Goal: Task Accomplishment & Management: Contribute content

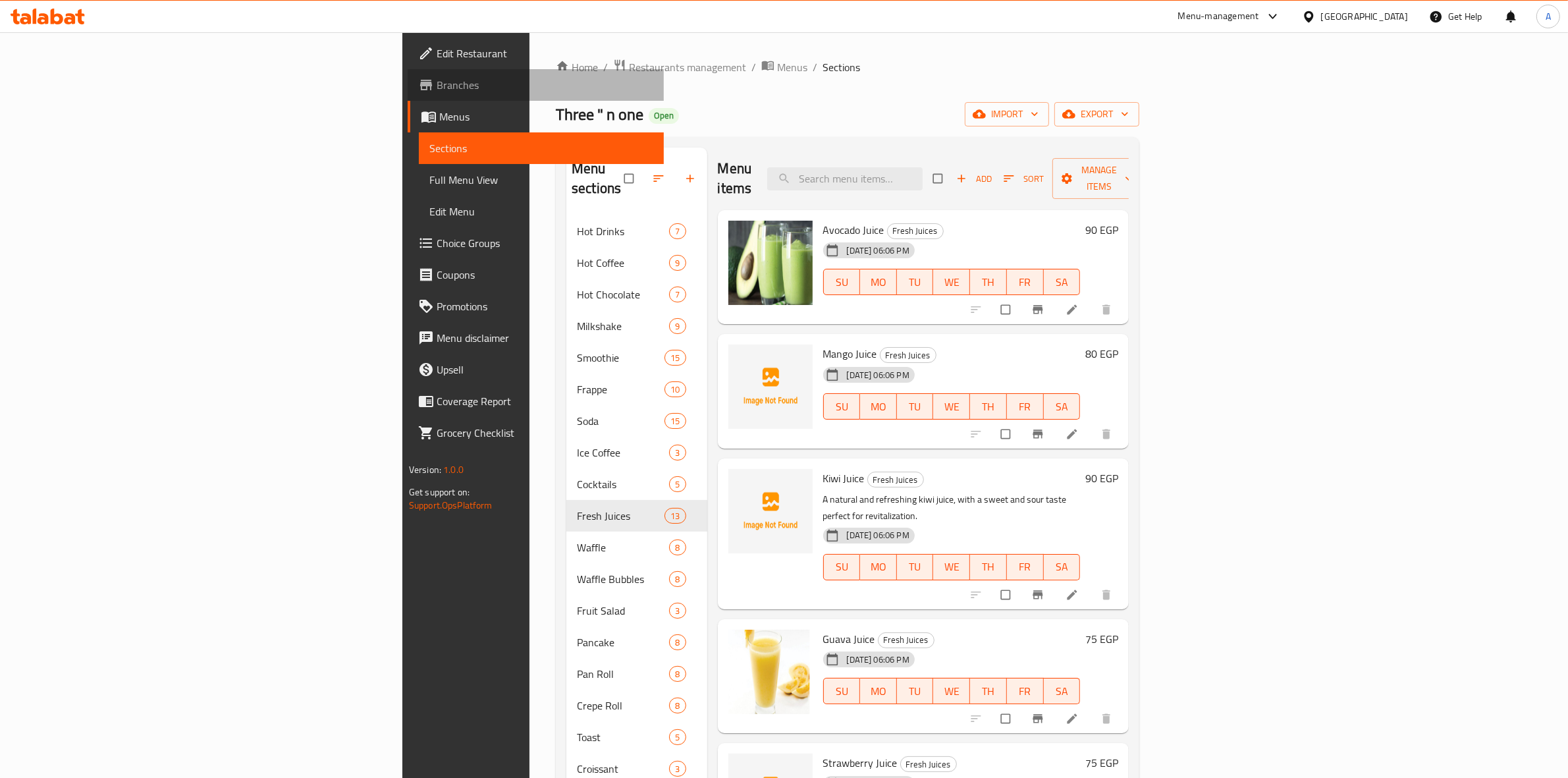
click at [436, 87] on span "Branches" at bounding box center [545, 85] width 217 height 16
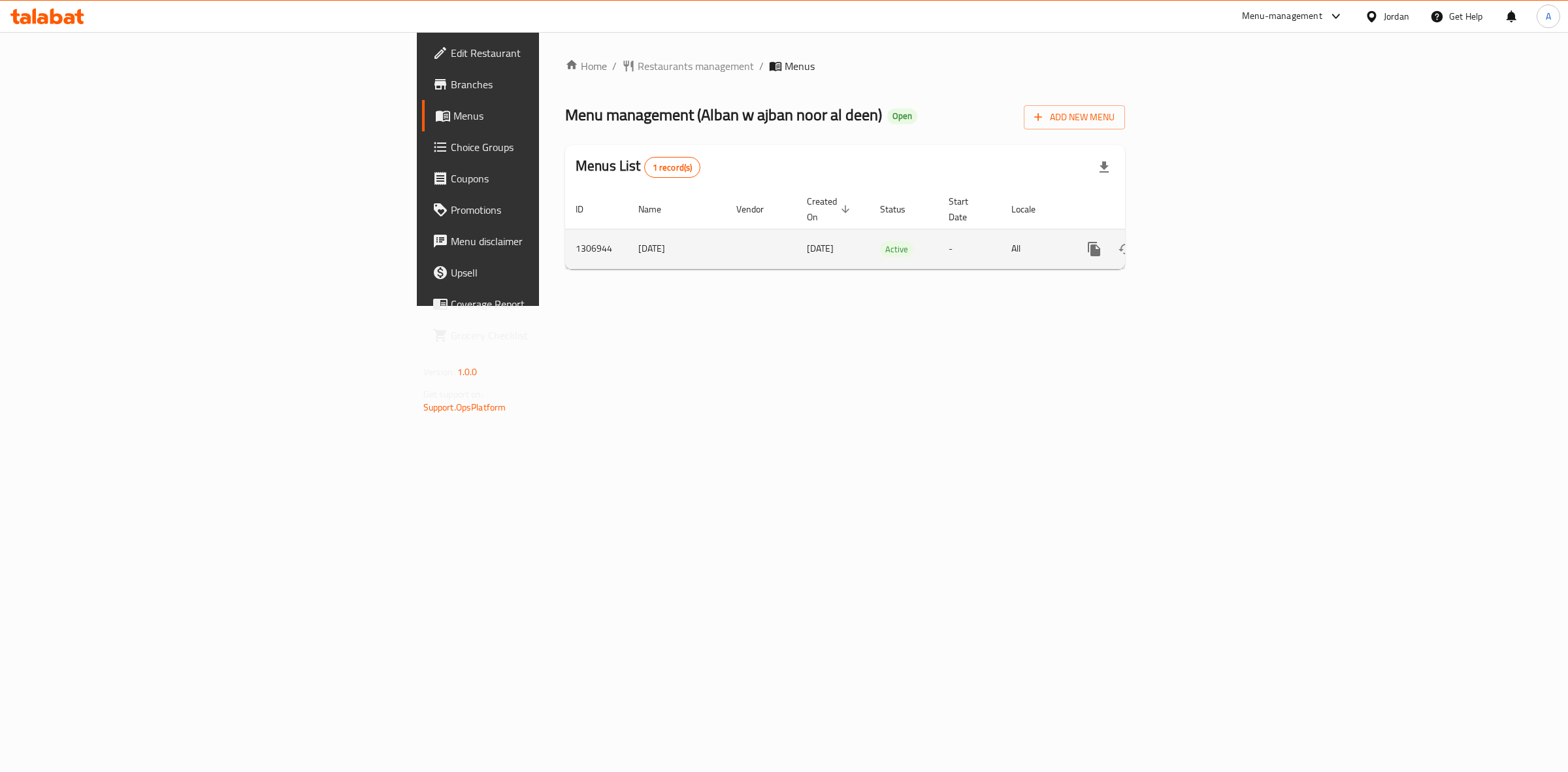
click at [565, 240] on td "1306944" at bounding box center [596, 248] width 62 height 40
copy td "1306944"
drag, startPoint x: 1385, startPoint y: 408, endPoint x: 1490, endPoint y: 302, distance: 149.2
click at [1152, 306] on div "Home / Restaurants management / Menus Menu management ( Alban w ajban noor al d…" at bounding box center [845, 169] width 613 height 274
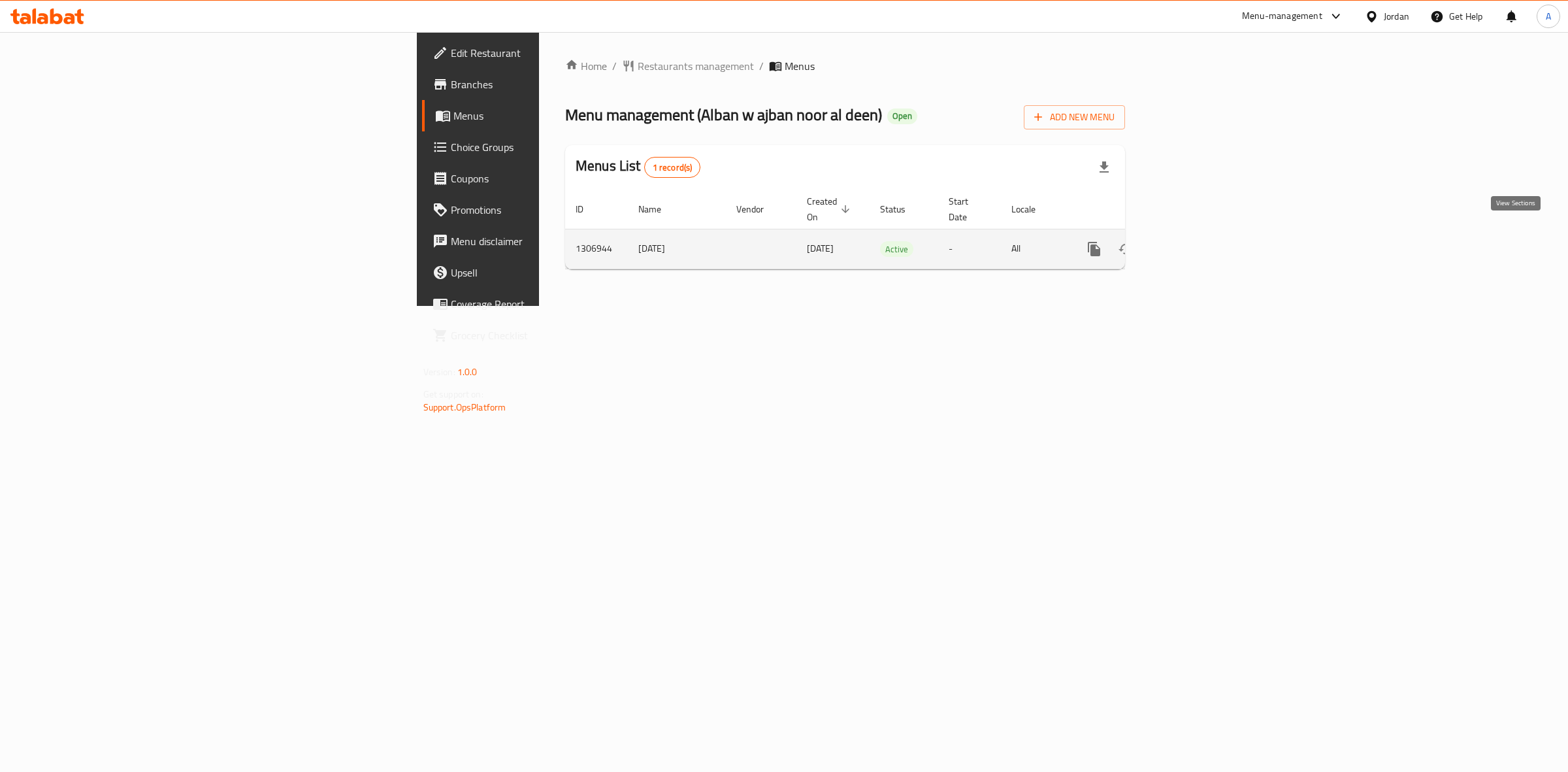
click at [1204, 233] on link "enhanced table" at bounding box center [1188, 249] width 32 height 32
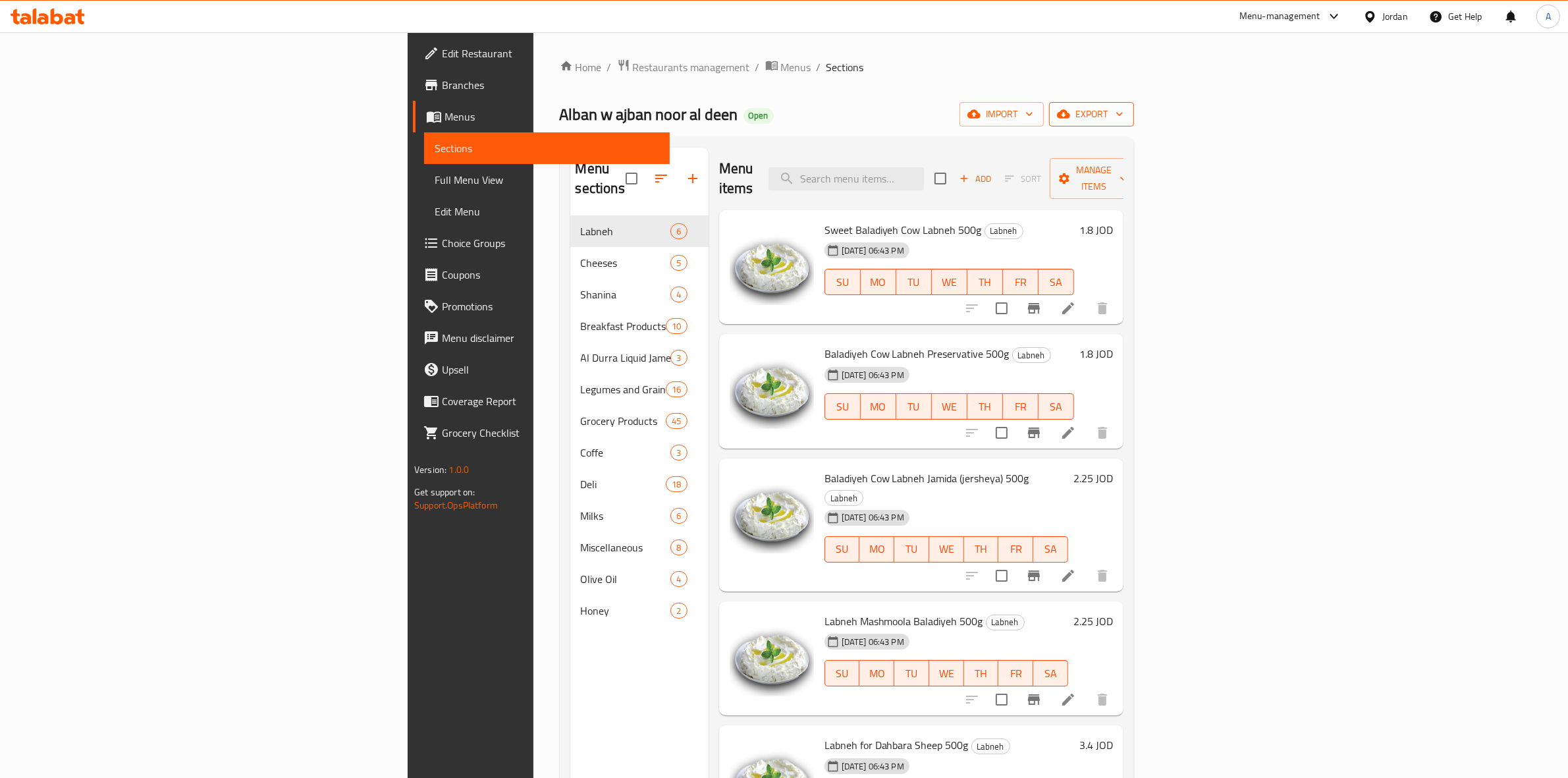
click at [1123, 111] on span "export" at bounding box center [1092, 114] width 64 height 17
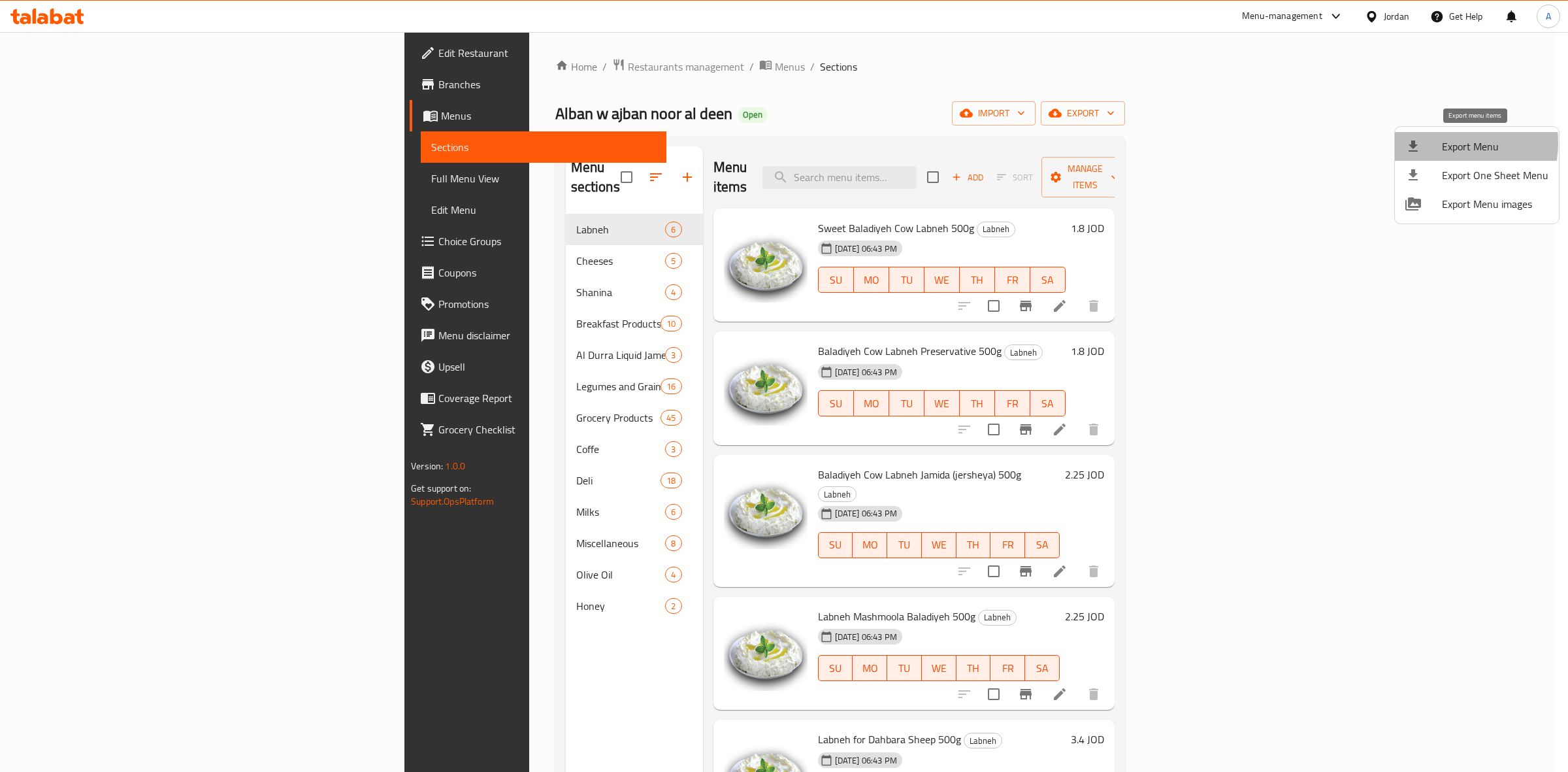
click at [1439, 143] on div at bounding box center [1424, 146] width 37 height 16
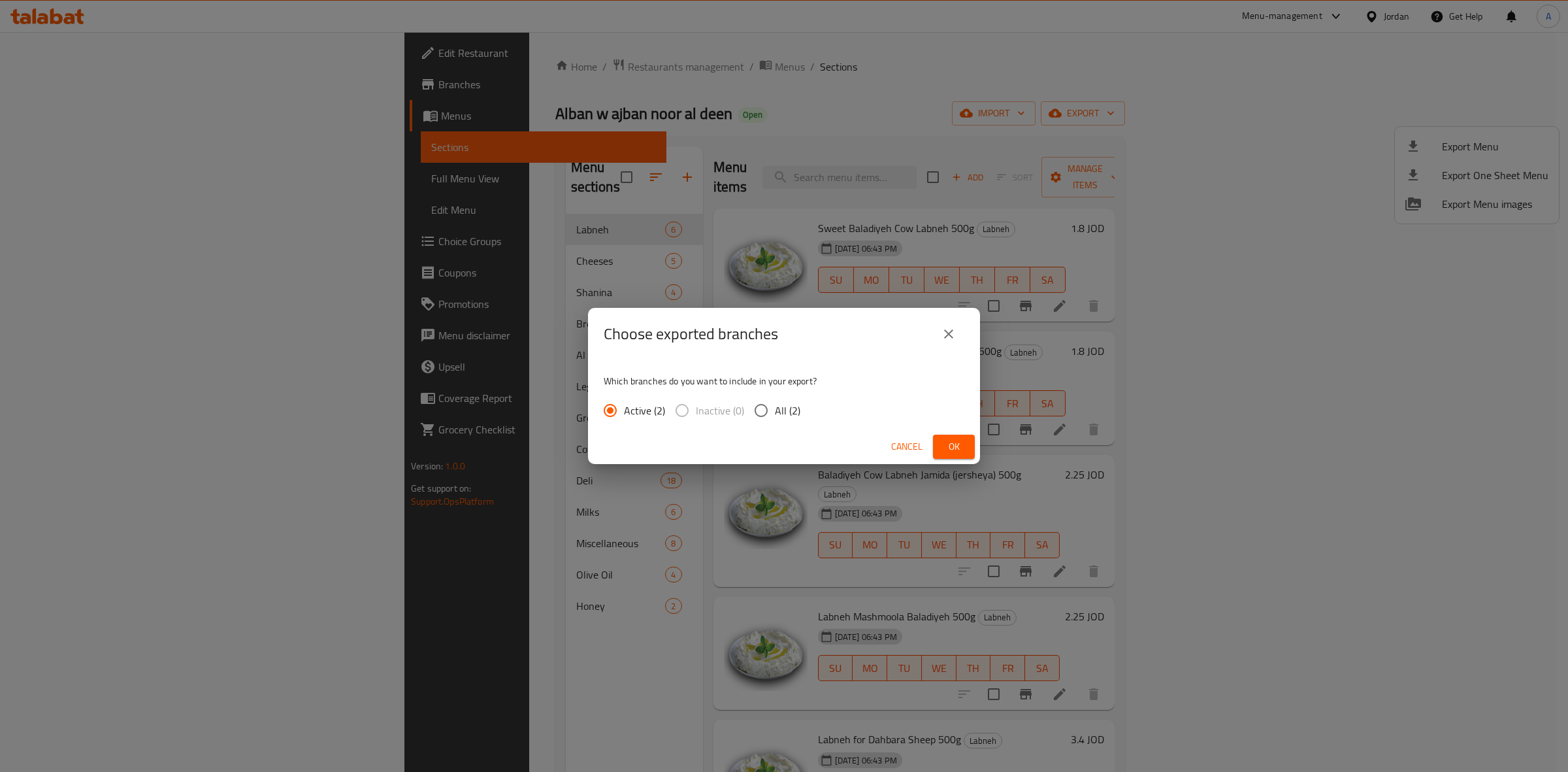
click at [756, 410] on input "All (2)" at bounding box center [761, 410] width 28 height 28
radio input "true"
click at [956, 440] on span "Ok" at bounding box center [954, 447] width 21 height 17
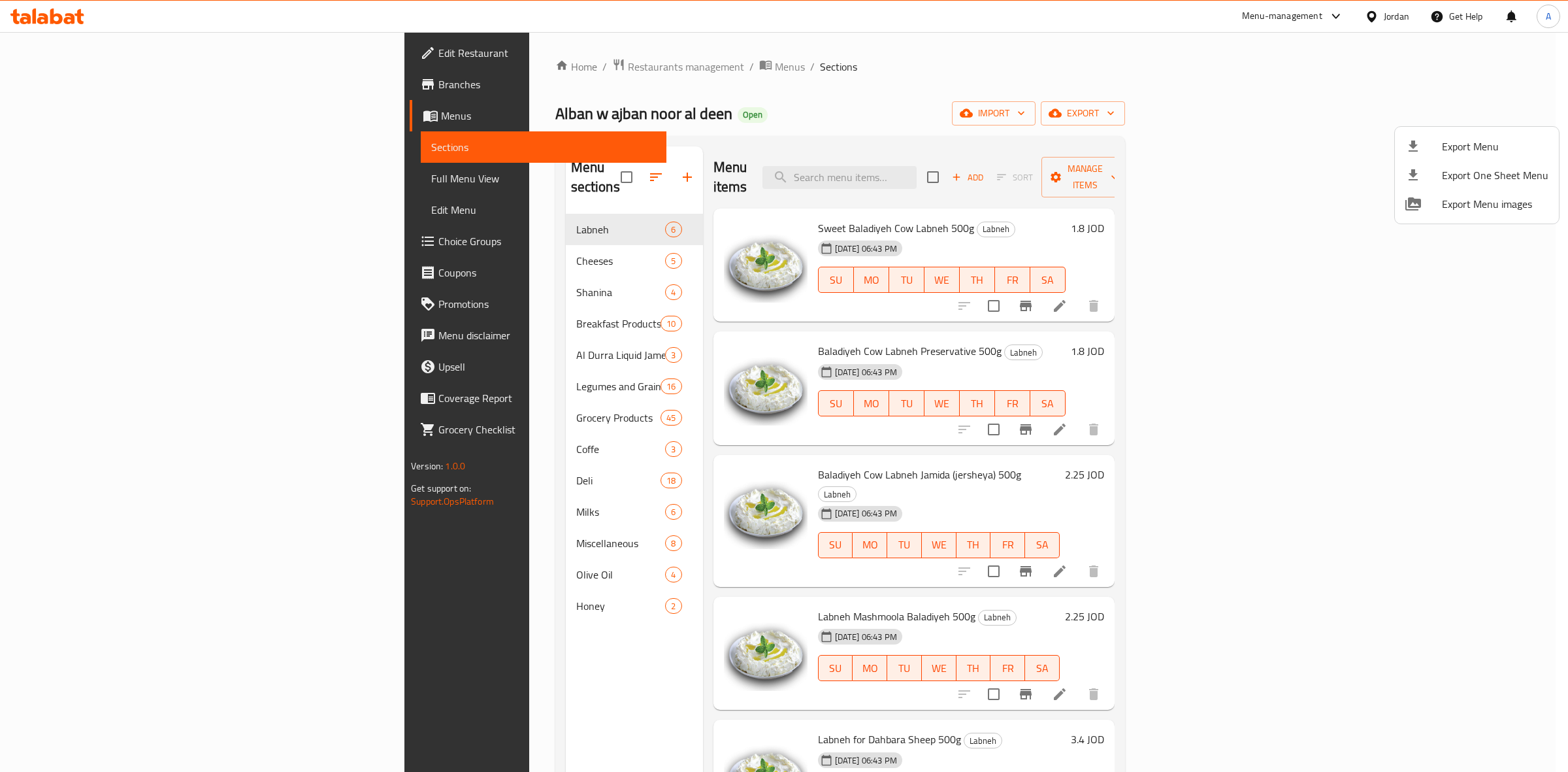
click at [58, 242] on div at bounding box center [784, 386] width 1568 height 772
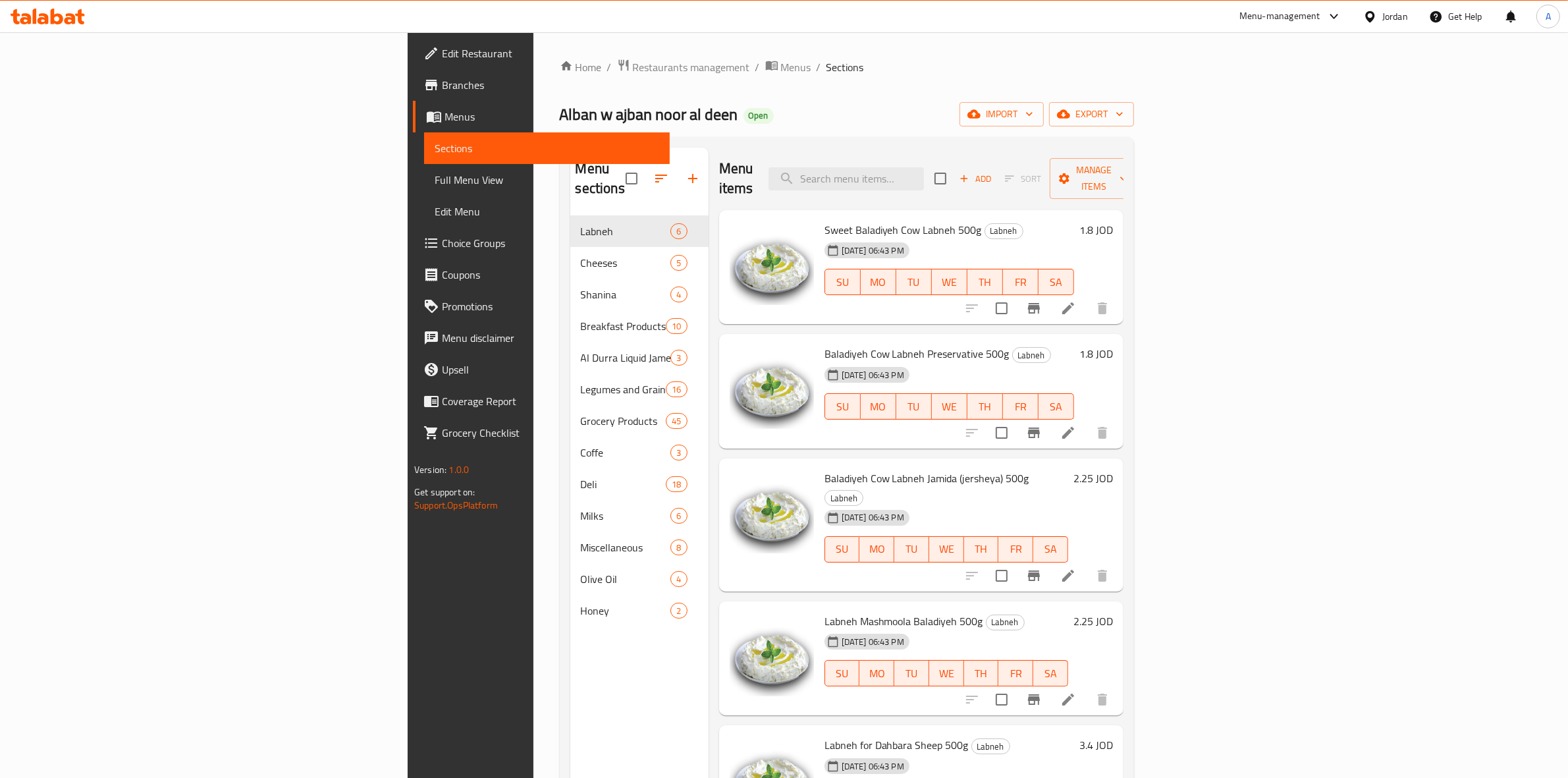
click at [442, 244] on span "Choice Groups" at bounding box center [550, 242] width 217 height 16
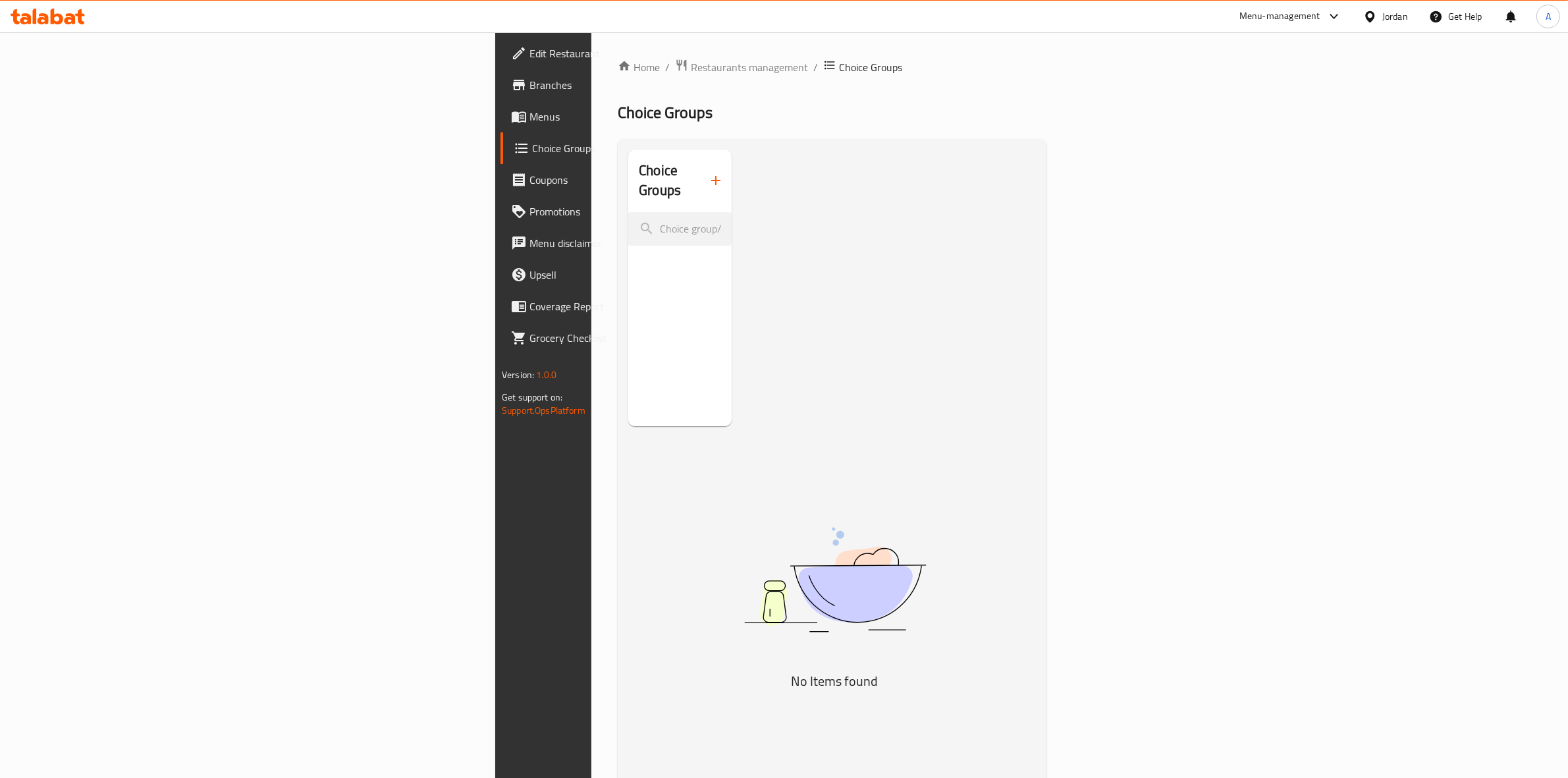
click at [529, 111] on span "Menus" at bounding box center [638, 116] width 217 height 16
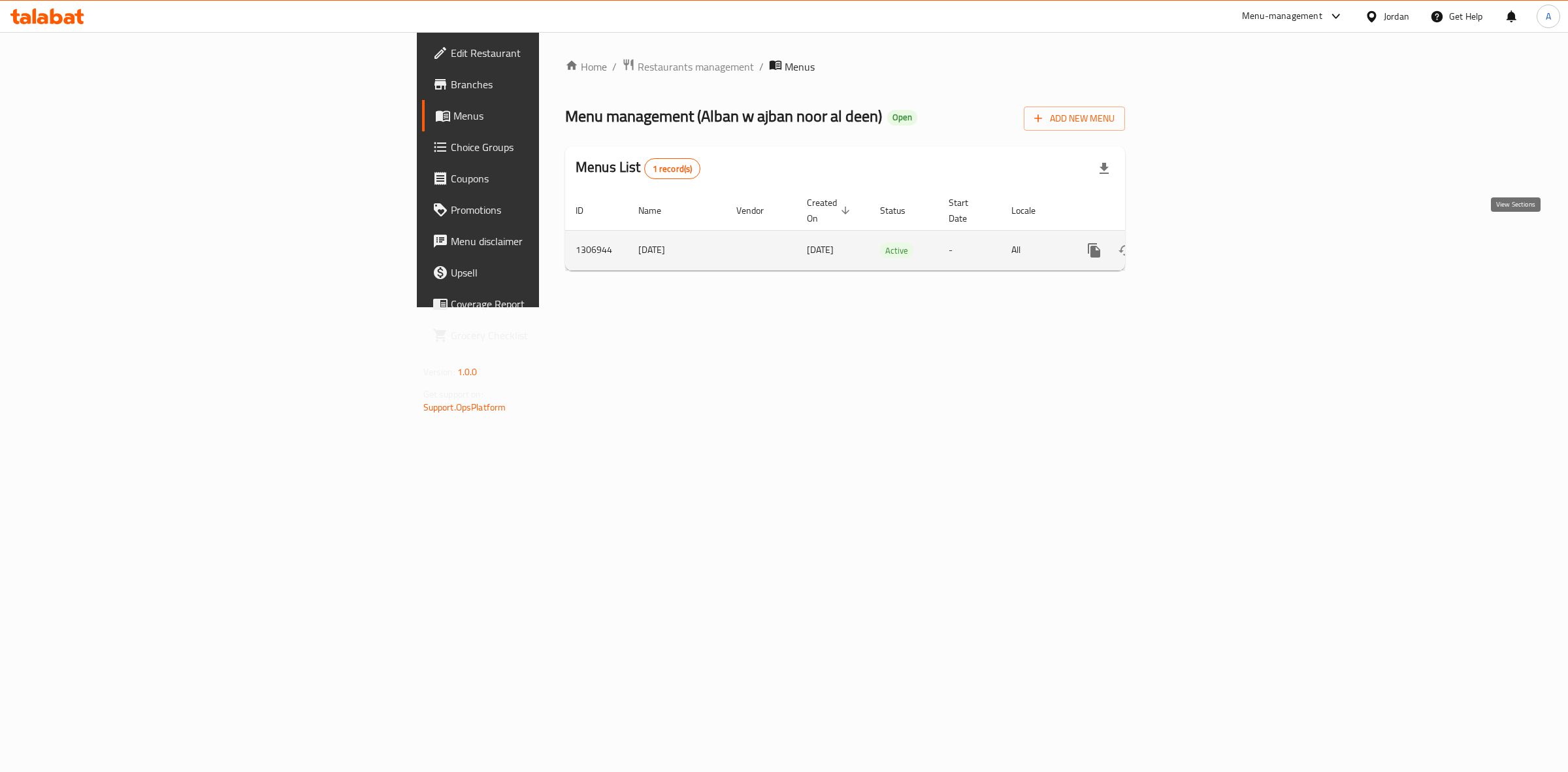
click at [1194, 244] on icon "enhanced table" at bounding box center [1189, 250] width 12 height 12
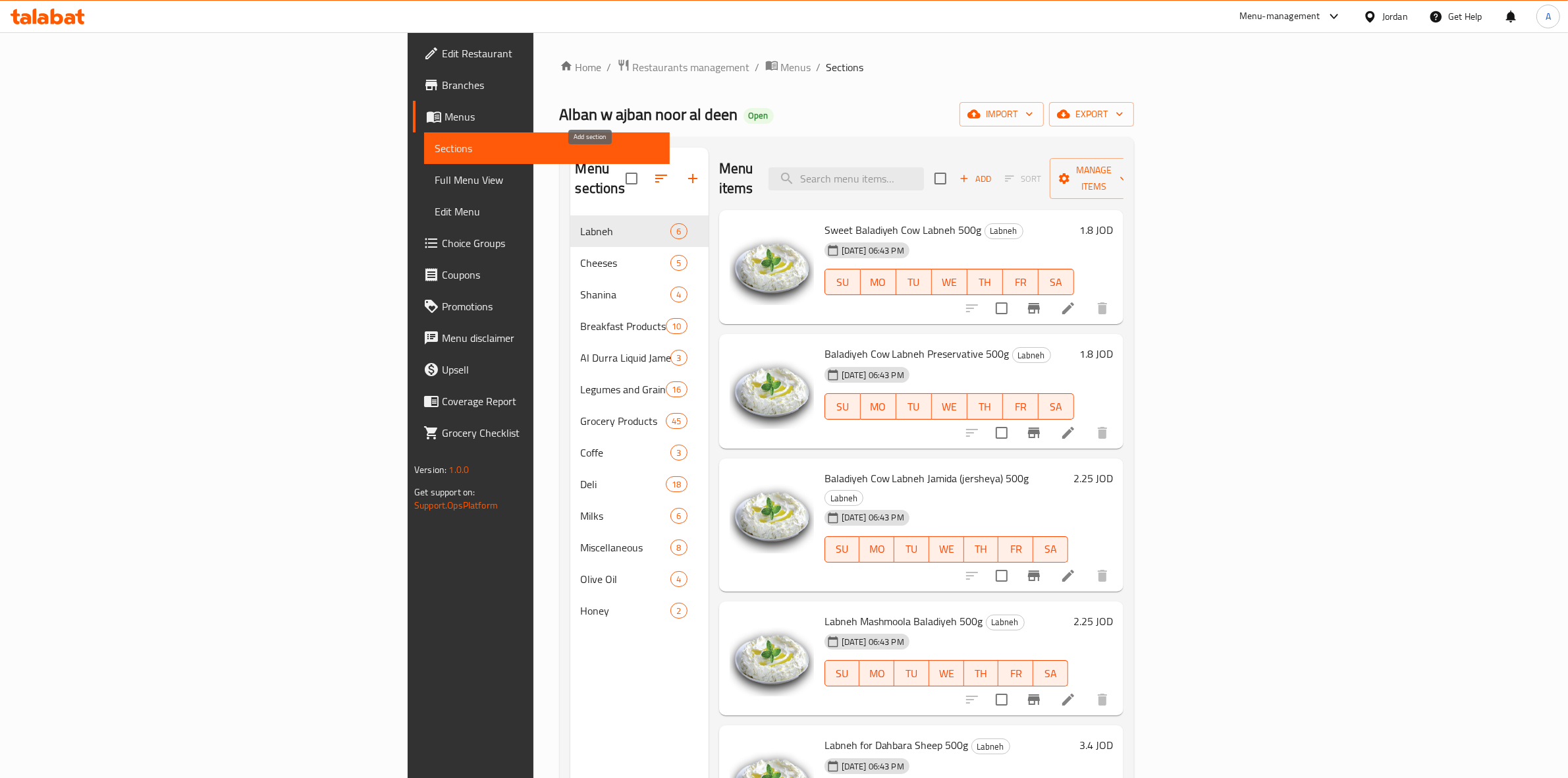
click at [685, 170] on icon "button" at bounding box center [692, 178] width 16 height 16
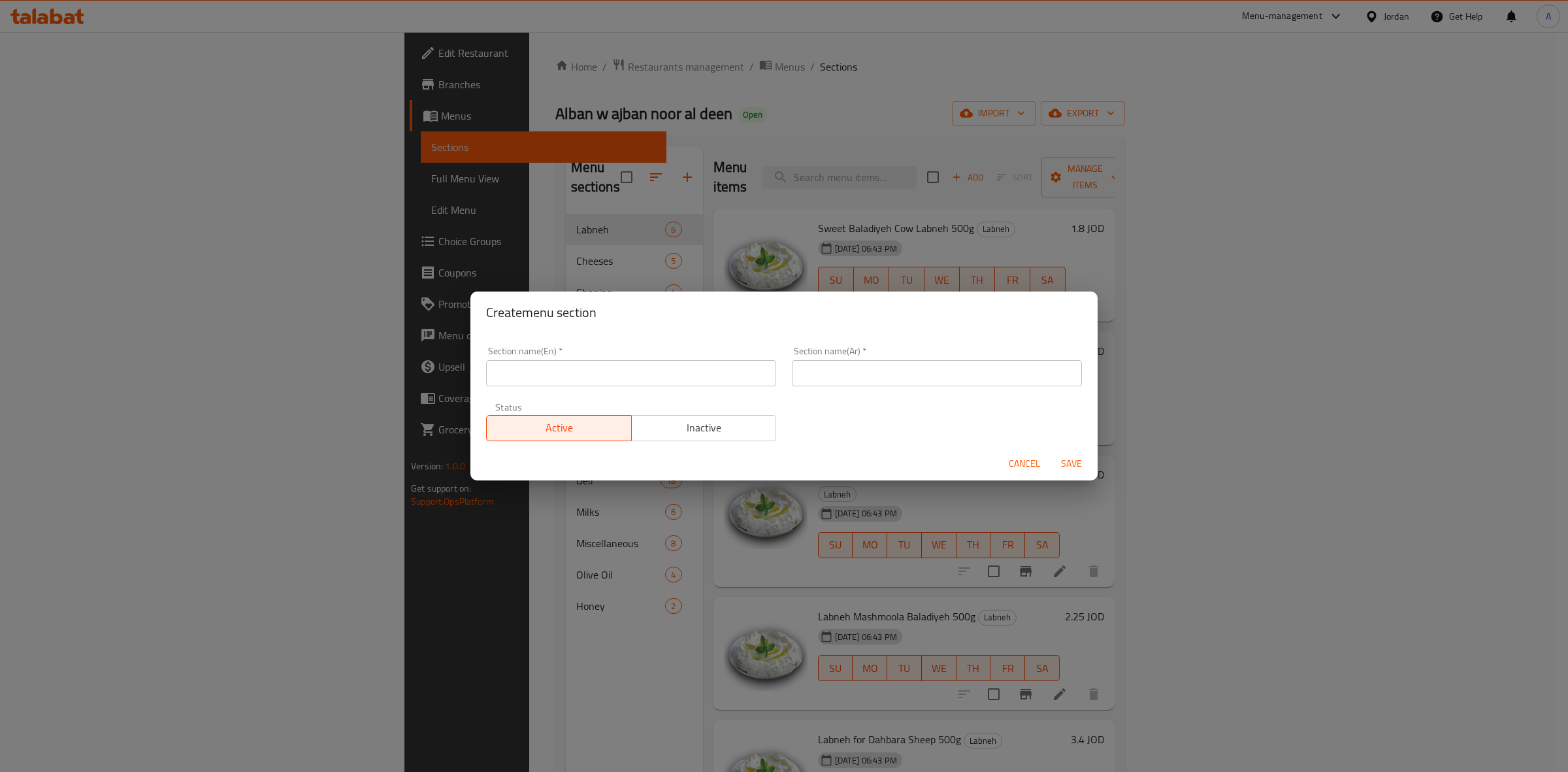
click at [566, 377] on input "text" at bounding box center [631, 373] width 290 height 26
type input "Spices And Herbs"
click at [879, 371] on input "text" at bounding box center [937, 373] width 290 height 26
paste input "البهارات والاعشاب"
type input "البهارات والاعشاب"
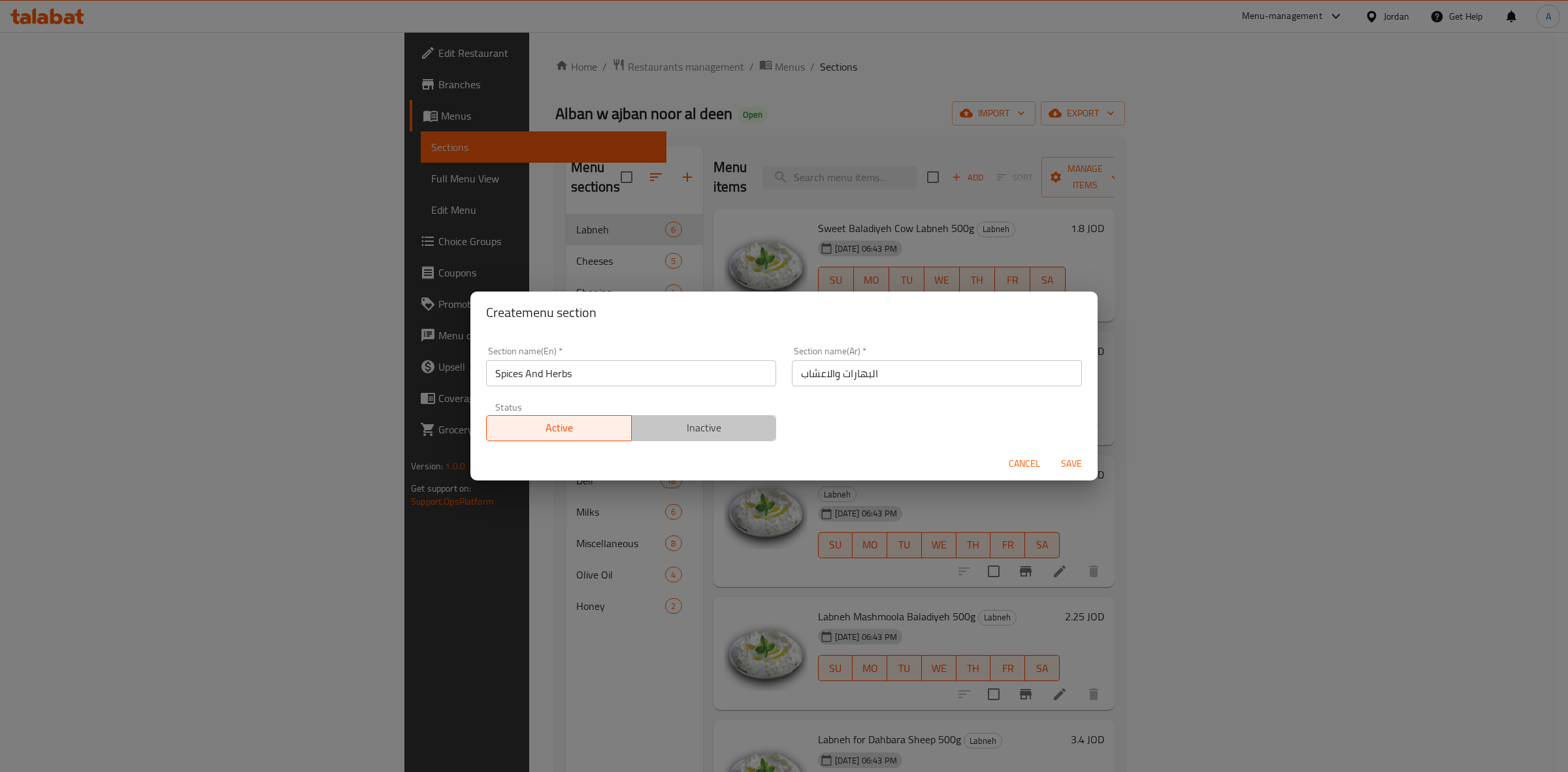
click at [728, 433] on span "Inactive" at bounding box center [704, 427] width 135 height 19
click at [1075, 465] on span "Save" at bounding box center [1072, 464] width 32 height 17
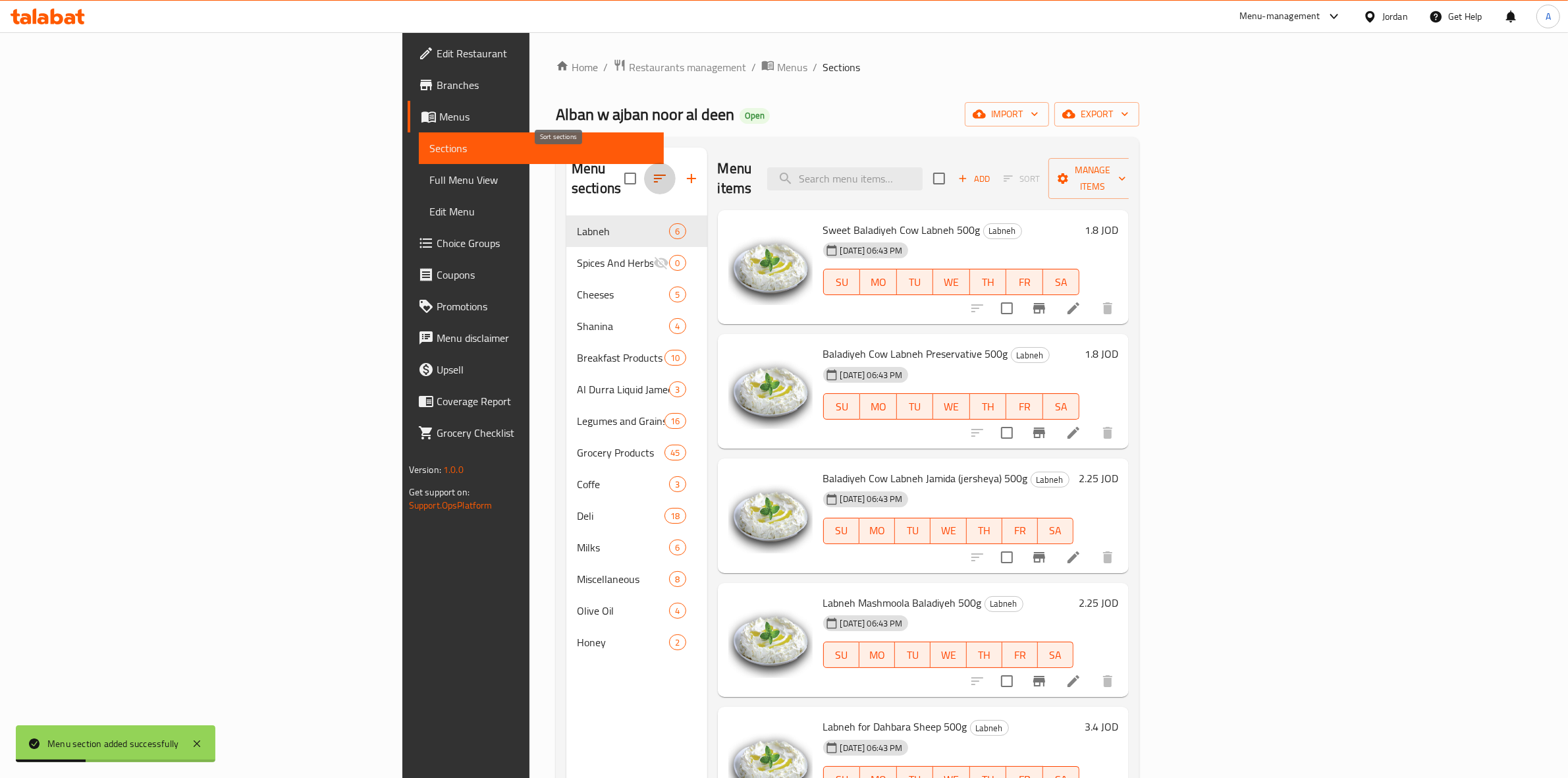
click at [652, 170] on icon "button" at bounding box center [660, 178] width 16 height 16
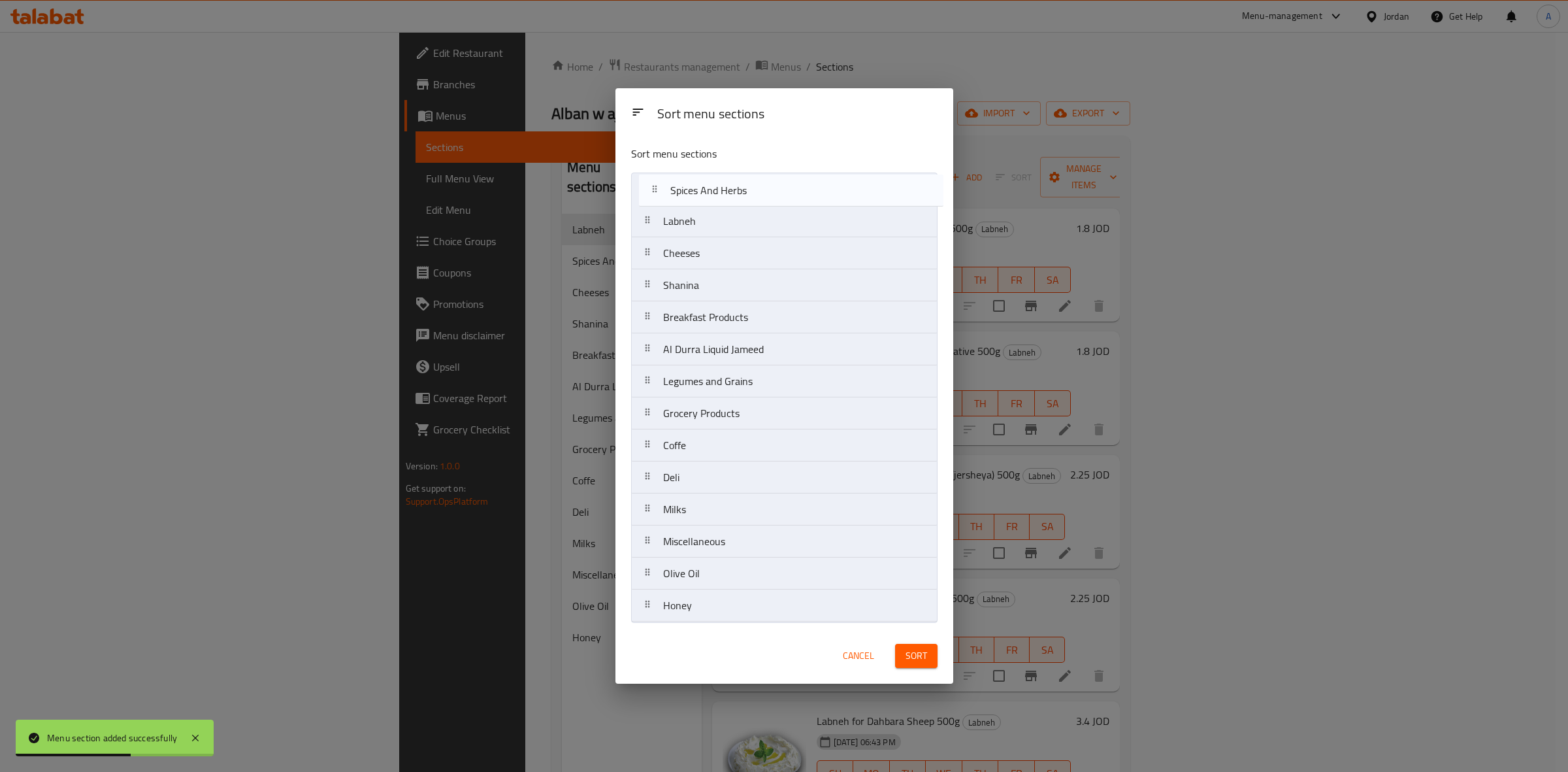
drag, startPoint x: 713, startPoint y: 228, endPoint x: 722, endPoint y: 190, distance: 39.1
click at [722, 190] on nav "Labneh Spices And Herbs Cheeses Shanina Breakfast Products Al Durra Liquid Jame…" at bounding box center [785, 398] width 307 height 450
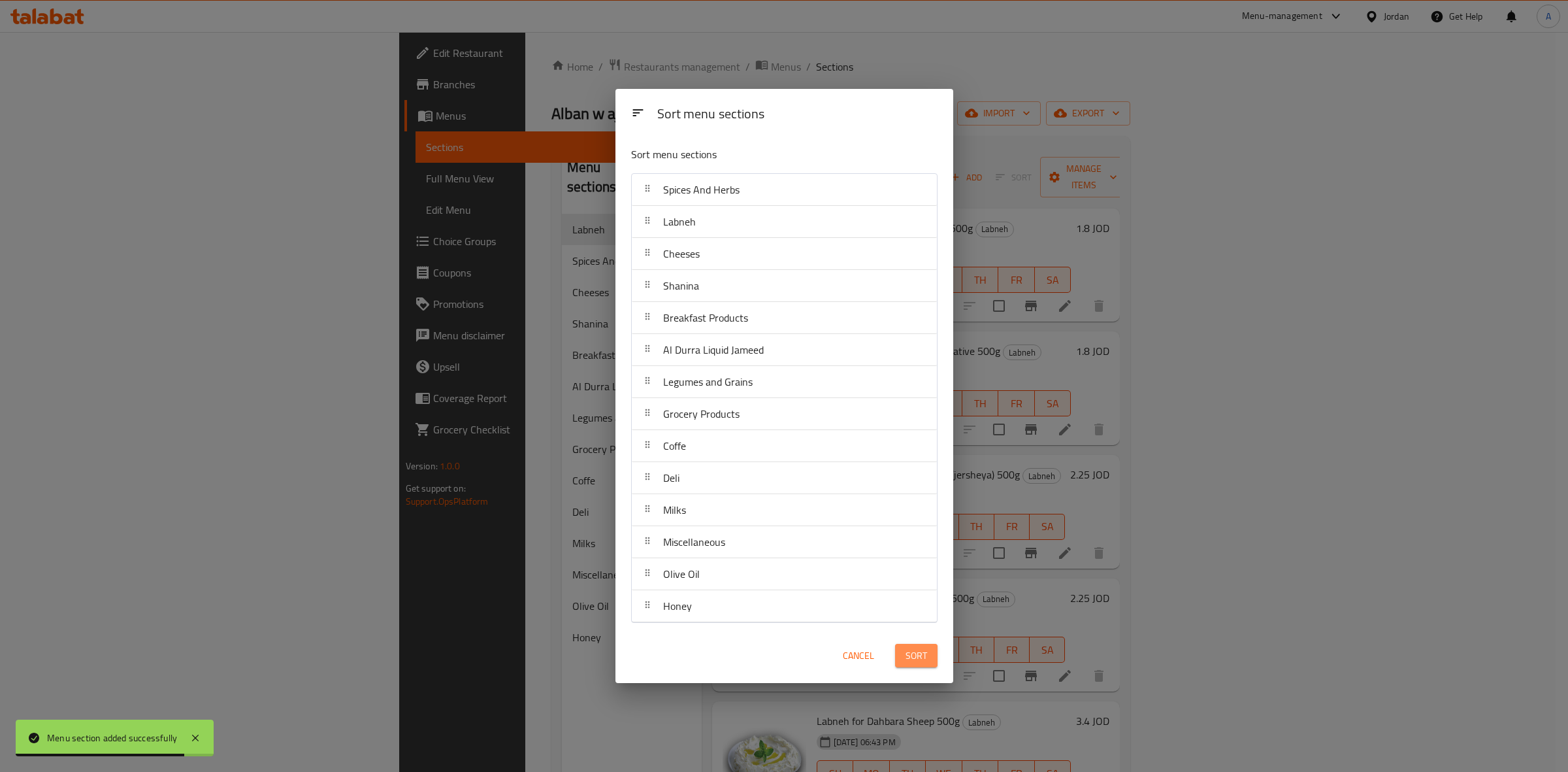
click at [913, 658] on span "Sort" at bounding box center [916, 656] width 22 height 17
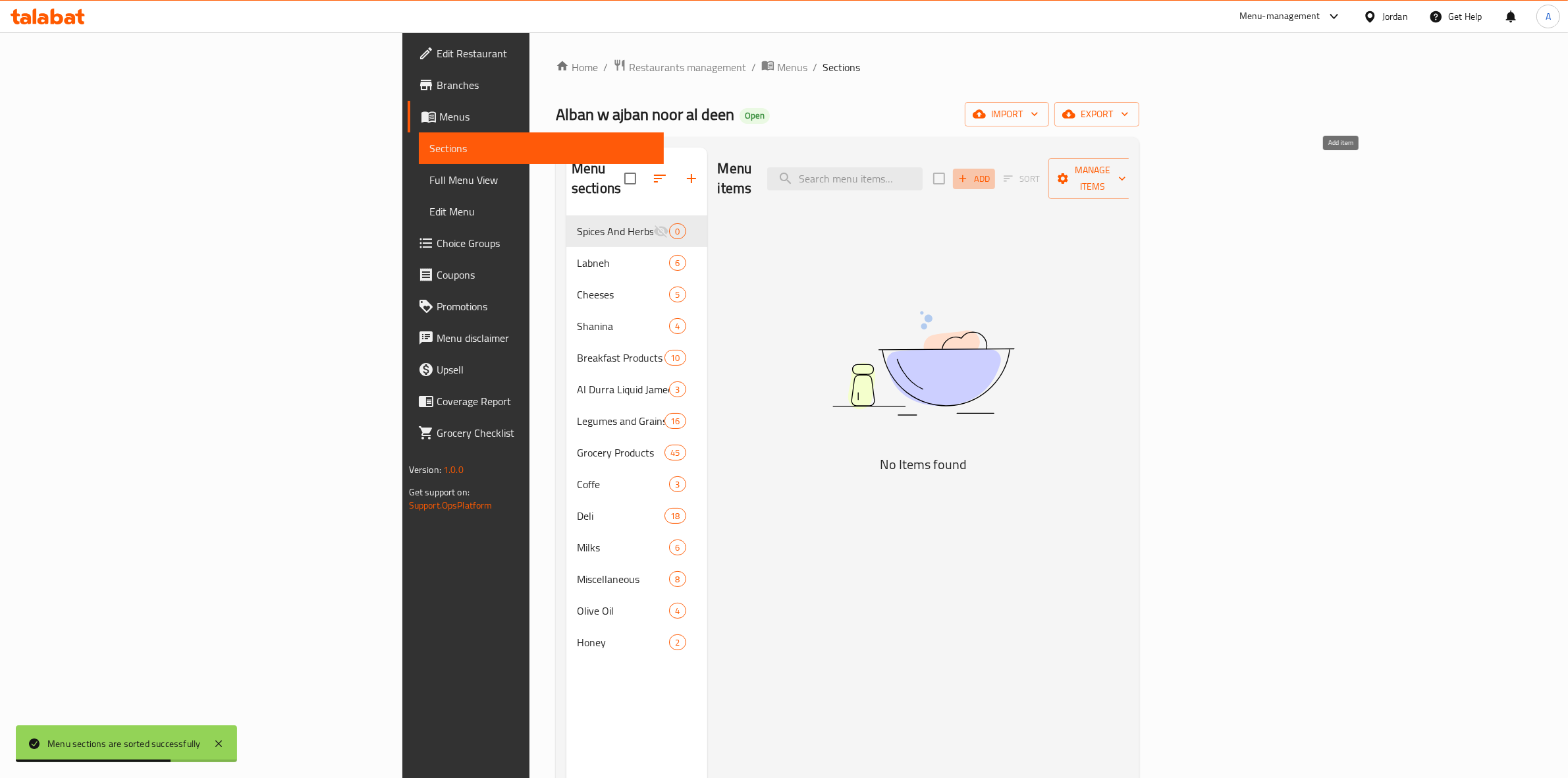
click at [967, 175] on icon "button" at bounding box center [964, 179] width 8 height 8
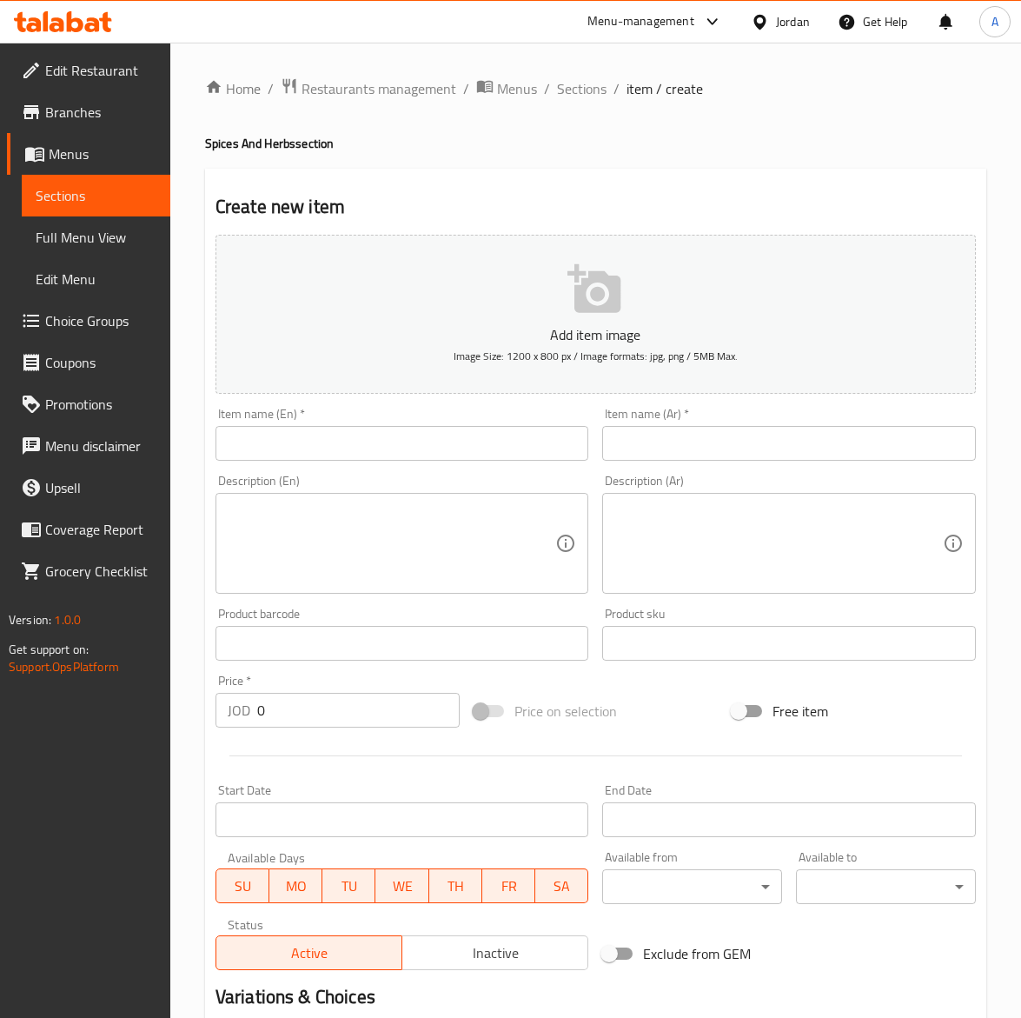
click at [337, 455] on input "text" at bounding box center [403, 443] width 374 height 35
paste input "Sumac Super 200g"
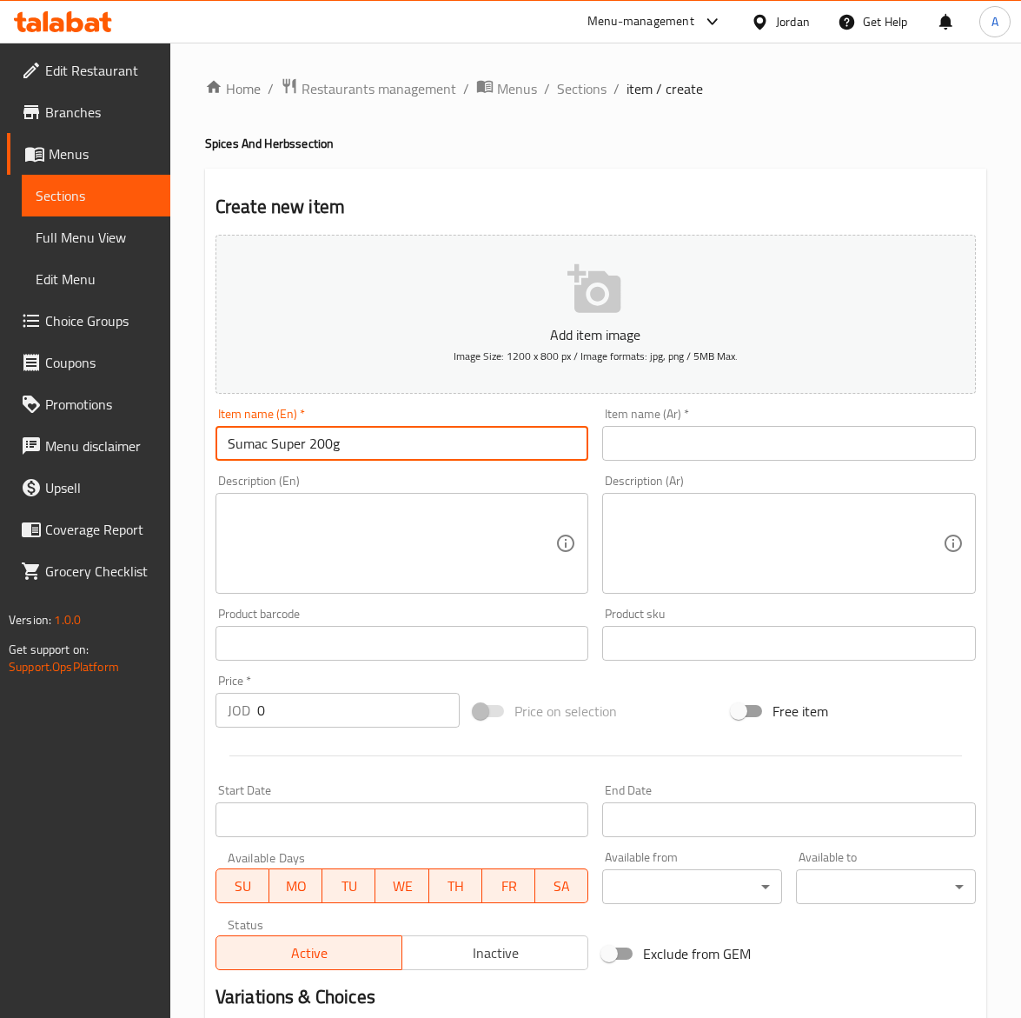
type input "Sumac Super 200g"
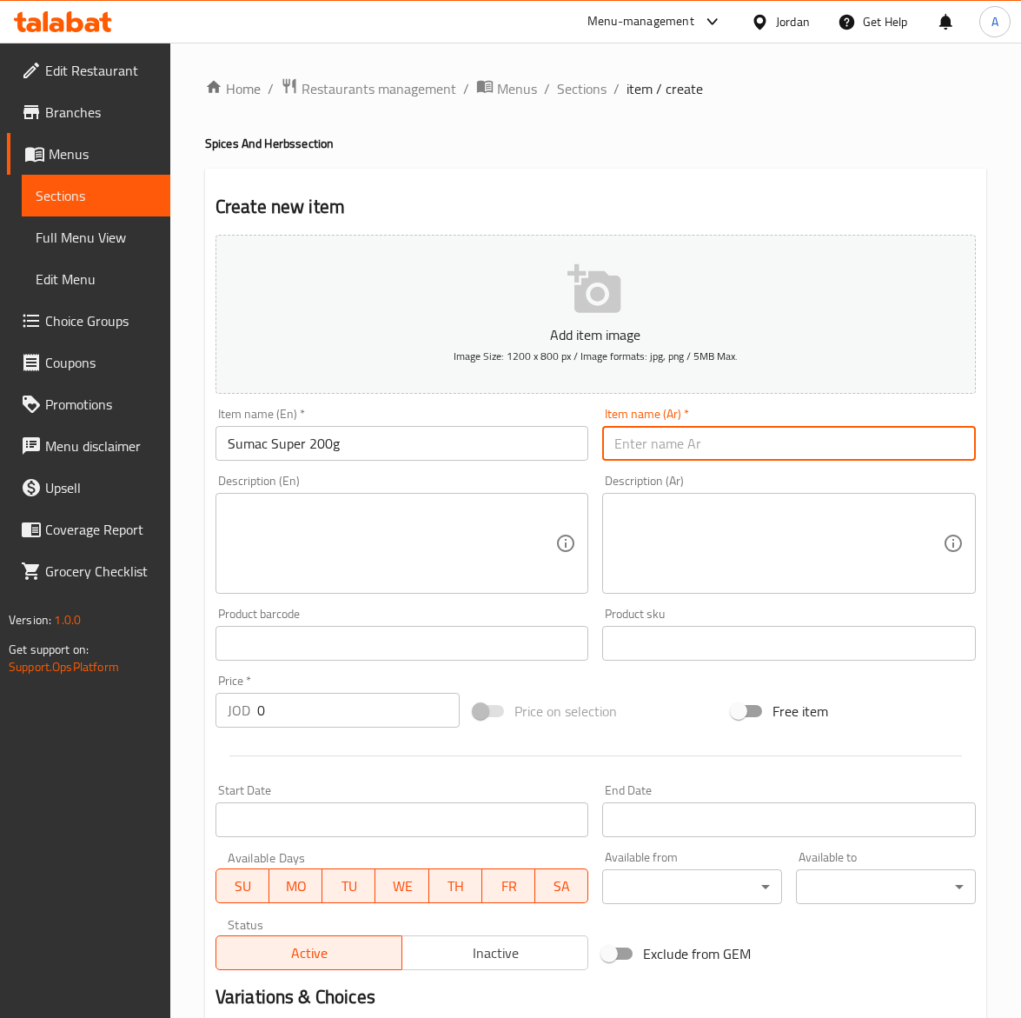
click at [732, 458] on input "text" at bounding box center [789, 443] width 374 height 35
paste input "سماق سوبر ٢٠٠ غ"
type input "سماق سوبر ٢٠٠ غ"
click at [775, 530] on textarea at bounding box center [779, 543] width 329 height 83
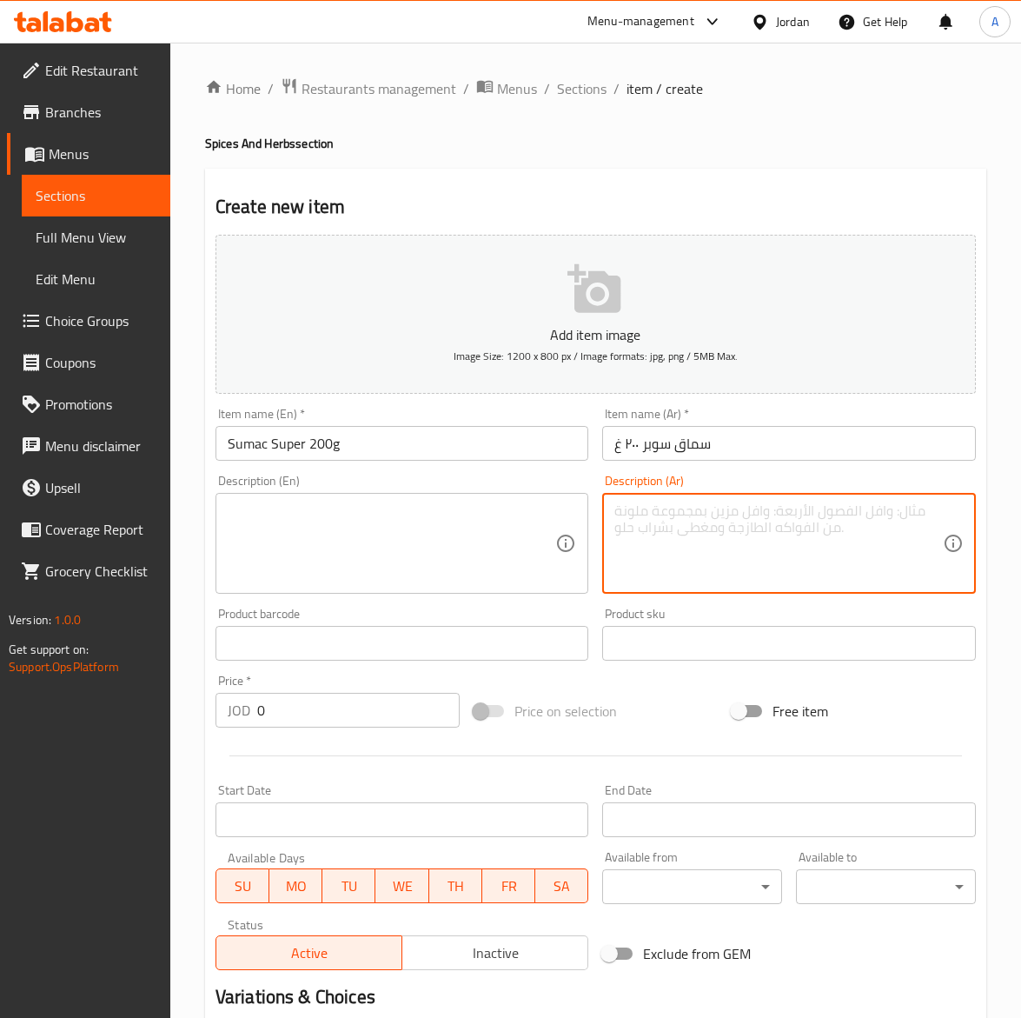
paste textarea "سماق طبيعي فائق الجودة يضيف نكهة حامضة لذيذة للأطباق الشرقية."
type textarea "سماق طبيعي فائق الجودة يضيف نكهة حامضة لذيذة للأطباق الشرقية."
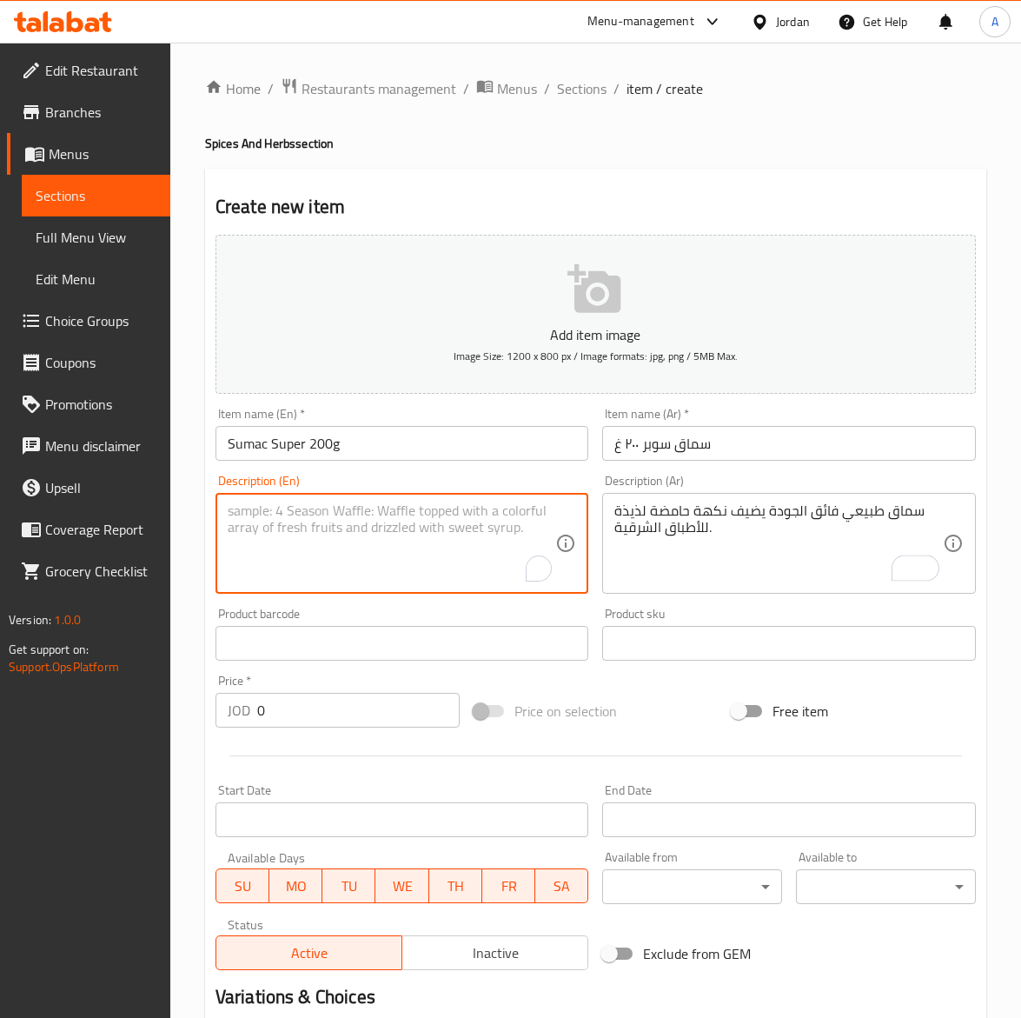
click at [272, 546] on textarea "To enrich screen reader interactions, please activate Accessibility in Grammarl…" at bounding box center [392, 543] width 329 height 83
paste textarea "Premium Sumac adds a tangy, refreshing flavor to Middle Eastern dishes."
type textarea "Premium Sumac adds a tangy, refreshing flavor to Middle Eastern dishes."
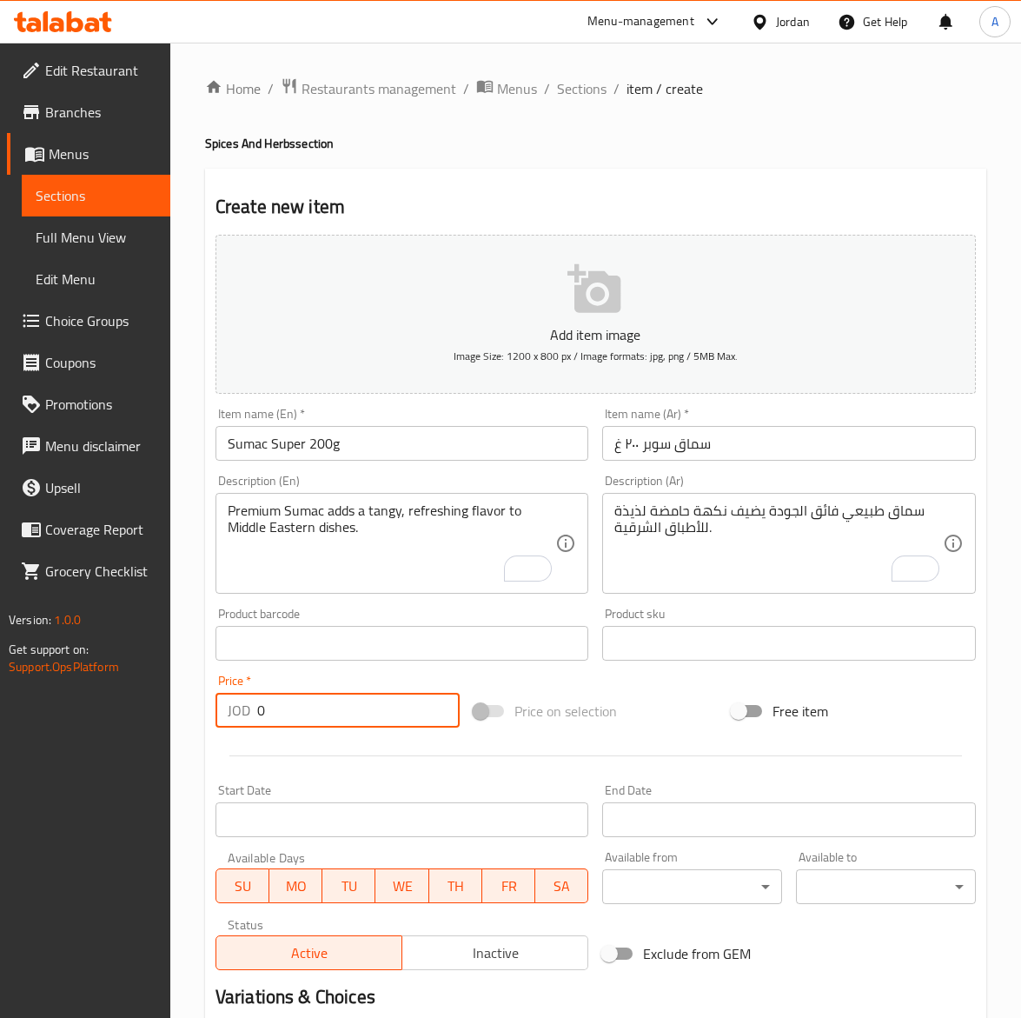
click at [272, 701] on input "0" at bounding box center [358, 710] width 203 height 35
paste input "2.25"
type input "2.25"
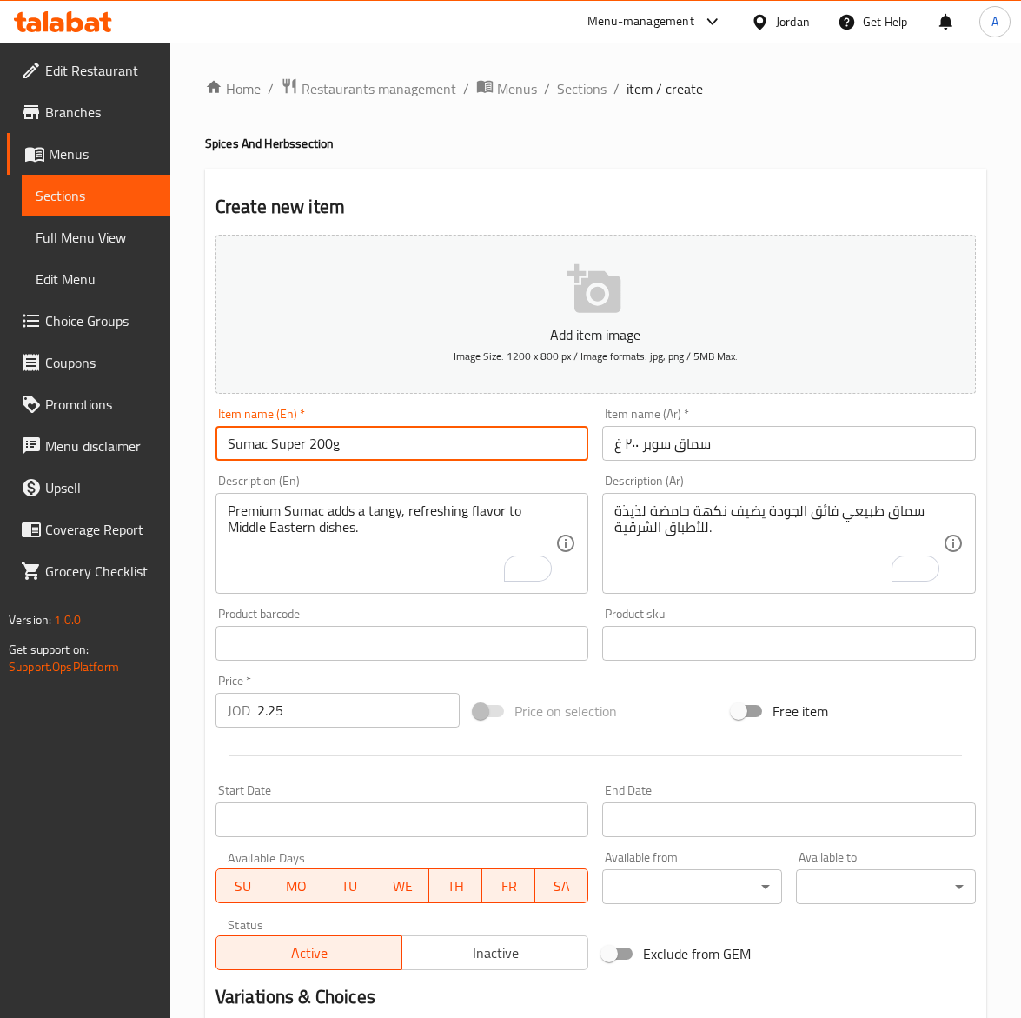
click at [344, 454] on input "Sumac Super 200g" at bounding box center [403, 443] width 374 height 35
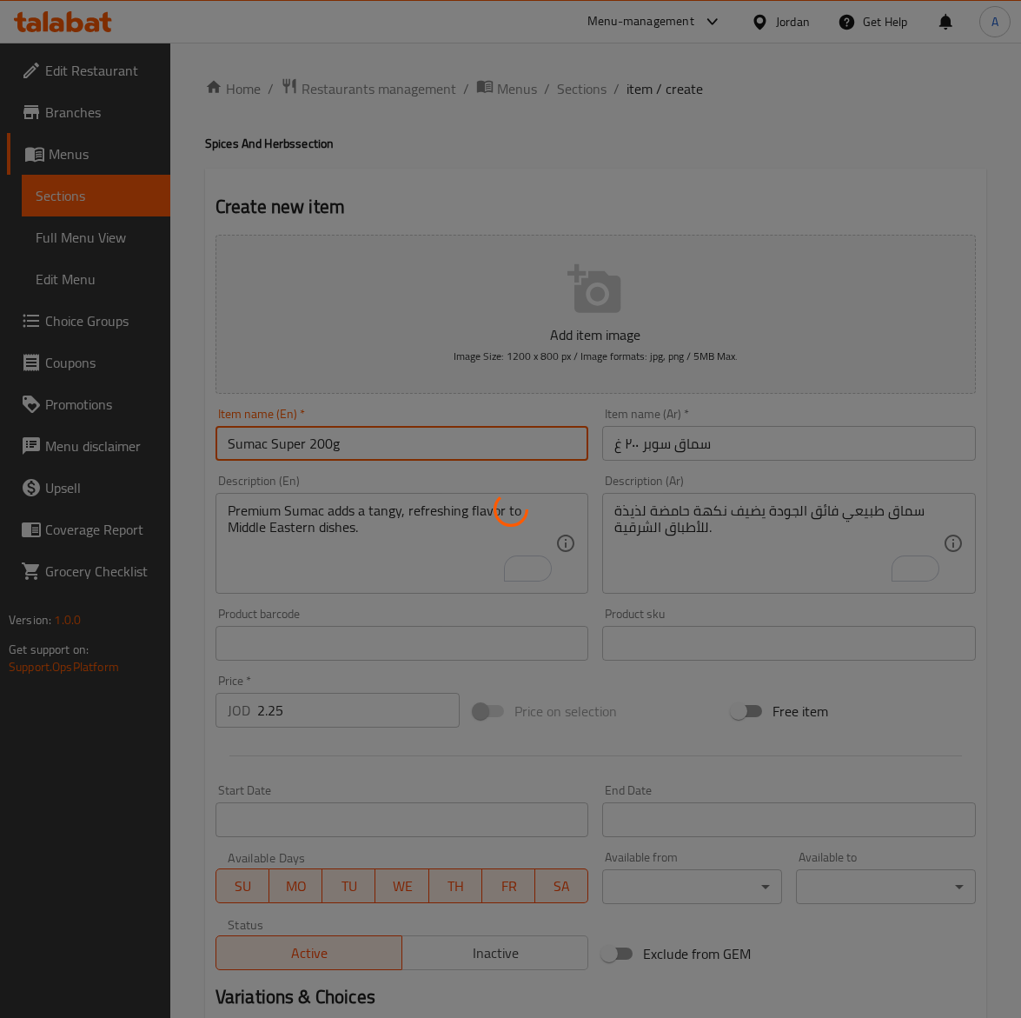
type input "0"
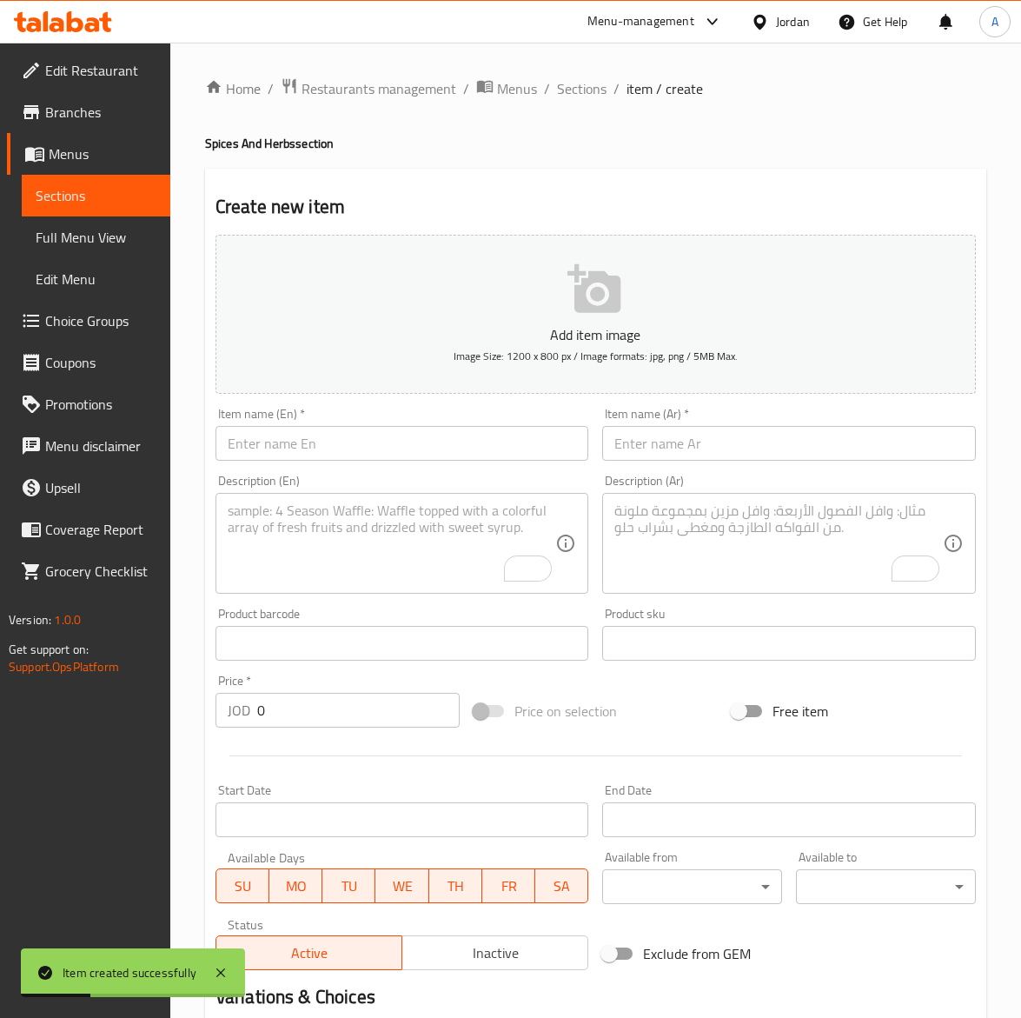
click at [352, 433] on input "text" at bounding box center [403, 443] width 374 height 35
paste input "Garlic powder 200g"
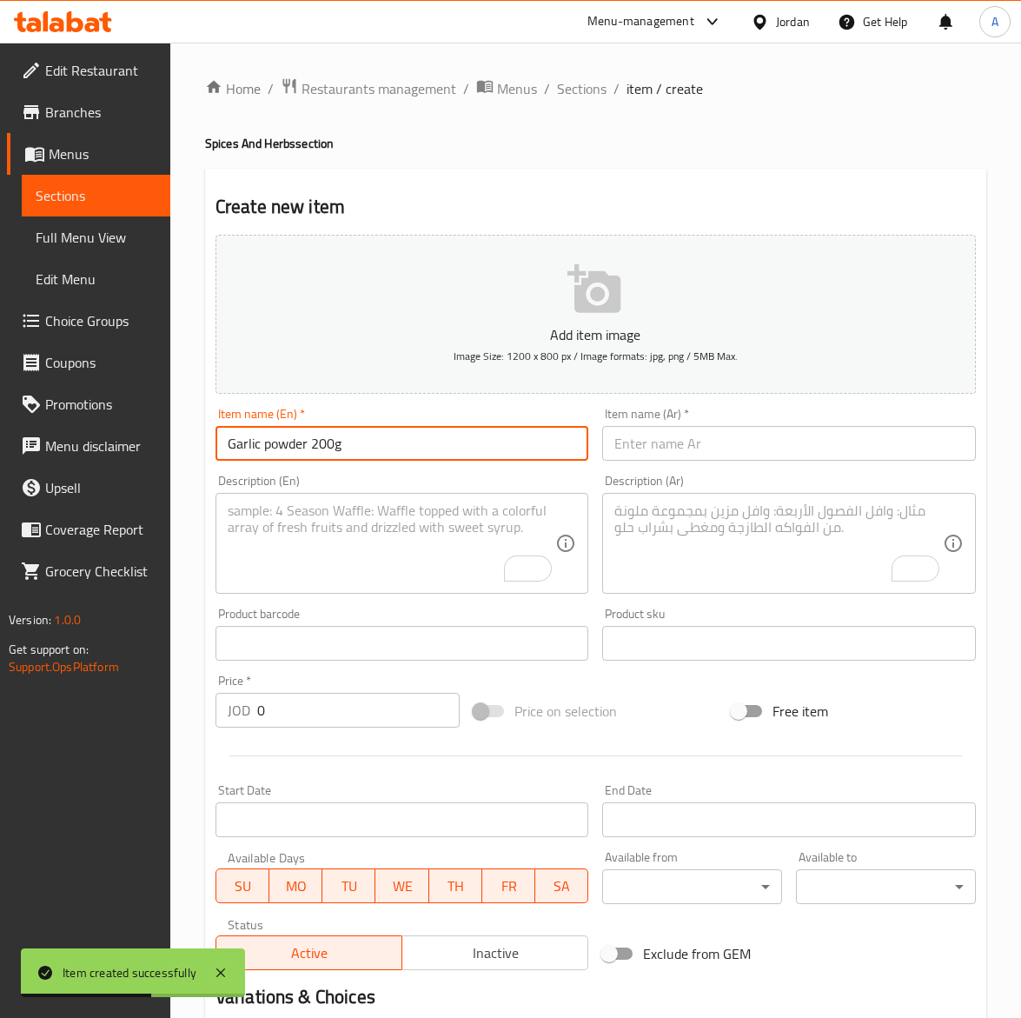
type input "Garlic powder 200g"
click at [675, 441] on input "text" at bounding box center [789, 443] width 374 height 35
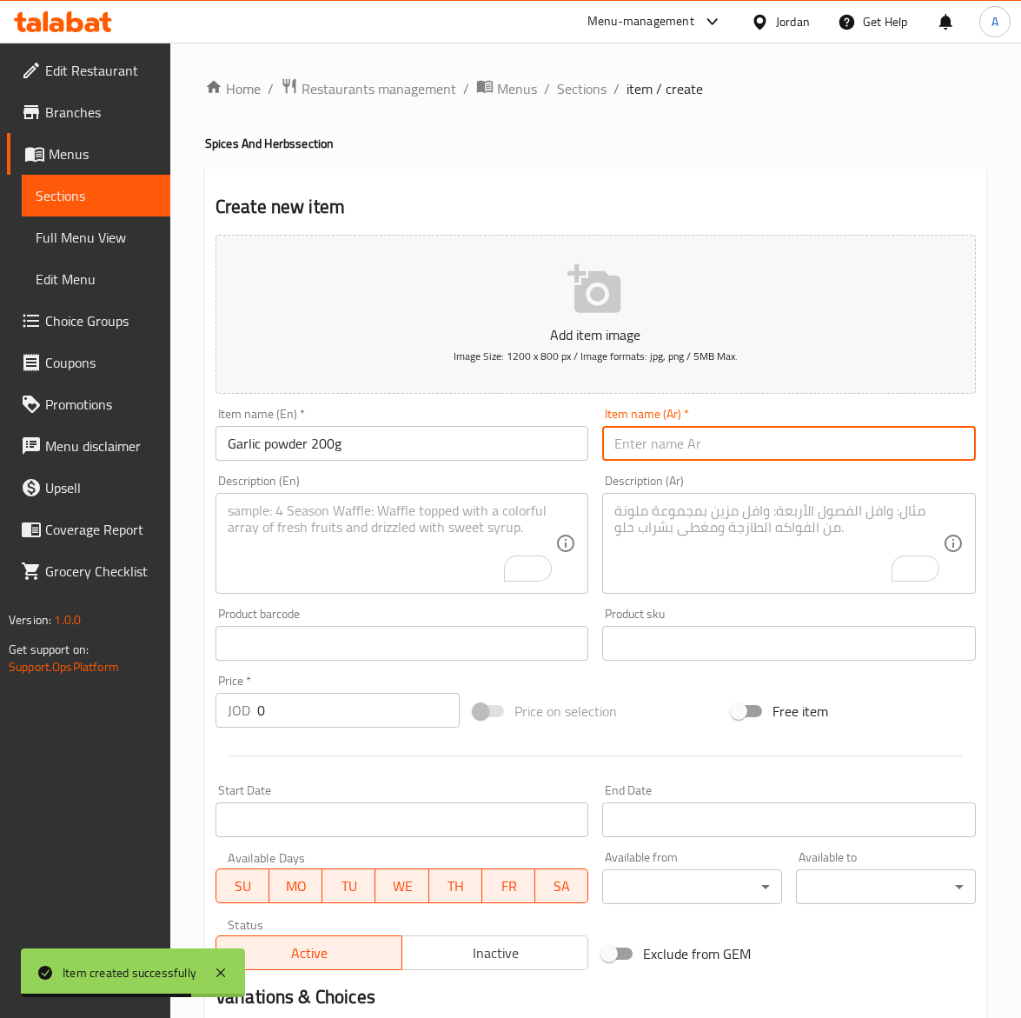
paste input "ثوم بودره ٢٠٠ غ"
type input "ثوم بودره ٢٠٠ غ"
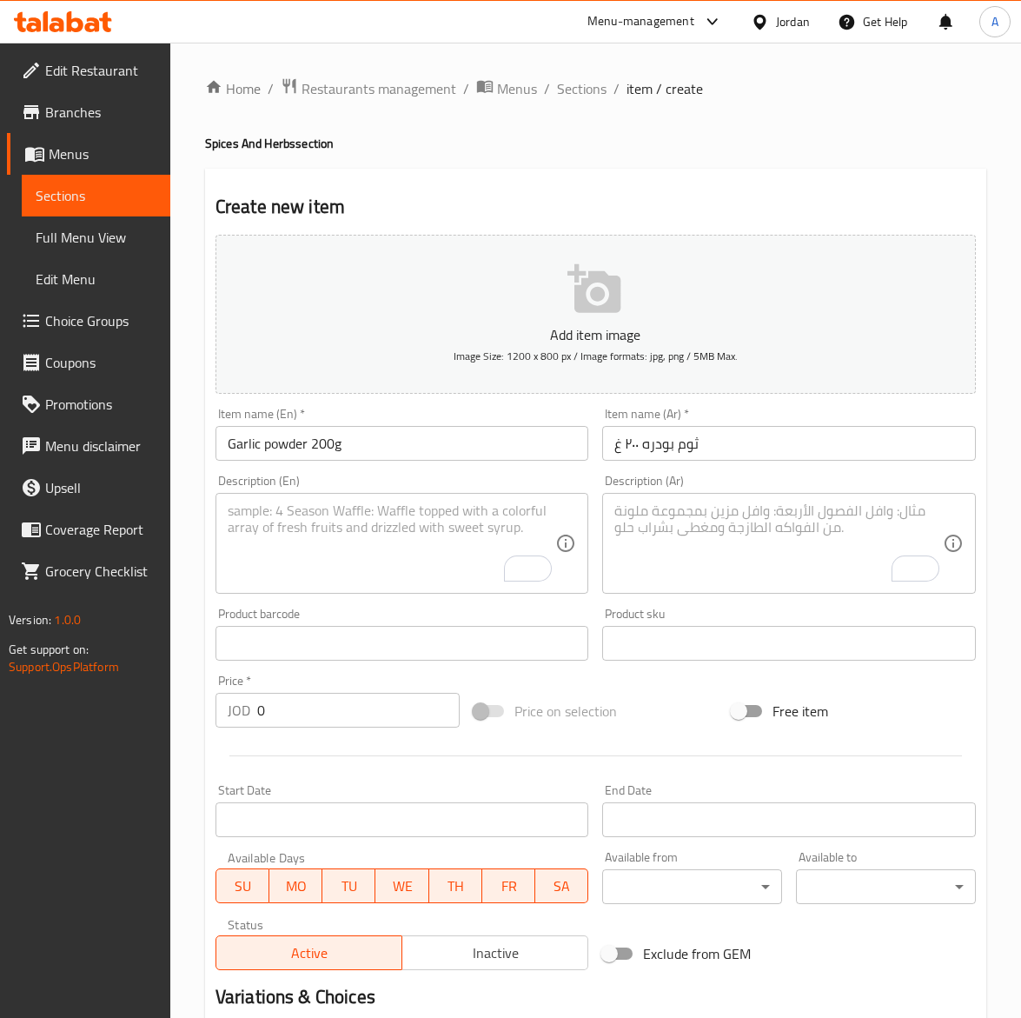
click at [662, 523] on textarea "To enrich screen reader interactions, please activate Accessibility in Grammarl…" at bounding box center [779, 543] width 329 height 83
paste textarea "ثوم مطحون ناعم بطعم قوي يعزز نكهة الأطعمة المطهية والمشوية."
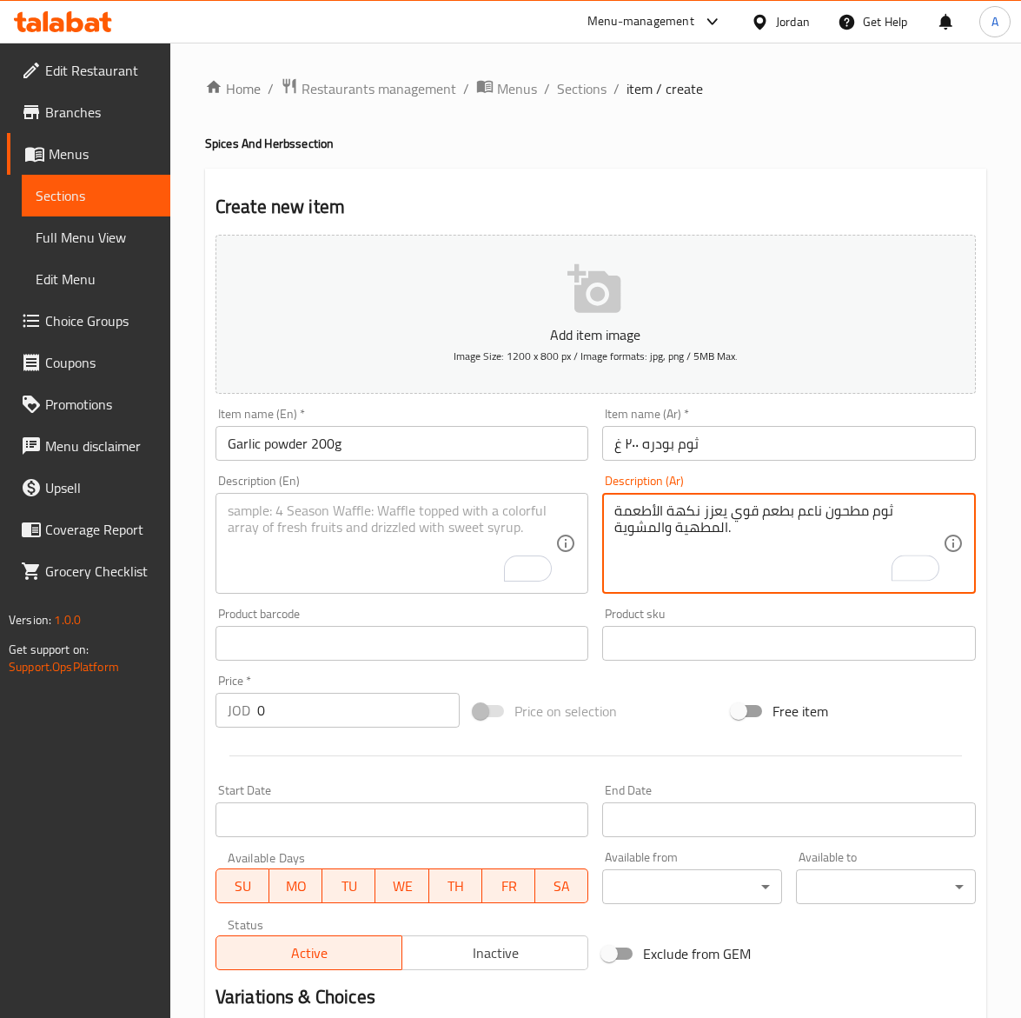
type textarea "ثوم مطحون ناعم بطعم قوي يعزز نكهة الأطعمة المطهية والمشوية."
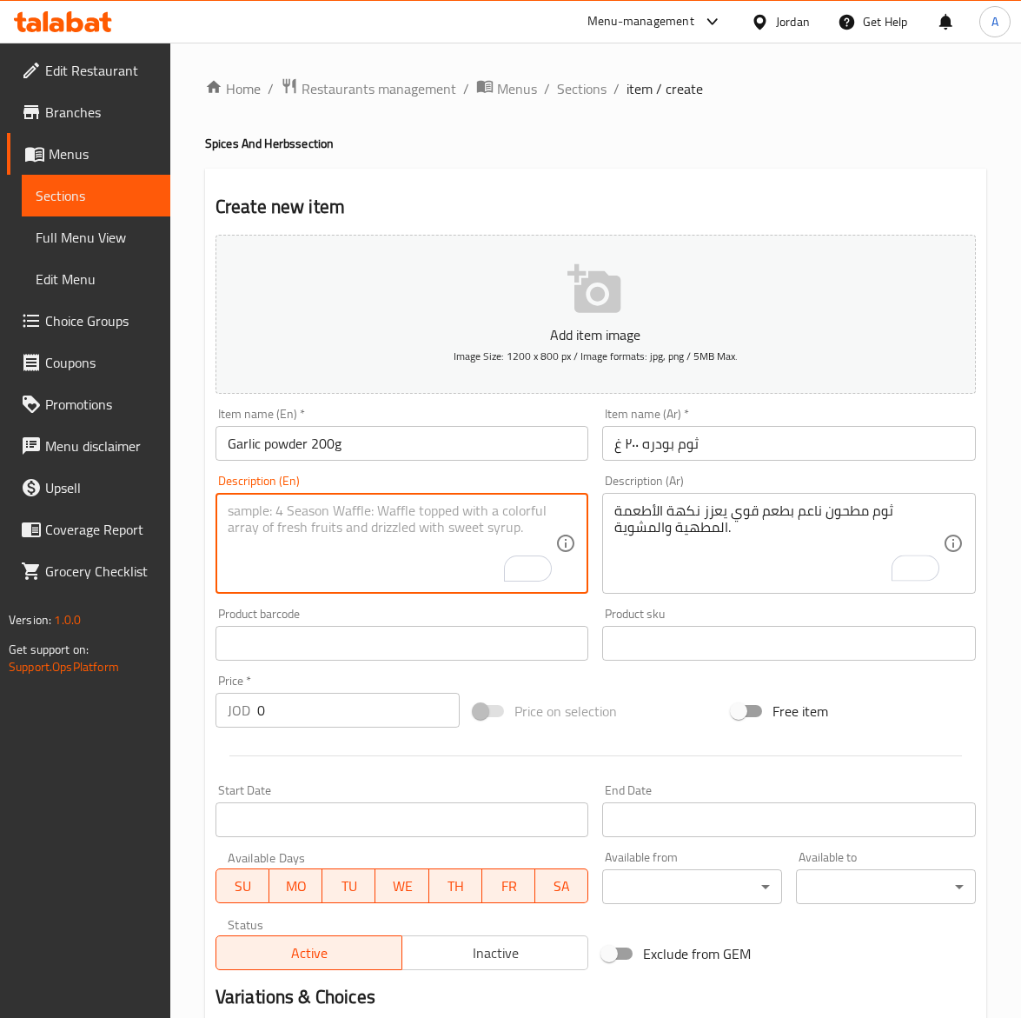
click at [297, 548] on textarea "To enrich screen reader interactions, please activate Accessibility in Grammarl…" at bounding box center [392, 543] width 329 height 83
paste textarea "Fine Garlic Powder with a rich aroma for seasoning cooked and grilled dishes."
type textarea "Fine Garlic Powder with a rich aroma for seasoning cooked and grilled dishes."
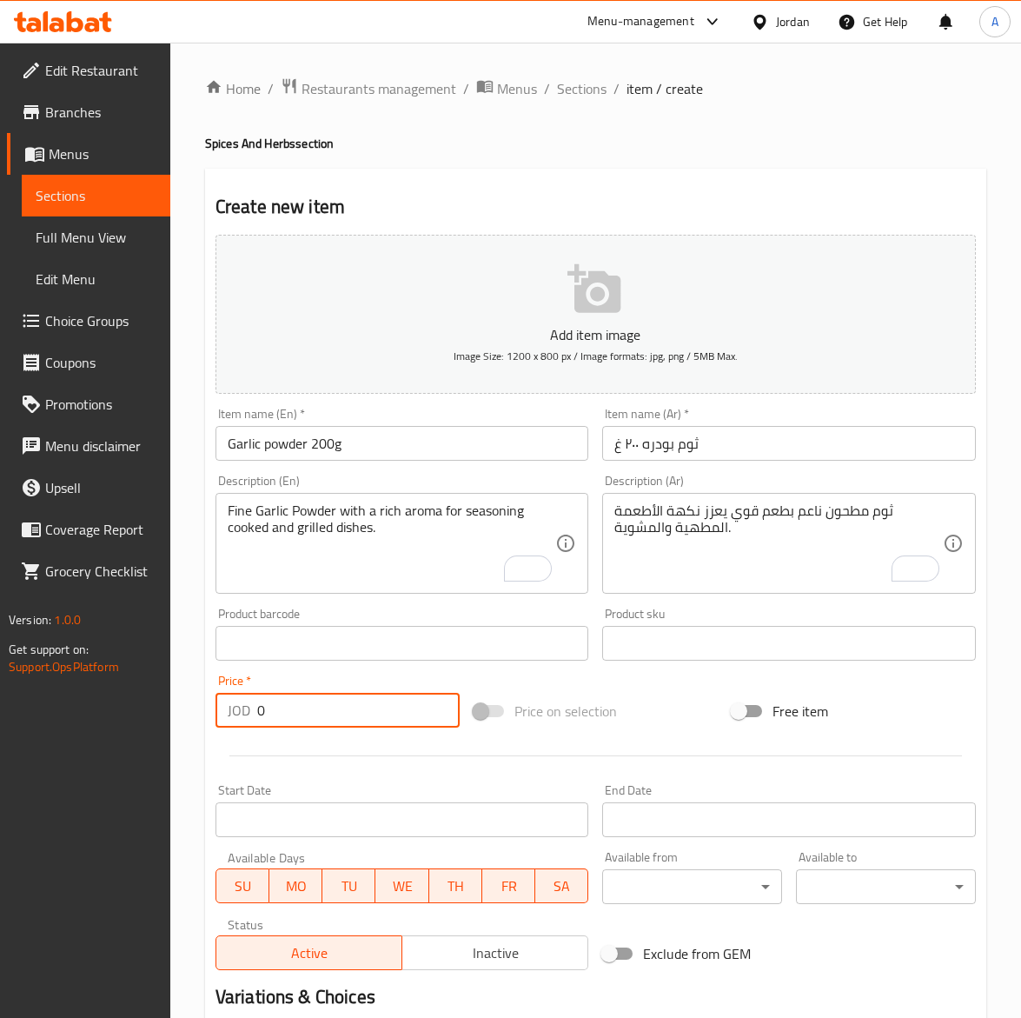
click at [326, 713] on input "0" at bounding box center [358, 710] width 203 height 35
paste input "1.65"
type input "1.65"
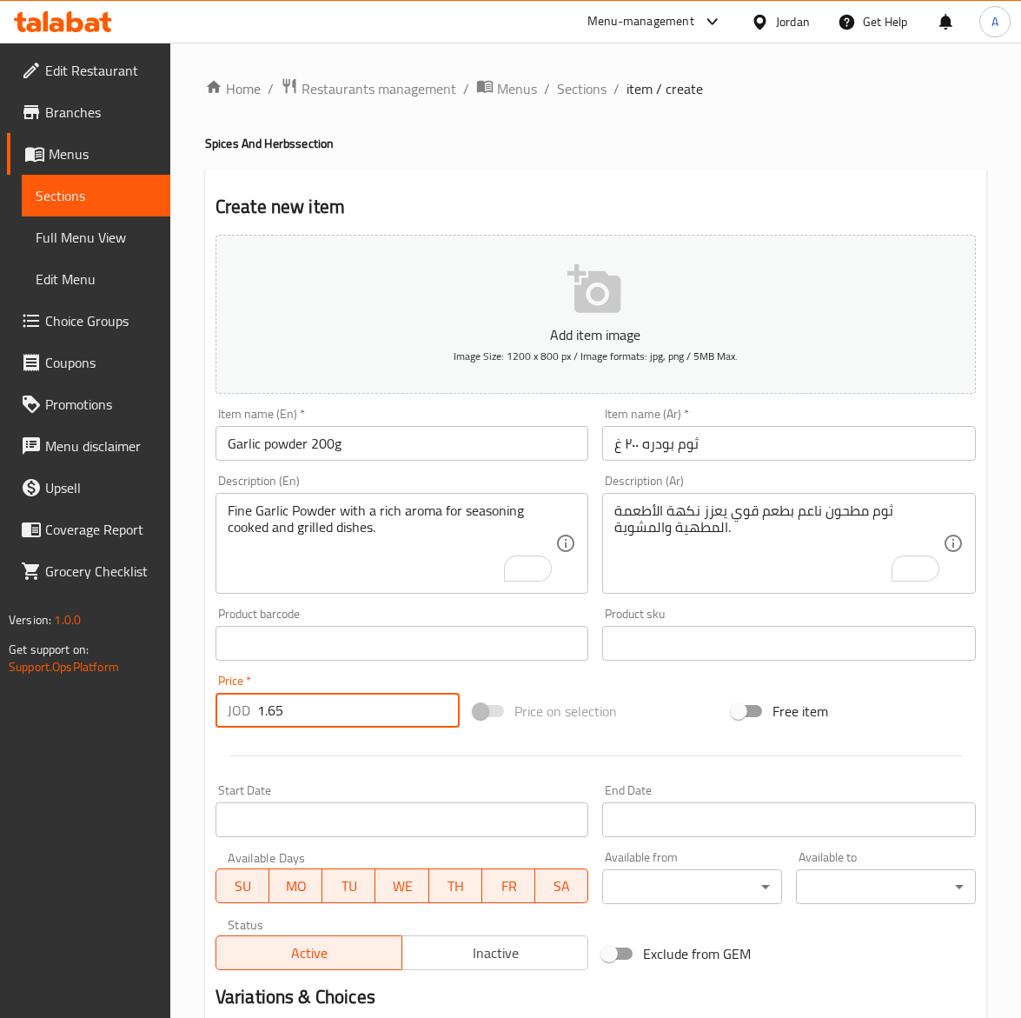
click at [349, 448] on input "Garlic powder 200g" at bounding box center [403, 443] width 374 height 35
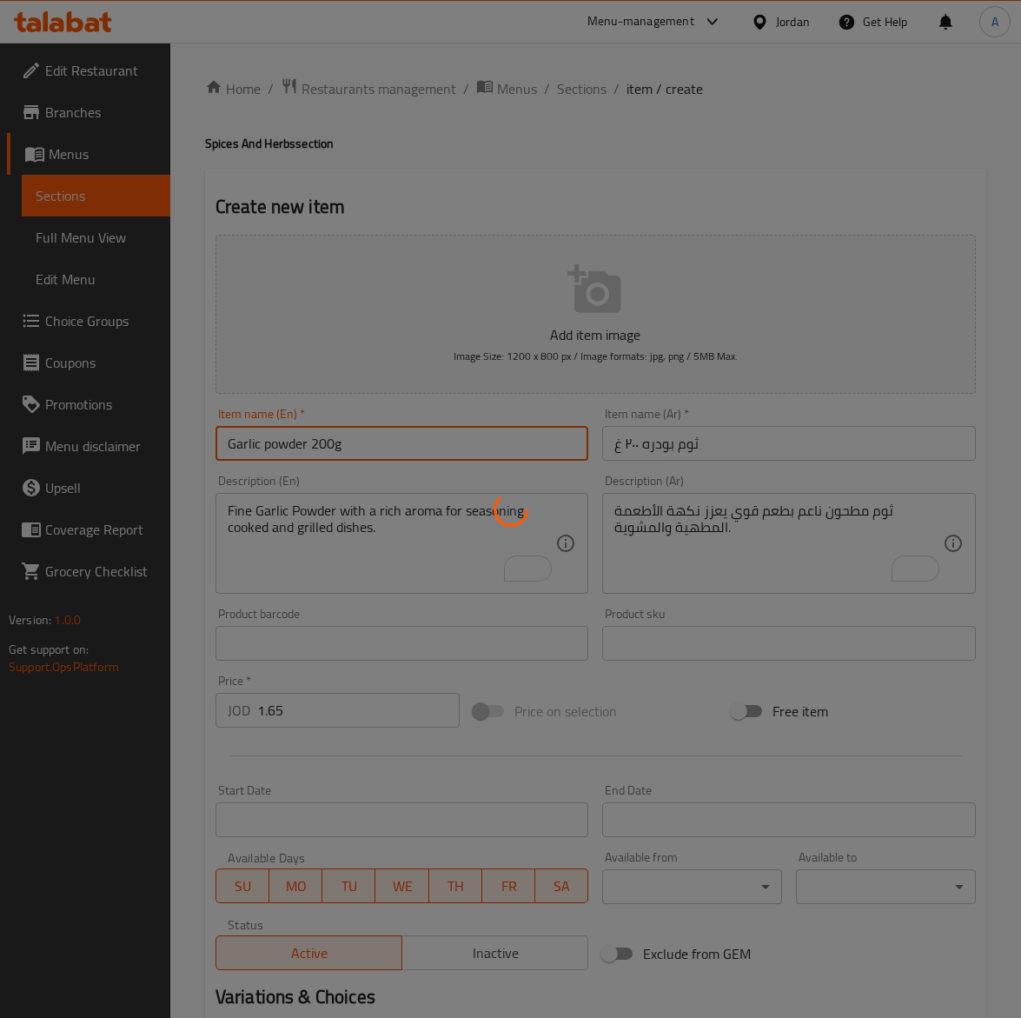
type input "0"
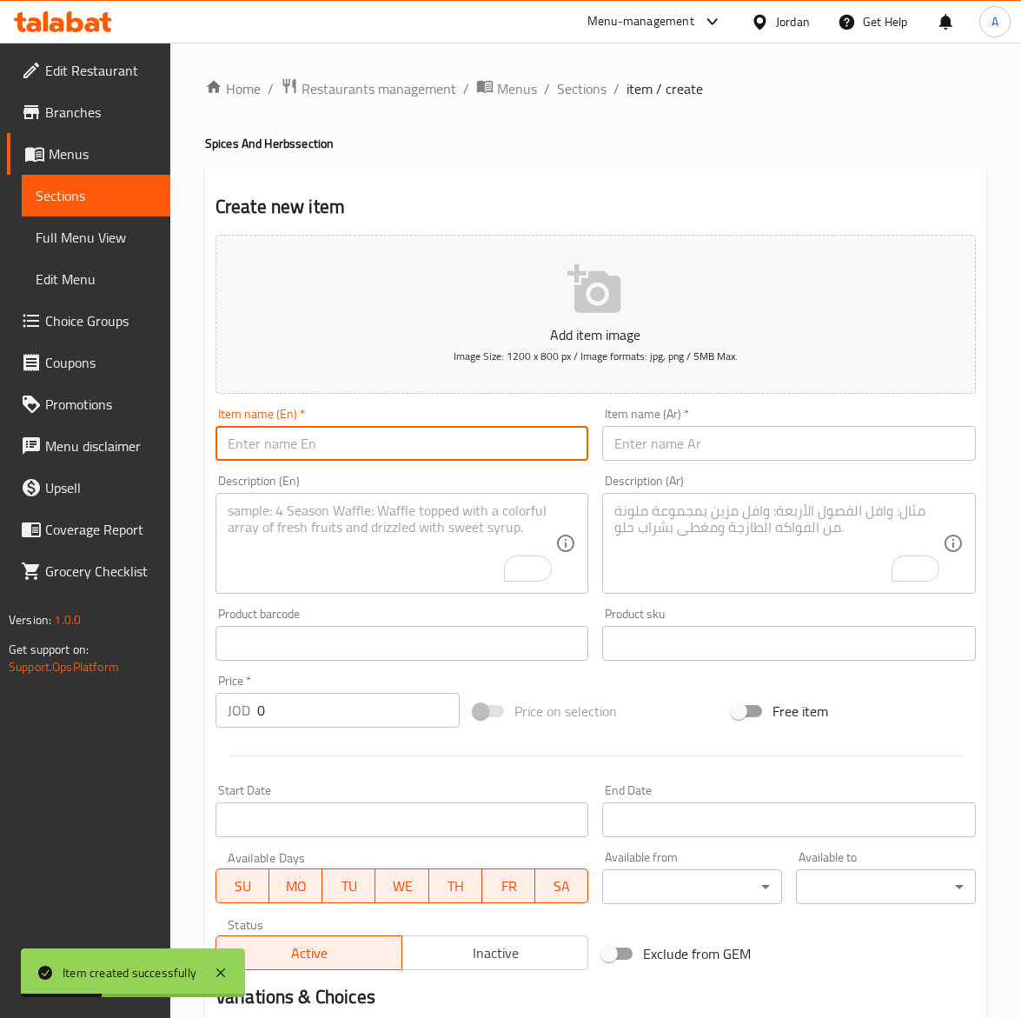
click at [443, 441] on input "text" at bounding box center [403, 443] width 374 height 35
paste input "Onion powder 200g"
type input "Onion powder 200g"
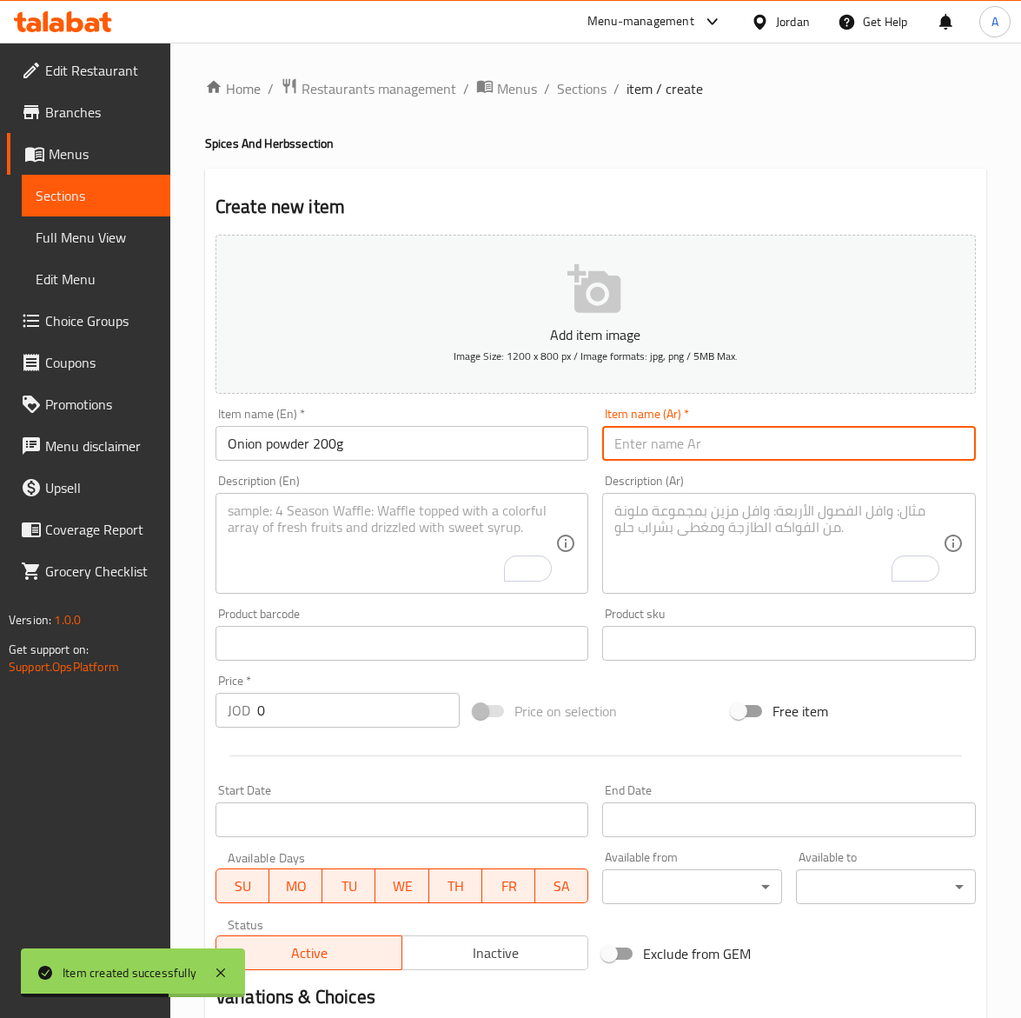
drag, startPoint x: 798, startPoint y: 454, endPoint x: 788, endPoint y: 449, distance: 11.7
click at [798, 454] on input "text" at bounding box center [789, 443] width 374 height 35
paste input "بصل بودره ٢٠٠ غ"
type input "بصل بودره ٢٠٠ غ"
click at [774, 563] on textarea "To enrich screen reader interactions, please activate Accessibility in Grammarl…" at bounding box center [779, 543] width 329 height 83
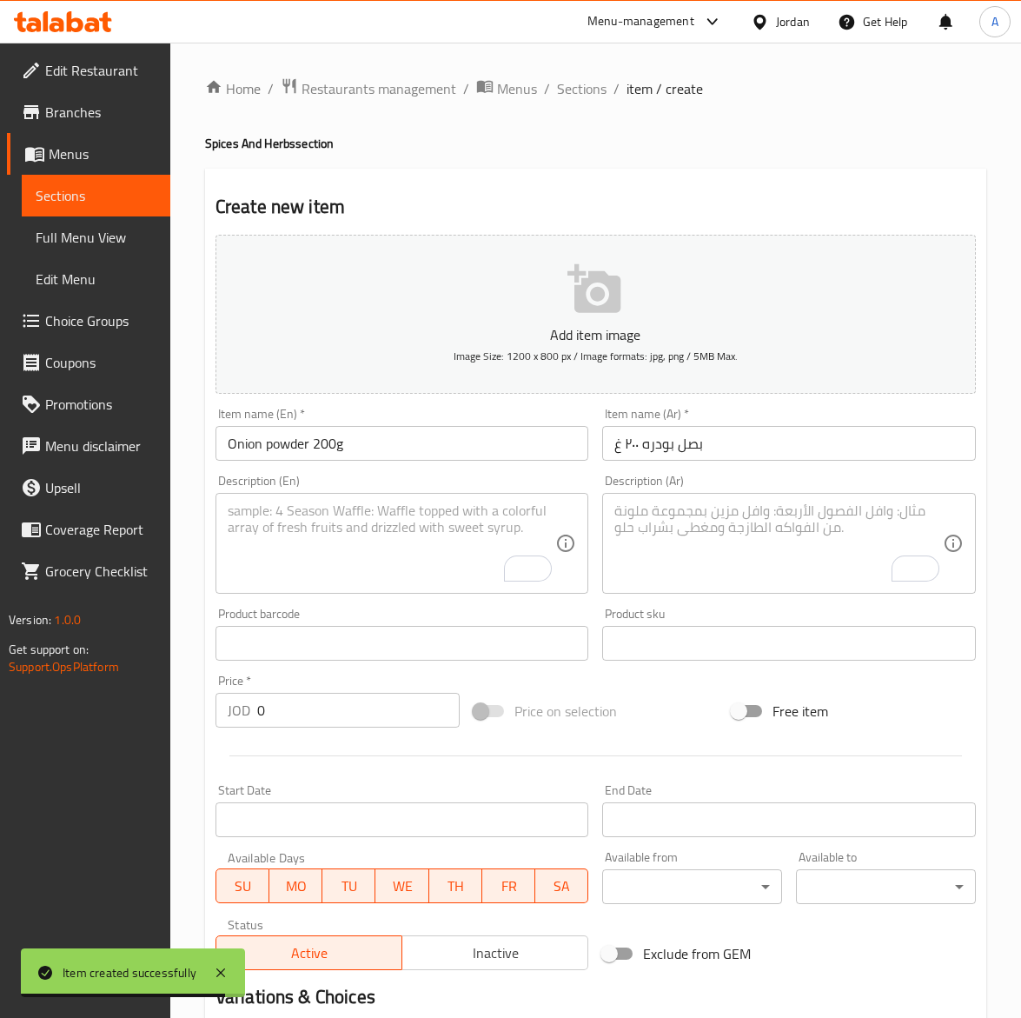
click at [775, 563] on textarea "To enrich screen reader interactions, please activate Accessibility in Grammarl…" at bounding box center [779, 543] width 329 height 83
paste textarea "بصل مجفف مطحون يضفي طعمًا متوازنًا ولذيذًا على الوصفات المختلفة."
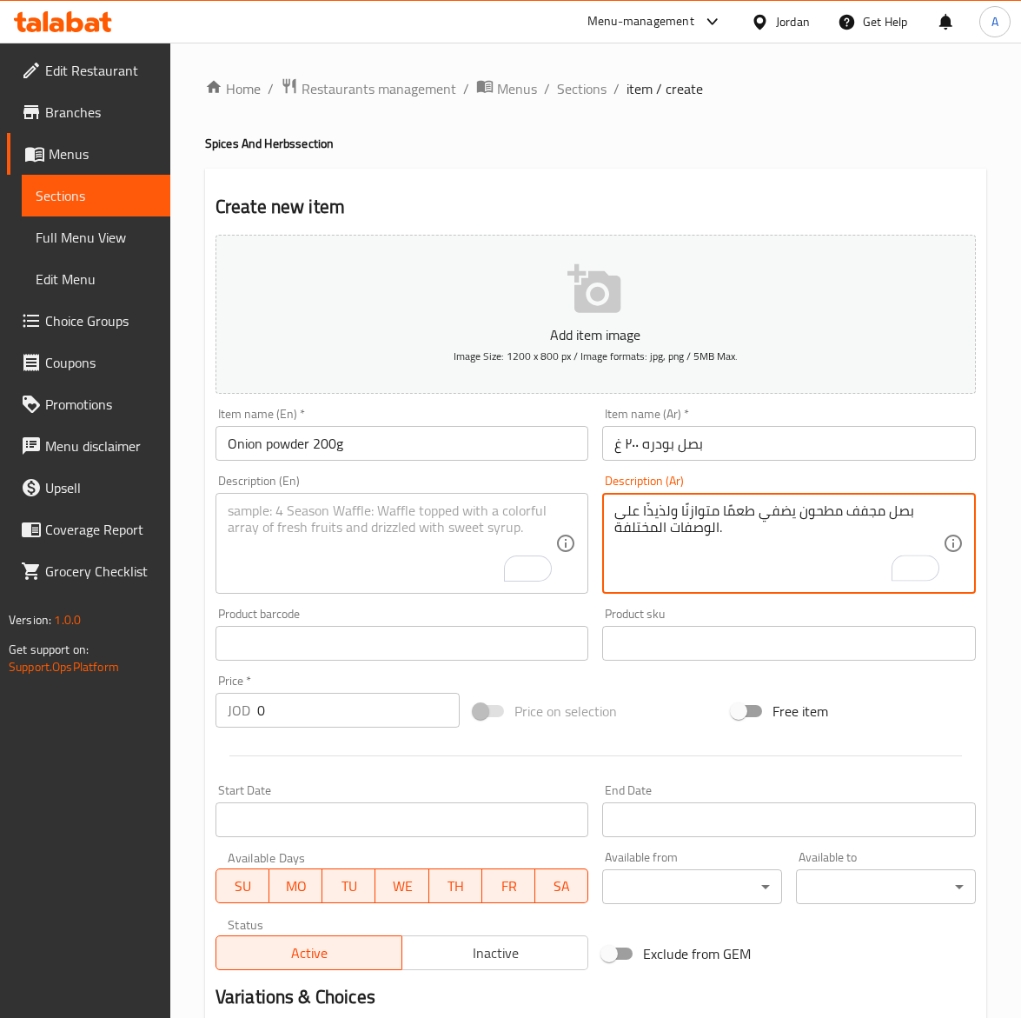
type textarea "بصل مجفف مطحون يضفي طعمًا متوازنًا ولذيذًا على الوصفات المختلفة."
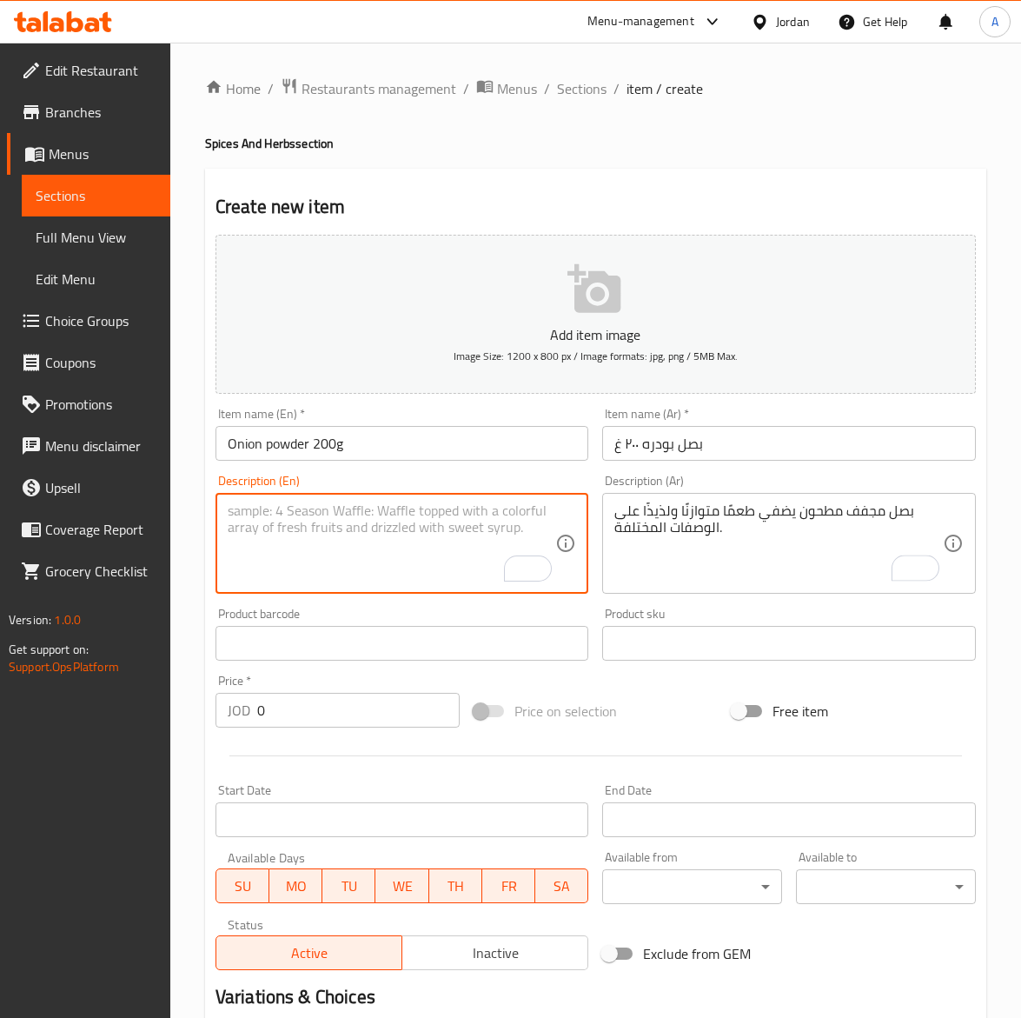
click at [296, 537] on textarea "To enrich screen reader interactions, please activate Accessibility in Grammarl…" at bounding box center [392, 543] width 329 height 83
paste textarea "Ground Onion Powder for a mild, savory flavor in a variety of recipes."
type textarea "Ground Onion Powder for a mild, savory flavor in a variety of recipes."
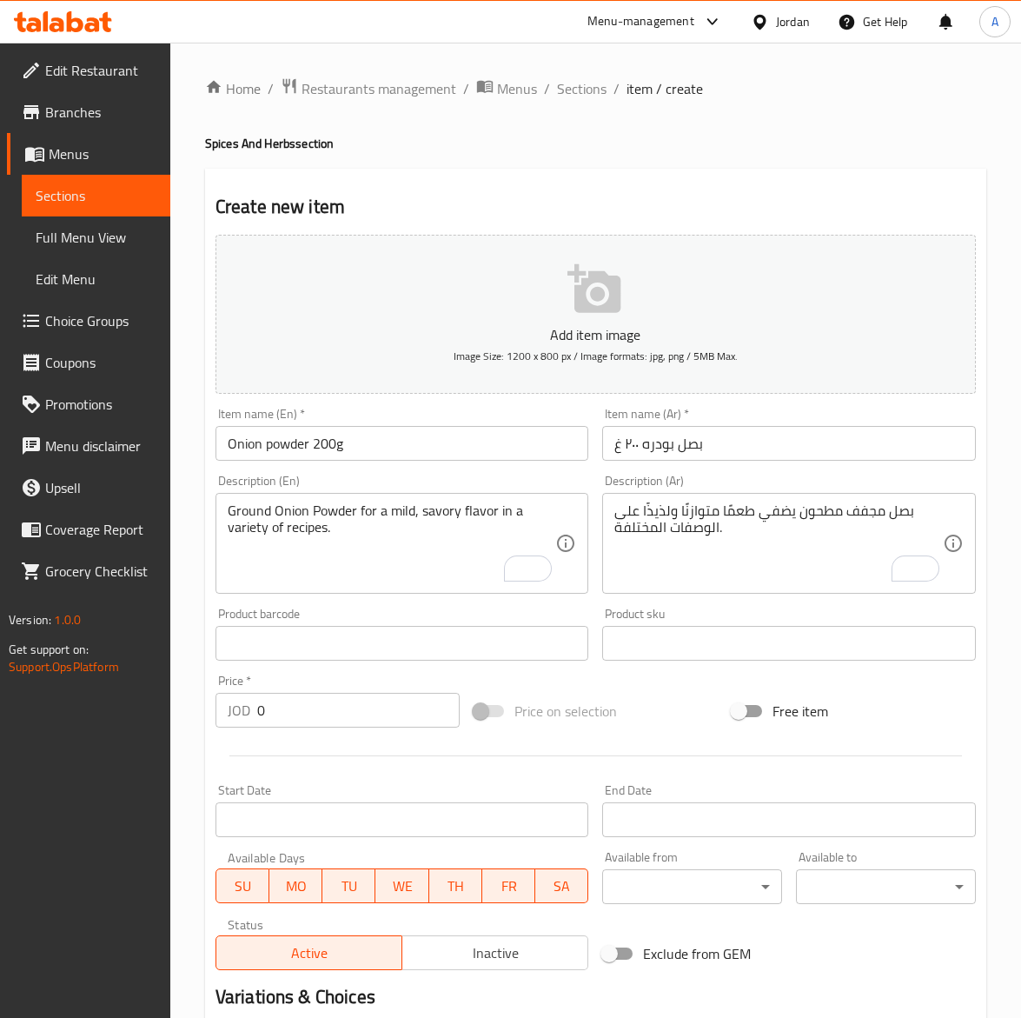
click at [371, 729] on div "Price   * JOD 0 Price *" at bounding box center [338, 701] width 258 height 67
click at [370, 711] on input "0" at bounding box center [358, 710] width 203 height 35
paste input "1.65"
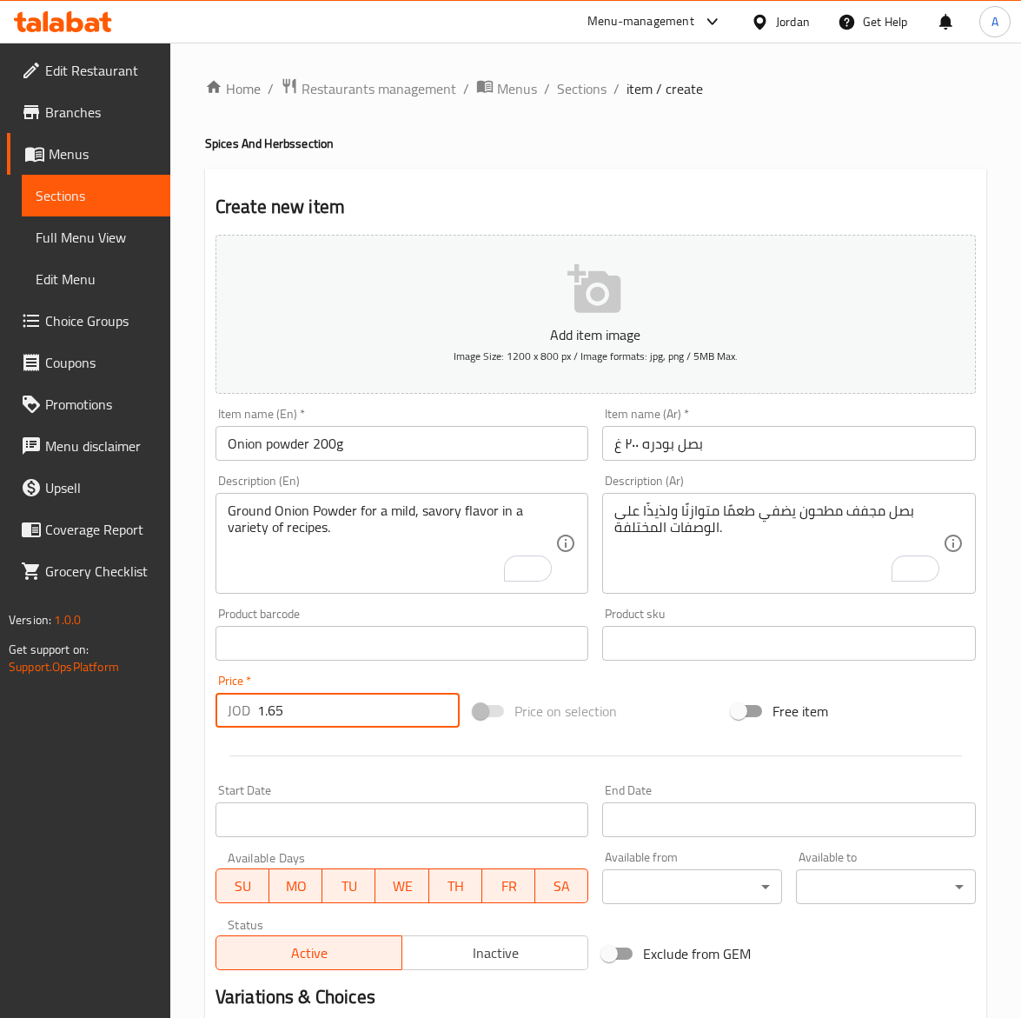
type input "1.65"
click at [359, 453] on input "Onion powder 200g" at bounding box center [403, 443] width 374 height 35
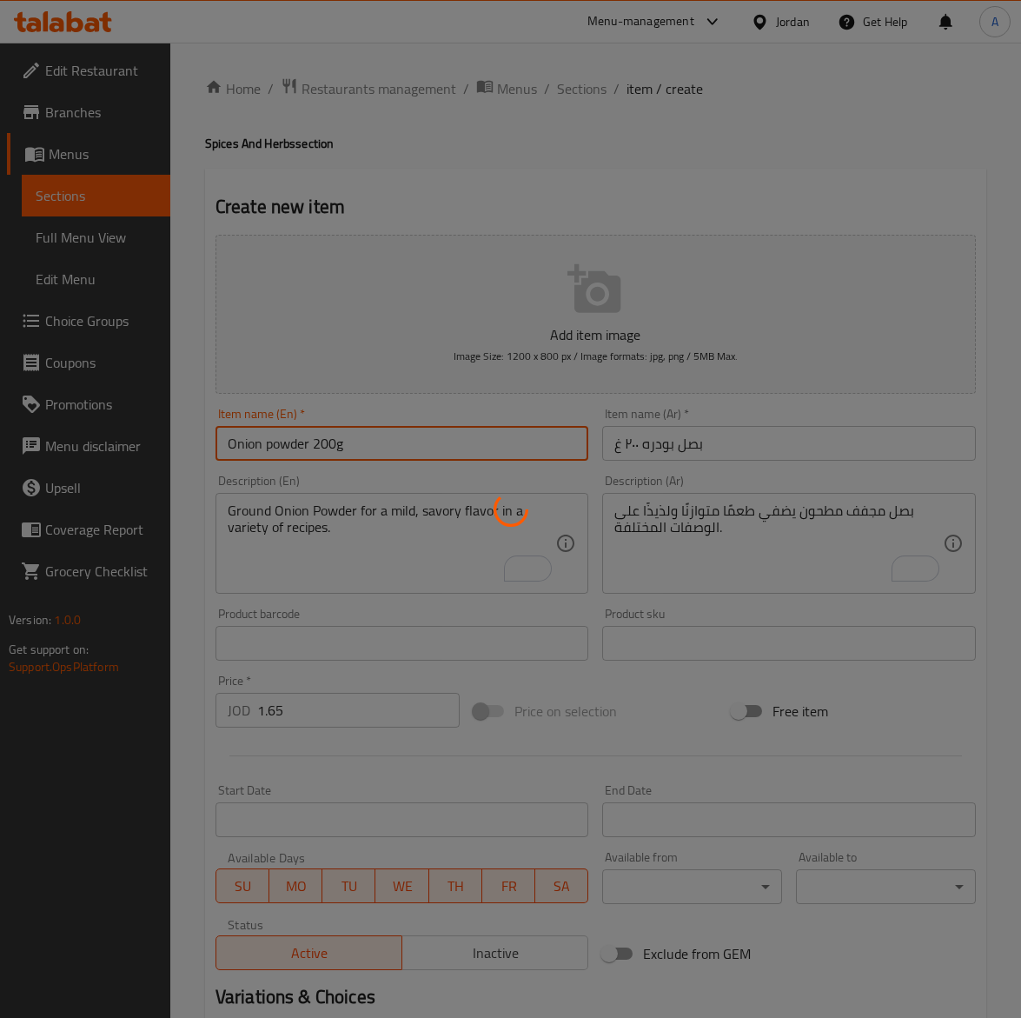
type input "0"
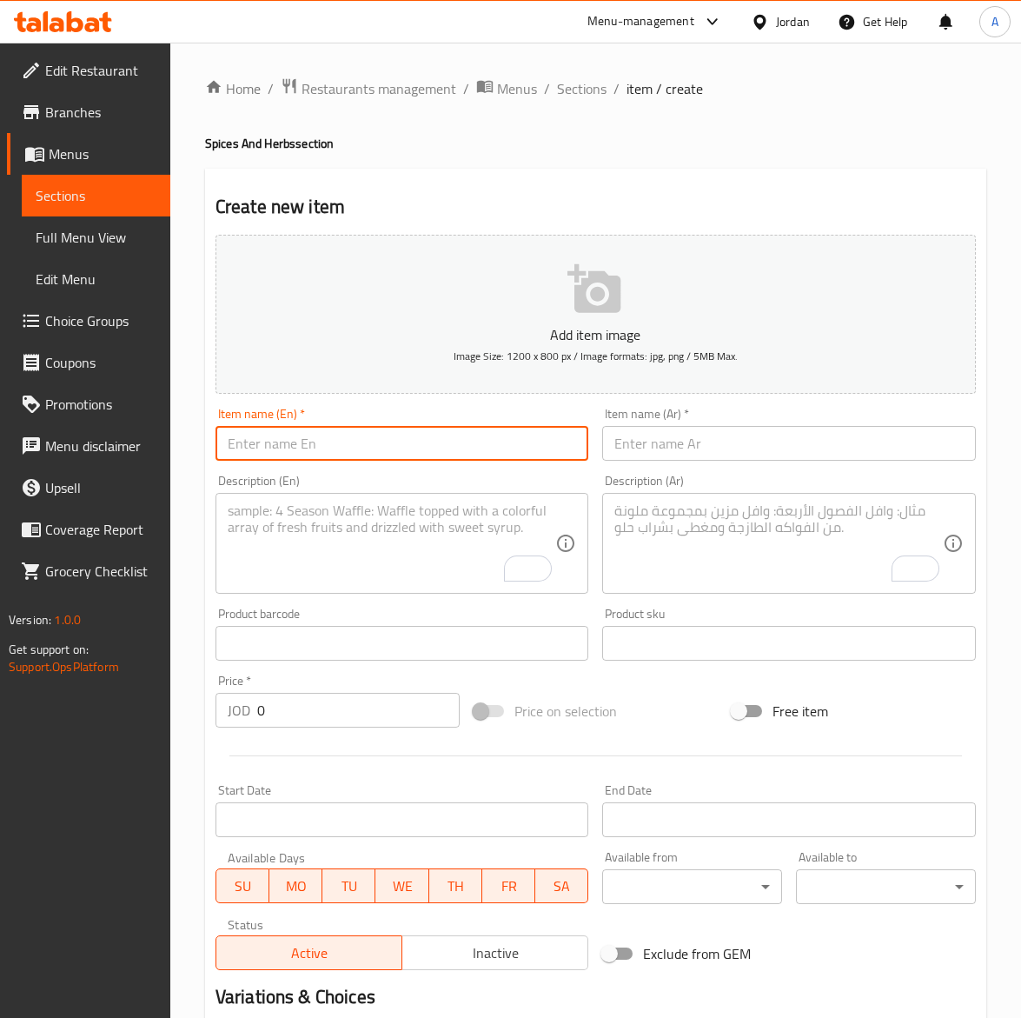
click at [319, 445] on input "text" at bounding box center [403, 443] width 374 height 35
paste input "Ginger powder 200g"
type input "Ginger powder 200g"
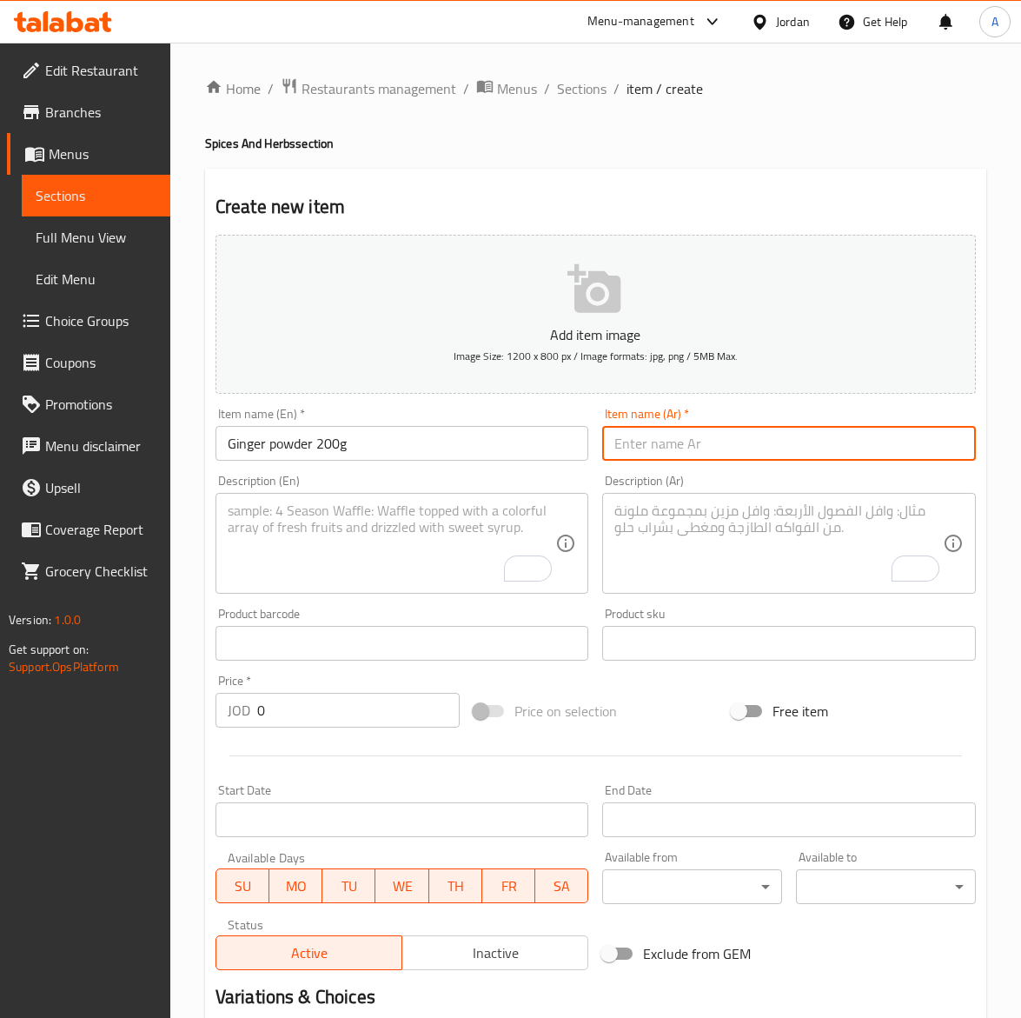
drag, startPoint x: 755, startPoint y: 440, endPoint x: 724, endPoint y: 436, distance: 30.6
click at [755, 440] on input "text" at bounding box center [789, 443] width 374 height 35
paste input "زنجبيل بودره ٢٠٠غ"
type input "زنجبيل بودره ٢٠٠غ"
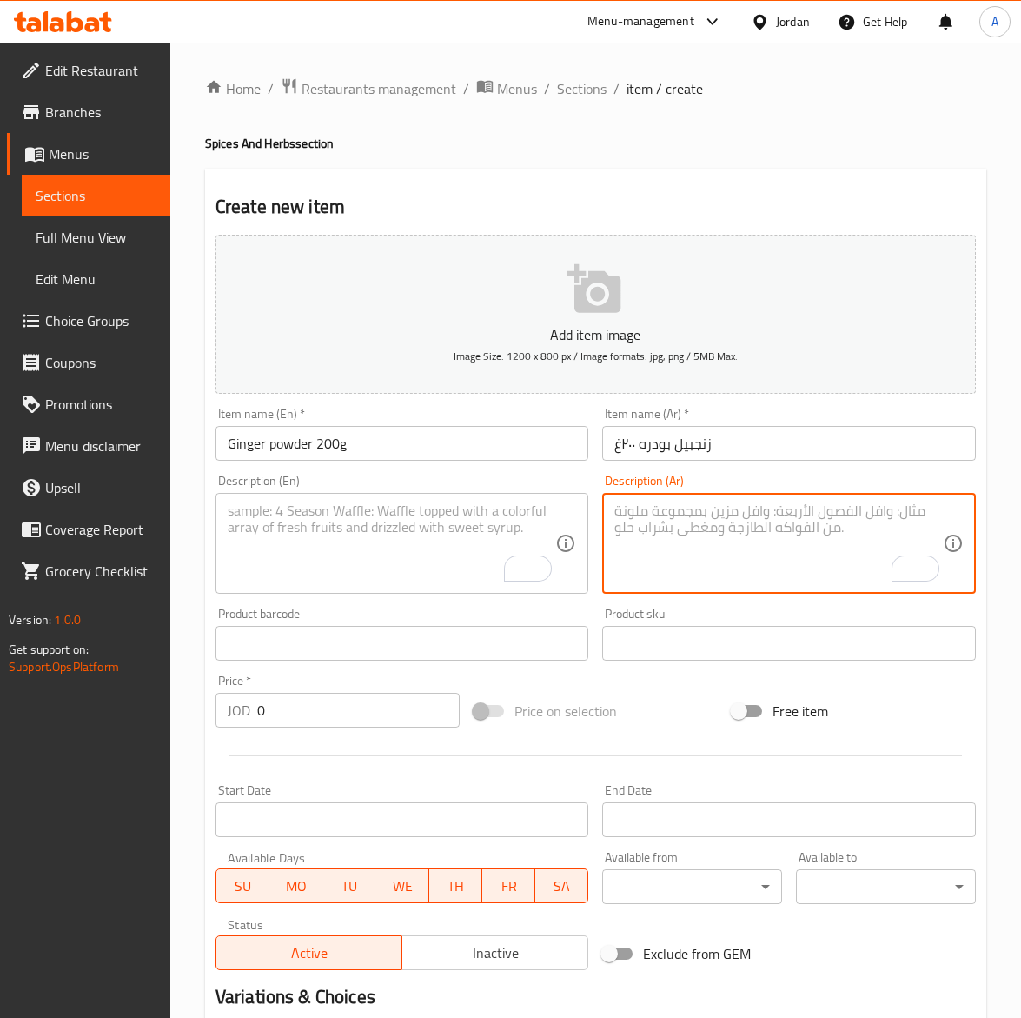
click at [750, 543] on textarea "To enrich screen reader interactions, please activate Accessibility in Grammarl…" at bounding box center [779, 543] width 329 height 83
paste textarea "زنجبيل مطحون طبيعي يمنح طعمًا حارًا دافئًا للمأكولات والمشروبات."
type textarea "زنجبيل مطحون طبيعي يمنح طعمًا حارًا دافئًا للمأكولات والمشروبات."
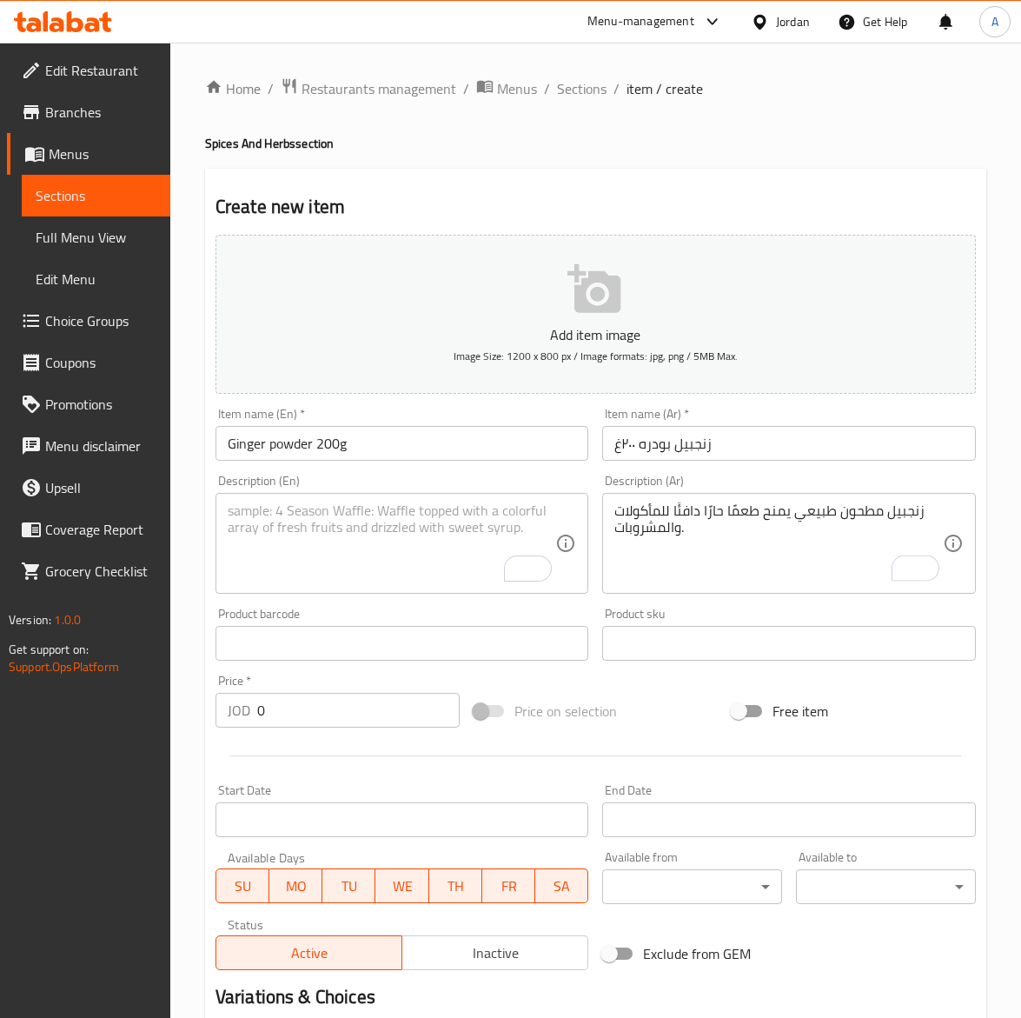
click at [281, 553] on textarea "To enrich screen reader interactions, please activate Accessibility in Grammarl…" at bounding box center [392, 543] width 329 height 83
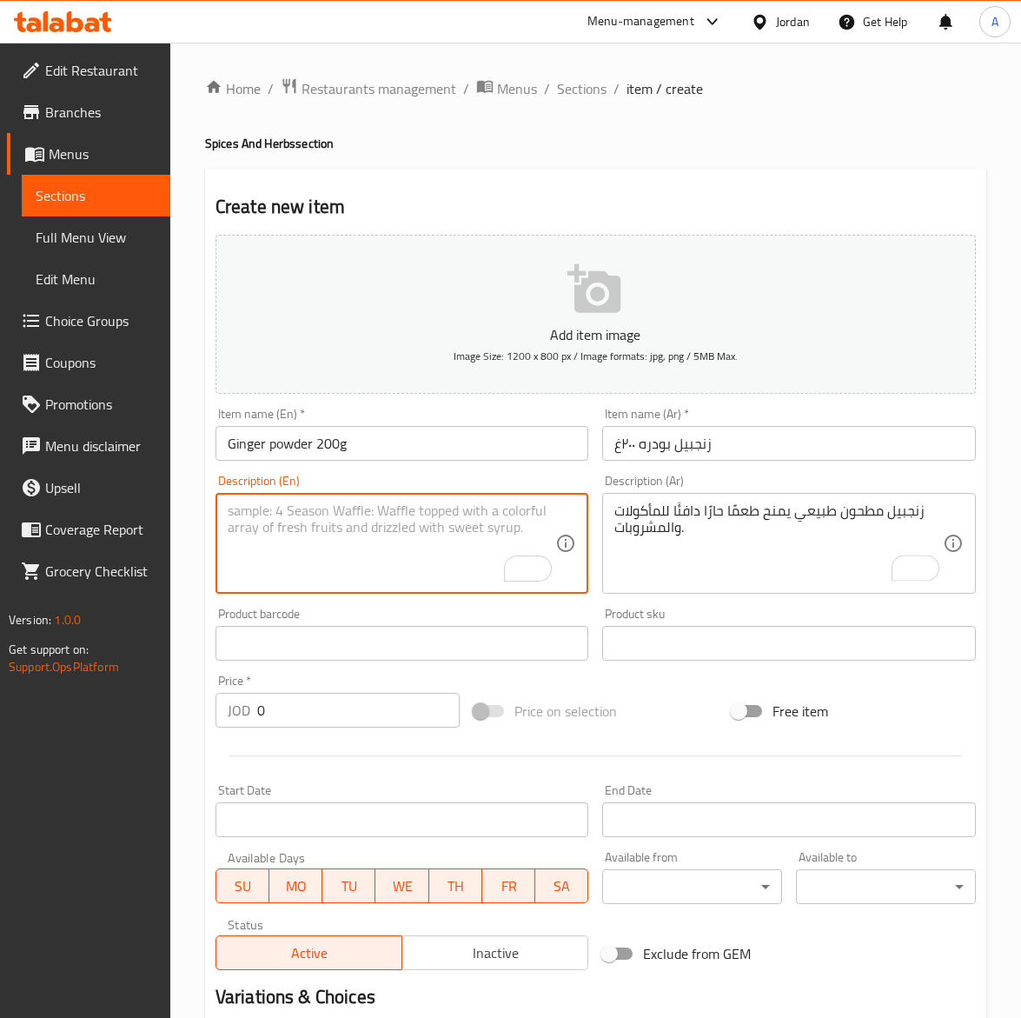
paste textarea "Pure Ground Ginger offering warm and spicy notes for food and drinks."
type textarea "Pure Ground Ginger offering warm and spicy notes for food and drinks."
click at [313, 705] on input "0" at bounding box center [358, 710] width 203 height 35
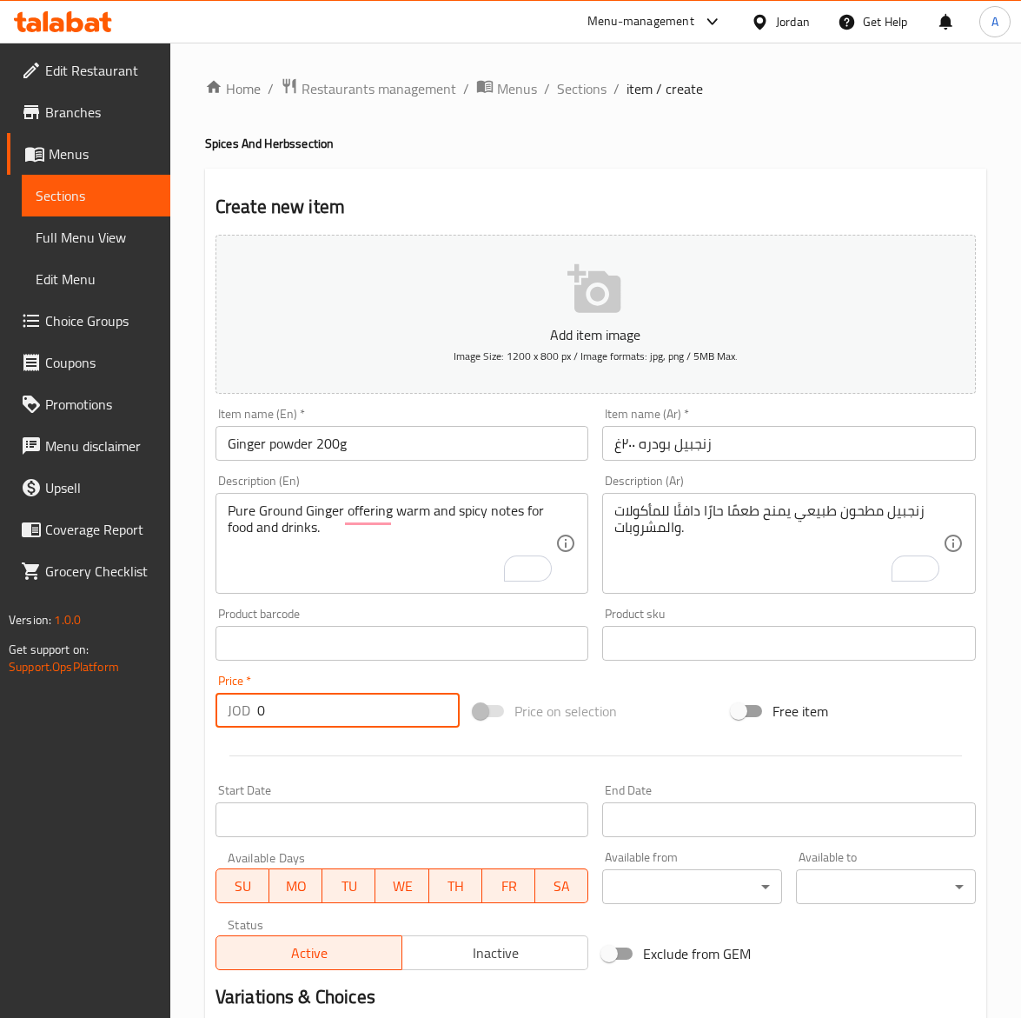
click at [313, 705] on input "0" at bounding box center [358, 710] width 203 height 35
type input "1.65"
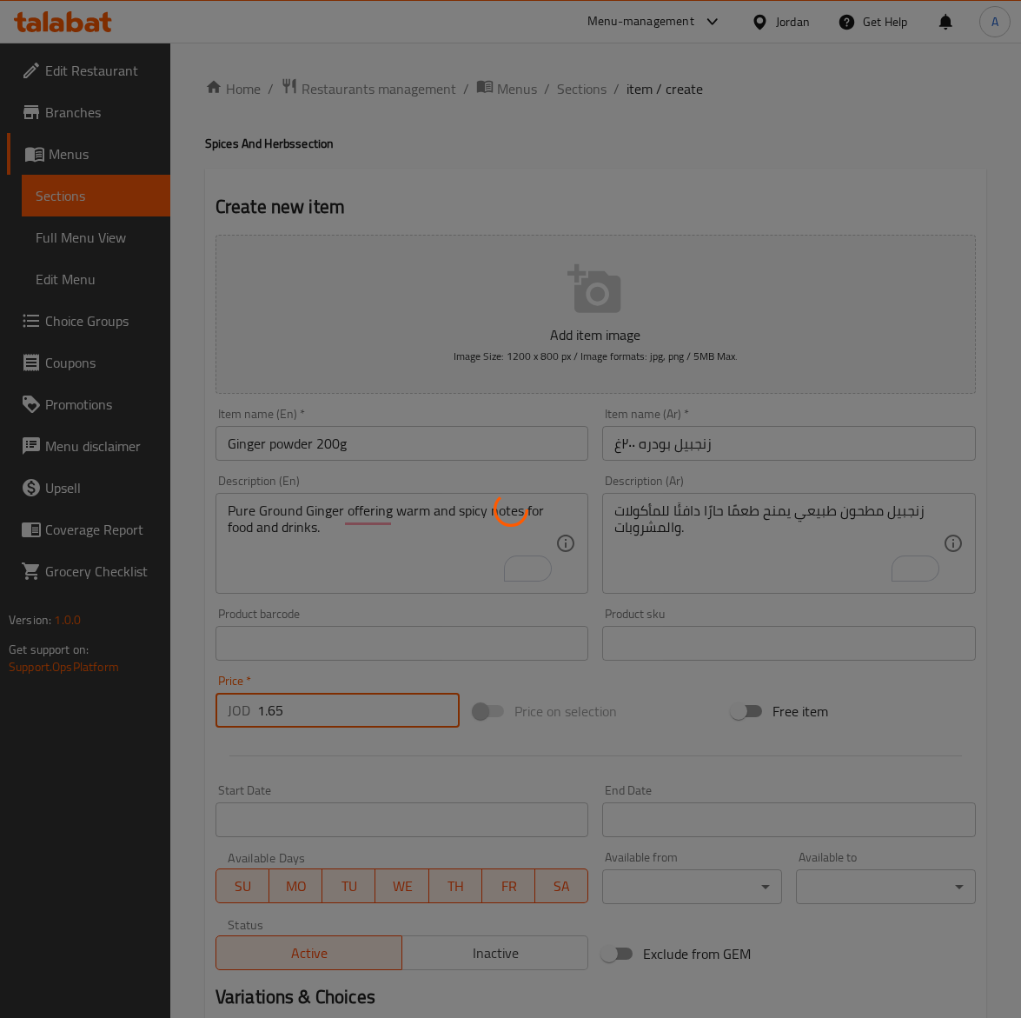
type input "0"
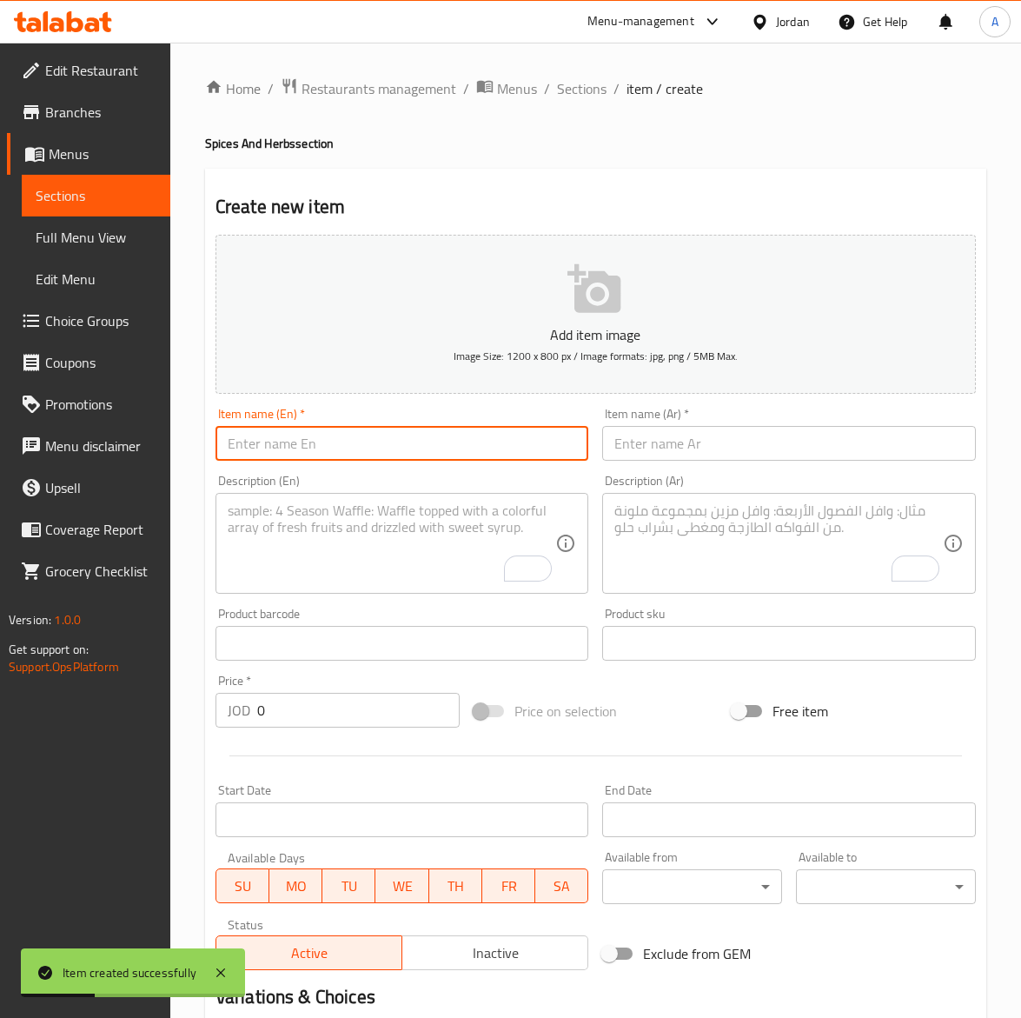
click at [445, 435] on input "text" at bounding box center [403, 443] width 374 height 35
paste input "200g fine turmeric"
type input "200g fine turmeric"
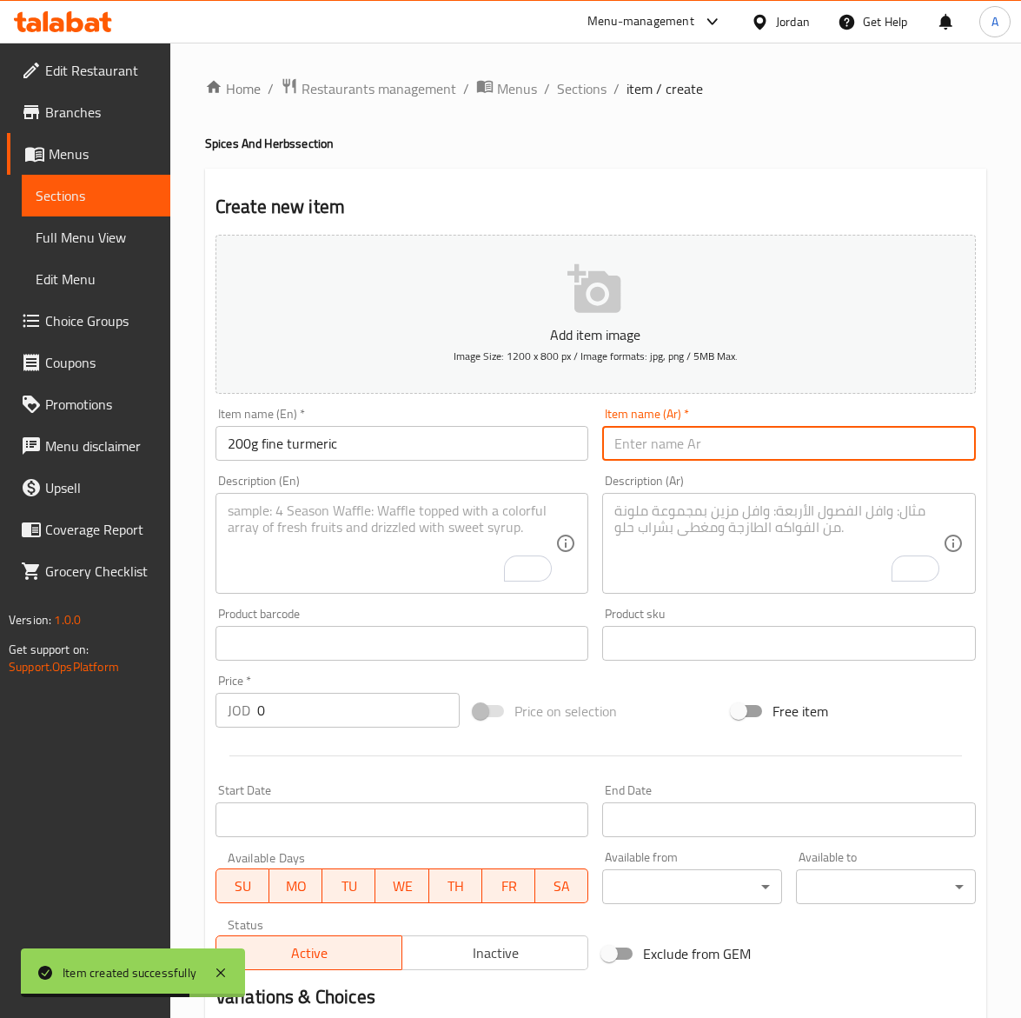
drag, startPoint x: 802, startPoint y: 441, endPoint x: 807, endPoint y: 433, distance: 9.4
click at [802, 441] on input "text" at bounding box center [789, 443] width 374 height 35
paste input "كركم ناعم٢٠٠غ"
type input "كركم ناعم٢٠٠غ"
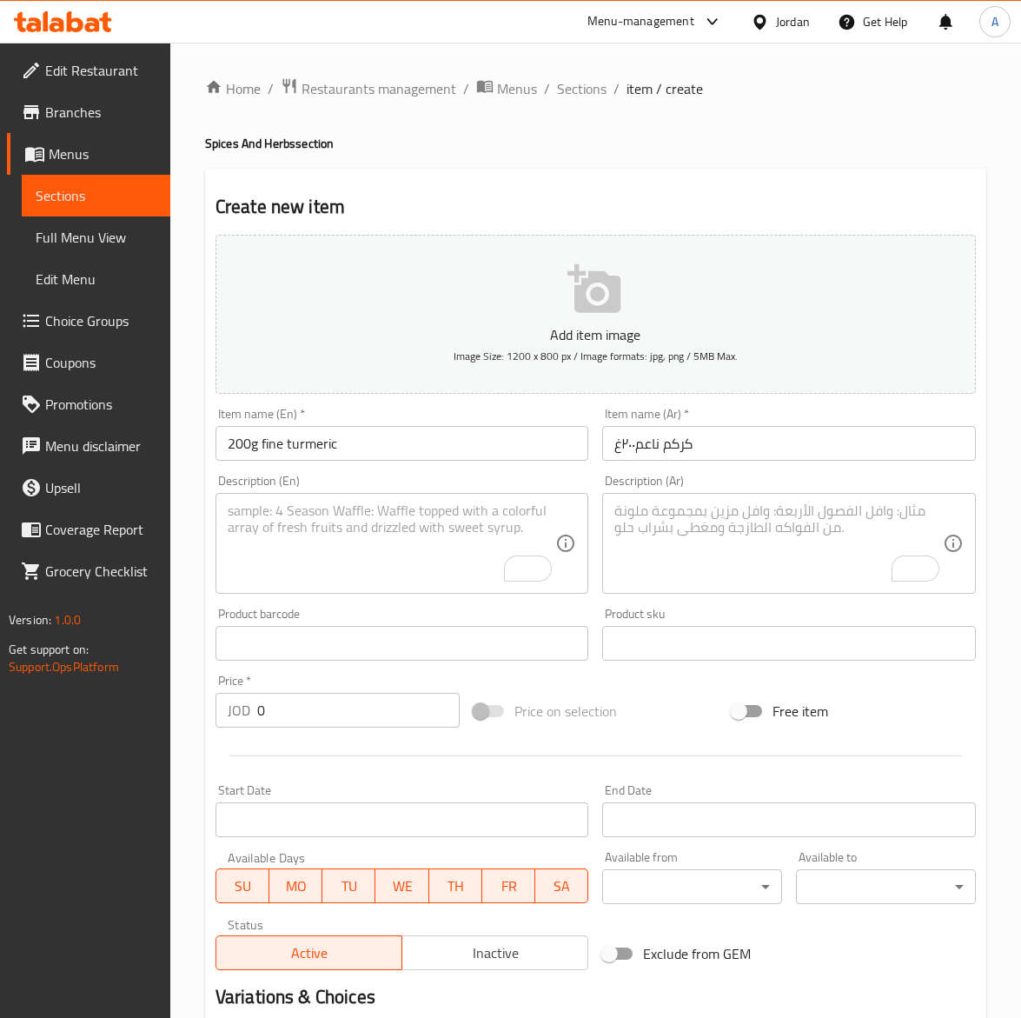
click at [707, 567] on textarea "To enrich screen reader interactions, please activate Accessibility in Grammarl…" at bounding box center [779, 543] width 329 height 83
paste textarea "كركم ناعم ذو لون ذهبي غني وفوائد صحية عديدة."
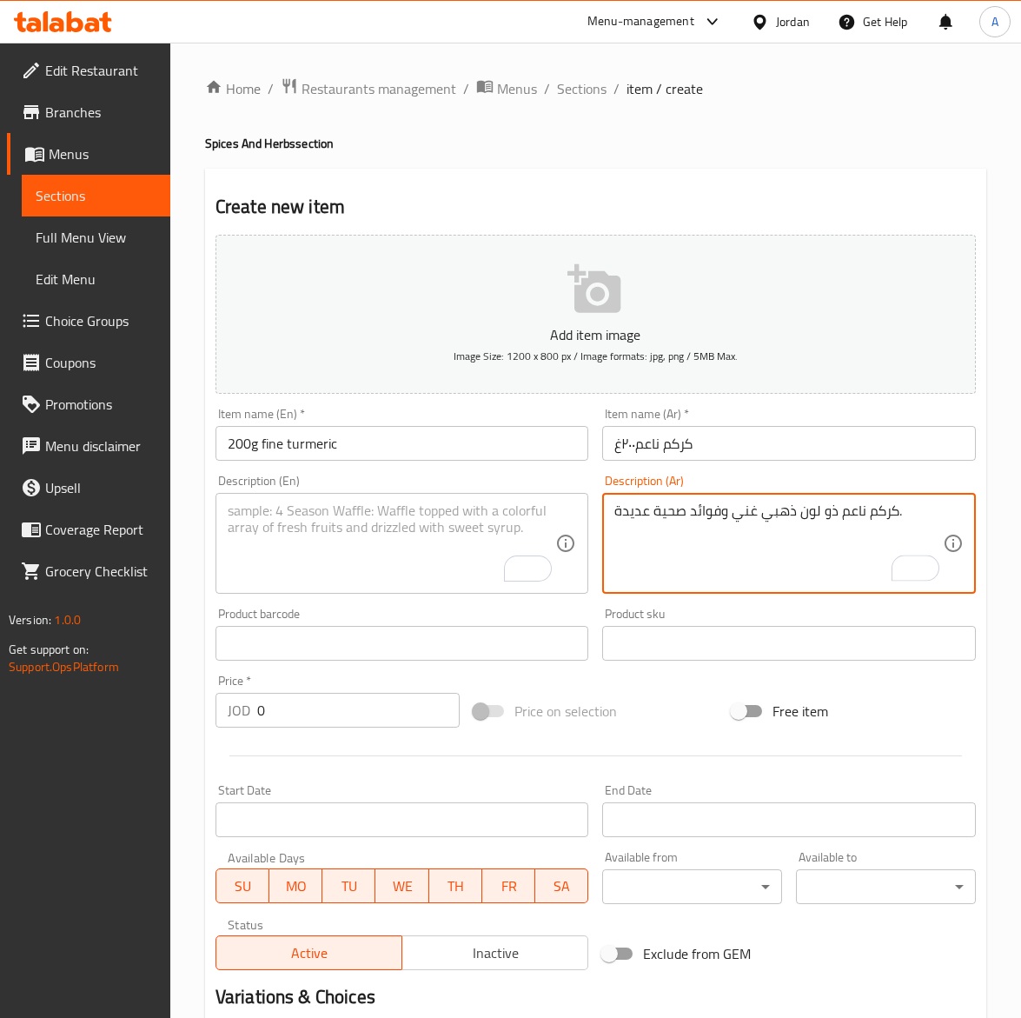
type textarea "كركم ناعم ذو لون ذهبي غني وفوائد صحية عديدة."
click at [283, 552] on textarea "To enrich screen reader interactions, please activate Accessibility in Grammarl…" at bounding box center [392, 543] width 329 height 83
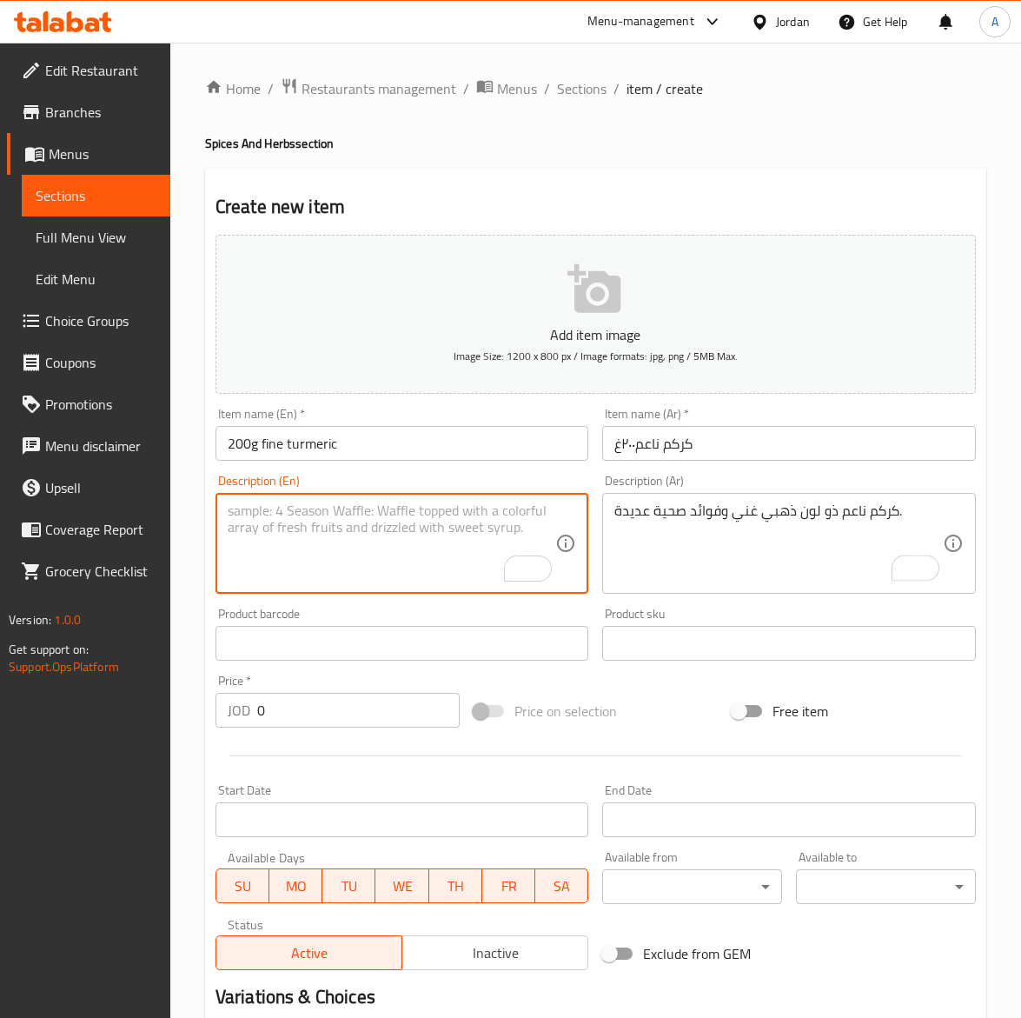
paste textarea "Fine Turmeric Powder with a vibrant color and natural health benefits."
type textarea "Fine Turmeric Powder with a vibrant color and natural health benefits."
click at [289, 722] on input "0" at bounding box center [358, 710] width 203 height 35
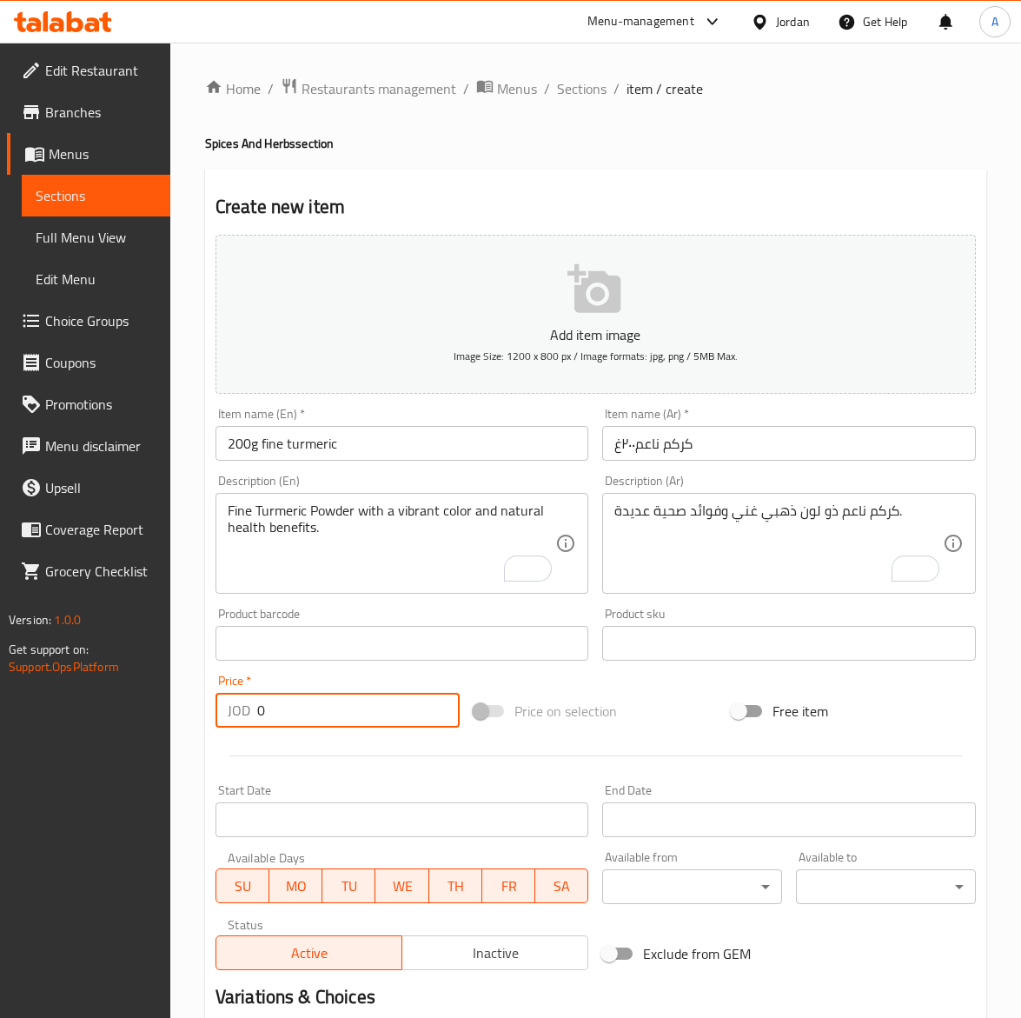
click at [289, 722] on input "0" at bounding box center [358, 710] width 203 height 35
type input "1.65"
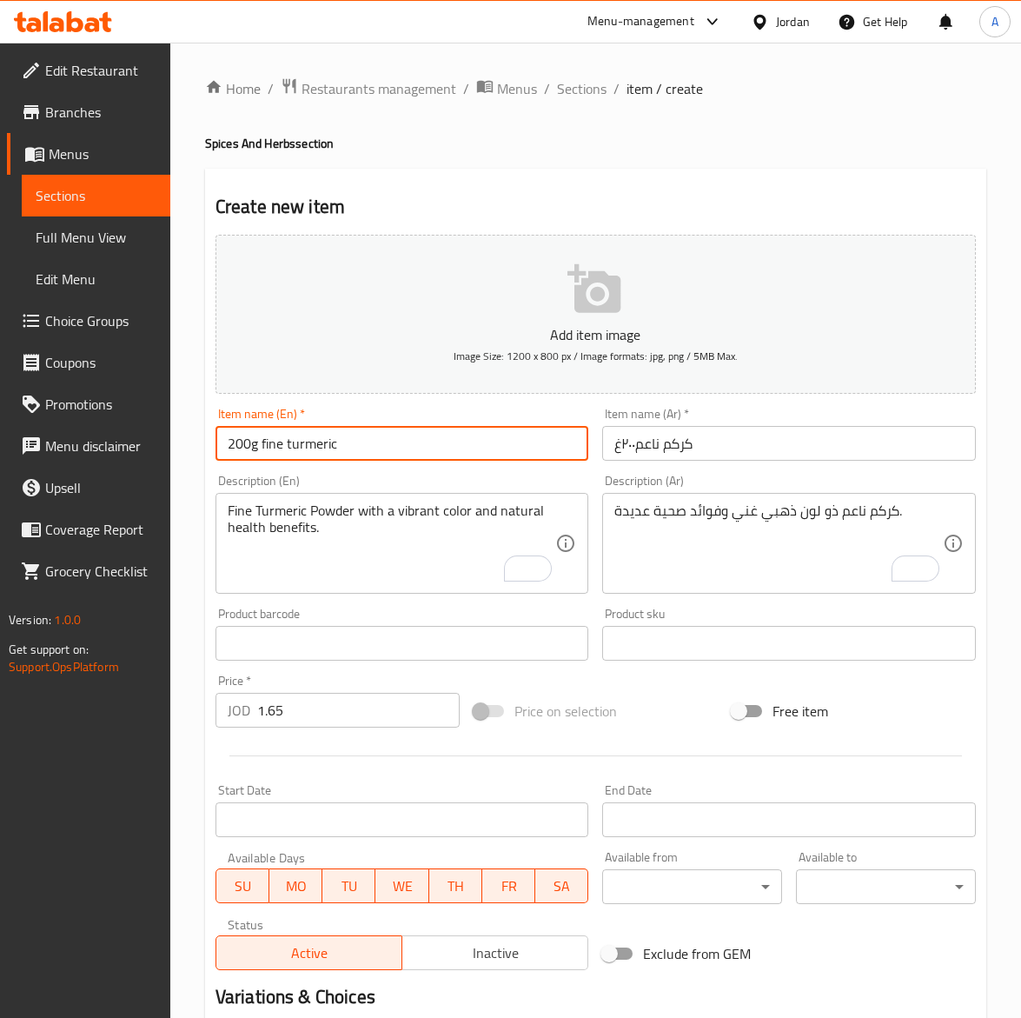
click at [369, 440] on input "200g fine turmeric" at bounding box center [403, 443] width 374 height 35
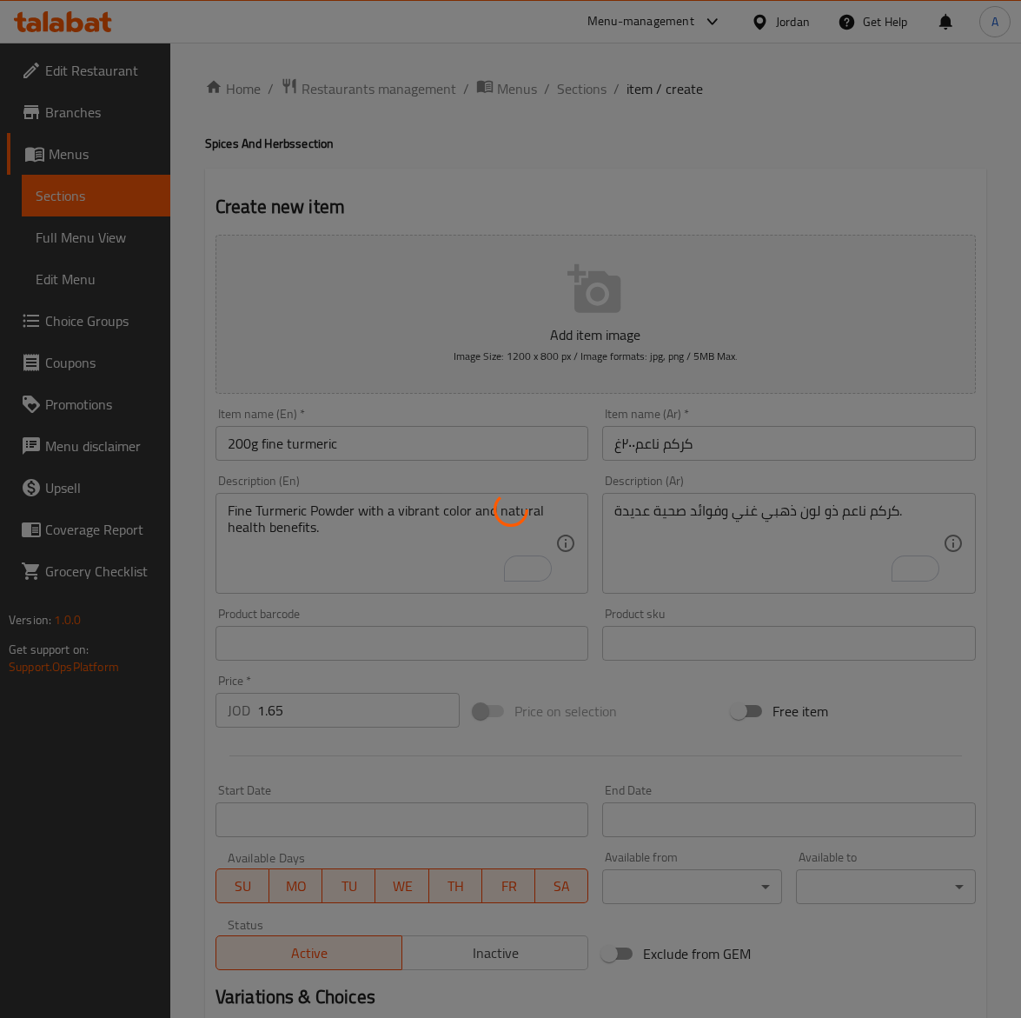
type input "0"
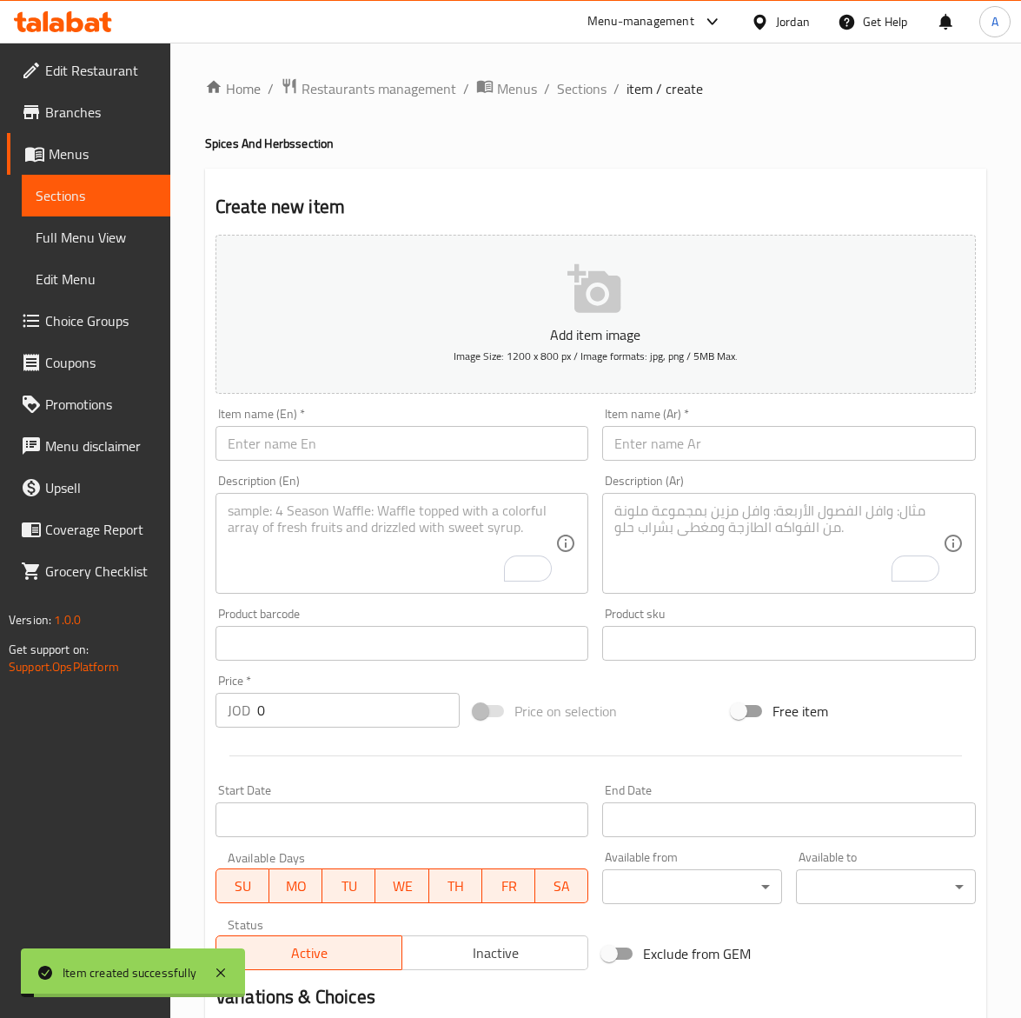
click at [323, 452] on input "text" at bounding box center [403, 443] width 374 height 35
paste input "Cumin seeds 200g"
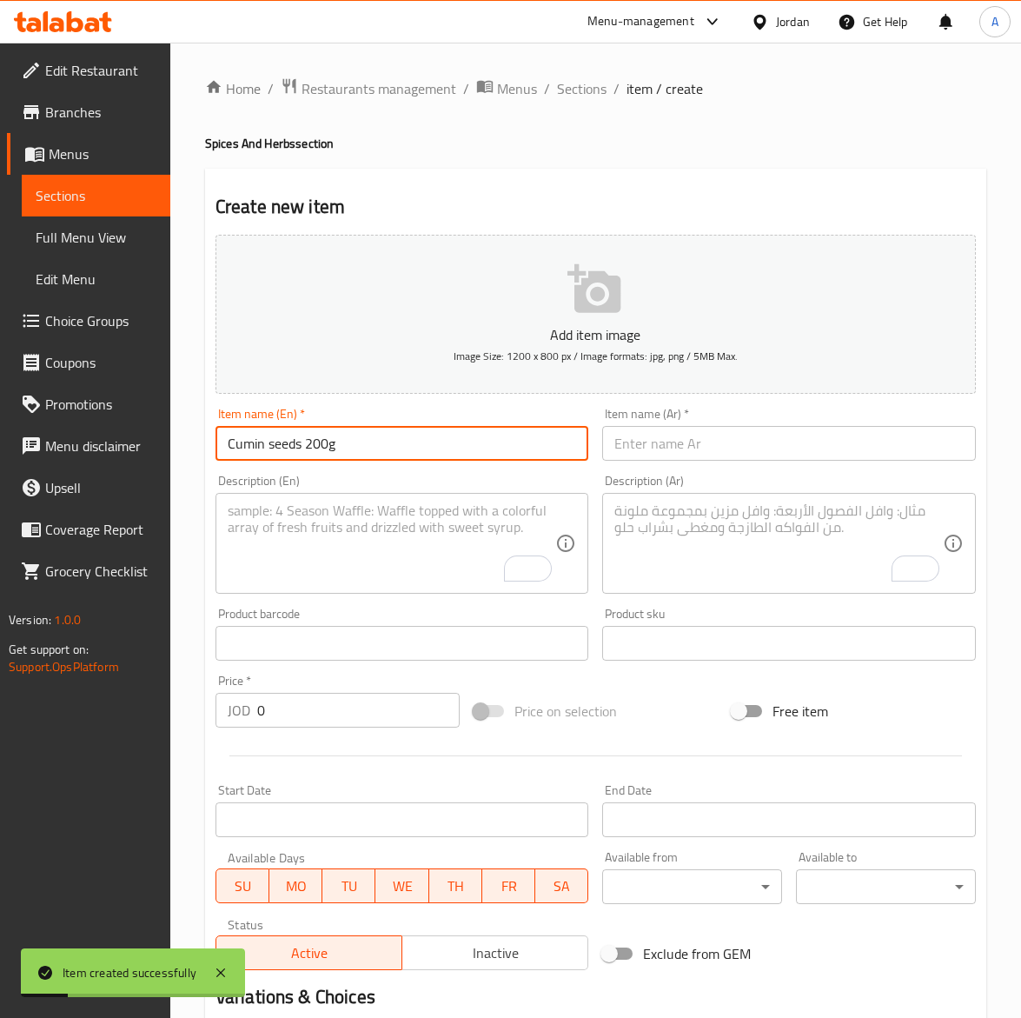
type input "Cumin seeds 200g"
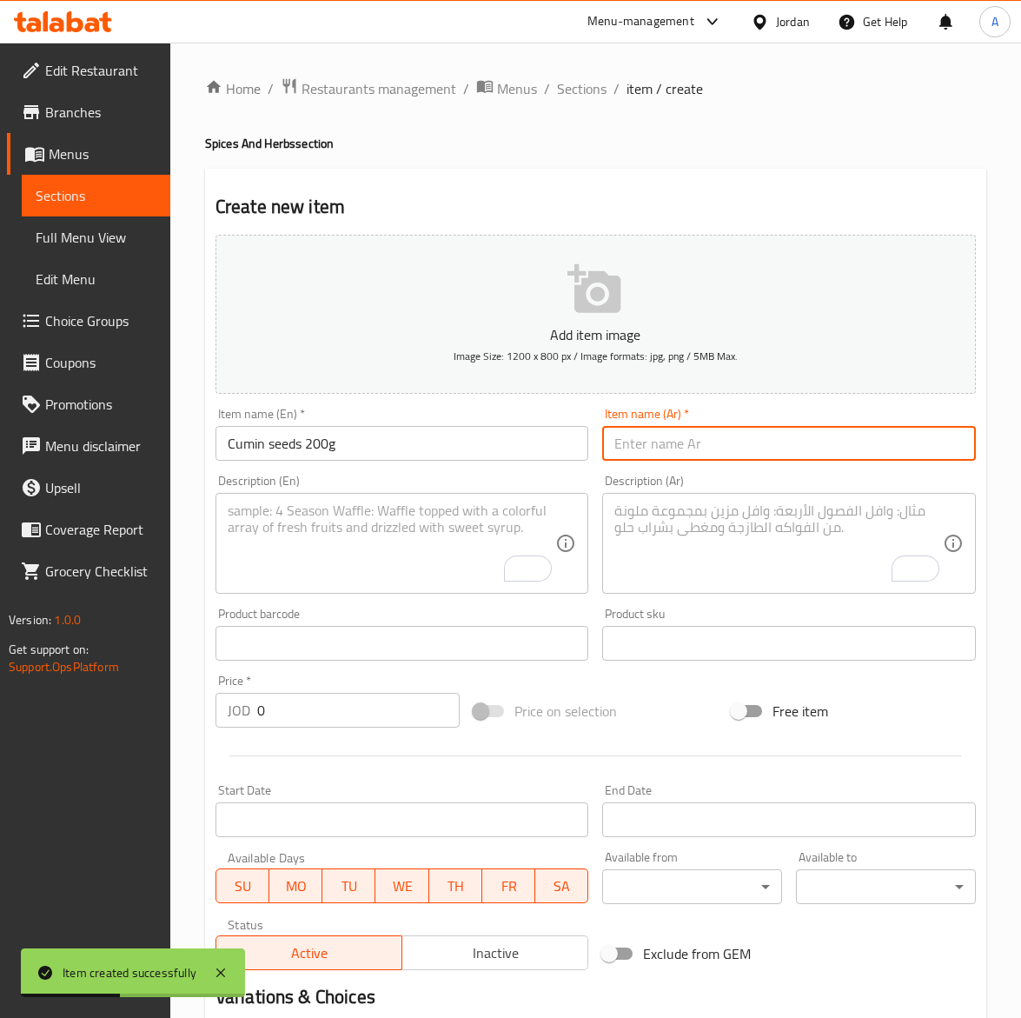
click at [684, 454] on input "text" at bounding box center [789, 443] width 374 height 35
paste input "كمون حب ٢٠٠ غ"
type input "كمون حب ٢٠٠ غ"
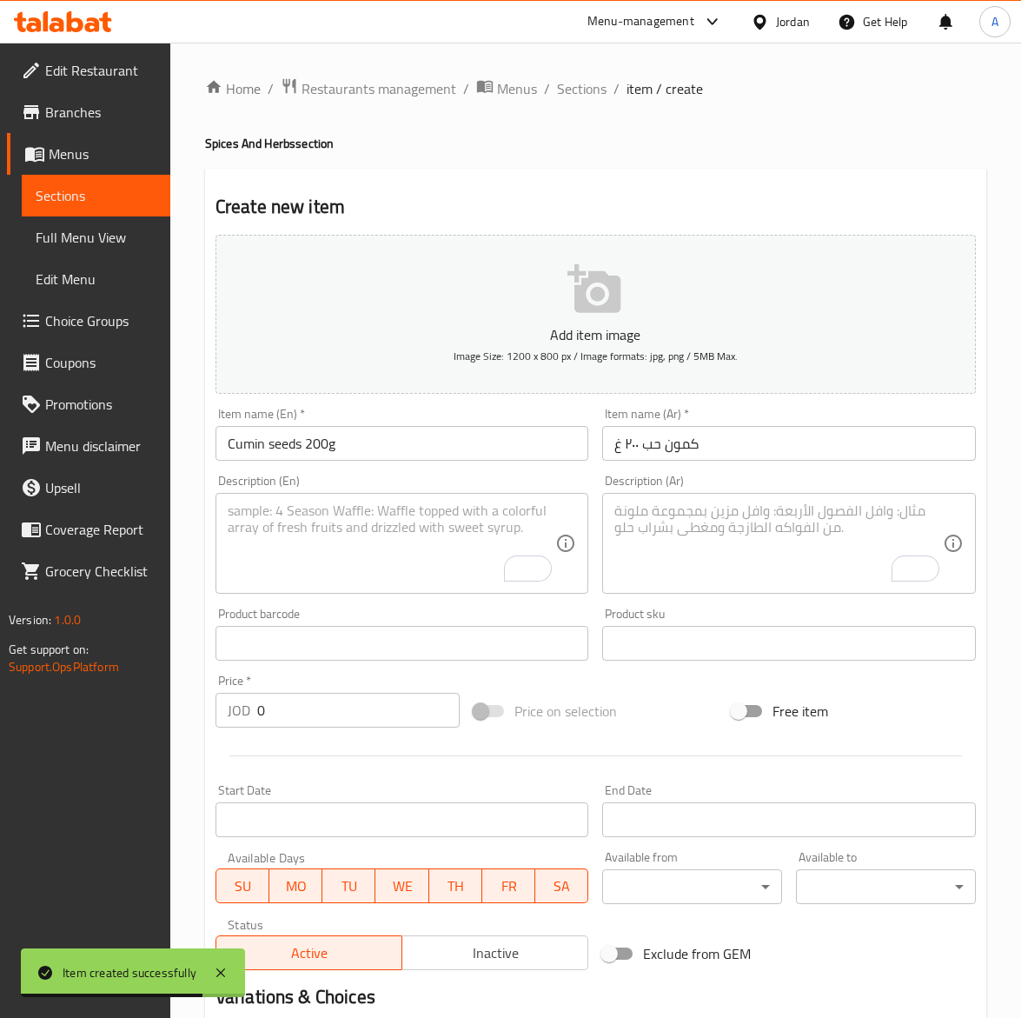
click at [744, 536] on textarea "To enrich screen reader interactions, please activate Accessibility in Grammarl…" at bounding box center [779, 543] width 329 height 83
paste textarea "حب الكمون العطري مثالي لإضافة نكهة مميزة للأطعمة المطبوخة."
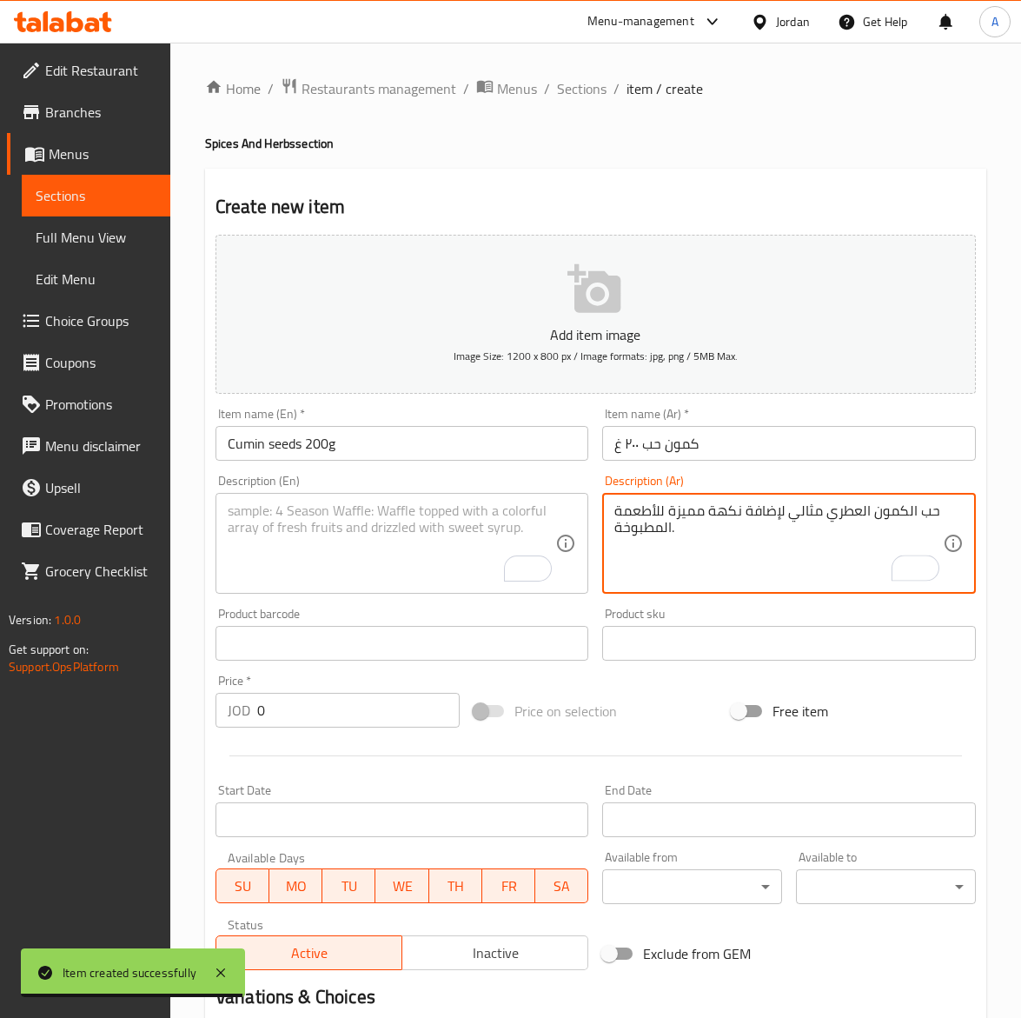
type textarea "حب الكمون العطري مثالي لإضافة نكهة مميزة للأطعمة المطبوخة."
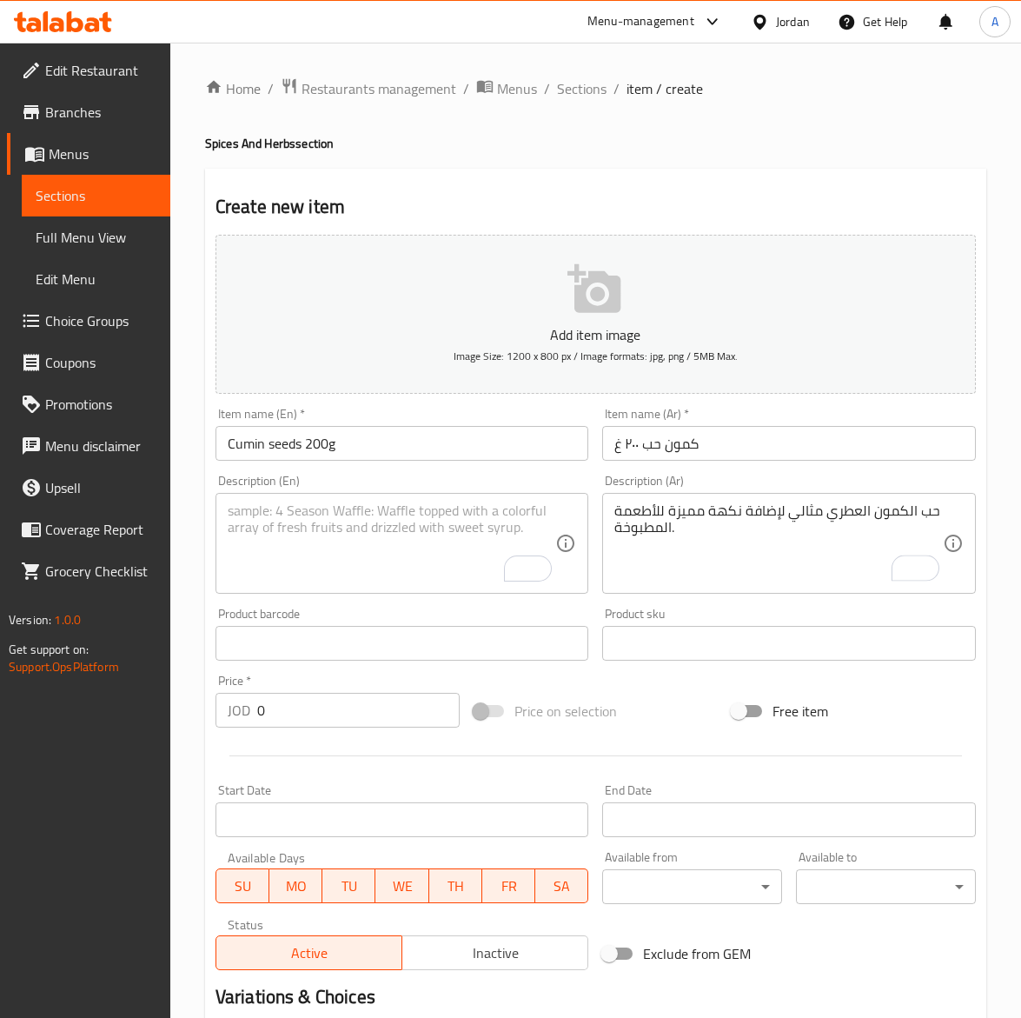
drag, startPoint x: 361, startPoint y: 544, endPoint x: 323, endPoint y: 540, distance: 37.6
click at [361, 544] on textarea "To enrich screen reader interactions, please activate Accessibility in Grammarl…" at bounding box center [392, 543] width 329 height 83
paste textarea "Whole Cumin Seeds with a distinctive earthy aroma for cooking."
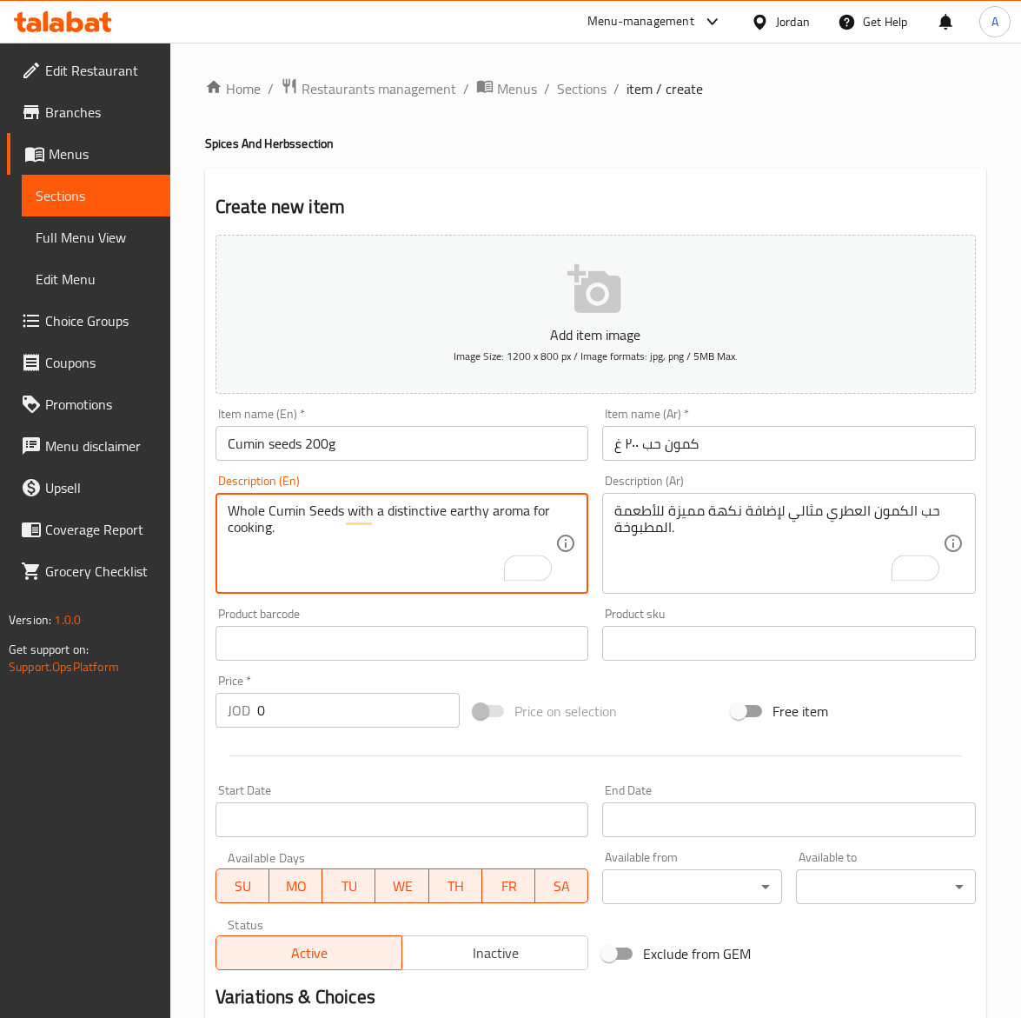
type textarea "Whole Cumin Seeds with a distinctive earthy aroma for cooking."
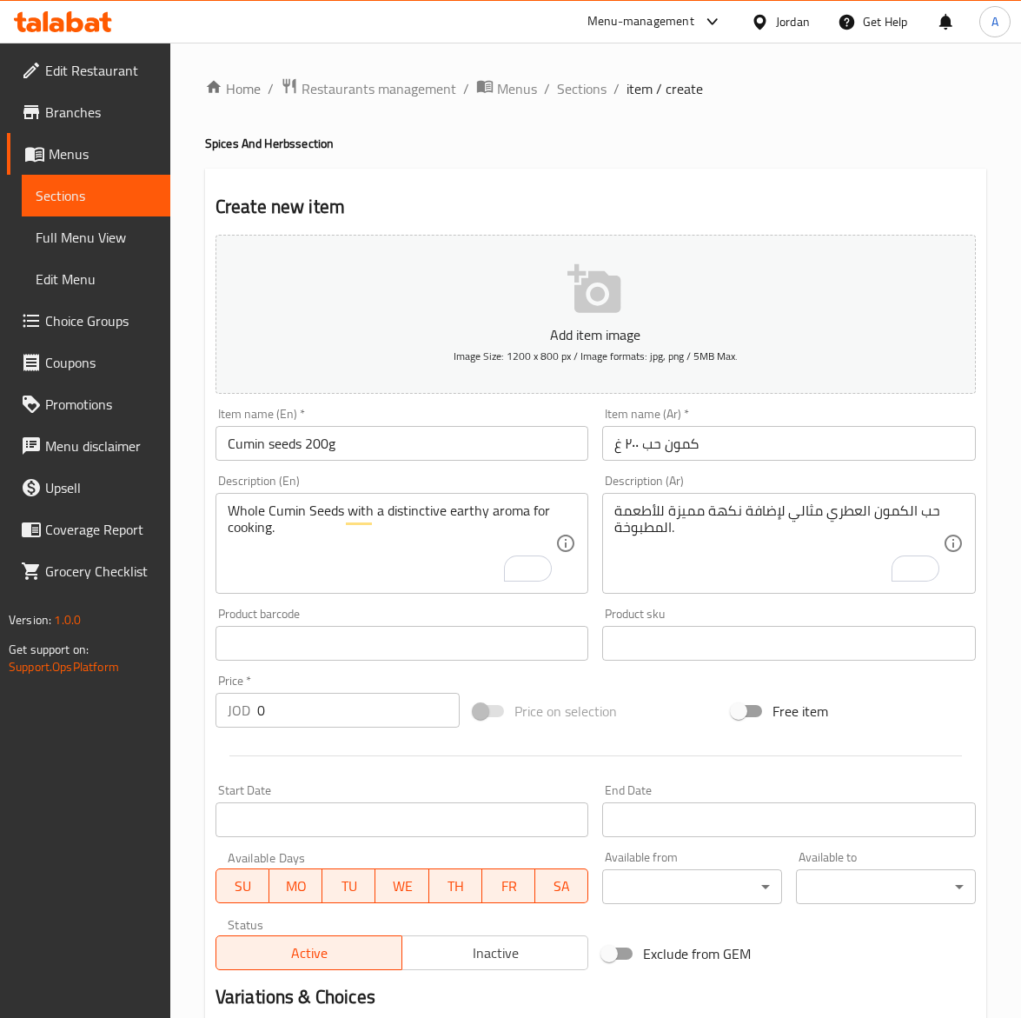
click at [320, 709] on input "0" at bounding box center [358, 710] width 203 height 35
click at [320, 705] on input "0" at bounding box center [358, 710] width 203 height 35
paste input "2.0"
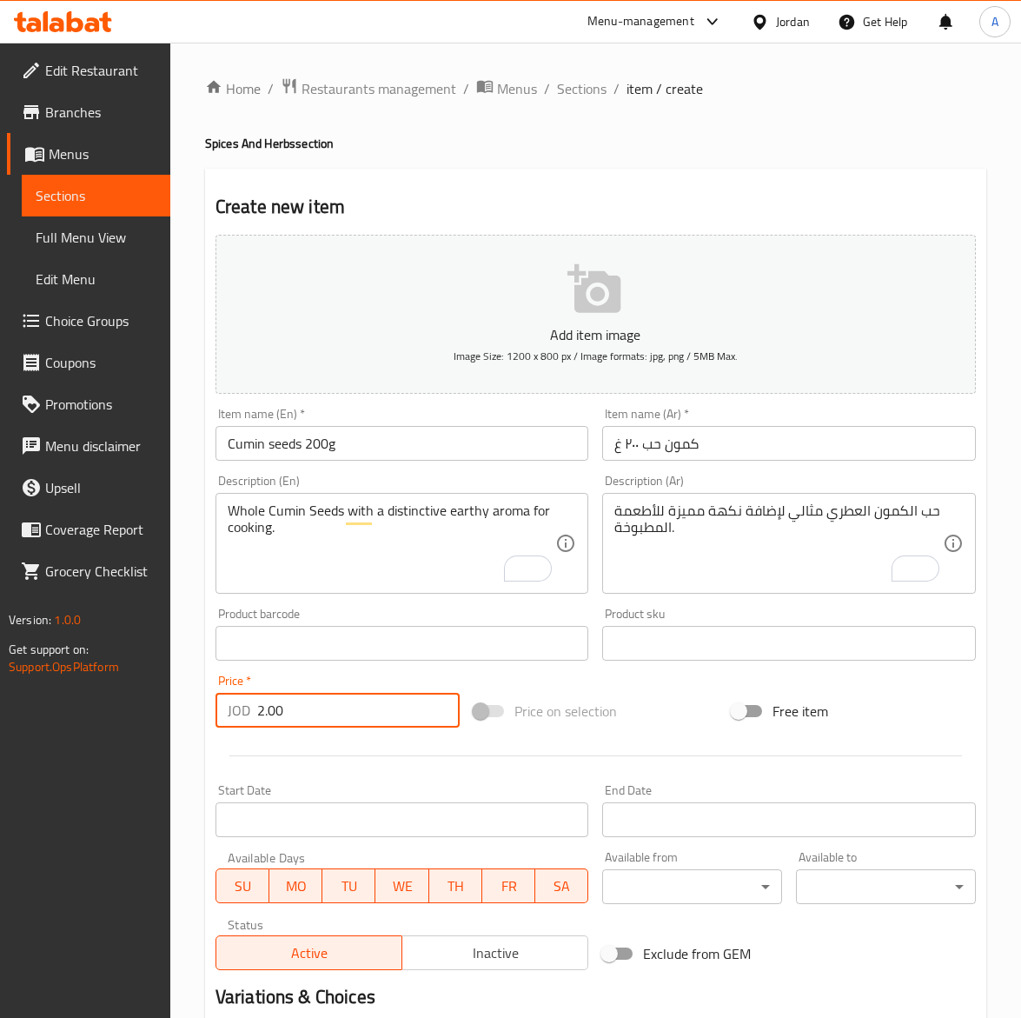
type input "2.00"
click at [348, 455] on input "Cumin seeds 200g" at bounding box center [403, 443] width 374 height 35
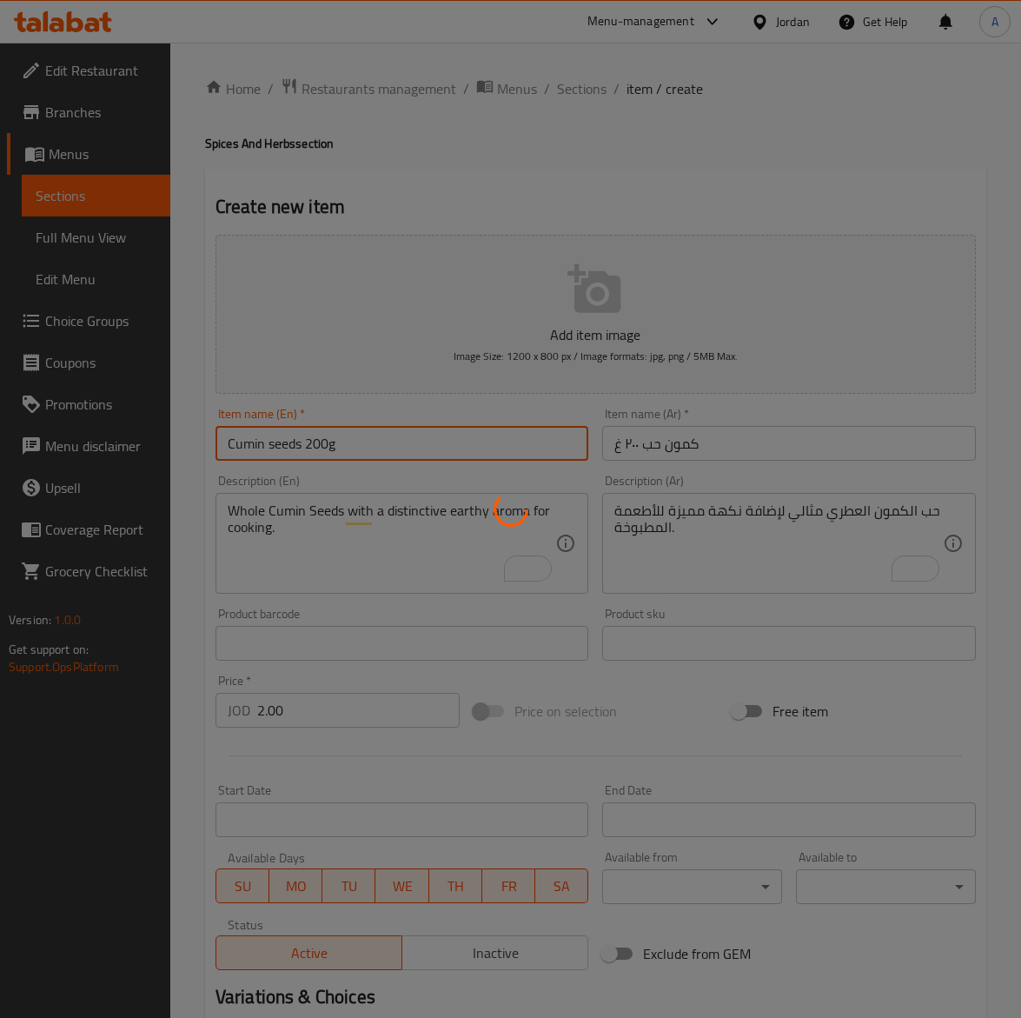
type input "0"
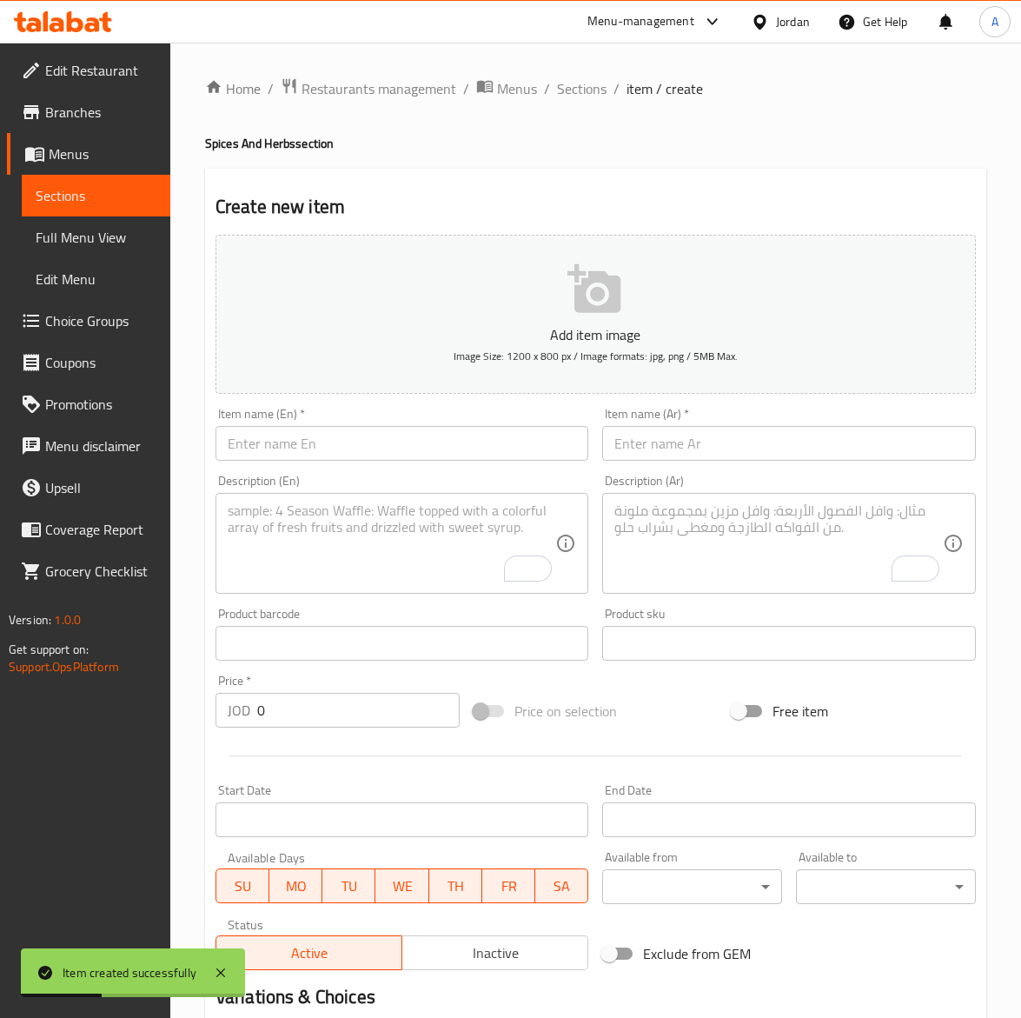
click at [340, 459] on input "text" at bounding box center [403, 443] width 374 height 35
paste input "Ground cumin 200g"
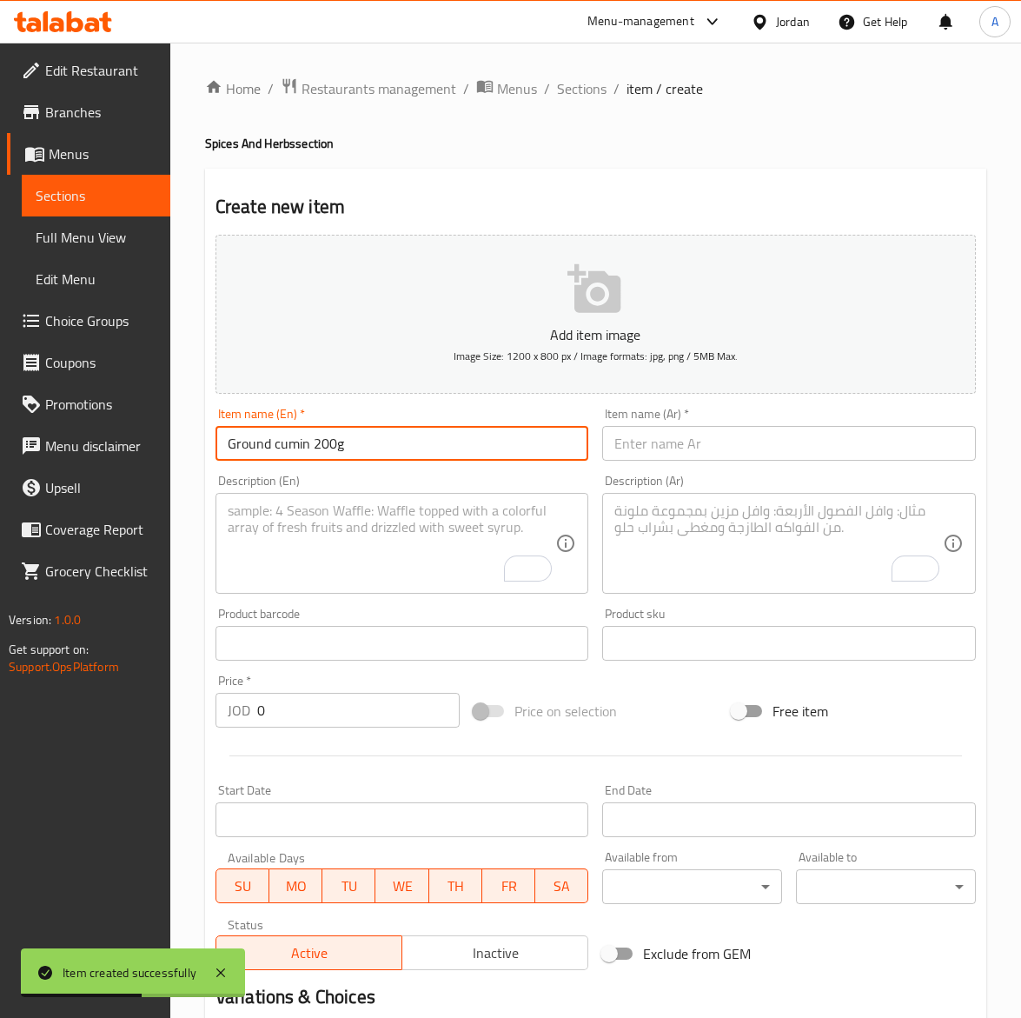
click at [287, 445] on input "Ground cumin 200g" at bounding box center [403, 443] width 374 height 35
click at [278, 437] on input "Ground cumin 200g" at bounding box center [403, 443] width 374 height 35
type input "Ground Cumin 200g"
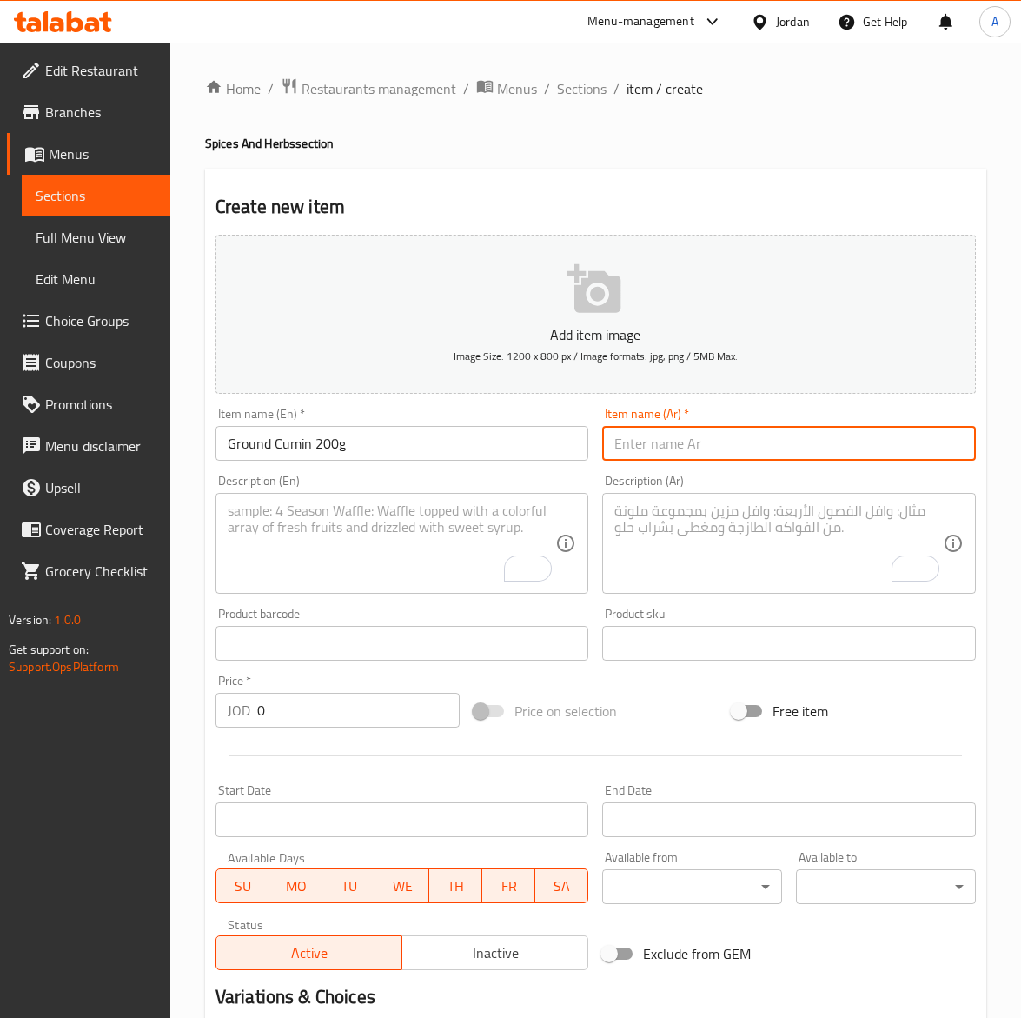
click at [702, 457] on input "text" at bounding box center [789, 443] width 374 height 35
paste input "كمون مطحون٢٠٠غ"
type input "كمون مطحون٢٠٠غ"
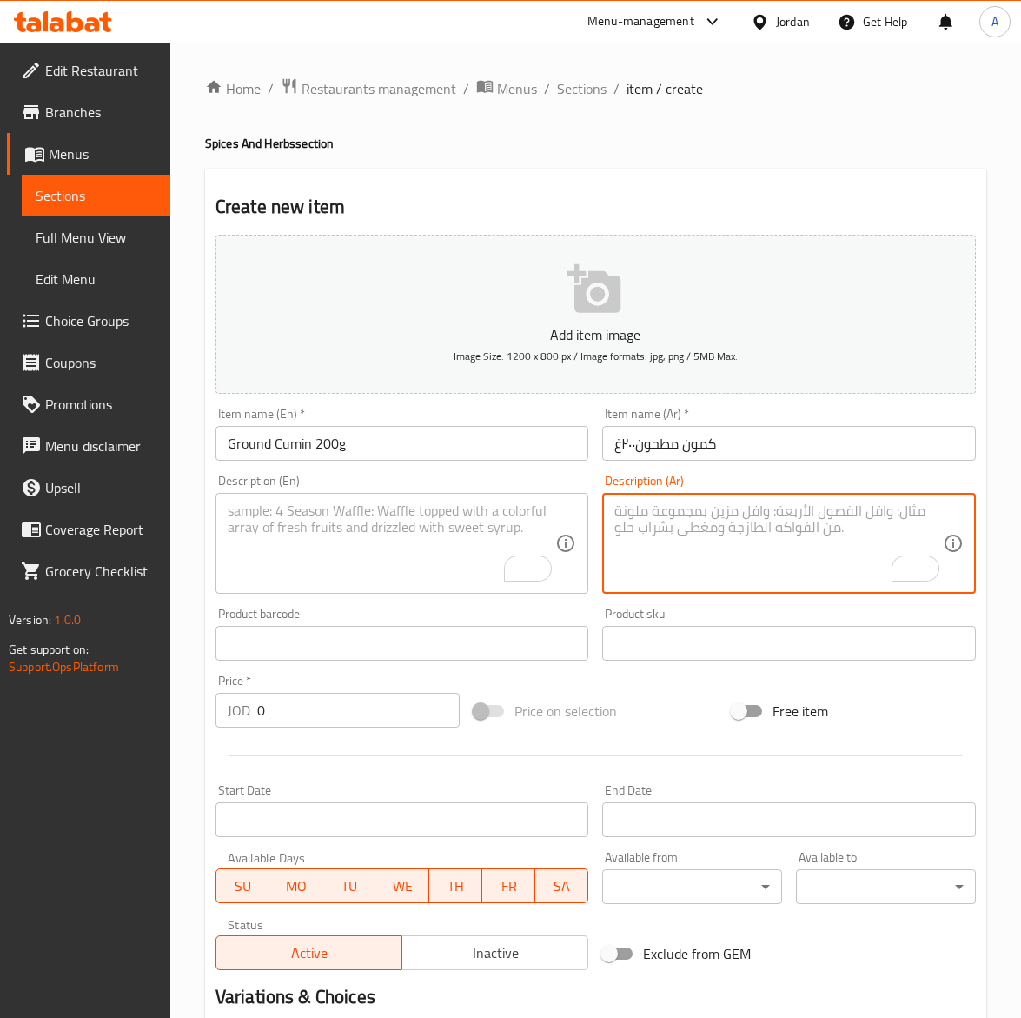
click at [792, 549] on textarea "To enrich screen reader interactions, please activate Accessibility in Grammarl…" at bounding box center [779, 543] width 329 height 83
paste textarea "كمون مطحون ناعم بطعم قوي ومثالي للتتبيلات."
type textarea "كمون مطحون ناعم بطعم قوي ومثالي للتتبيلات."
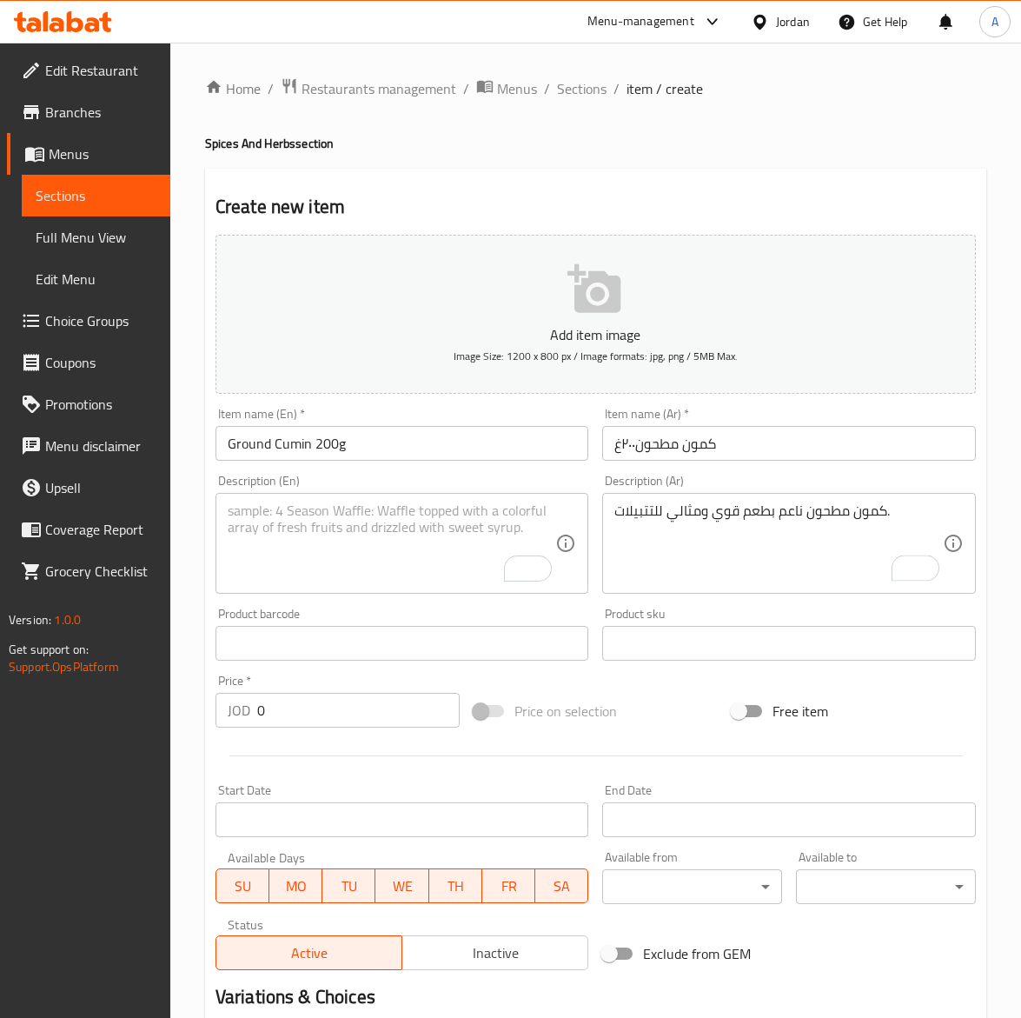
click at [361, 552] on textarea "To enrich screen reader interactions, please activate Accessibility in Grammarl…" at bounding box center [392, 543] width 329 height 83
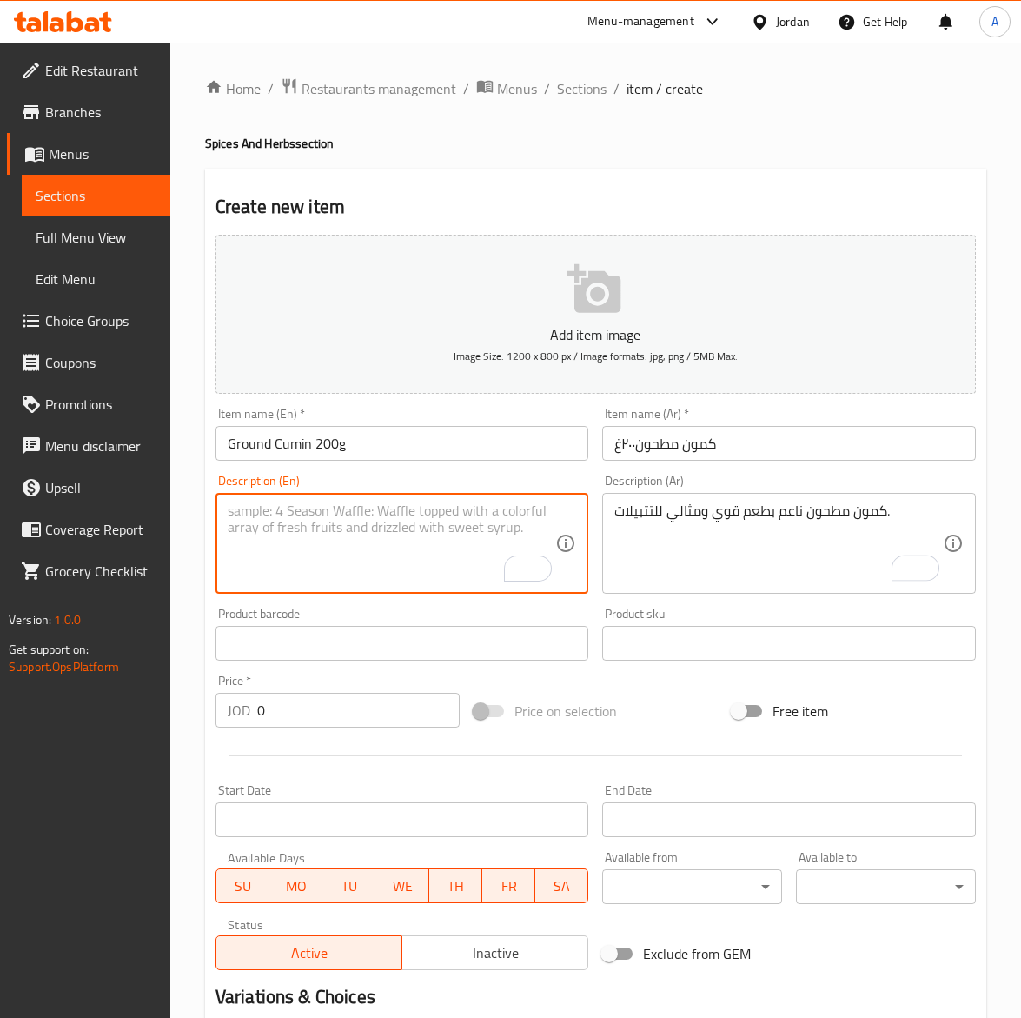
paste textarea "Ground Cumin adds deep, aromatic flavor to marinades and dishes."
type textarea "Ground Cumin adds deep, aromatic flavor to marinades and dishes."
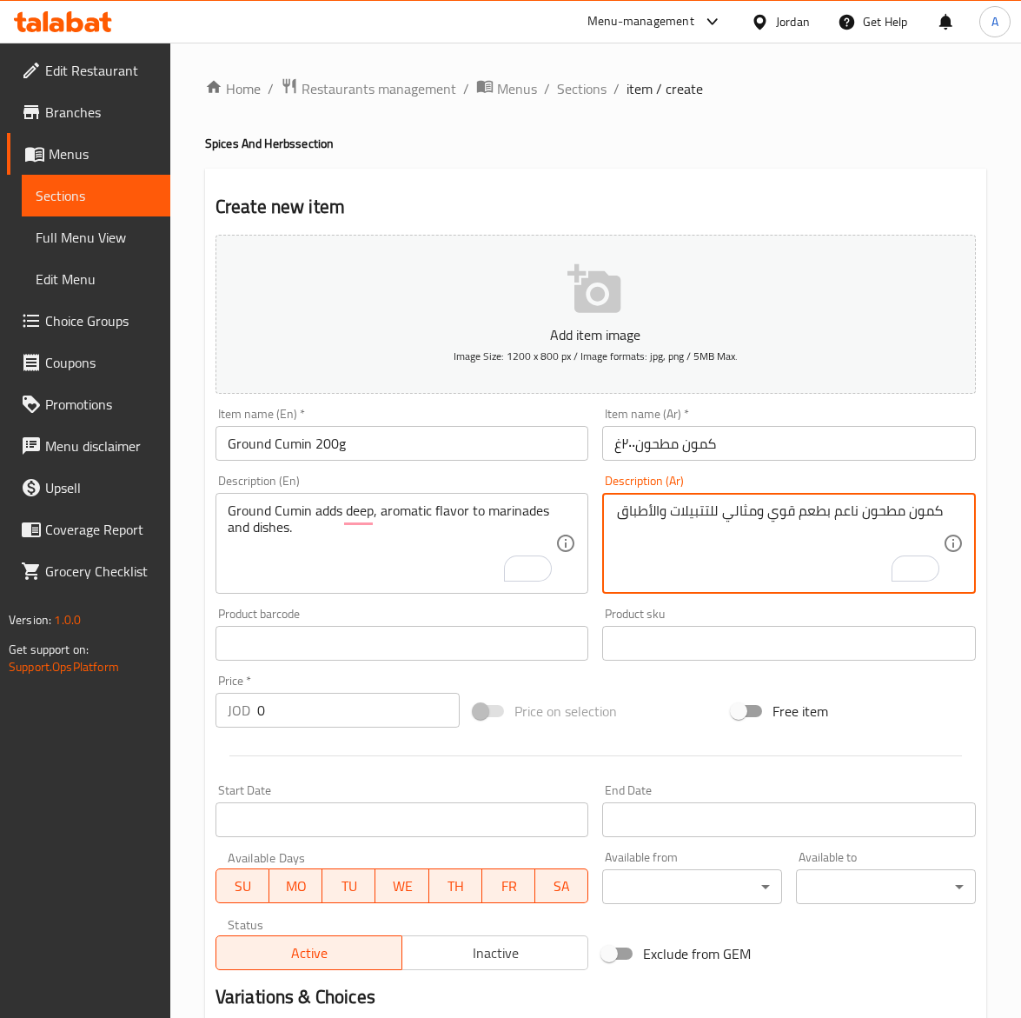
type textarea "كمون مطحون ناعم بطعم قوي ومثالي للتتبيلات والأطباق"
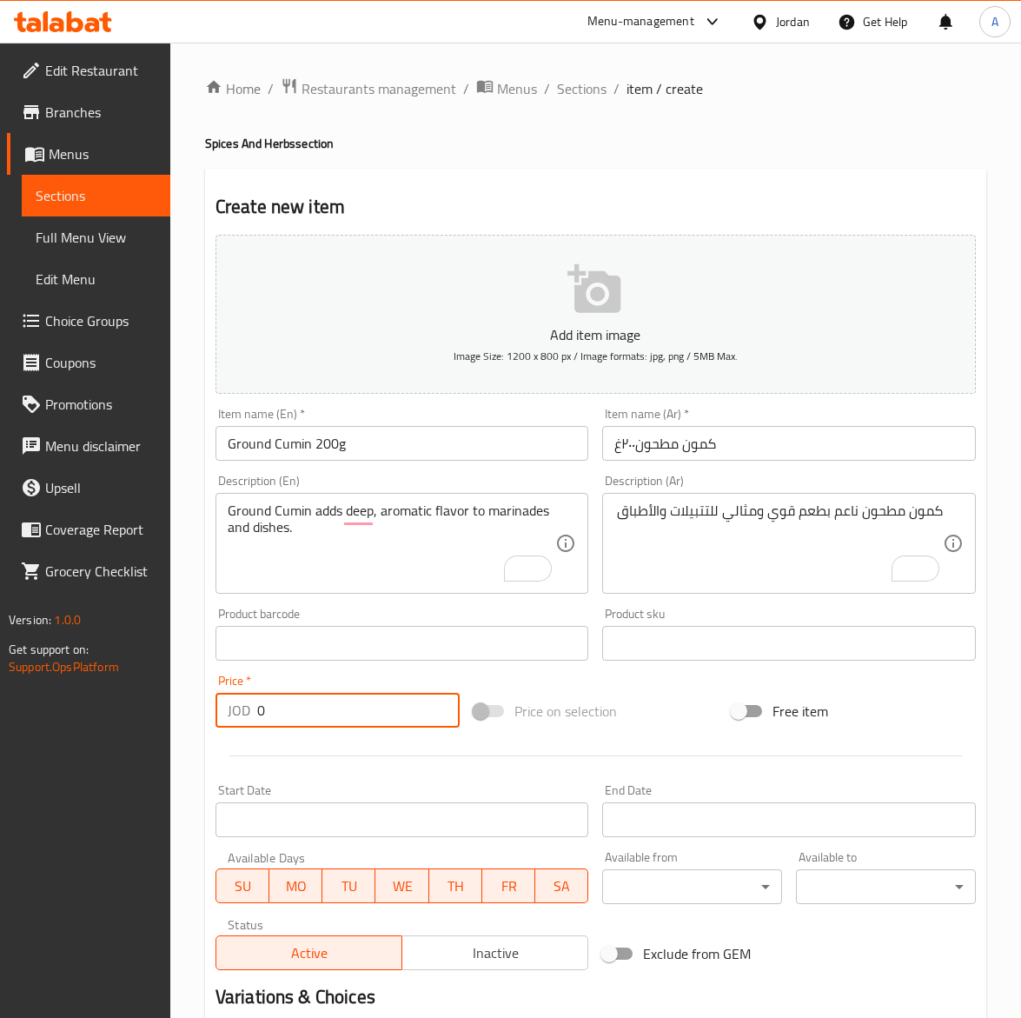
click at [345, 720] on input "0" at bounding box center [358, 710] width 203 height 35
type input "2.00"
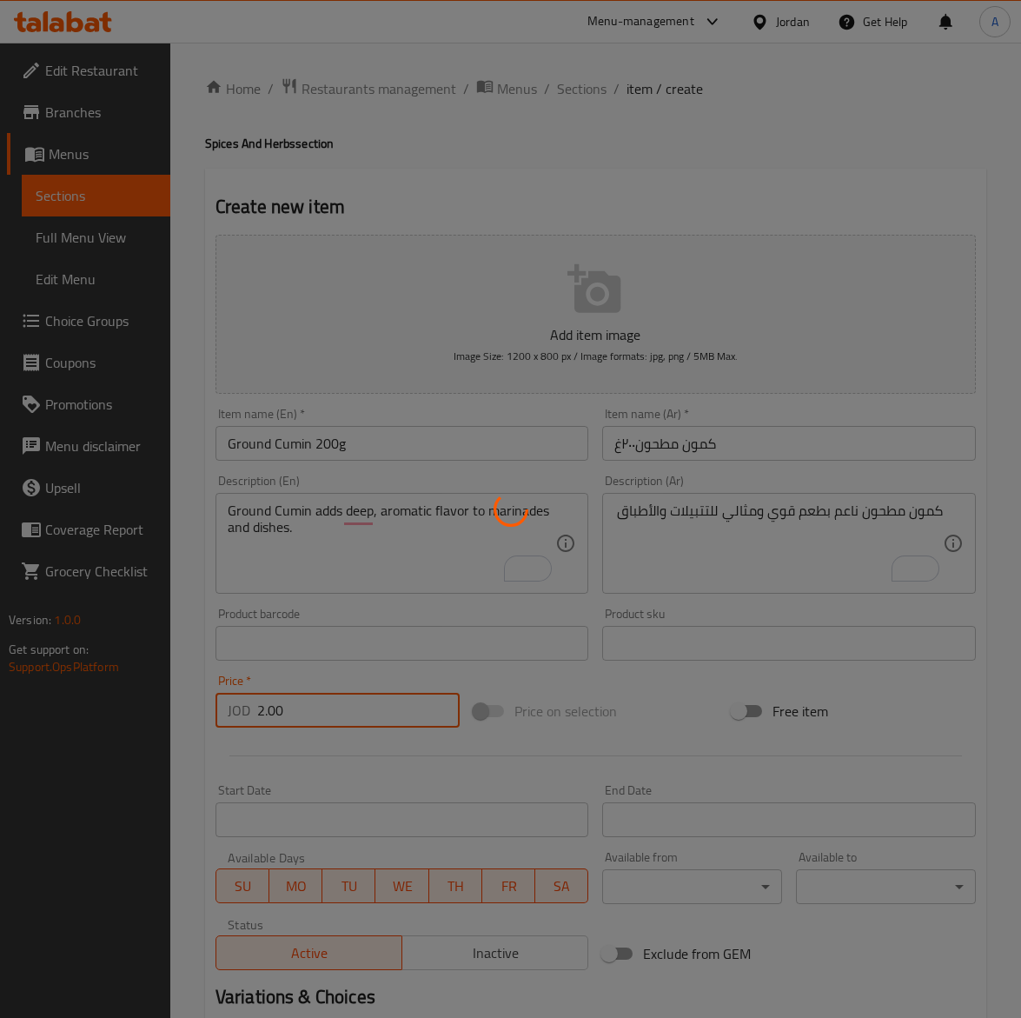
type input "0"
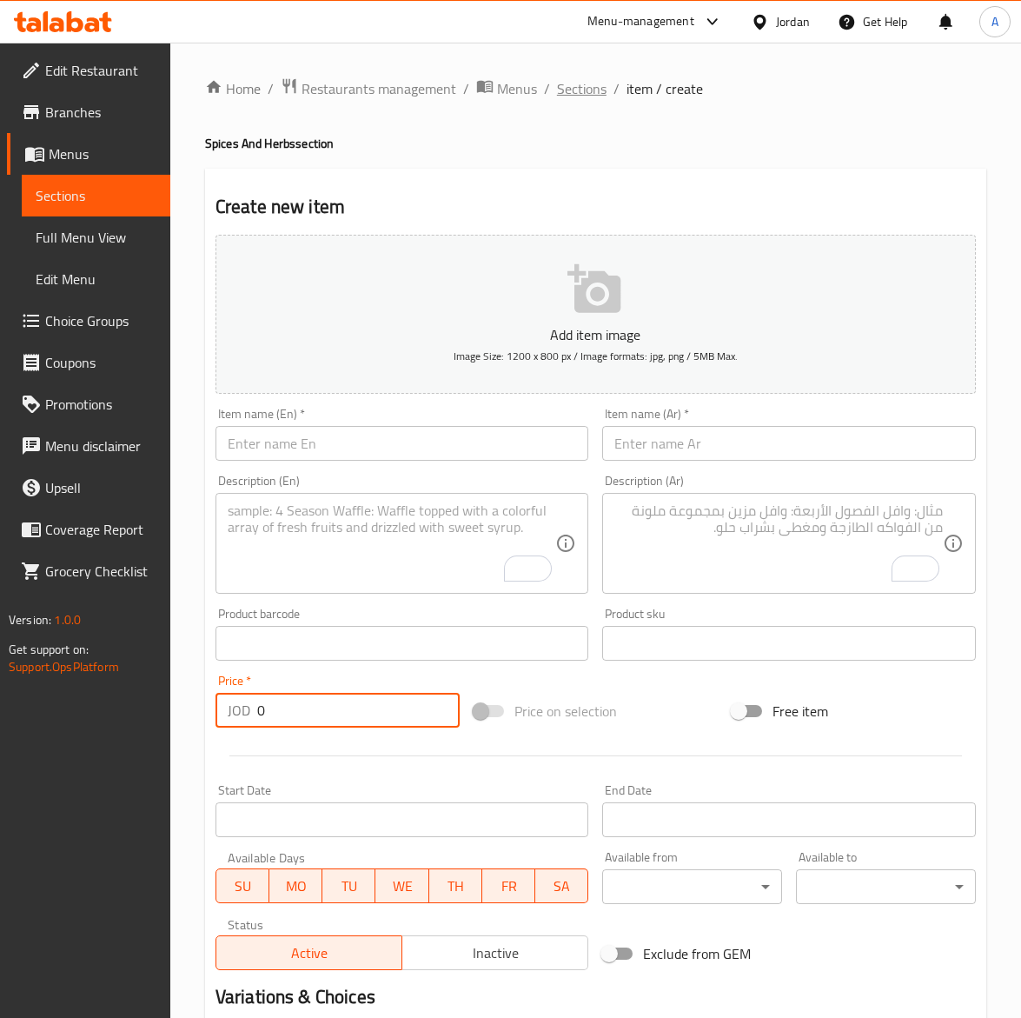
click at [600, 84] on span "Sections" at bounding box center [582, 88] width 50 height 21
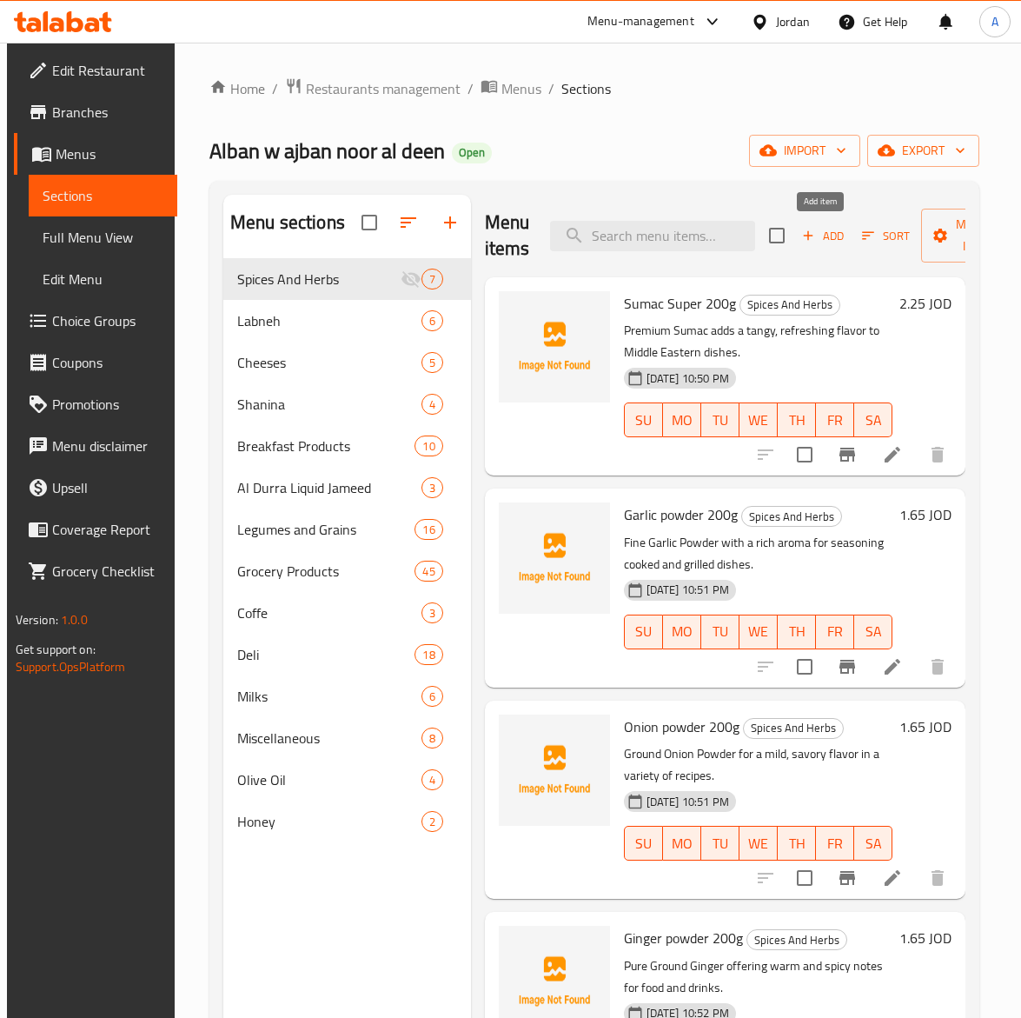
click at [807, 236] on icon "button" at bounding box center [809, 236] width 16 height 16
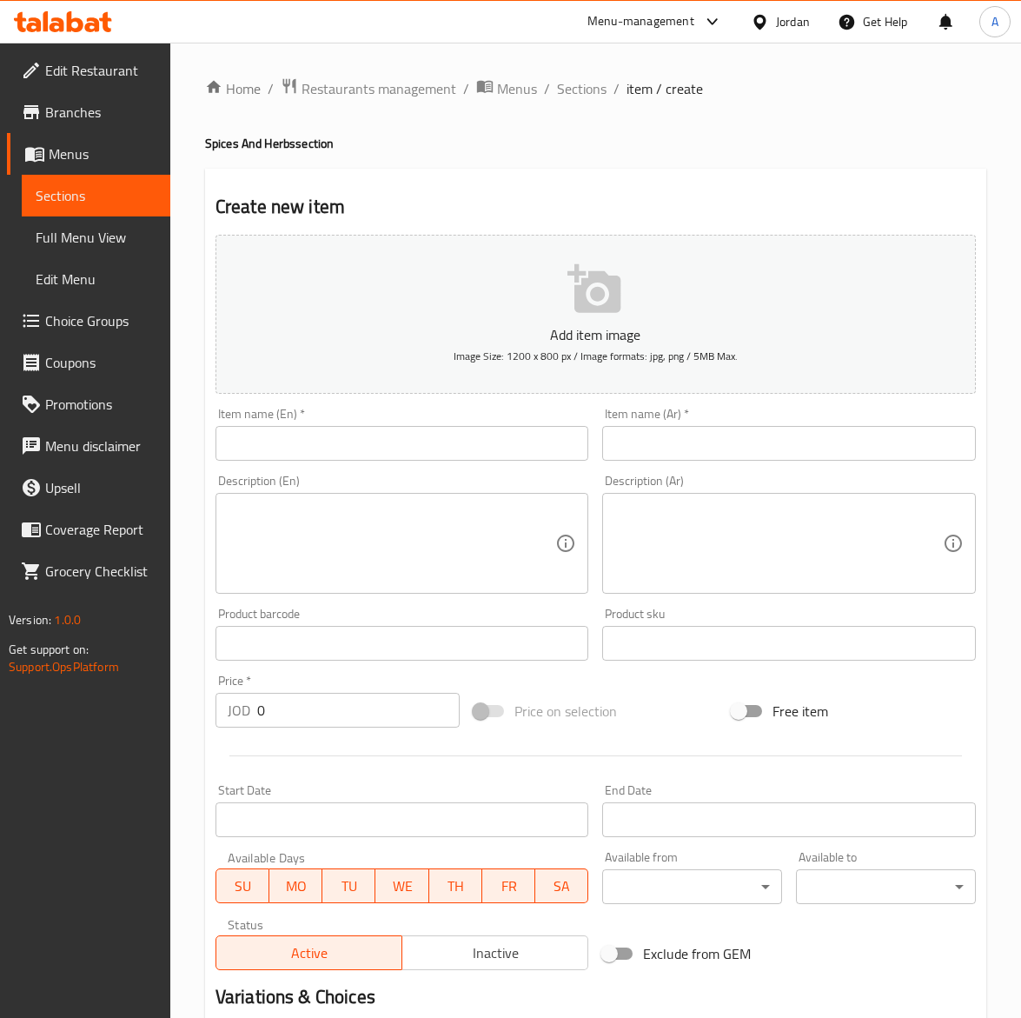
drag, startPoint x: 241, startPoint y: 445, endPoint x: 232, endPoint y: 458, distance: 15.7
click at [241, 445] on input "text" at bounding box center [403, 443] width 374 height 35
paste input "200g Fine Cinnamon"
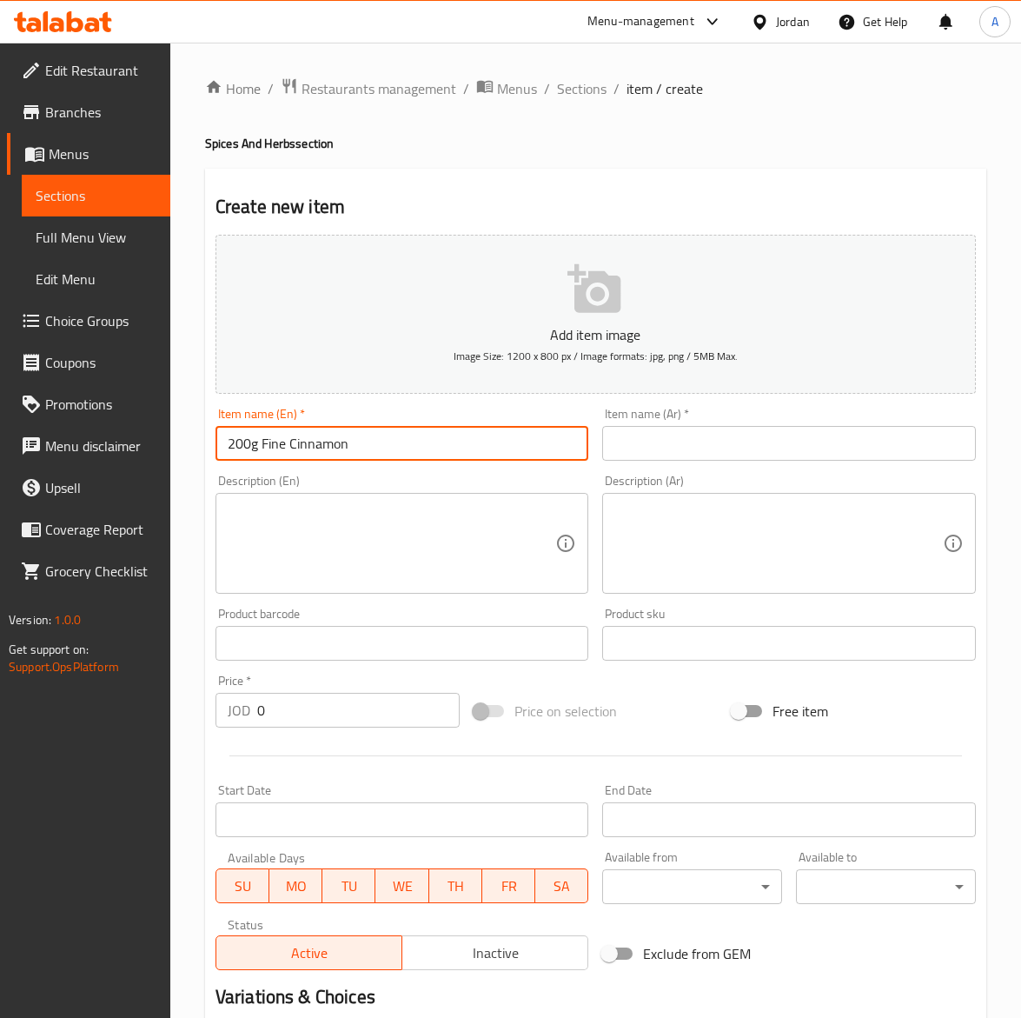
type input "200g Fine Cinnamon"
click at [748, 458] on input "text" at bounding box center [789, 443] width 374 height 35
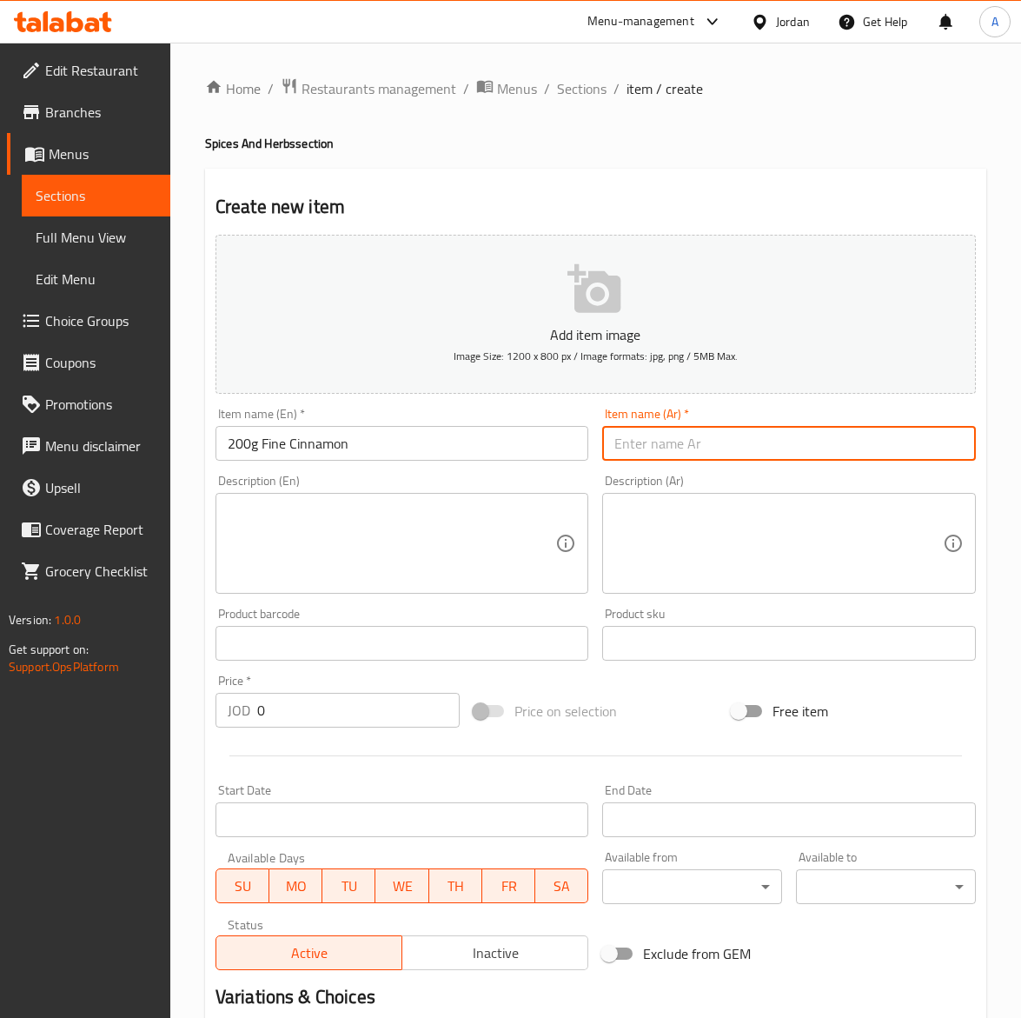
paste input "قرفه ناعمه٢٠٠غ"
type input "قرفه ناعمه٢٠٠غ"
click at [709, 519] on textarea at bounding box center [779, 543] width 329 height 83
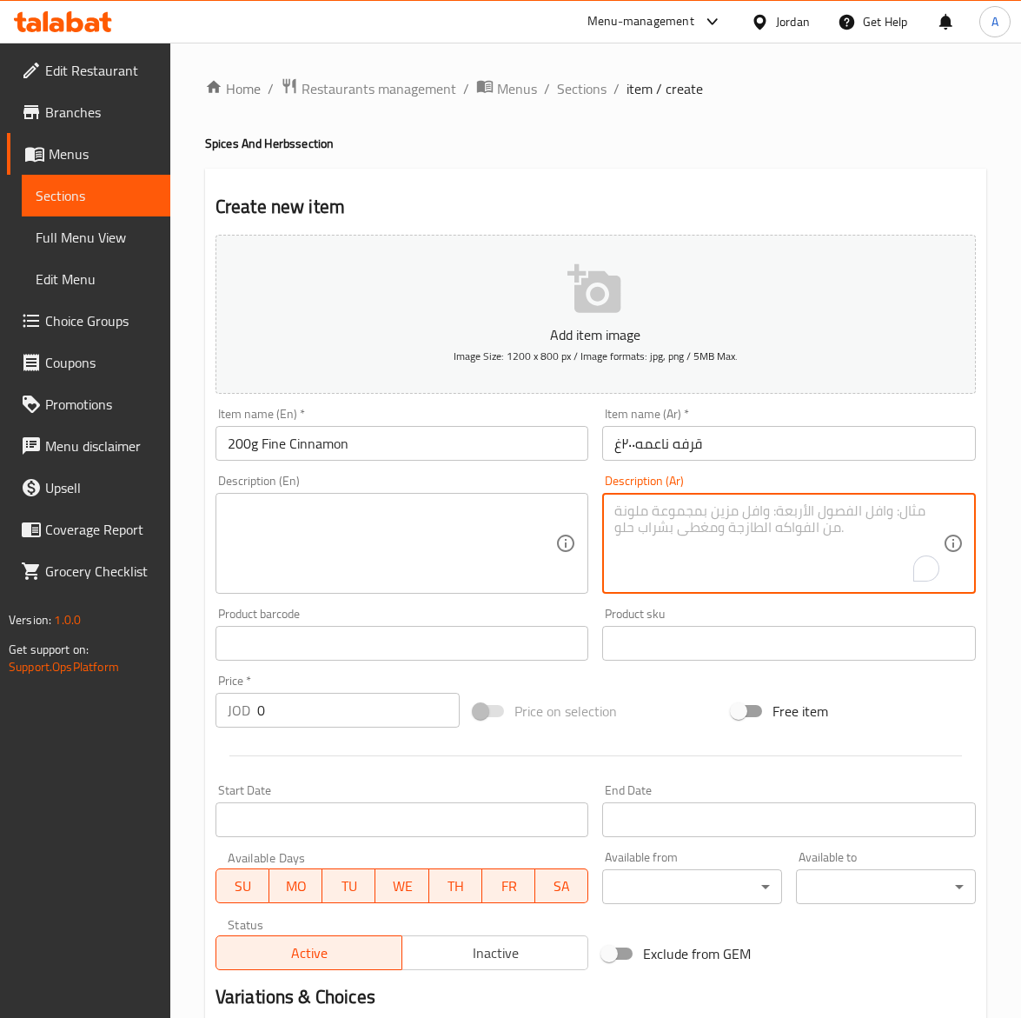
paste textarea "قرفة مطحونة ناعمة بطعم حلو ودافئ مثالي للحلويات والمشروبات."
type textarea "قرفة مطحونة ناعمة بطعم حلو ودافئ مثالي للحلويات والمشروبات."
click at [302, 545] on textarea at bounding box center [392, 543] width 329 height 83
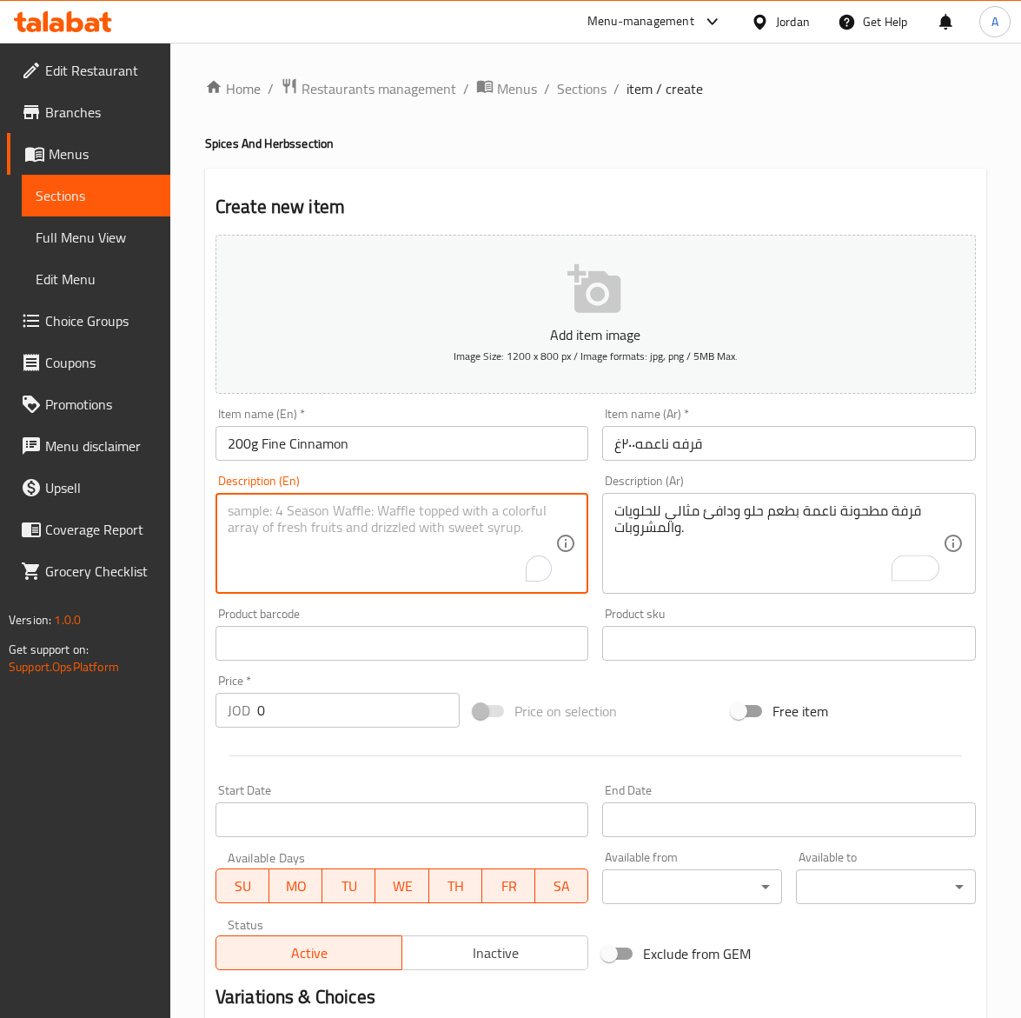
paste textarea "Fine Ground Cinnamon with a sweet, warm taste ideal for desserts and drinks."
type textarea "Fine Ground Cinnamon with a sweet, warm taste ideal for desserts and drinks."
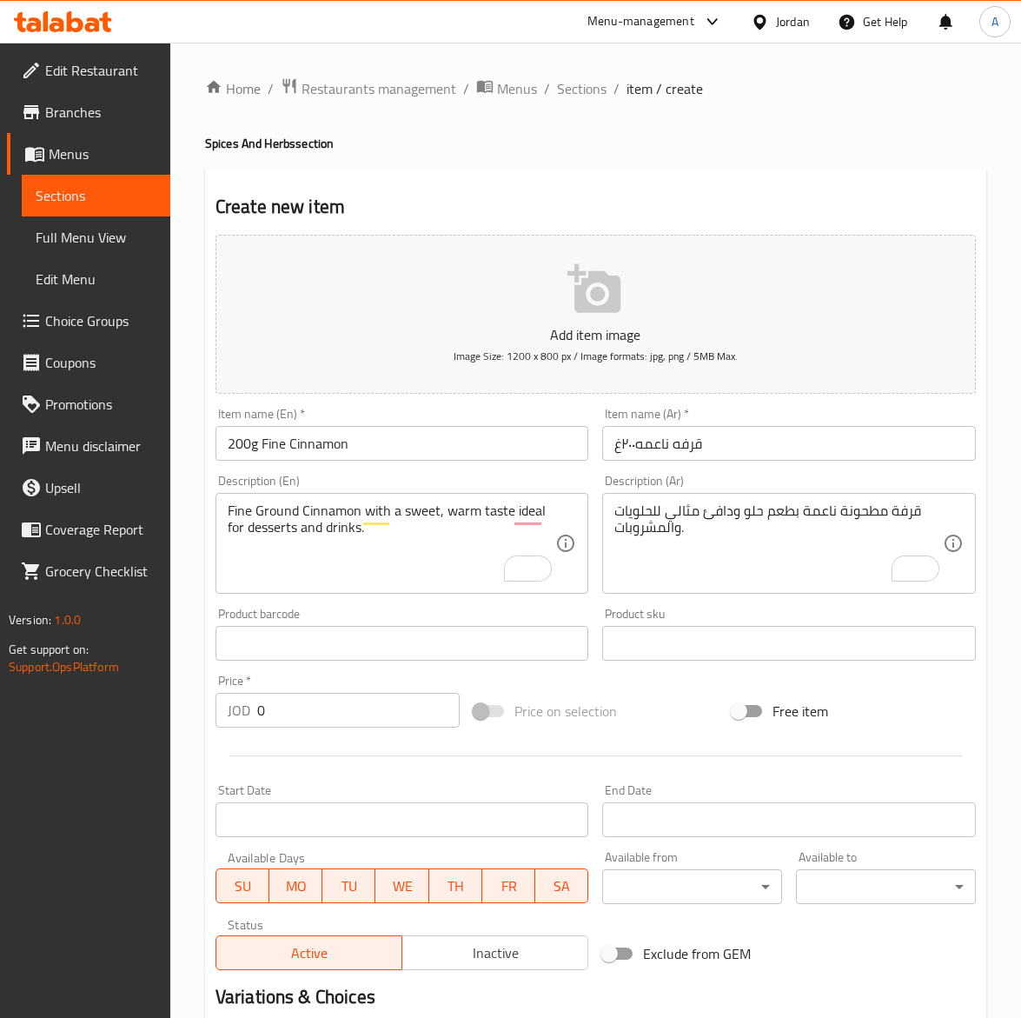
click at [307, 719] on input "0" at bounding box center [358, 710] width 203 height 35
paste input "1.65"
type input "1.65"
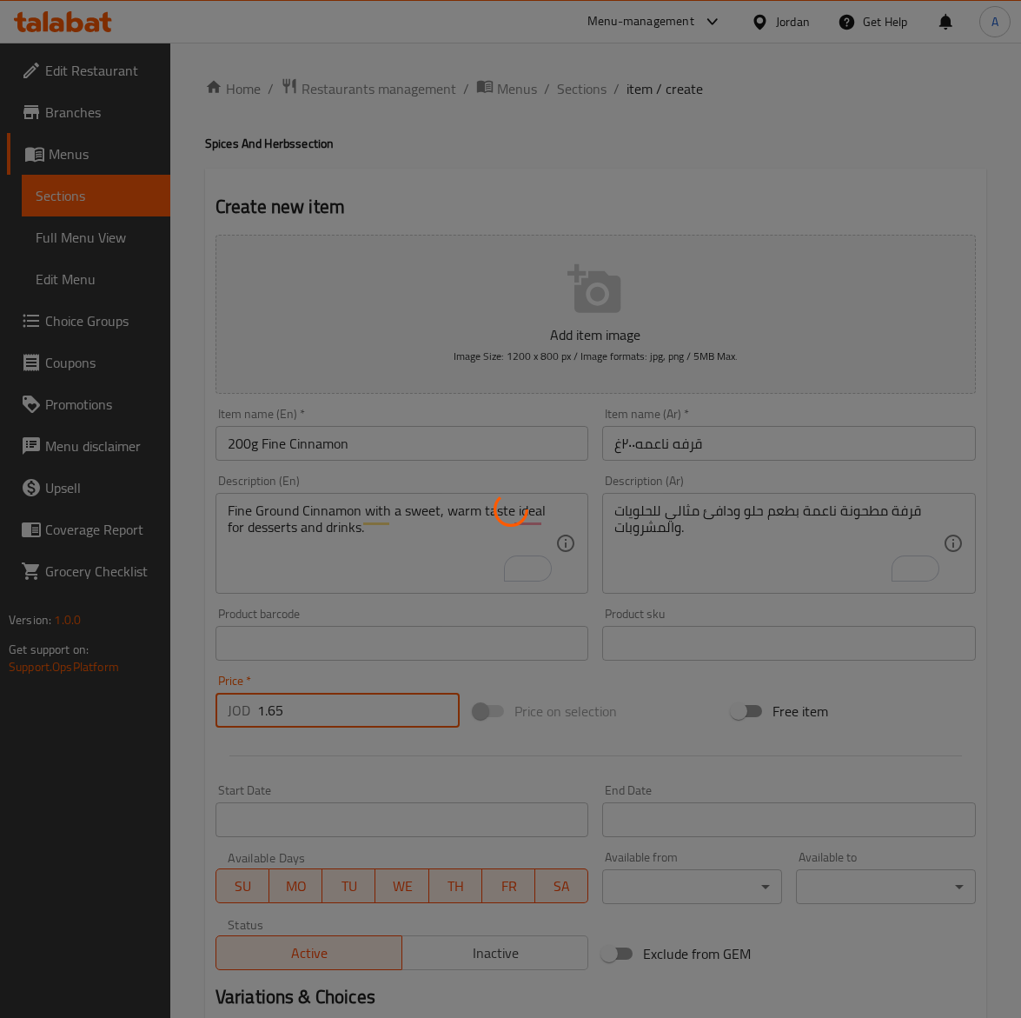
type input "0"
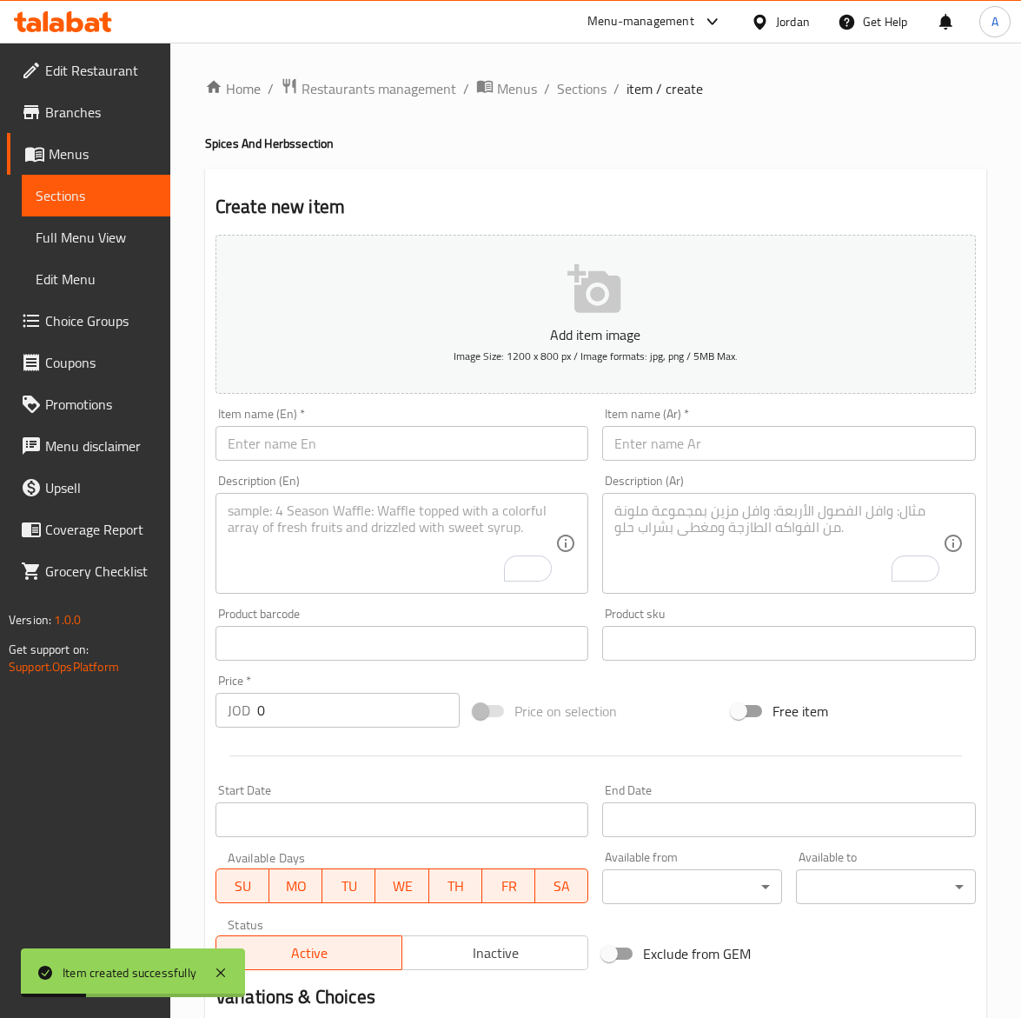
click at [403, 443] on input "text" at bounding box center [403, 443] width 374 height 35
paste input "Cinnamon Sticks 200g"
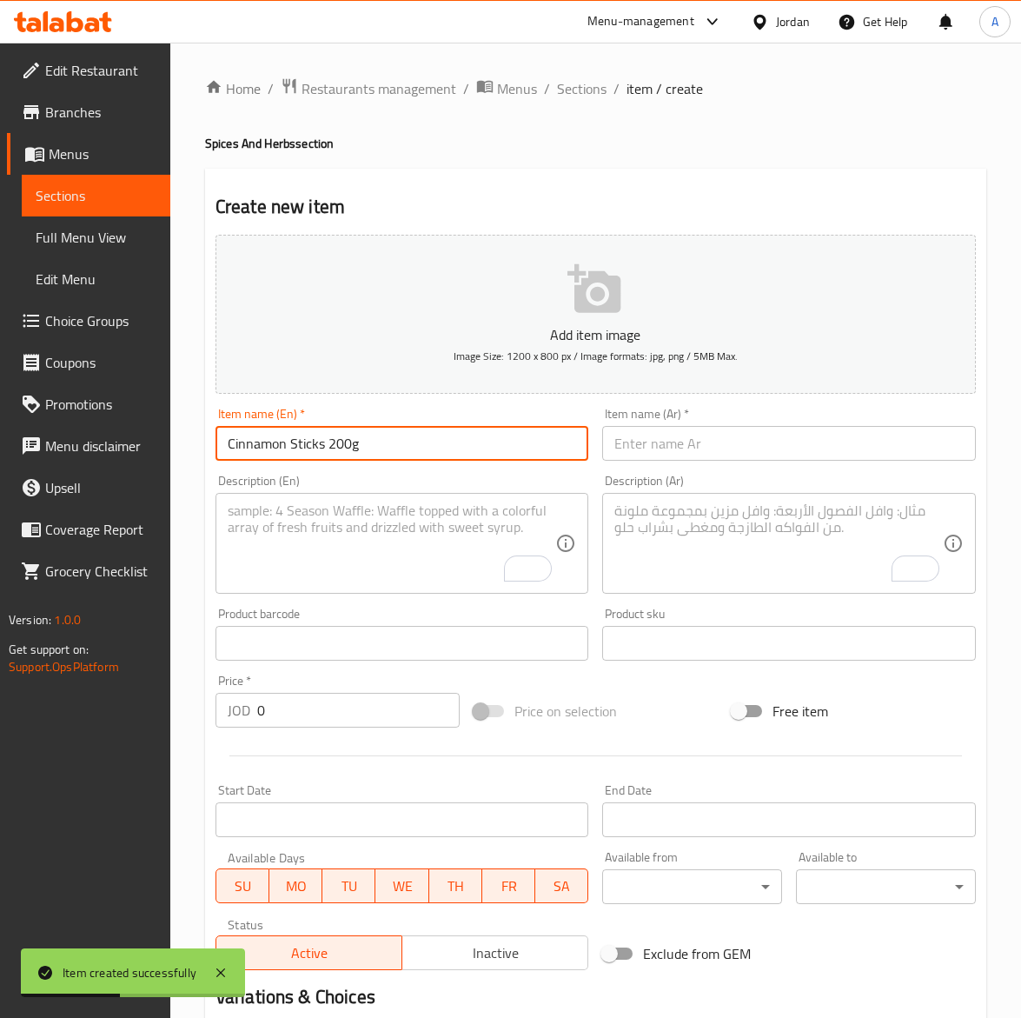
type input "Cinnamon Sticks 200g"
click at [771, 436] on input "text" at bounding box center [789, 443] width 374 height 35
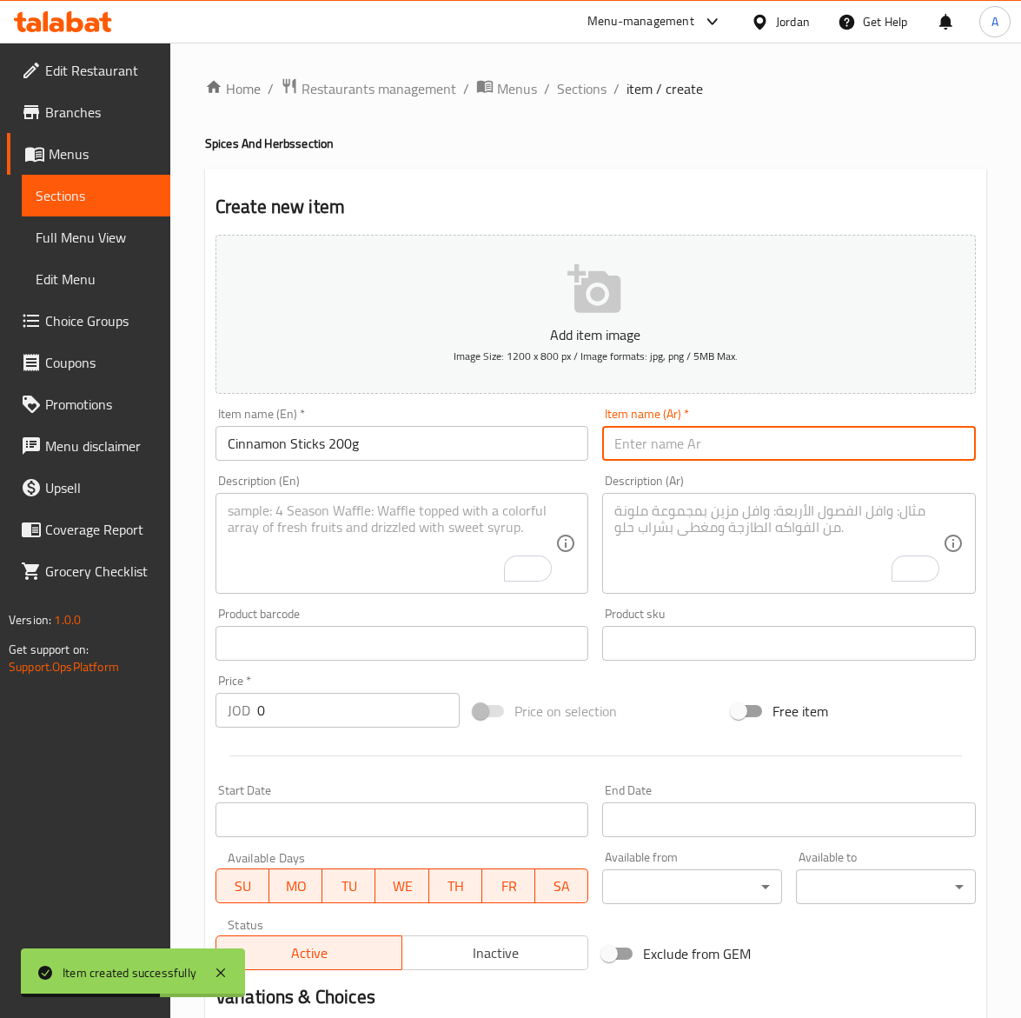
paste input "قرفه عيدان٢٠٠غ"
type input "قرفه عيدان٢٠٠غ"
click at [756, 542] on textarea "To enrich screen reader interactions, please activate Accessibility in Grammarl…" at bounding box center [779, 543] width 329 height 83
paste textarea "عيدان قرفة طبيعية تضيف رائحة فريدة للمأكولات والمشروبات الساخنة."
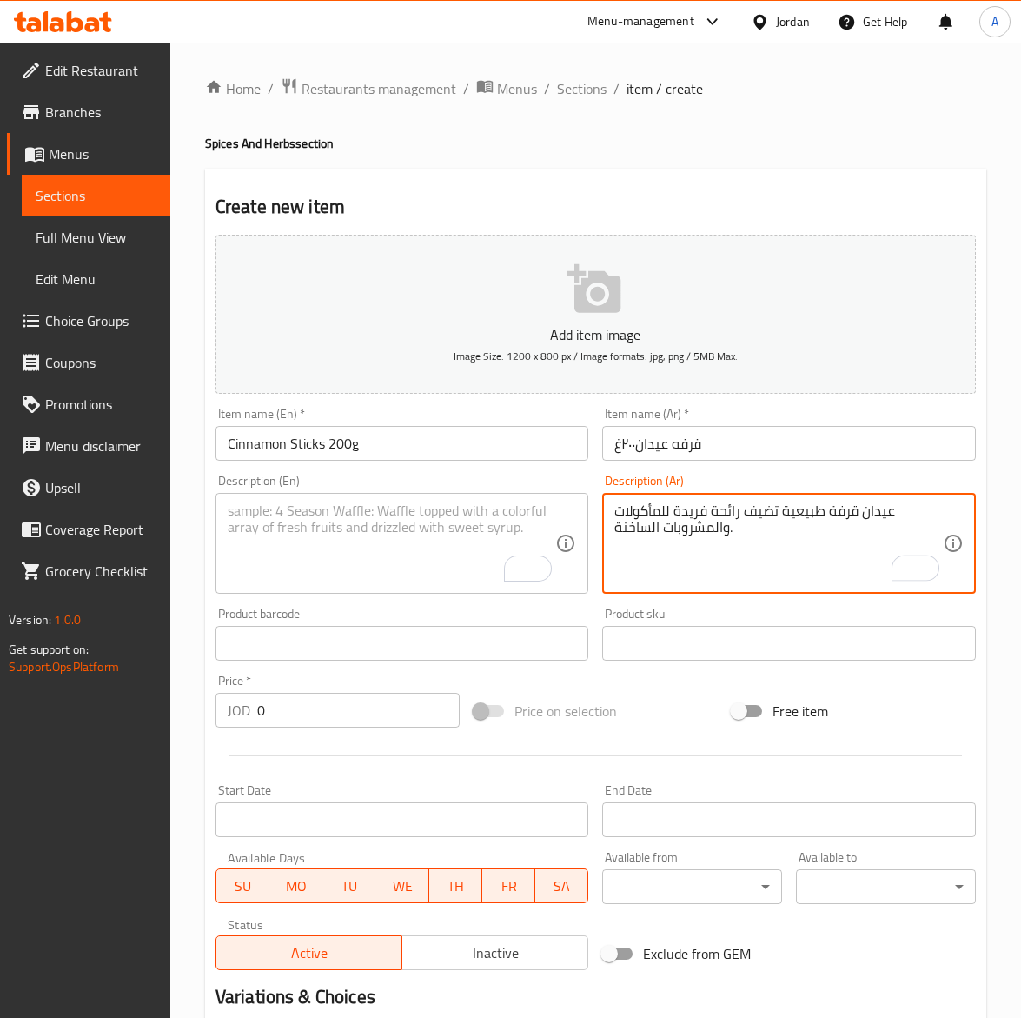
type textarea "عيدان قرفة طبيعية تضيف رائحة فريدة للمأكولات والمشروبات الساخنة."
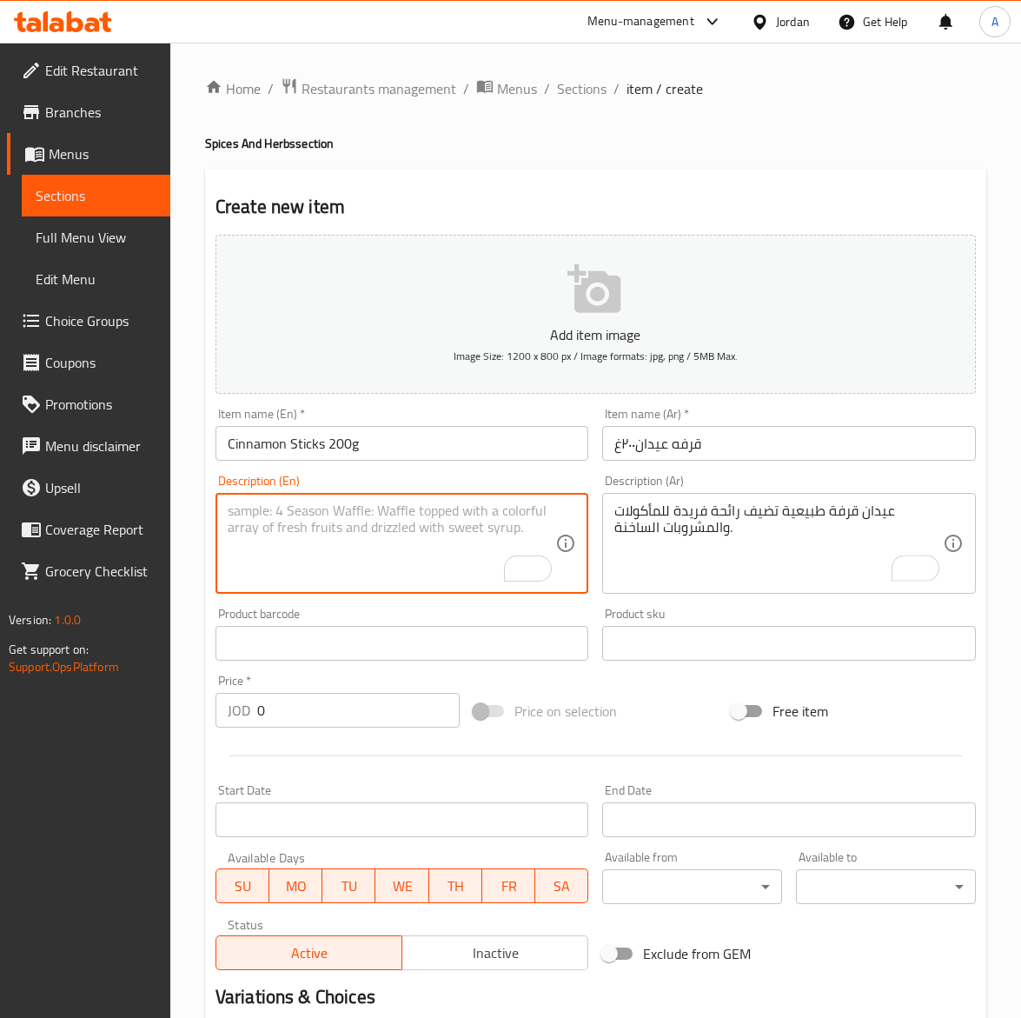
click at [269, 555] on textarea "To enrich screen reader interactions, please activate Accessibility in Grammarl…" at bounding box center [392, 543] width 329 height 83
paste textarea "Whole Cinnamon Sticks for rich aroma in food and hot beverages."
type textarea "Whole Cinnamon Sticks for rich aroma in food and hot beverages."
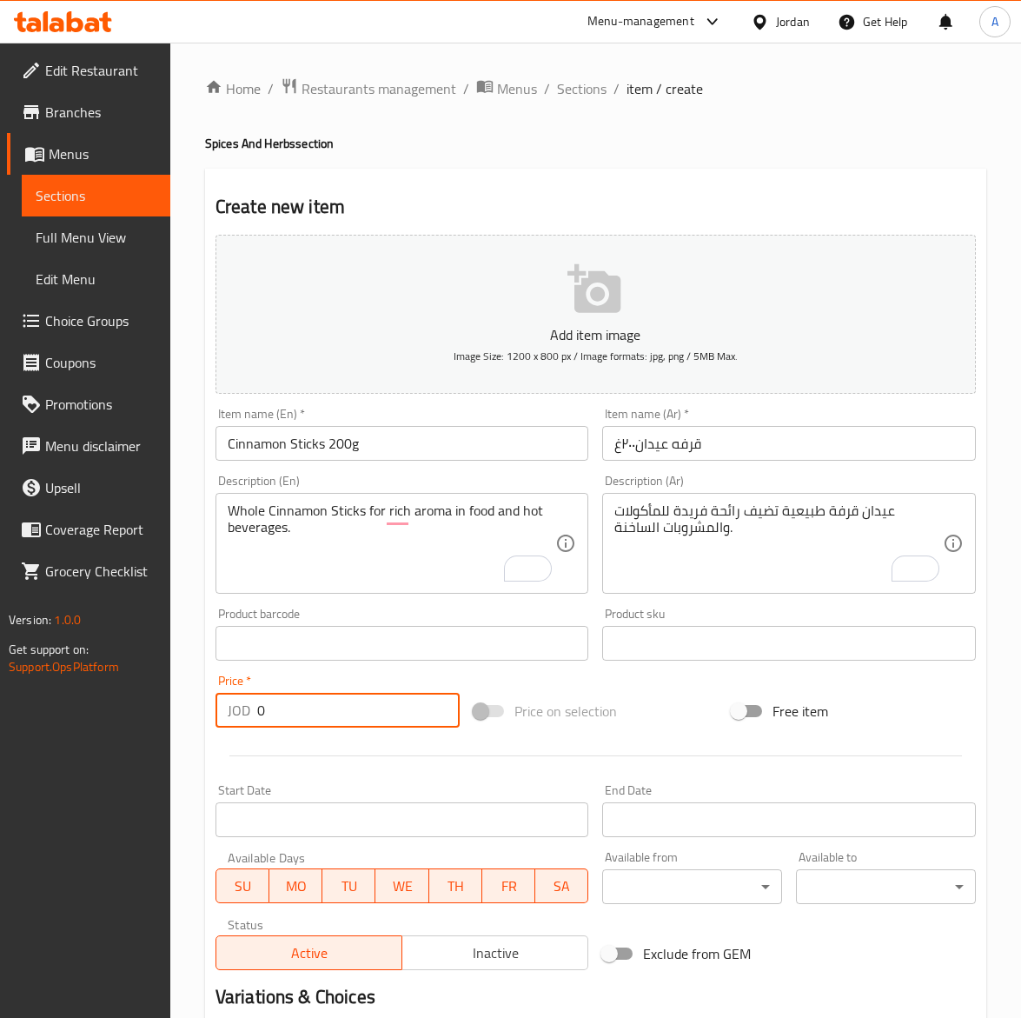
click at [287, 698] on input "0" at bounding box center [358, 710] width 203 height 35
type input "1.65"
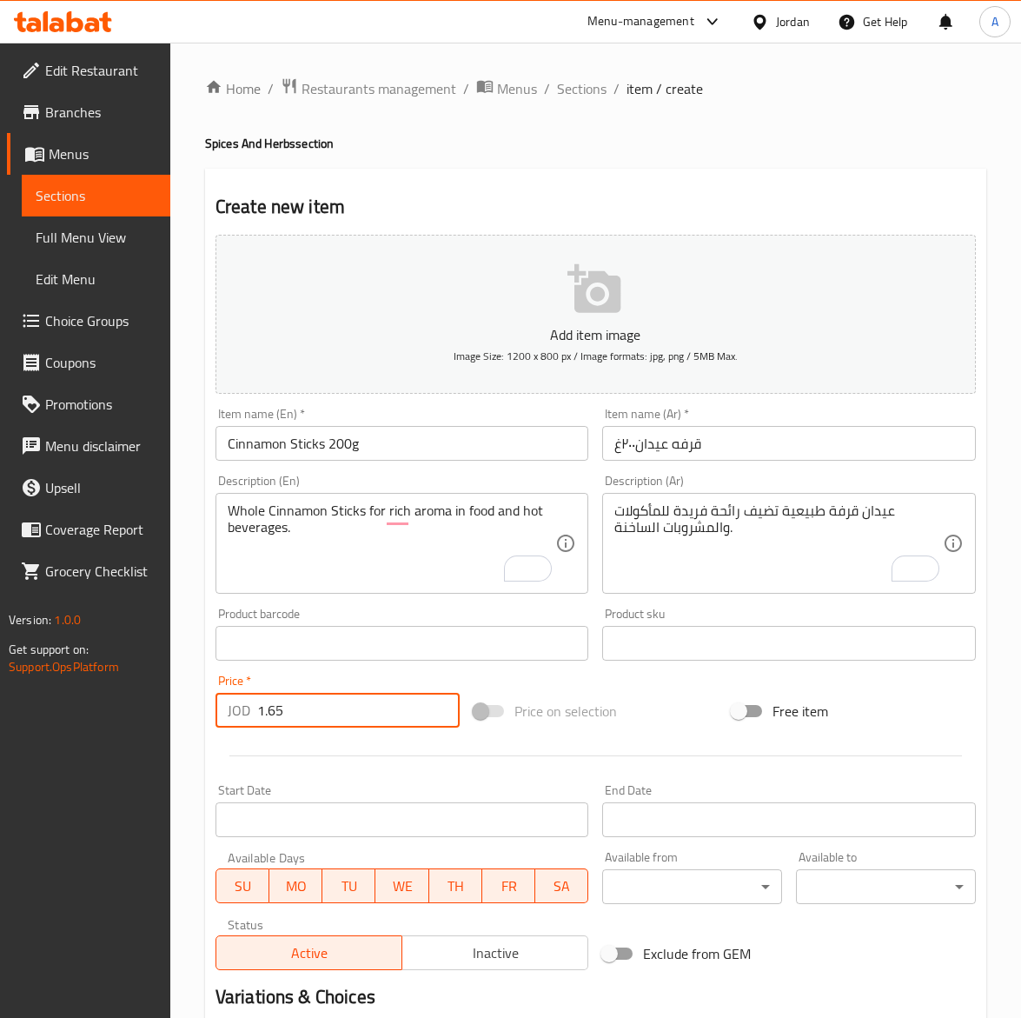
click at [400, 430] on input "Cinnamon Sticks 200g" at bounding box center [403, 443] width 374 height 35
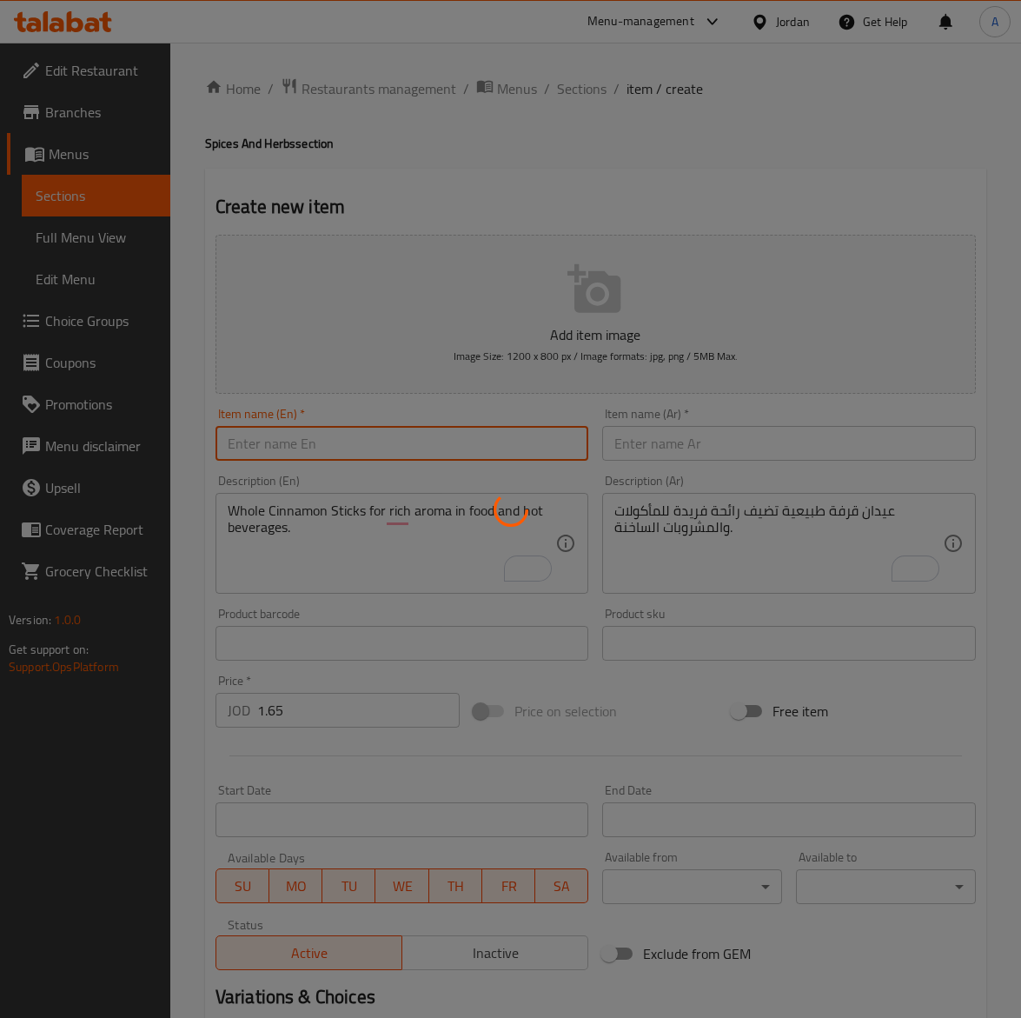
type input "0"
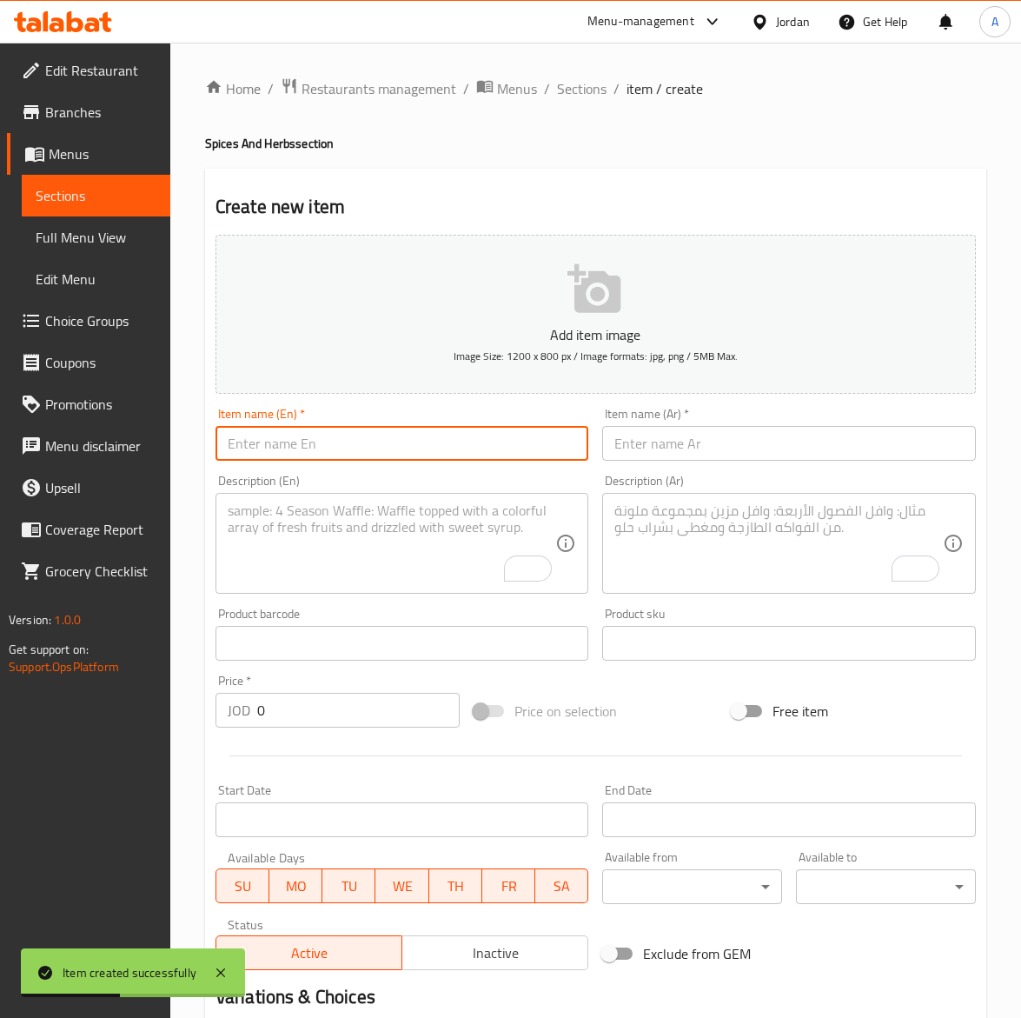
click at [278, 449] on input "text" at bounding box center [403, 443] width 374 height 35
paste input "200g Coriand Er Seeds"
click at [318, 445] on input "200g Coriand Er Seeds" at bounding box center [403, 443] width 374 height 35
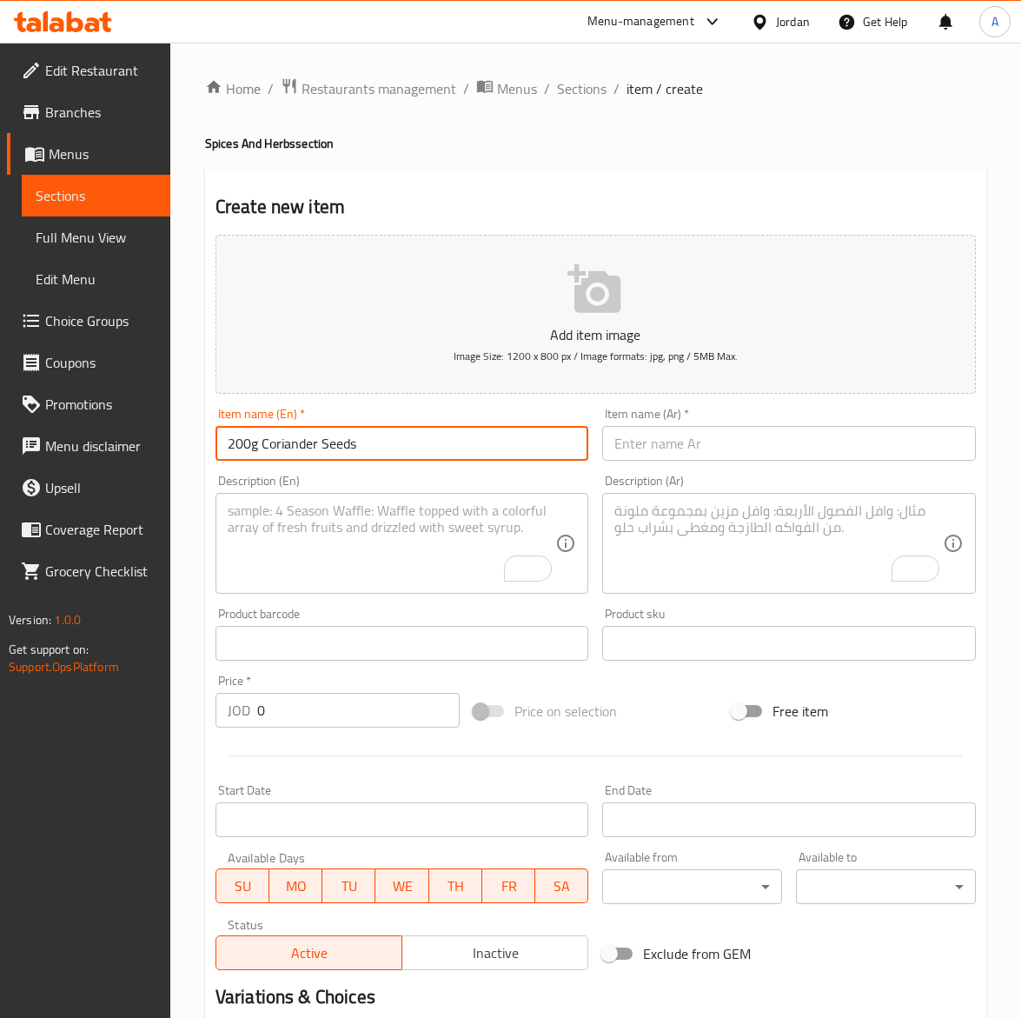
type input "200g Coriander Seeds"
click at [732, 443] on input "text" at bounding box center [789, 443] width 374 height 35
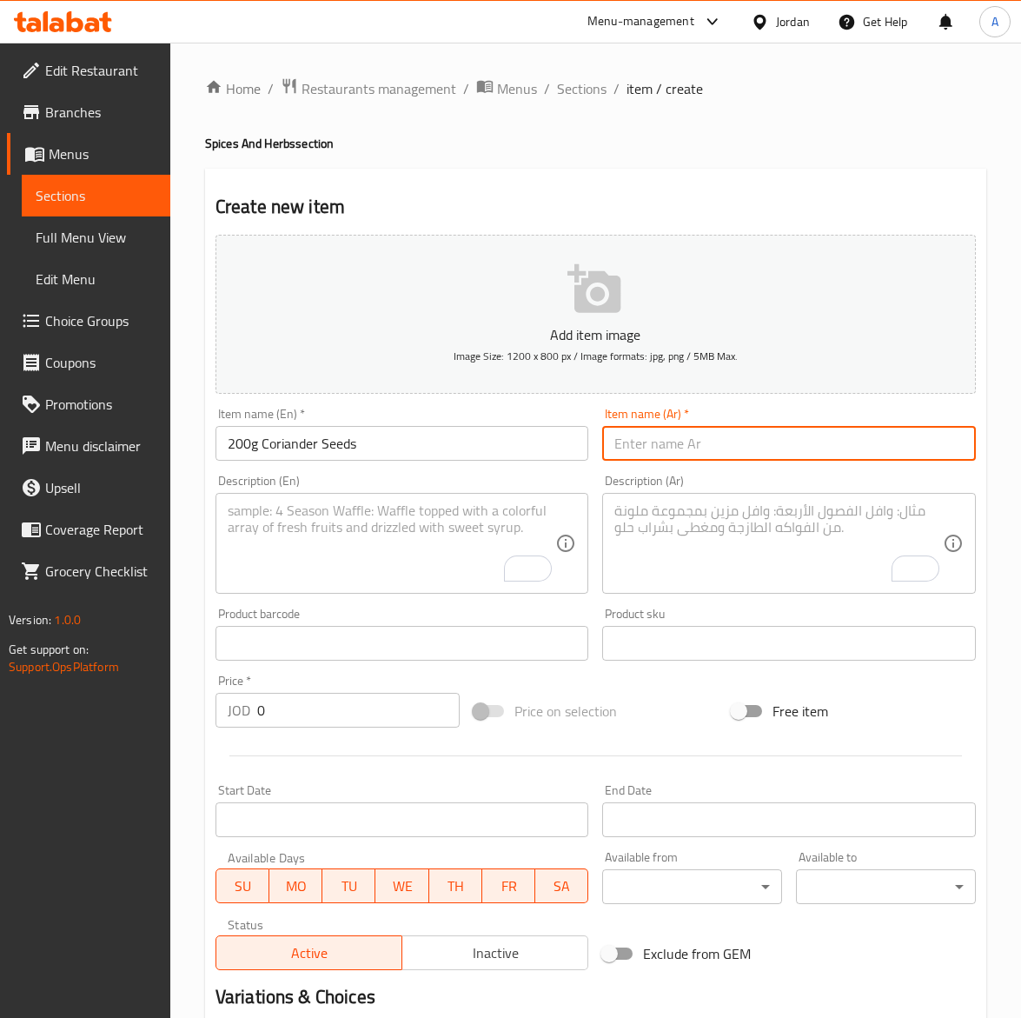
paste input "كزبره حب ٢٠٠غ"
type input "كزبره حب ٢٠٠غ"
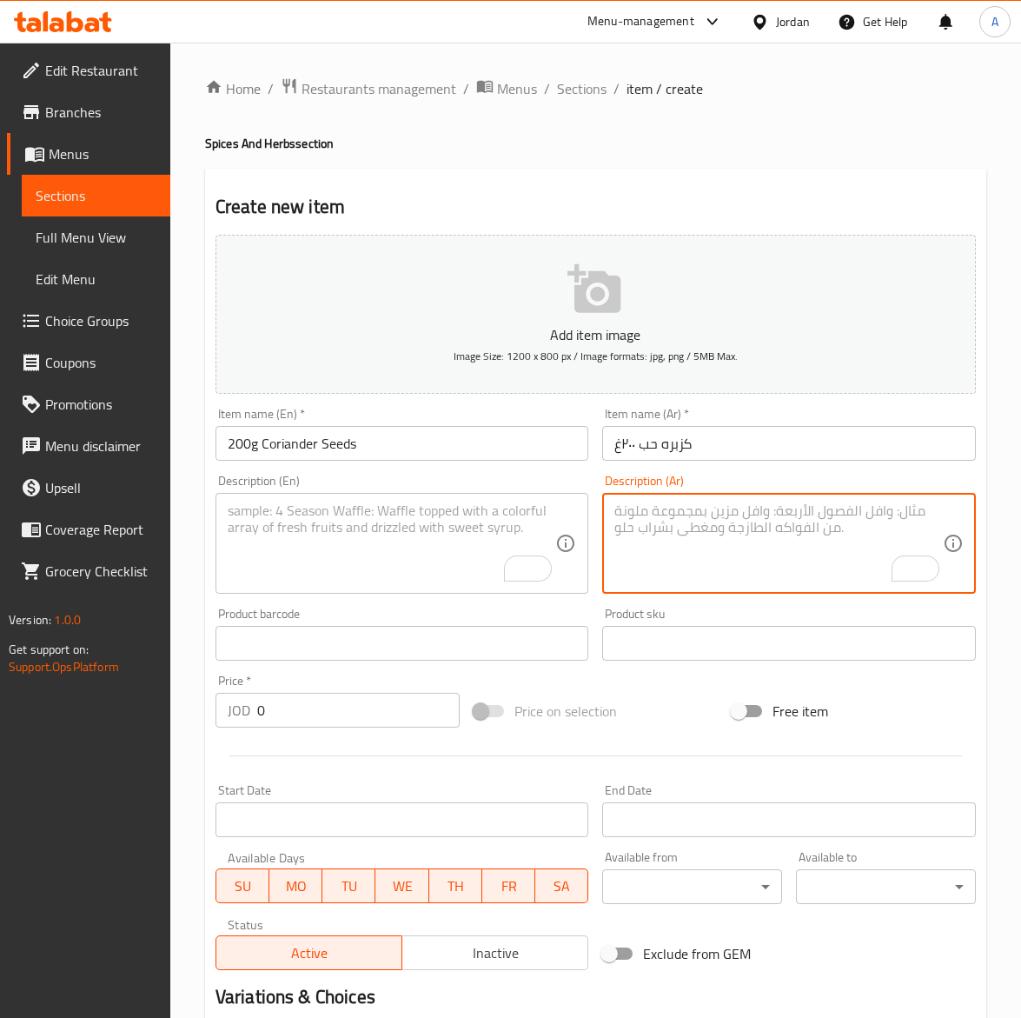
click at [694, 552] on textarea "To enrich screen reader interactions, please activate Accessibility in Grammarl…" at bounding box center [779, 543] width 329 height 83
paste textarea "كزبرة حب طازجة تضيف طعمًا عطريًا للأطعمة الشرقية."
type textarea "كزبرة حب طازجة تضيف طعمًا عطريًا للأطعمة الشرقية."
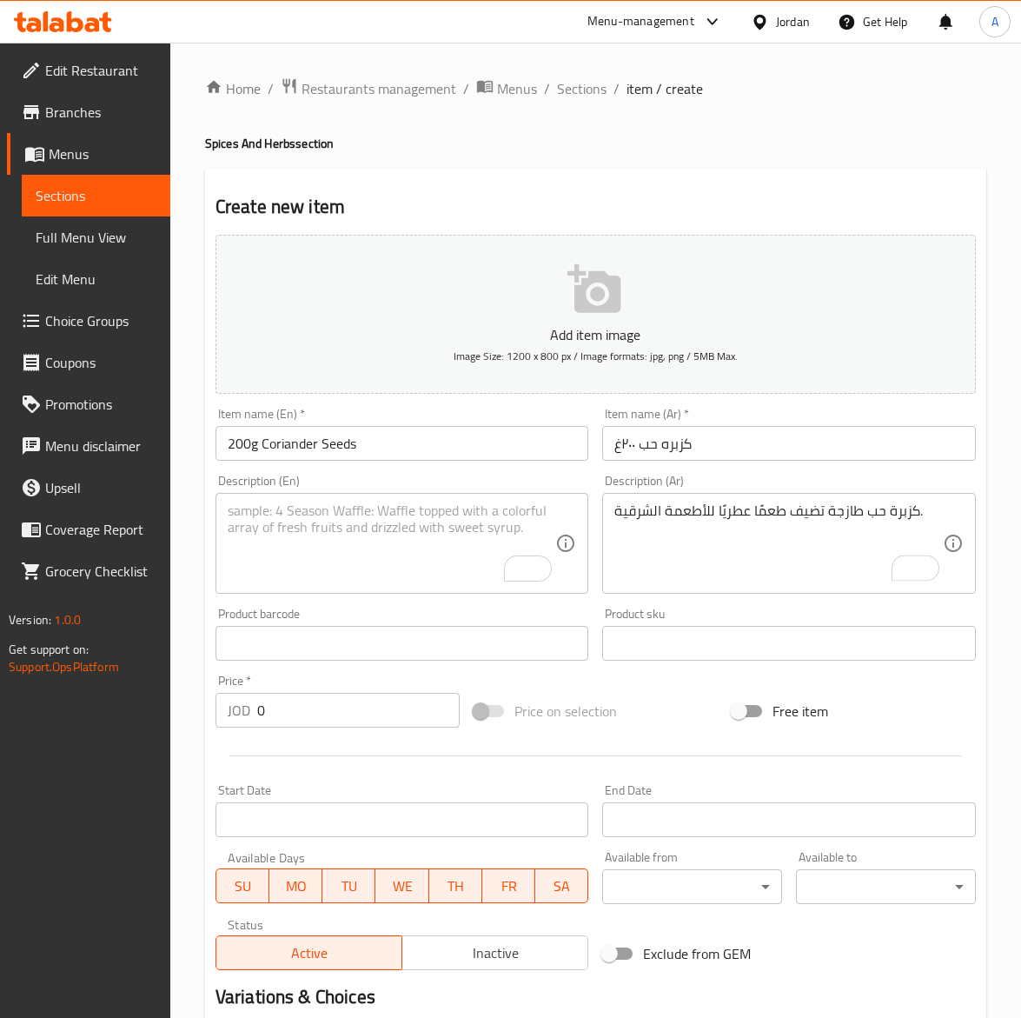
click at [342, 548] on textarea "To enrich screen reader interactions, please activate Accessibility in Grammarl…" at bounding box center [392, 543] width 329 height 83
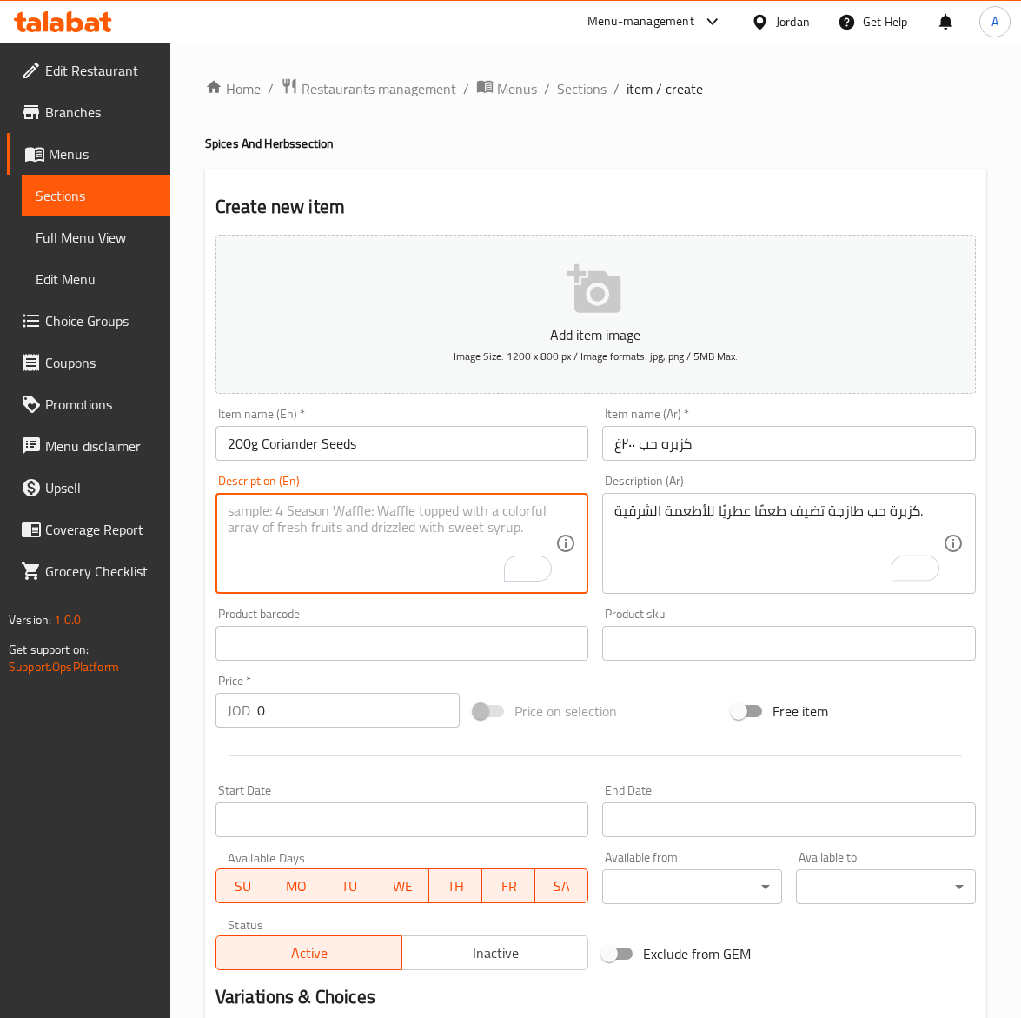
click at [342, 548] on textarea "To enrich screen reader interactions, please activate Accessibility in Grammarl…" at bounding box center [392, 543] width 329 height 83
paste textarea "Whole Coriander Seeds offering fresh, aromatic flavor."
type textarea "Whole Coriander Seeds offering fresh, aromatic flavor."
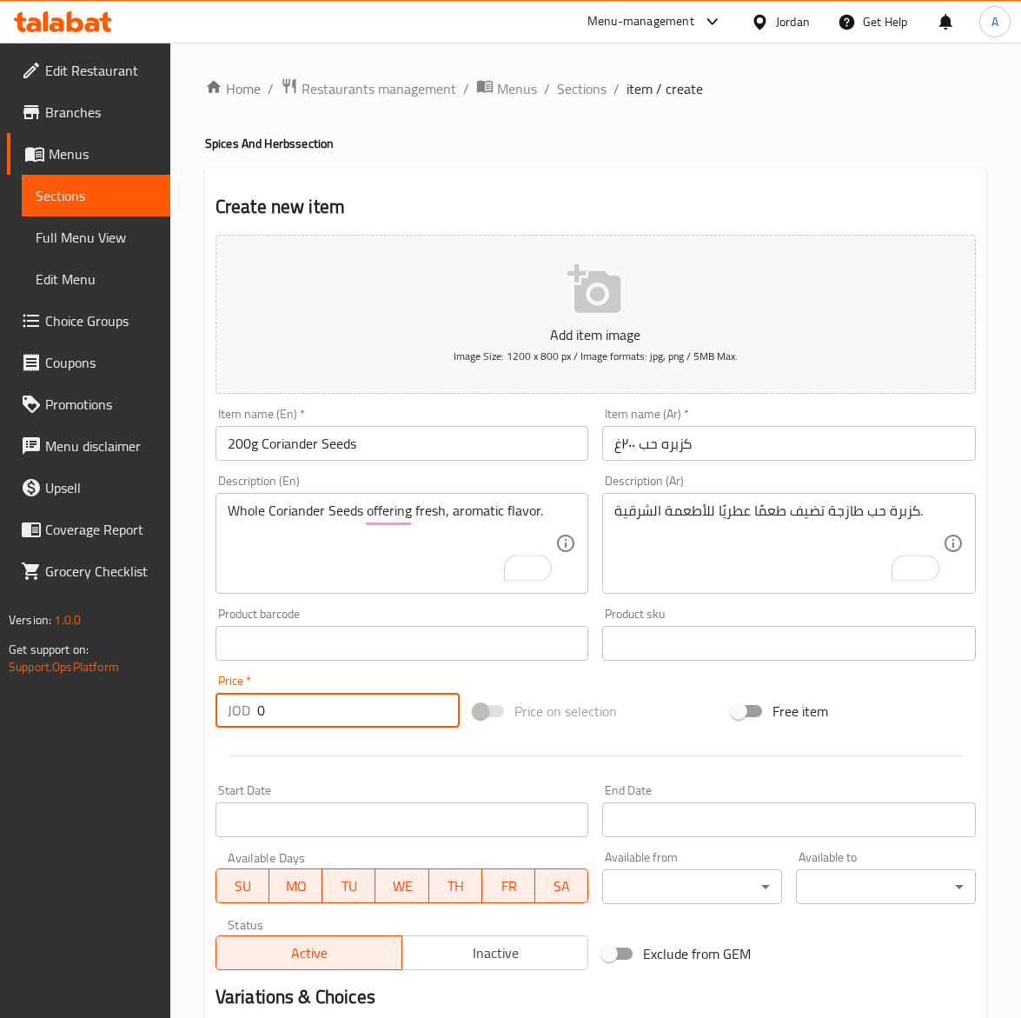
click at [293, 702] on input "0" at bounding box center [358, 710] width 203 height 35
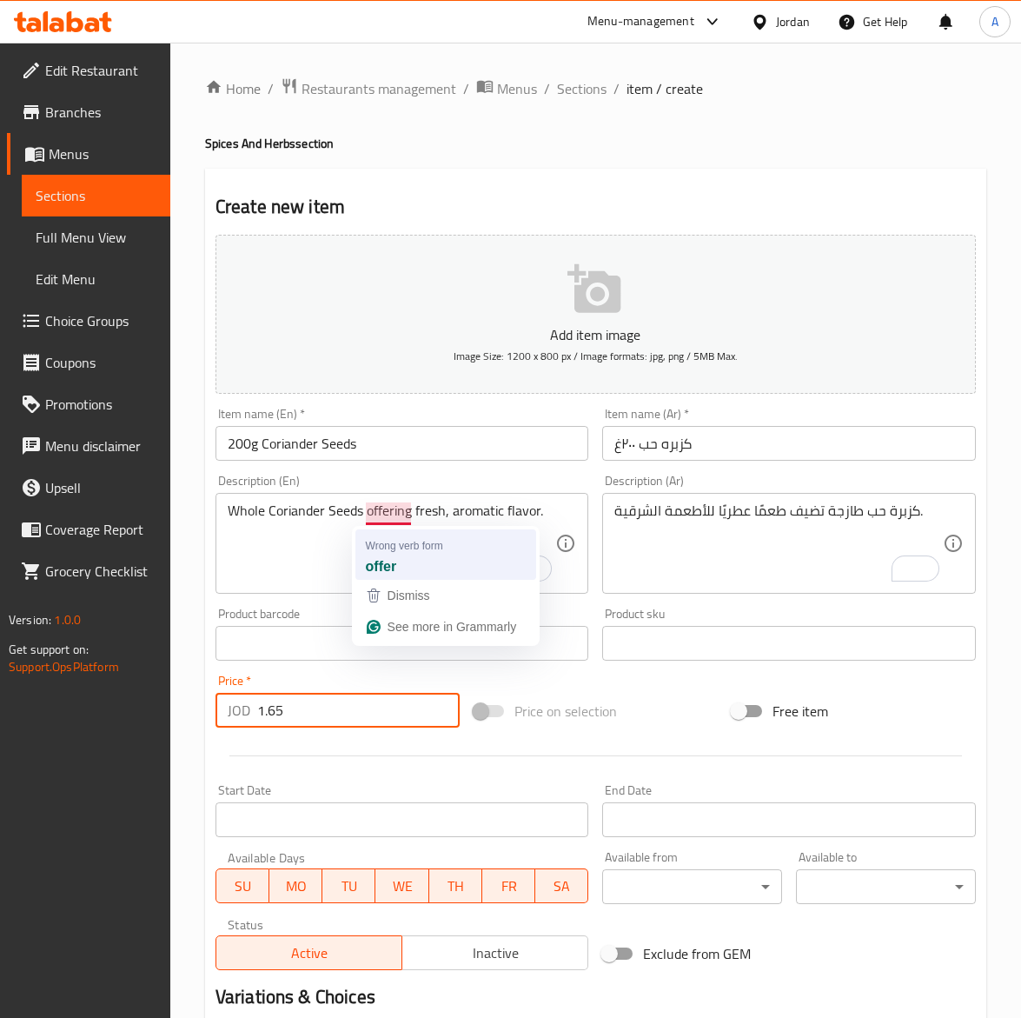
type input "1.65"
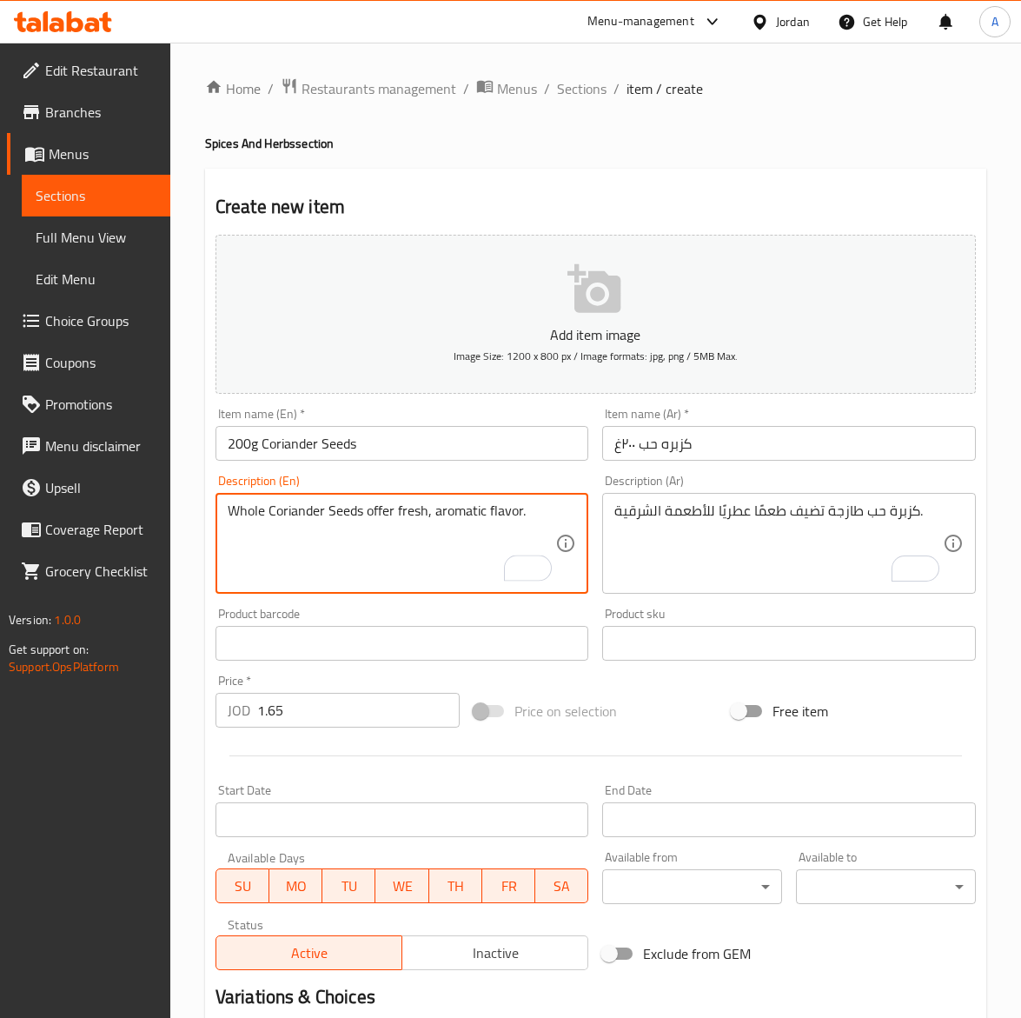
type textarea "Whole Coriander Seeds offer fresh, aromatic flavor."
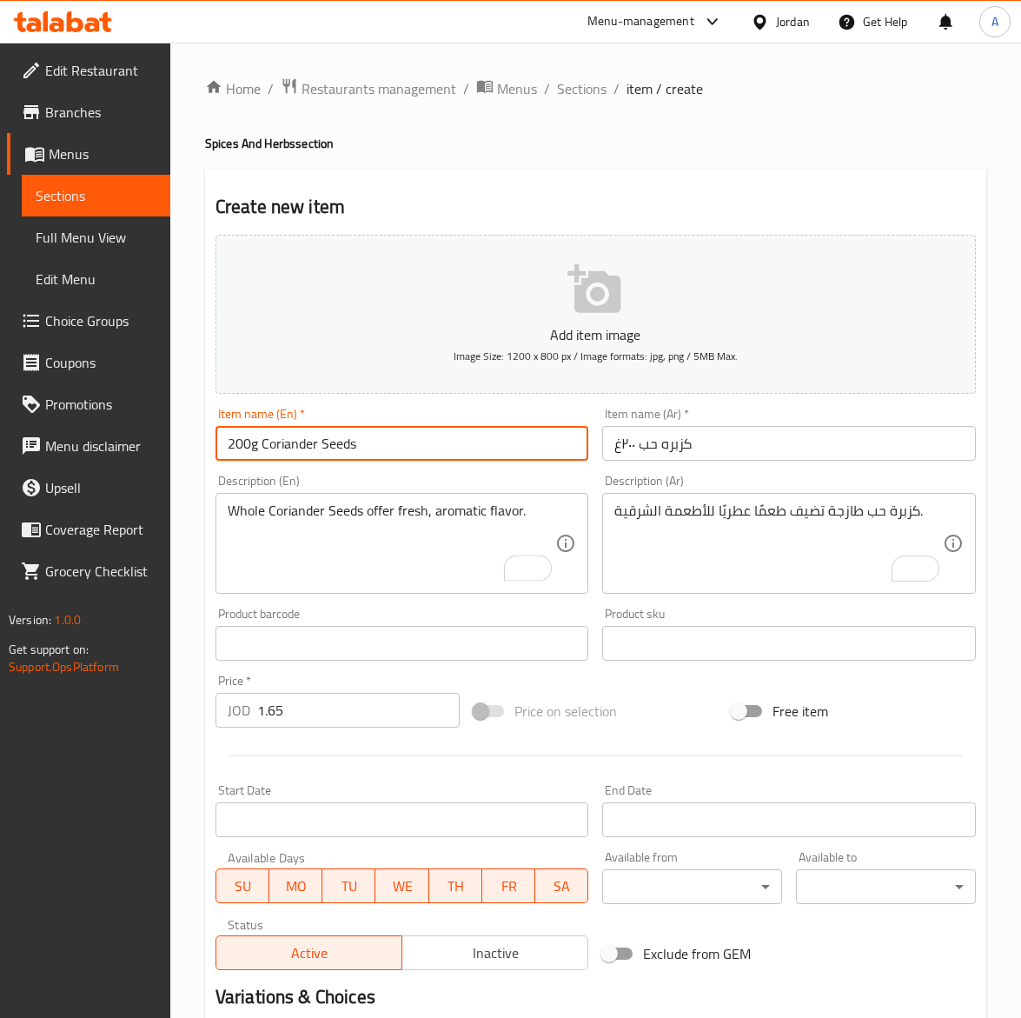
click at [400, 441] on input "200g Coriander Seeds" at bounding box center [403, 443] width 374 height 35
click at [384, 455] on input "200g Coriander Seeds" at bounding box center [403, 443] width 374 height 35
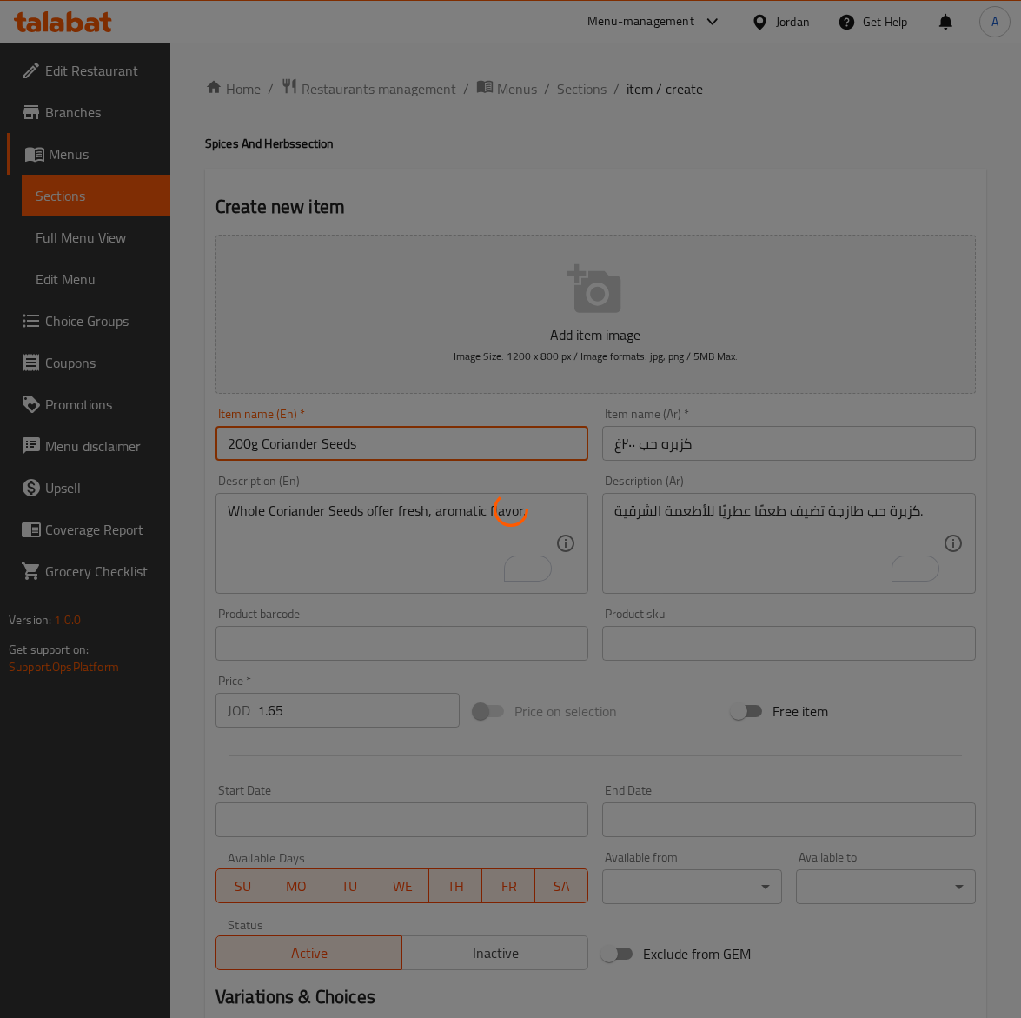
type input "0"
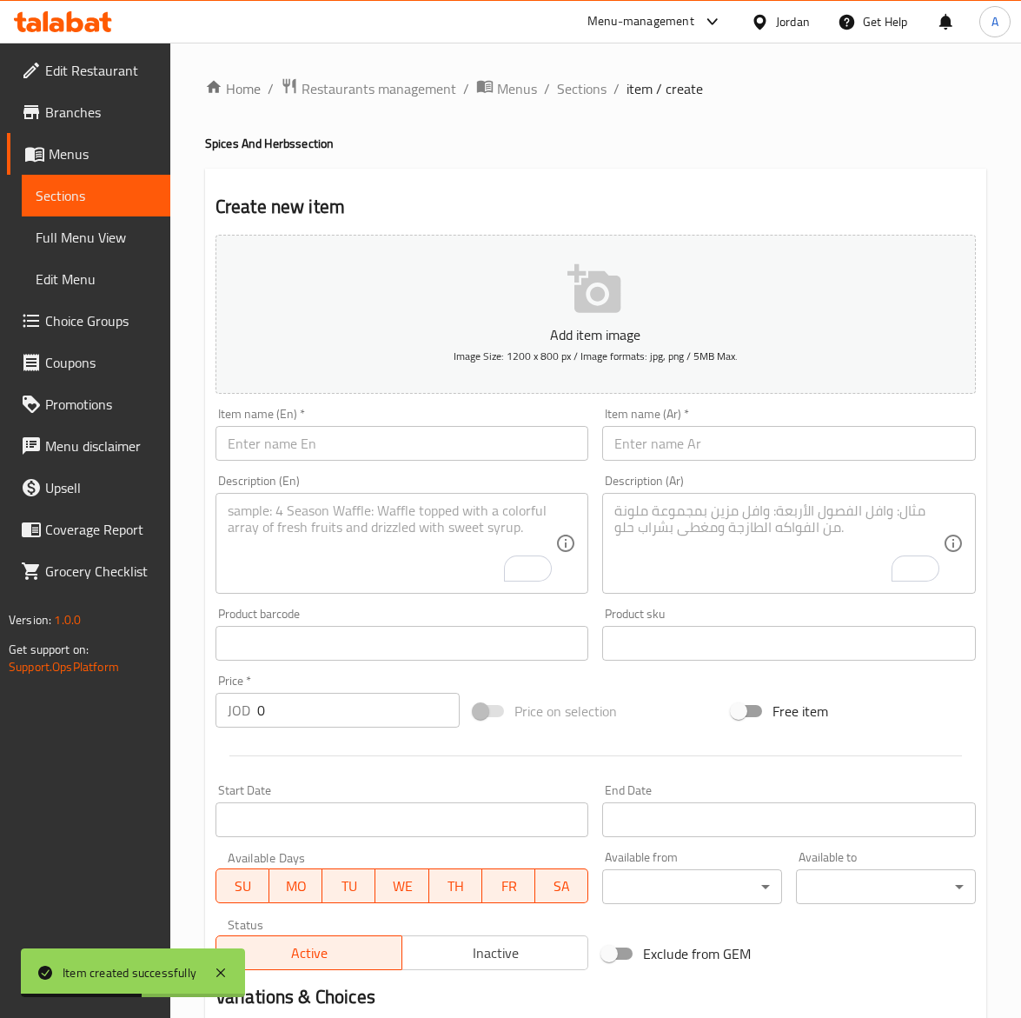
click at [316, 450] on input "text" at bounding box center [403, 443] width 374 height 35
paste input "200g Fine Coriand Er"
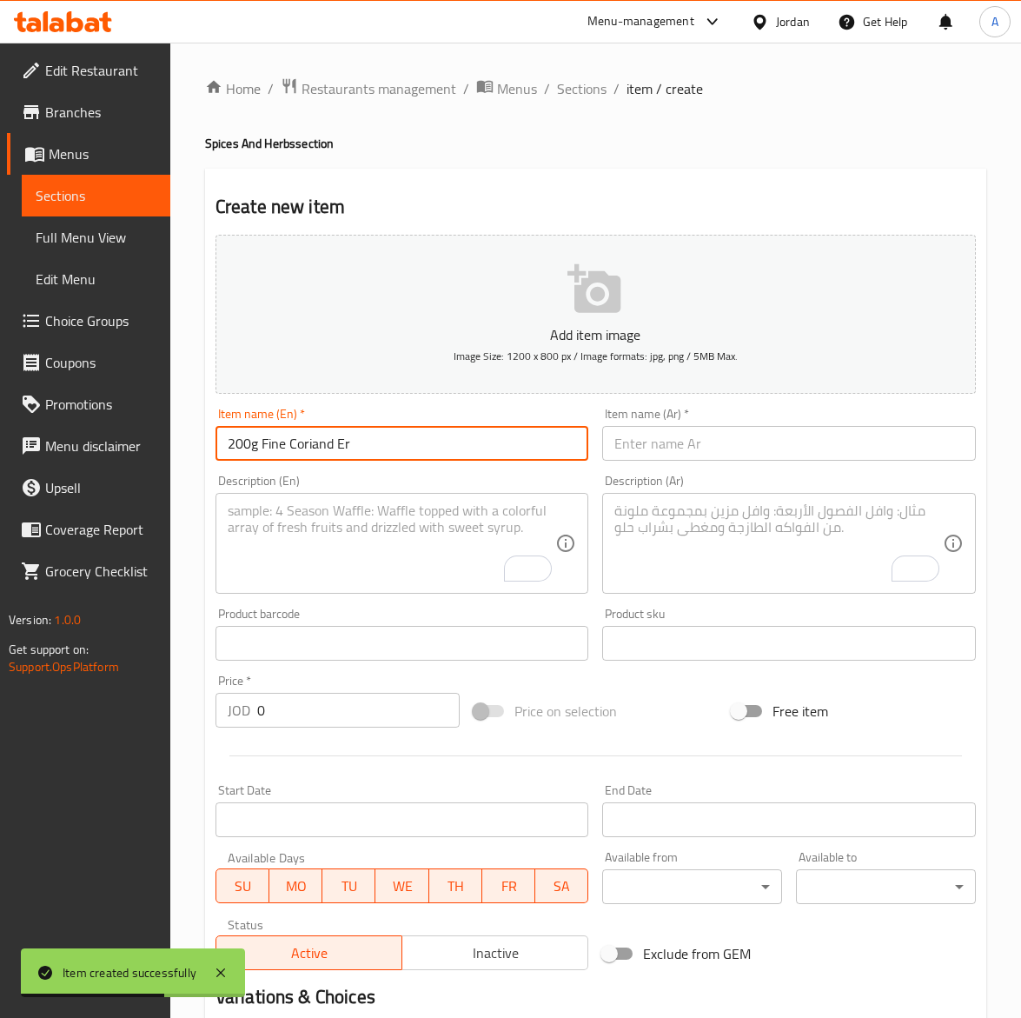
click at [344, 444] on input "200g Fine Coriand Er" at bounding box center [403, 443] width 374 height 35
type input "200g Fine Coriander"
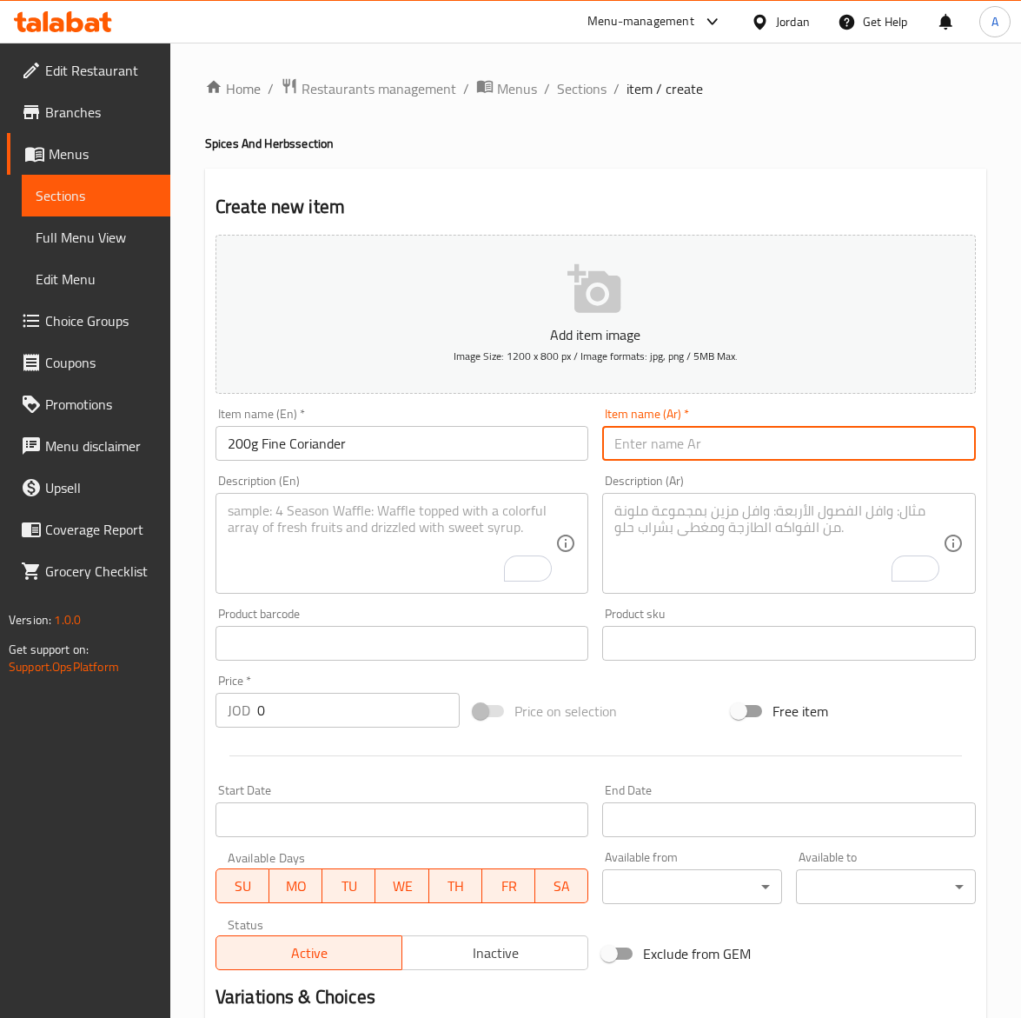
click at [819, 450] on input "text" at bounding box center [789, 443] width 374 height 35
paste input "كزبره ناعمه٢٠٠غ"
type input "كزبره ناعمه٢٠٠غ"
click at [750, 536] on textarea "To enrich screen reader interactions, please activate Accessibility in Grammarl…" at bounding box center [779, 543] width 329 height 83
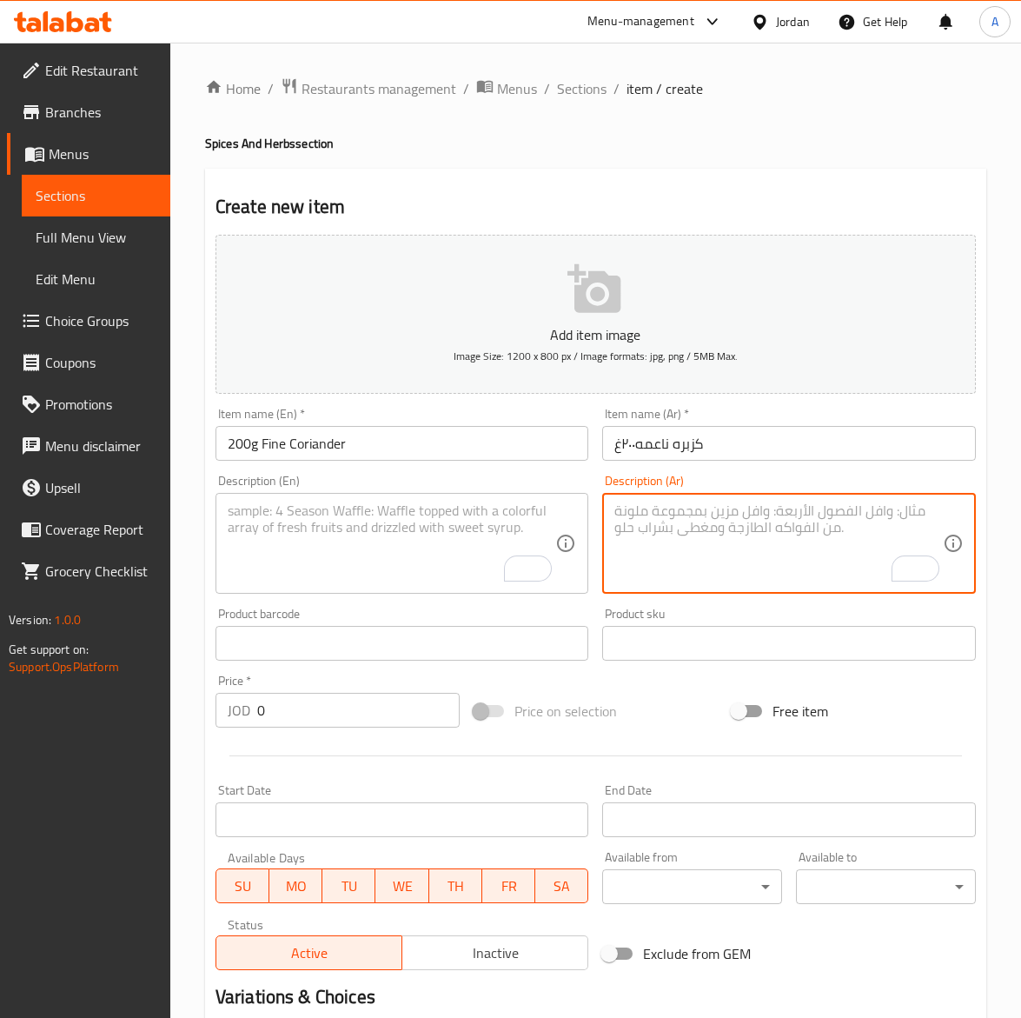
paste textarea "كزبرة مطحونة ناعمة مثالية لتتبيل الأطعمة والصلصات."
type textarea "كزبرة مطحونة ناعمة مثالية لتتبيل الأطعمة والصلصات."
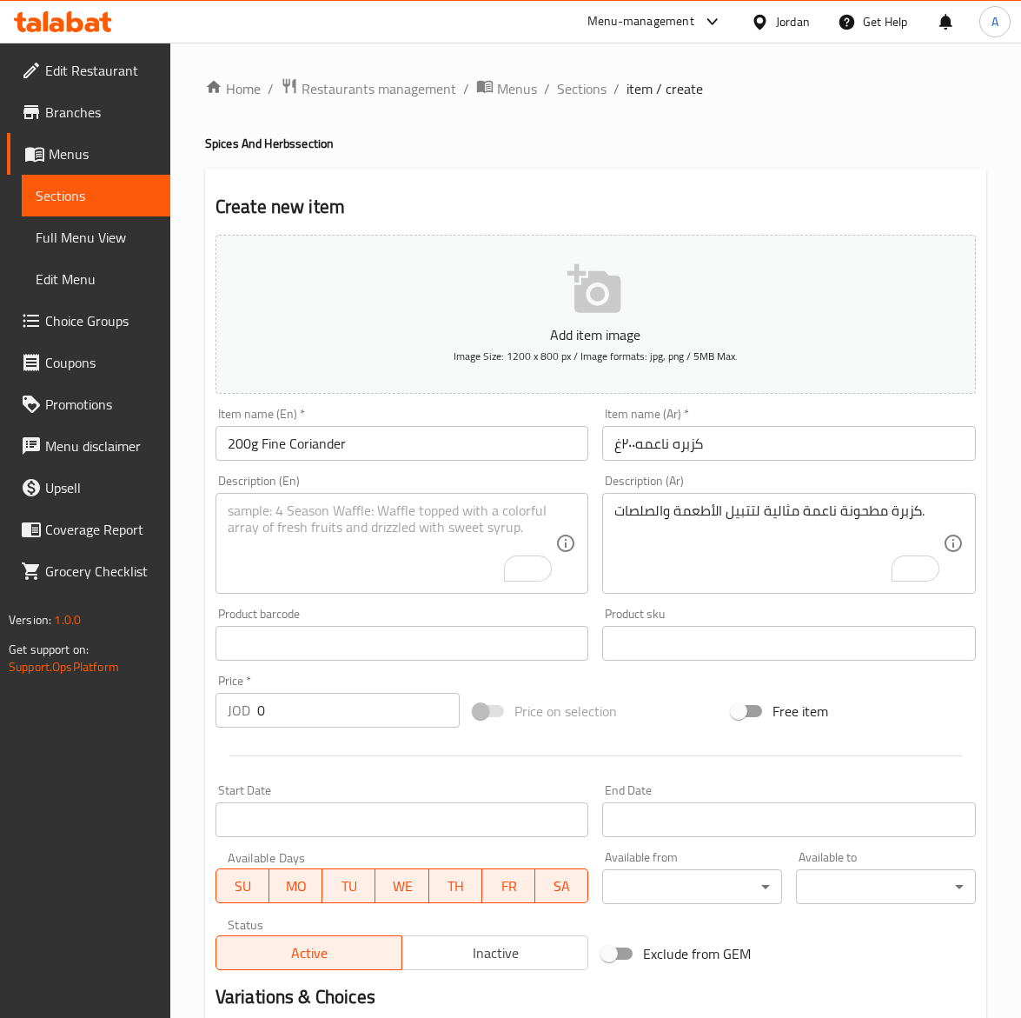
click at [341, 570] on textarea "To enrich screen reader interactions, please activate Accessibility in Grammarl…" at bounding box center [392, 543] width 329 height 83
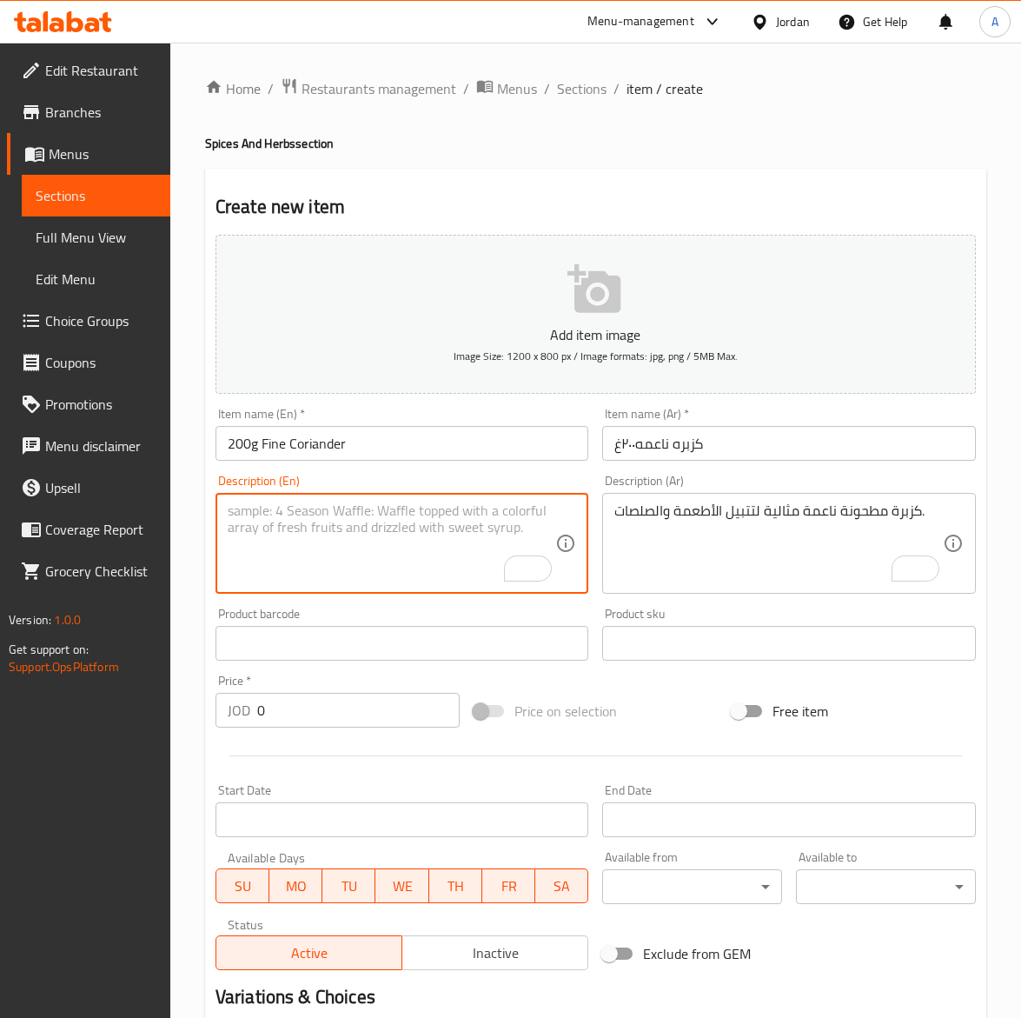
click at [341, 570] on textarea "To enrich screen reader interactions, please activate Accessibility in Grammarl…" at bounding box center [392, 543] width 329 height 83
paste textarea "Ground Coriander for a delicate, citrusy flavor in cooking."
type textarea "Ground Coriander for a delicate, citrusy flavor in cooking."
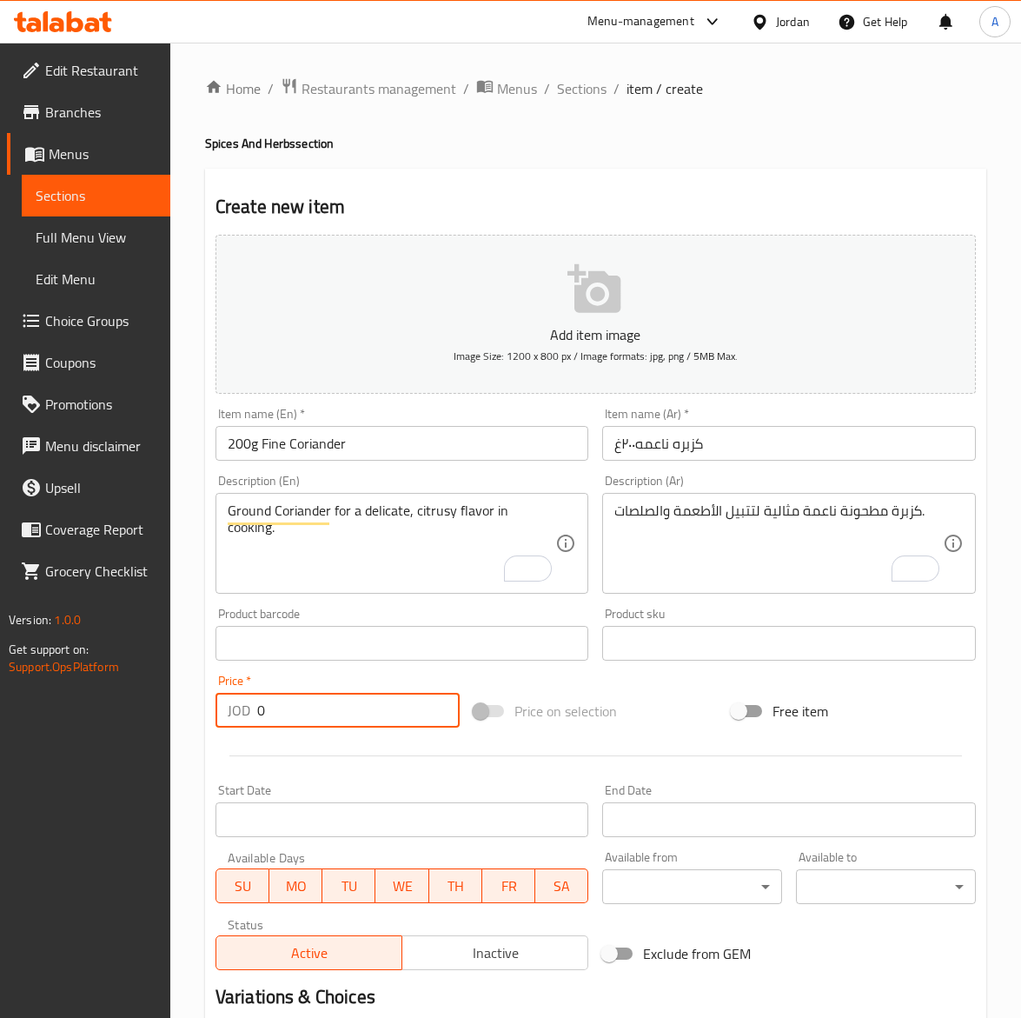
click at [287, 718] on input "0" at bounding box center [358, 710] width 203 height 35
paste input "1.65"
type input "1.65"
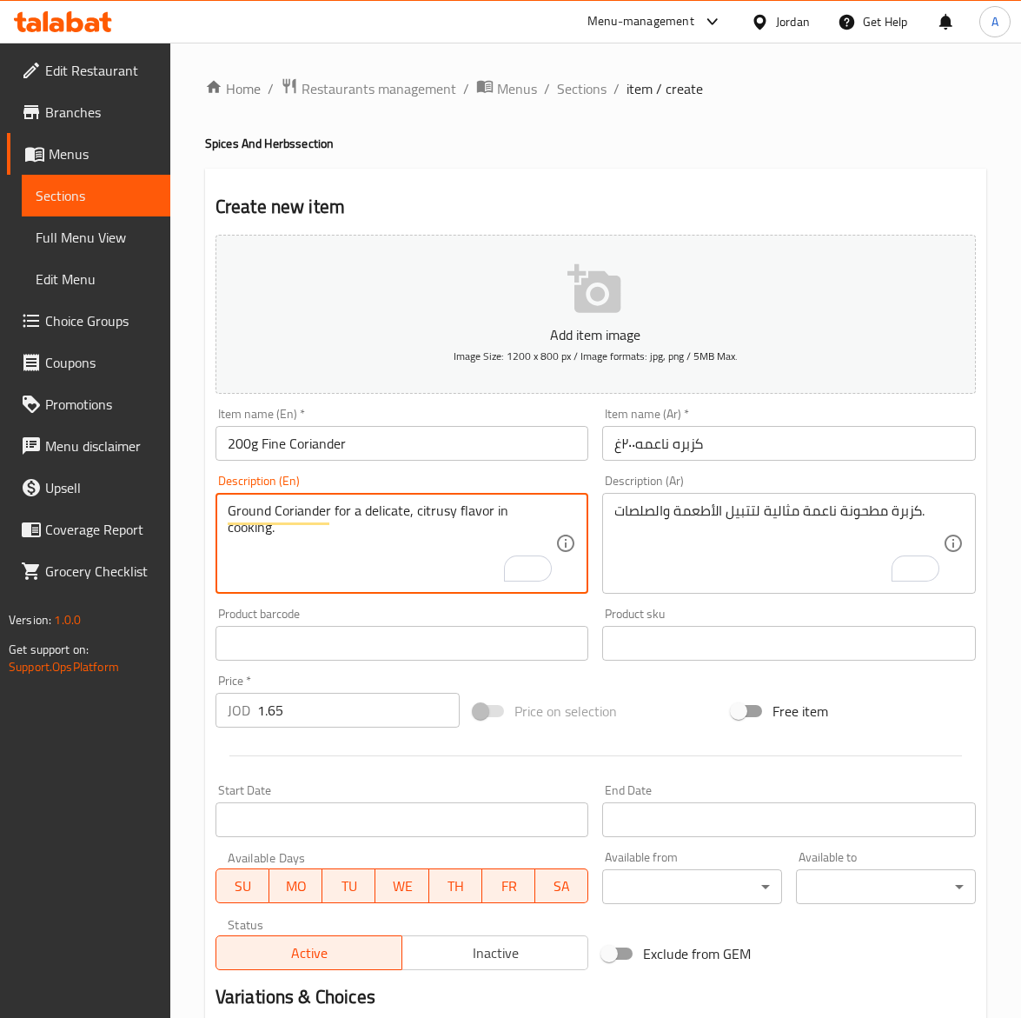
click at [422, 506] on textarea "Ground Coriander for a delicate, citrusy flavor in cooking." at bounding box center [392, 543] width 329 height 83
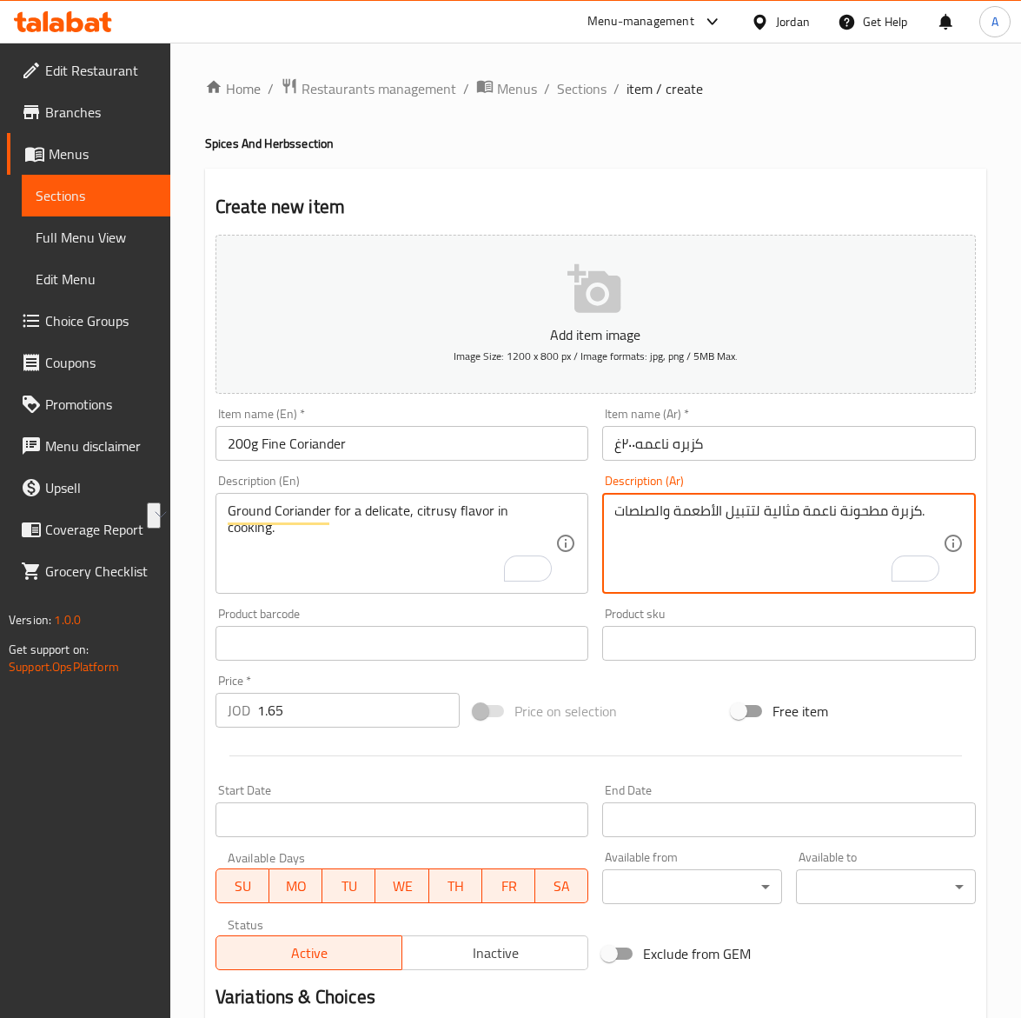
drag, startPoint x: 615, startPoint y: 509, endPoint x: 924, endPoint y: 514, distance: 309.5
paste textarea "نكهة حمضية رقيقة في الطبخ"
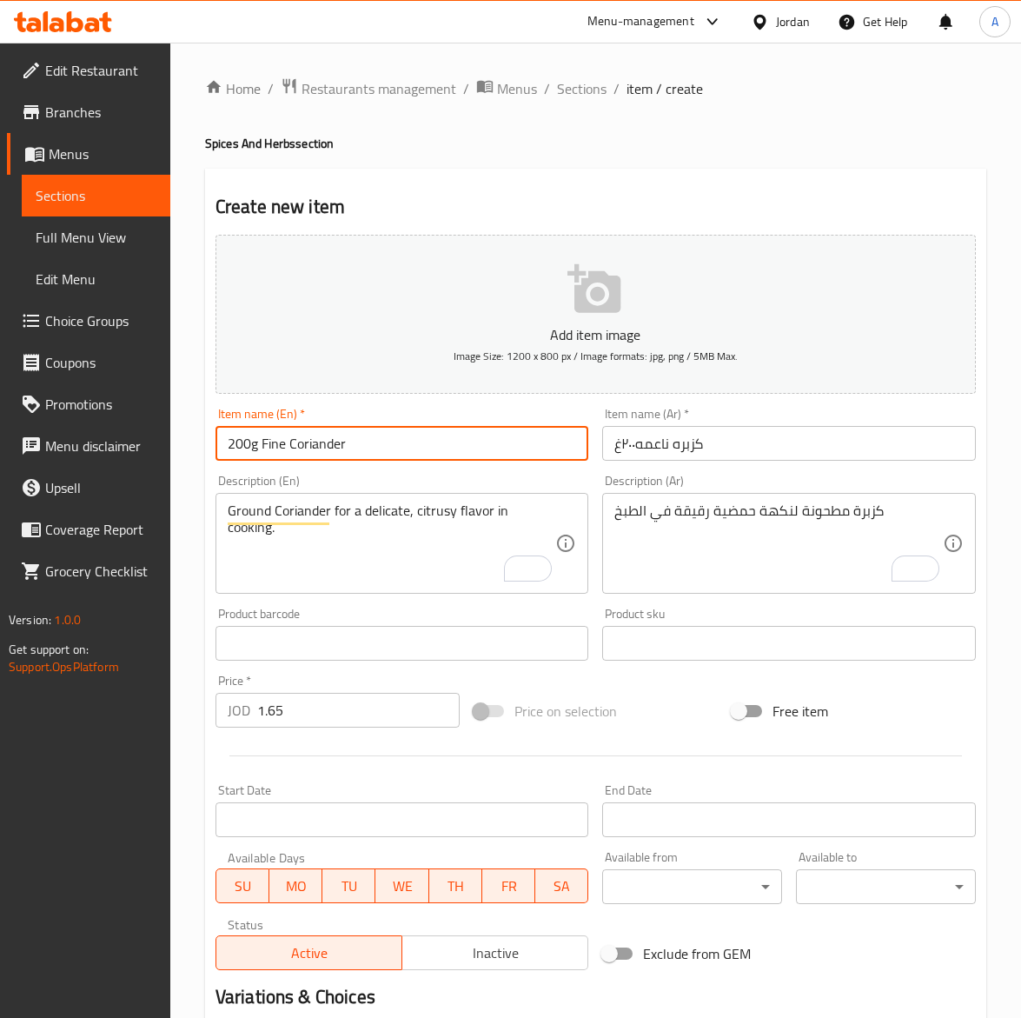
click at [426, 436] on input "200g Fine Coriander" at bounding box center [403, 443] width 374 height 35
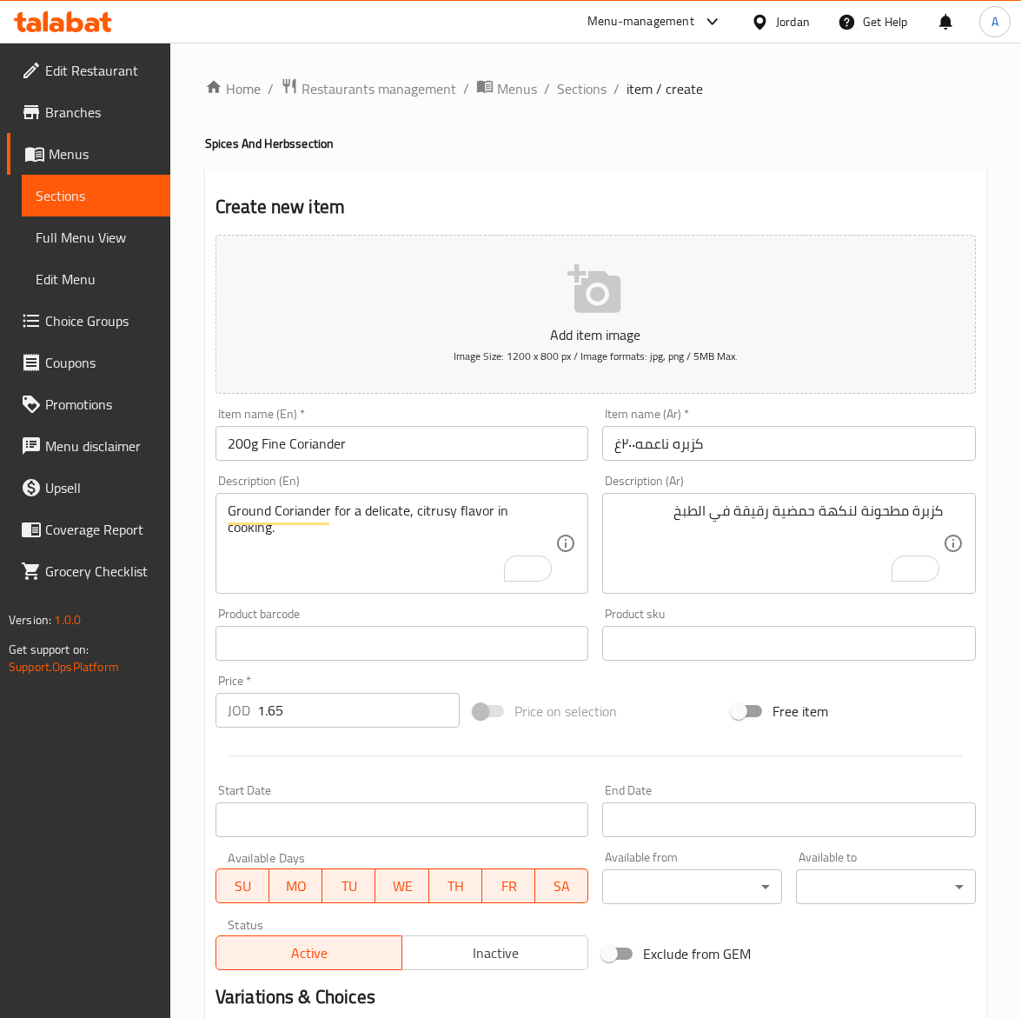
click at [666, 518] on textarea "كزبرة مطحونة لنكهة حمضية رقيقة في الطبخ" at bounding box center [779, 543] width 329 height 83
paste textarea "كزبرة مطحونة ناعمة مثالية لتتبيل الأطعمة والصلصات."
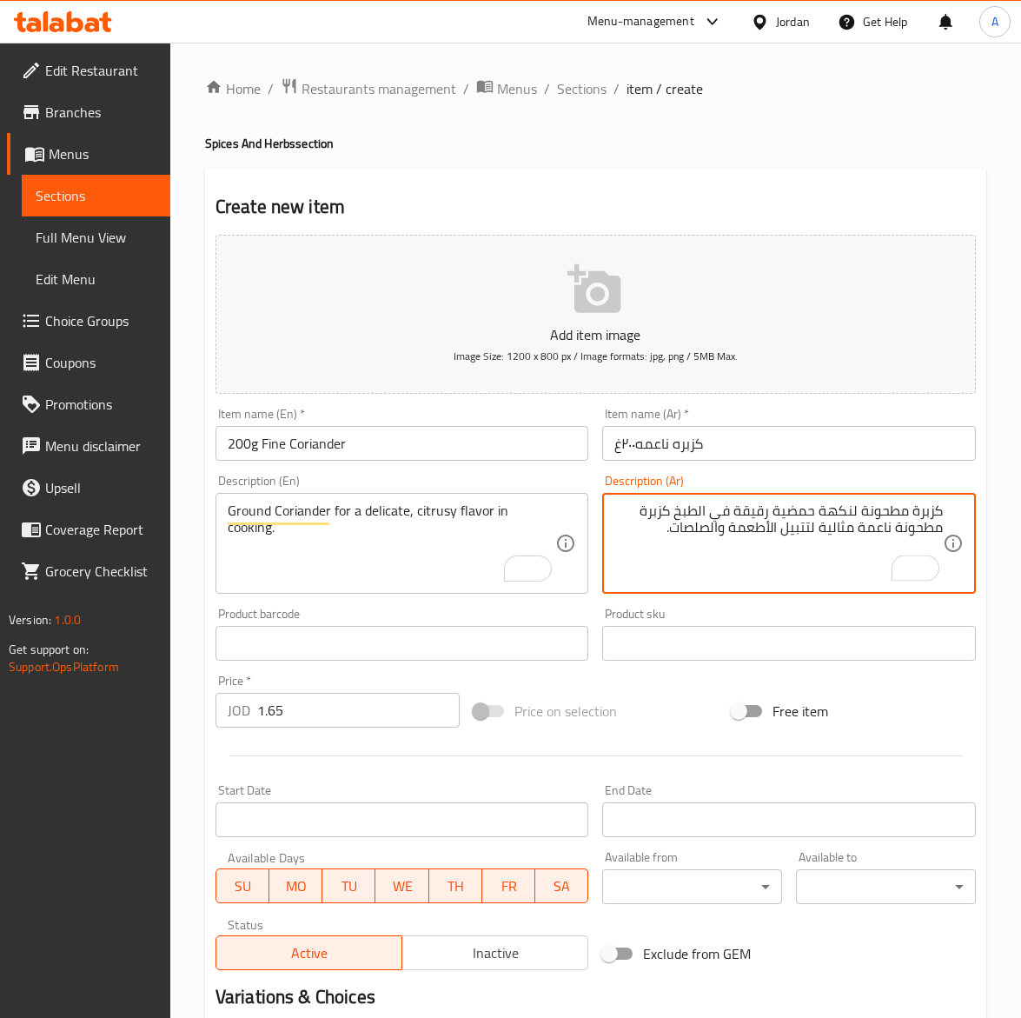
drag, startPoint x: 896, startPoint y: 523, endPoint x: 1010, endPoint y: 522, distance: 113.9
click at [1010, 522] on div "Home / Restaurants management / Menus / Sections / item / create Spices And Her…" at bounding box center [595, 636] width 851 height 1186
drag, startPoint x: 649, startPoint y: 517, endPoint x: 675, endPoint y: 517, distance: 25.2
click at [675, 517] on textarea "كزبرة مطحونة لنكهة حمضية رقيقة في الطبخ كزبرة ناعمة مثالية لتتبيل الأطعمة والصل…" at bounding box center [779, 543] width 329 height 83
click at [618, 505] on textarea "كزبرة مطحونة لنكهة حمضية رقيقة في الطبخ كزبرة ناعمة مثالية لتتبيل الأطعمة والصل…" at bounding box center [779, 543] width 329 height 83
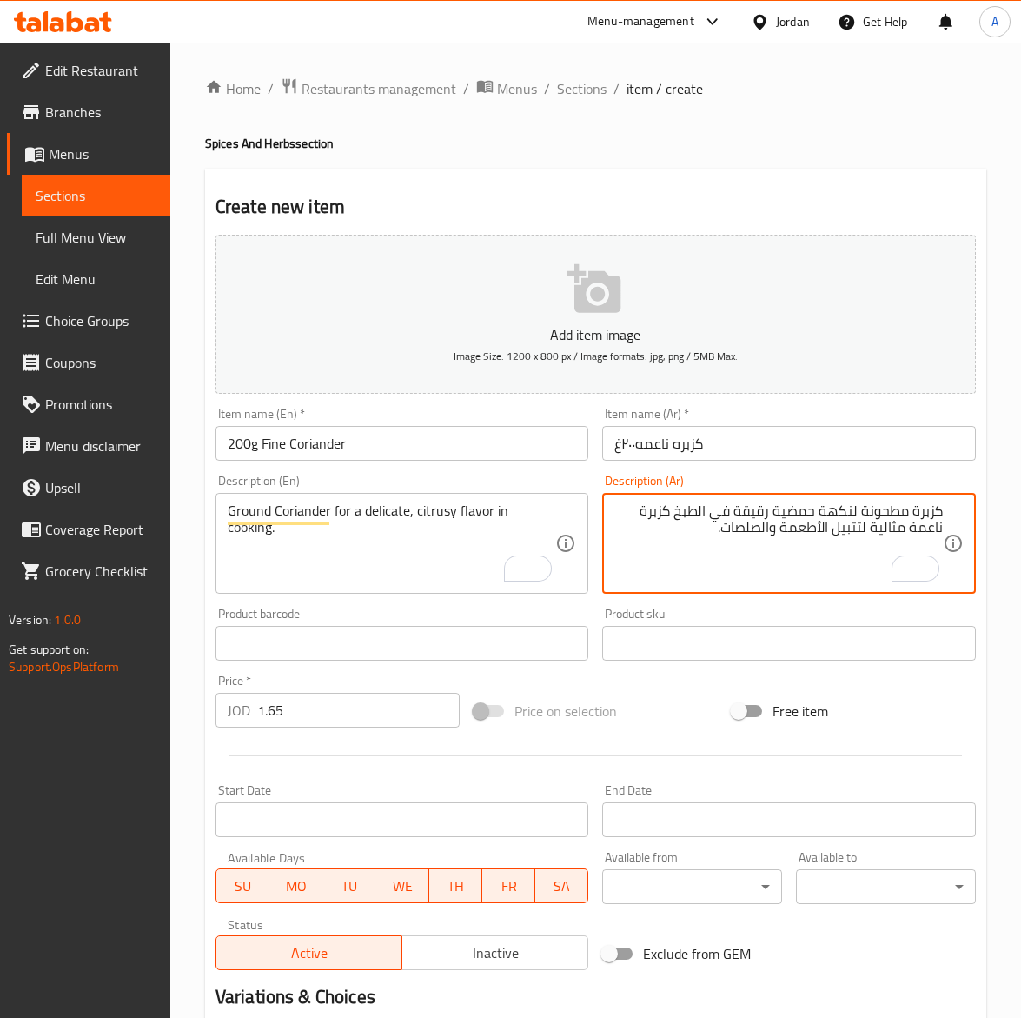
drag, startPoint x: 641, startPoint y: 505, endPoint x: 676, endPoint y: 510, distance: 36.0
click at [676, 510] on textarea "كزبرة مطحونة لنكهة حمضية رقيقة في الطبخ كزبرة ناعمة مثالية لتتبيل الأطعمة والصل…" at bounding box center [779, 543] width 329 height 83
drag, startPoint x: 667, startPoint y: 509, endPoint x: 655, endPoint y: 529, distance: 22.7
click at [655, 529] on textarea "كزبرة مطحونة لنكهة حمضية رقيقة في الطبخ، ناعمة مثالية لتتبيل الأطعمة والصلصات." at bounding box center [779, 543] width 329 height 83
type textarea "كزبرة مطحونة لنكهة حمضية رقيقة في الطبخ، ناعمة مثالية لتتبيل الأطعمة والصلصات."
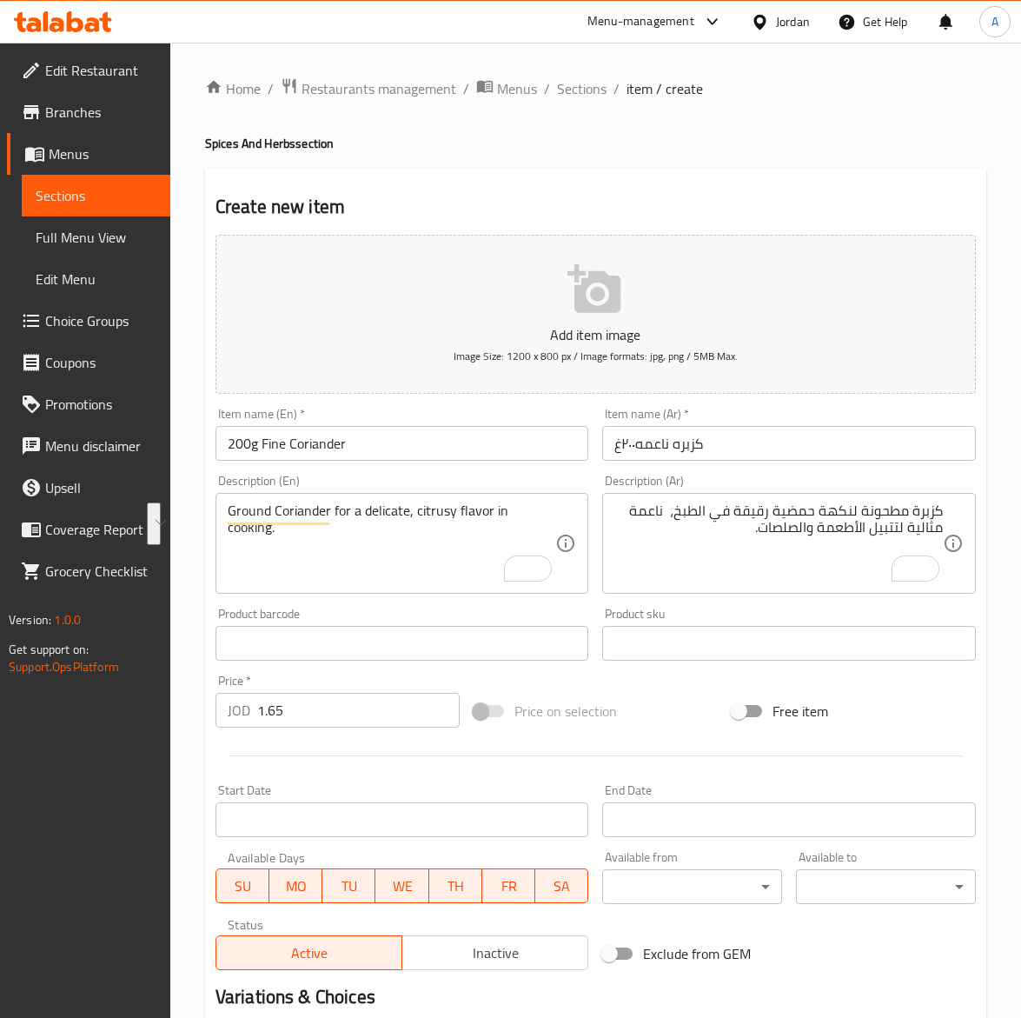
click at [556, 513] on div "Ground Coriander for a delicate, citrusy flavor in cooking. Description (En)" at bounding box center [403, 543] width 374 height 101
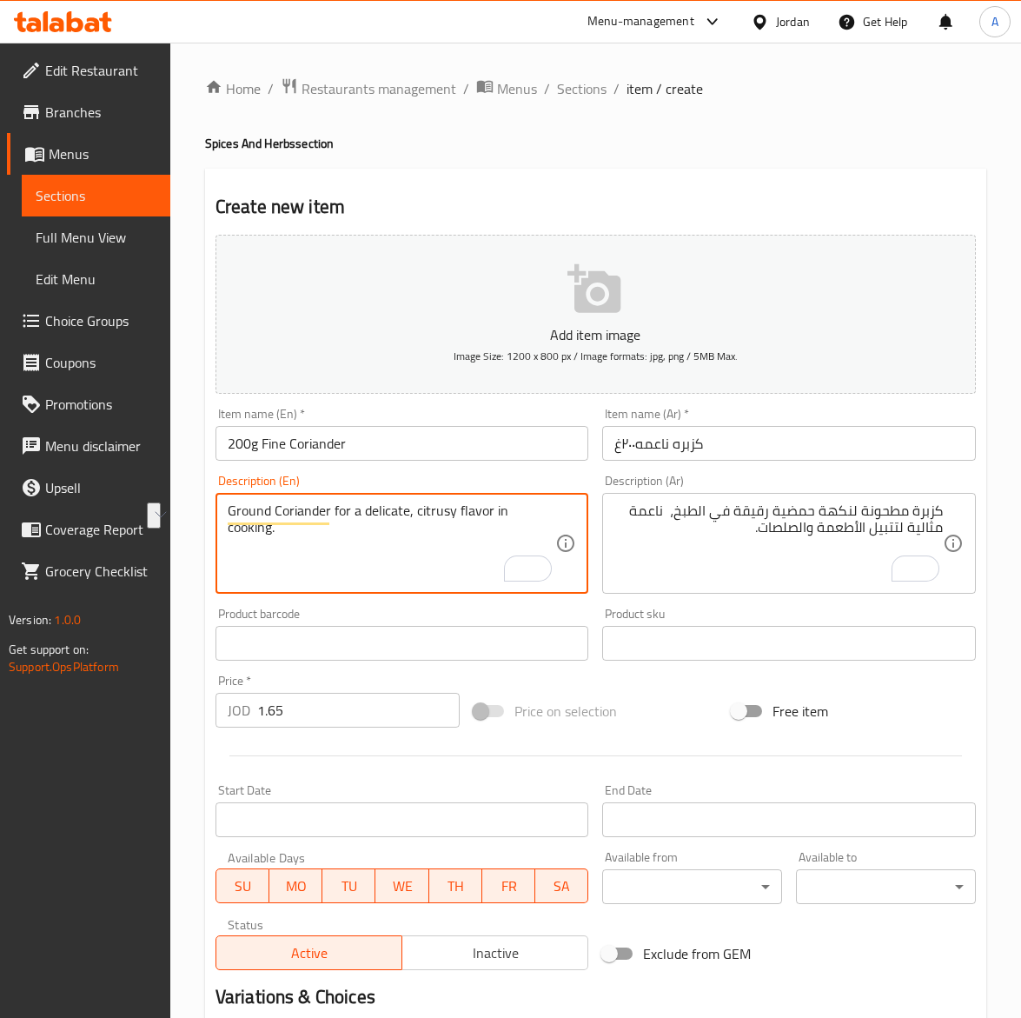
click at [553, 518] on textarea "Ground Coriander for a delicate, citrusy flavor in cooking." at bounding box center [392, 543] width 329 height 83
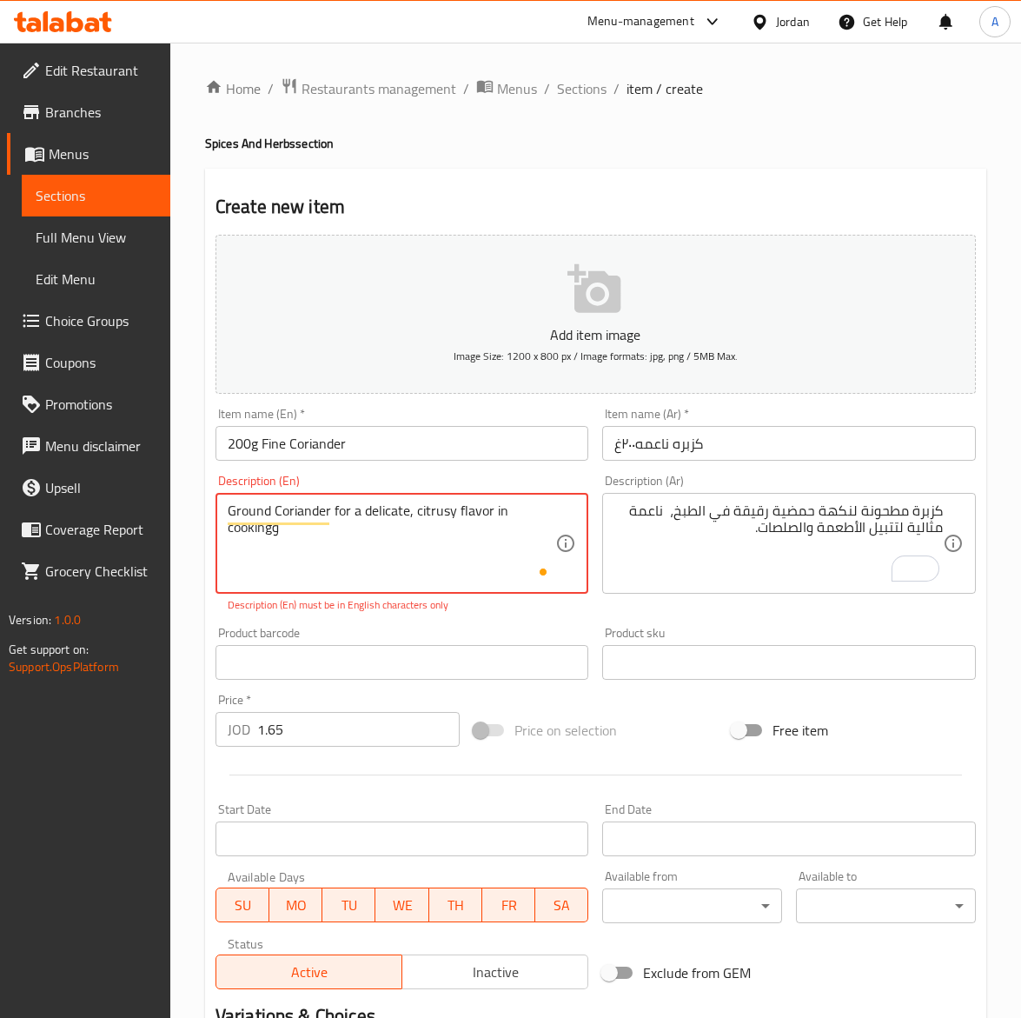
paste textarea "Fine and perfect for flavoring foods and sauces."
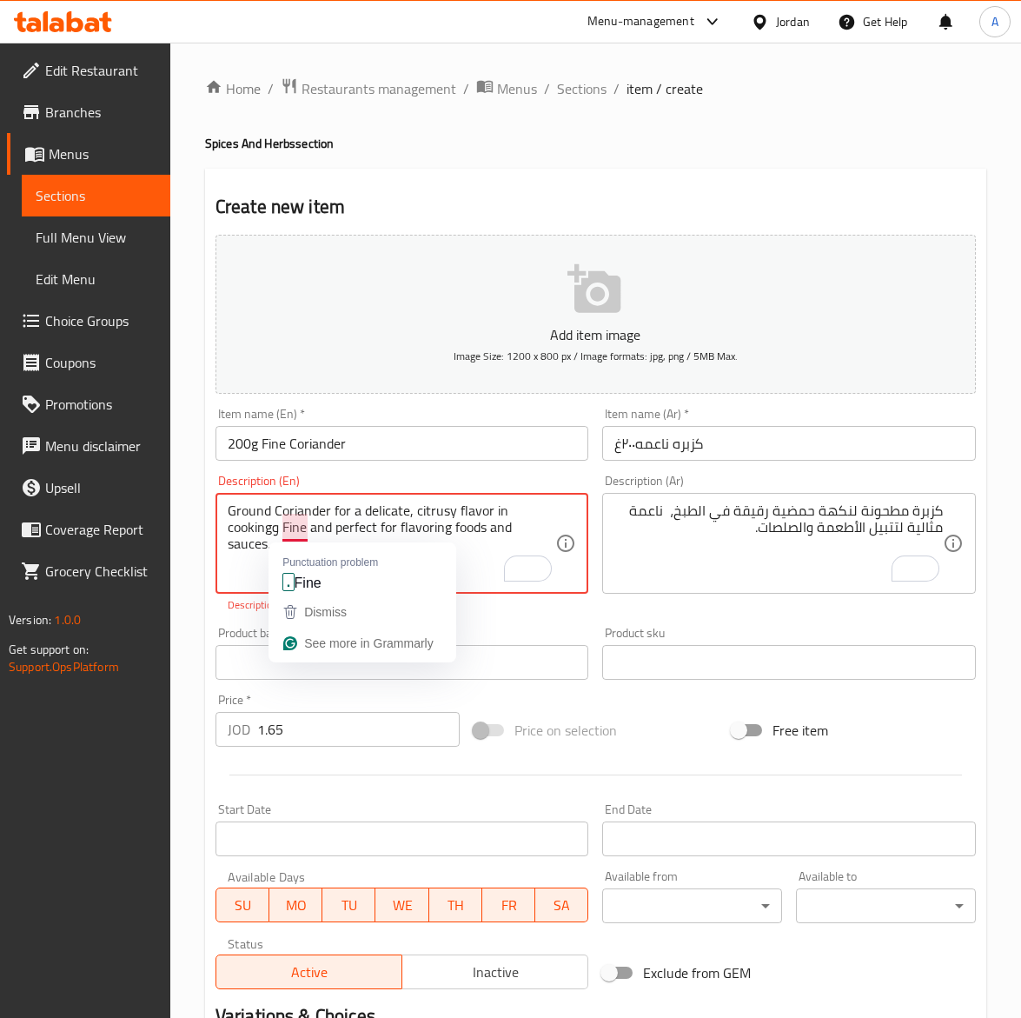
click at [287, 528] on textarea "Ground Coriander for a delicate, citrusy flavor in cookingو Fine and perfect fo…" at bounding box center [392, 543] width 329 height 83
click at [281, 531] on textarea "Ground Coriander for a delicate, citrusy flavor in cookingو Fine and perfect fo…" at bounding box center [392, 543] width 329 height 83
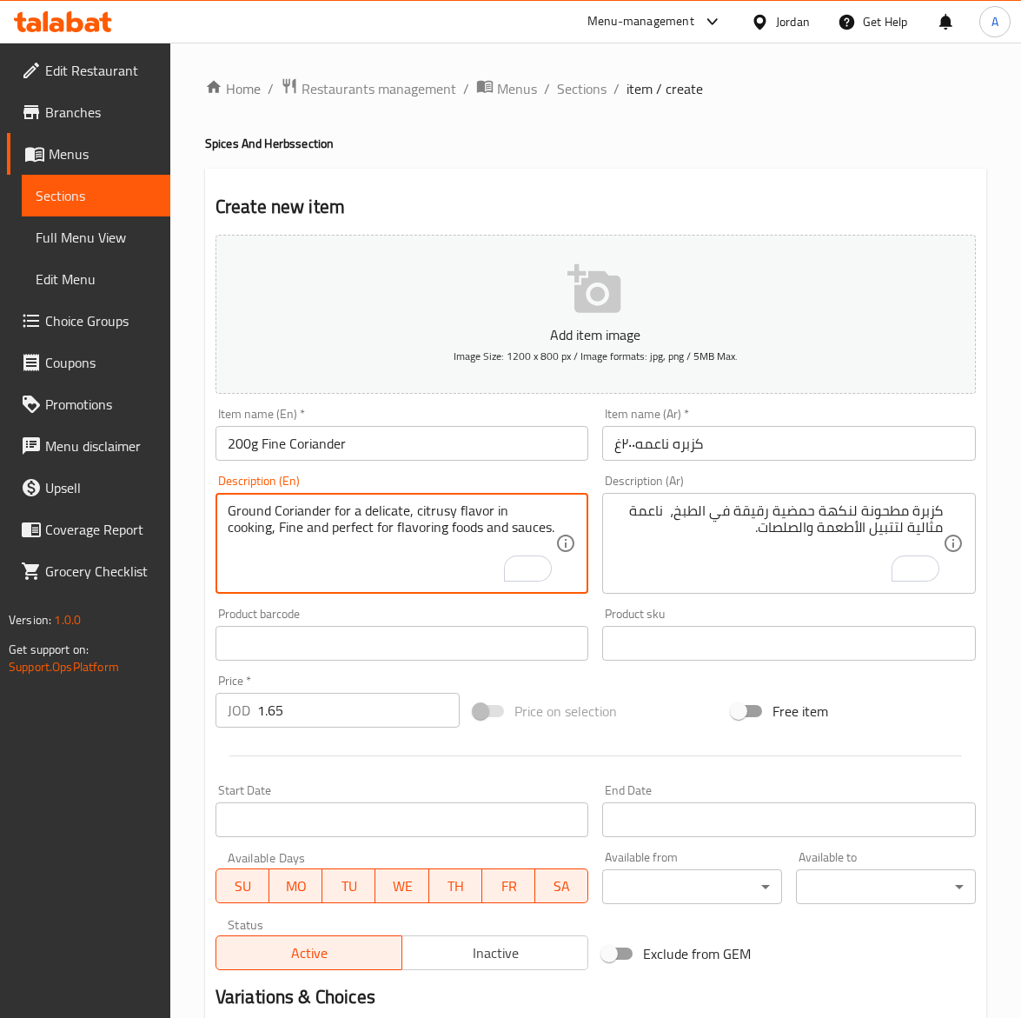
click at [232, 541] on textarea "Ground Coriander for a delicate, citrusy flavor in cooking, Fine and perfect fo…" at bounding box center [392, 543] width 329 height 83
type textarea "Ground Coriander for a delicate, citrusy flavor in cooking, fine and perfect fo…"
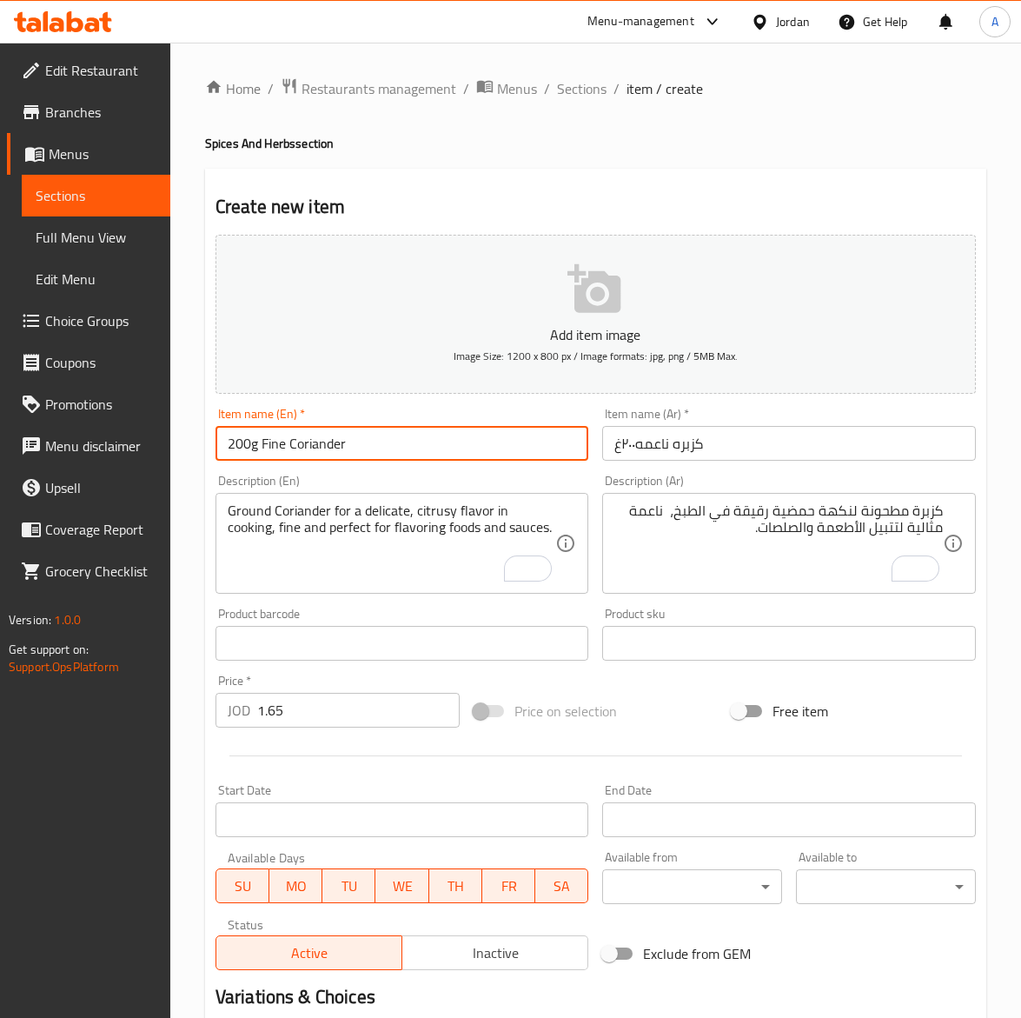
click at [353, 429] on input "200g Fine Coriander" at bounding box center [403, 443] width 374 height 35
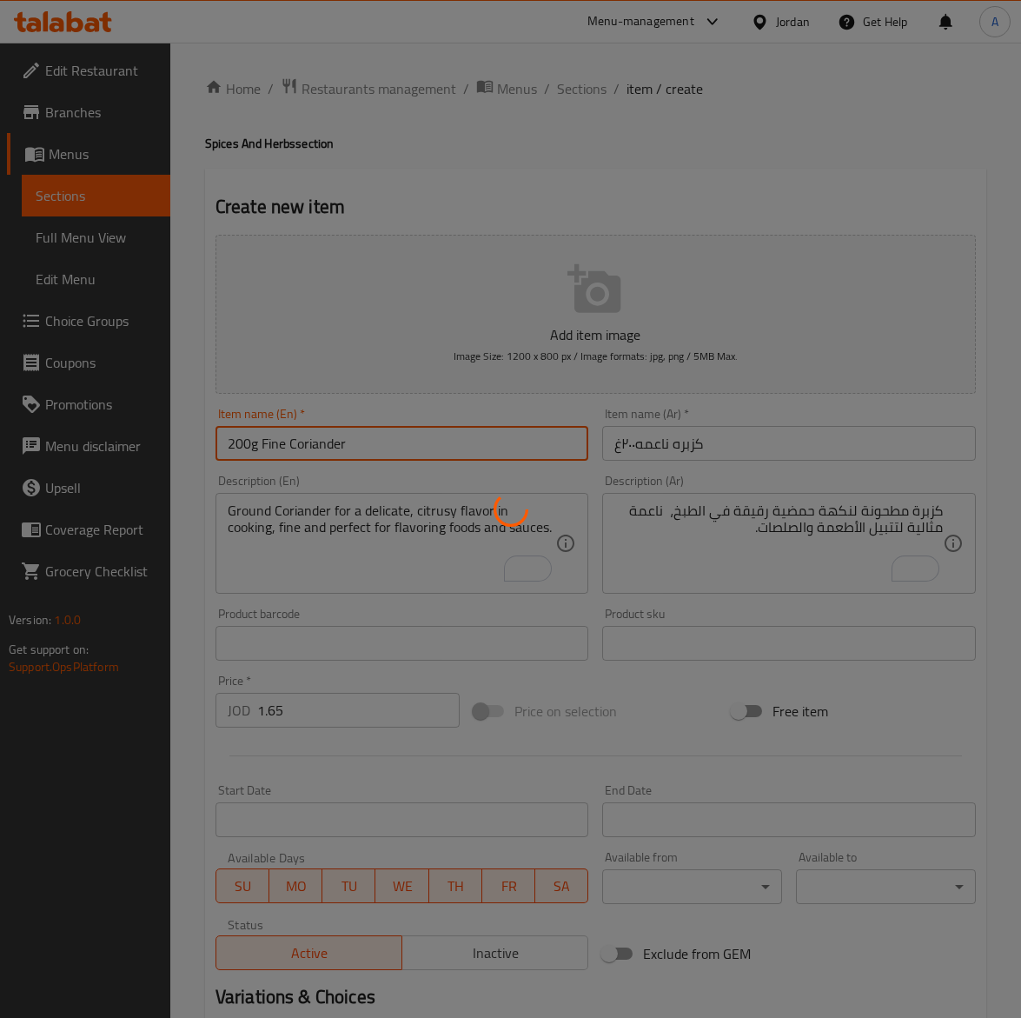
type input "0"
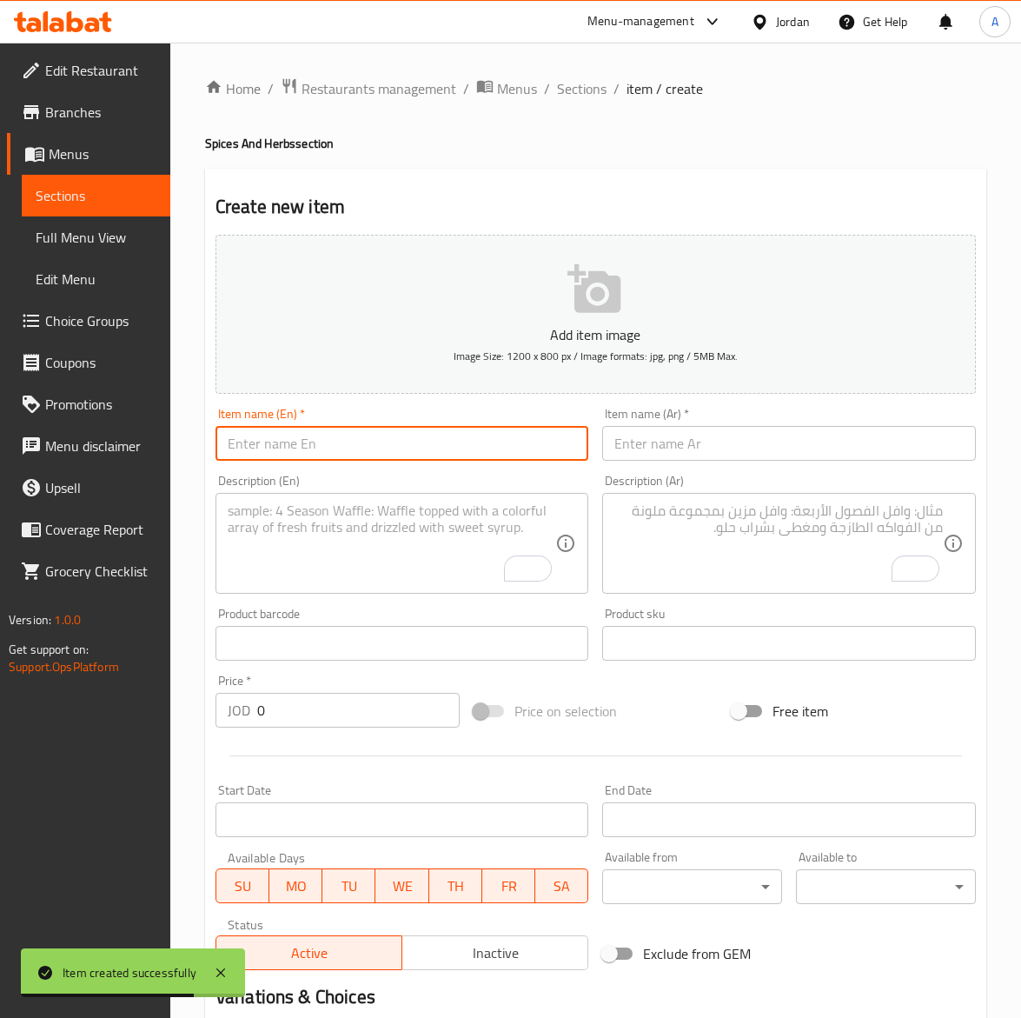
click at [265, 456] on input "text" at bounding box center [403, 443] width 374 height 35
paste input "Super Mand I Spice 200g"
drag, startPoint x: 305, startPoint y: 440, endPoint x: 304, endPoint y: 452, distance: 12.2
click at [304, 452] on input "Super Mand I Spice 200g" at bounding box center [403, 443] width 374 height 35
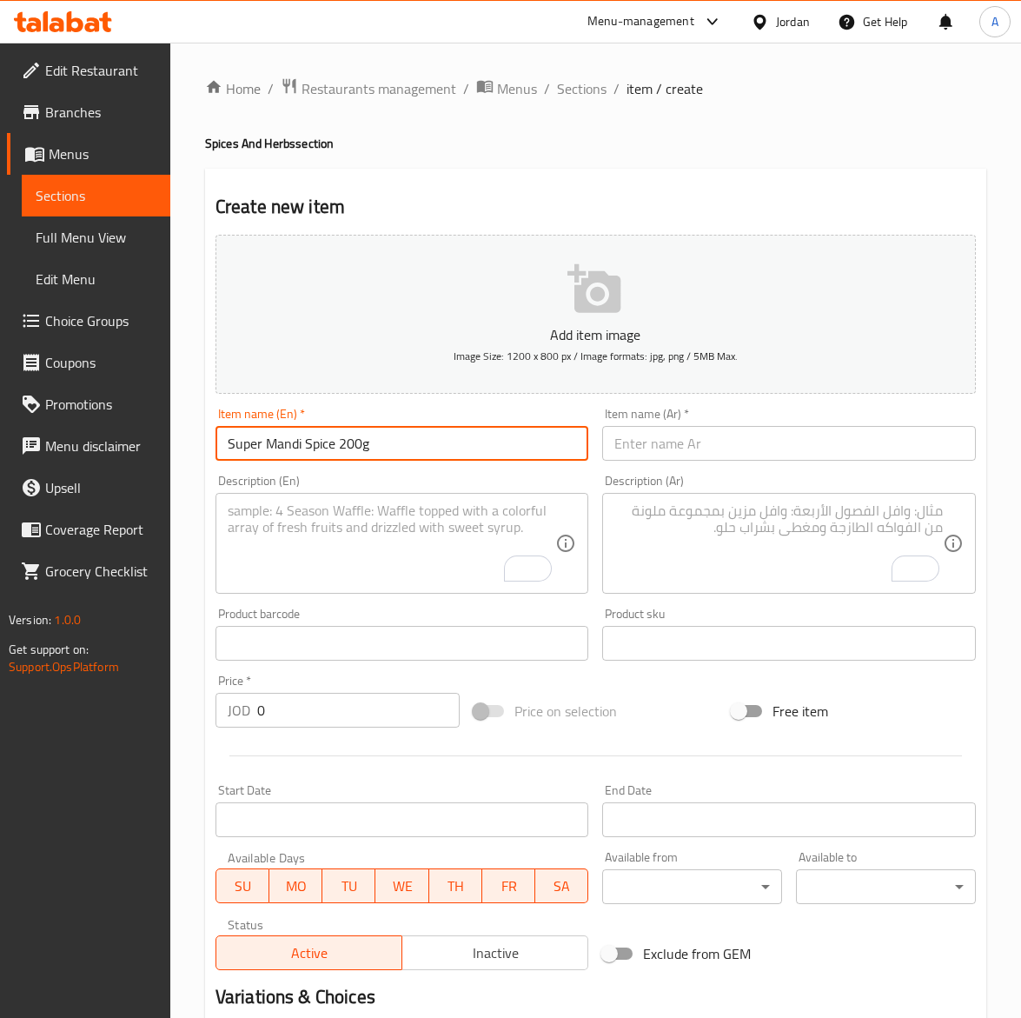
type input "Super Mandi Spice 200g"
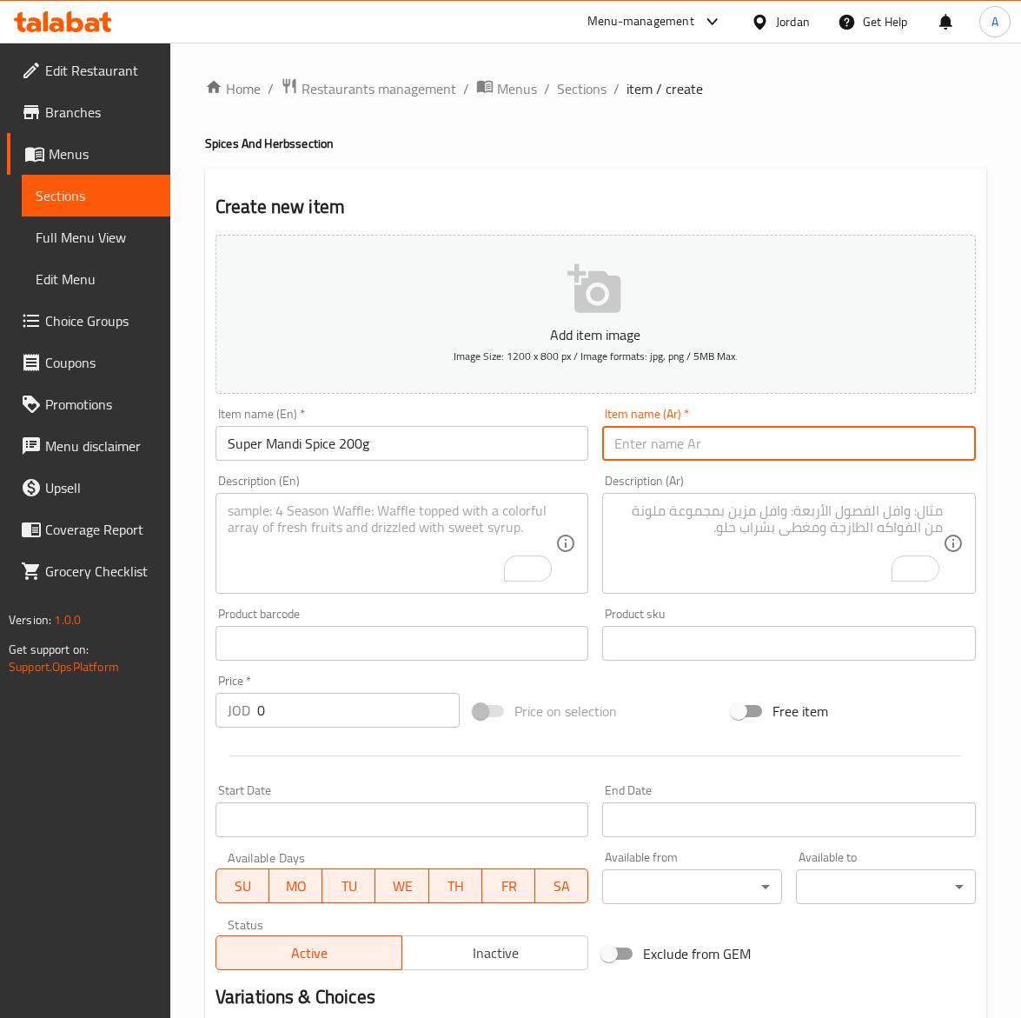
click at [723, 452] on input "text" at bounding box center [789, 443] width 374 height 35
paste input "بهار مندي سوبر ٢٠٠غ"
type input "بهار مندي سوبر ٢٠٠غ"
click at [752, 582] on textarea "To enrich screen reader interactions, please activate Accessibility in Grammarl…" at bounding box center [779, 543] width 329 height 83
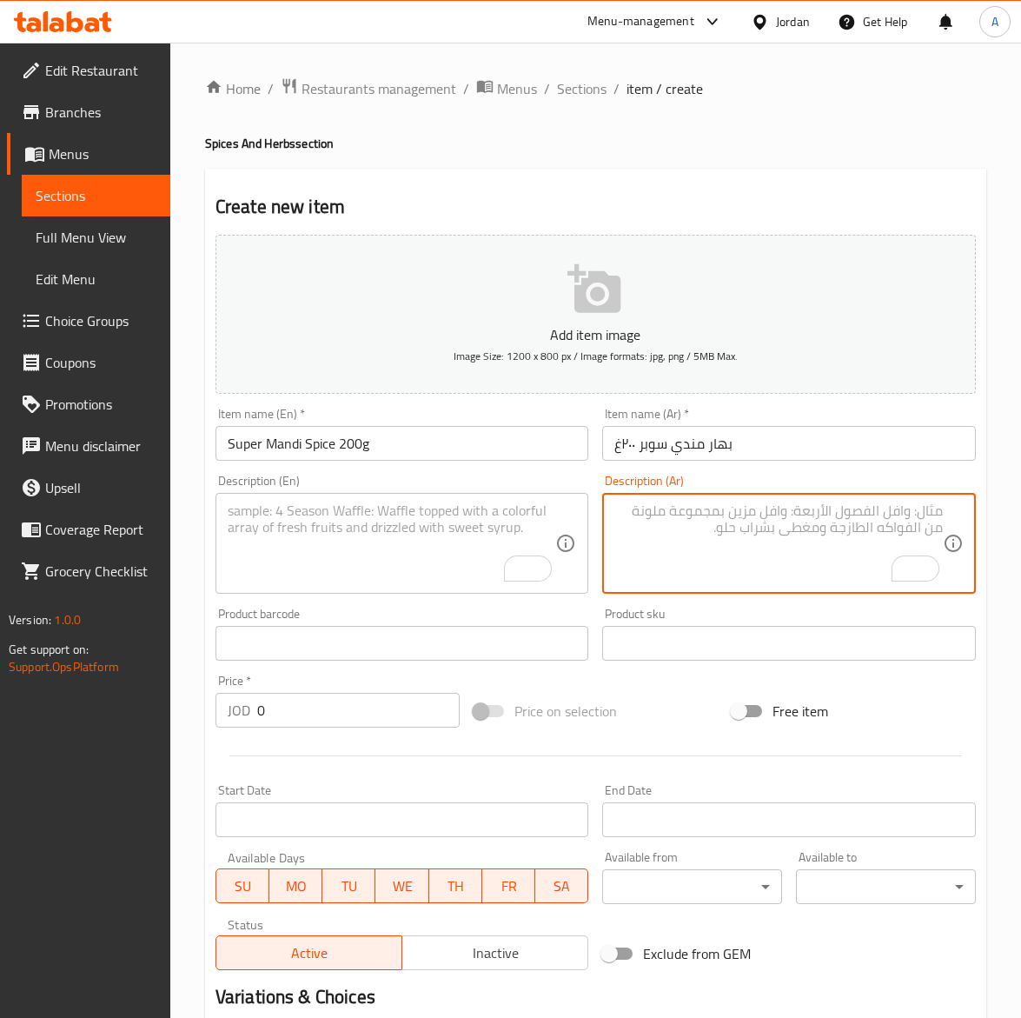
click at [714, 541] on textarea "To enrich screen reader interactions, please activate Accessibility in Grammarl…" at bounding box center [779, 543] width 329 height 83
paste textarea "خلطة بهارات مندي فاخرة بطابع يمني أصيل."
type textarea "خلطة بهارات مندي فاخرة بطابع يمني أصيل."
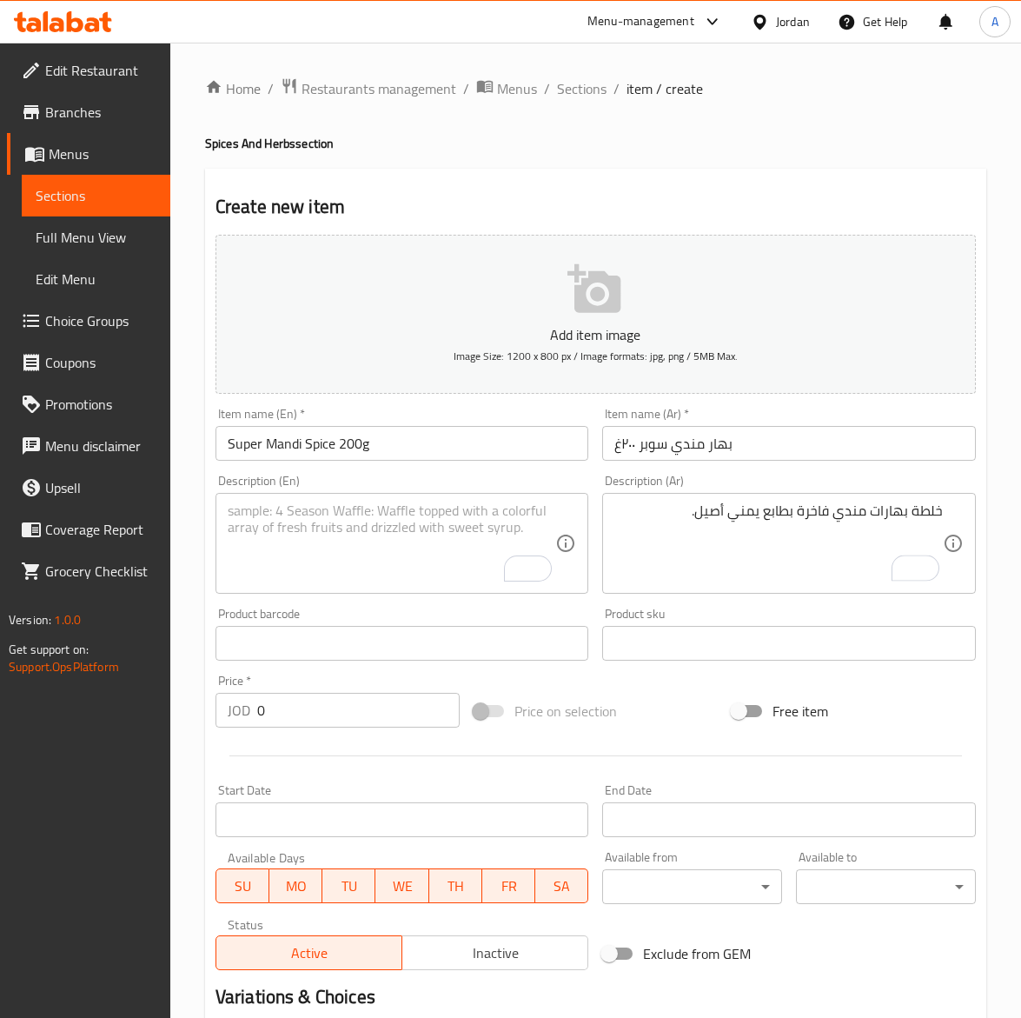
click at [276, 530] on textarea "To enrich screen reader interactions, please activate Accessibility in Grammarl…" at bounding box center [392, 543] width 329 height 83
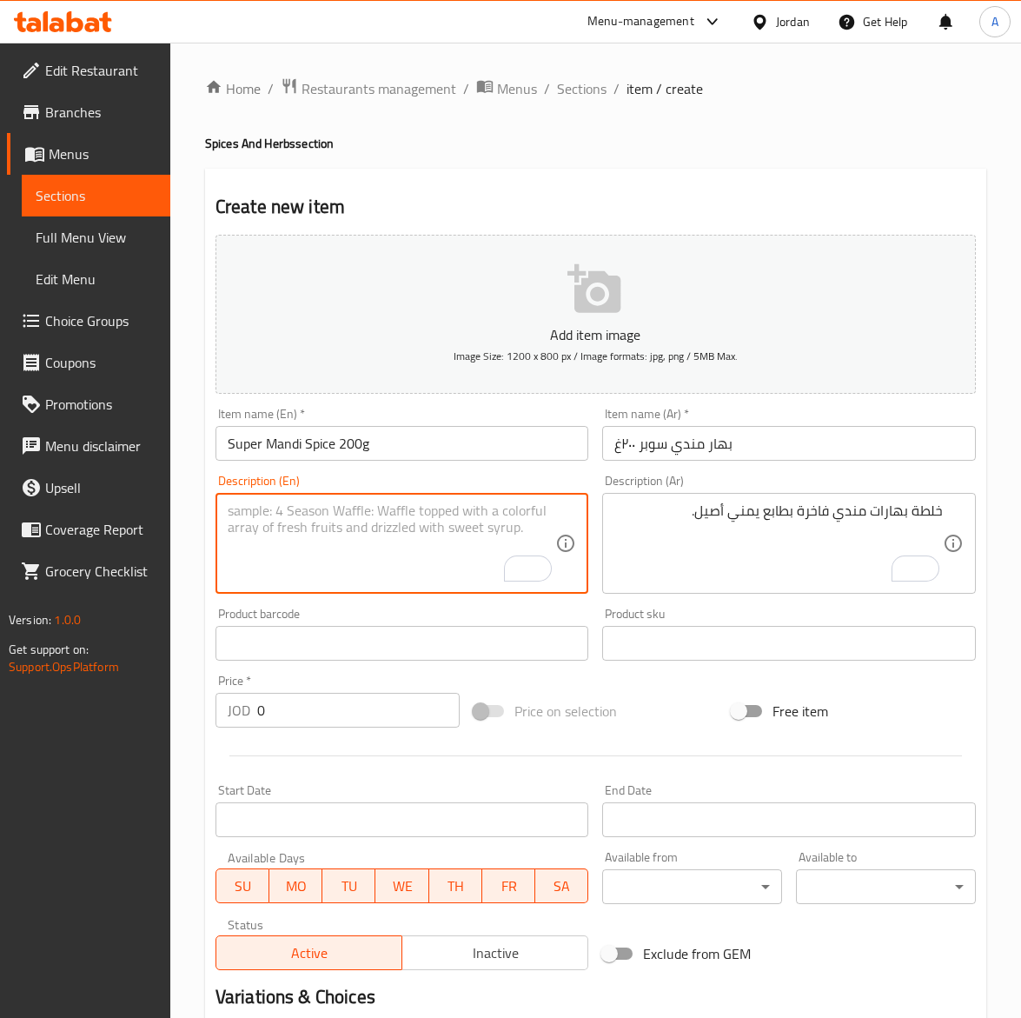
paste textarea "Premium Mandi Spice Mix with authentic Yemeni flavor."
type textarea "Premium Mandi Spice Mix with authentic Yemeni flavor."
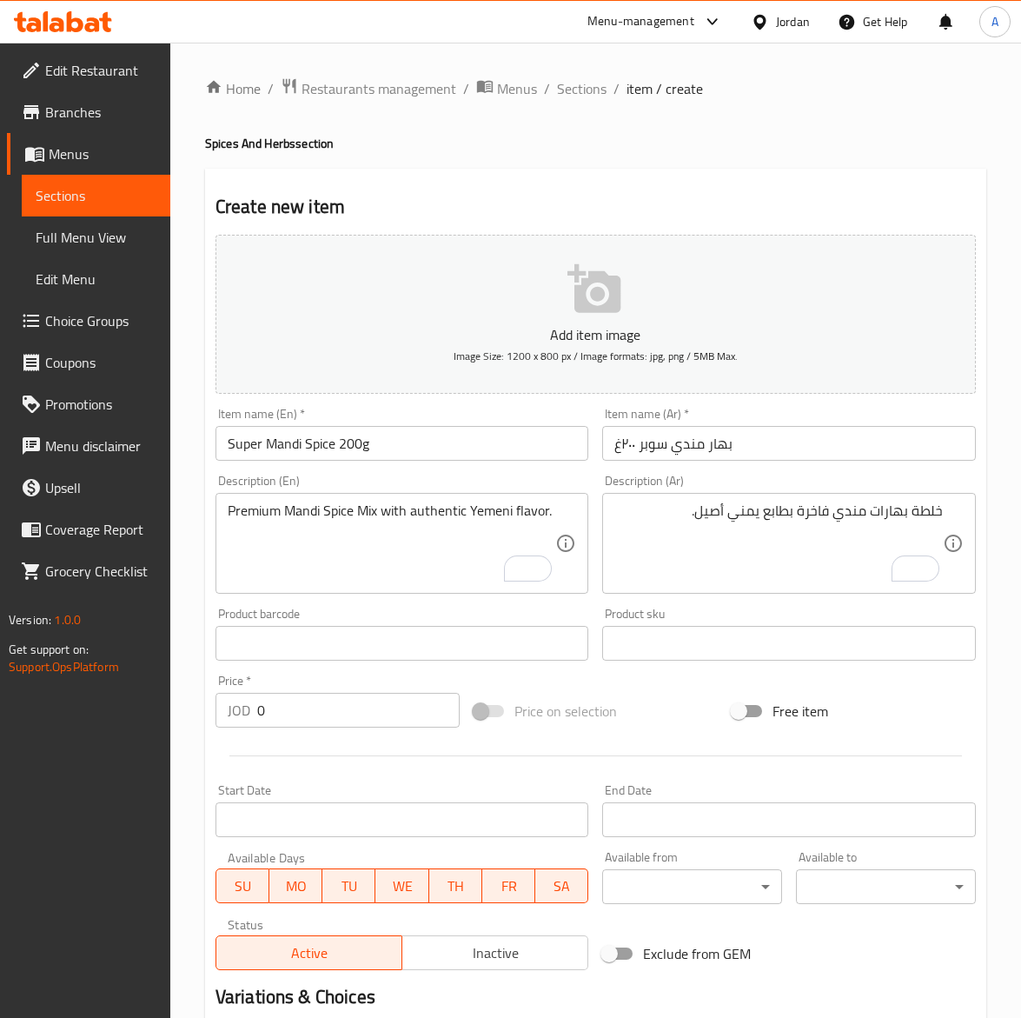
click at [324, 709] on input "0" at bounding box center [358, 710] width 203 height 35
paste input "2.25"
type input "2.25"
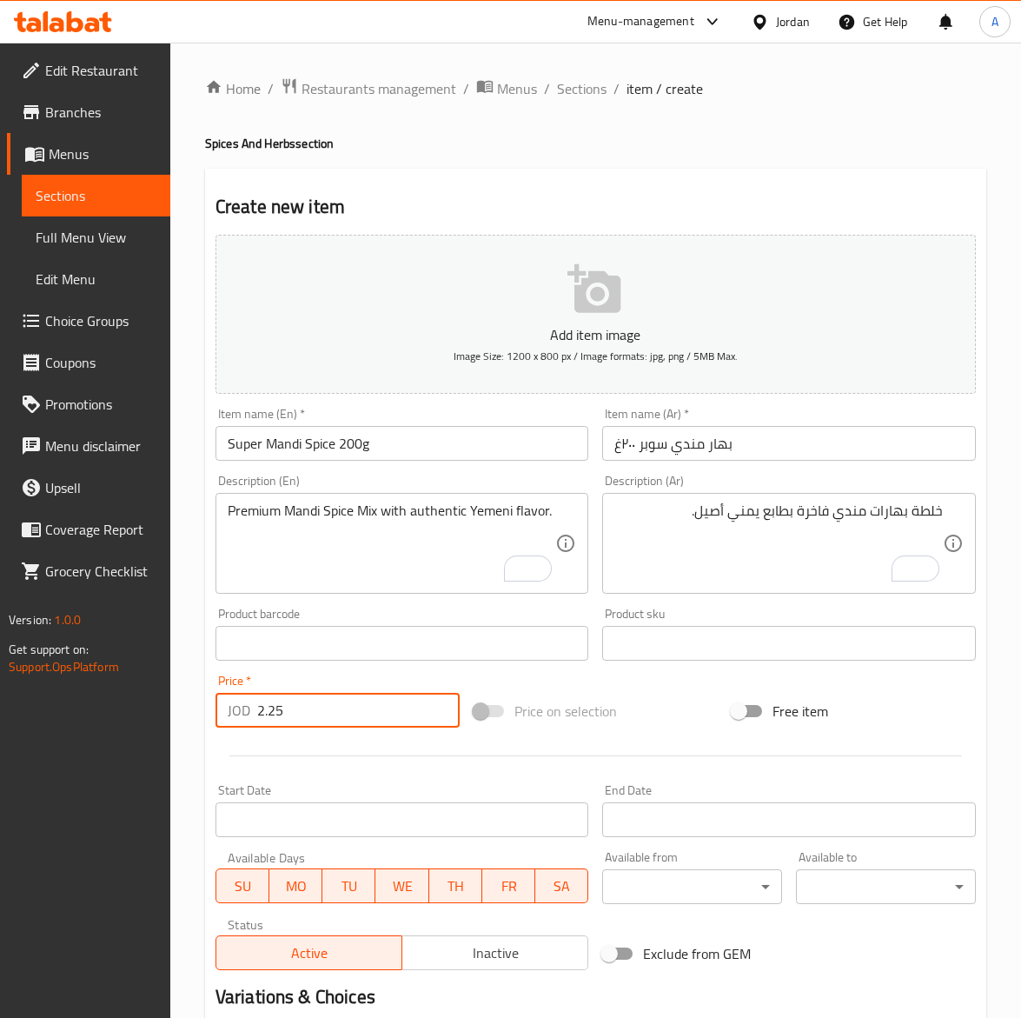
click at [394, 437] on input "Super Mandi Spice 200g" at bounding box center [403, 443] width 374 height 35
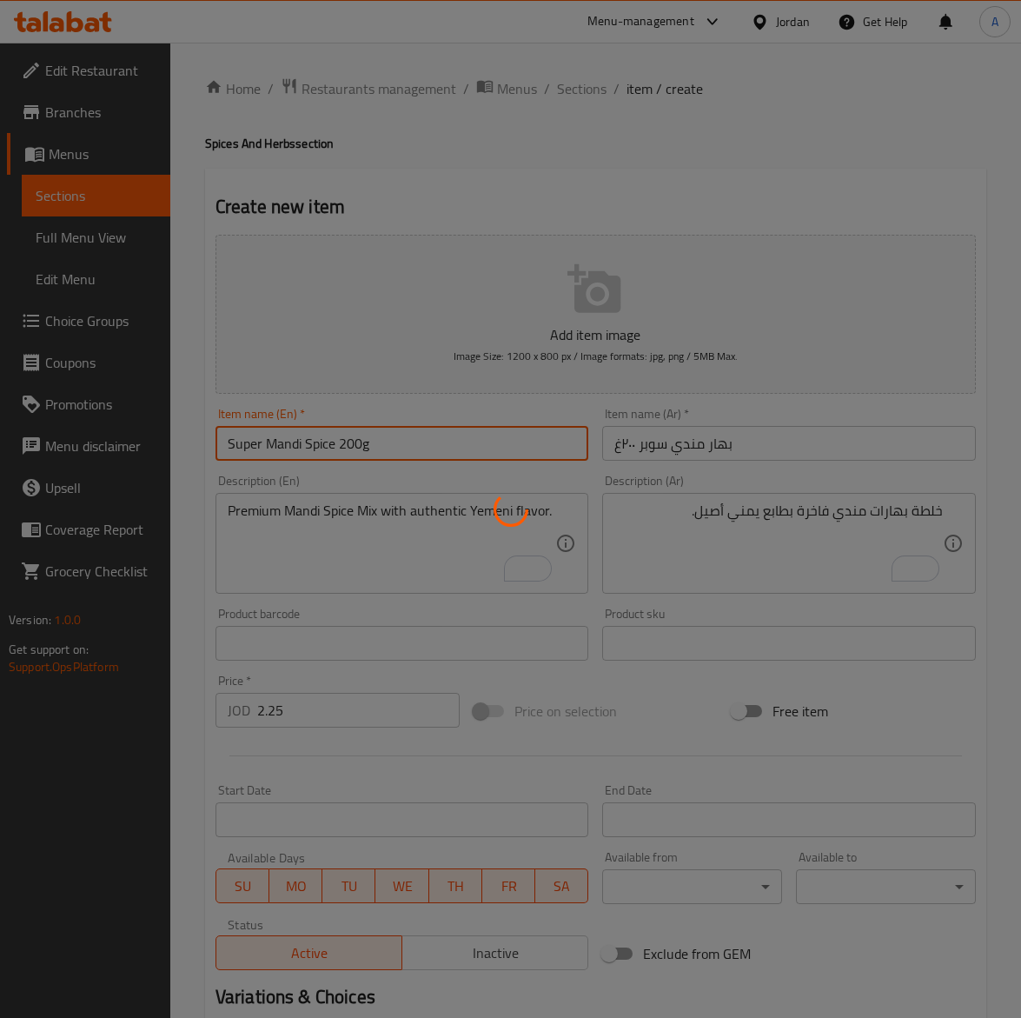
type input "0"
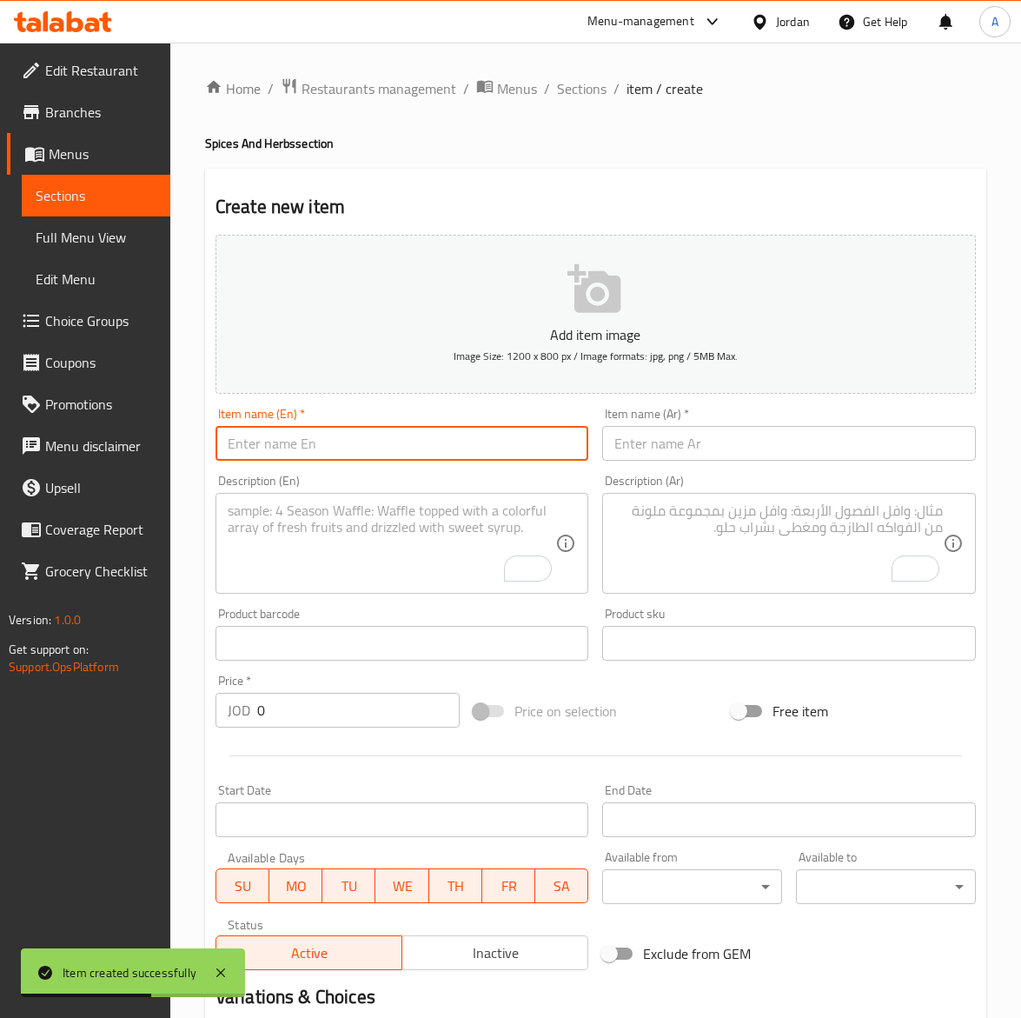
click at [368, 454] on input "text" at bounding box center [403, 443] width 374 height 35
paste input "Super Kabsa Spice 200g"
type input "Super Kabsa Spice 200g"
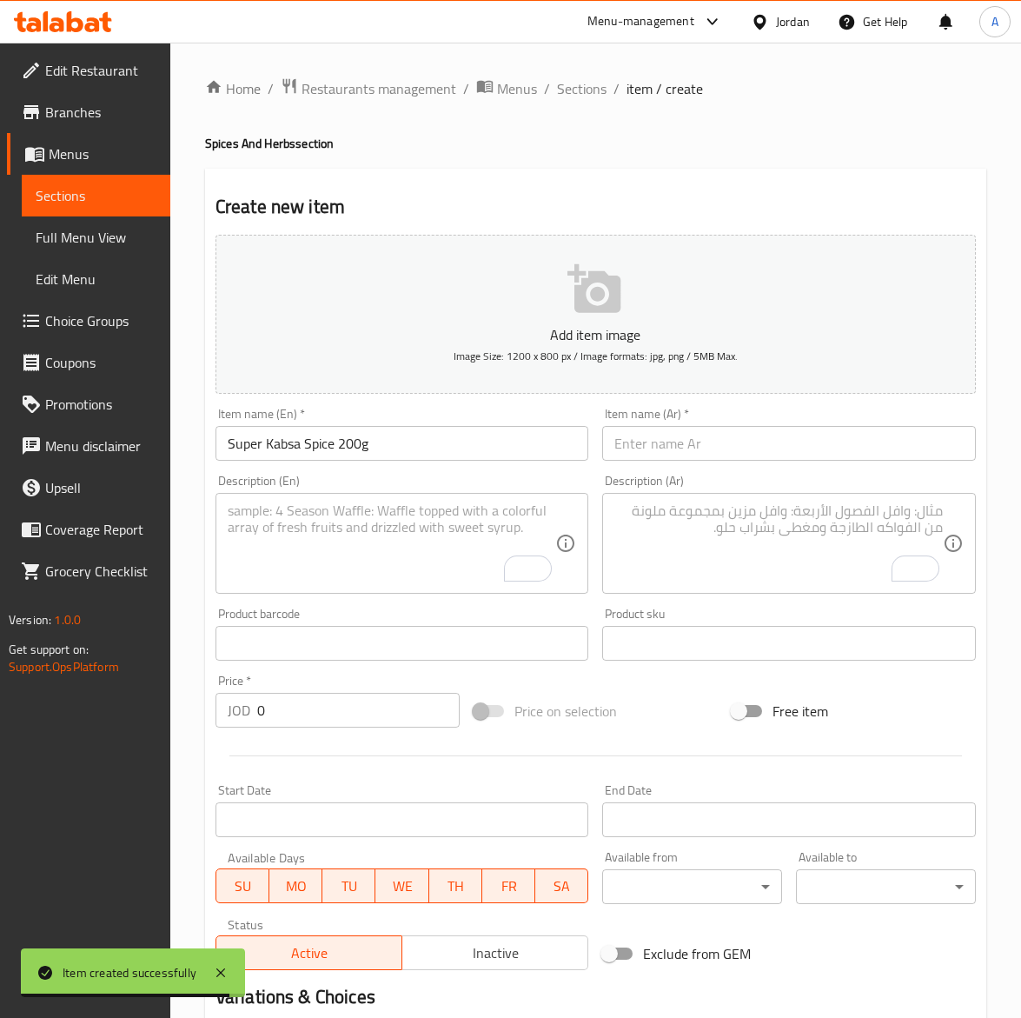
click at [642, 448] on input "text" at bounding box center [789, 443] width 374 height 35
paste input "بهار كبسه سوبر ٢٠٠غ"
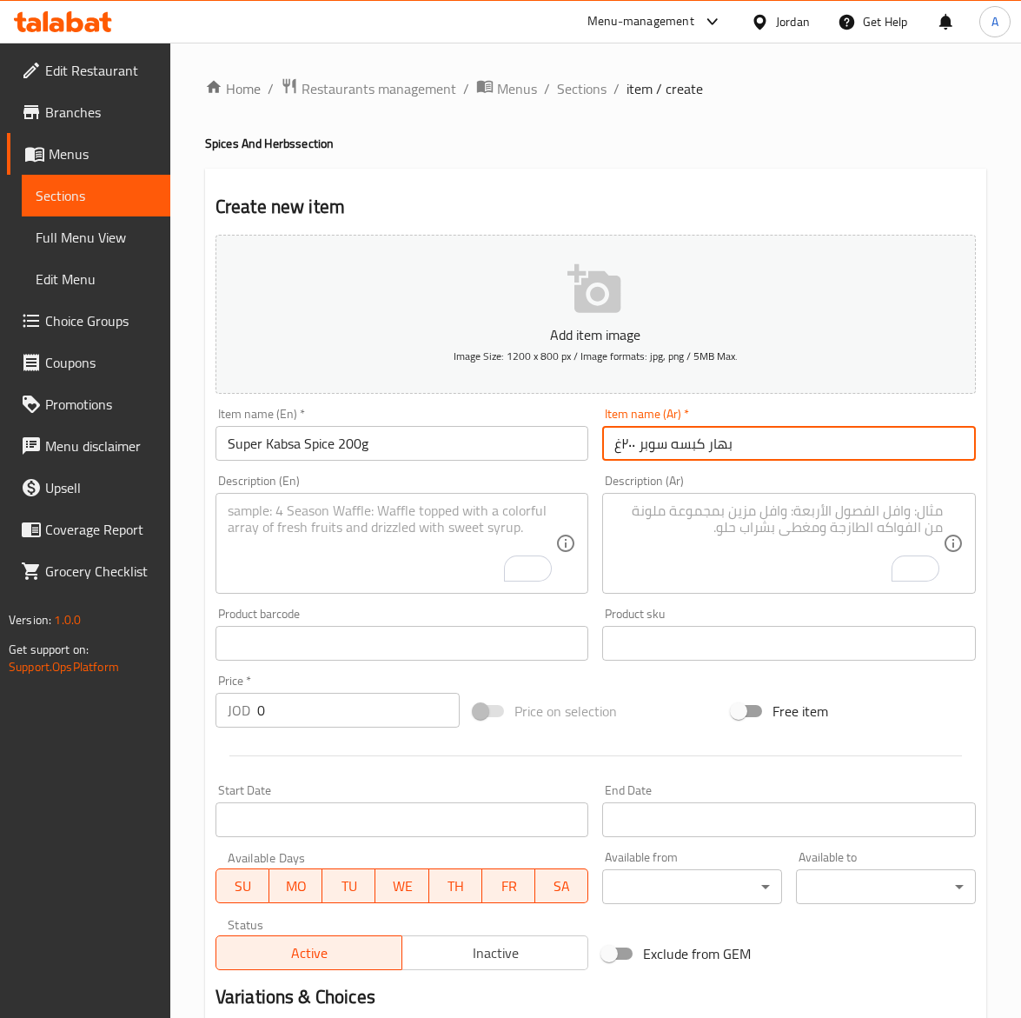
type input "بهار كبسه سوبر ٢٠٠غ"
click at [715, 550] on textarea "To enrich screen reader interactions, please activate Accessibility in Grammarl…" at bounding box center [779, 543] width 329 height 83
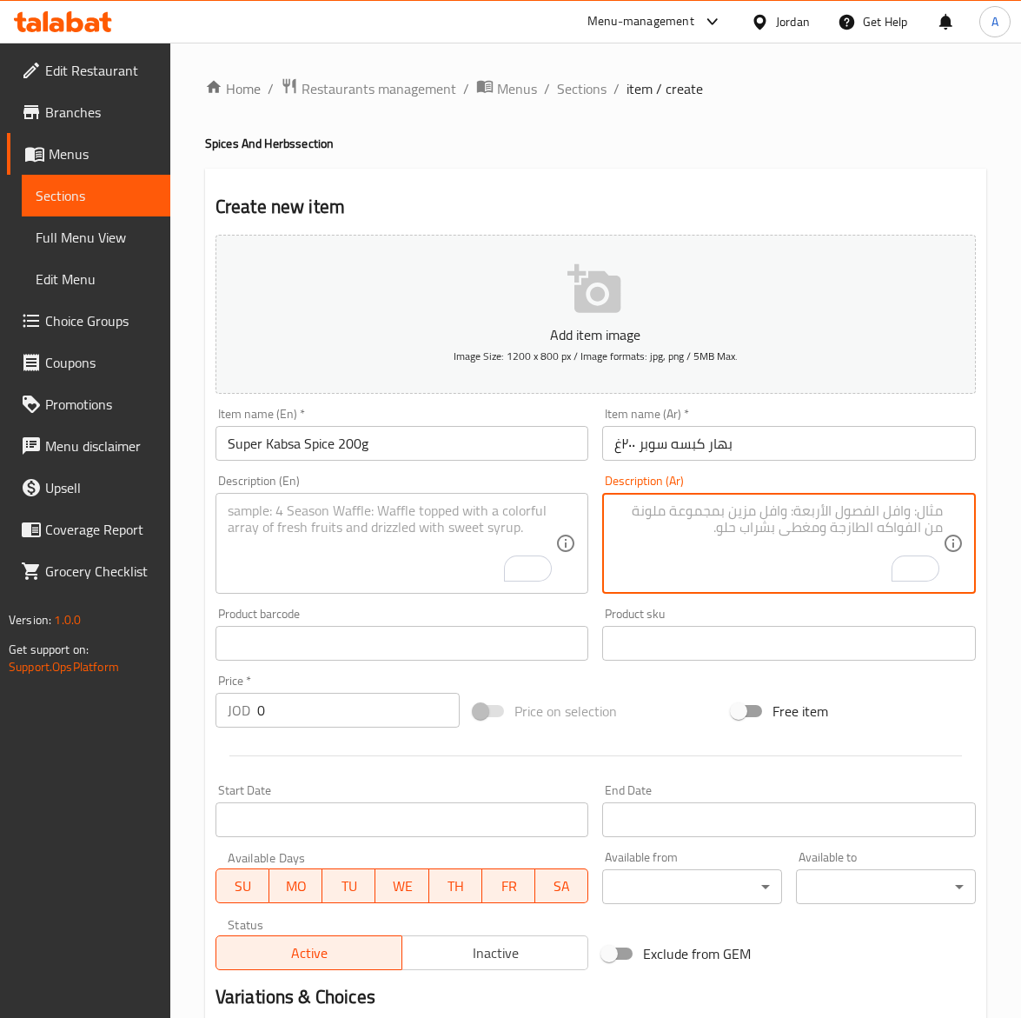
paste textarea "مزيج فاخر من بهارات الكبسة بطعم سعودي أصيل."
type textarea "مزيج فاخر من بهارات الكبسة بطعم سعودي أصيل."
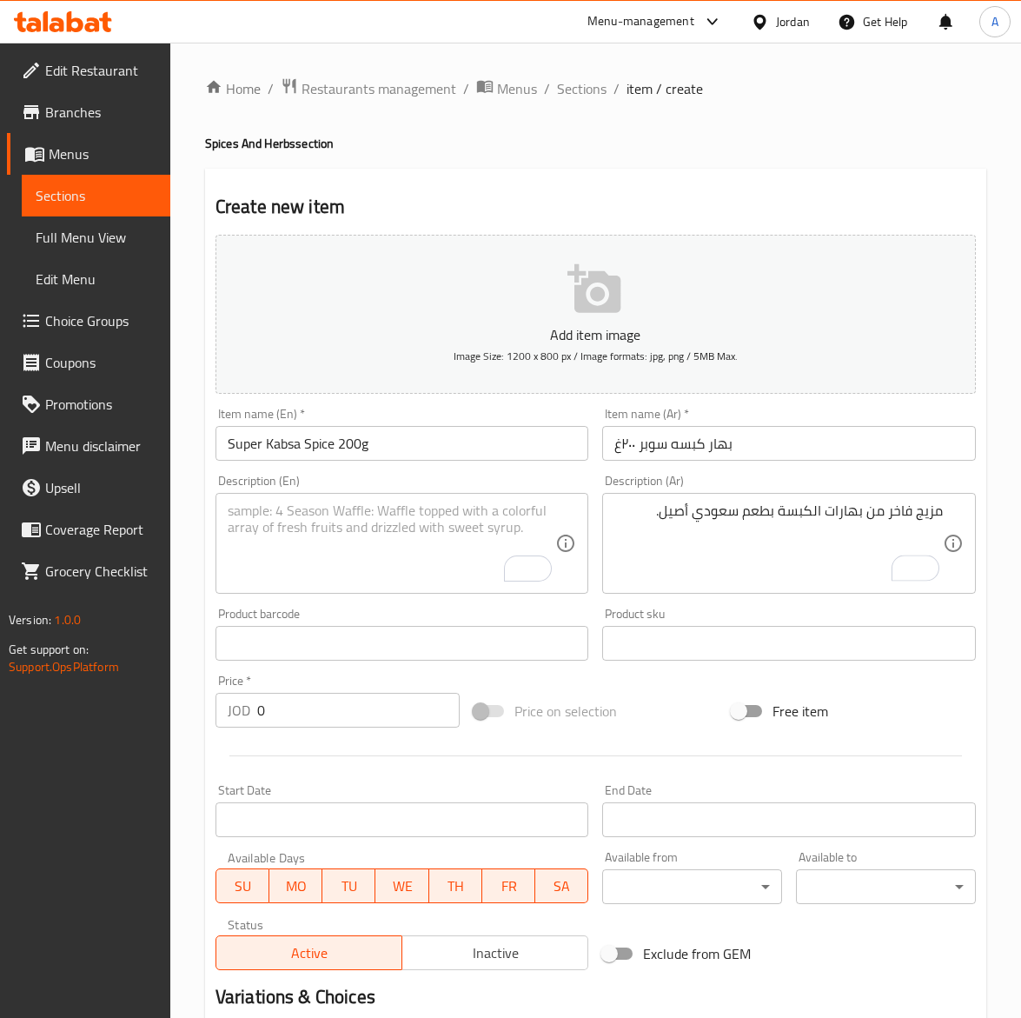
click at [279, 549] on textarea "To enrich screen reader interactions, please activate Accessibility in Grammarl…" at bounding box center [392, 543] width 329 height 83
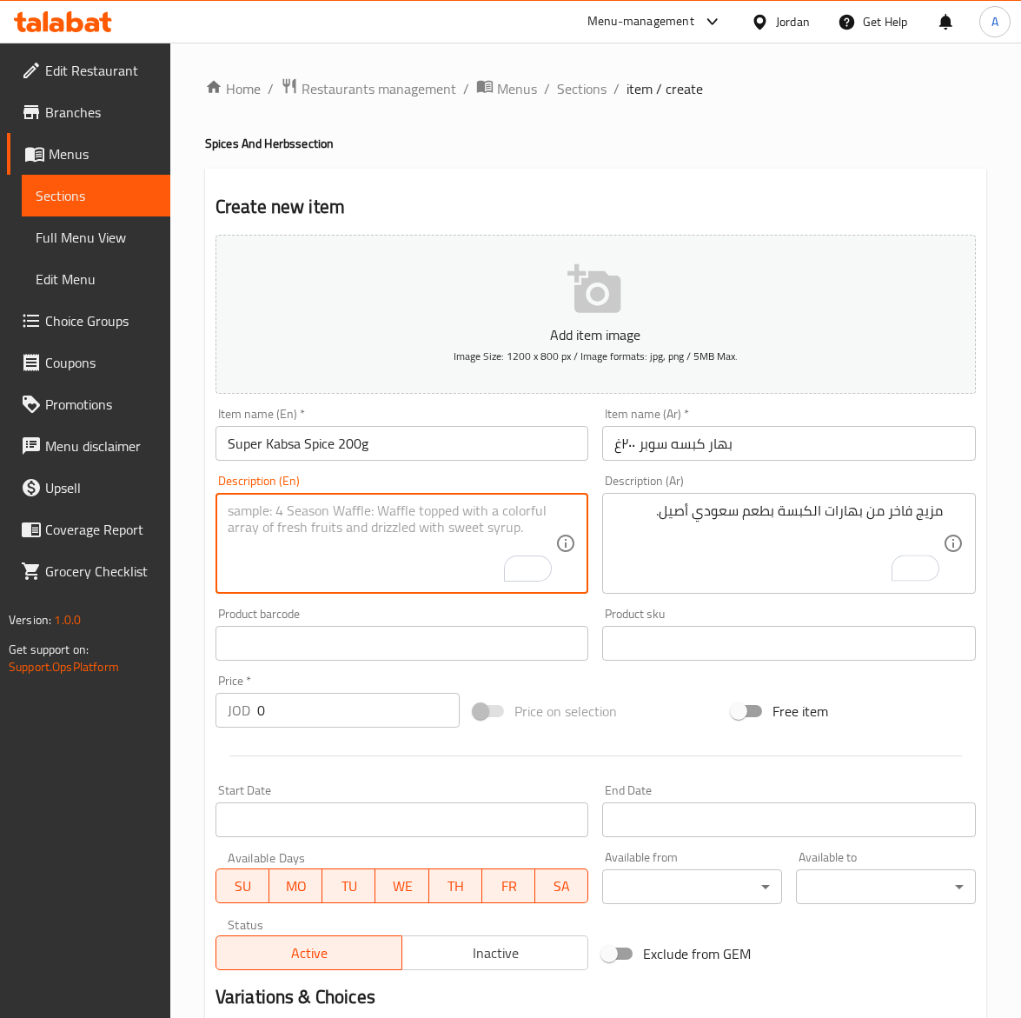
paste textarea "Premium Kabsa Spice Blend for authentic Saudi-style rice dishes."
type textarea "Premium Kabsa Spice Blend for authentic Saudi-style rice dishes."
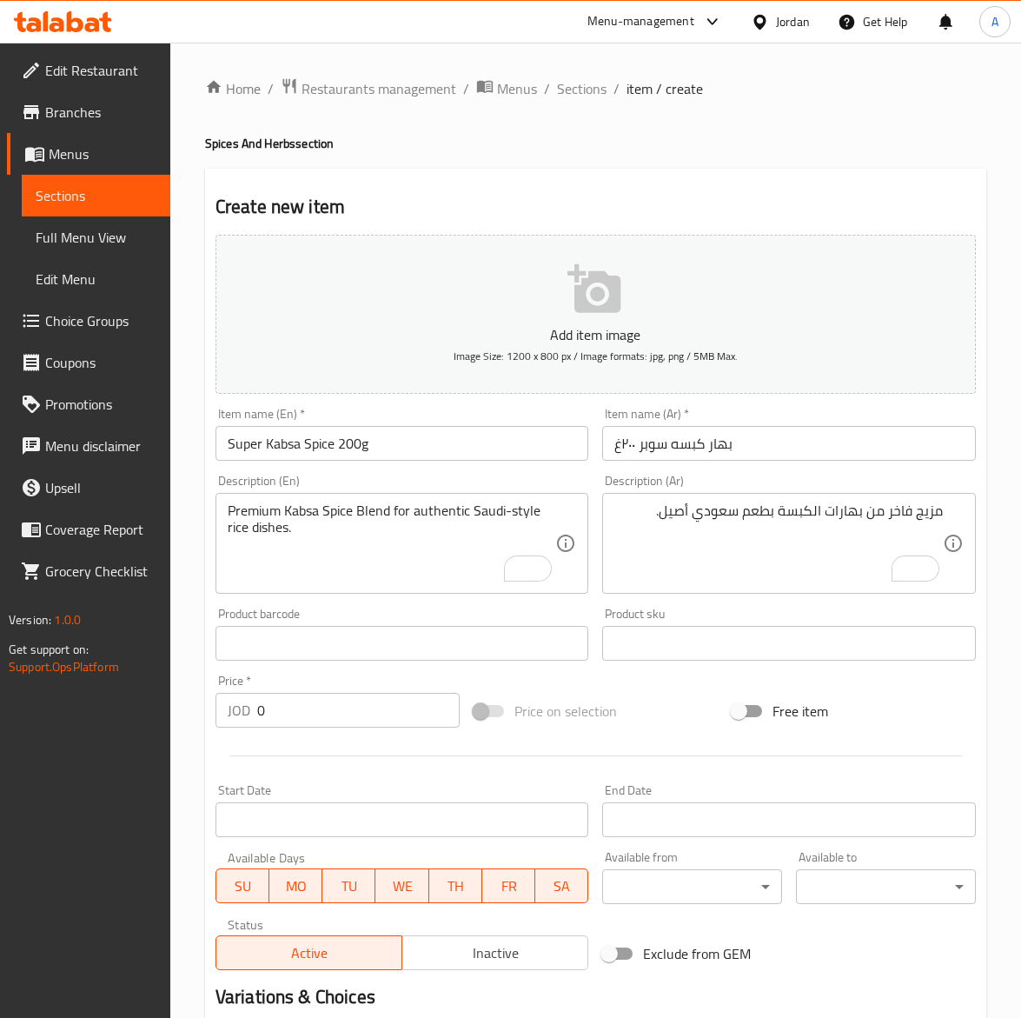
click at [302, 709] on input "0" at bounding box center [358, 710] width 203 height 35
paste input "2.0"
type input "2.00"
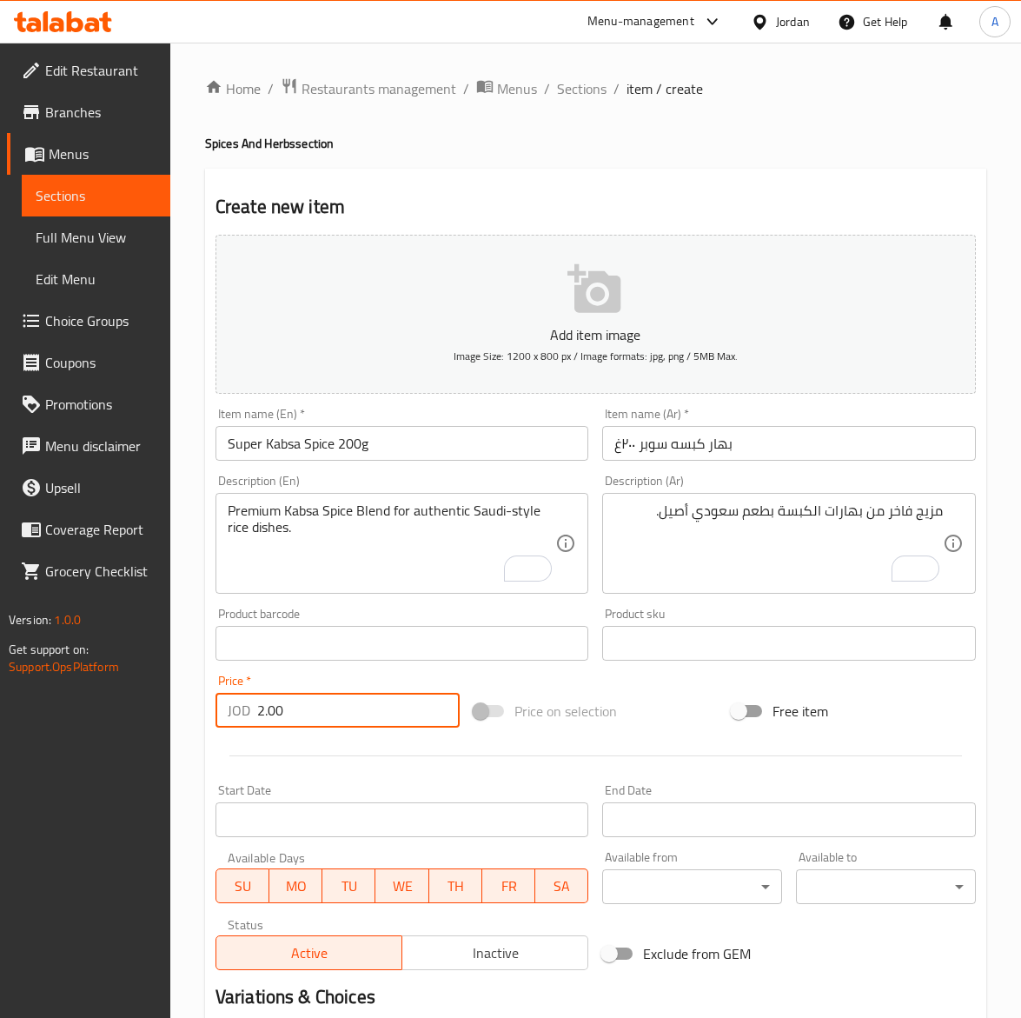
click at [393, 453] on input "Super Kabsa Spice 200g" at bounding box center [403, 443] width 374 height 35
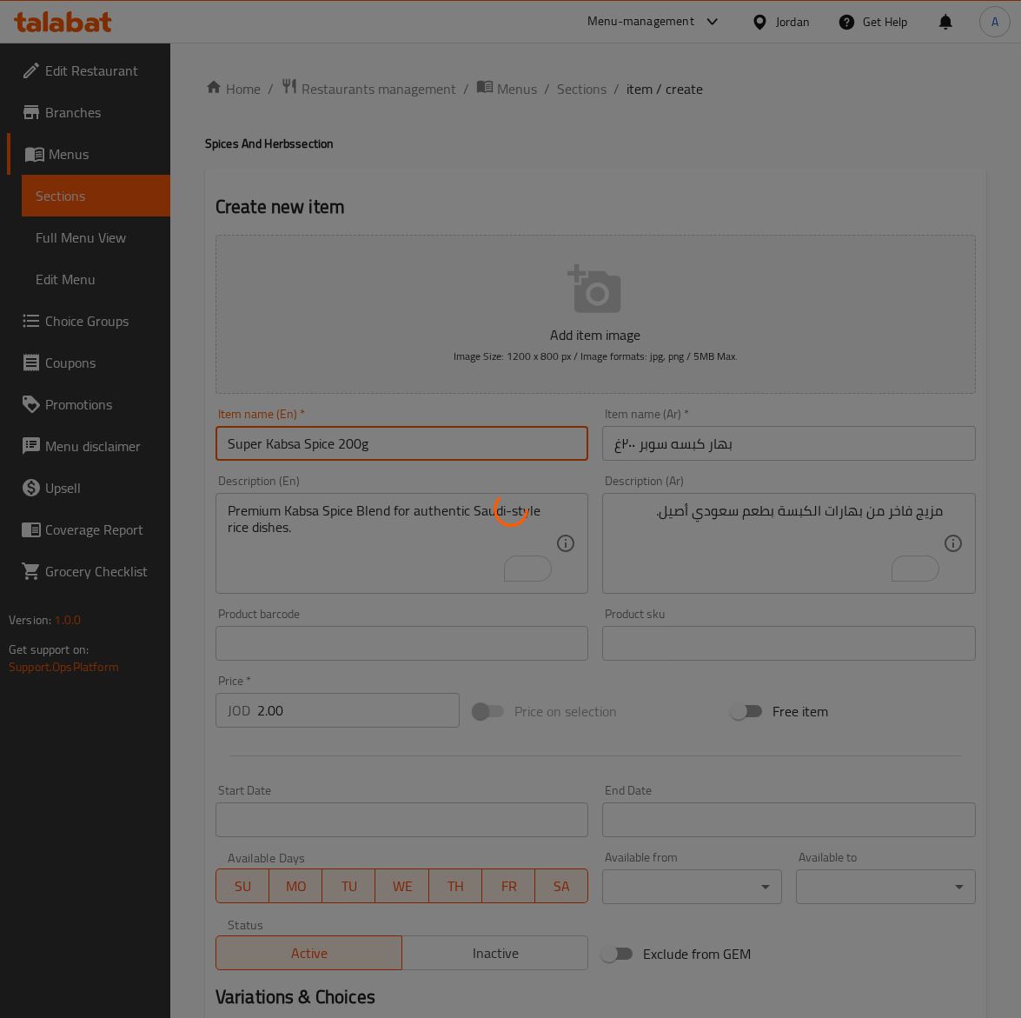
type input "0"
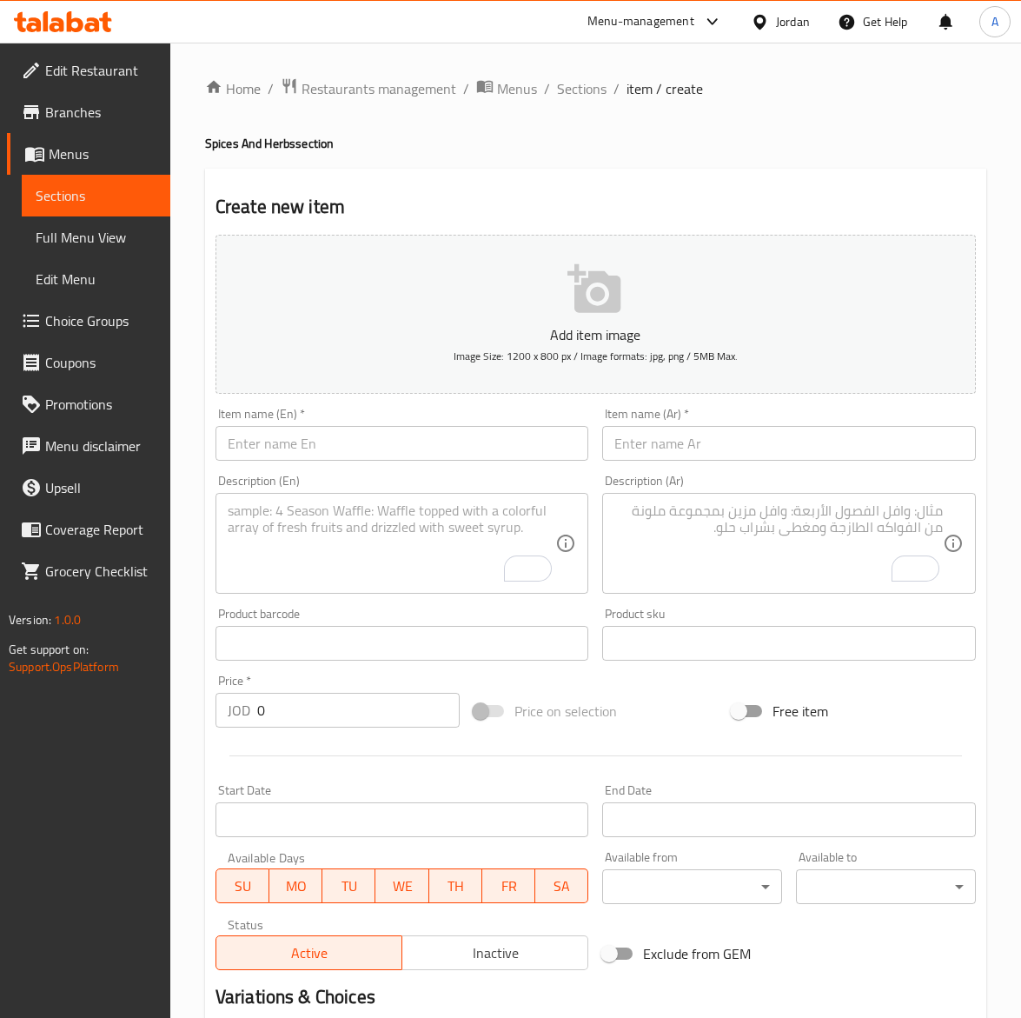
drag, startPoint x: 279, startPoint y: 445, endPoint x: 269, endPoint y: 424, distance: 23.0
click at [279, 445] on input "text" at bounding box center [403, 443] width 374 height 35
paste input "Super Shawarma Seasoning 200g"
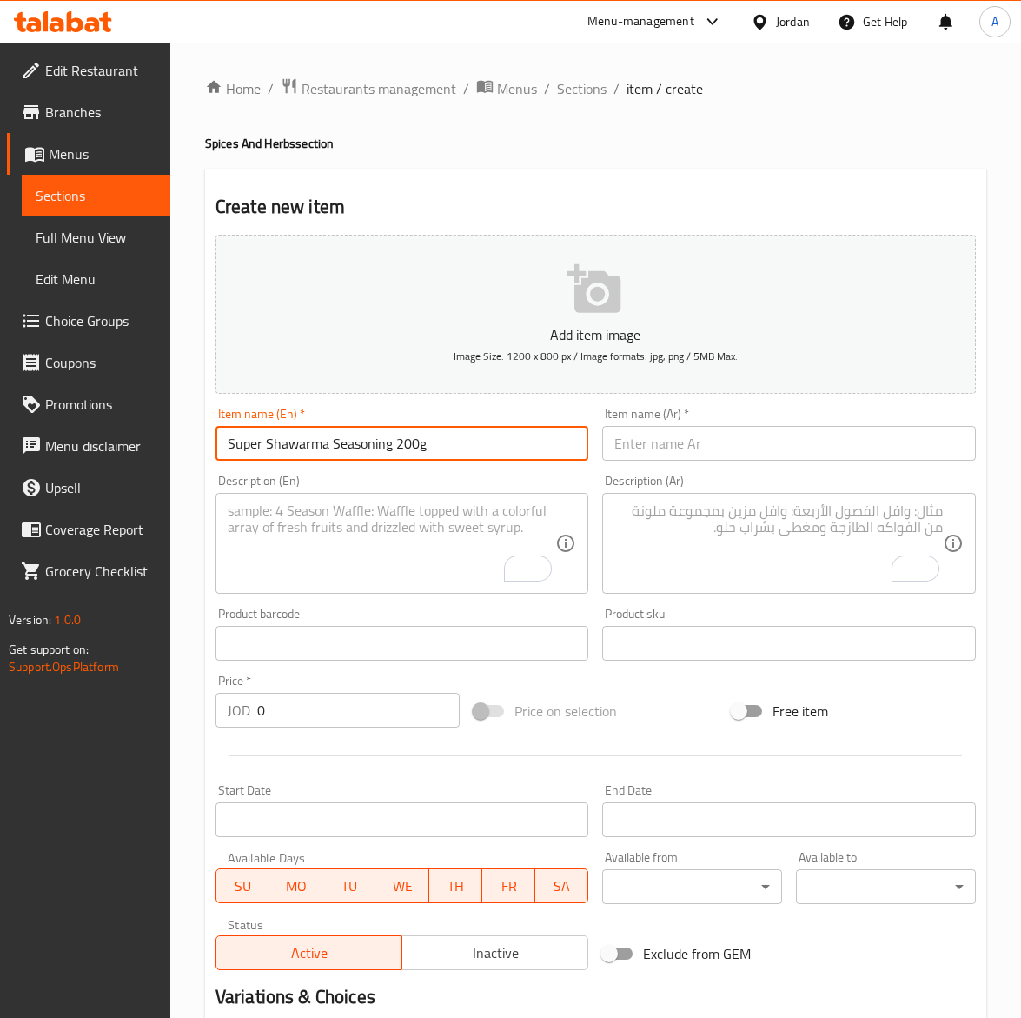
type input "Super Shawarma Seasoning 200g"
drag, startPoint x: 875, startPoint y: 435, endPoint x: 865, endPoint y: 435, distance: 9.6
click at [875, 435] on input "text" at bounding box center [789, 443] width 374 height 35
paste input "بهار شاورما سوبر٢٠٠غ"
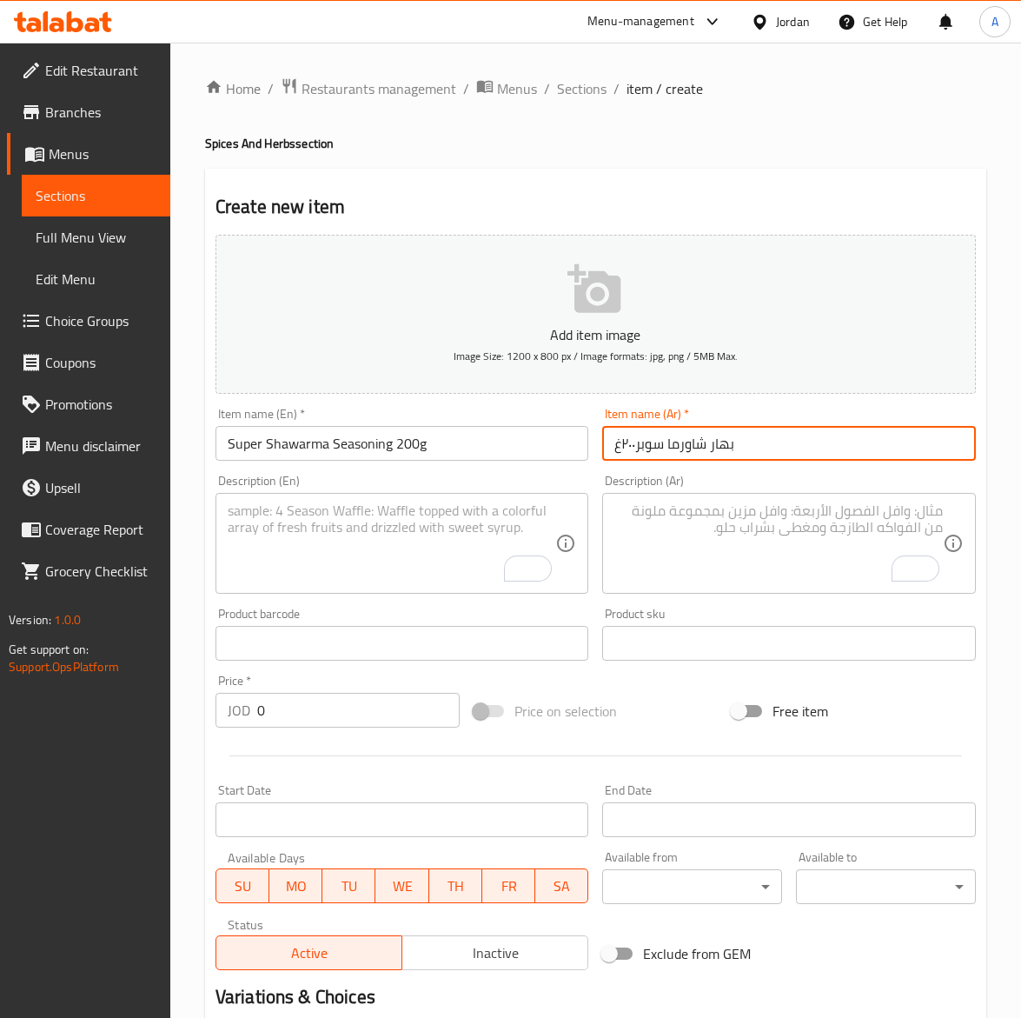
type input "بهار شاورما سوبر٢٠٠غ"
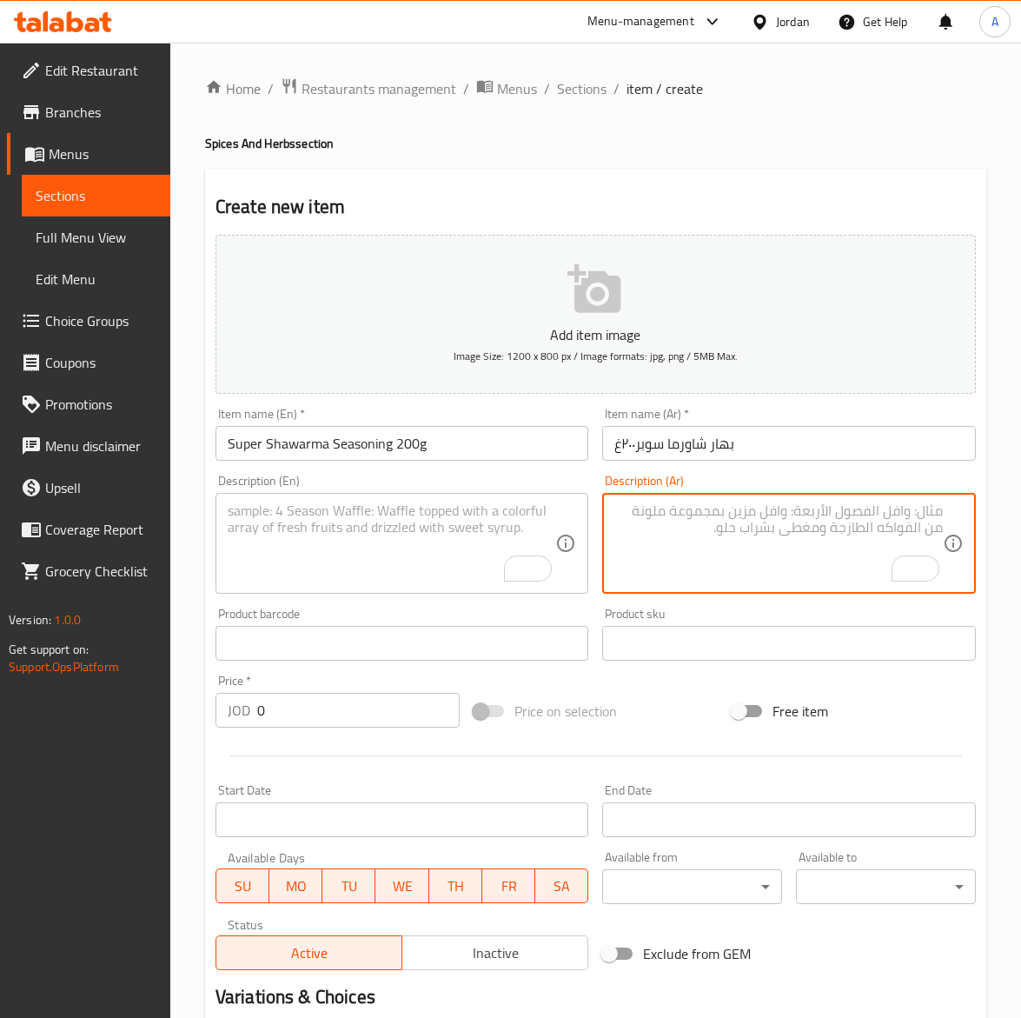
click at [727, 535] on textarea "To enrich screen reader interactions, please activate Accessibility in Grammarl…" at bounding box center [779, 543] width 329 height 83
paste textarea "بهار شاورما غني بالنكهات الشرقية لتتبيل اللحم أو الدجاج."
type textarea "بهار شاورما غني بالنكهات الشرقية لتتبيل اللحم أو الدجاج."
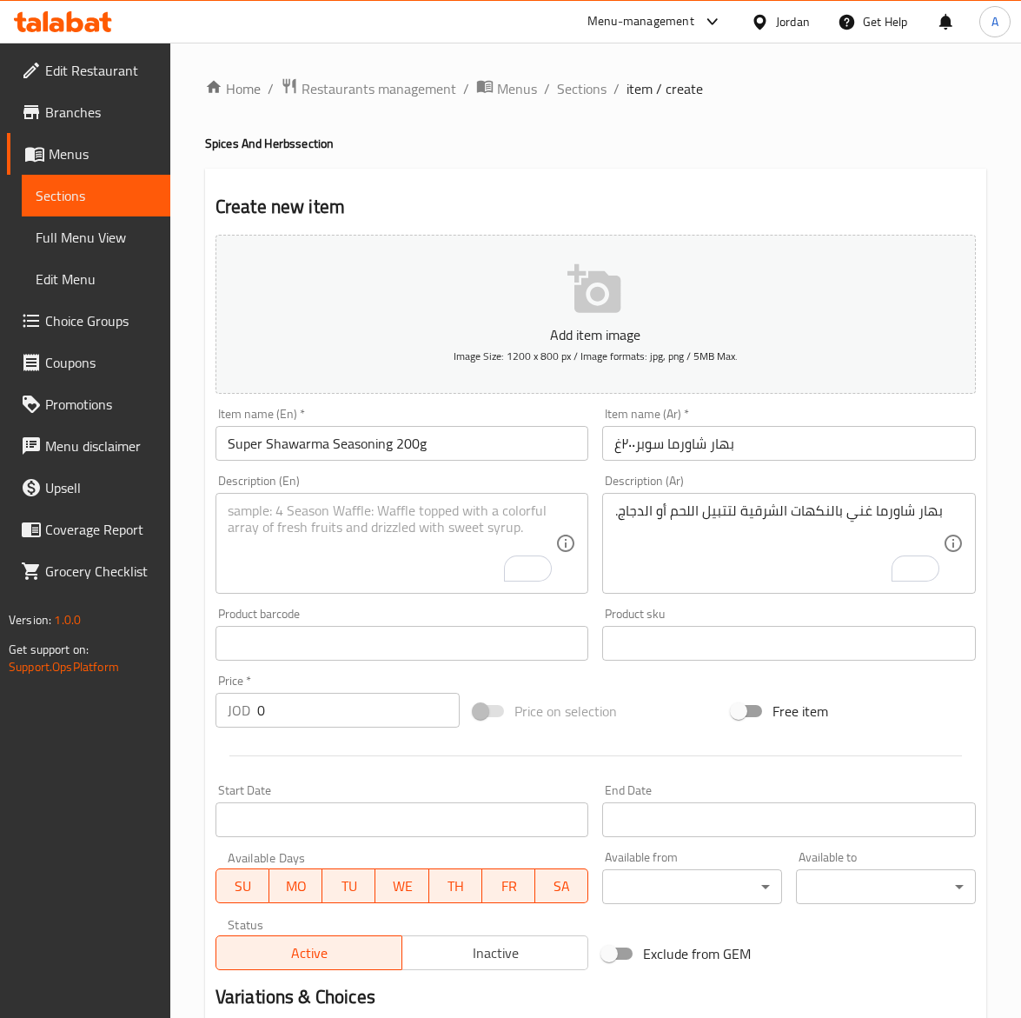
click at [324, 543] on textarea "To enrich screen reader interactions, please activate Accessibility in Grammarl…" at bounding box center [392, 543] width 329 height 83
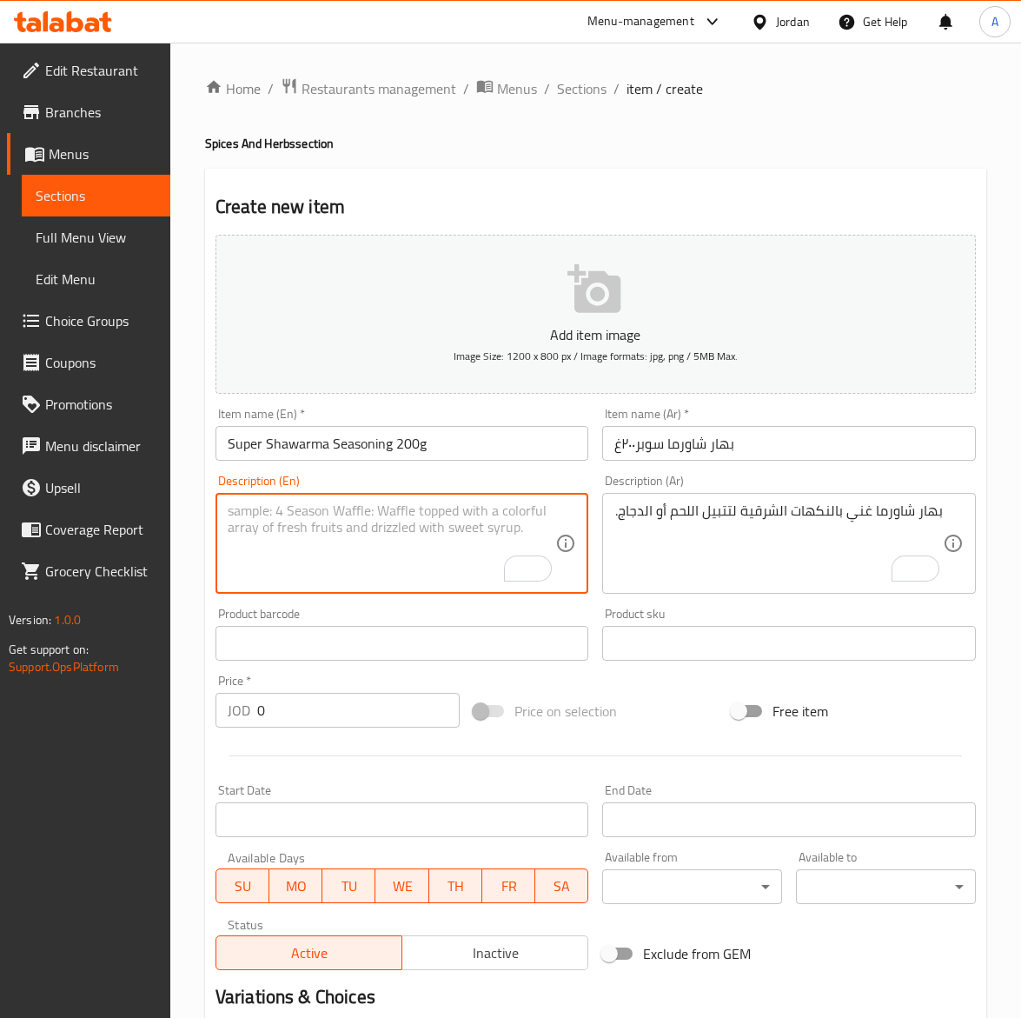
paste textarea "Premium Shawarma Spice Mix for flavorful meat and chicken marinades."
type textarea "Premium Shawarma Spice Mix for flavorful meat and chicken marinades."
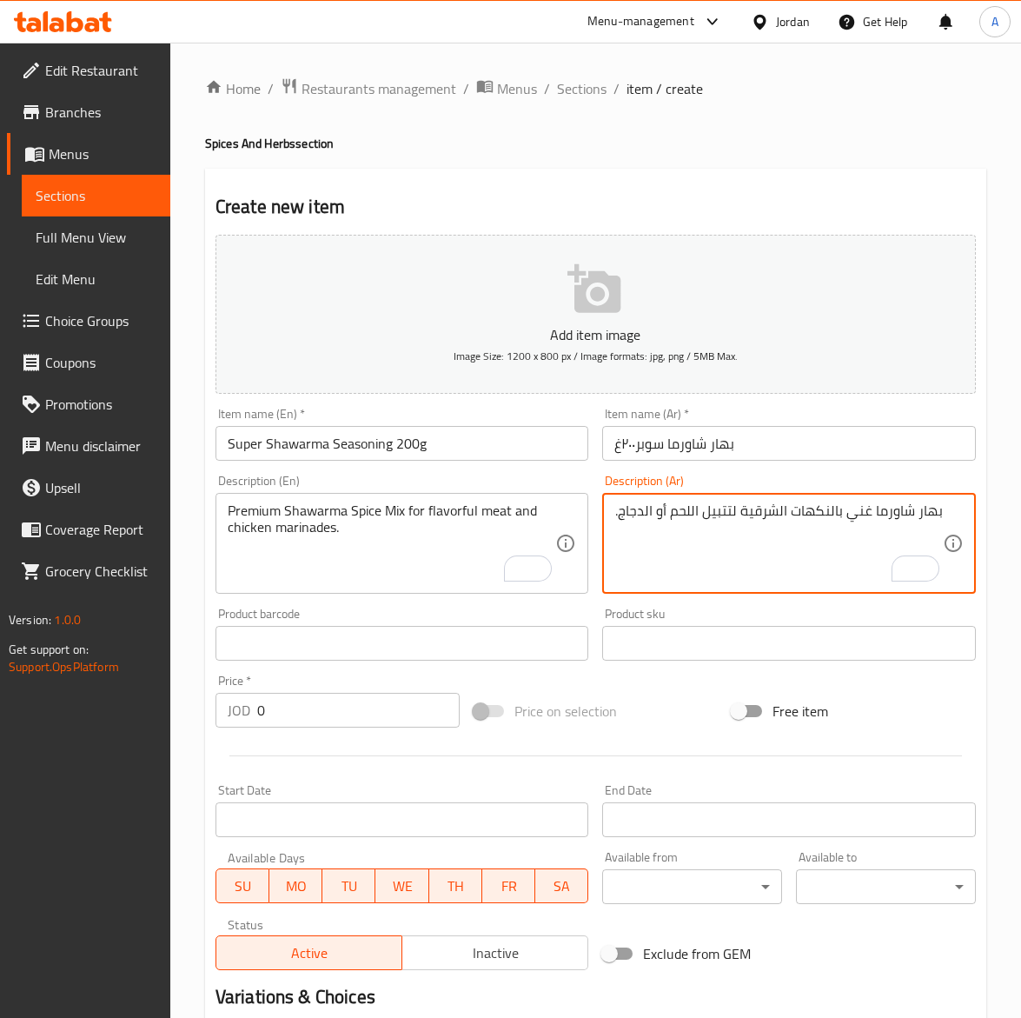
drag, startPoint x: 662, startPoint y: 513, endPoint x: 670, endPoint y: 520, distance: 11.1
click at [670, 519] on textarea "بهار شاورما غني بالنكهات الشرقية لتتبيل اللحم أو الدجاج." at bounding box center [779, 543] width 329 height 83
click at [671, 522] on textarea "بهار شاورما غني بالنكهات الشرقية لتتبيل اللحم أو الدجاج." at bounding box center [779, 543] width 329 height 83
type textarea "بهار شاورما غني بالنكهات الشرقية لتتبيل اللحم والدجاج."
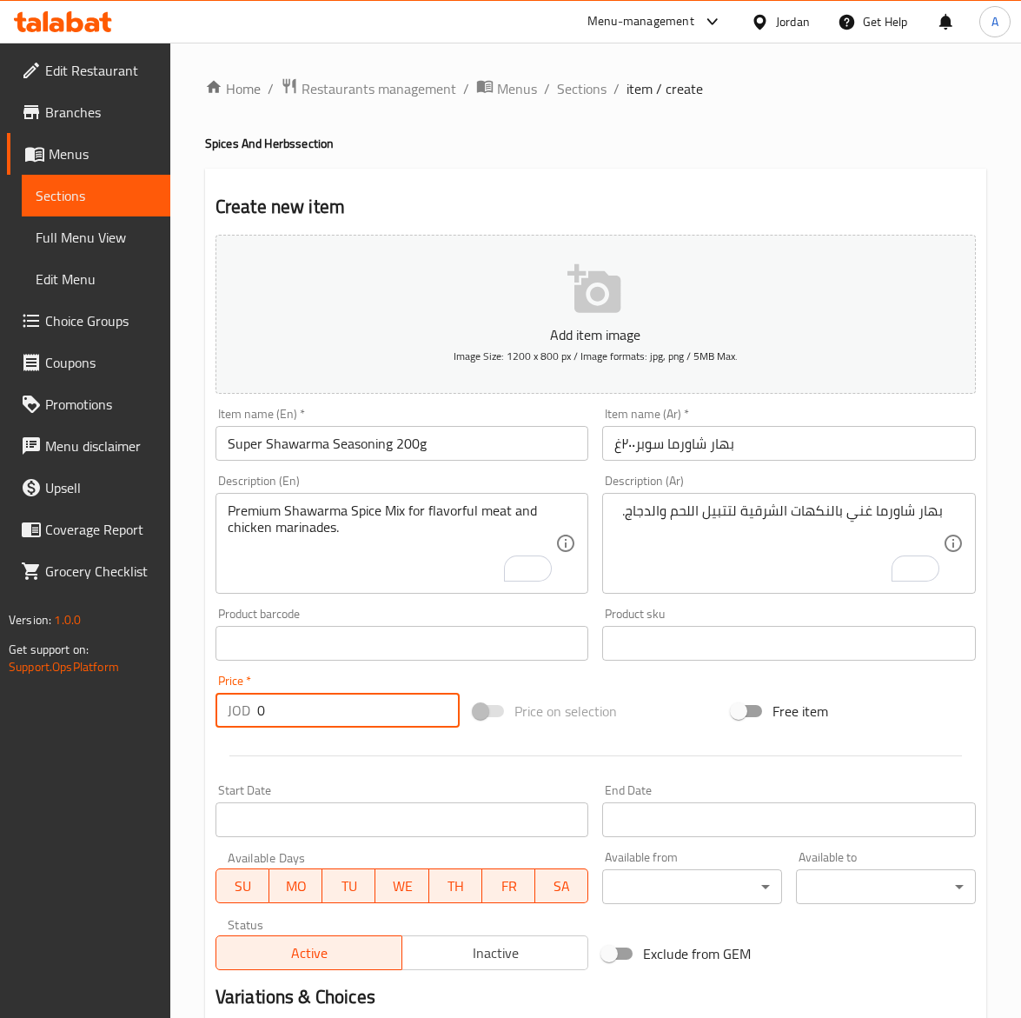
click at [307, 705] on input "0" at bounding box center [358, 710] width 203 height 35
paste input "2.25"
type input "2.25"
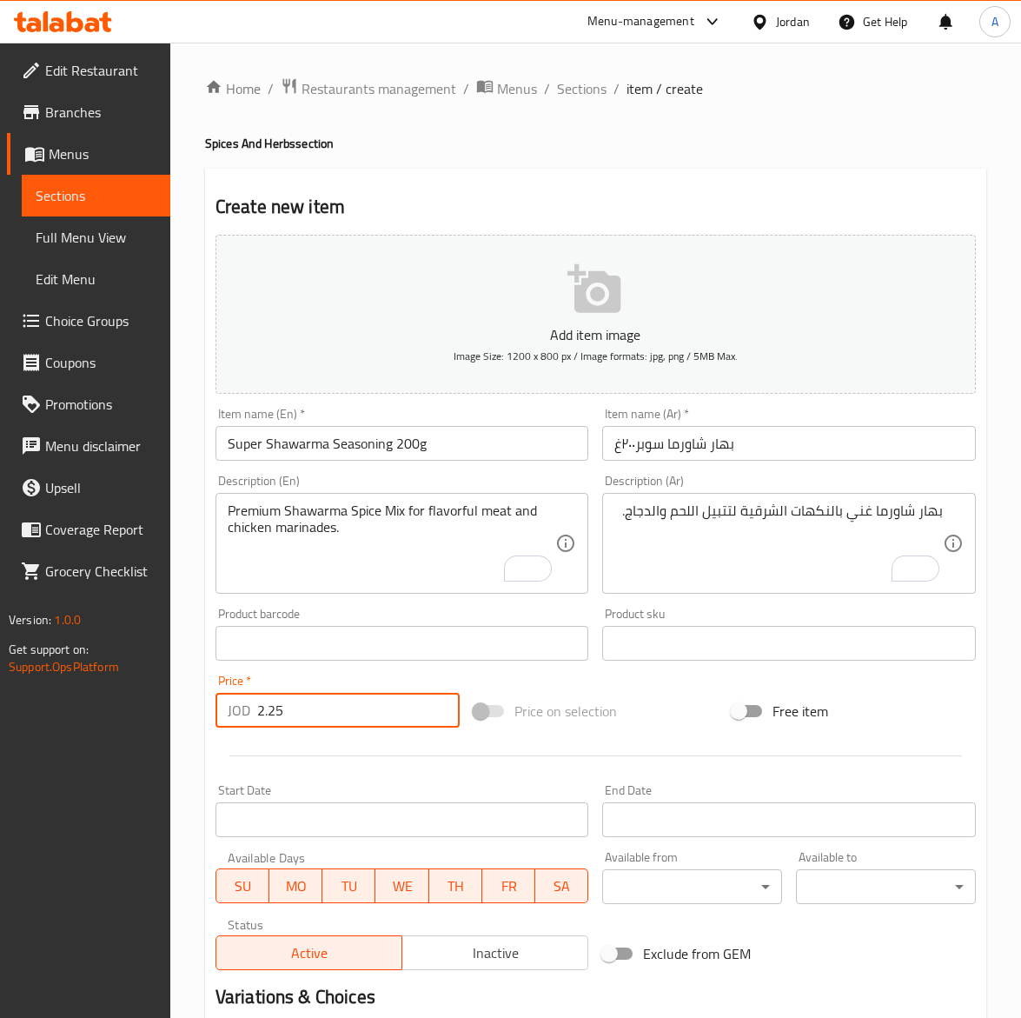
click at [453, 455] on input "Super Shawarma Seasoning 200g" at bounding box center [403, 443] width 374 height 35
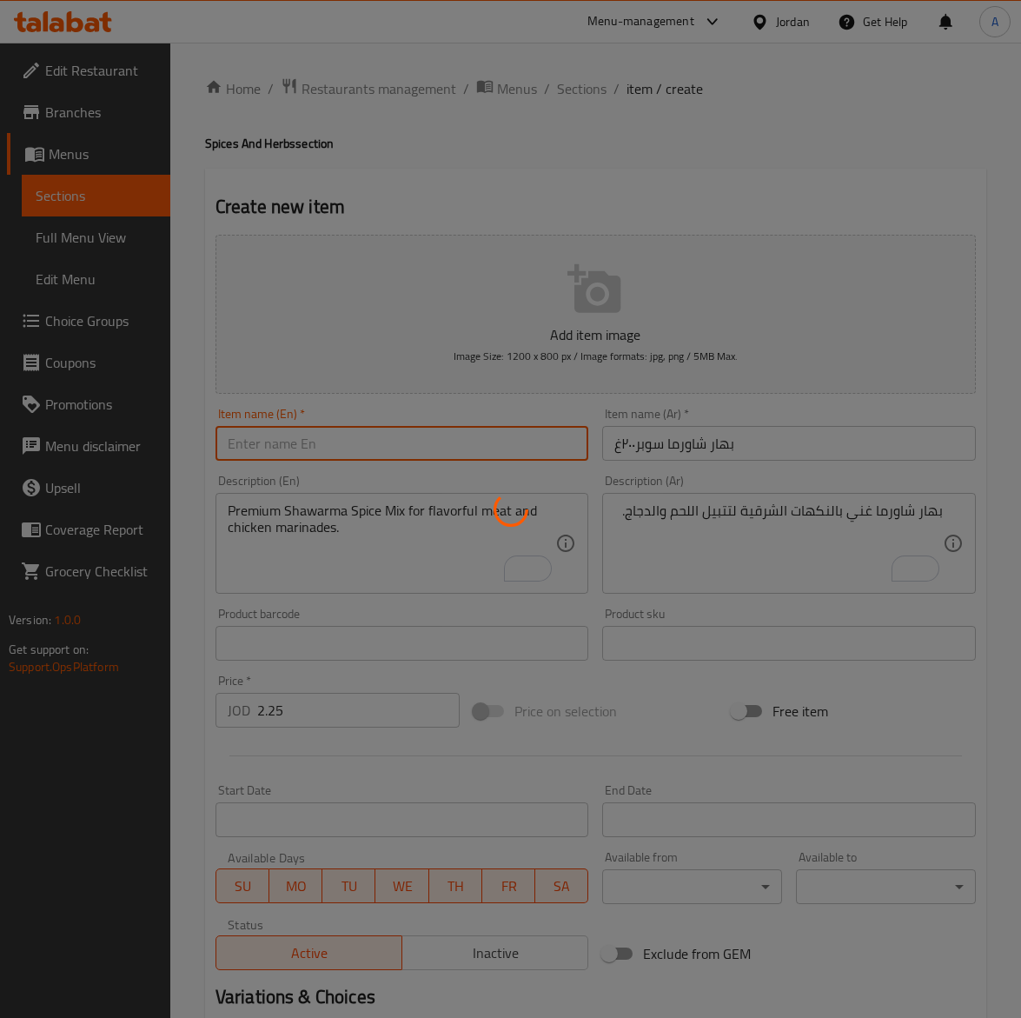
type input "0"
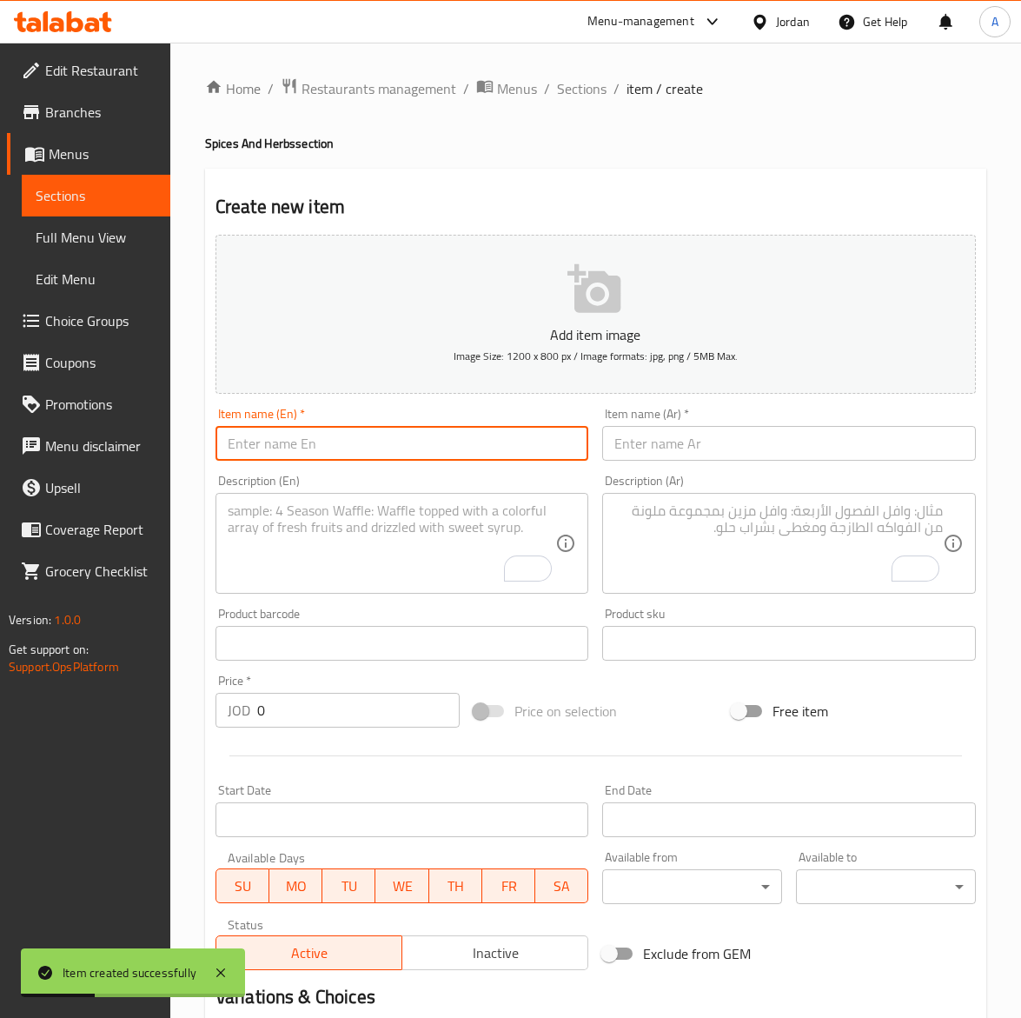
click at [371, 456] on input "text" at bounding box center [403, 443] width 374 height 35
paste input "Seven Arabic Spices 200g"
type input "Seven Arabic Spices 200g"
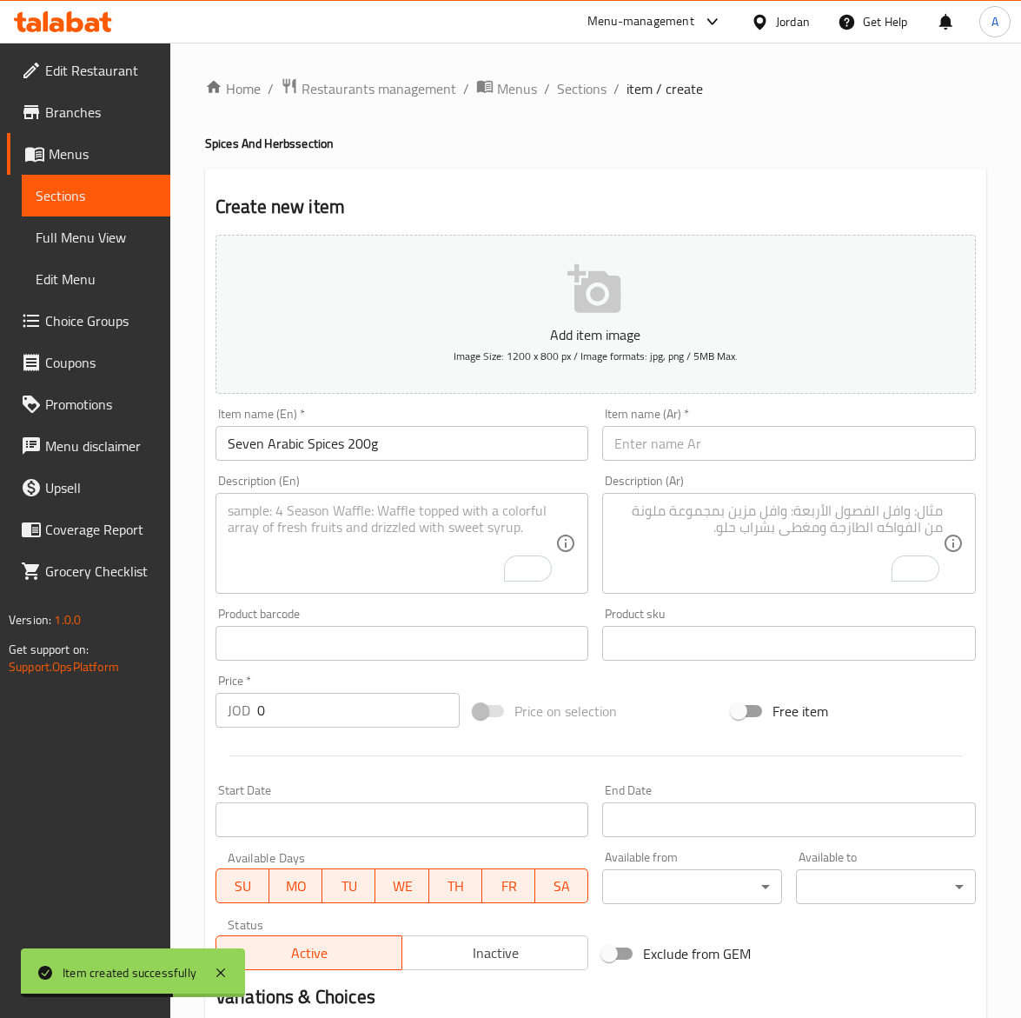
click at [797, 432] on input "text" at bounding box center [789, 443] width 374 height 35
paste input "بهارات عربيه السبعه٢٠٠غ"
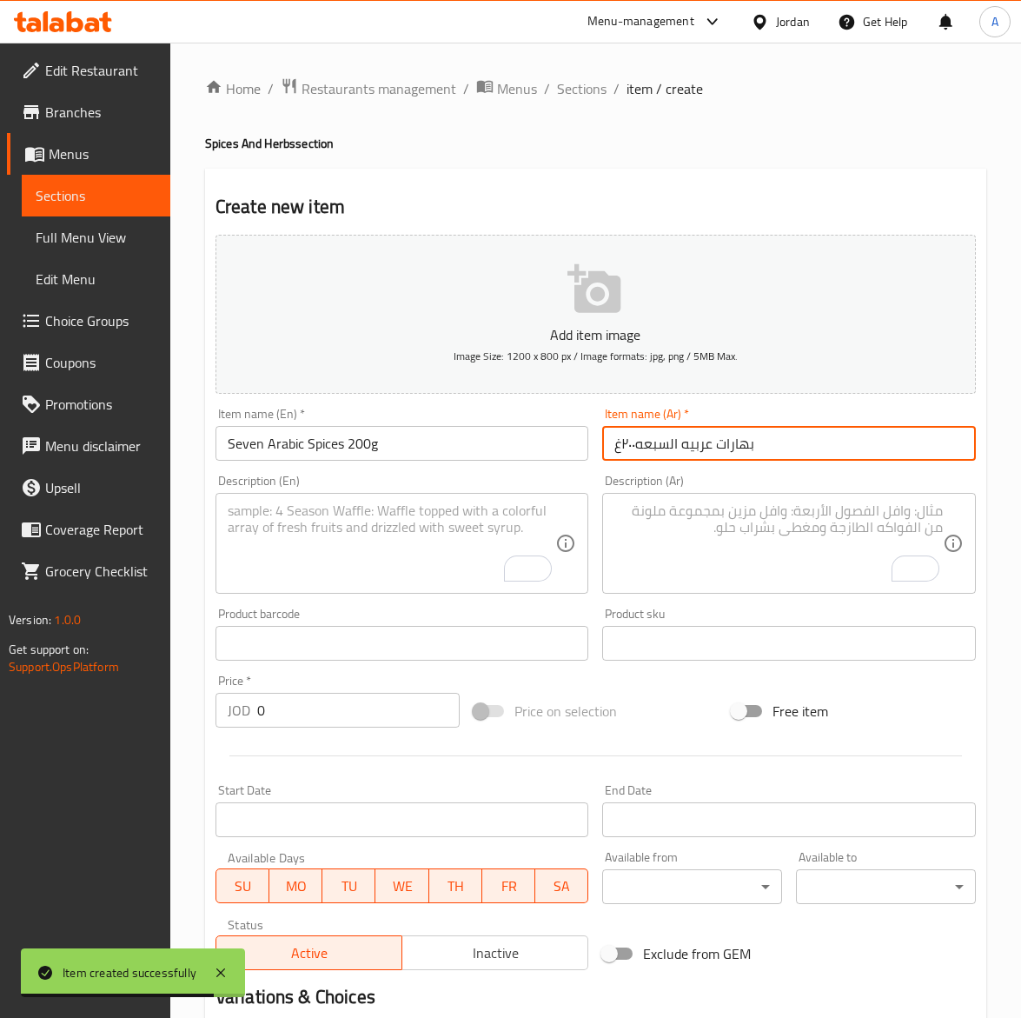
type input "بهارات عربيه السبعه٢٠٠غ"
drag, startPoint x: 744, startPoint y: 529, endPoint x: 722, endPoint y: 529, distance: 21.7
click at [744, 529] on textarea "To enrich screen reader interactions, please activate Accessibility in Grammarl…" at bounding box center [779, 543] width 329 height 83
paste textarea "مزيج تقليدي من سبع بهارات يمنح طعمًا متوازنًا ولذيذًا."
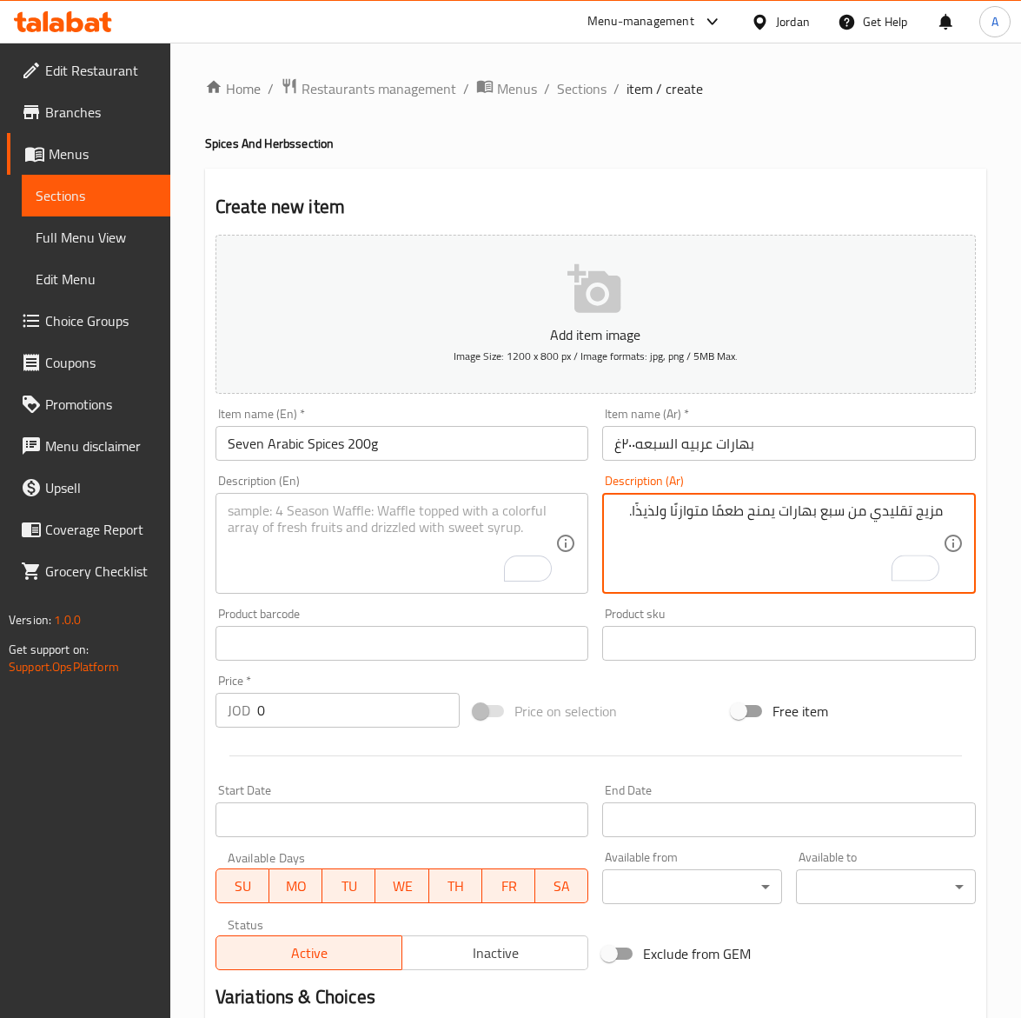
type textarea "مزيج تقليدي من سبع بهارات يمنح طعمًا متوازنًا ولذيذًا."
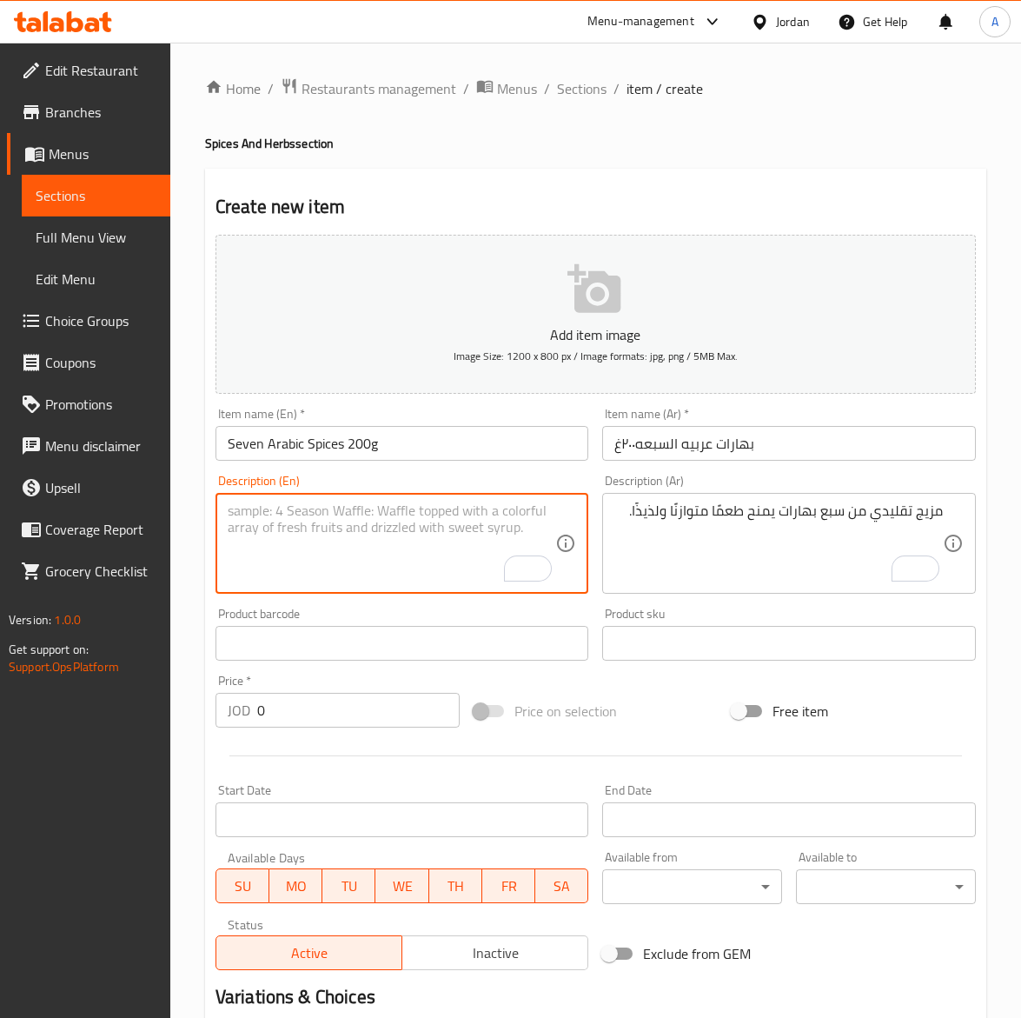
click at [276, 524] on textarea "To enrich screen reader interactions, please activate Accessibility in Grammarl…" at bounding box center [392, 543] width 329 height 83
paste textarea "Traditional Seven Spice Blend offering a balanced, rich flavor."
type textarea "Traditional Seven Spice Blend offering a balanced, rich flavor."
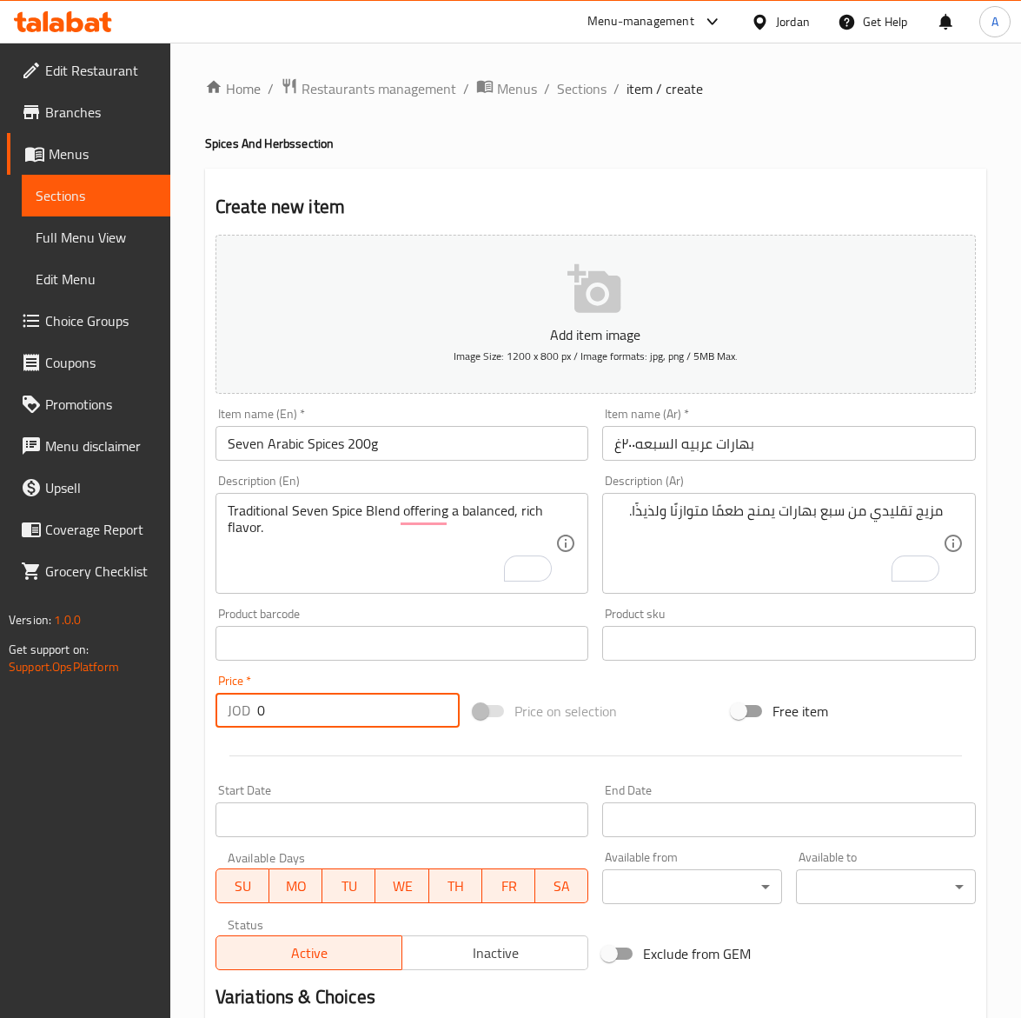
click at [300, 707] on input "0" at bounding box center [358, 710] width 203 height 35
paste input "1.75"
type input "1.75"
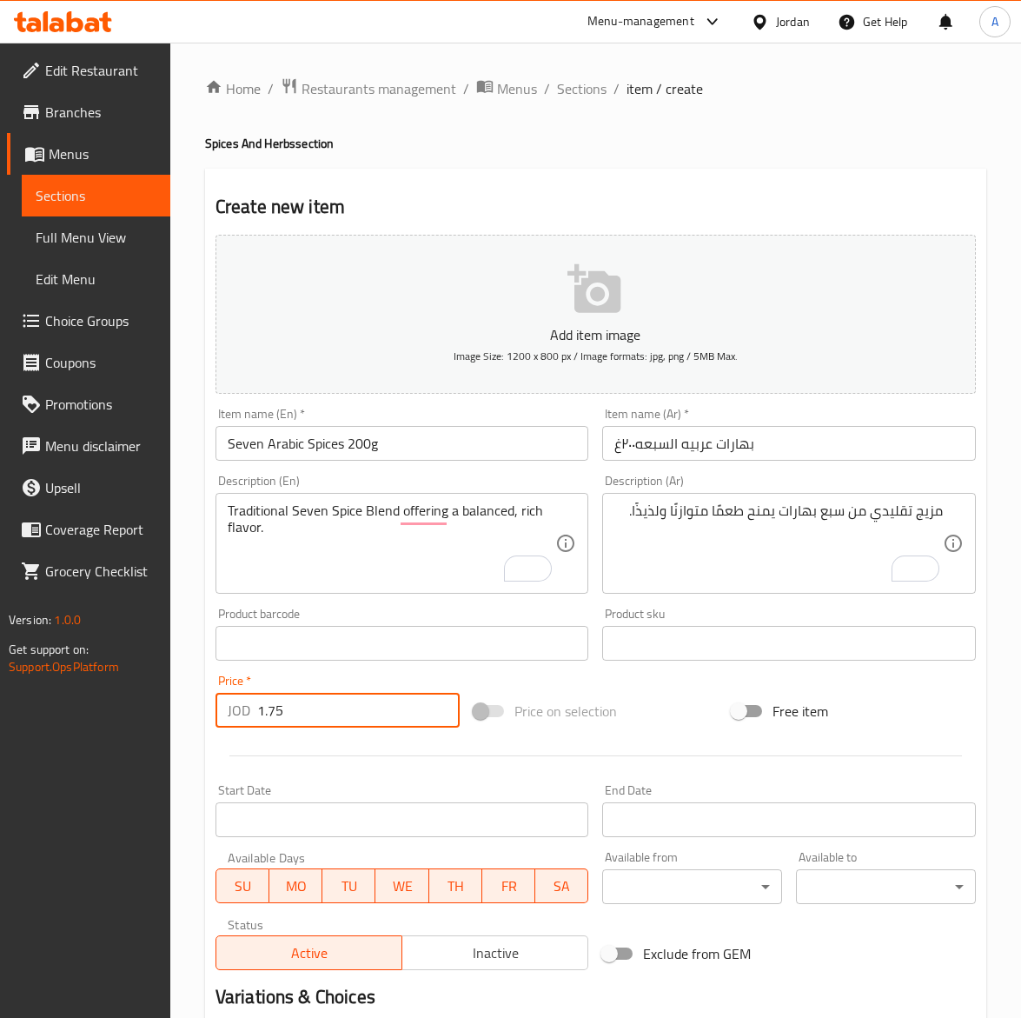
click at [419, 444] on input "Seven Arabic Spices 200g" at bounding box center [403, 443] width 374 height 35
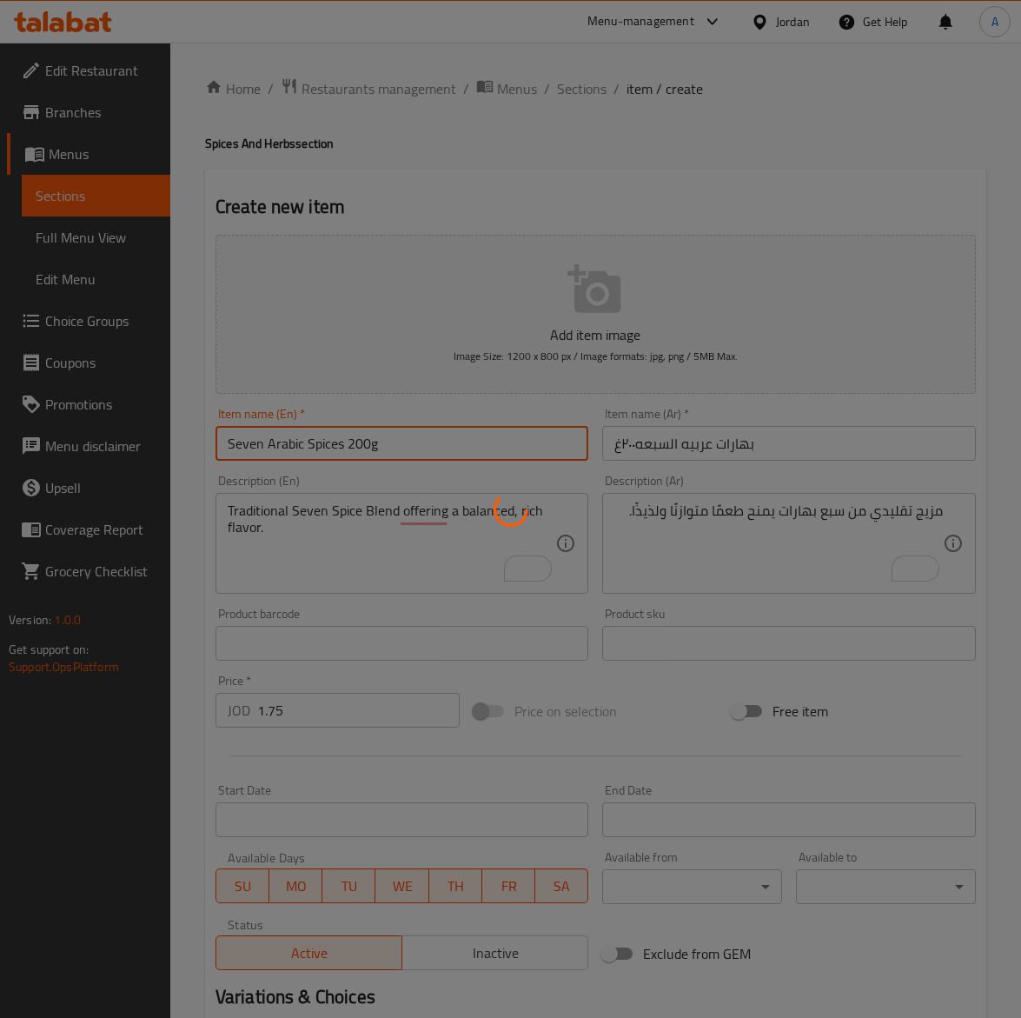
type input "0"
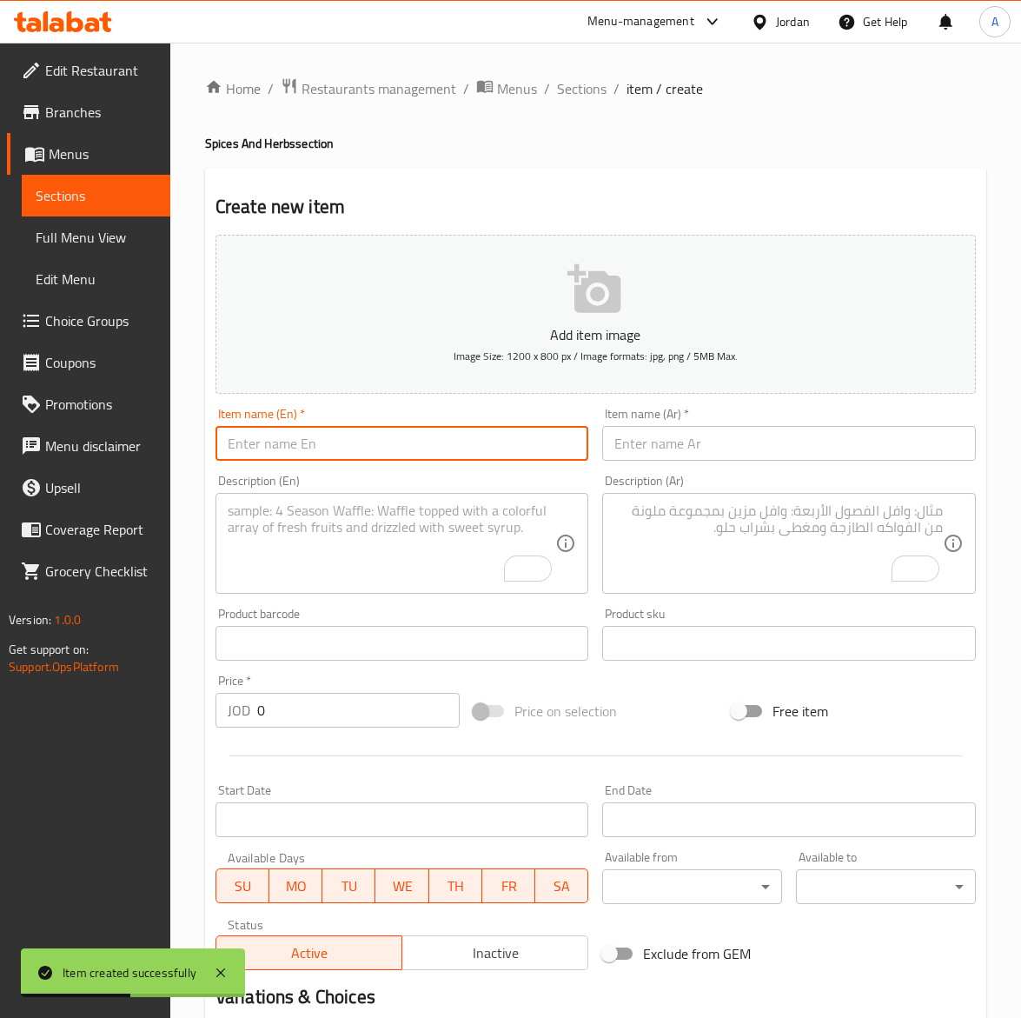
click at [245, 446] on input "text" at bounding box center [403, 443] width 374 height 35
paste input "200g Potato Spice"
type input "200g Potato Spice"
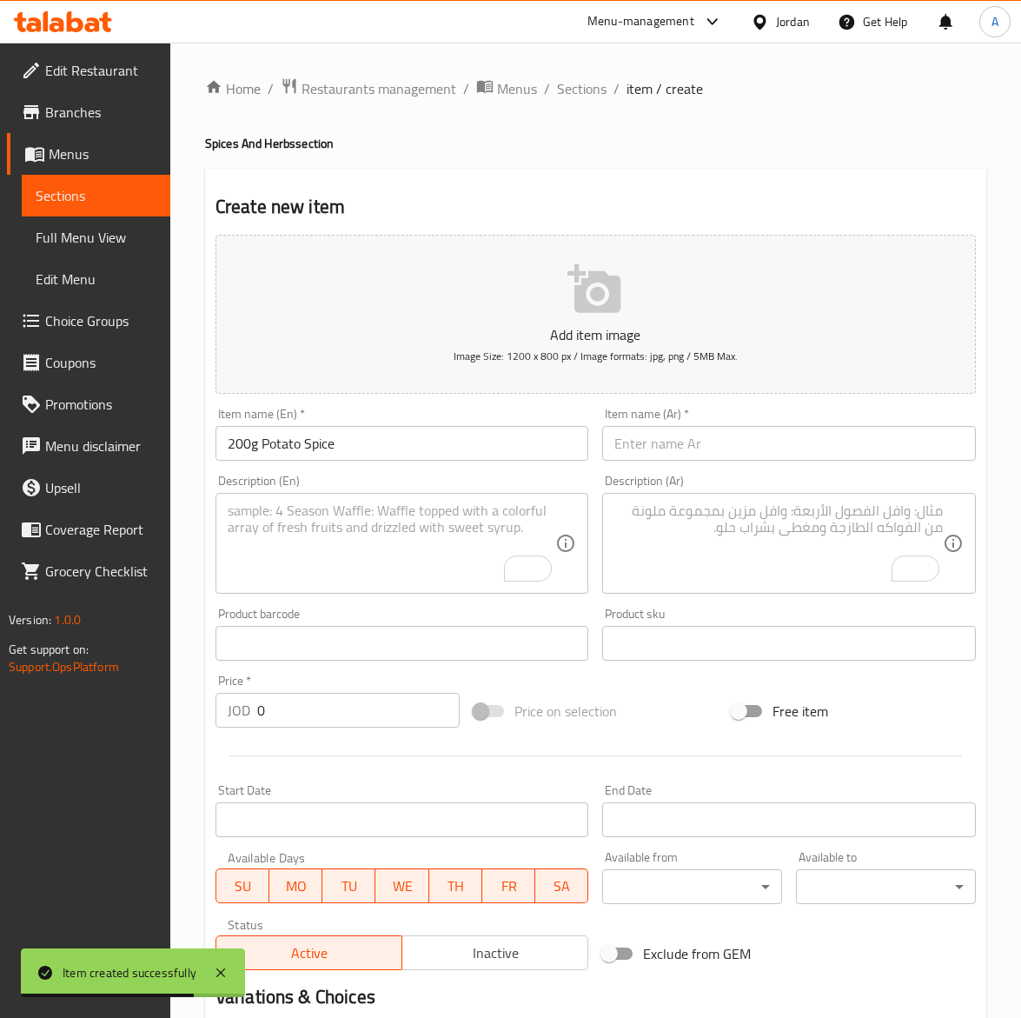
drag, startPoint x: 788, startPoint y: 448, endPoint x: 762, endPoint y: 448, distance: 26.1
click at [788, 448] on input "text" at bounding box center [789, 443] width 374 height 35
paste input "بهار بطاطا٢٠٠غ"
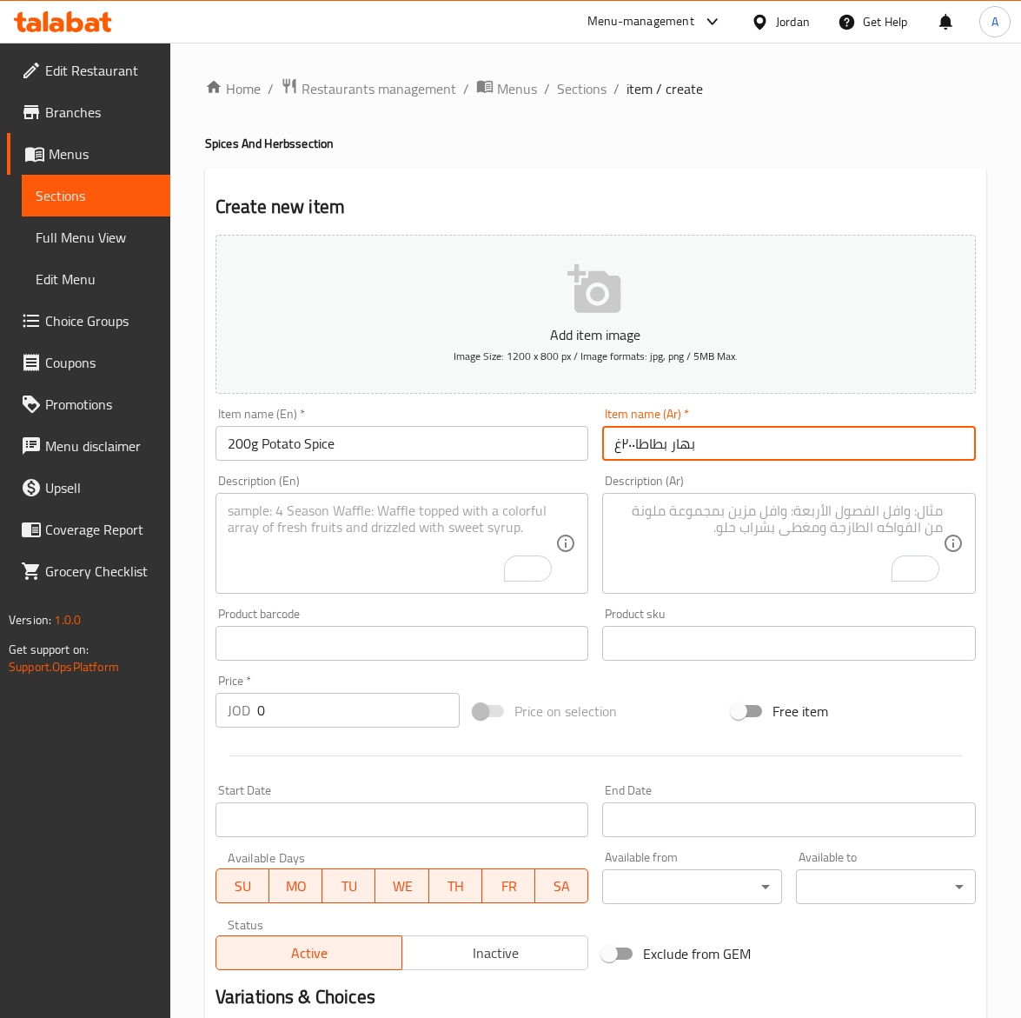
type input "بهار بطاطا٢٠٠غ"
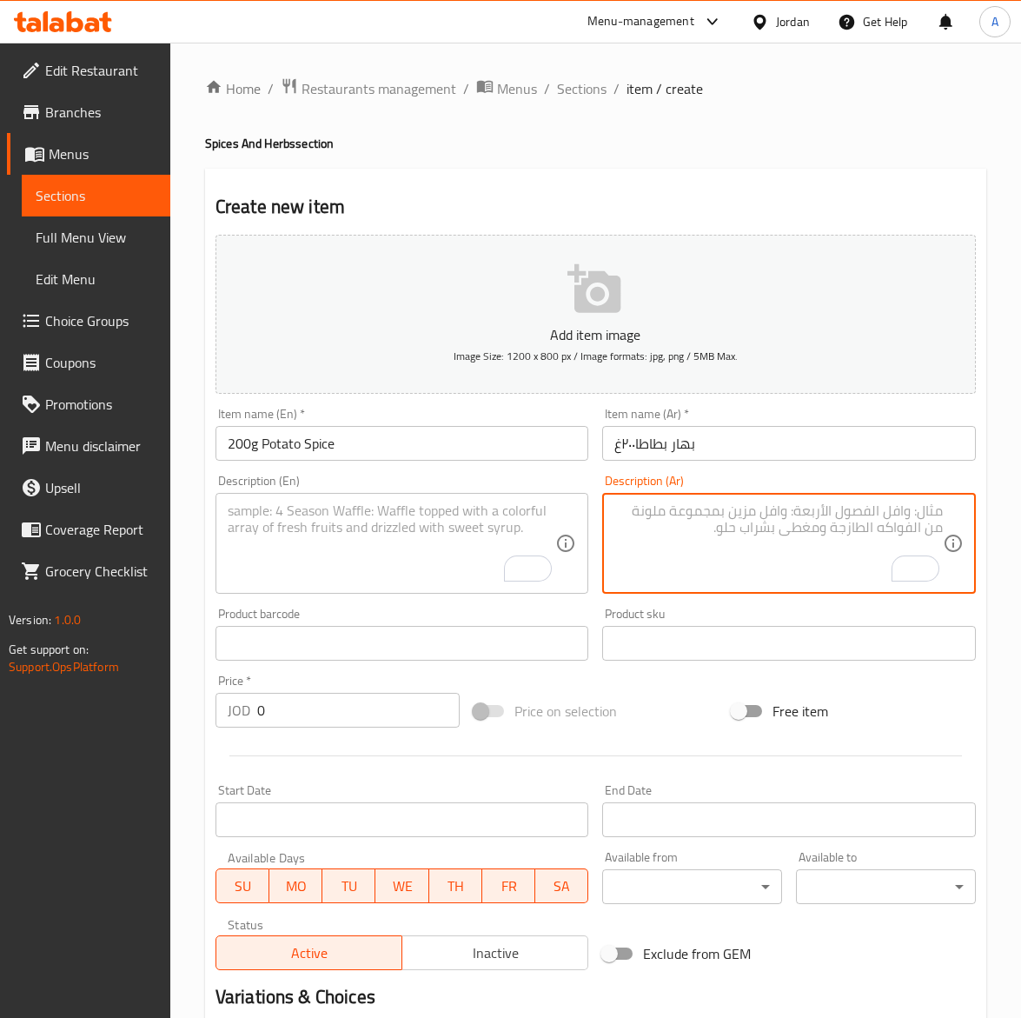
click at [710, 549] on textarea "To enrich screen reader interactions, please activate Accessibility in Grammarl…" at bounding box center [779, 543] width 329 height 83
paste textarea "بهار خاص لإضافة نكهة شهية إلى البطاطا المقلية أو المشوية."
type textarea "بهار خاص لإضافة نكهة شهية إلى البطاطا المقلية أو المشوية."
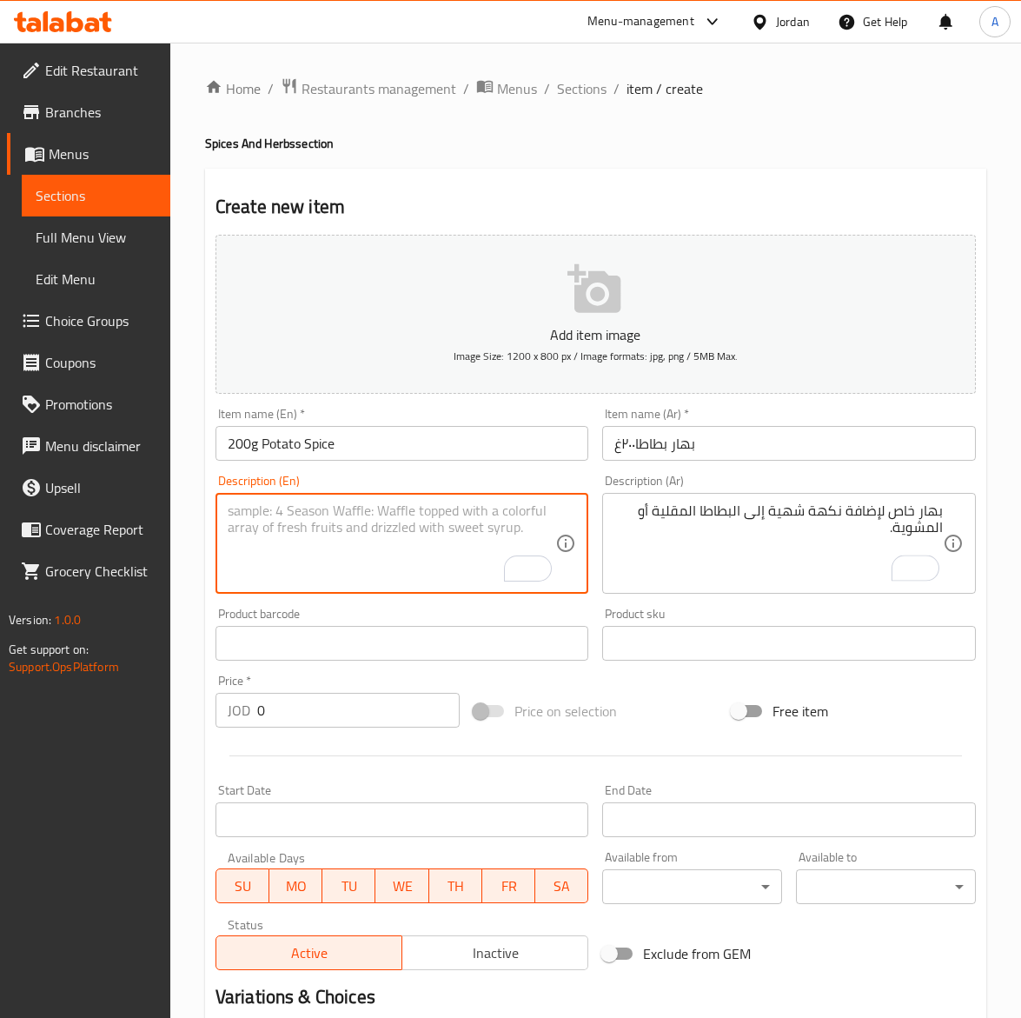
click at [336, 562] on textarea "To enrich screen reader interactions, please activate Accessibility in Grammarl…" at bounding box center [392, 543] width 329 height 83
paste textarea "Special Potato Seasoning for fries, roasted, or mashed potatoes."
type textarea "Special Potato Seasoning for fries, roasted, or mashed potatoes."
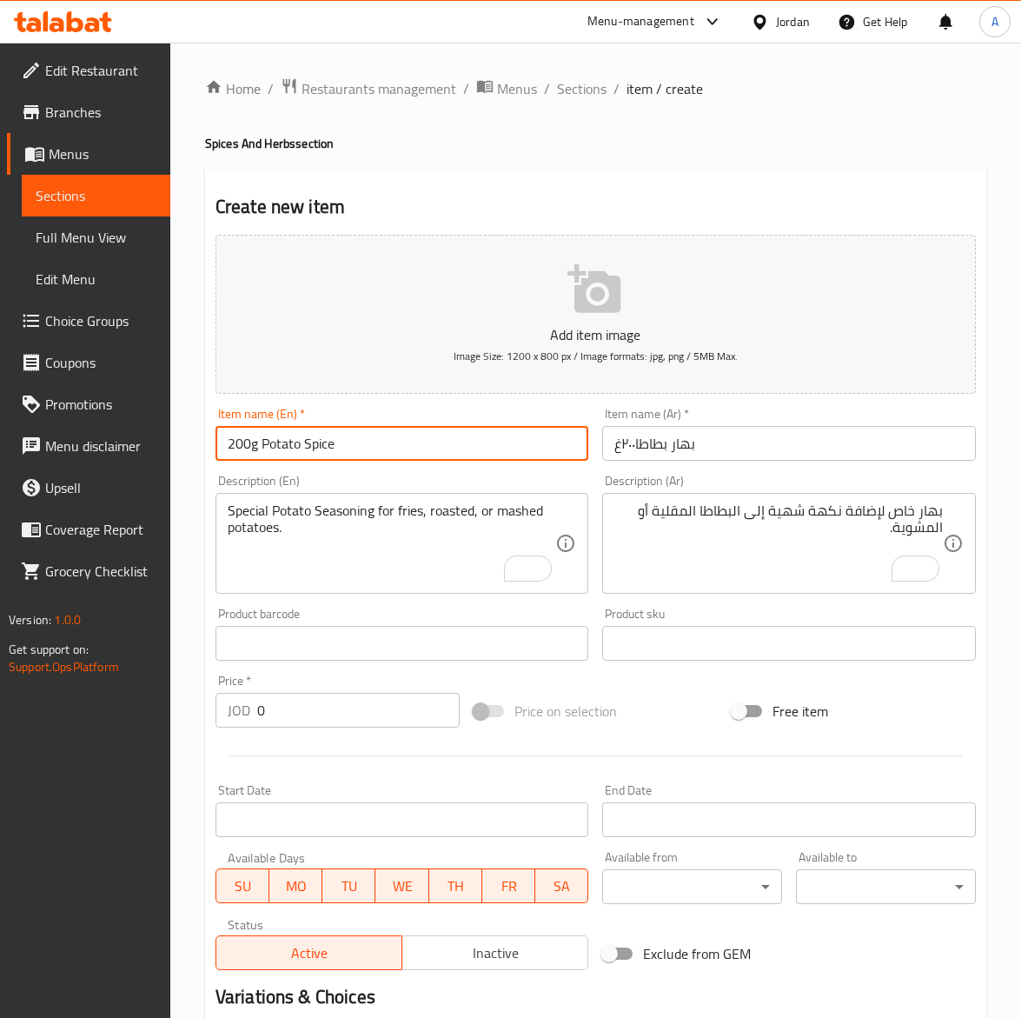
click at [363, 440] on input "200g Potato Spice" at bounding box center [403, 443] width 374 height 35
click at [259, 706] on input "0" at bounding box center [358, 710] width 203 height 35
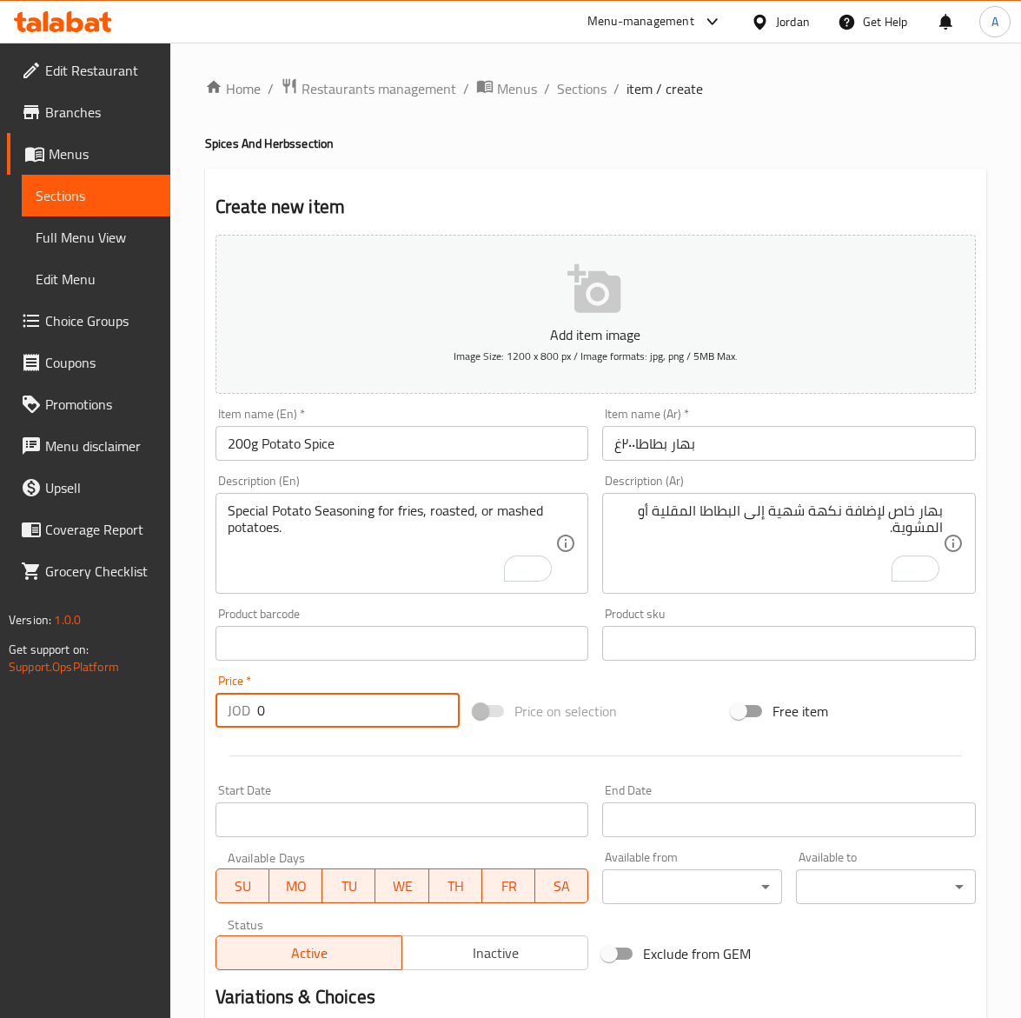
click at [259, 706] on input "0" at bounding box center [358, 710] width 203 height 35
type input "1.75"
click at [340, 444] on input "200g Potato Spice" at bounding box center [403, 443] width 374 height 35
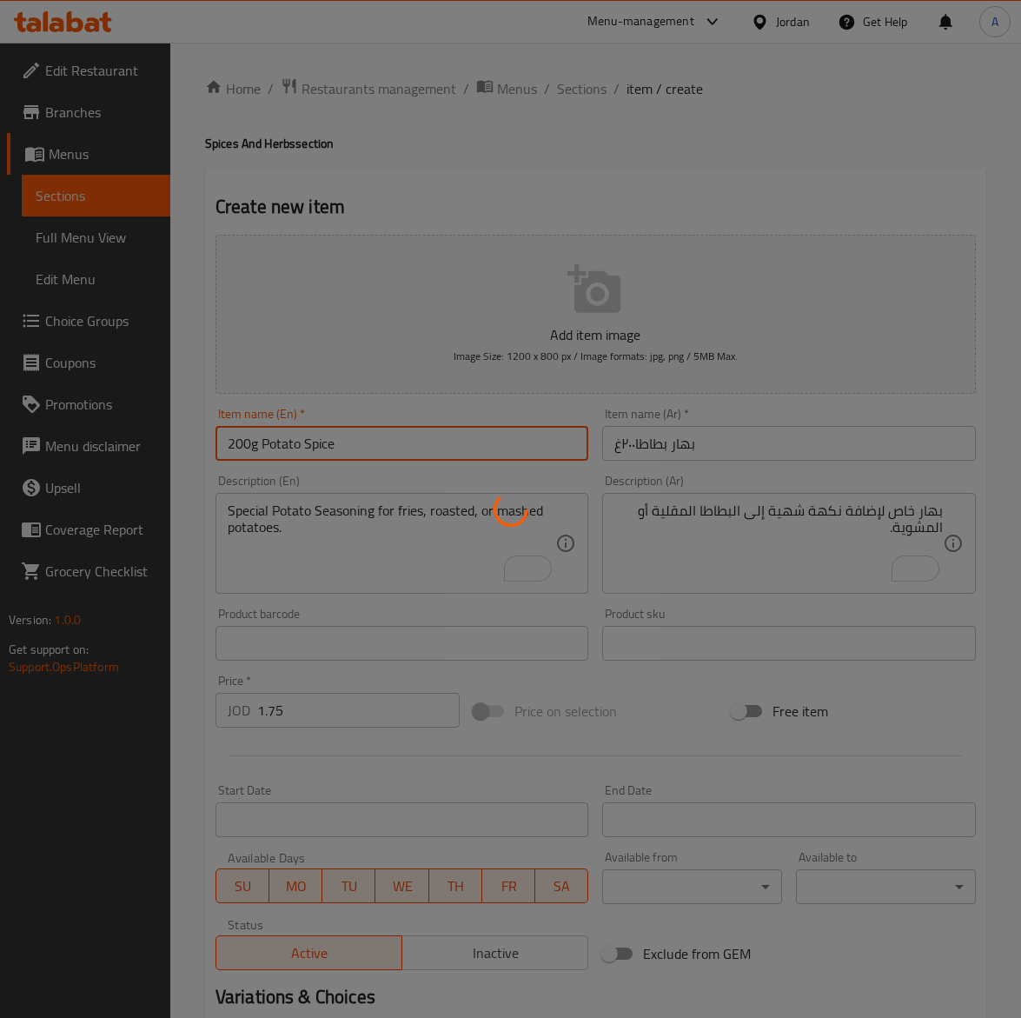
type input "0"
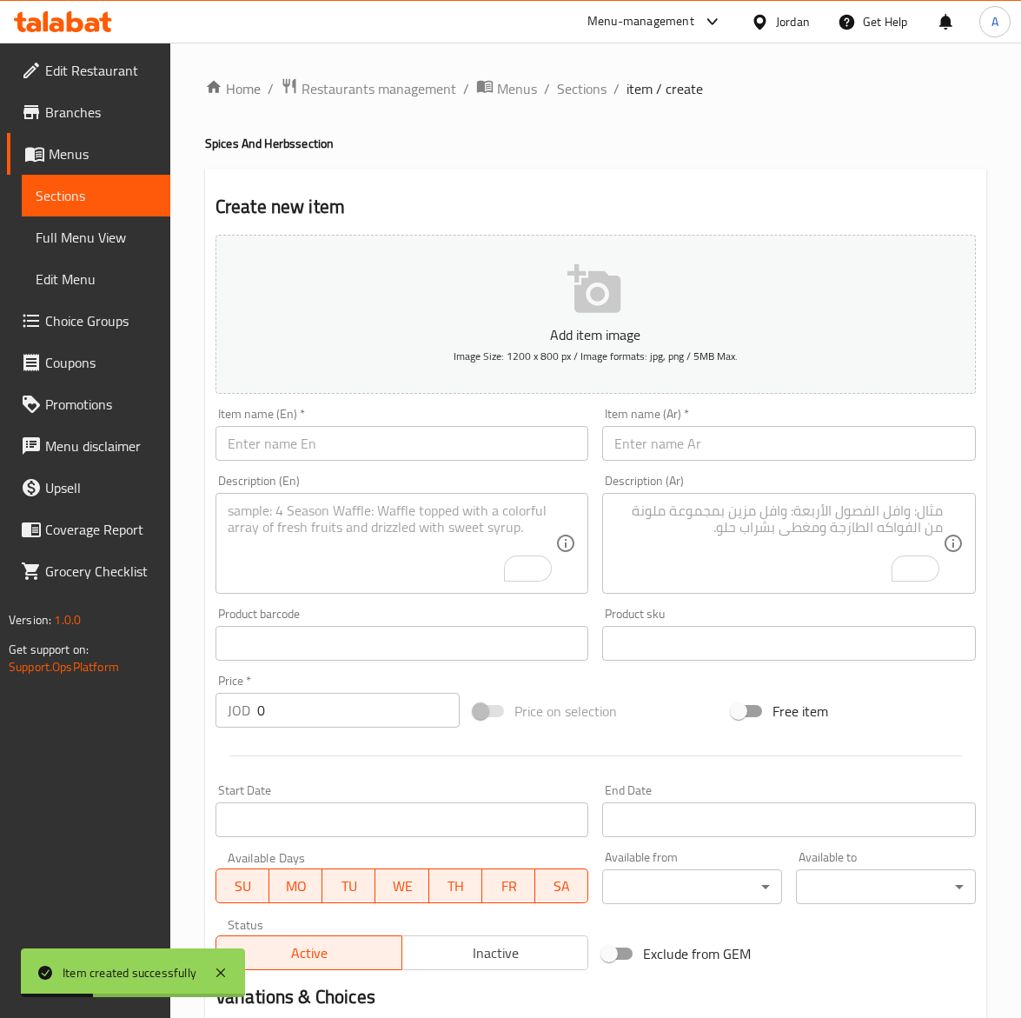
click at [257, 457] on input "text" at bounding box center [403, 443] width 374 height 35
paste input "Smoked Paprika 200g"
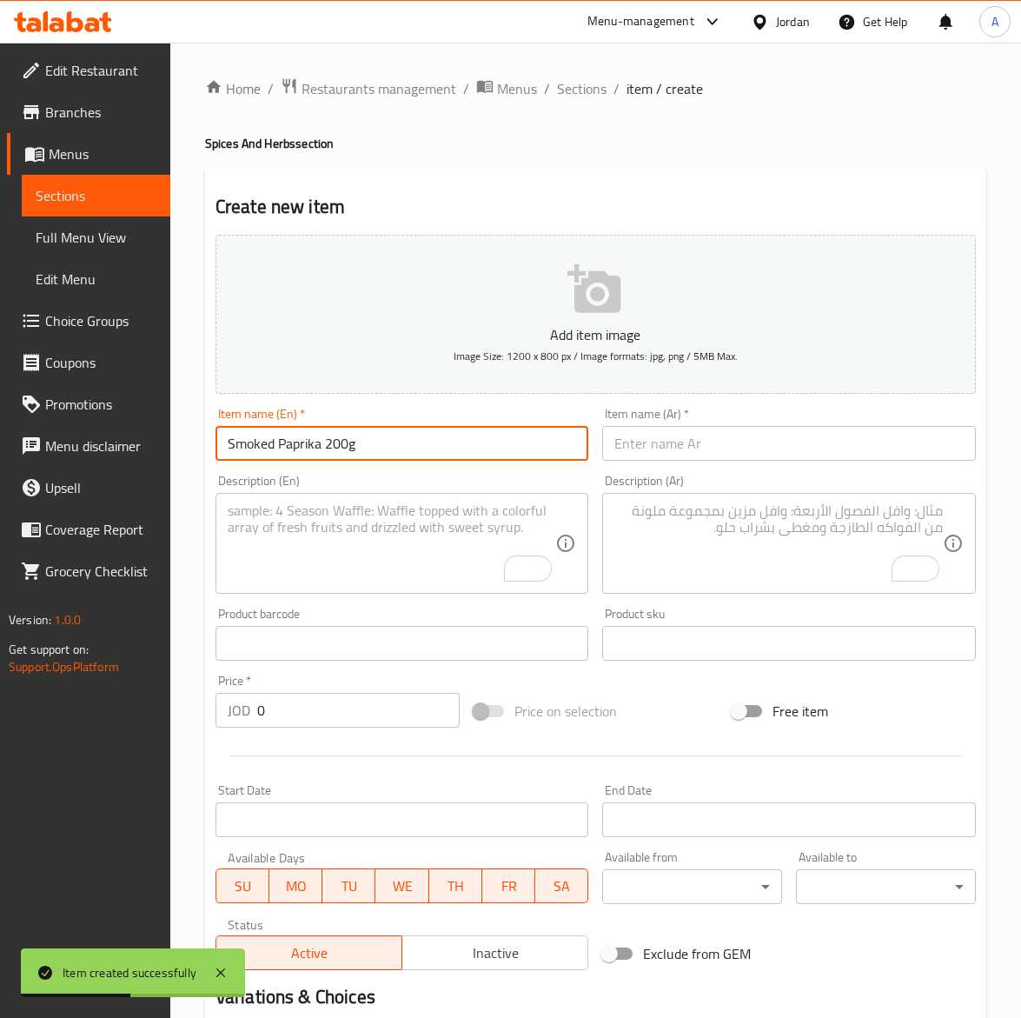
type input "Smoked Paprika 200g"
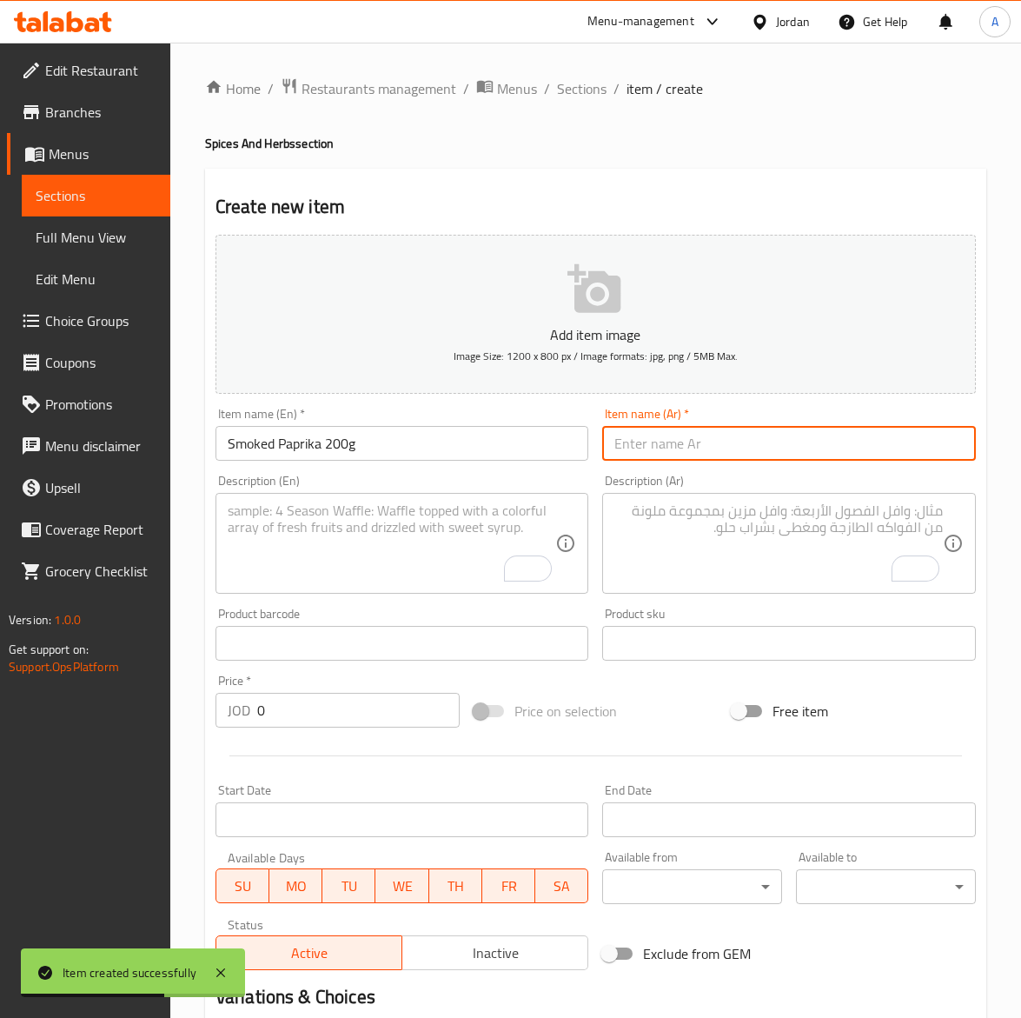
click at [794, 430] on input "text" at bounding box center [789, 443] width 374 height 35
paste input "بابريكا مدخنه ٢٠٠غ"
type input "بابريكا مدخنه ٢٠٠غ"
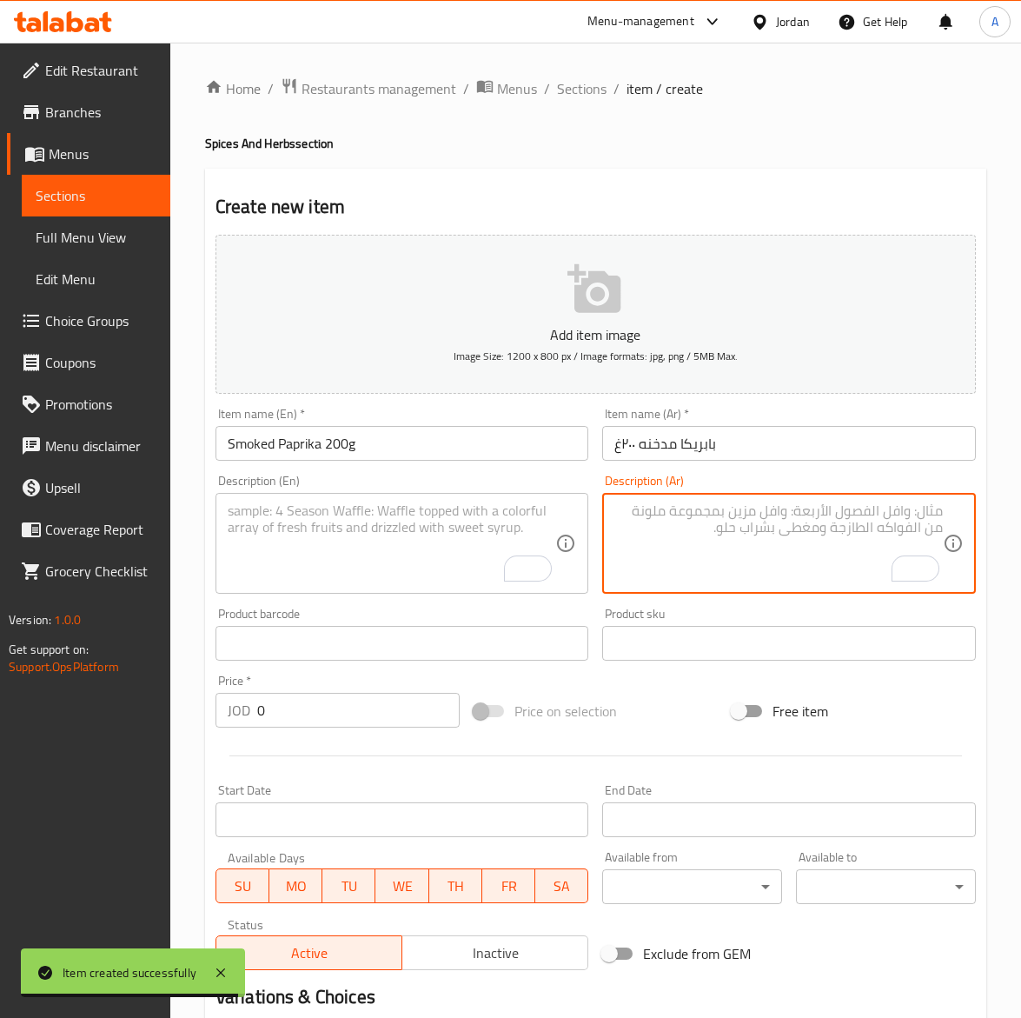
click at [749, 553] on textarea "To enrich screen reader interactions, please activate Accessibility in Grammarl…" at bounding box center [779, 543] width 329 height 83
paste textarea "بابريكا مدخنة بطعم غني تضيف لونًا ونكهة فريدة للأطعمة."
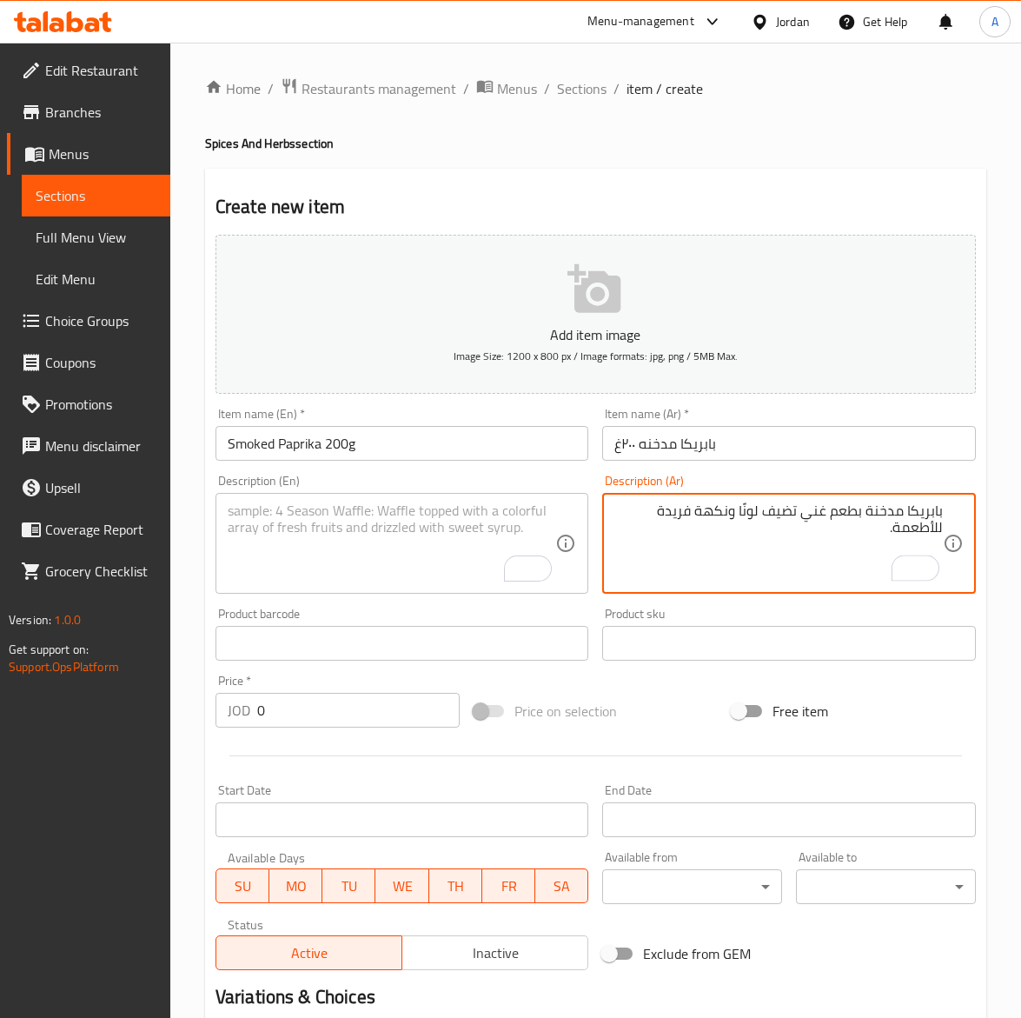
type textarea "بابريكا مدخنة بطعم غني تضيف لونًا ونكهة فريدة للأطعمة."
click at [419, 523] on textarea "To enrich screen reader interactions, please activate Accessibility in Grammarl…" at bounding box center [392, 543] width 329 height 83
paste textarea "Smoked Paprika adds deep flavor and vibrant color to dishes."
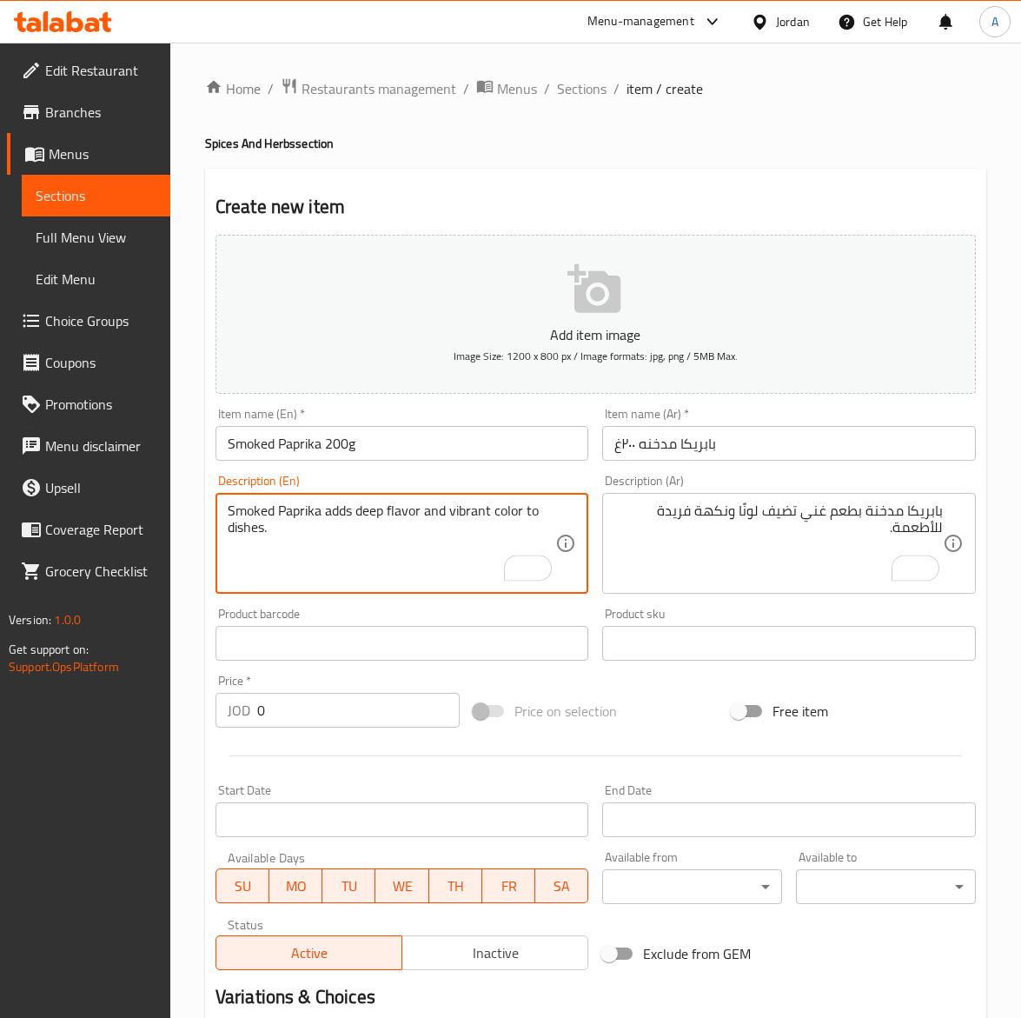
type textarea "Smoked Paprika adds deep flavor and vibrant color to dishes."
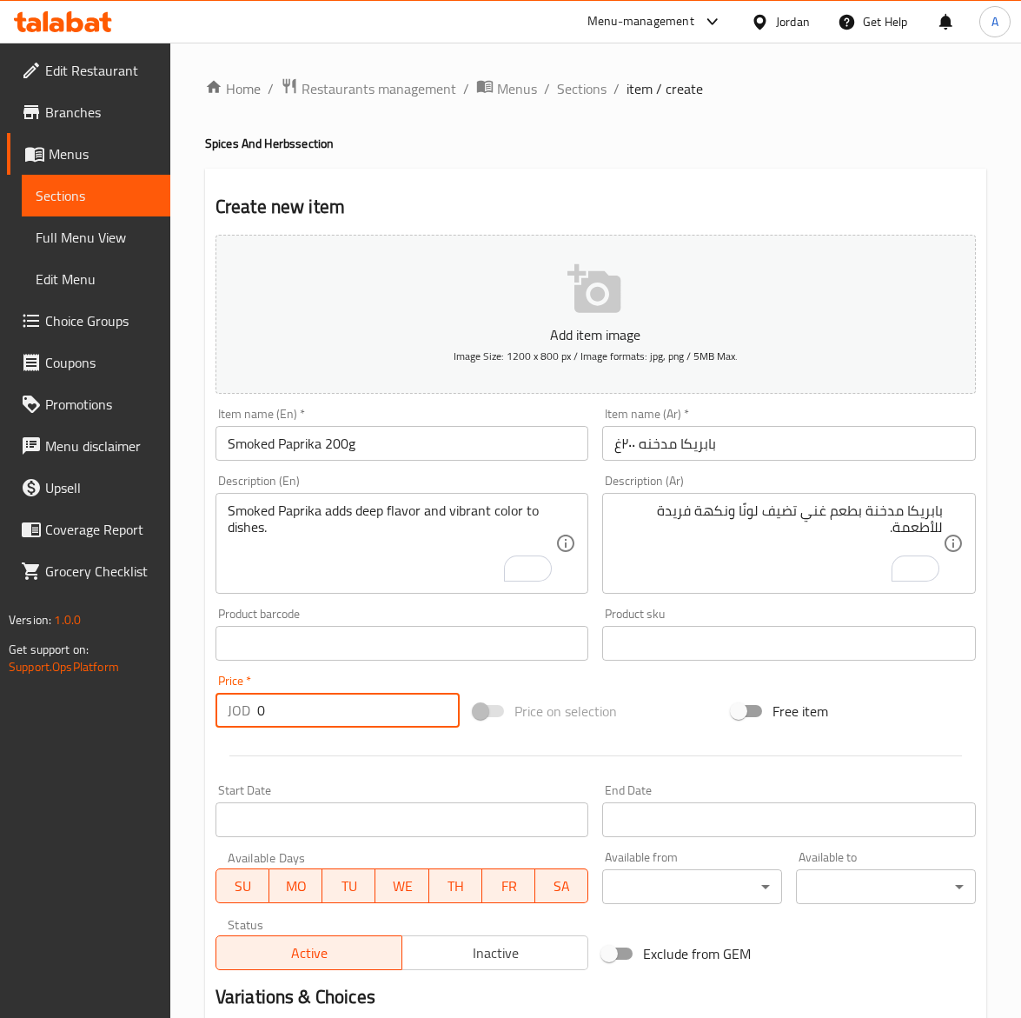
click at [314, 718] on input "0" at bounding box center [358, 710] width 203 height 35
paste input "1.75"
type input "1.75"
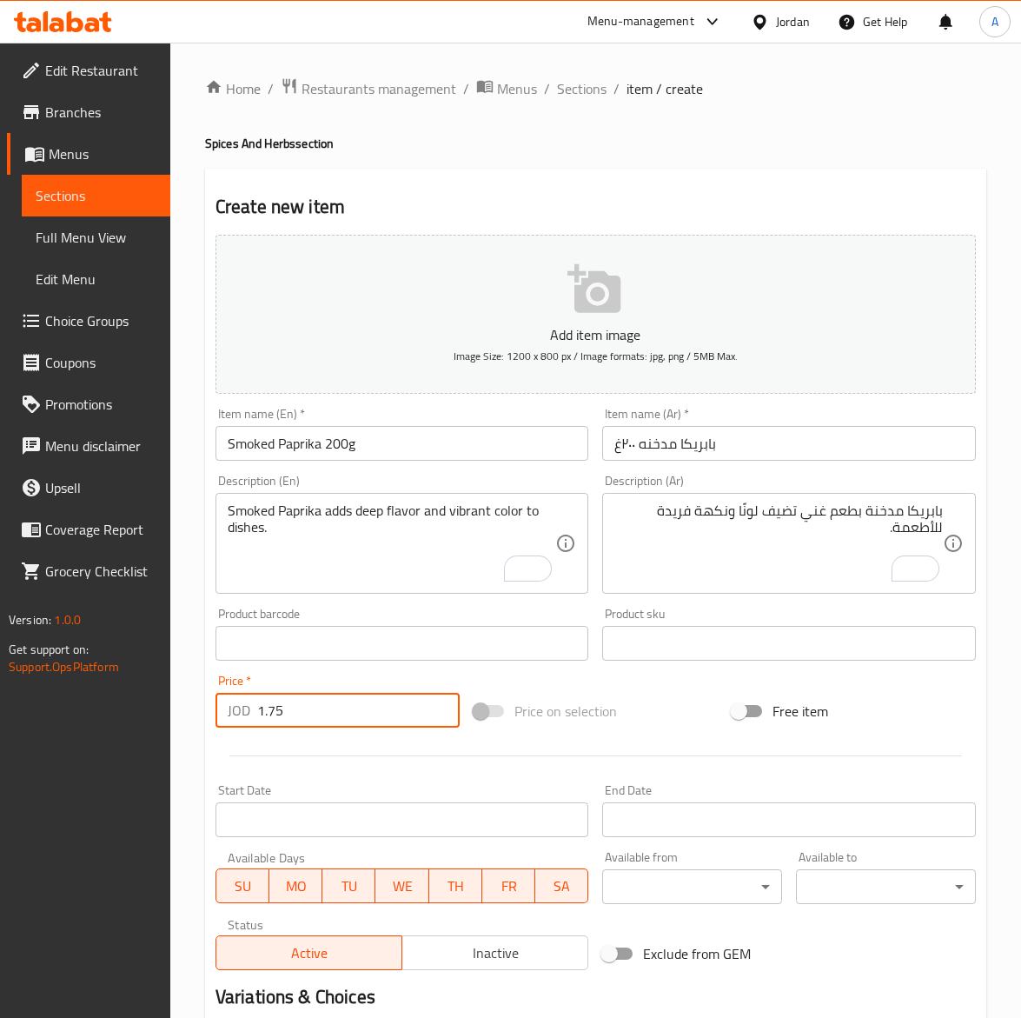
click at [406, 444] on input "Smoked Paprika 200g" at bounding box center [403, 443] width 374 height 35
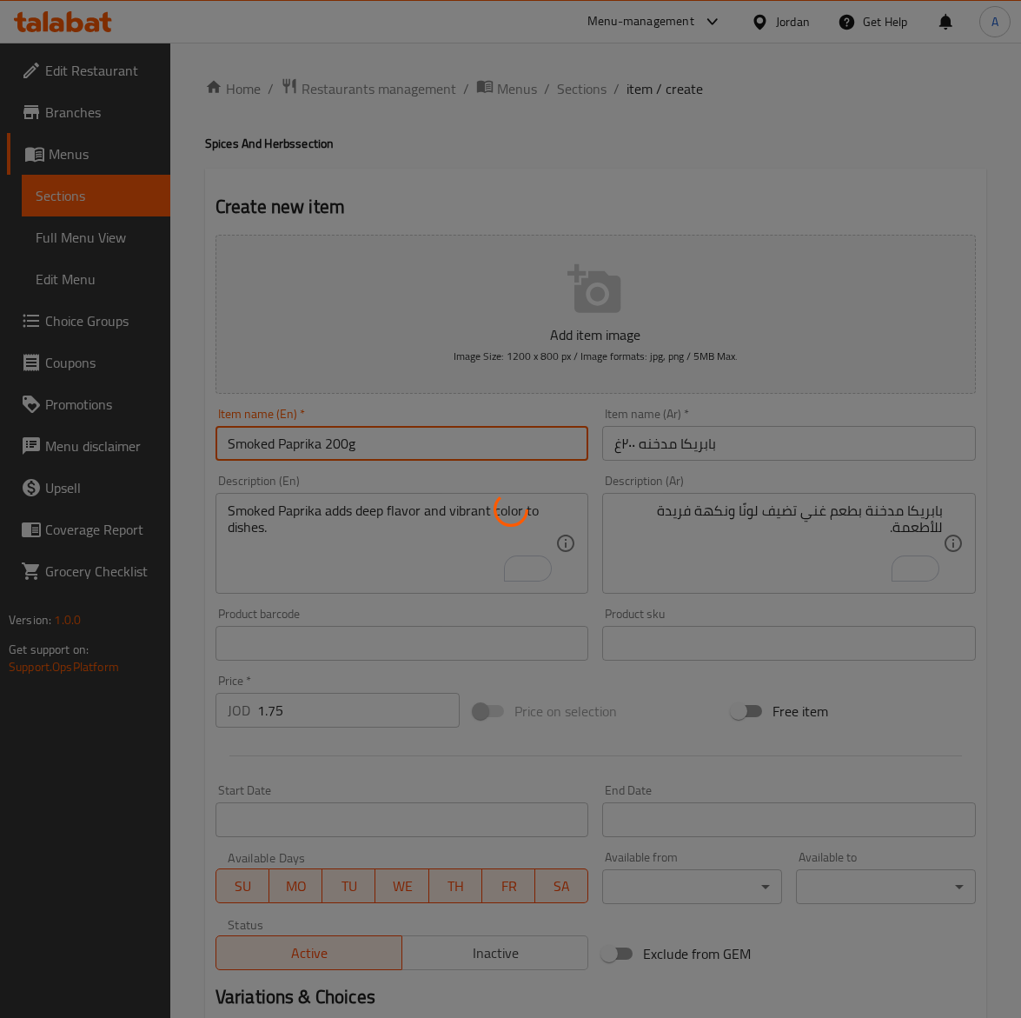
type input "0"
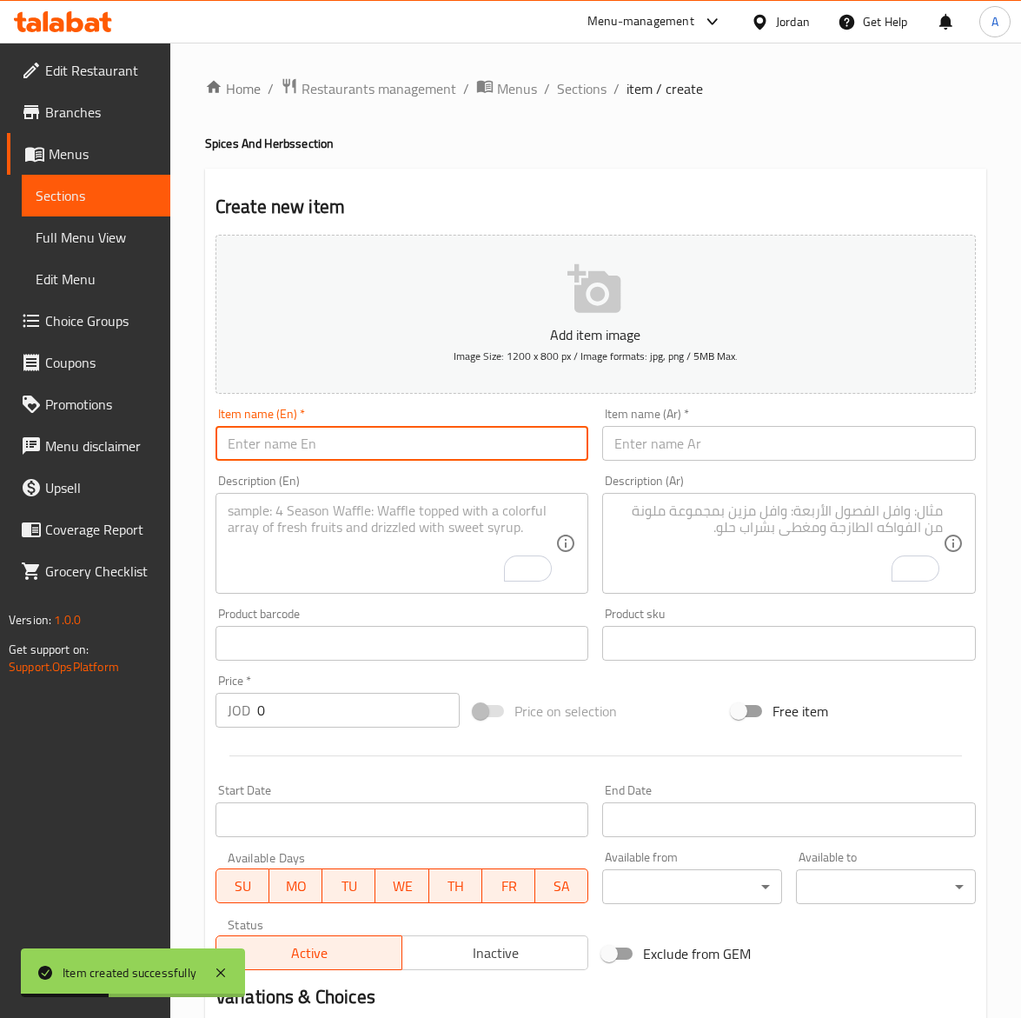
click at [311, 431] on input "text" at bounding box center [403, 443] width 374 height 35
paste input "Lomi Blonde_Black 200g"
click at [307, 448] on input "Lomi Blonde_Black 200g" at bounding box center [403, 443] width 374 height 35
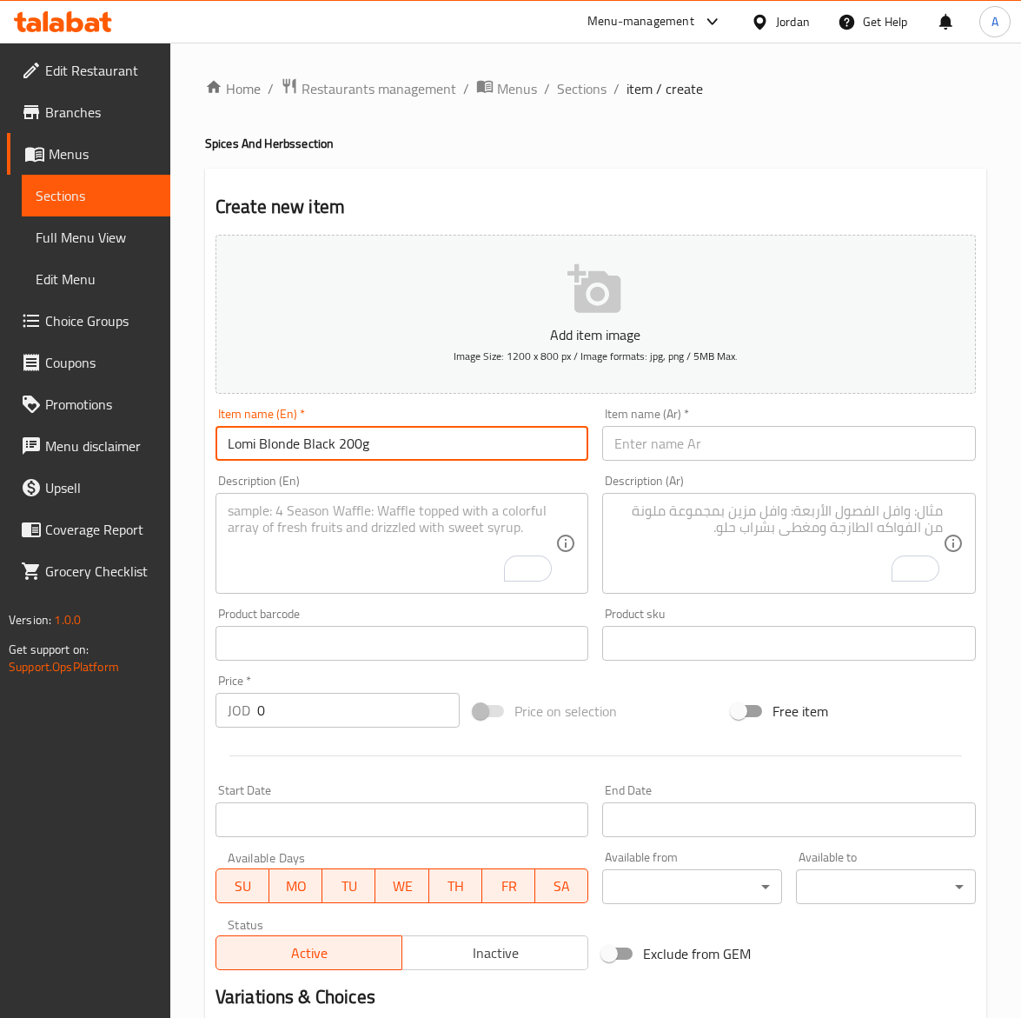
type input "Lomi Blonde Black 200g"
click at [945, 439] on input "text" at bounding box center [789, 443] width 374 height 35
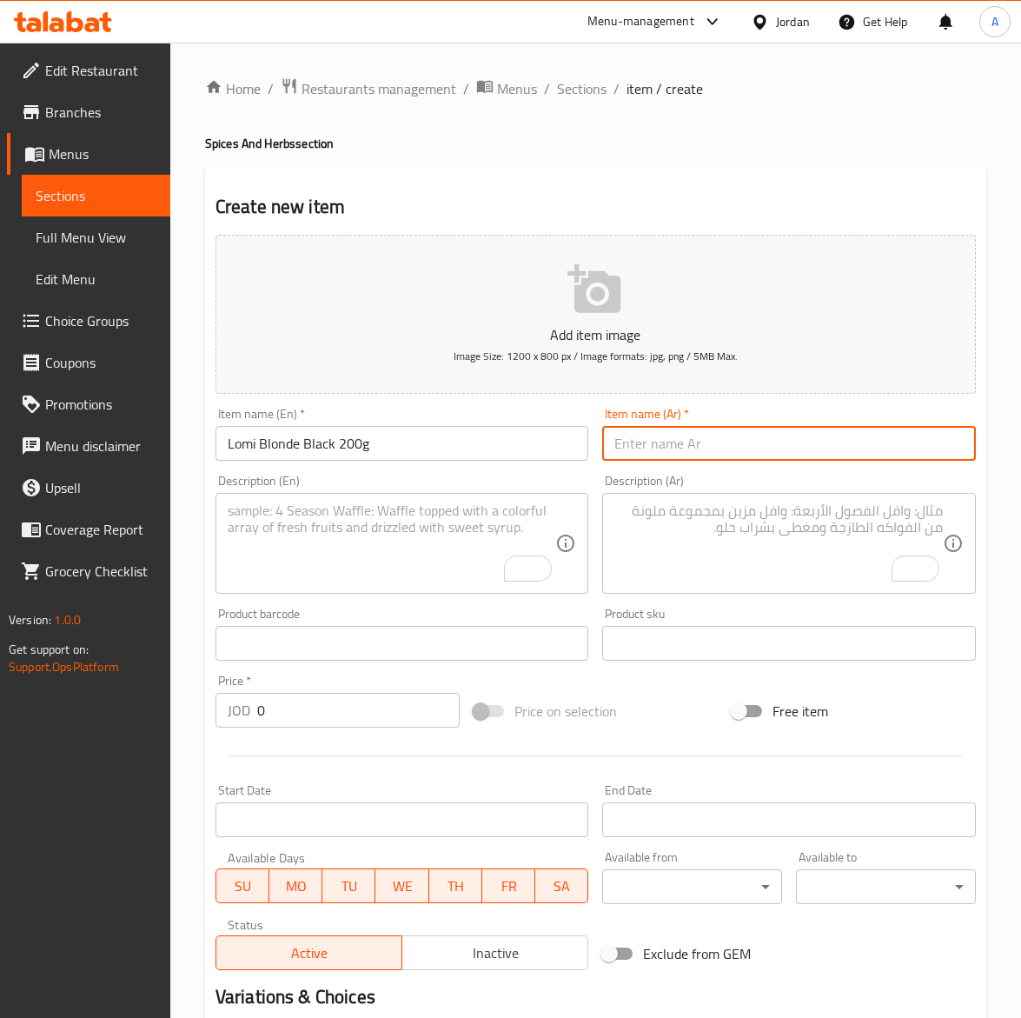
paste input "لومي اشقر_اسود٢٠٠غ"
click at [668, 449] on input "لومي اشقر_اسود٢٠٠غ" at bounding box center [789, 443] width 374 height 35
type input "لومي اشقر اسود٢٠٠غ"
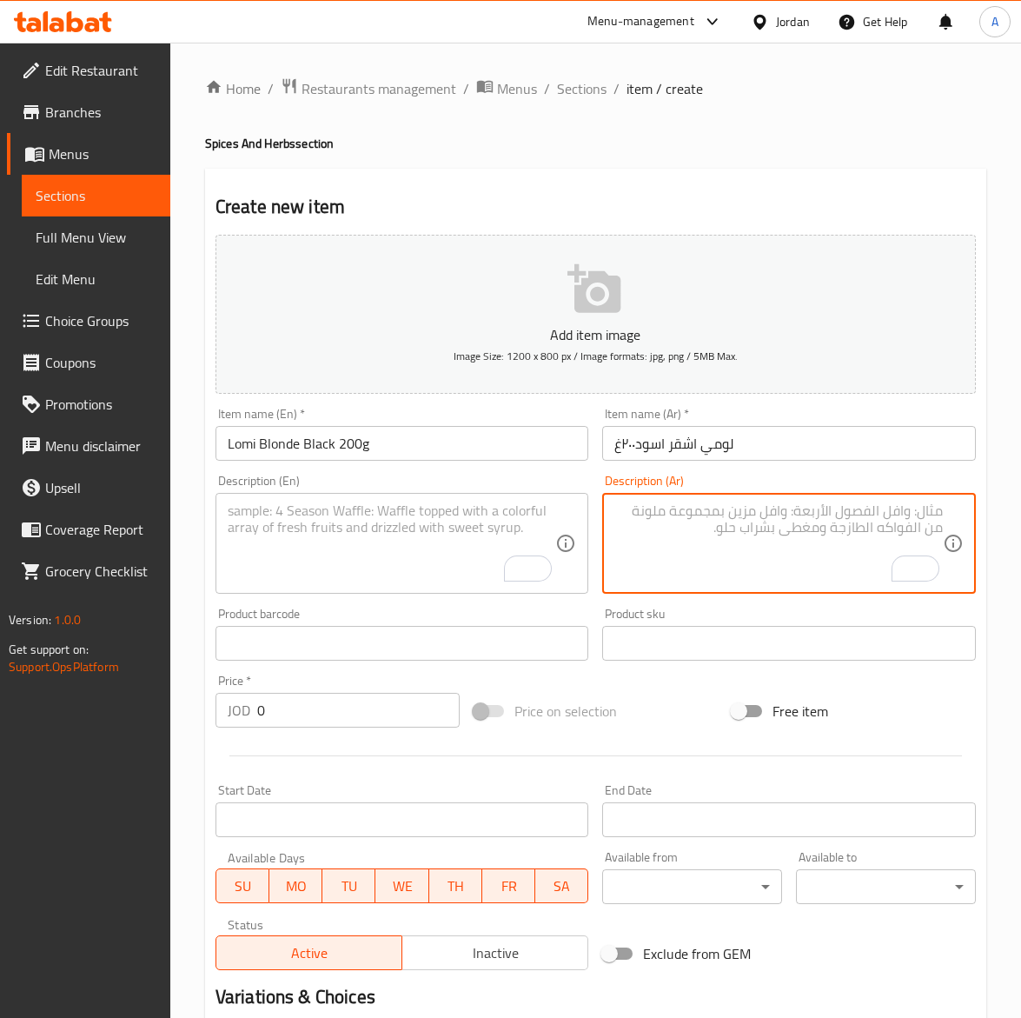
click at [742, 562] on textarea "To enrich screen reader interactions, please activate Accessibility in Grammarl…" at bounding box center [779, 543] width 329 height 83
paste textarea "لومي طبيعي يعطي طعمًا حامضًا مميزًا للأرز واليخنات."
type textarea "لومي طبيعي يعطي طعمًا حامضًا مميزًا للأرز واليخنات."
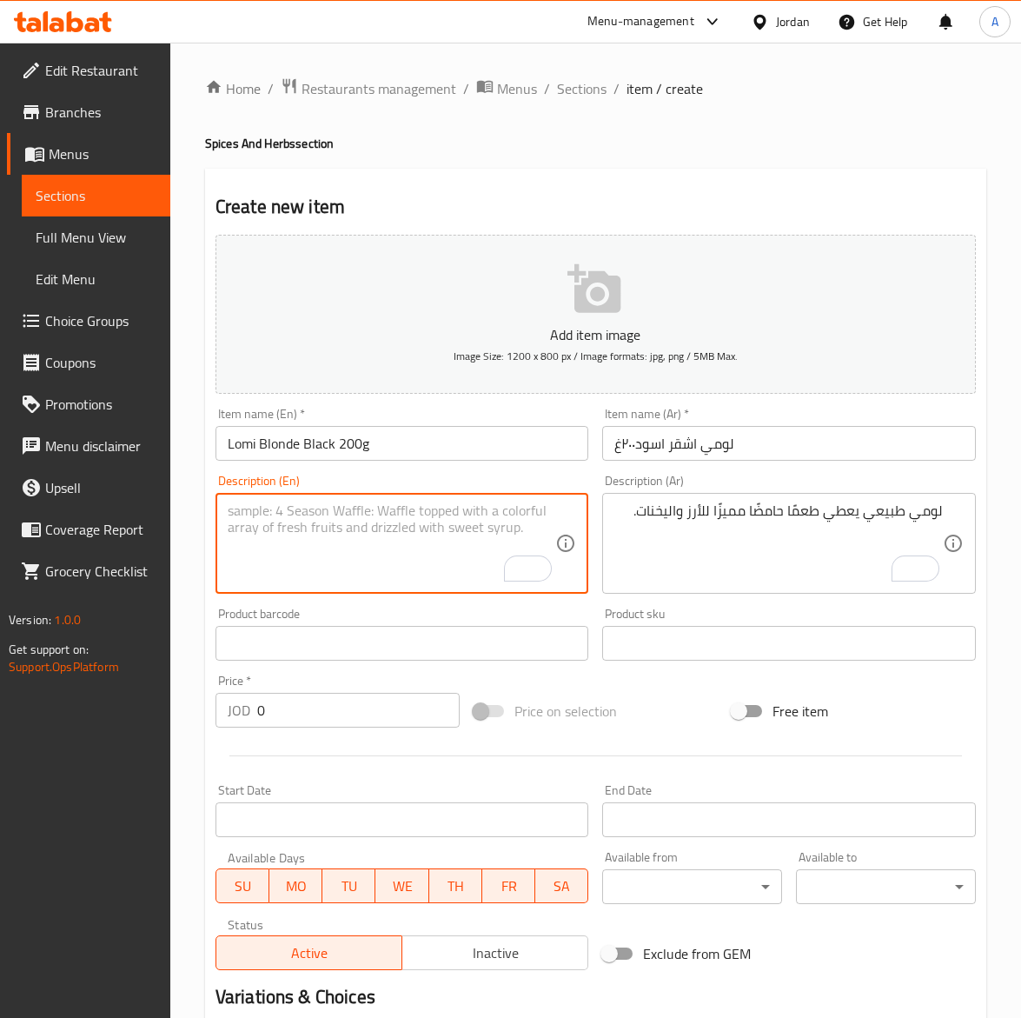
click at [314, 541] on textarea "To enrich screen reader interactions, please activate Accessibility in Grammarl…" at bounding box center [392, 543] width 329 height 83
click at [346, 546] on textarea "To enrich screen reader interactions, please activate Accessibility in Grammarl…" at bounding box center [392, 543] width 329 height 83
paste textarea "Natural Dried Lime (Light & Black) for a tangy flavor in rice and stews."
type textarea "Natural Dried Lime (Light & Black) for a tangy flavor in rice and stews."
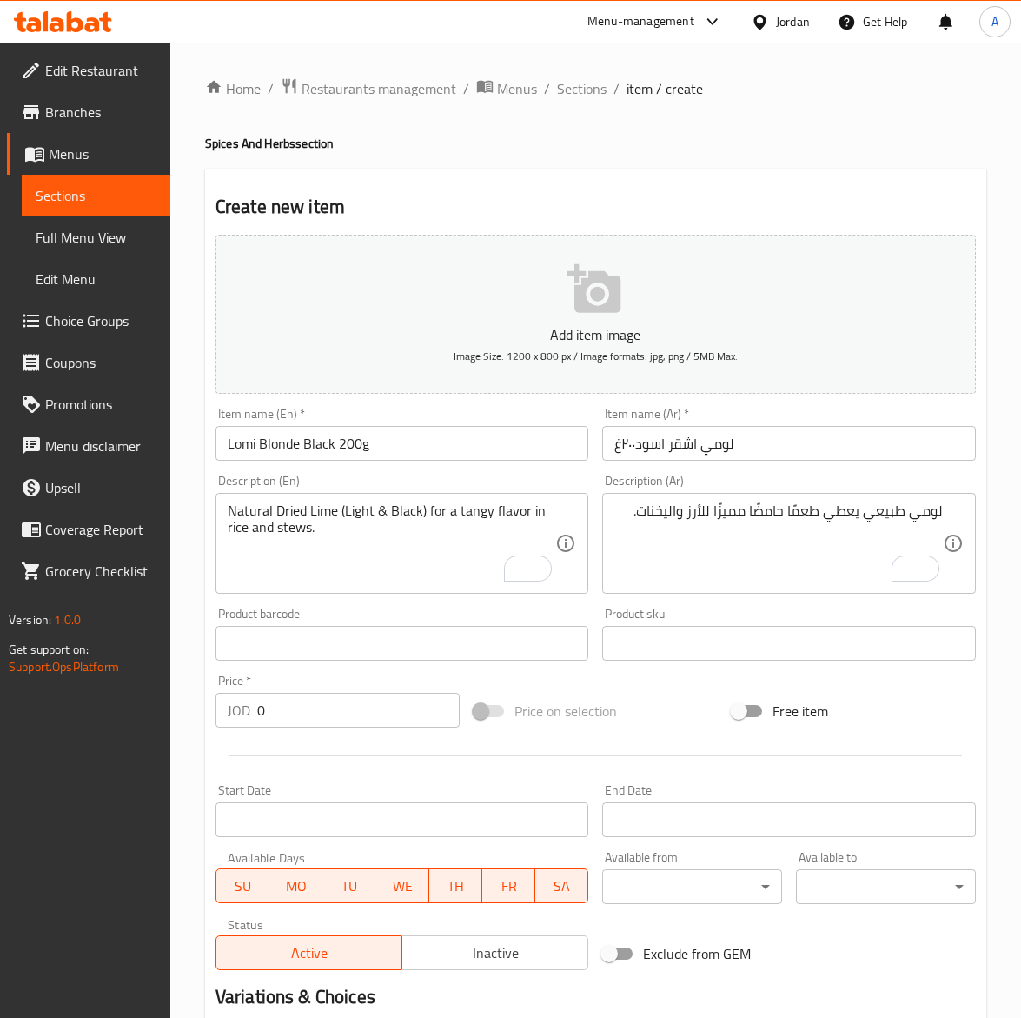
click at [335, 702] on input "0" at bounding box center [358, 710] width 203 height 35
paste input "1.65"
type input "1.65"
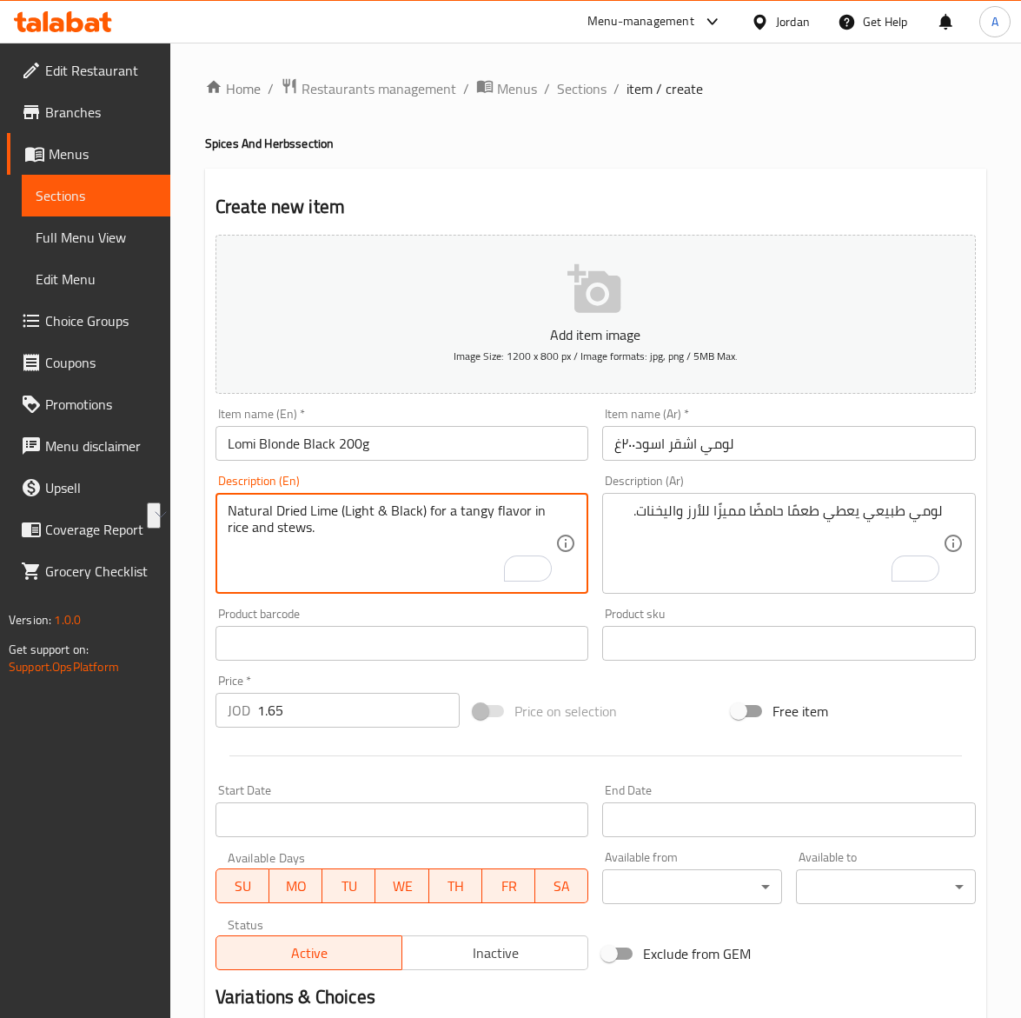
drag, startPoint x: 339, startPoint y: 507, endPoint x: 422, endPoint y: 510, distance: 82.7
click at [342, 511] on textarea "Natural Dried Lime (Light & Black) for a tangy flavor in rice and stews." at bounding box center [392, 543] width 329 height 83
drag, startPoint x: 383, startPoint y: 510, endPoint x: 336, endPoint y: 623, distance: 122.0
click at [383, 536] on textarea "Natural Dried Lime light & Black) for a tangy flavor in rice and stews." at bounding box center [392, 543] width 329 height 83
click at [383, 517] on textarea "Natural Dried Lime light & Black) for a tangy flavor in rice and stews." at bounding box center [392, 543] width 329 height 83
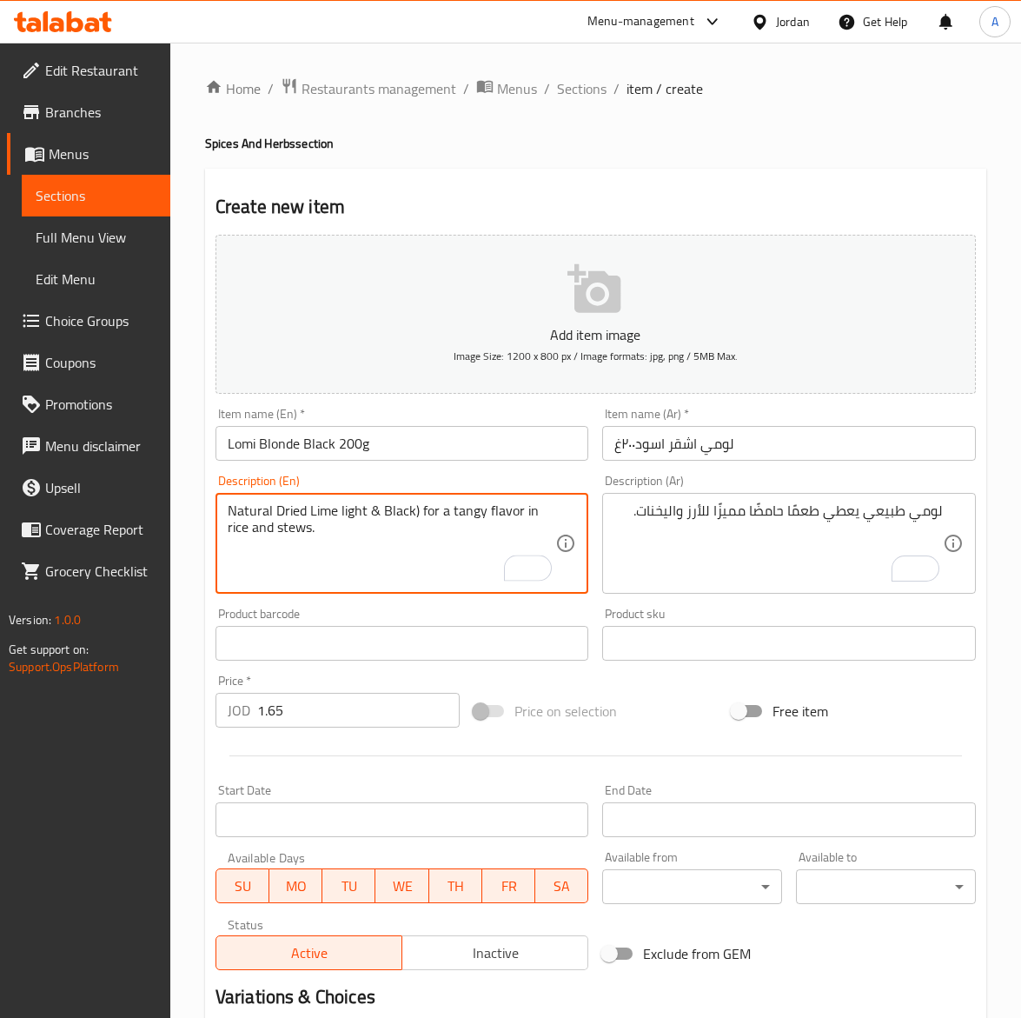
click at [374, 509] on textarea "Natural Dried Lime light & Black) for a tangy flavor in rice and stews." at bounding box center [392, 543] width 329 height 83
click at [432, 506] on textarea "Natural Dried Lime light and Black) for a tangy flavor in rice and stews." at bounding box center [392, 543] width 329 height 83
click at [448, 524] on textarea "Natural Dried Lime light and Black for a tangy flavor in rice and stews." at bounding box center [392, 543] width 329 height 83
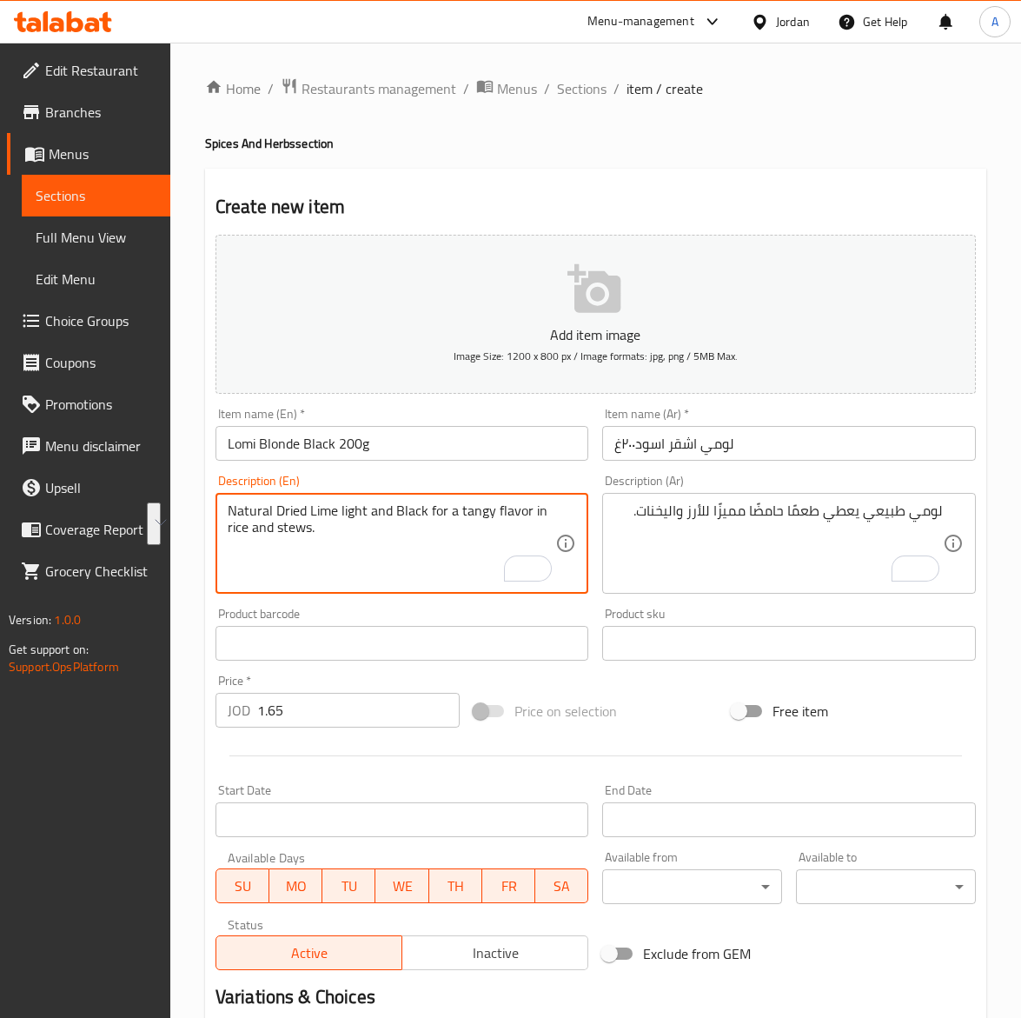
paste textarea "ليمون أسود مجفف طبيعي (فاتح وداكن) لنكهة لاذعة في الأرز والطبخات"
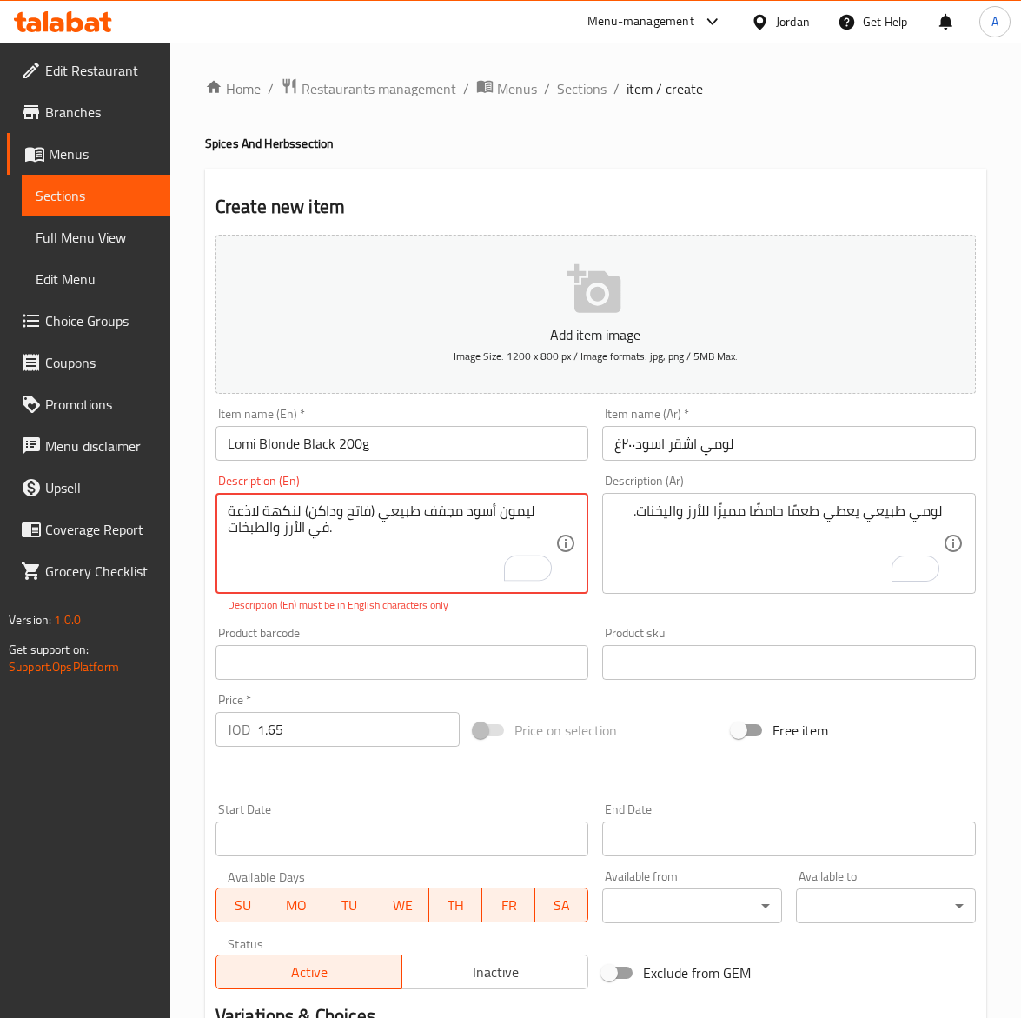
type textarea "Natural Dried Lime light and Black for a tangy flavor in rice and stews."
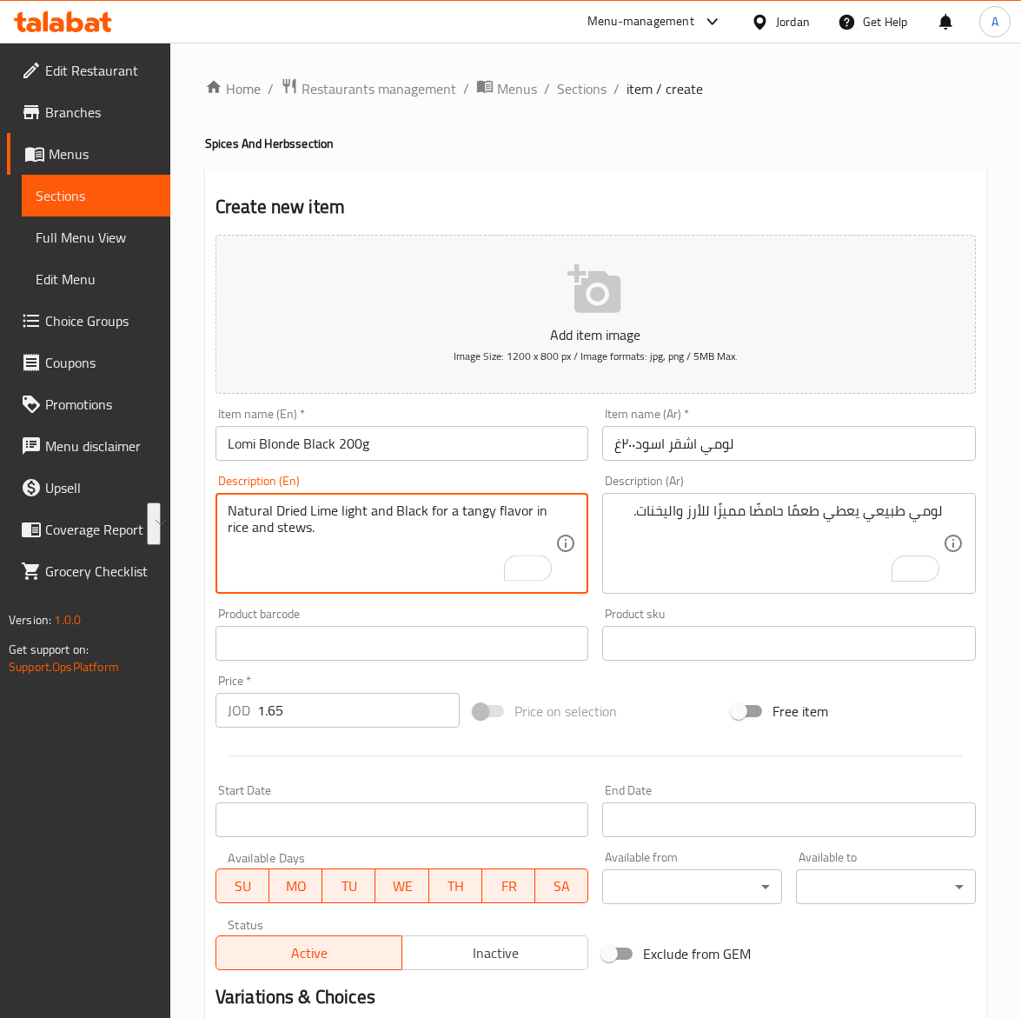
click at [840, 498] on div "لومي طبيعي يعطي طعمًا حامضًا مميزًا للأرز واليخنات. Description (Ar)" at bounding box center [789, 543] width 374 height 101
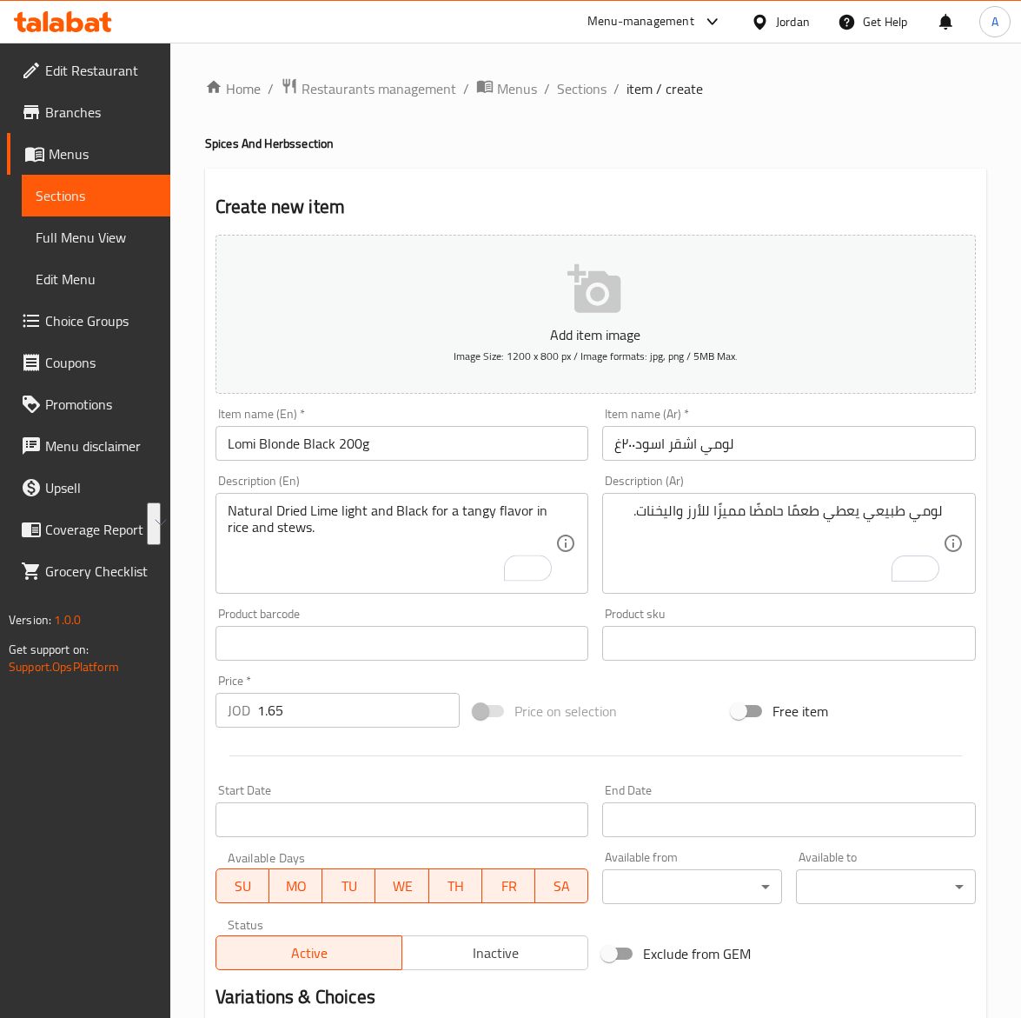
click at [840, 498] on div "لومي طبيعي يعطي طعمًا حامضًا مميزًا للأرز واليخنات. Description (Ar)" at bounding box center [789, 543] width 374 height 101
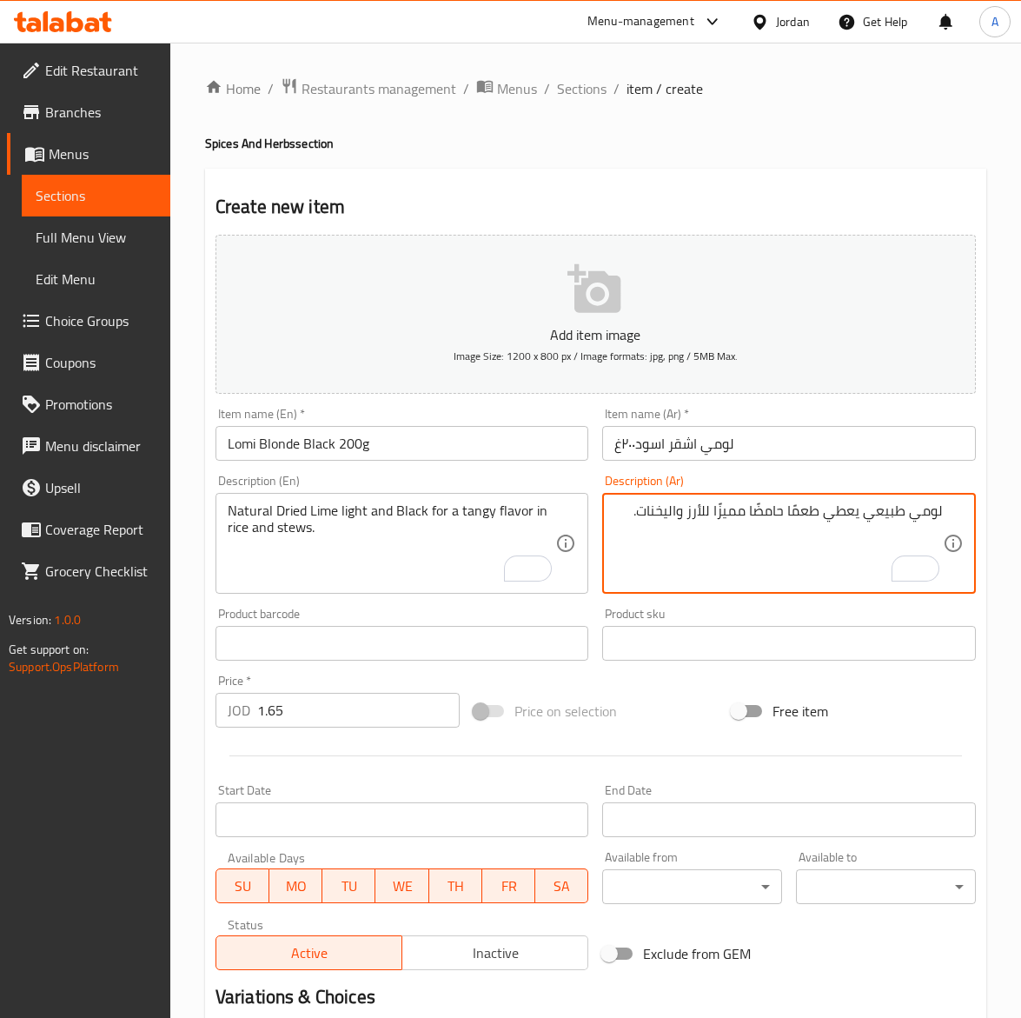
click at [828, 509] on textarea "لومي طبيعي يعطي طعمًا حامضًا مميزًا للأرز واليخنات." at bounding box center [779, 543] width 329 height 83
paste textarea "فاتح وداكن"
type textarea "لومي طبيعي يعطي فاتح وأسود طعمًا حامضًا مميزًا للأرز واليخنات."
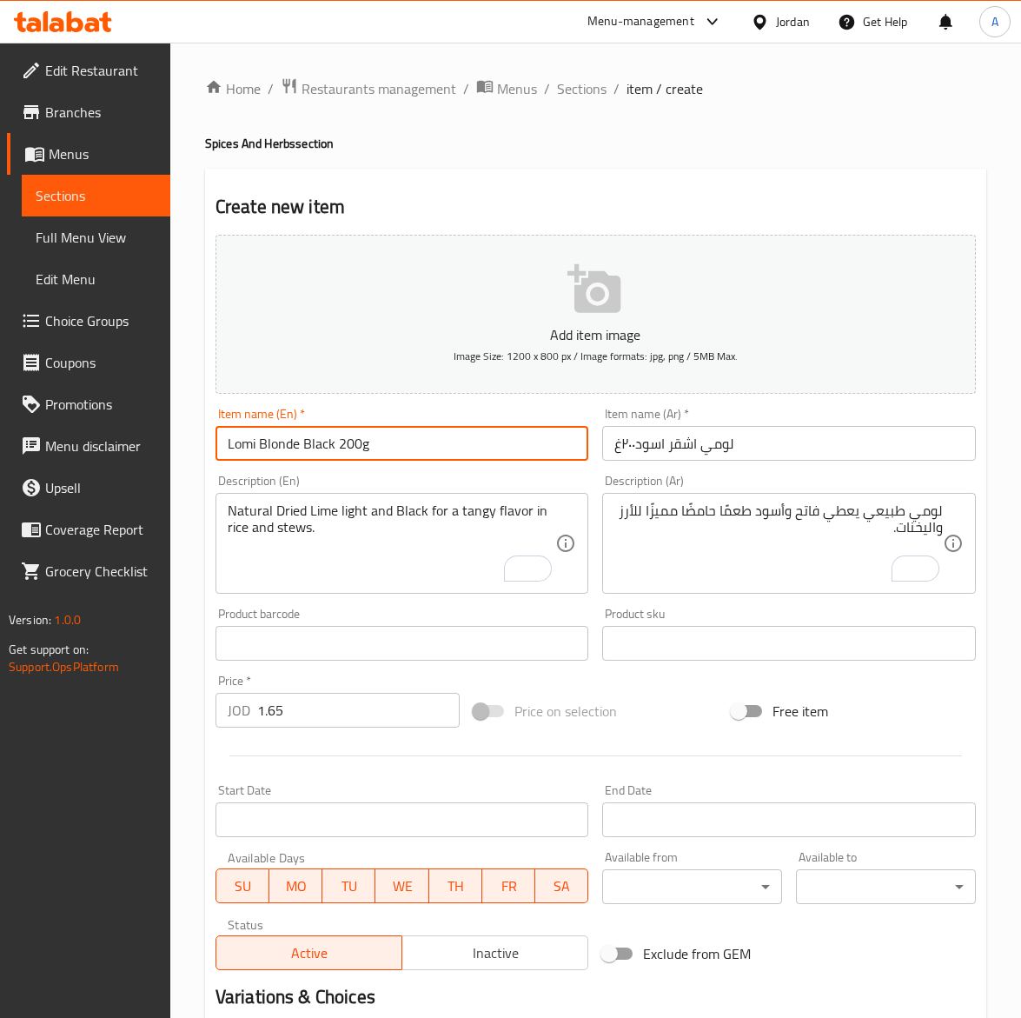
click at [397, 441] on input "Lomi Blonde Black 200g" at bounding box center [403, 443] width 374 height 35
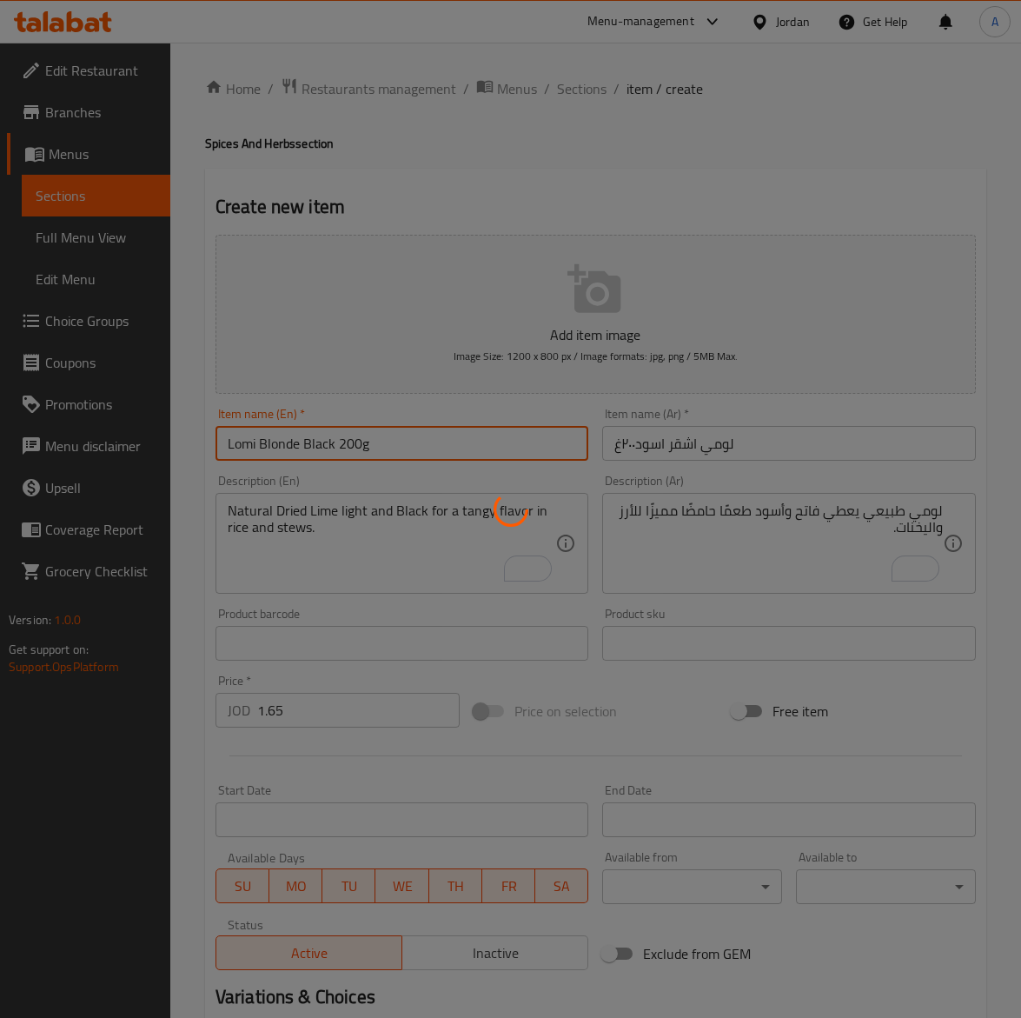
type input "0"
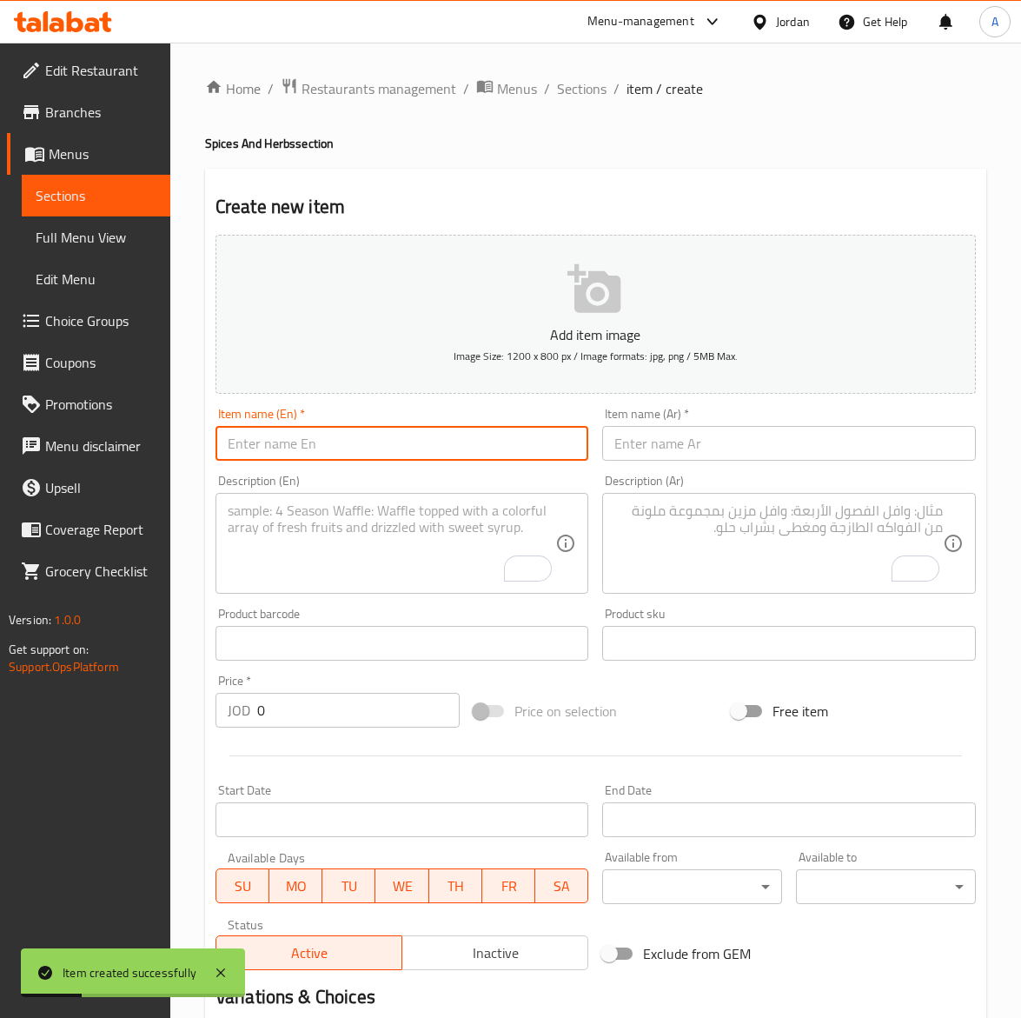
click at [283, 444] on input "text" at bounding box center [403, 443] width 374 height 35
paste input "Black Pepper 200g"
type input "Black Pepper 200g"
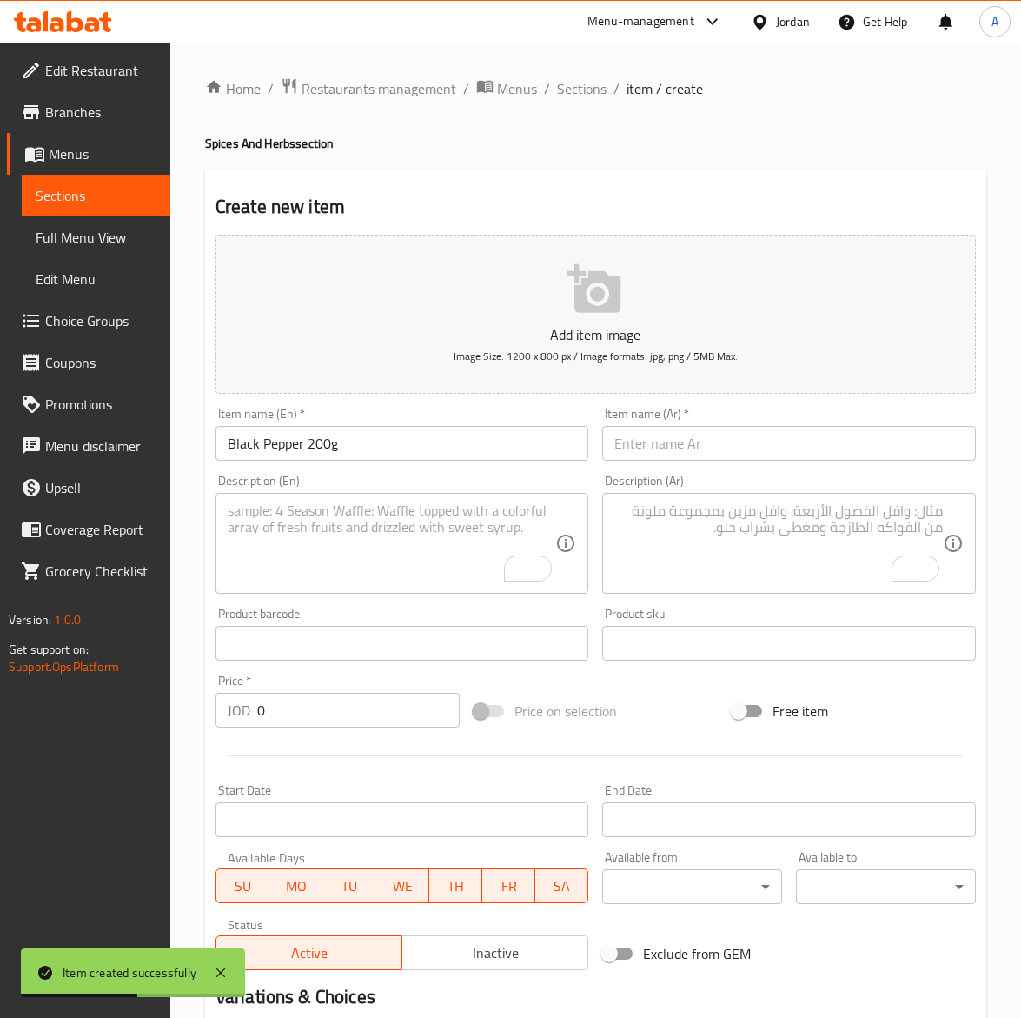
click at [736, 430] on input "text" at bounding box center [789, 443] width 374 height 35
paste input "فلفل اسود٢٠٠غ"
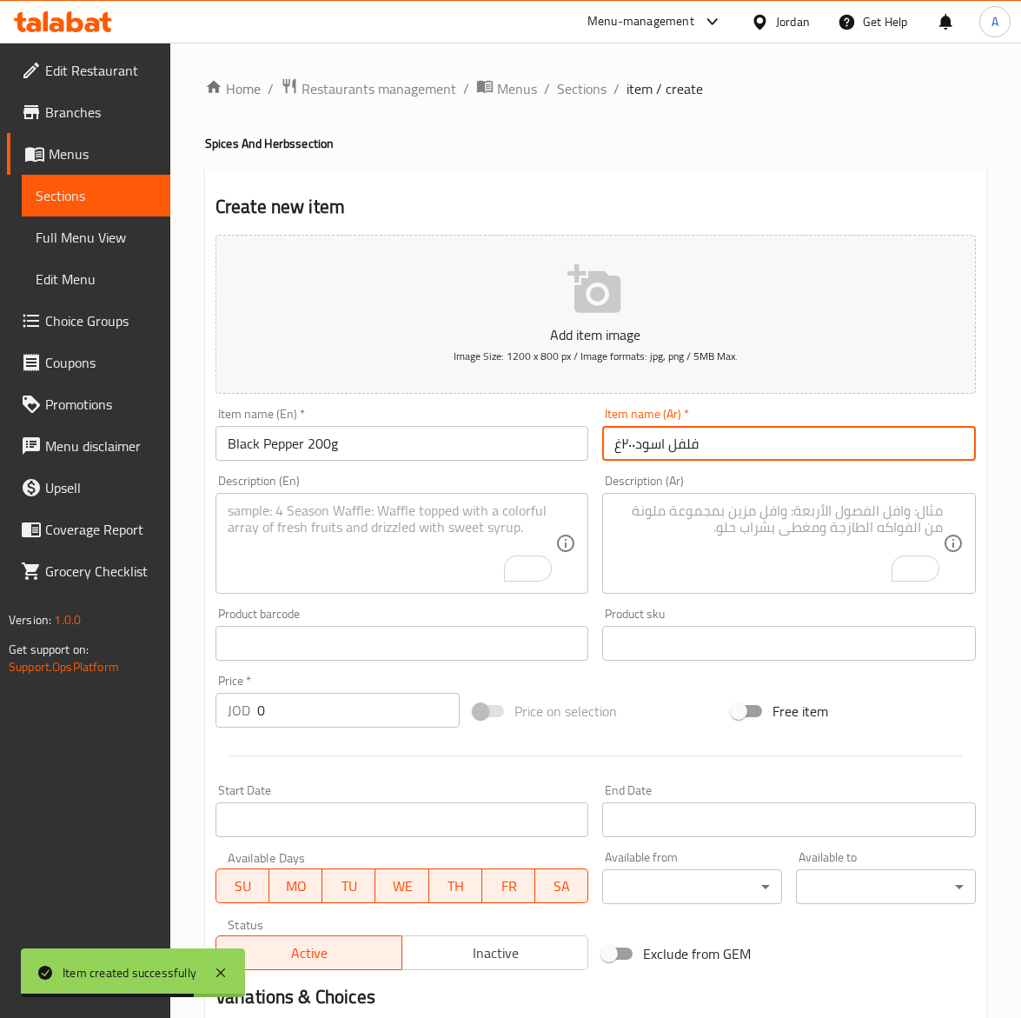
type input "فلفل اسود٢٠٠غ"
click at [396, 532] on textarea "To enrich screen reader interactions, please activate Accessibility in Grammarl…" at bounding box center [392, 543] width 329 height 83
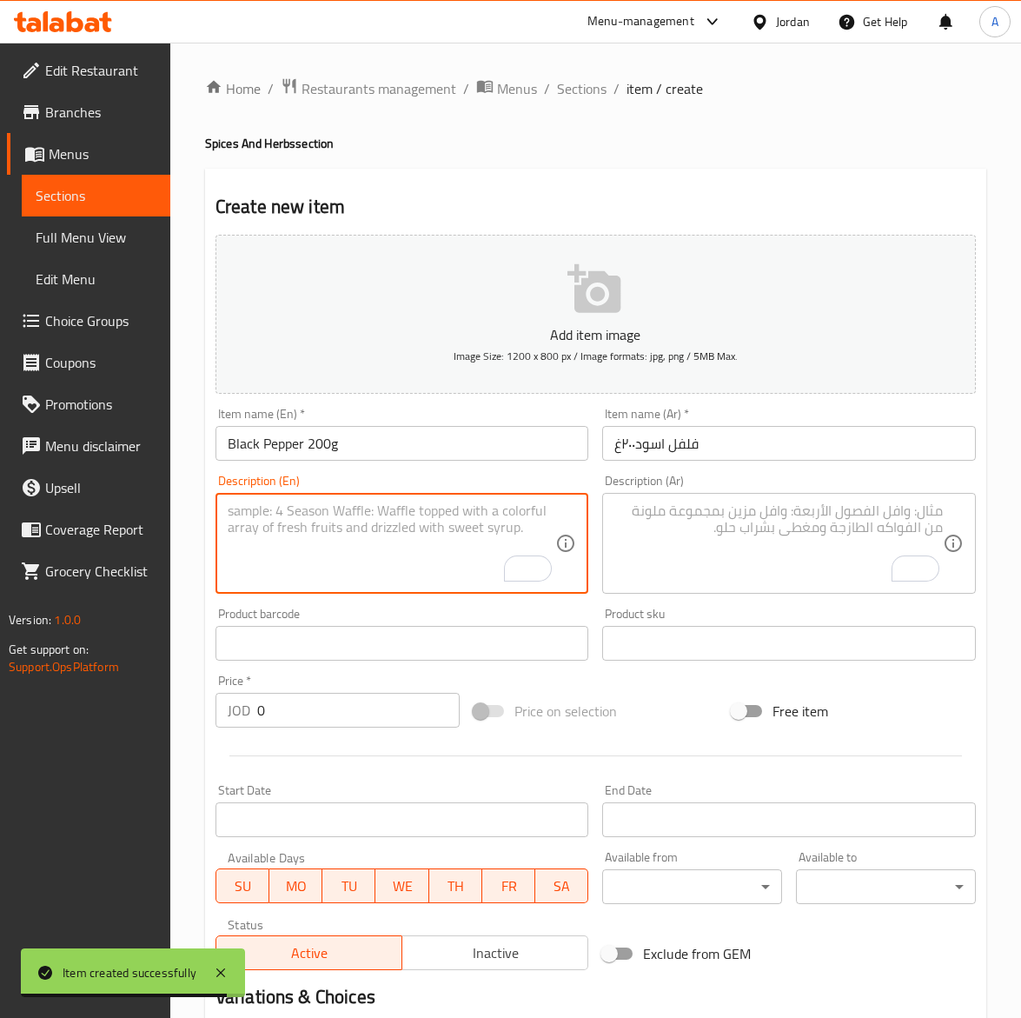
paste textarea "فلفل أسود مطحون طازج برائحة قوية ونكهة حارة لذيذة."
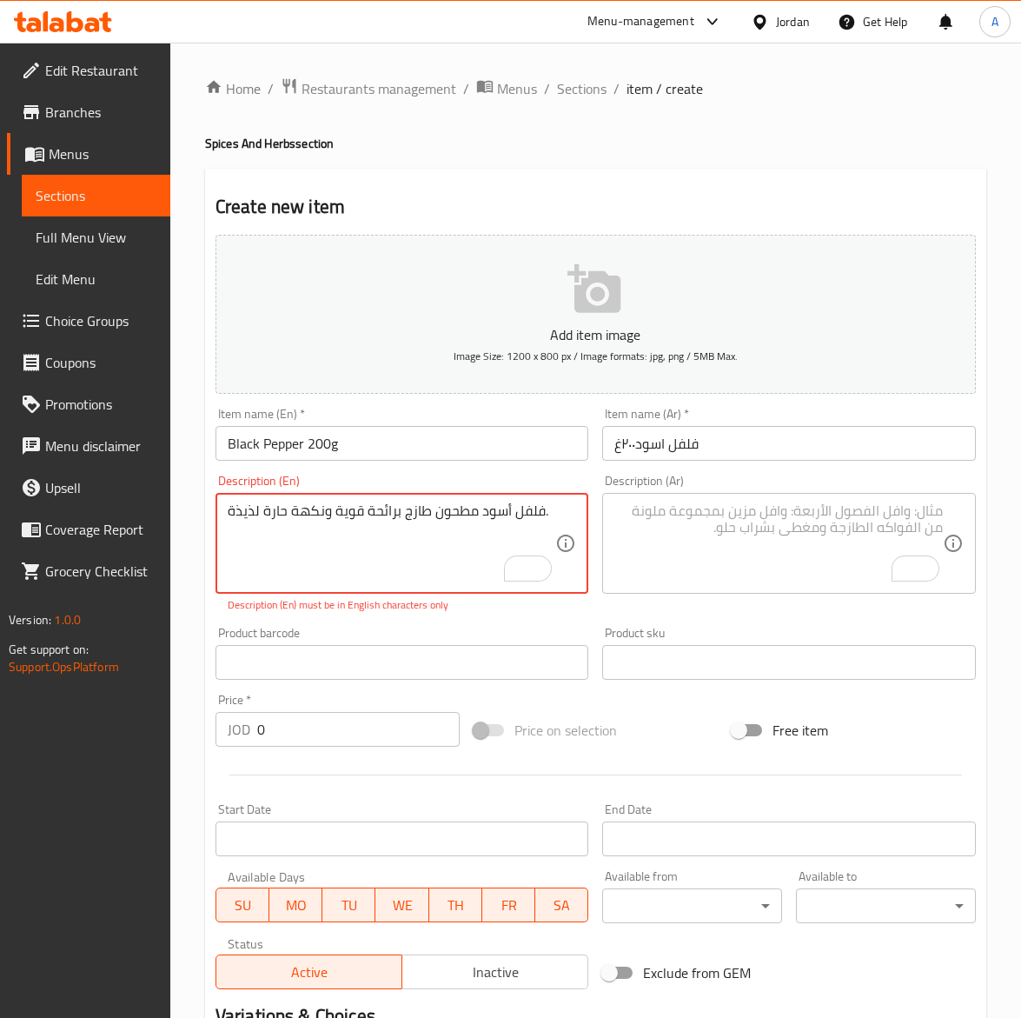
click at [233, 514] on textarea "فلفل أسود مطحون طازج برائحة قوية ونكهة حارة لذيذة." at bounding box center [392, 543] width 329 height 83
paste textarea "Fresh Ground Black Pepper with a bold, spicy aroma"
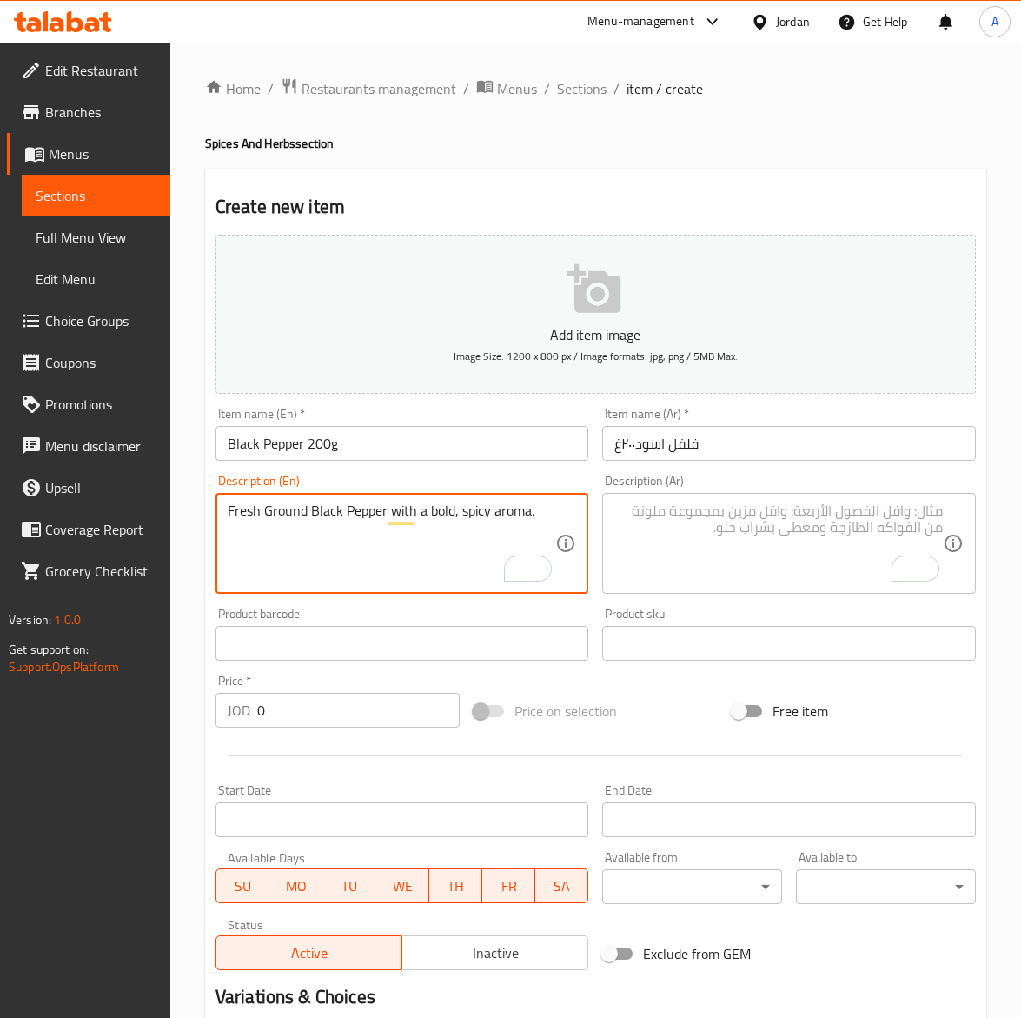
type textarea "Fresh Ground Black Pepper with a bold, spicy aroma."
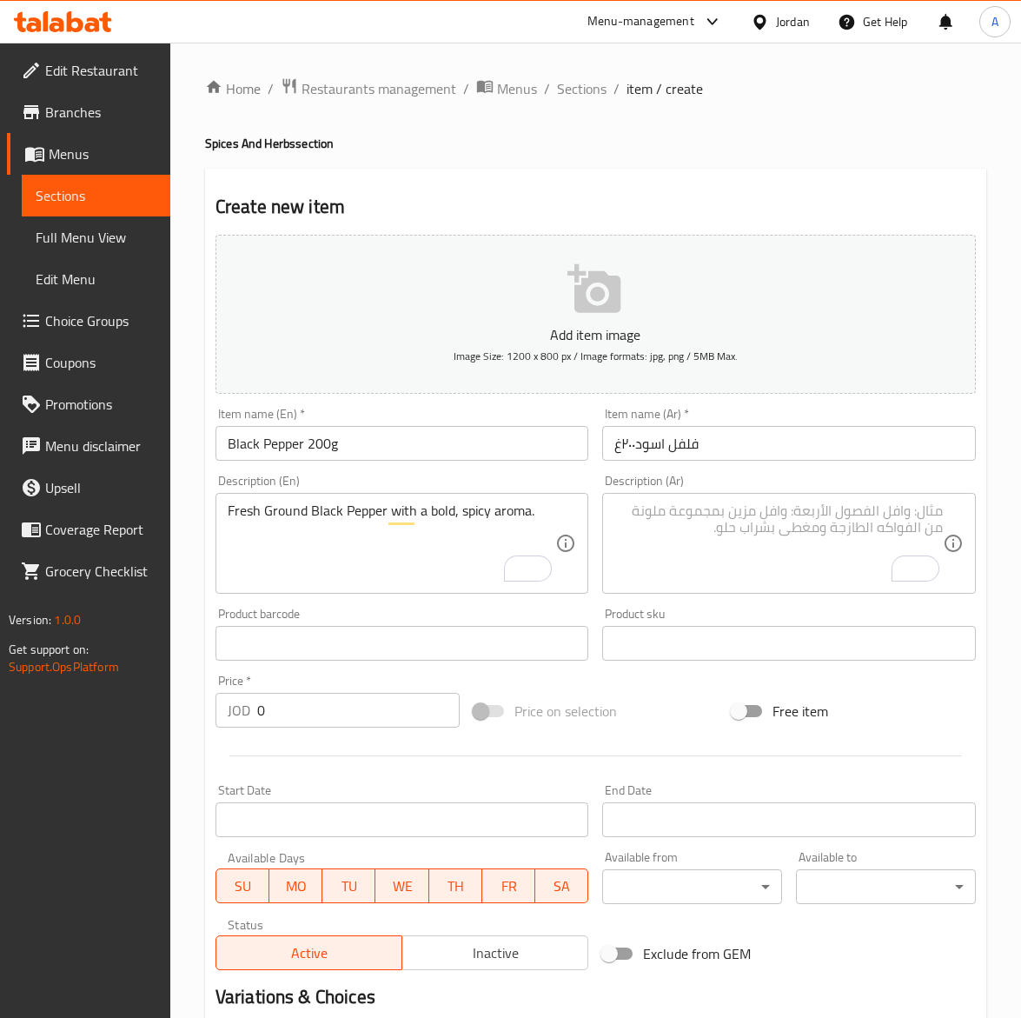
click at [649, 553] on textarea "To enrich screen reader interactions, please activate Accessibility in Grammarl…" at bounding box center [779, 543] width 329 height 83
click at [720, 528] on textarea "To enrich screen reader interactions, please activate Accessibility in Grammarl…" at bounding box center [779, 543] width 329 height 83
paste textarea "فلفل أسود مطحون طازج برائحة قوية ونكهة حارة لذيذة."
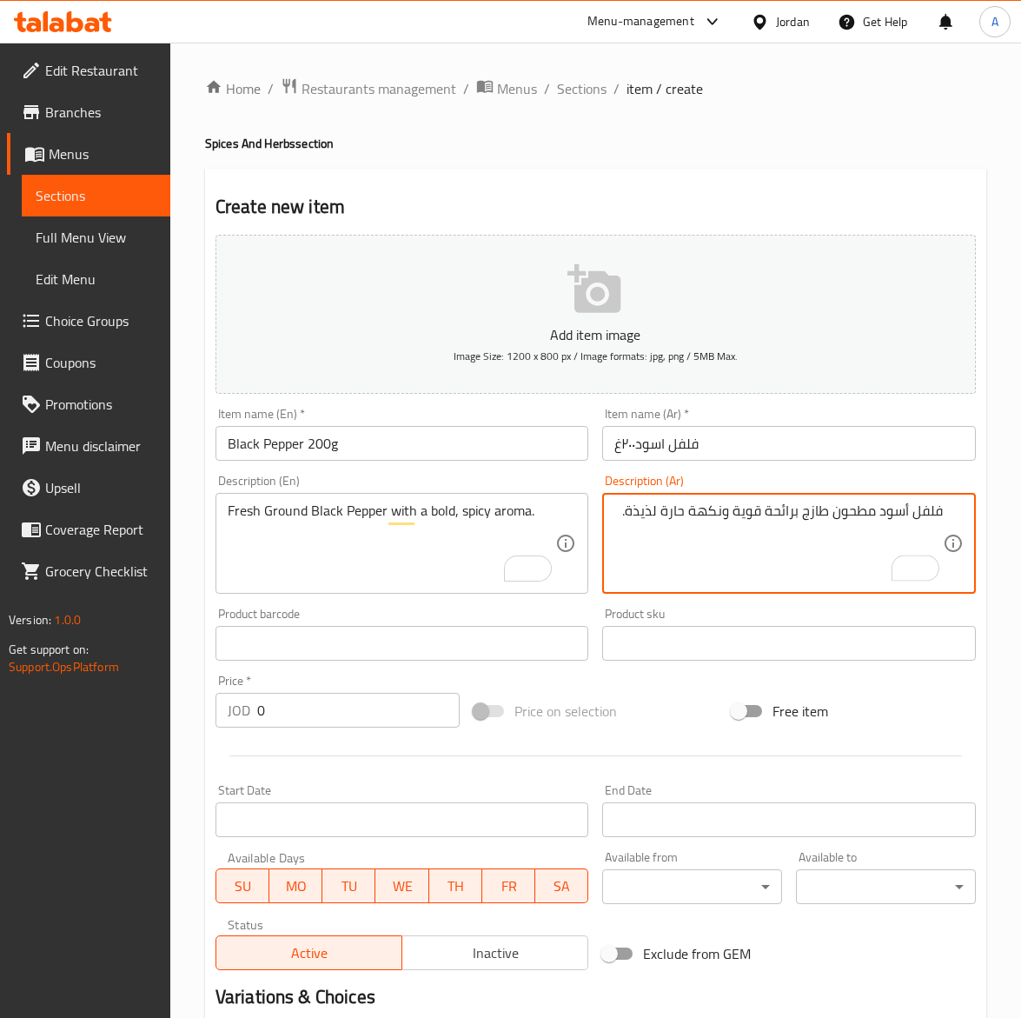
type textarea "فلفل أسود مطحون طازج برائحة قوية ونكهة حارة لذيذة."
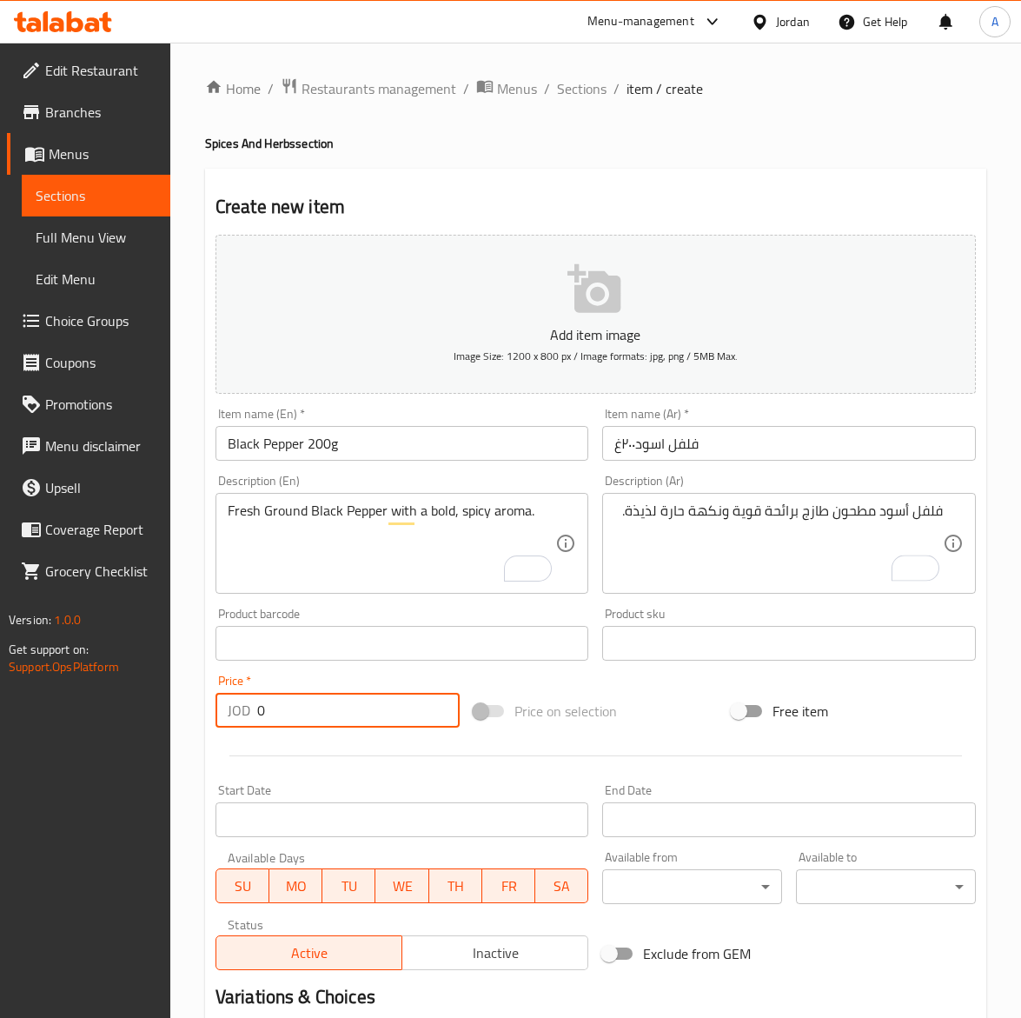
click at [275, 702] on input "0" at bounding box center [358, 710] width 203 height 35
type input "2.80"
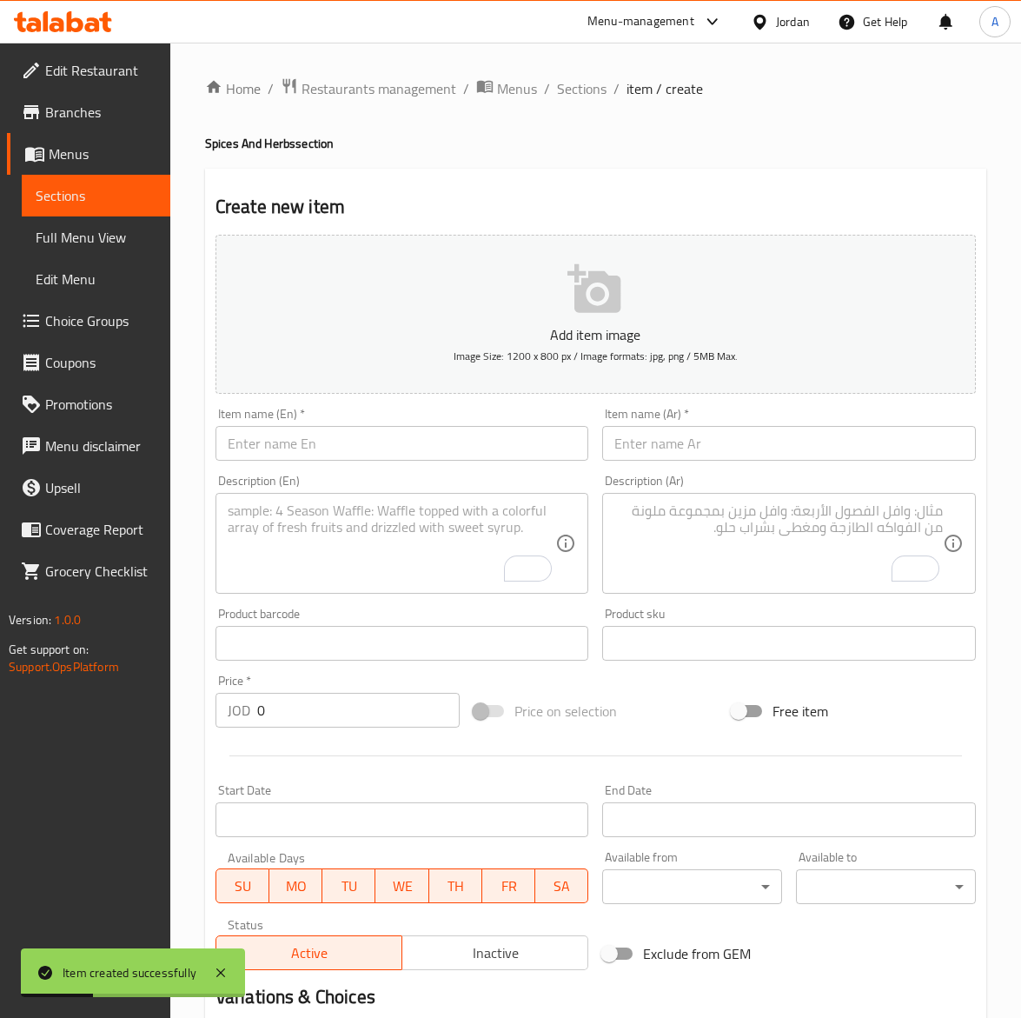
click at [269, 461] on input "text" at bounding box center [403, 443] width 374 height 35
paste input "Curry 200g"
click at [689, 449] on input "text" at bounding box center [789, 443] width 374 height 35
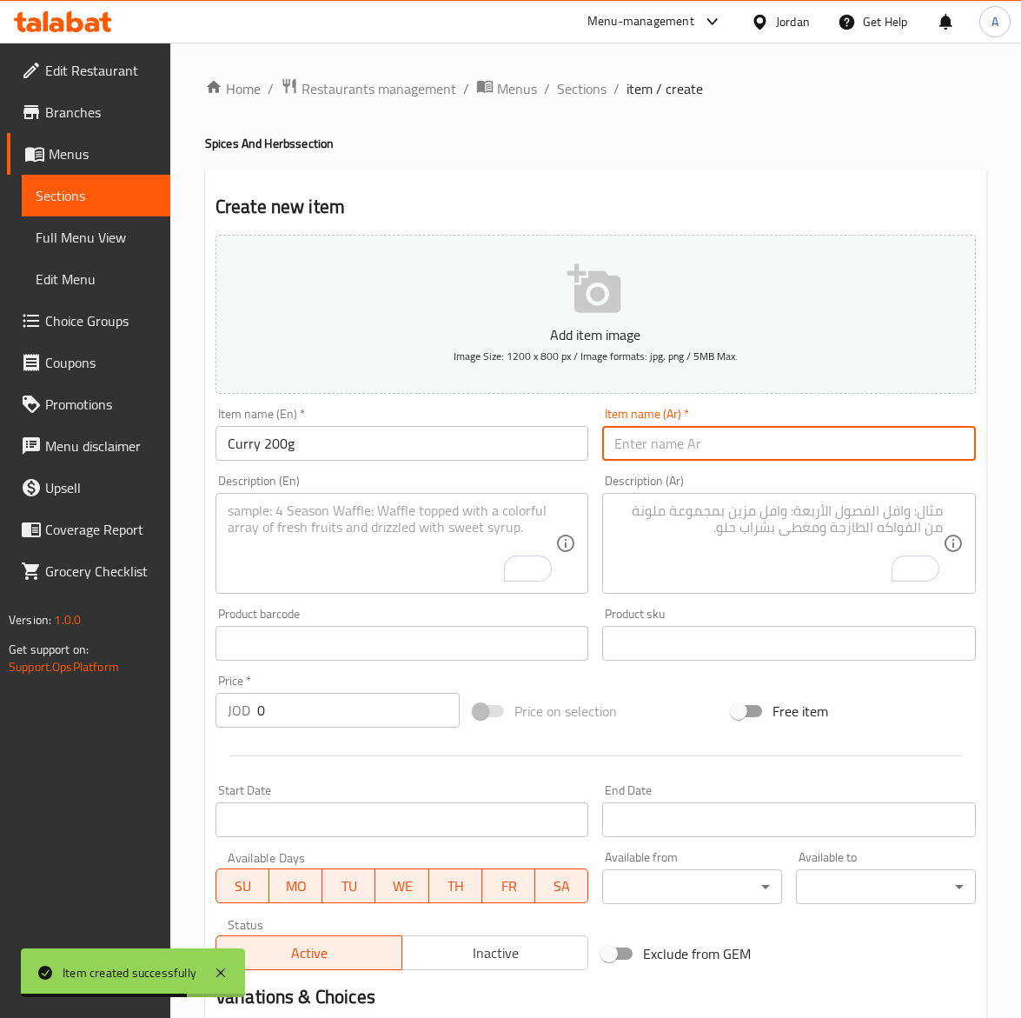
paste input "كاري ٢٠٠غ"
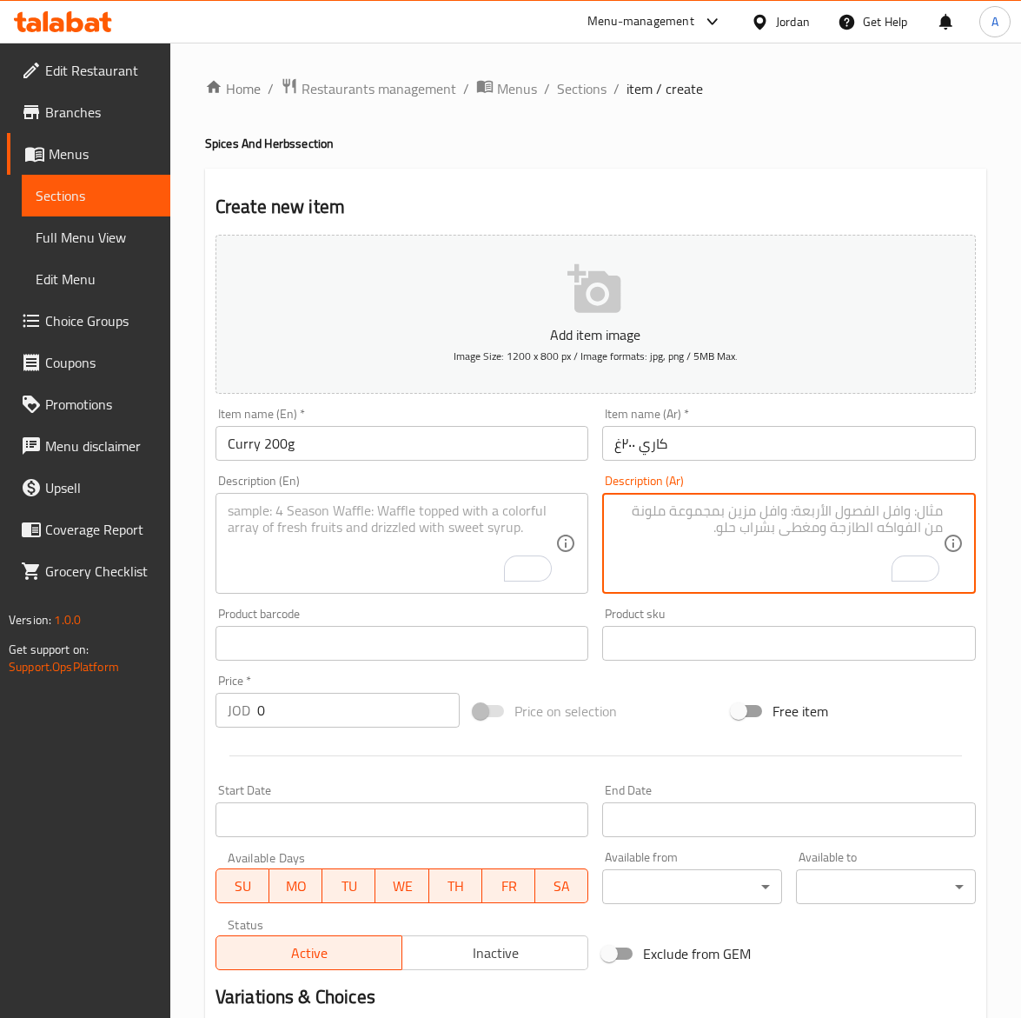
click at [691, 550] on textarea "To enrich screen reader interactions, please activate Accessibility in Grammarl…" at bounding box center [779, 543] width 329 height 83
paste textarea "خليط توابل الكاري الفاخر بنكهة آسيوية مميزة."
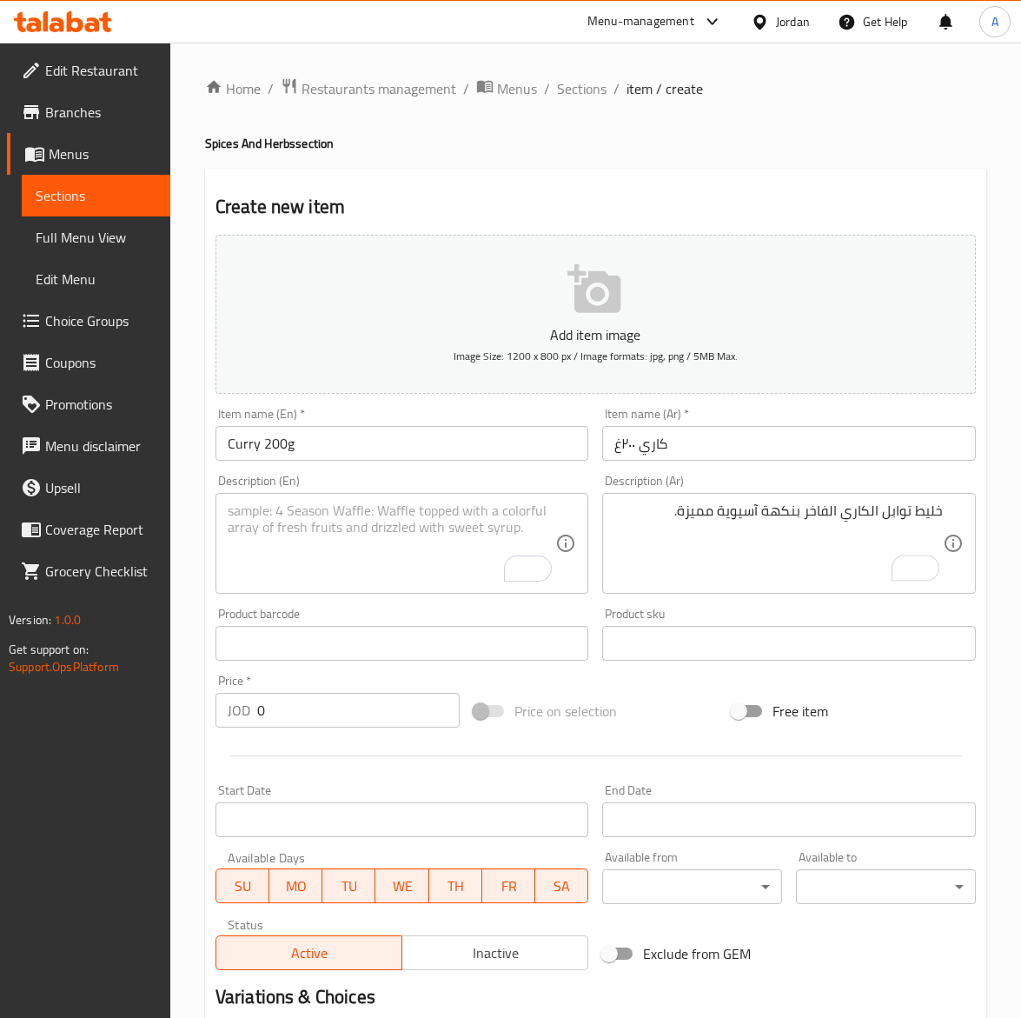
click at [280, 537] on textarea "To enrich screen reader interactions, please activate Accessibility in Grammarl…" at bounding box center [392, 543] width 329 height 83
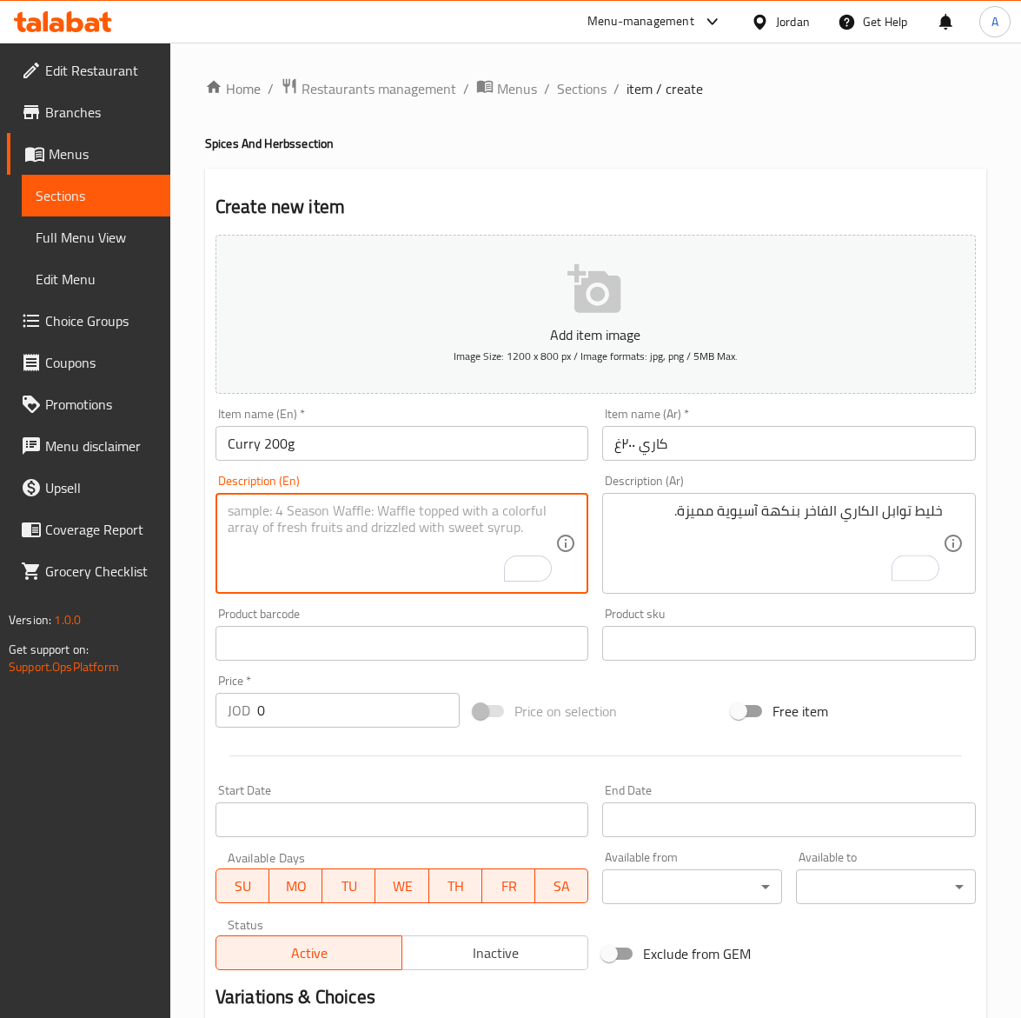
paste textarea "Premium Curry Powder with authentic Asian-inspired flavor."
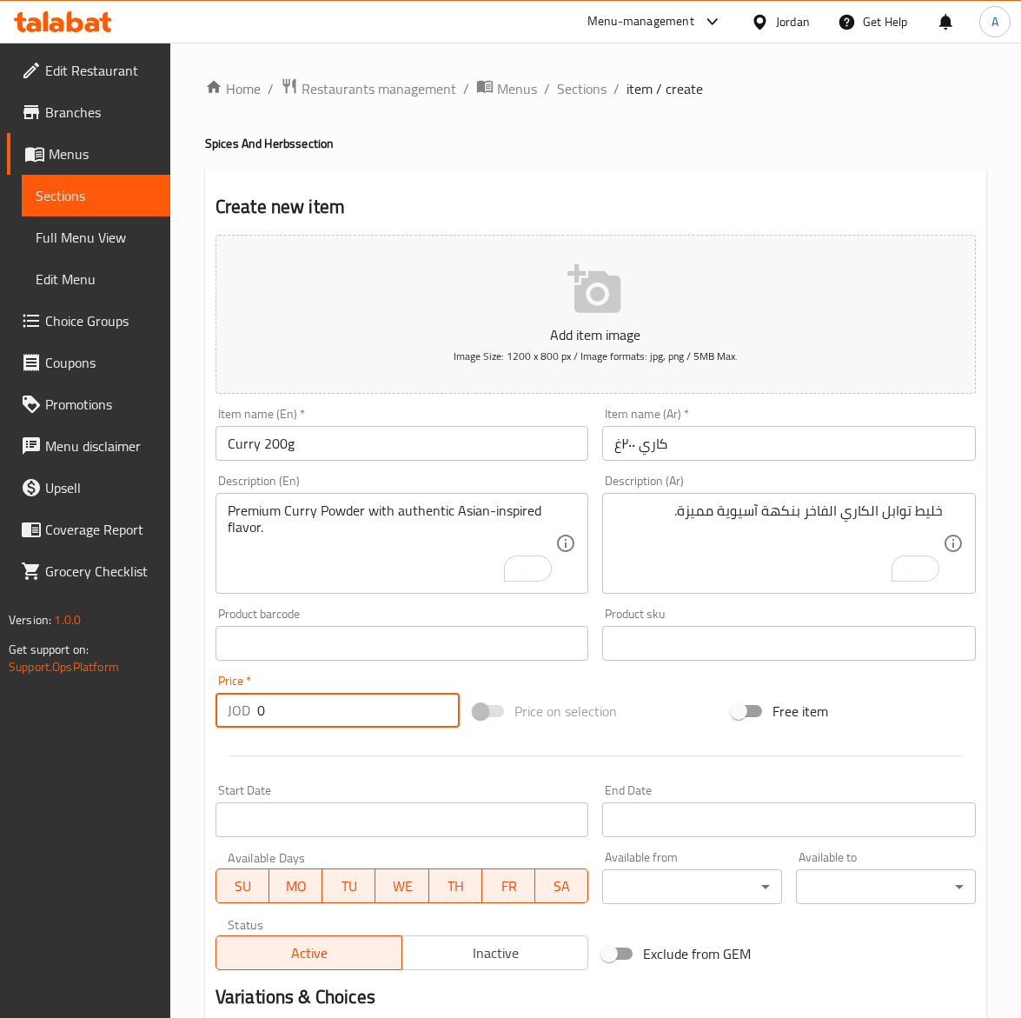
click at [336, 702] on input "0" at bounding box center [358, 710] width 203 height 35
paste input "1.65"
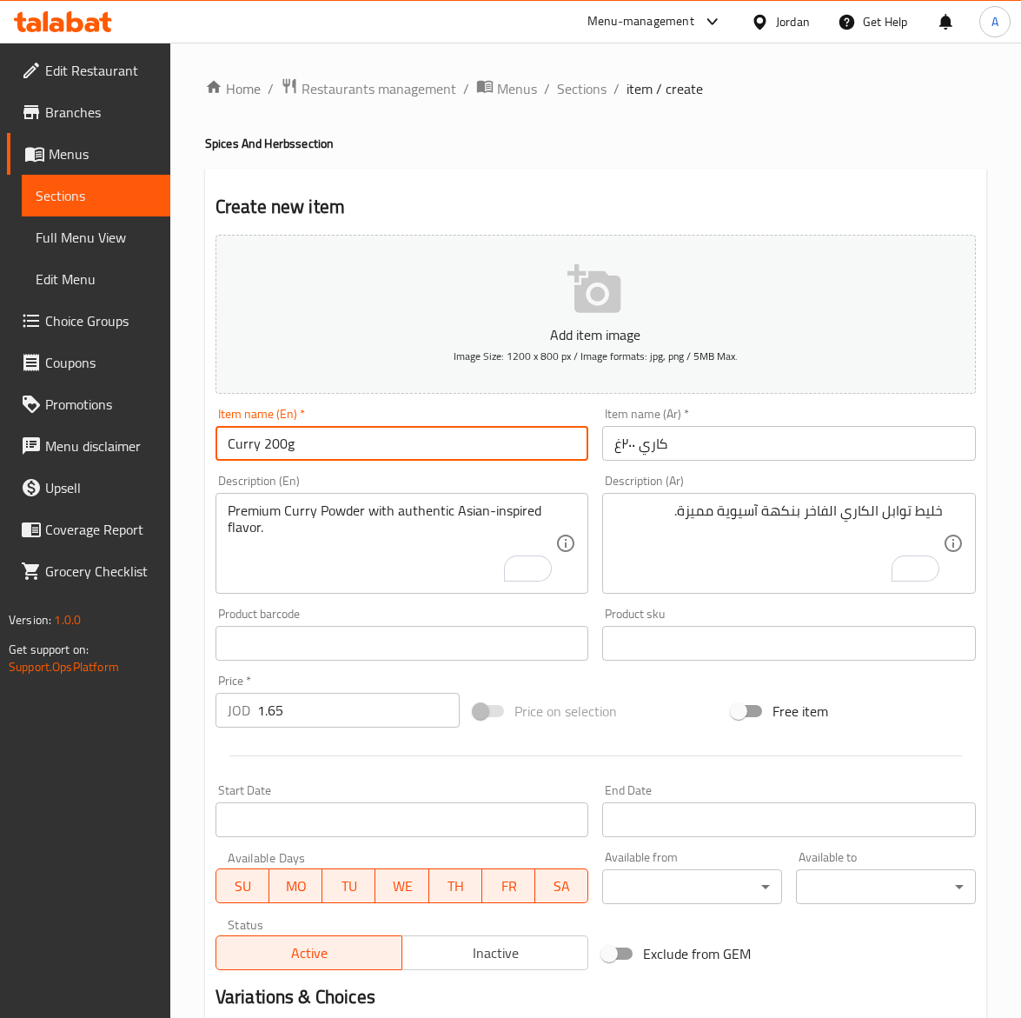
click at [348, 444] on input "Curry 200g" at bounding box center [403, 443] width 374 height 35
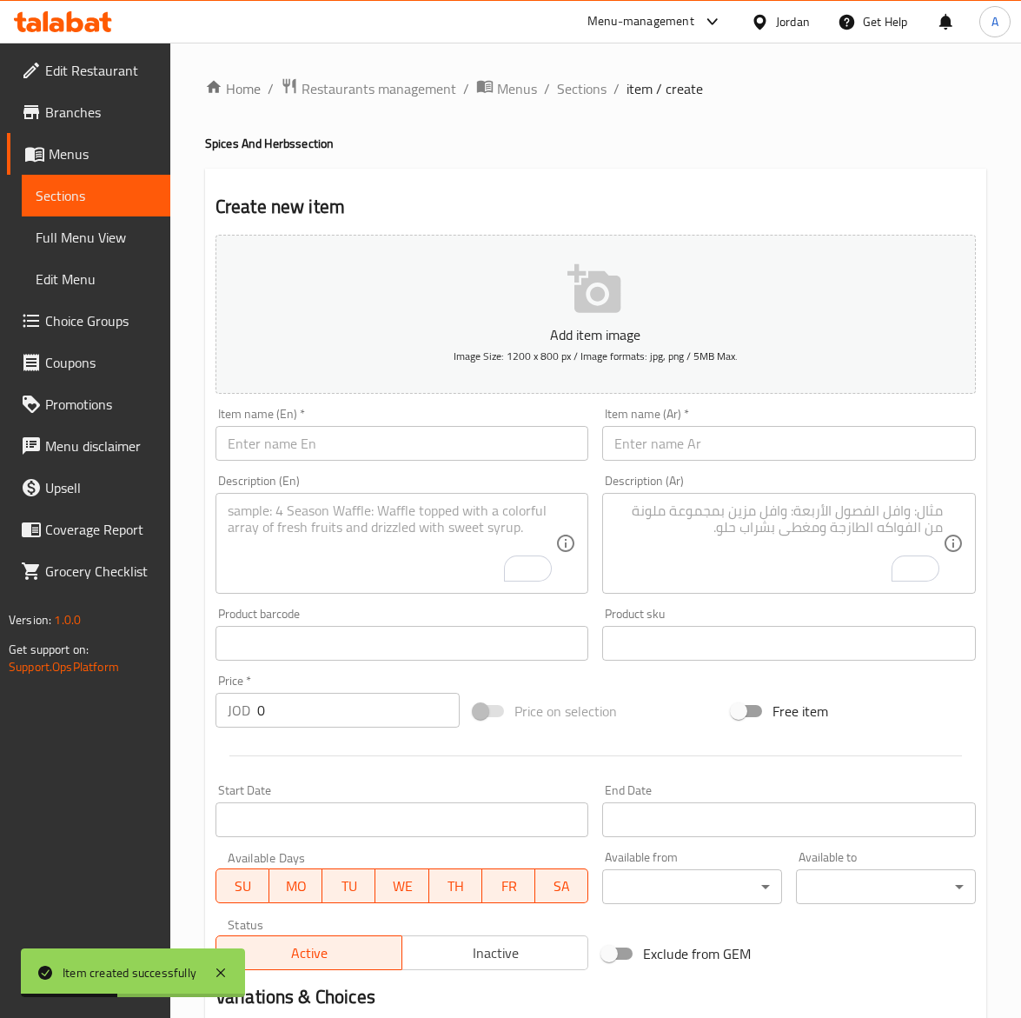
click at [396, 449] on input "text" at bounding box center [403, 443] width 374 height 35
paste
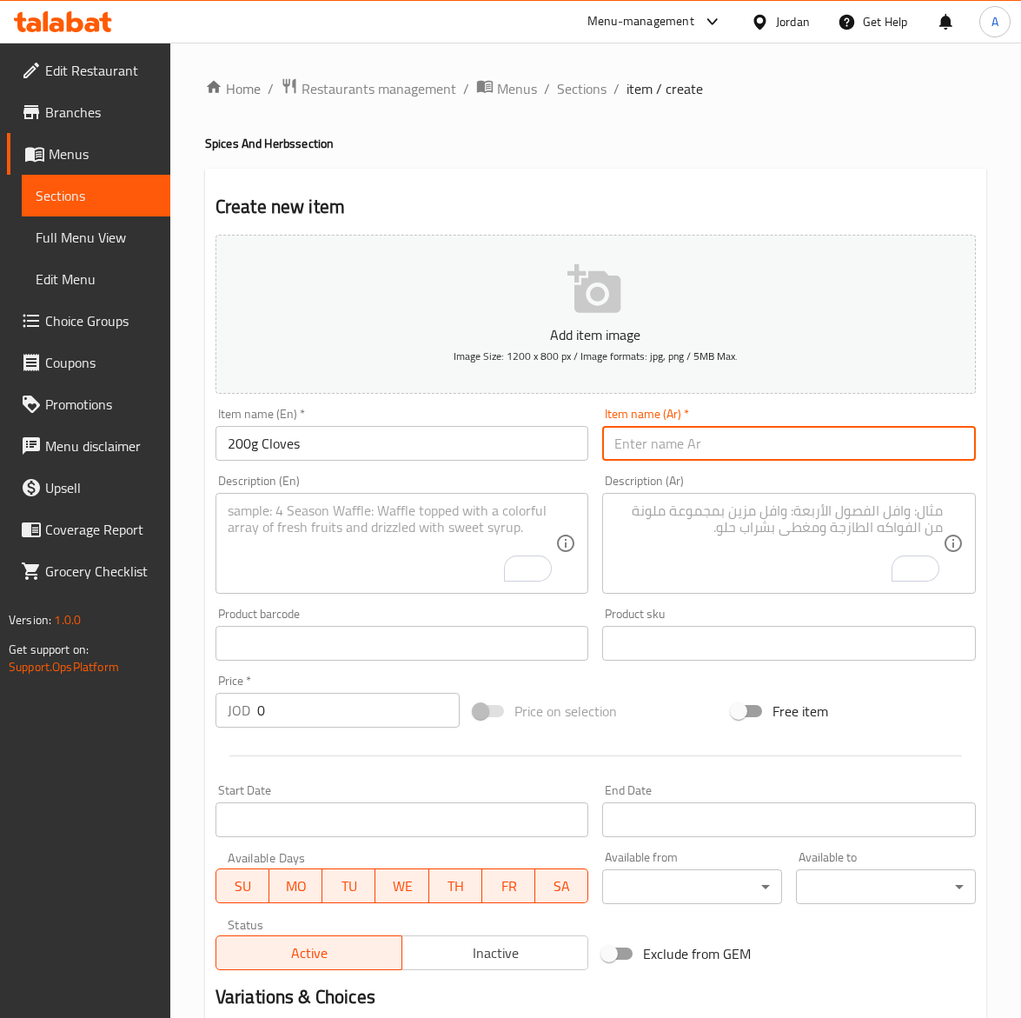
click at [763, 442] on input "text" at bounding box center [789, 443] width 374 height 35
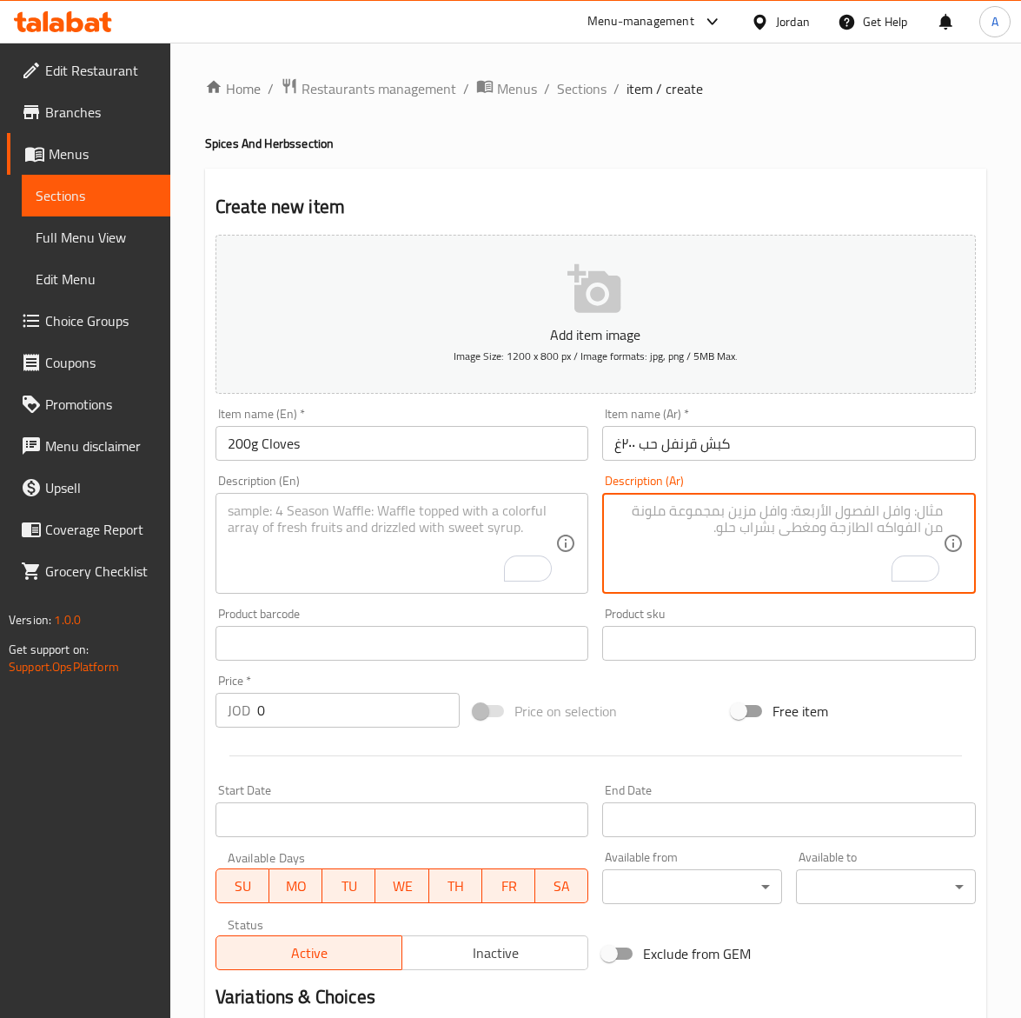
click at [776, 530] on textarea "To enrich screen reader interactions, please activate Accessibility in Grammarl…" at bounding box center [779, 543] width 329 height 83
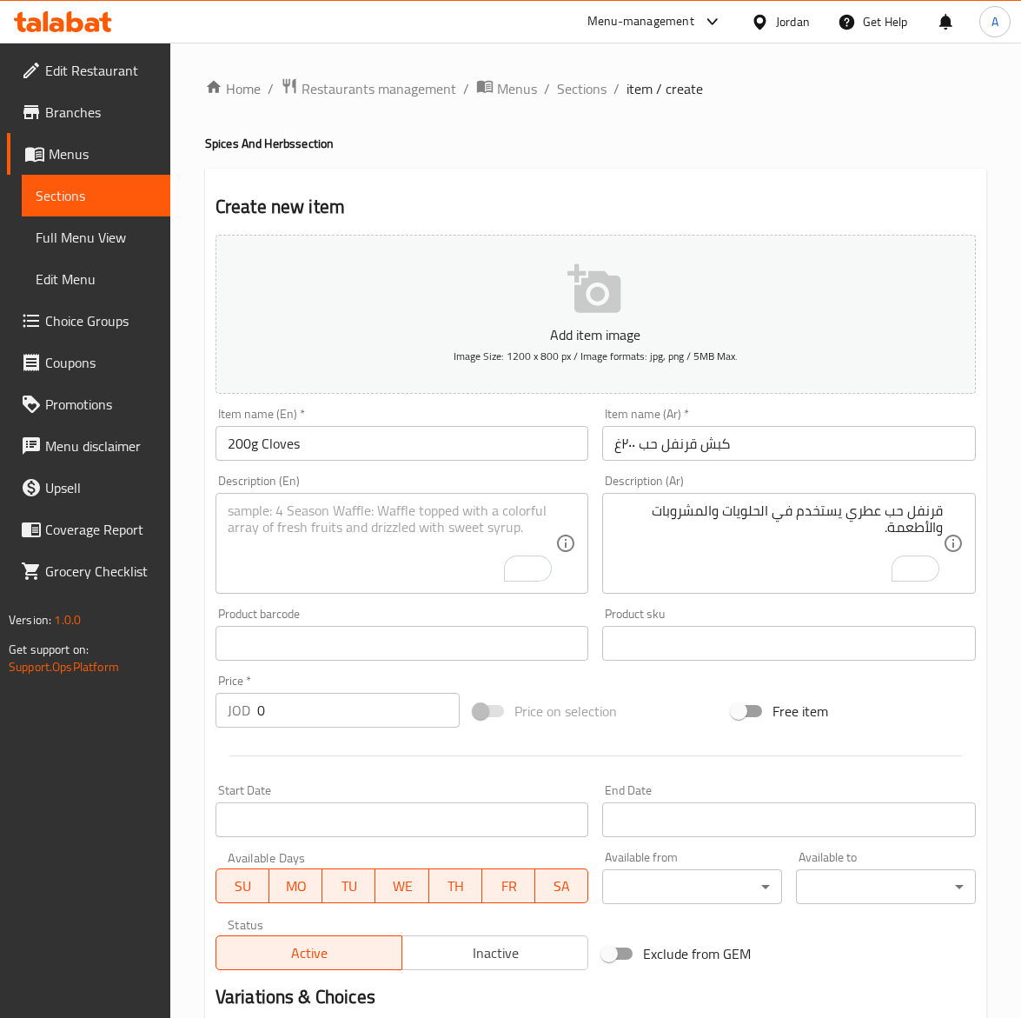
click at [284, 553] on textarea "To enrich screen reader interactions, please activate Accessibility in Grammarl…" at bounding box center [392, 543] width 329 height 83
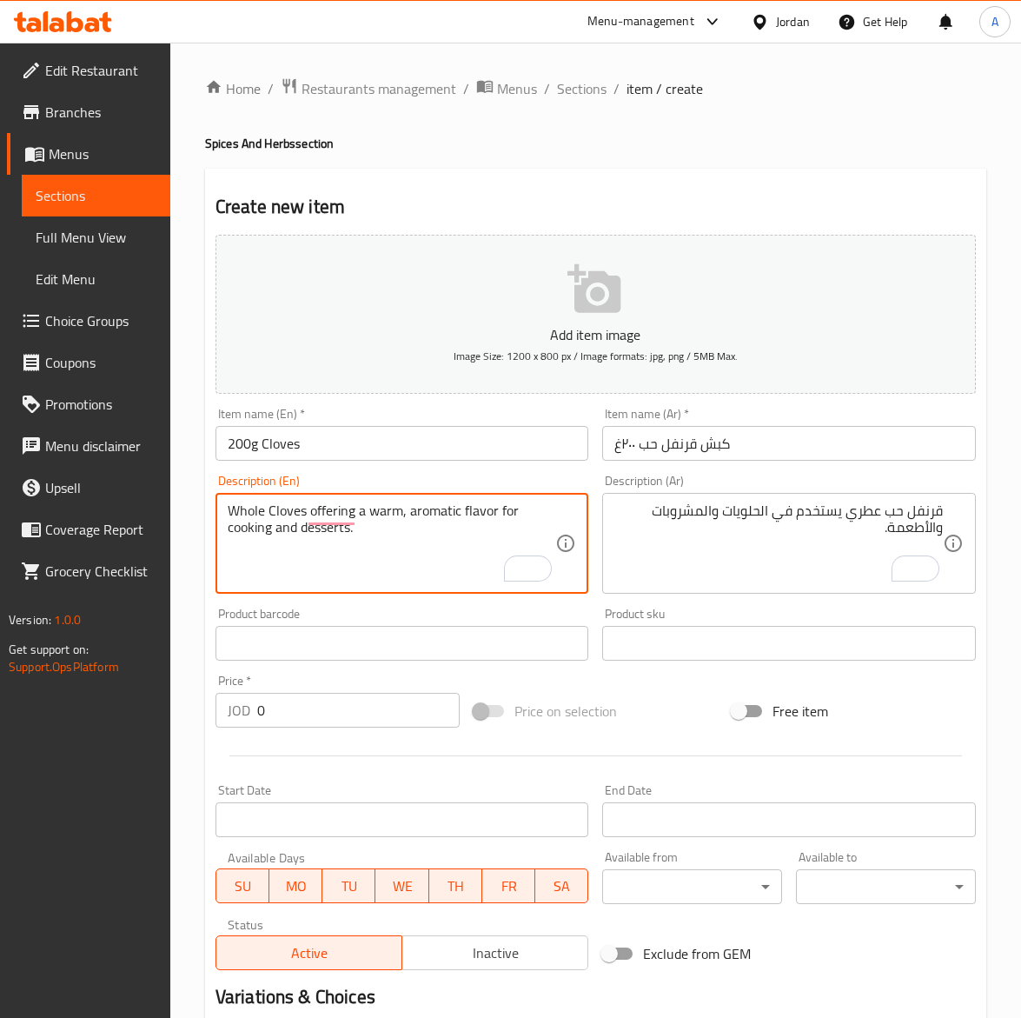
click at [637, 449] on input "كبش قرنفل حب ٢٠٠غ" at bounding box center [789, 443] width 374 height 35
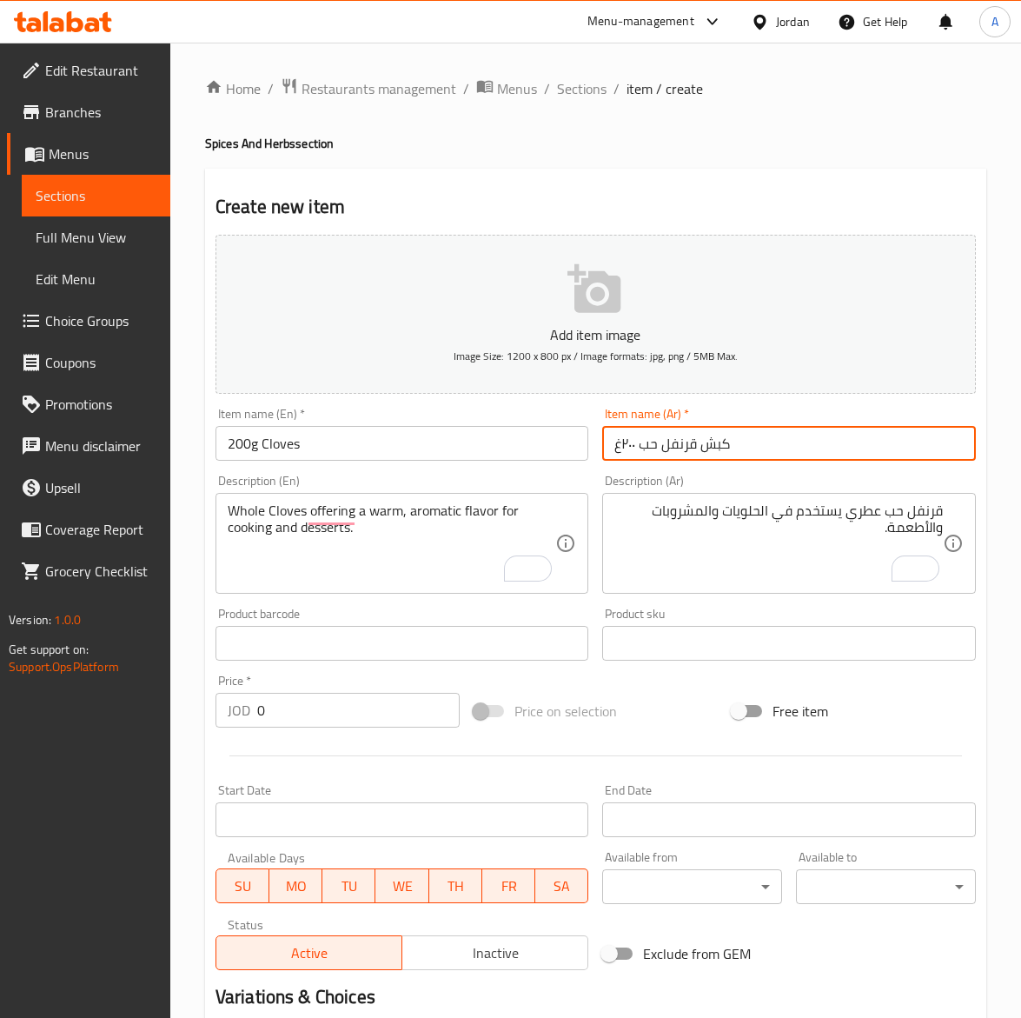
click at [637, 449] on input "كبش قرنفل حب ٢٠٠غ" at bounding box center [789, 443] width 374 height 35
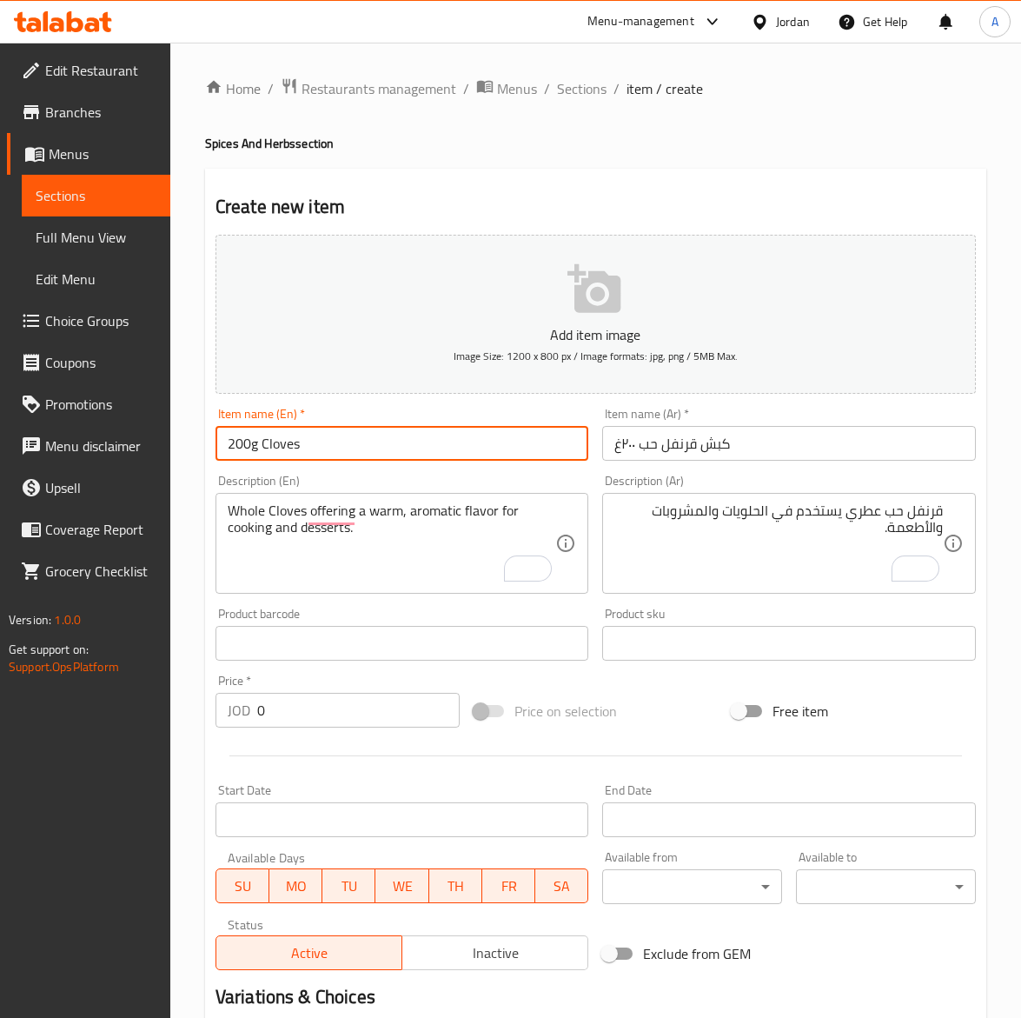
drag, startPoint x: 259, startPoint y: 445, endPoint x: 370, endPoint y: 449, distance: 111.4
click at [370, 449] on input "200g Cloves" at bounding box center [403, 443] width 374 height 35
click at [261, 441] on input "200g Whole Cloves" at bounding box center [403, 443] width 374 height 35
click at [262, 454] on input "200g Whole Cloves" at bounding box center [403, 443] width 374 height 35
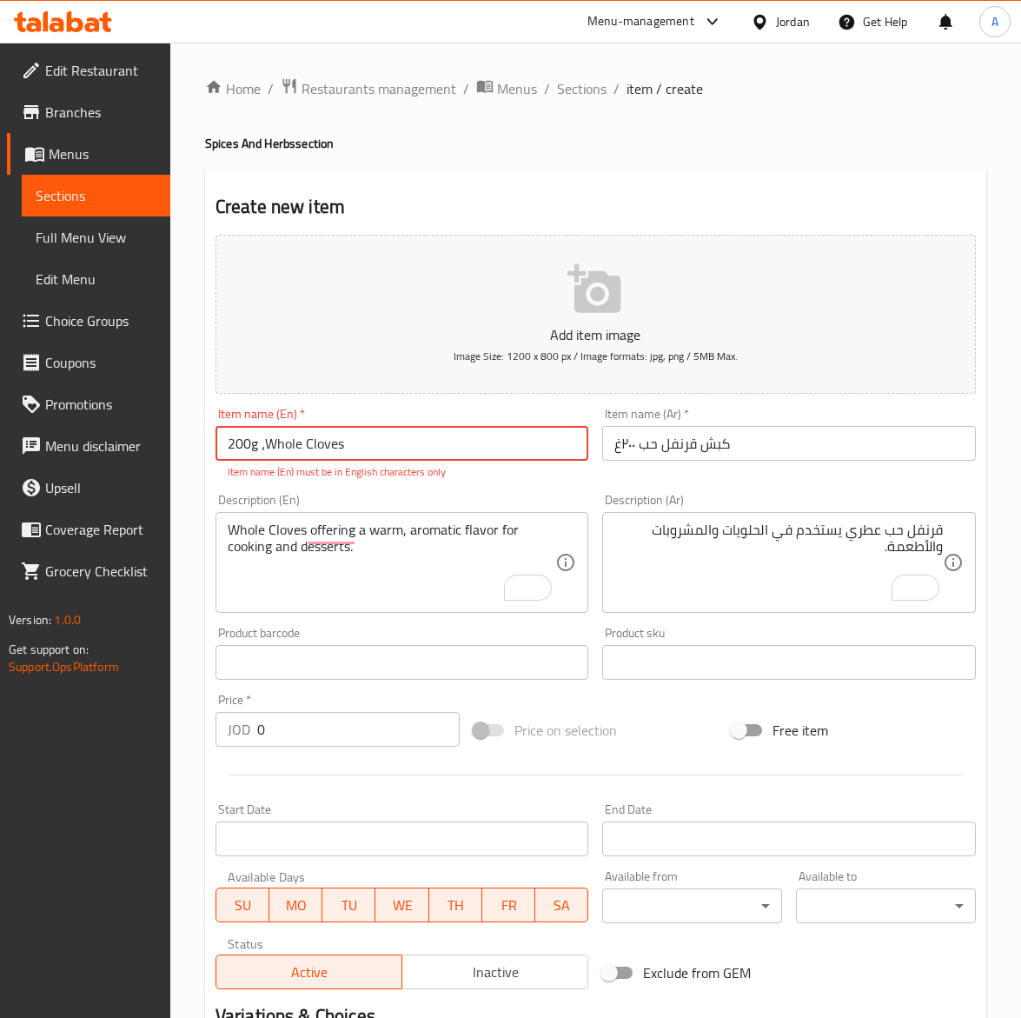
click at [269, 454] on input "200g ،Whole Cloves" at bounding box center [403, 443] width 374 height 35
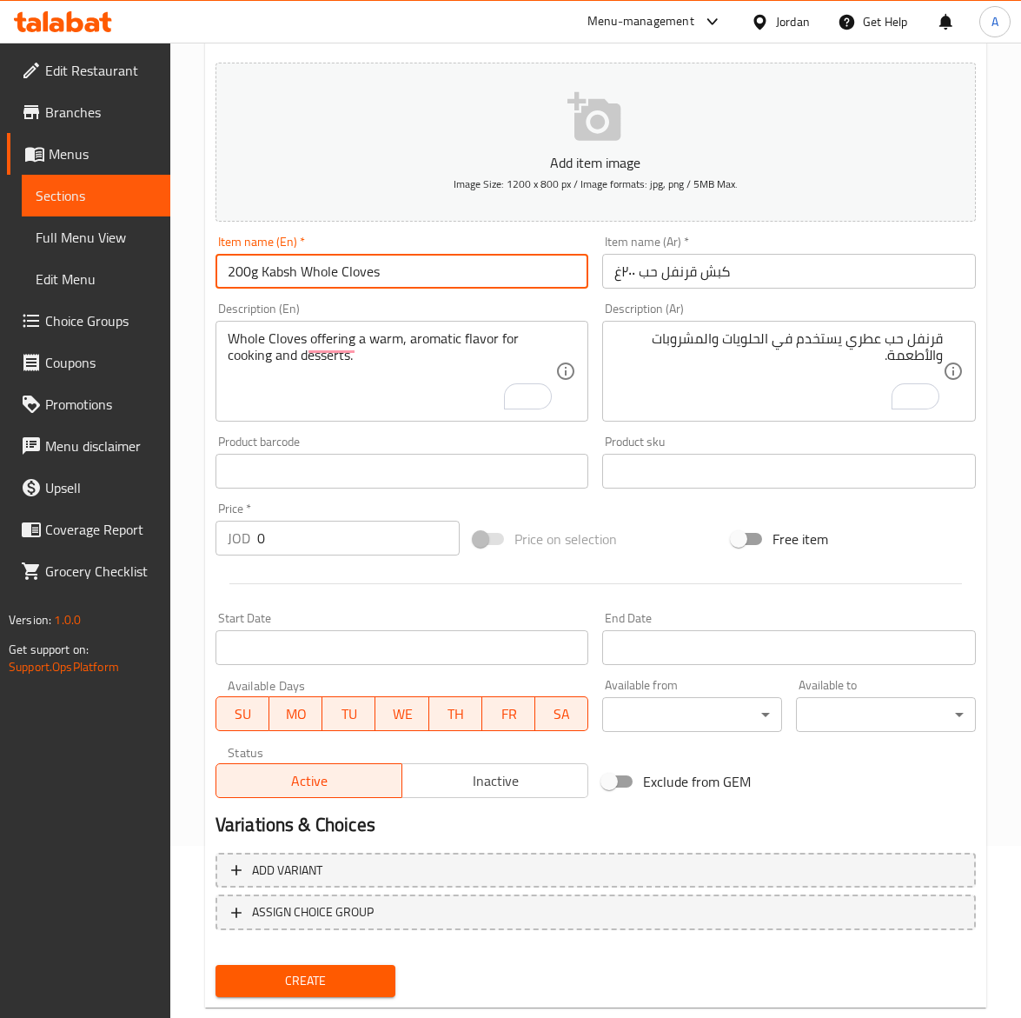
scroll to position [207, 0]
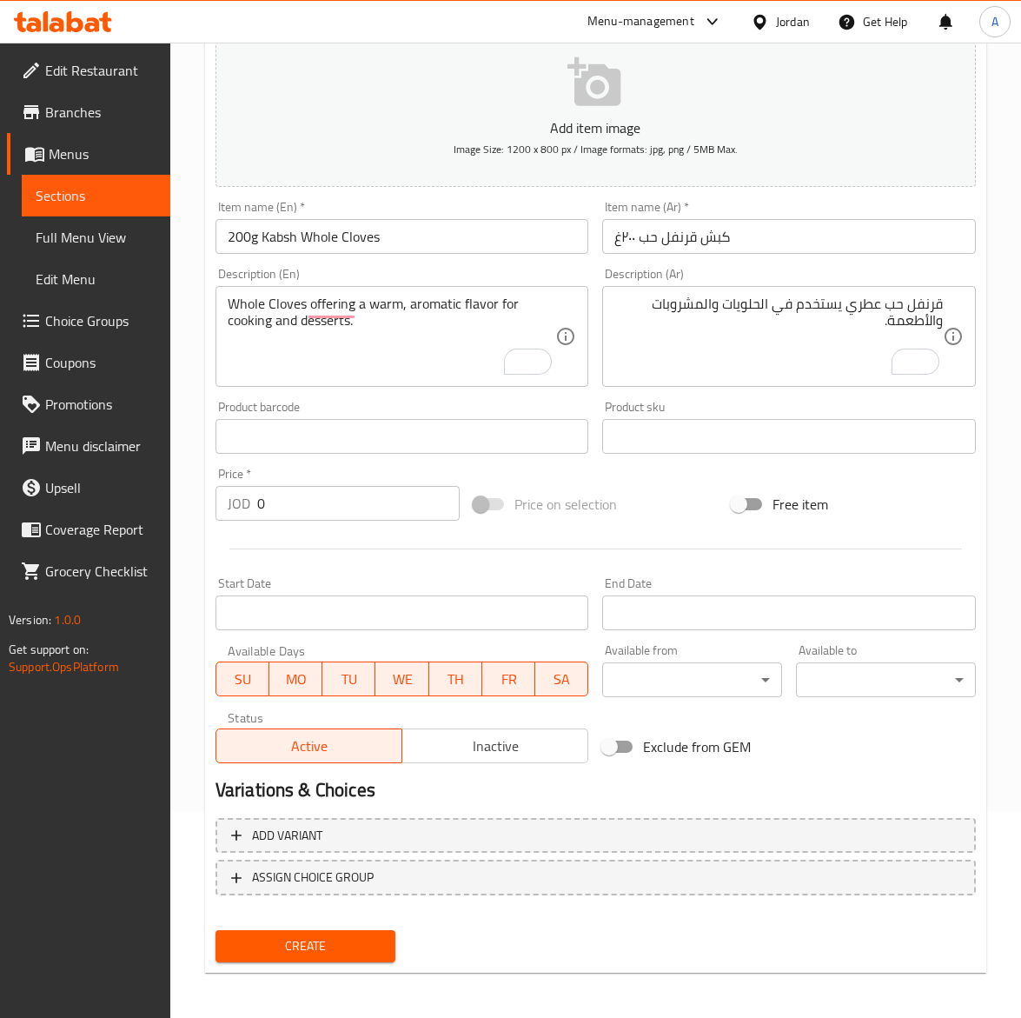
click at [293, 502] on input "0" at bounding box center [358, 503] width 203 height 35
click at [396, 233] on input "200g Kabsh Whole Cloves" at bounding box center [403, 236] width 374 height 35
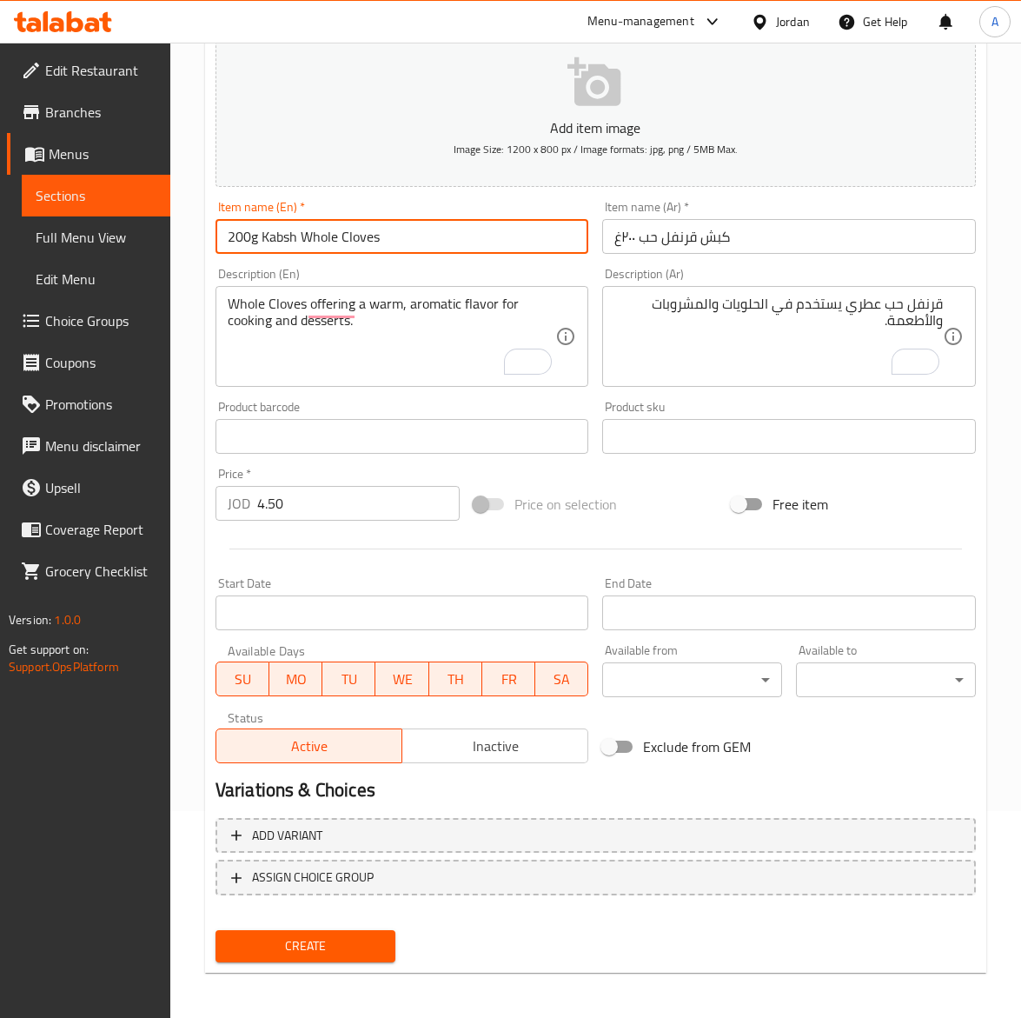
click at [216, 930] on button "Create" at bounding box center [306, 946] width 180 height 32
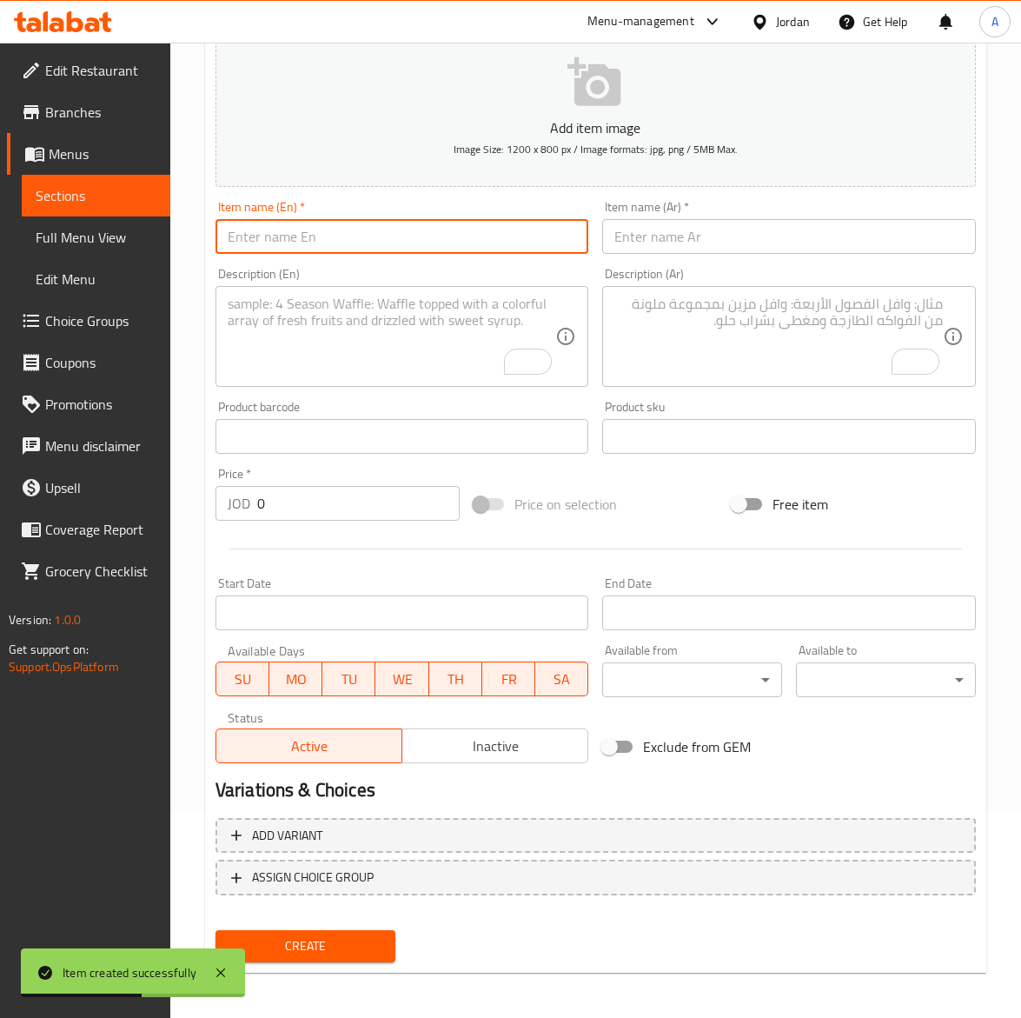
click at [323, 233] on input "text" at bounding box center [403, 236] width 374 height 35
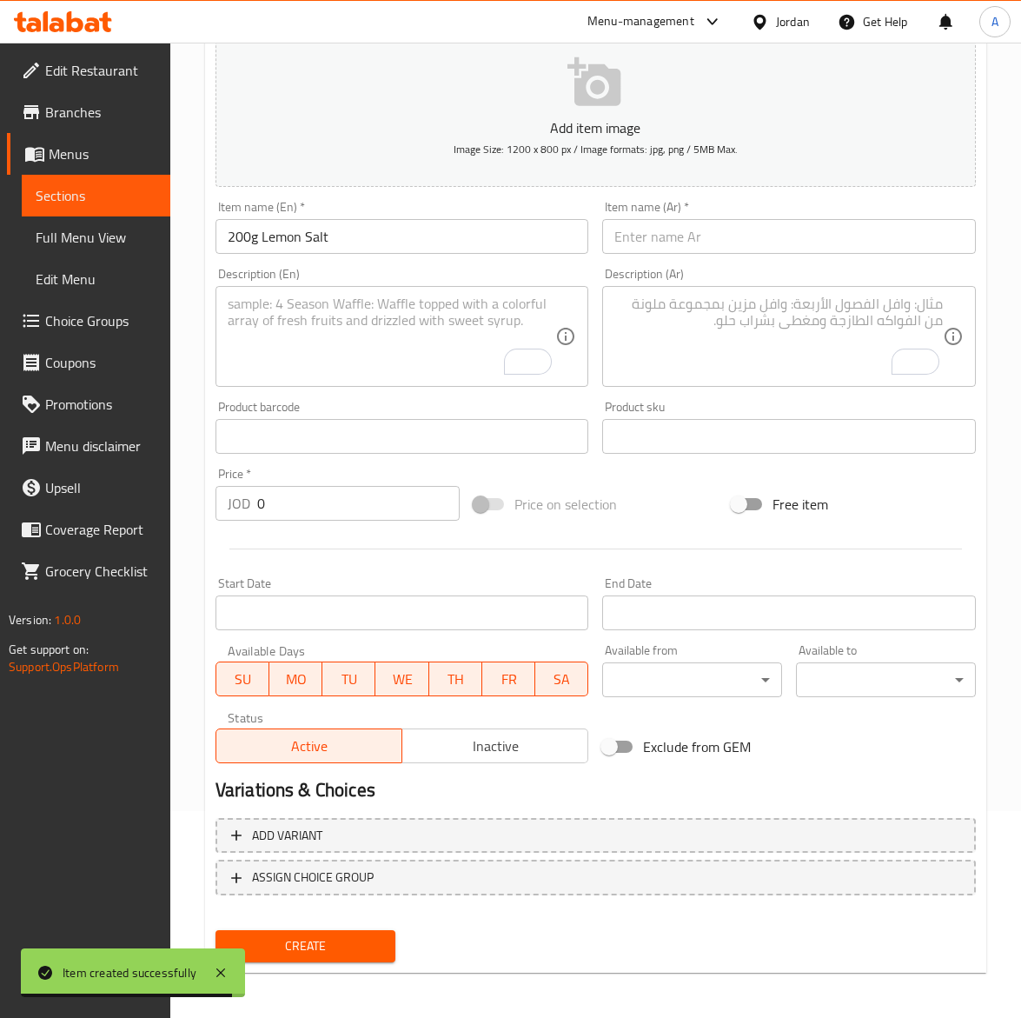
click at [681, 227] on input "text" at bounding box center [789, 236] width 374 height 35
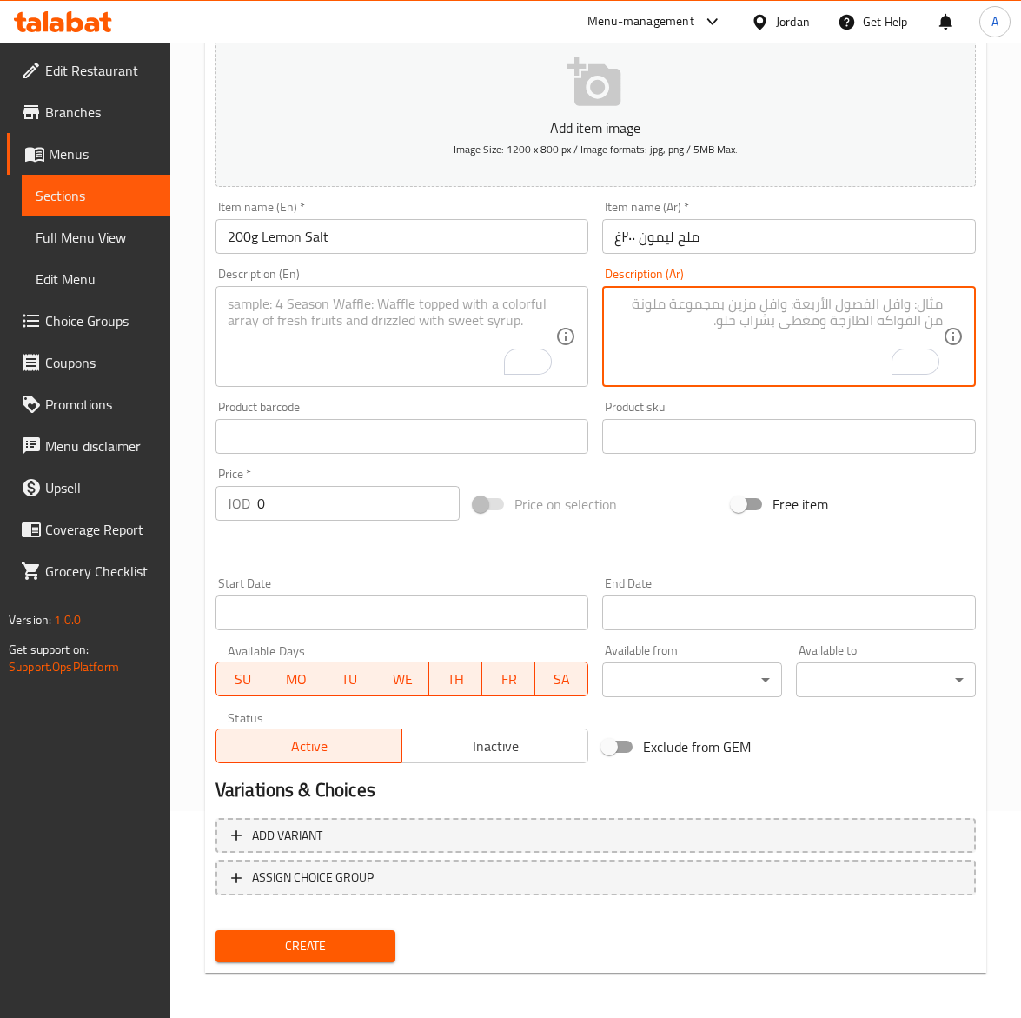
click at [685, 331] on textarea "To enrich screen reader interactions, please activate Accessibility in Grammarl…" at bounding box center [779, 337] width 329 height 83
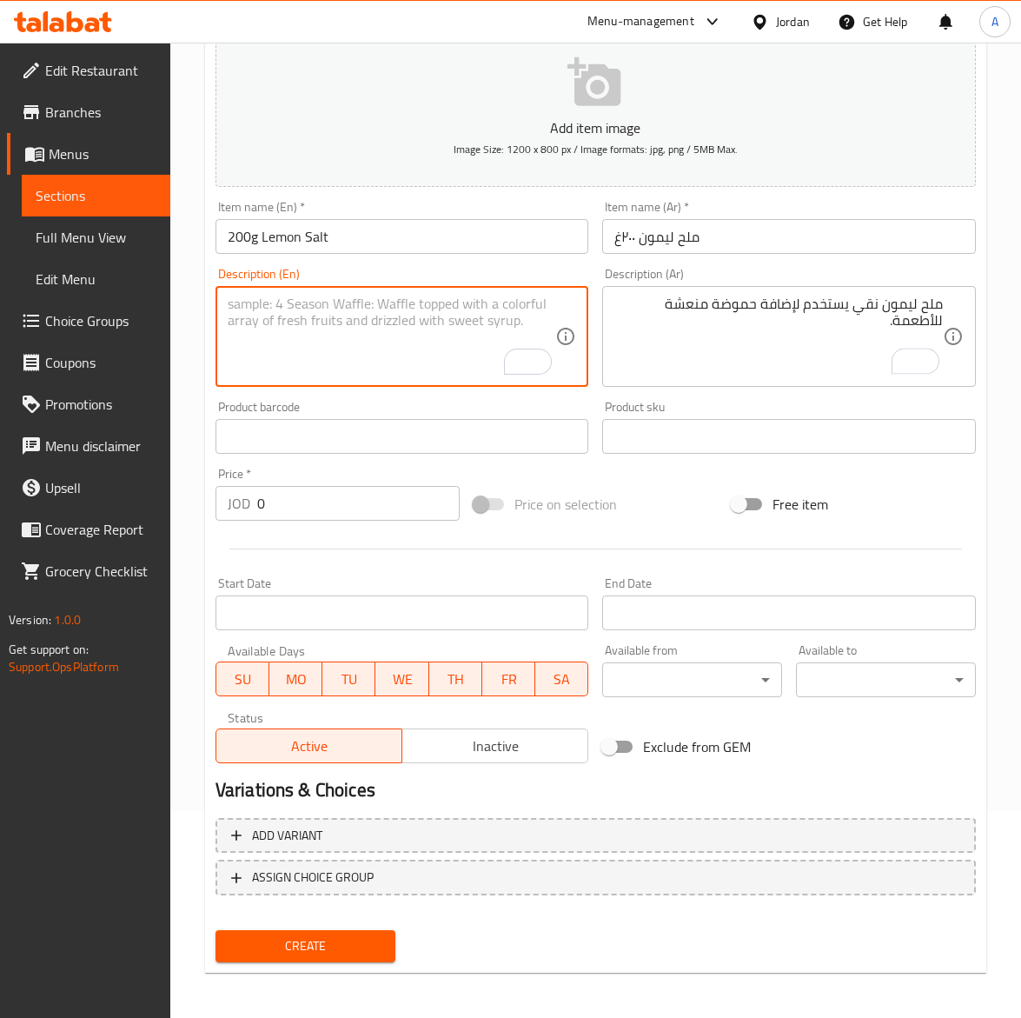
click at [296, 340] on textarea "To enrich screen reader interactions, please activate Accessibility in Grammarl…" at bounding box center [392, 337] width 329 height 83
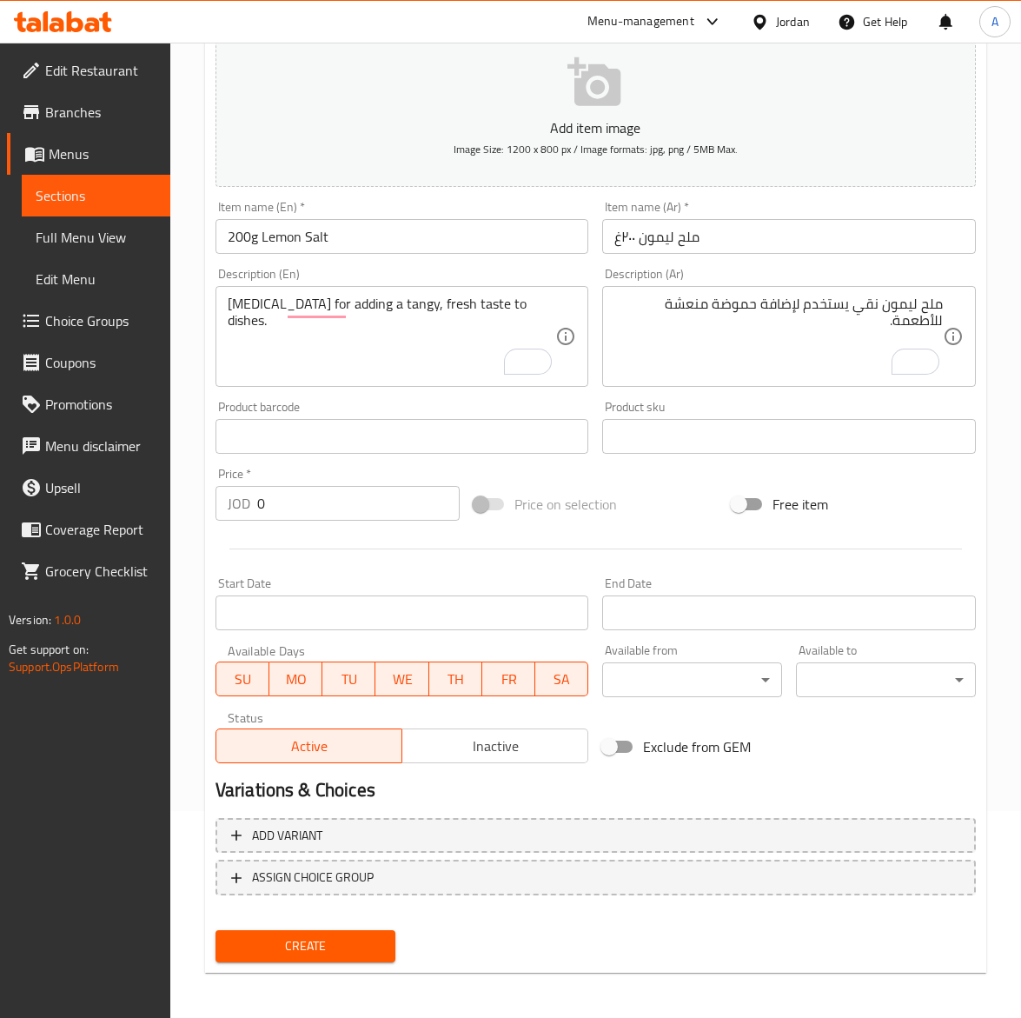
click at [307, 489] on input "0" at bounding box center [358, 503] width 203 height 35
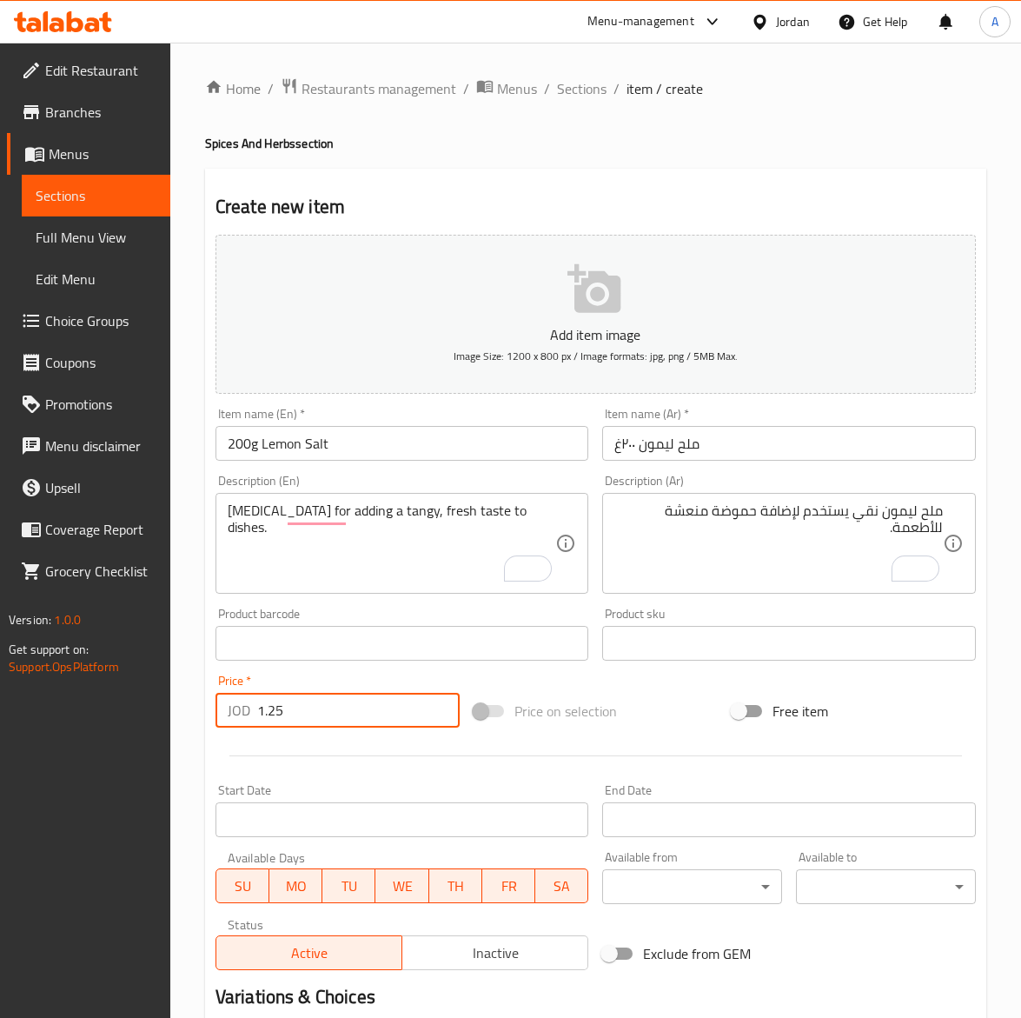
scroll to position [207, 0]
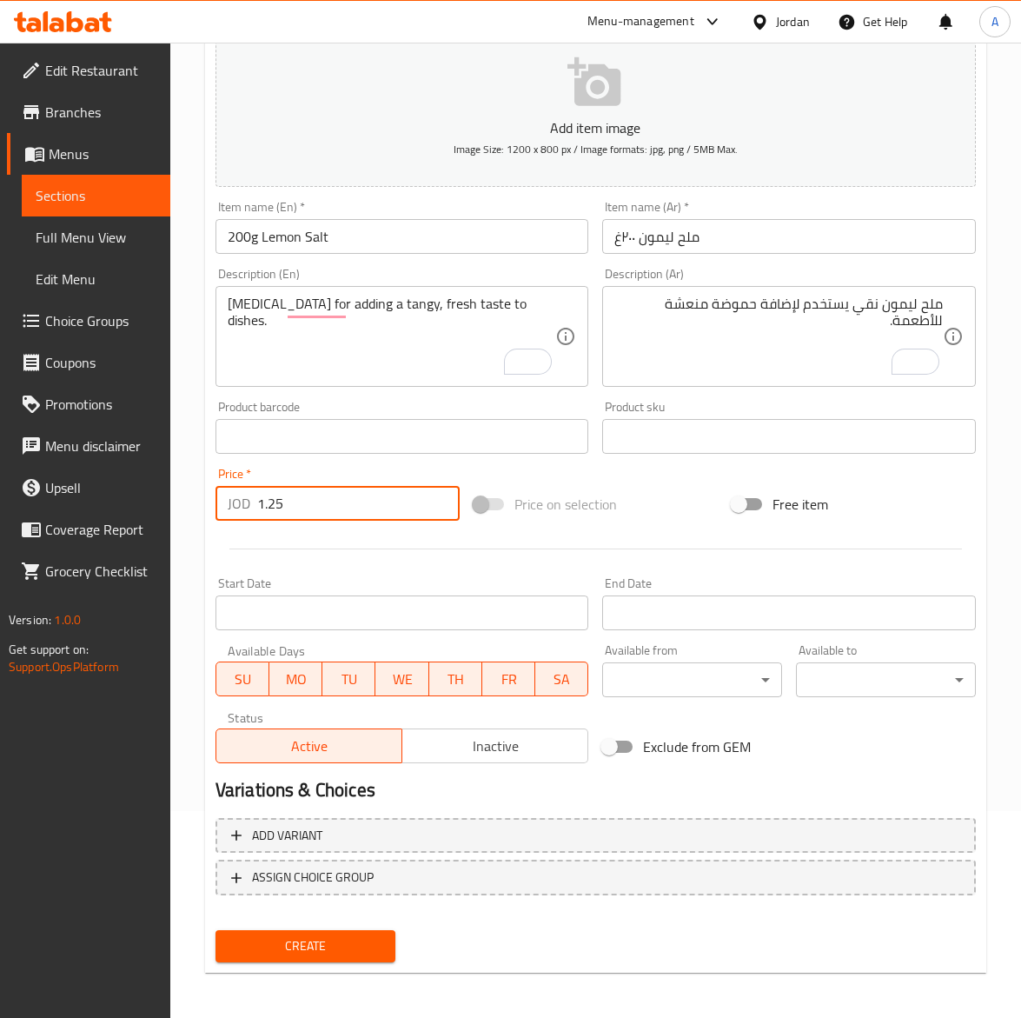
type input "1.25"
click at [342, 255] on div "Item name (En)   * 200g Lemon Salt Item name (En) *" at bounding box center [403, 227] width 388 height 67
click at [345, 246] on input "200g Lemon Salt" at bounding box center [403, 236] width 374 height 35
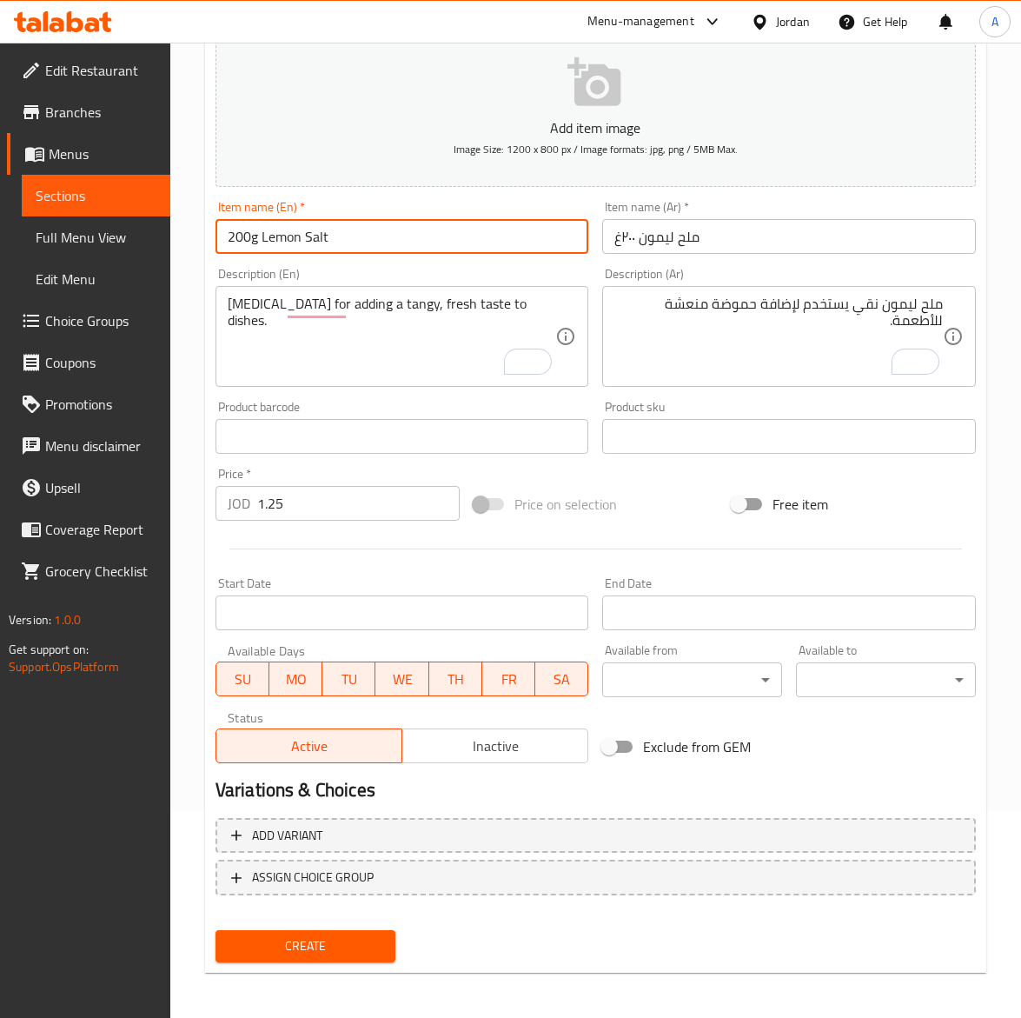
click at [216, 930] on button "Create" at bounding box center [306, 946] width 180 height 32
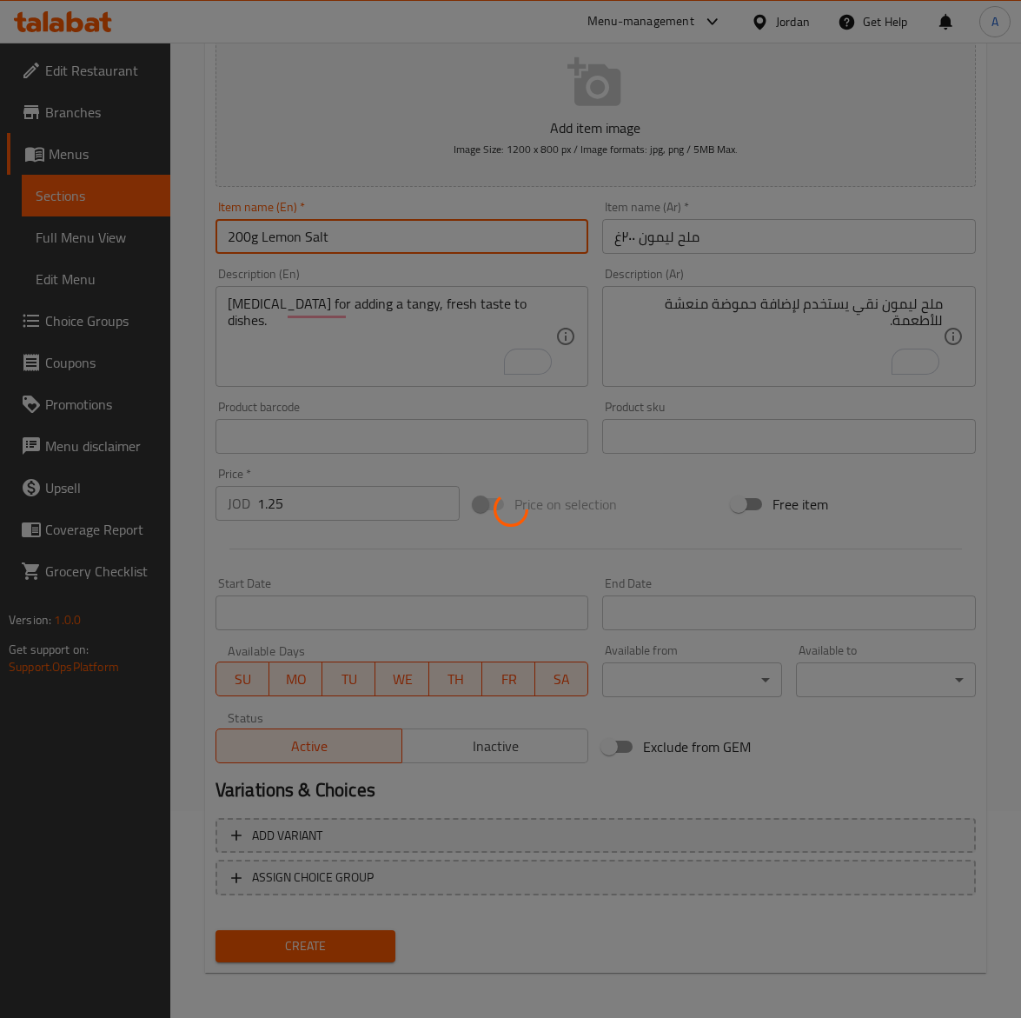
type input "0"
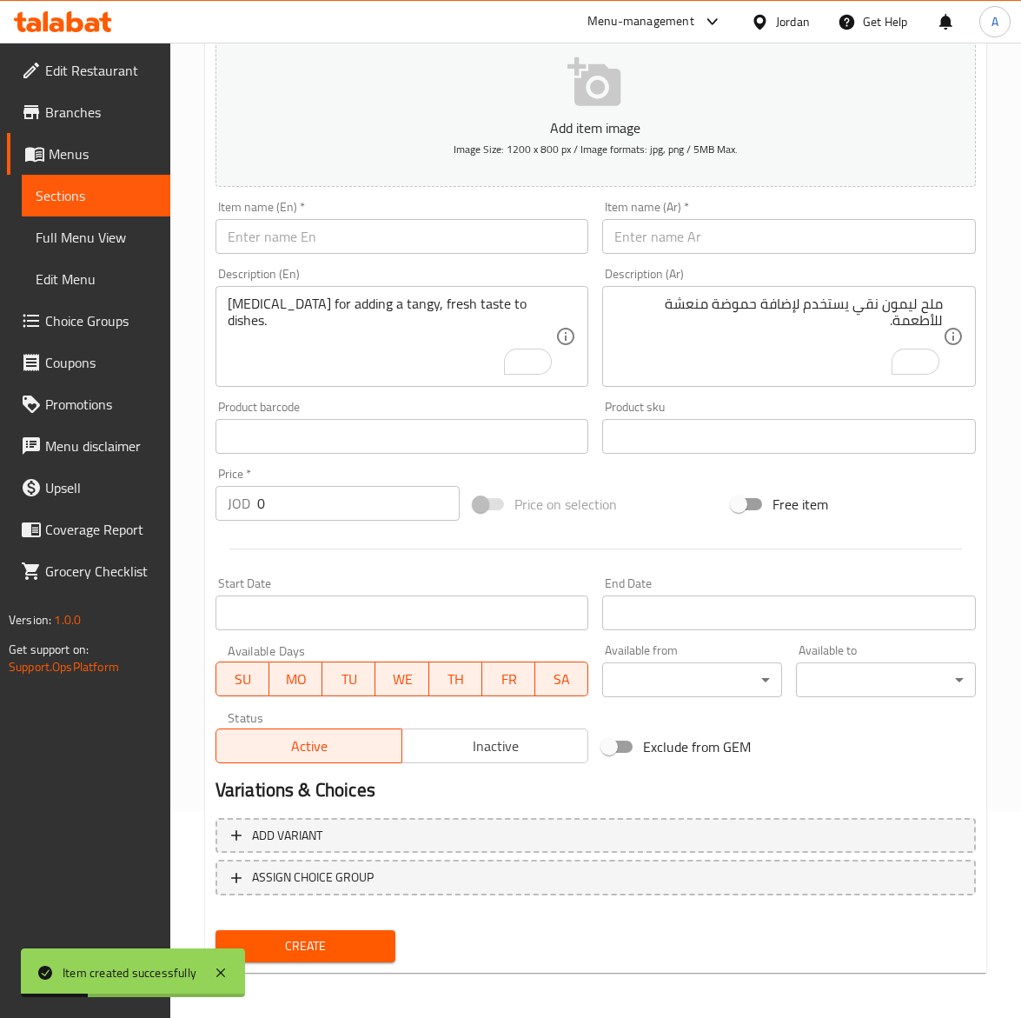
click at [267, 250] on input "text" at bounding box center [403, 236] width 374 height 35
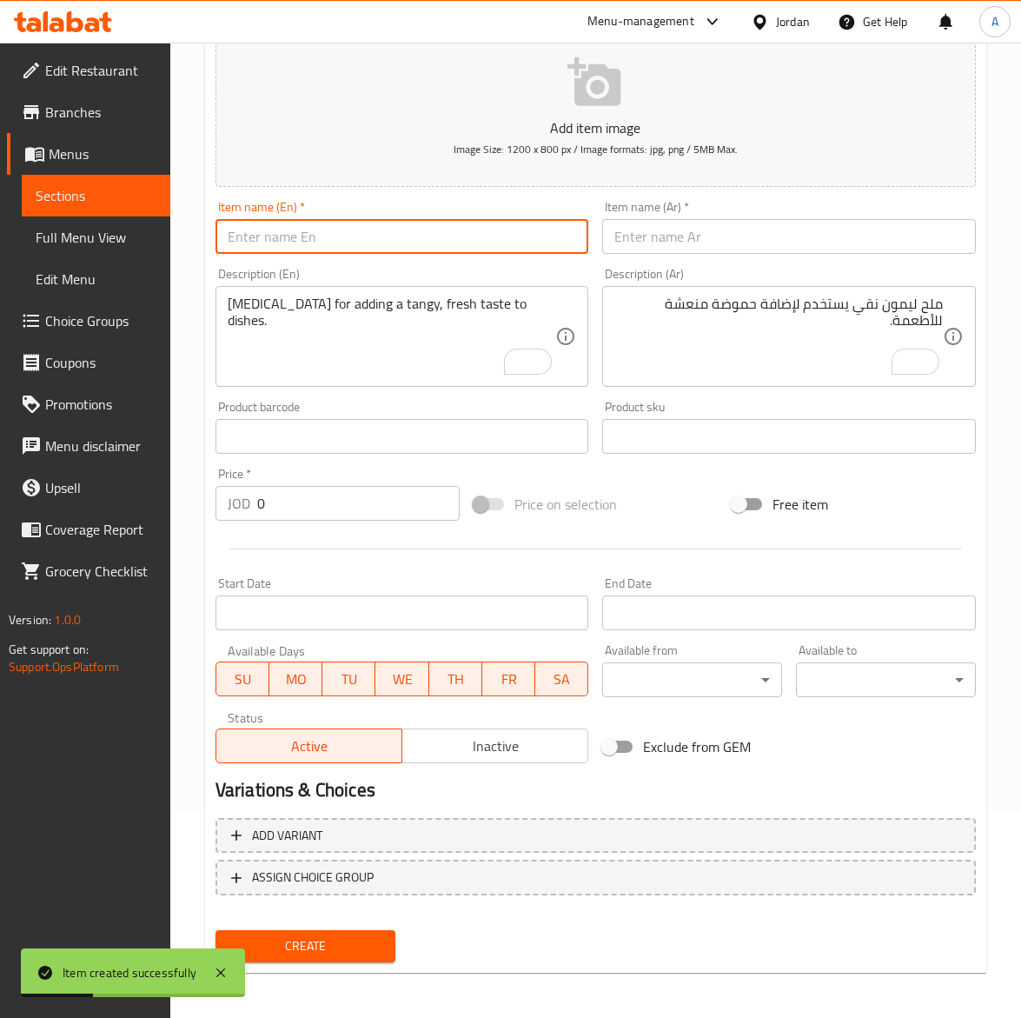
paste input "200g Dried Mint"
type input "200g Dried Mint"
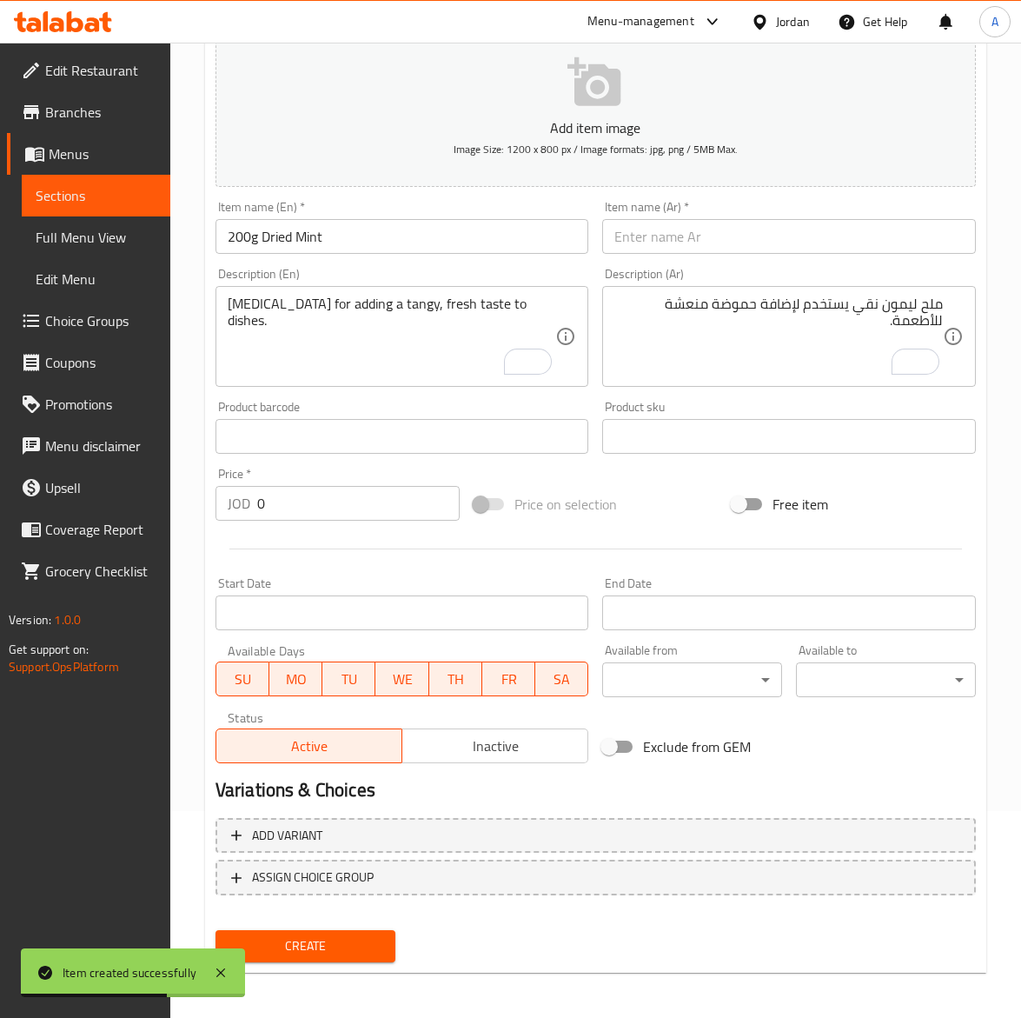
click at [666, 233] on input "text" at bounding box center [789, 236] width 374 height 35
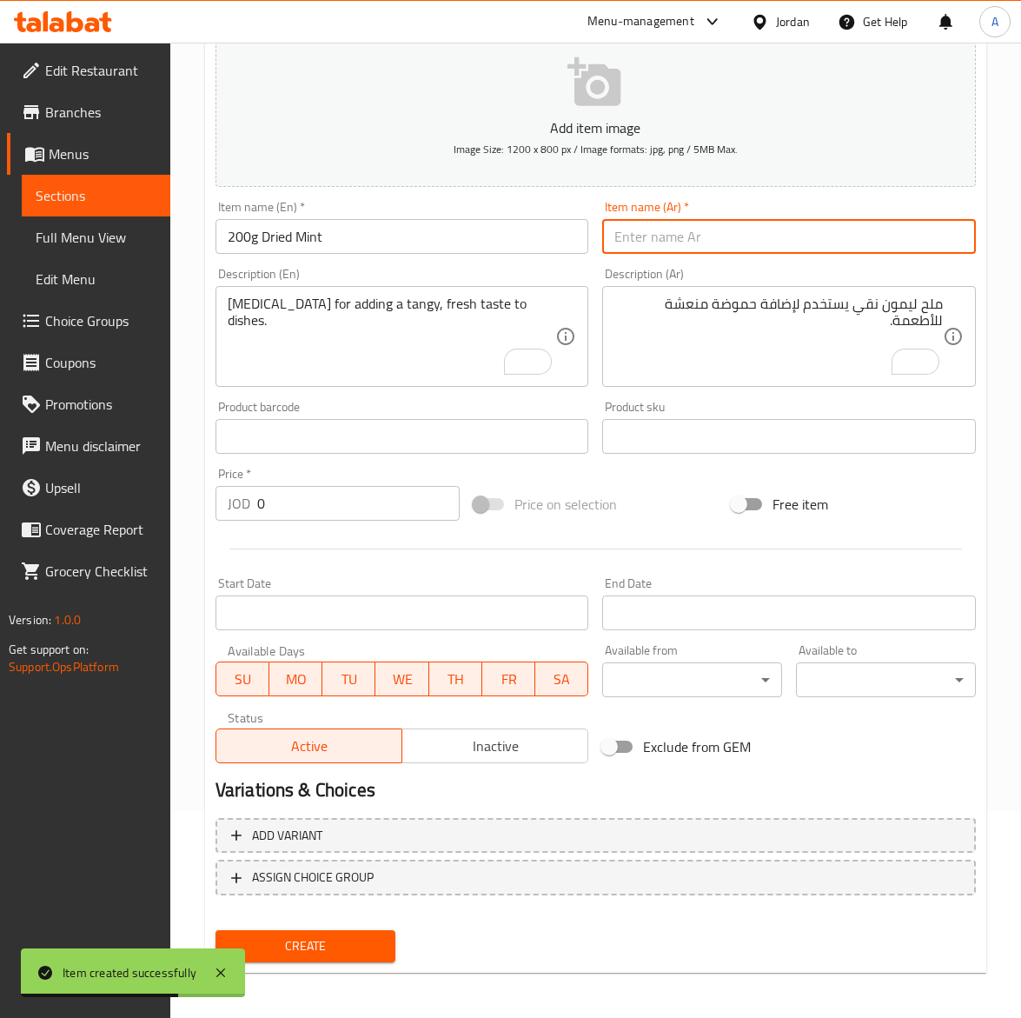
paste input "نعنع ناشف ٢٠٠غ"
type input "نعنع ناشف ٢٠٠غ"
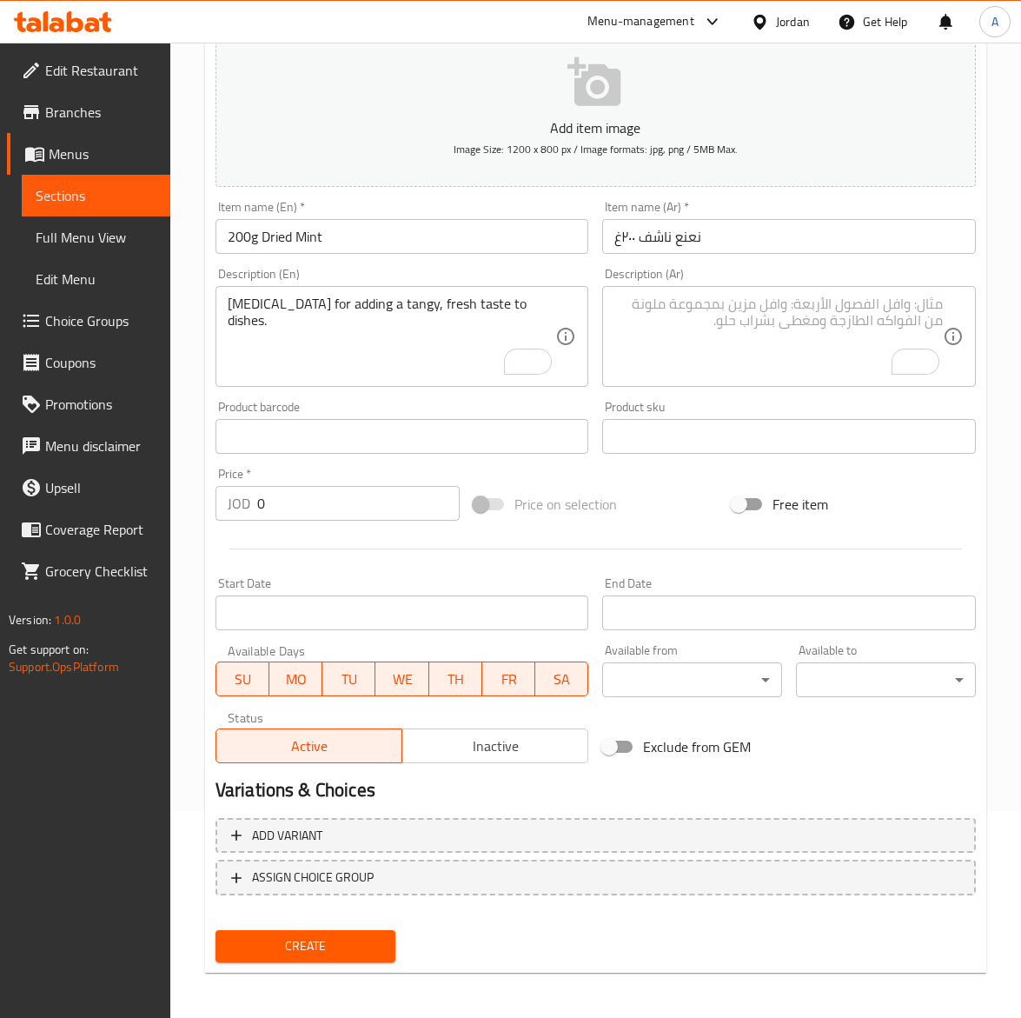
click at [740, 309] on textarea "To enrich screen reader interactions, please activate Accessibility in Grammarl…" at bounding box center [779, 337] width 329 height 83
paste textarea "نعناع مجفف طبيعي يمنح نكهة منعشة للشاي والأطعمة."
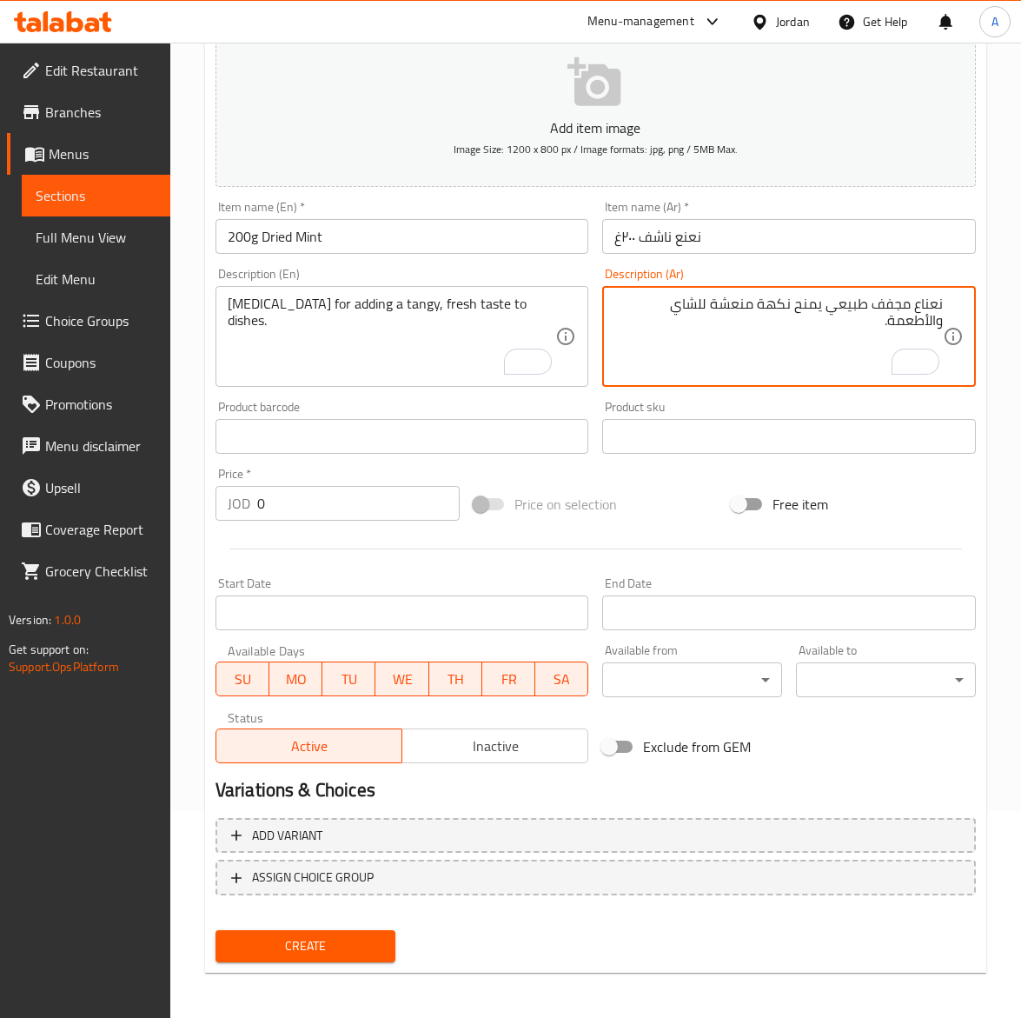
type textarea "نعناع مجفف طبيعي يمنح نكهة منعشة للشاي والأطعمة."
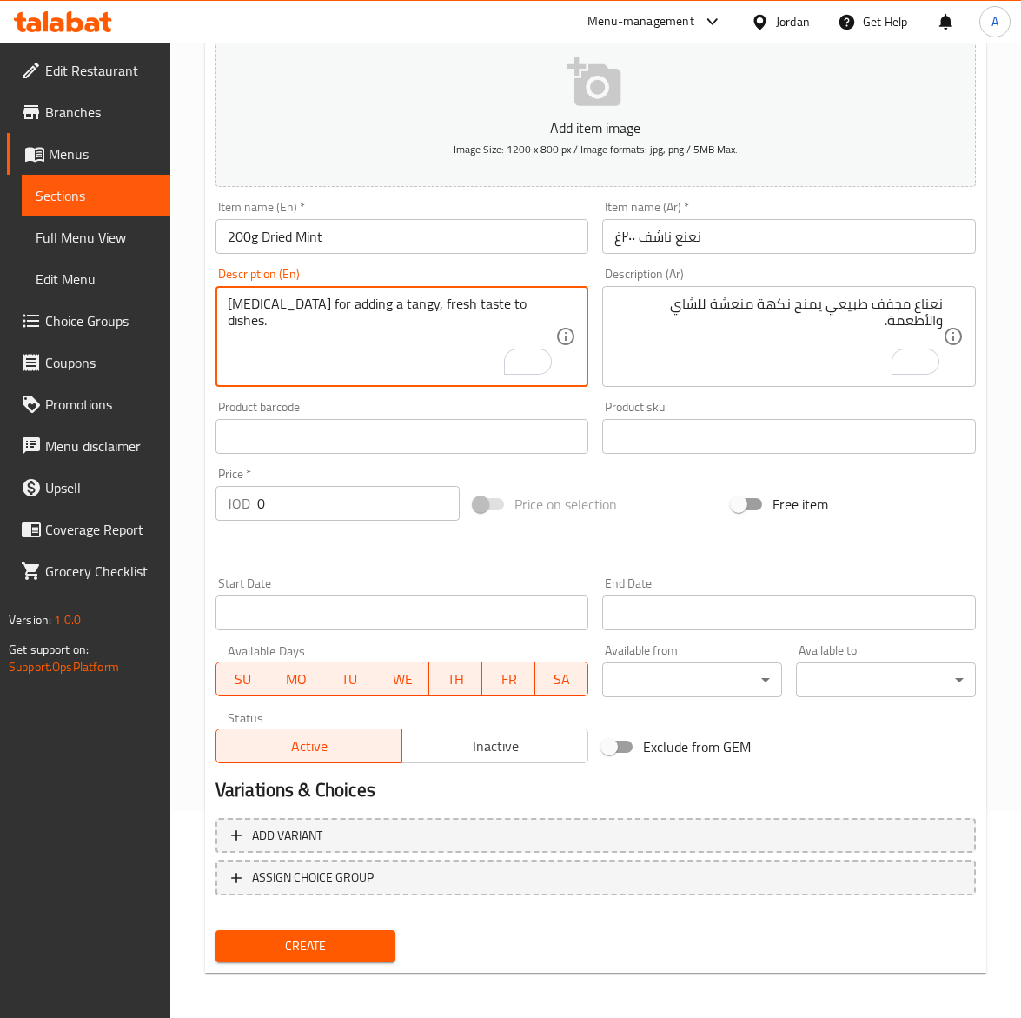
click at [427, 356] on textarea "[MEDICAL_DATA] for adding a tangy, fresh taste to dishes." at bounding box center [392, 337] width 329 height 83
paste textarea "Dried Mint Leaves for a refreshing flavor in tea and meals."
type textarea "Dried Mint Leaves for a refreshing flavor in tea and meals."
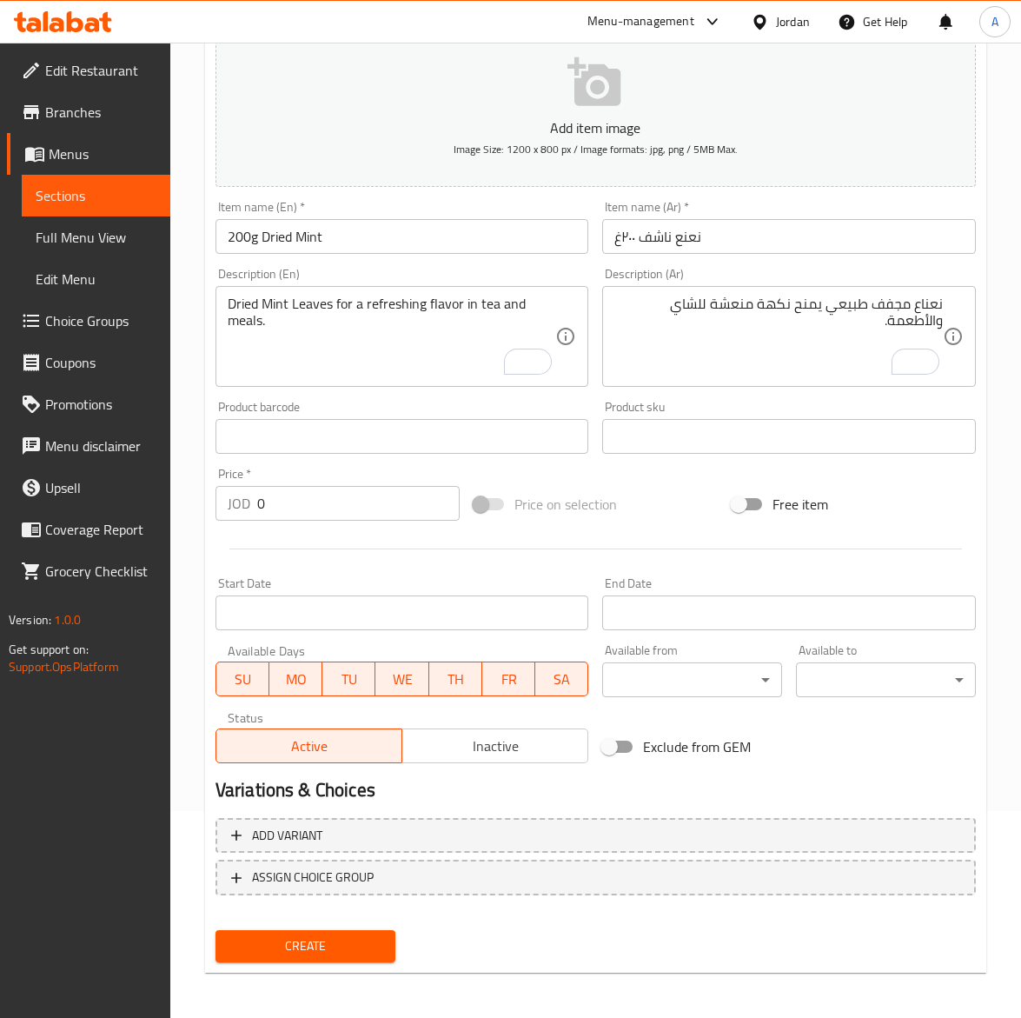
click at [332, 506] on input "0" at bounding box center [358, 503] width 203 height 35
paste input "1.65"
type input "1.65"
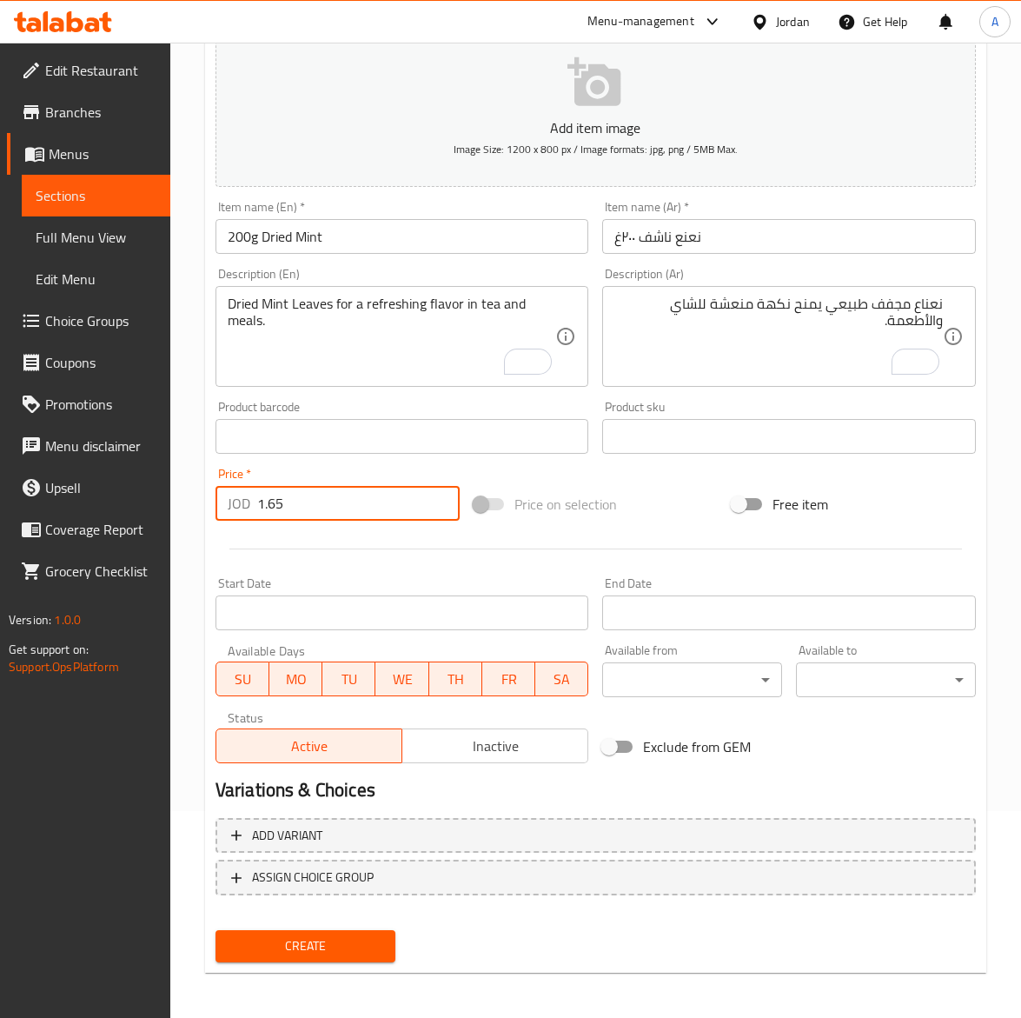
click at [358, 232] on input "200g Dried Mint" at bounding box center [403, 236] width 374 height 35
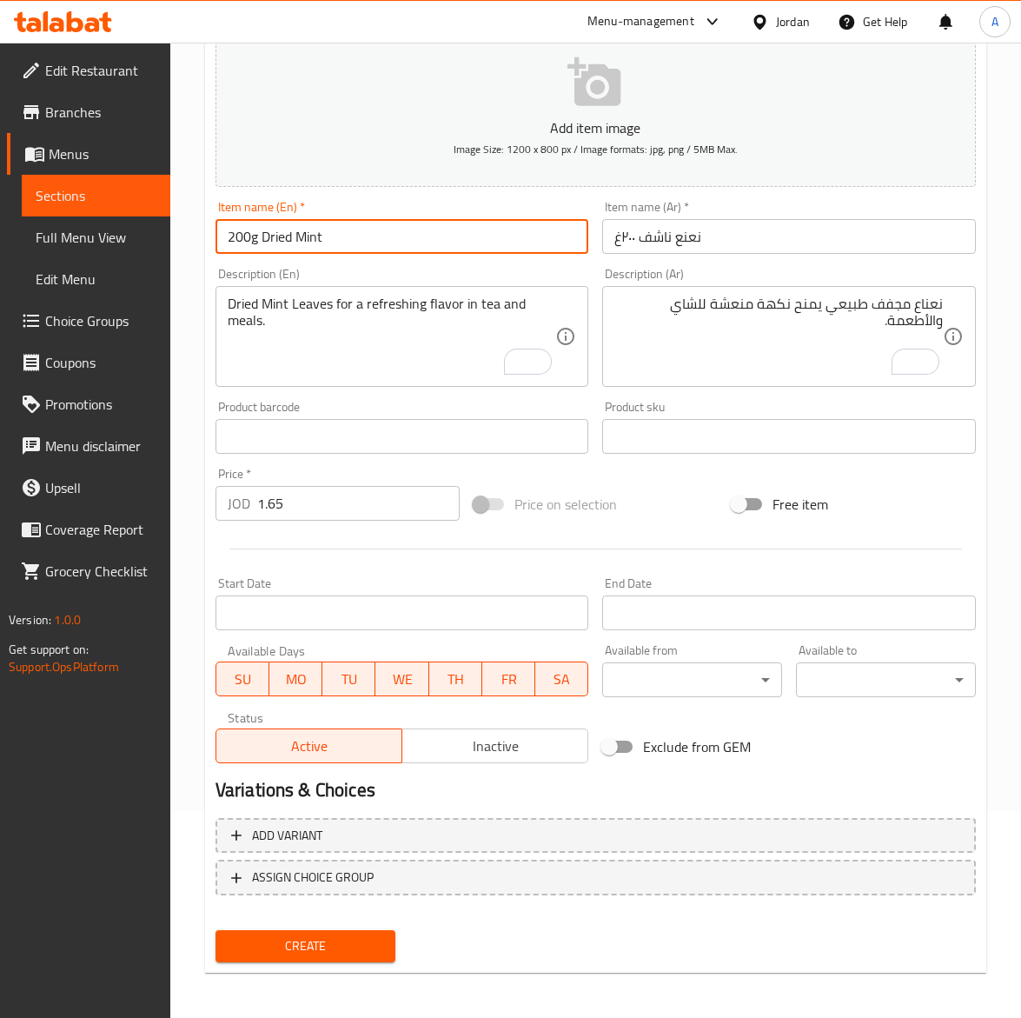
click at [216, 930] on button "Create" at bounding box center [306, 946] width 180 height 32
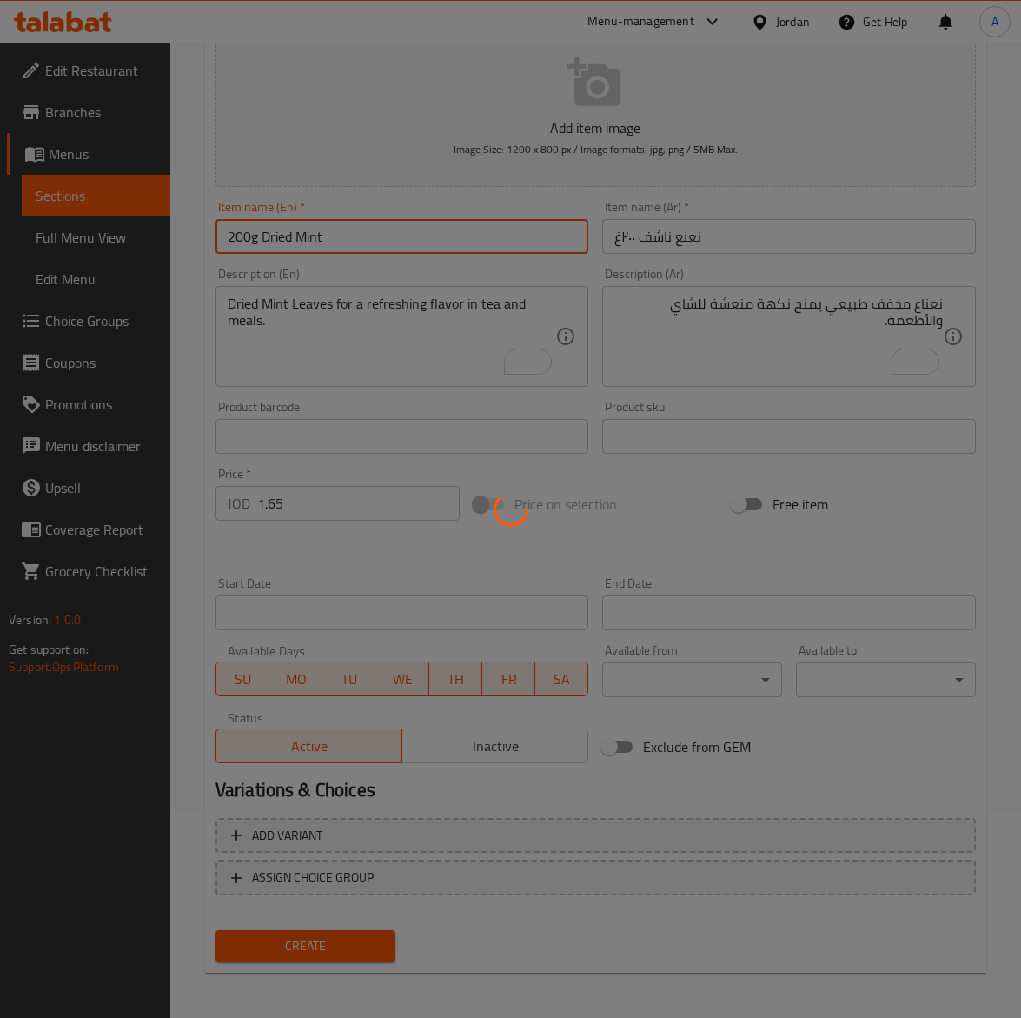
type input "0"
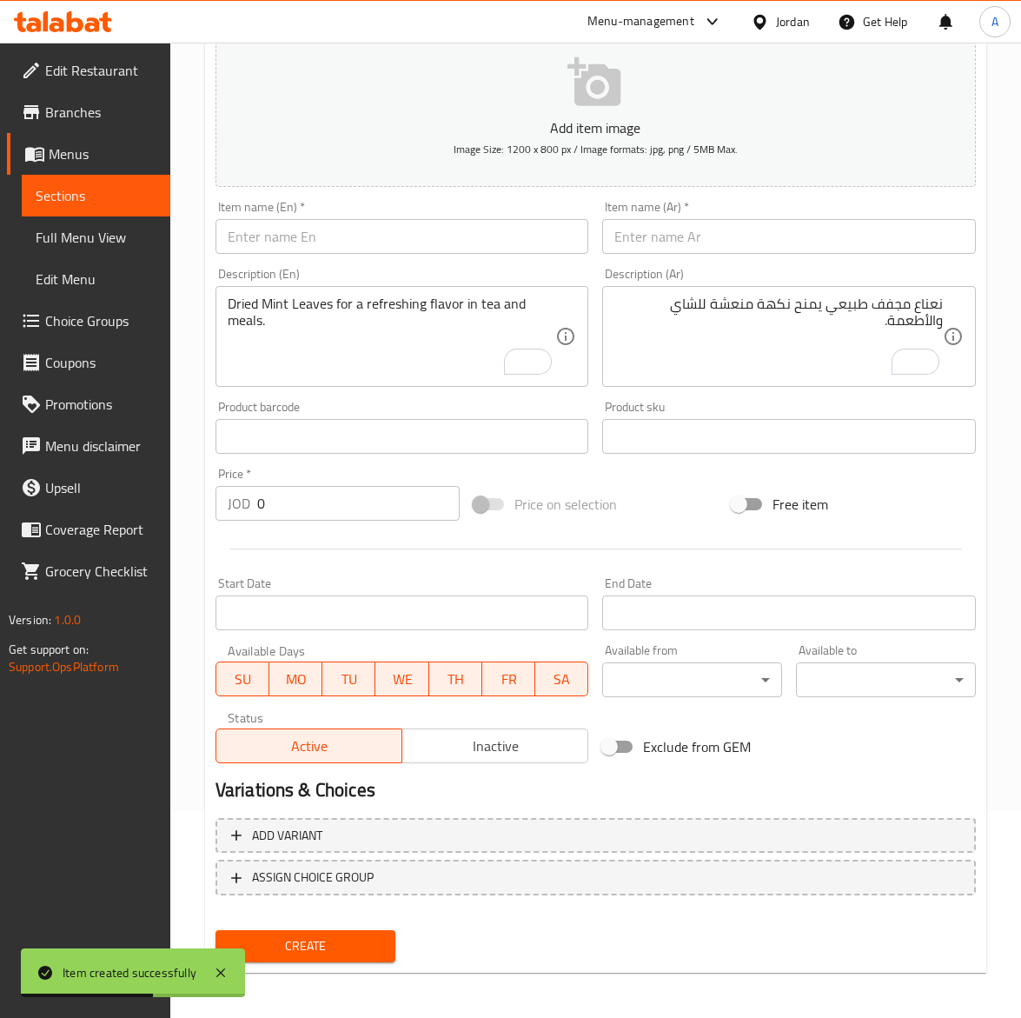
click at [278, 230] on input "text" at bounding box center [403, 236] width 374 height 35
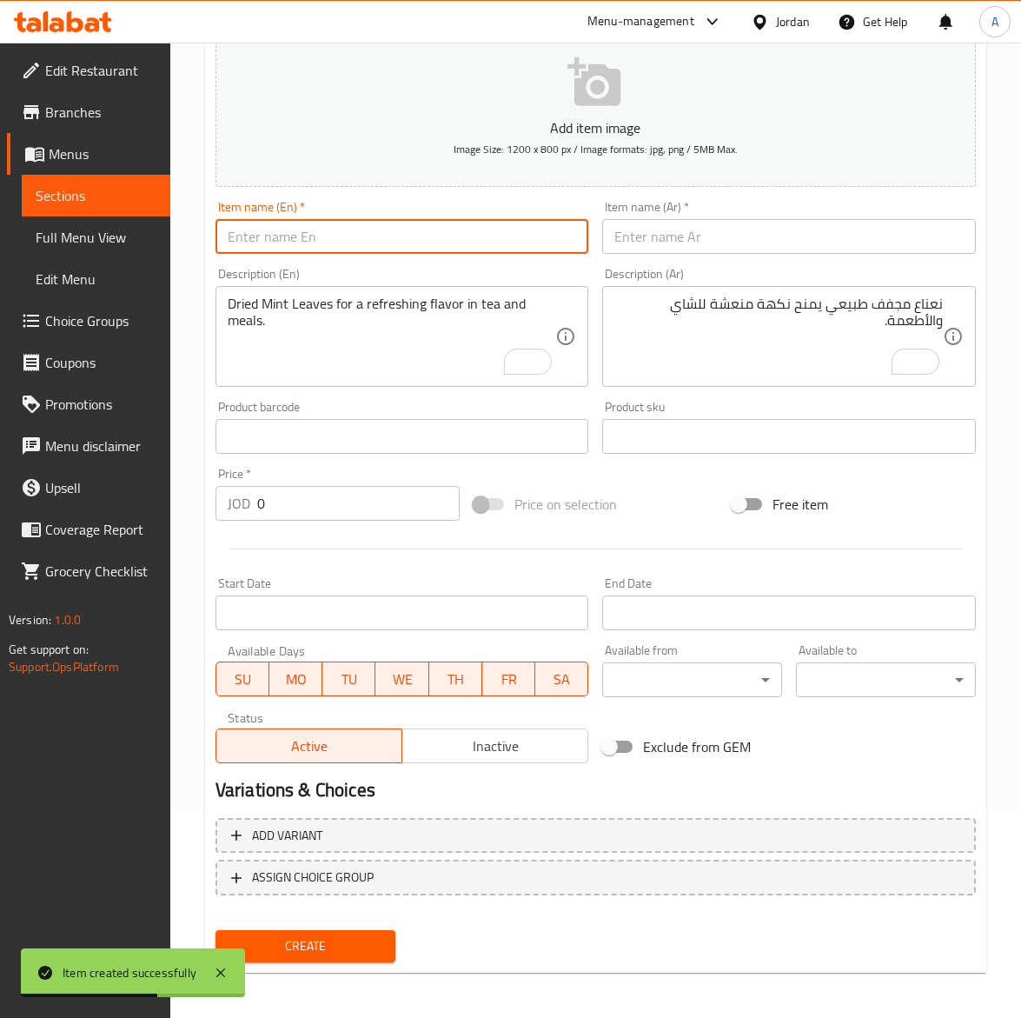
paste input "Black Seeds 200g"
type input "Black Seeds 200g"
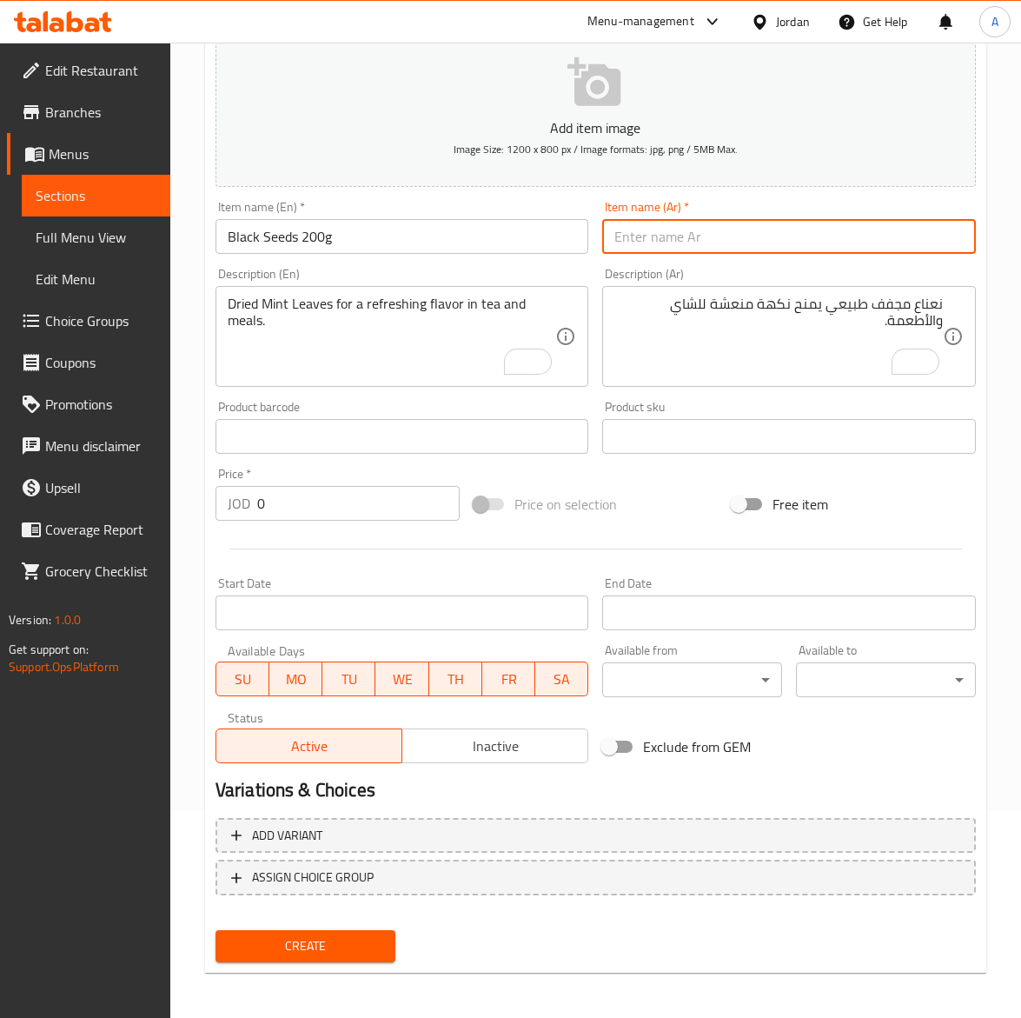
drag, startPoint x: 810, startPoint y: 237, endPoint x: 749, endPoint y: 254, distance: 63.9
click at [810, 237] on input "text" at bounding box center [789, 236] width 374 height 35
paste input "قزحه ٢٠٠غ"
type input "قزحه ٢٠٠غ"
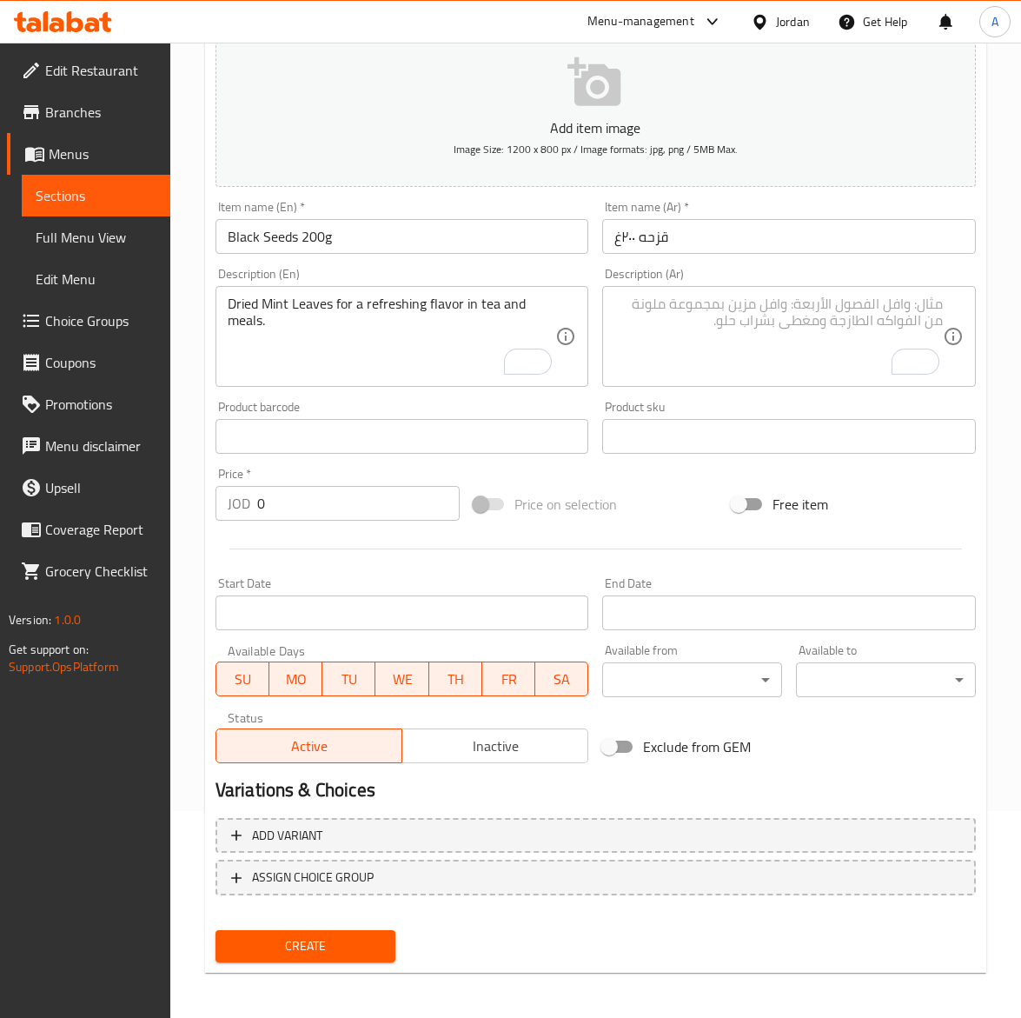
click at [815, 328] on textarea "To enrich screen reader interactions, please activate Accessibility in Grammarl…" at bounding box center [779, 337] width 329 height 83
paste textarea "قزحة طبيعية (حبة البركة) غنية بالنكهة والفوائد."
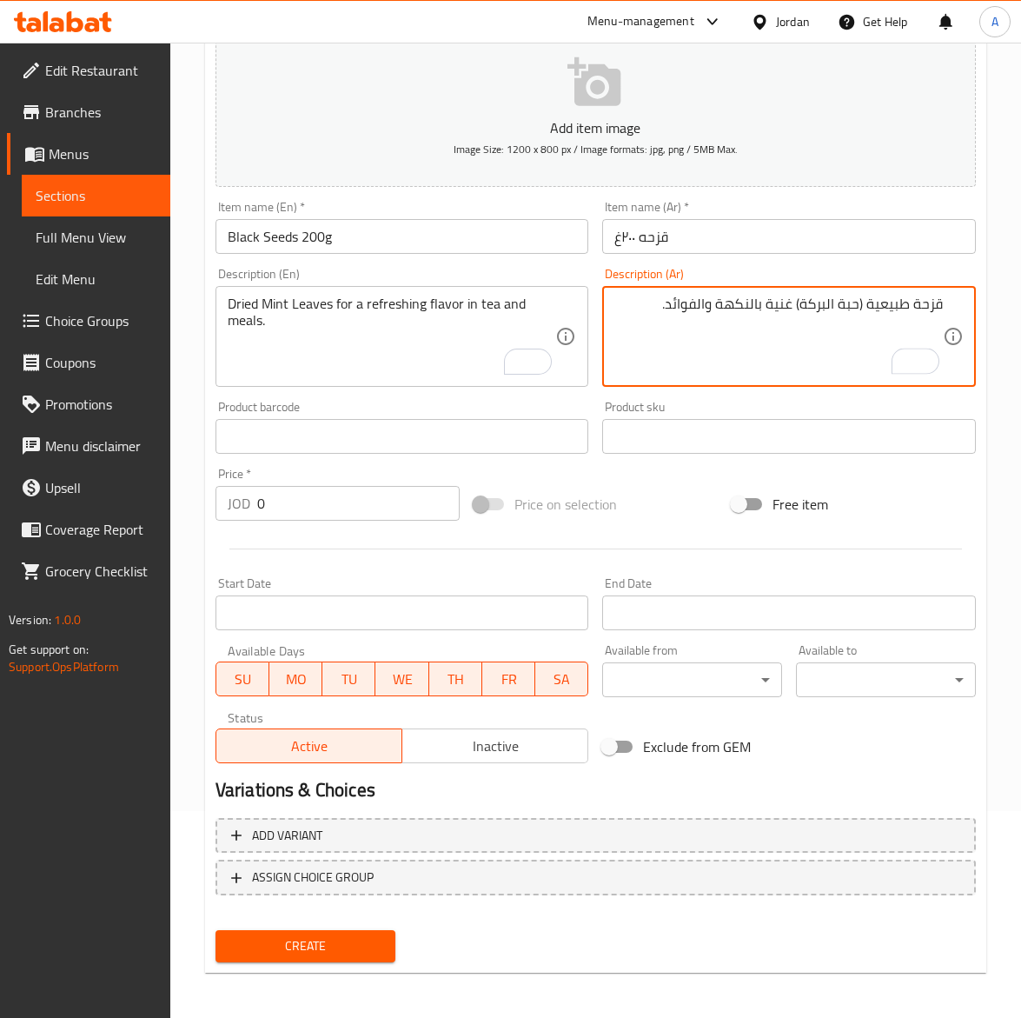
type textarea "قزحة طبيعية (حبة البركة) غنية بالنكهة والفوائد."
click at [362, 344] on textarea "Dried Mint Leaves for a refreshing flavor in tea and meals." at bounding box center [392, 337] width 329 height 83
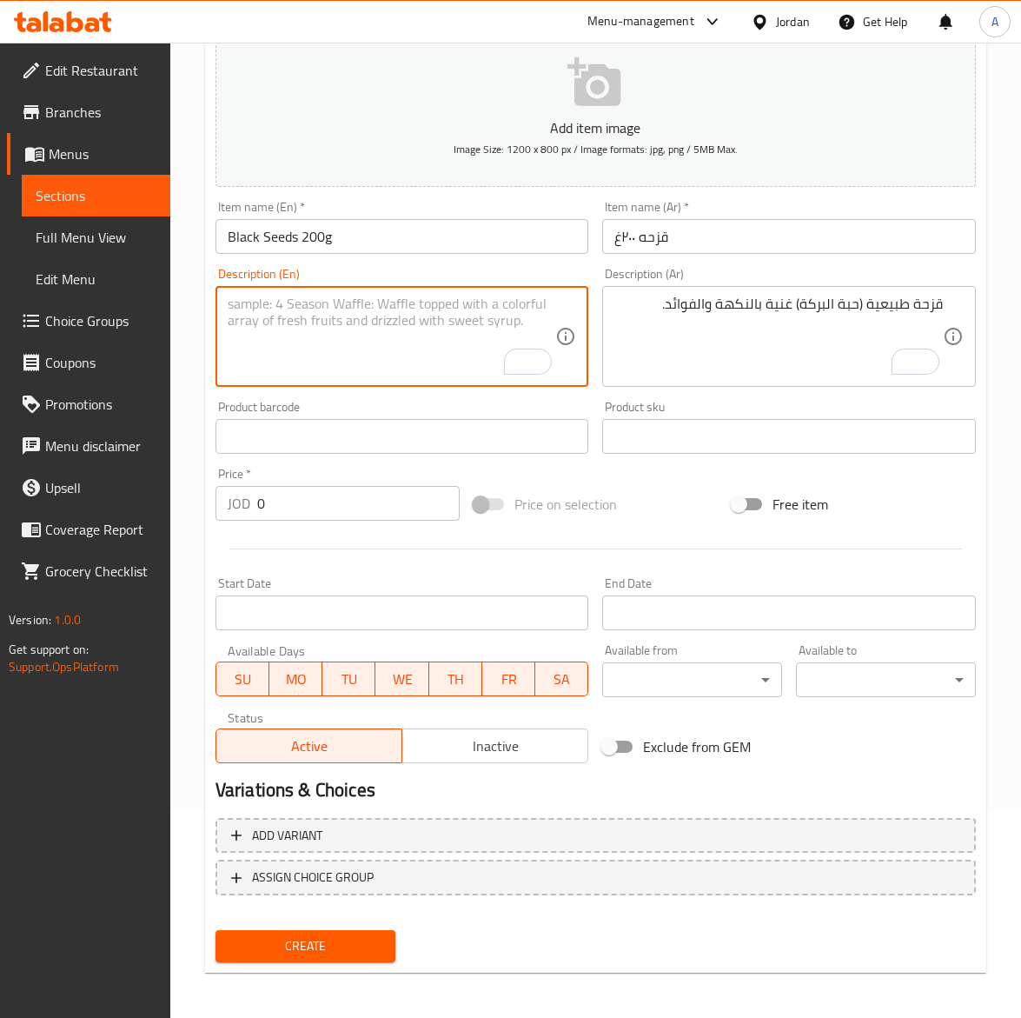
paste textarea "Natural Nigella Seeds rich in taste and health benefits."
type textarea "Natural Nigella Seeds rich in taste and health benefits."
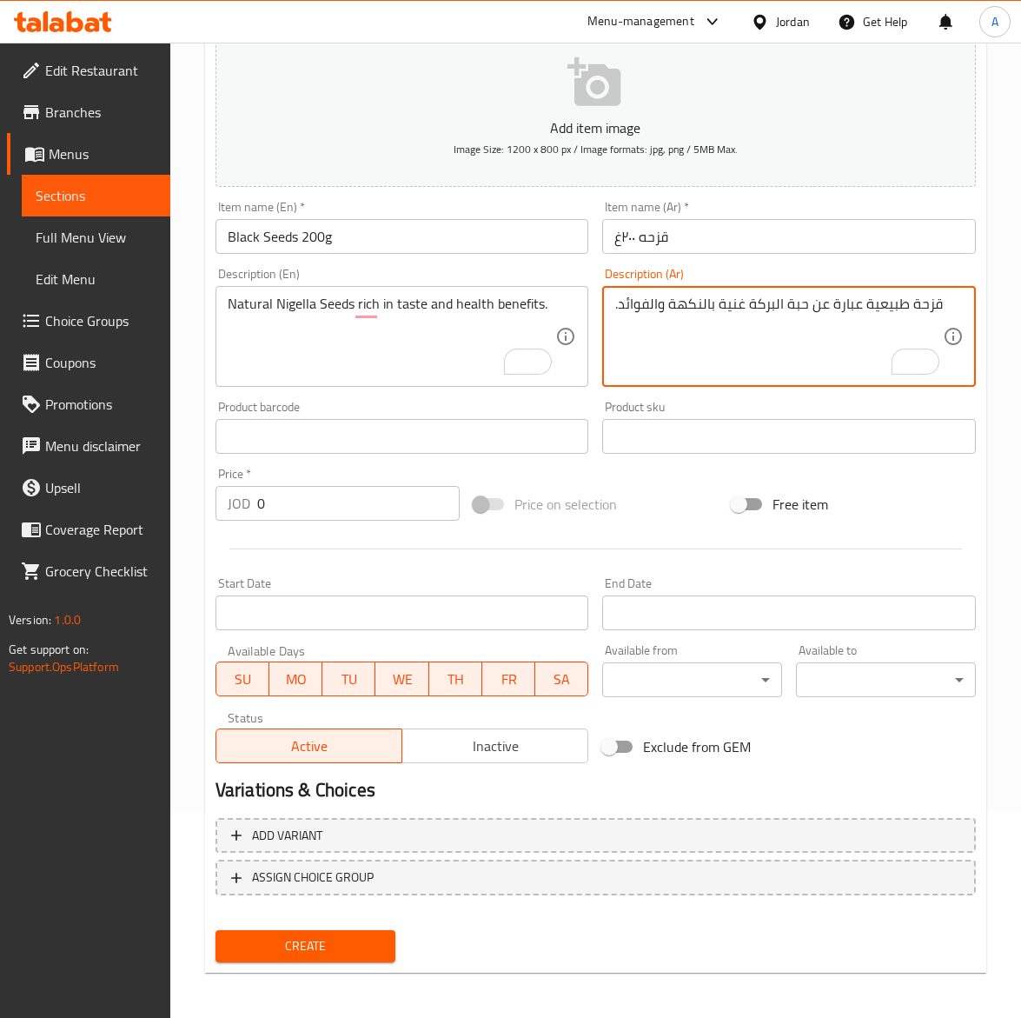
type textarea "قزحة طبيعية عبارة عن حبة البركة غنية بالنكهة والفوائد."
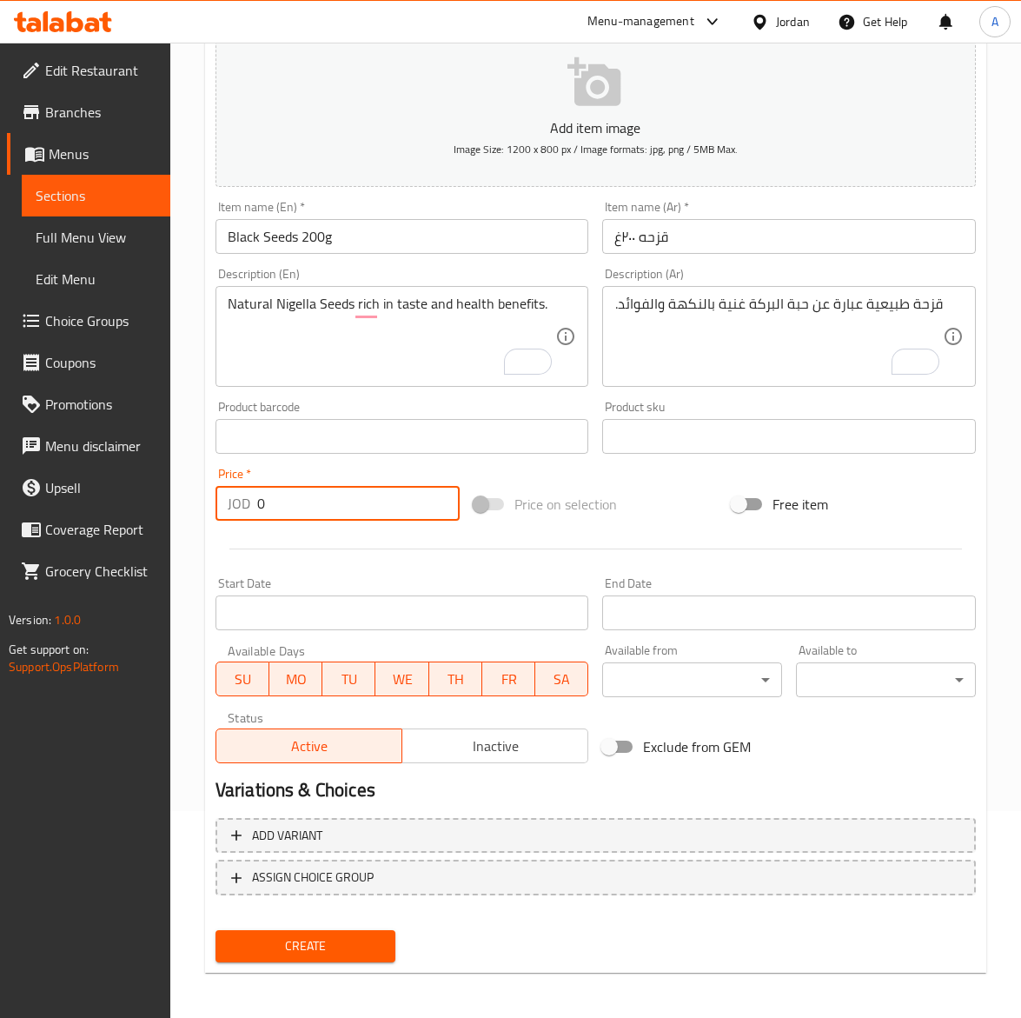
click at [320, 506] on input "0" at bounding box center [358, 503] width 203 height 35
paste input "1.25"
type input "1.25"
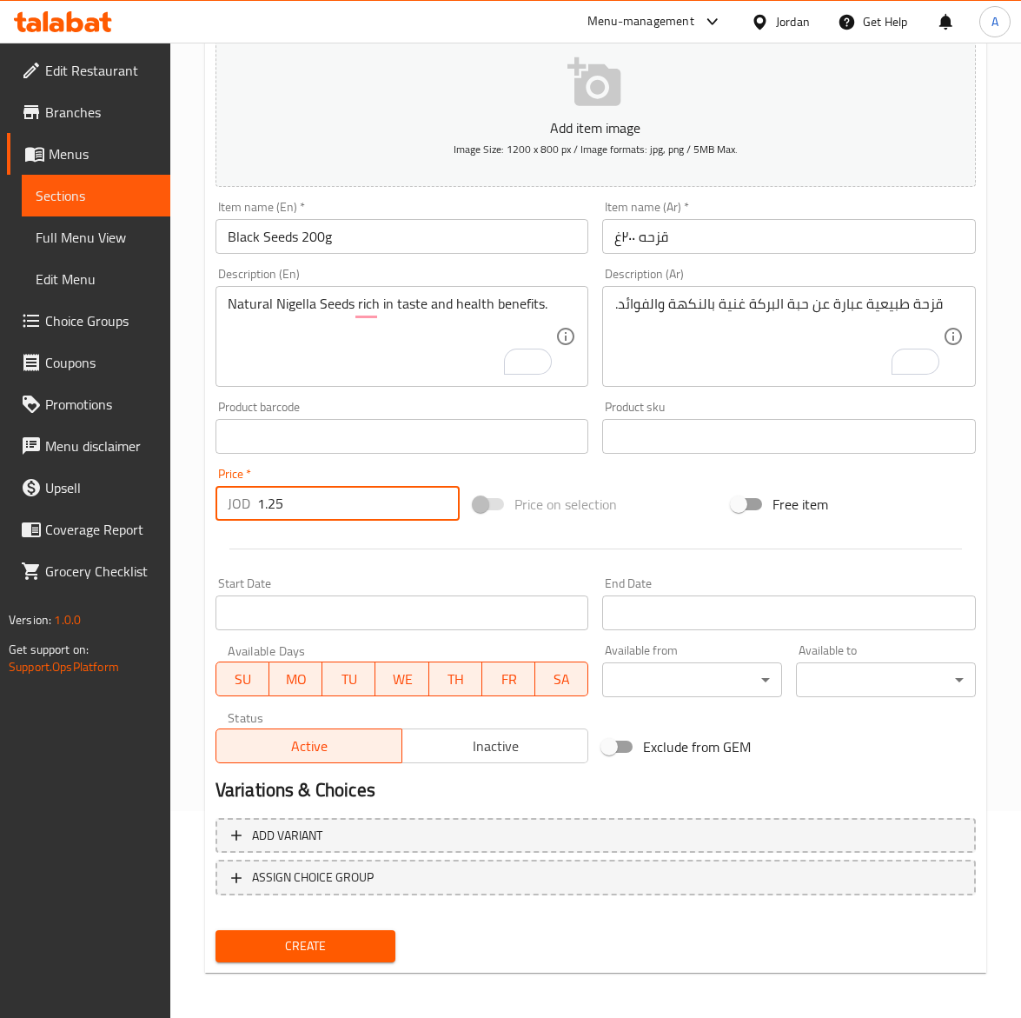
click at [374, 244] on input "Black Seeds 200g" at bounding box center [403, 236] width 374 height 35
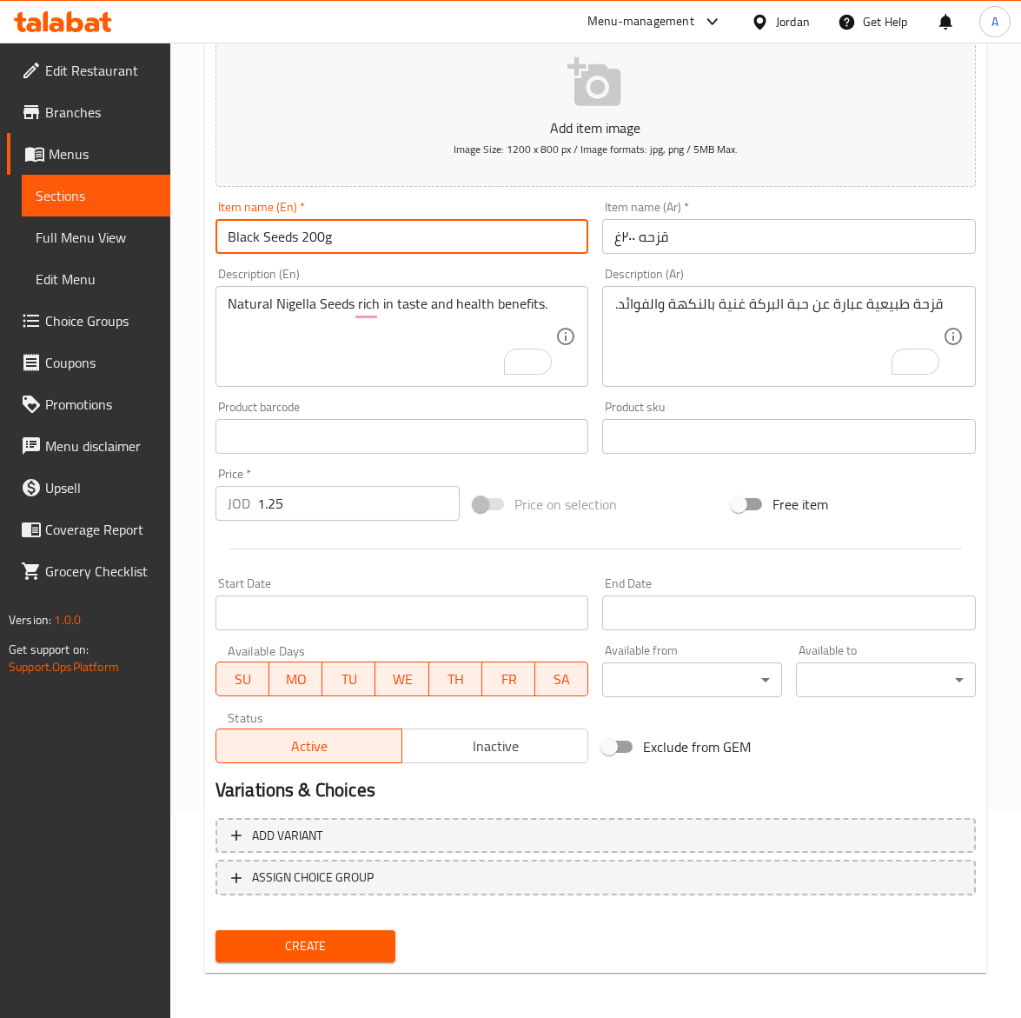
click at [216, 930] on button "Create" at bounding box center [306, 946] width 180 height 32
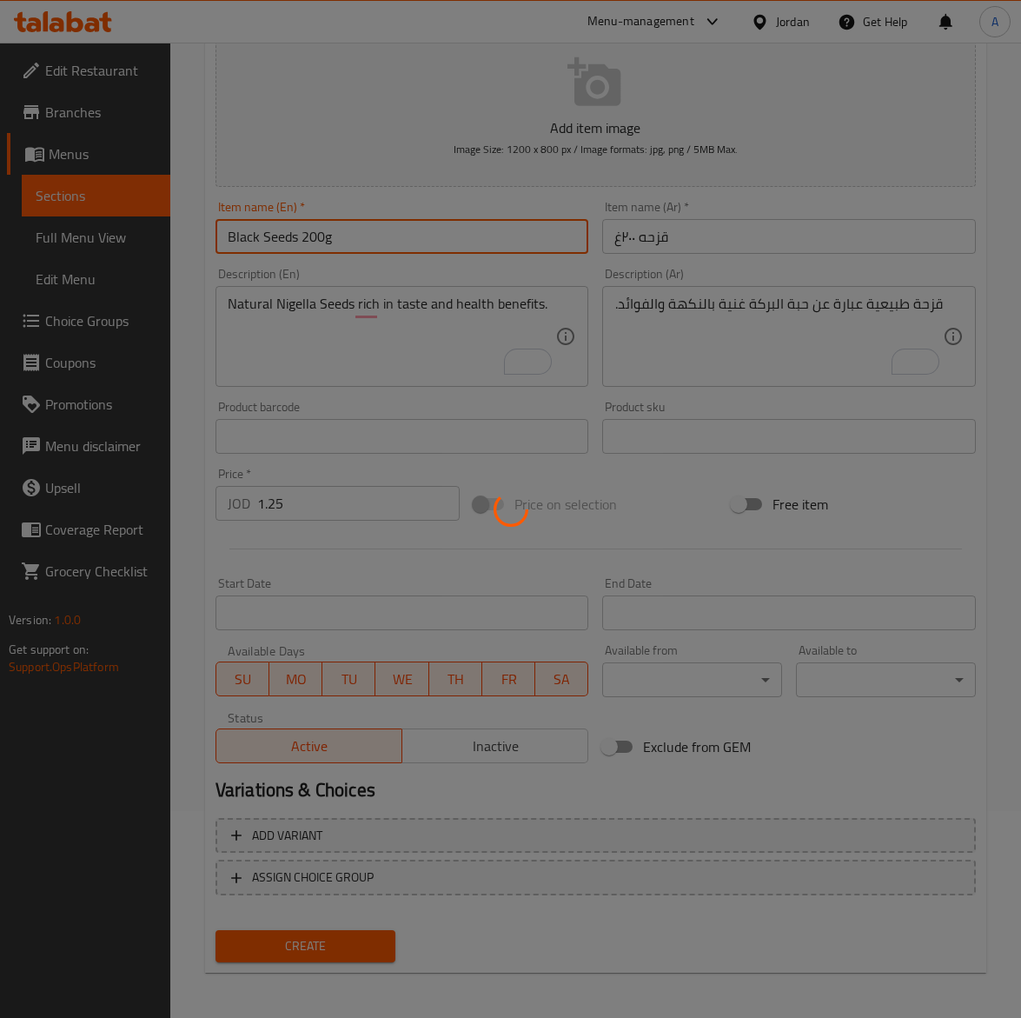
type input "0"
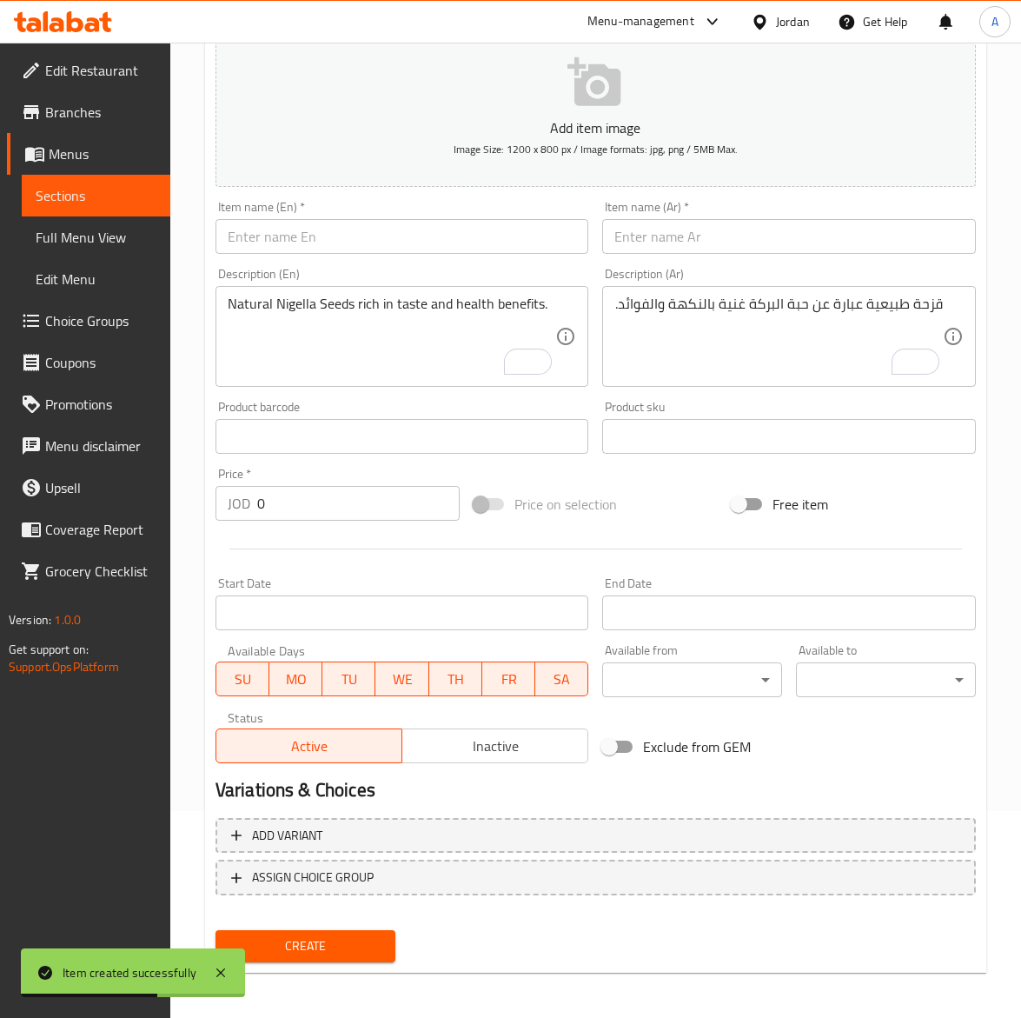
click at [384, 244] on input "text" at bounding box center [403, 236] width 374 height 35
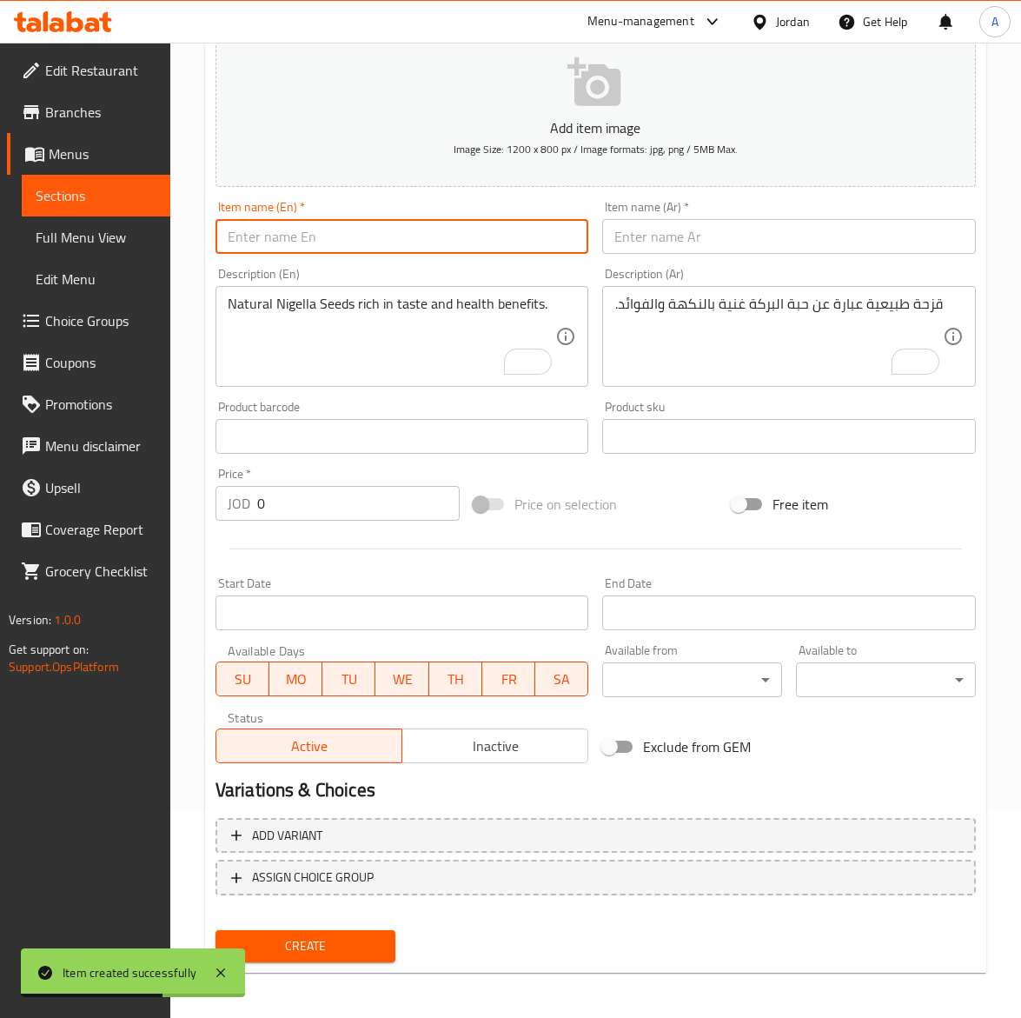
paste input "Anise Seeds 200g"
type input "Anise Seeds 200g"
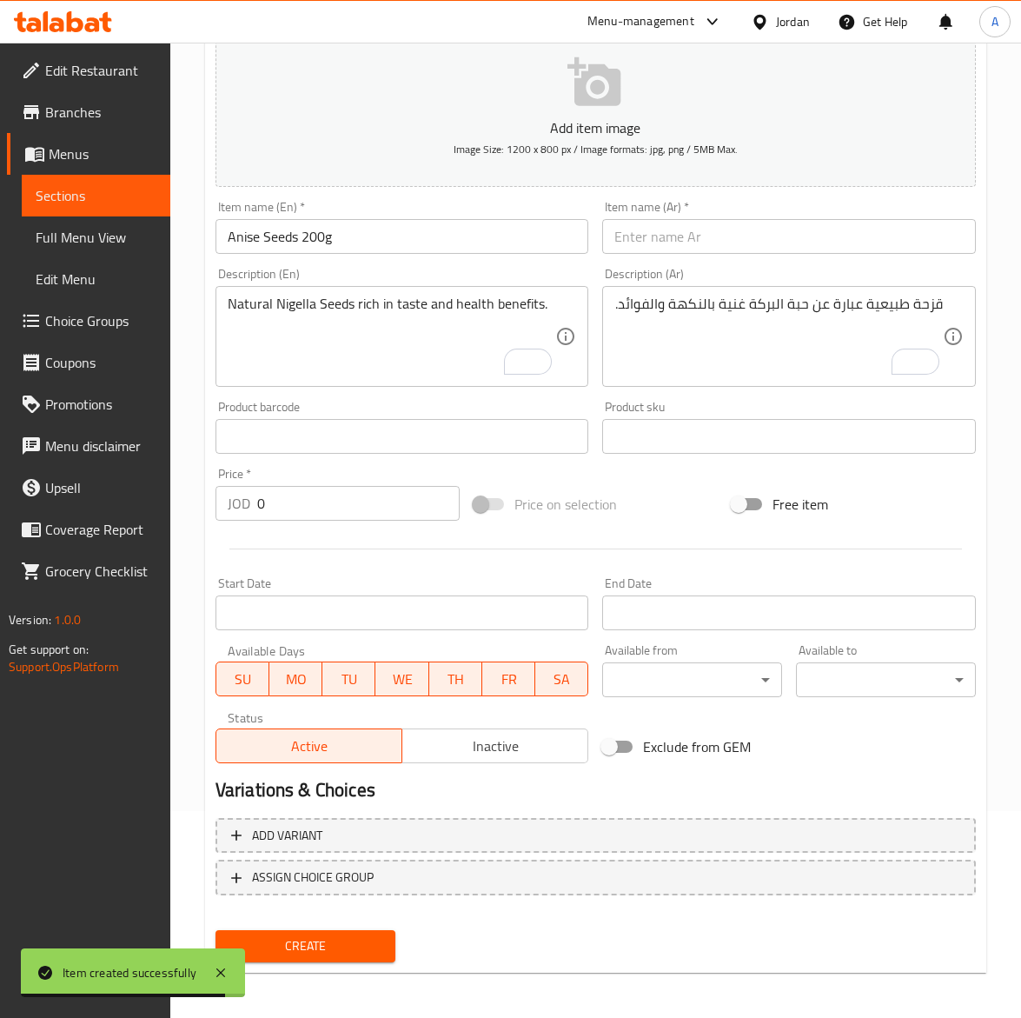
click at [693, 231] on input "text" at bounding box center [789, 236] width 374 height 35
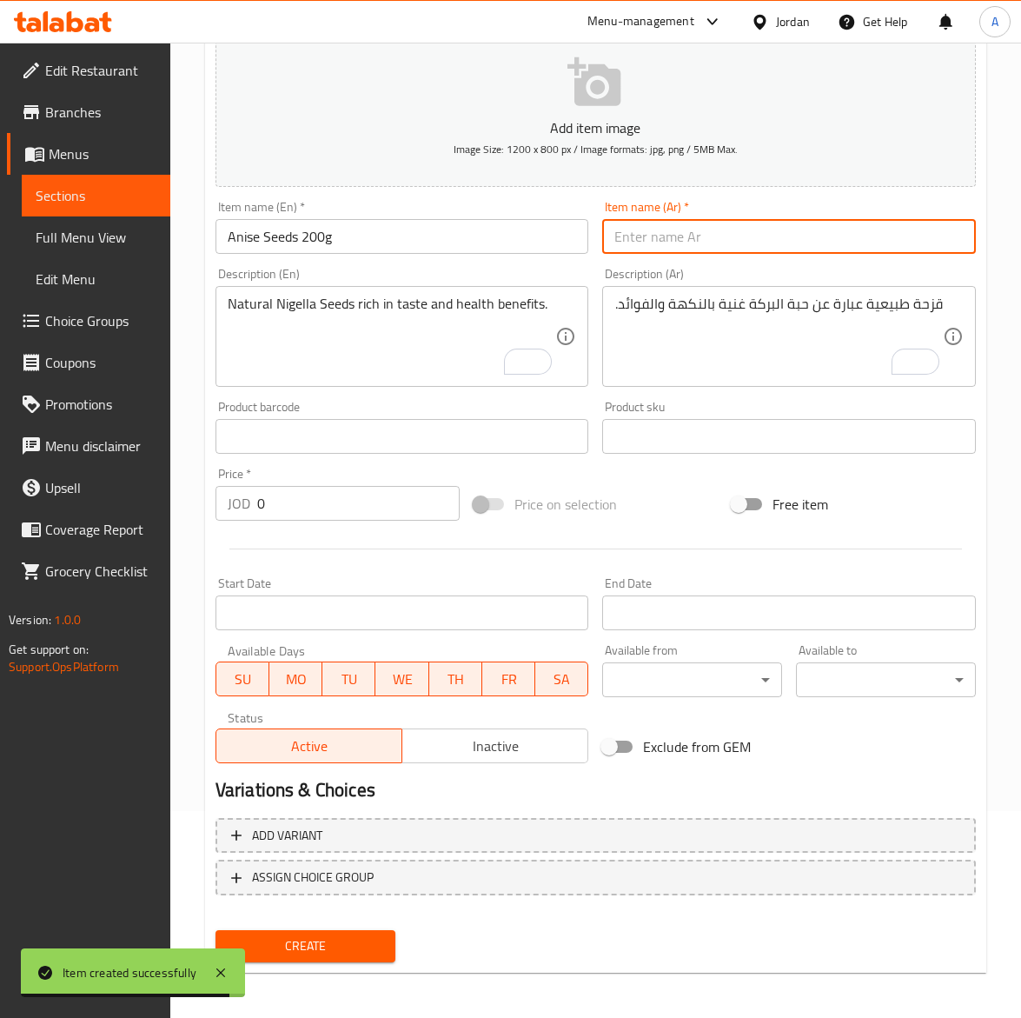
paste input "يانسون حب٢٠٠غ"
type input "يانسون حب٢٠٠غ"
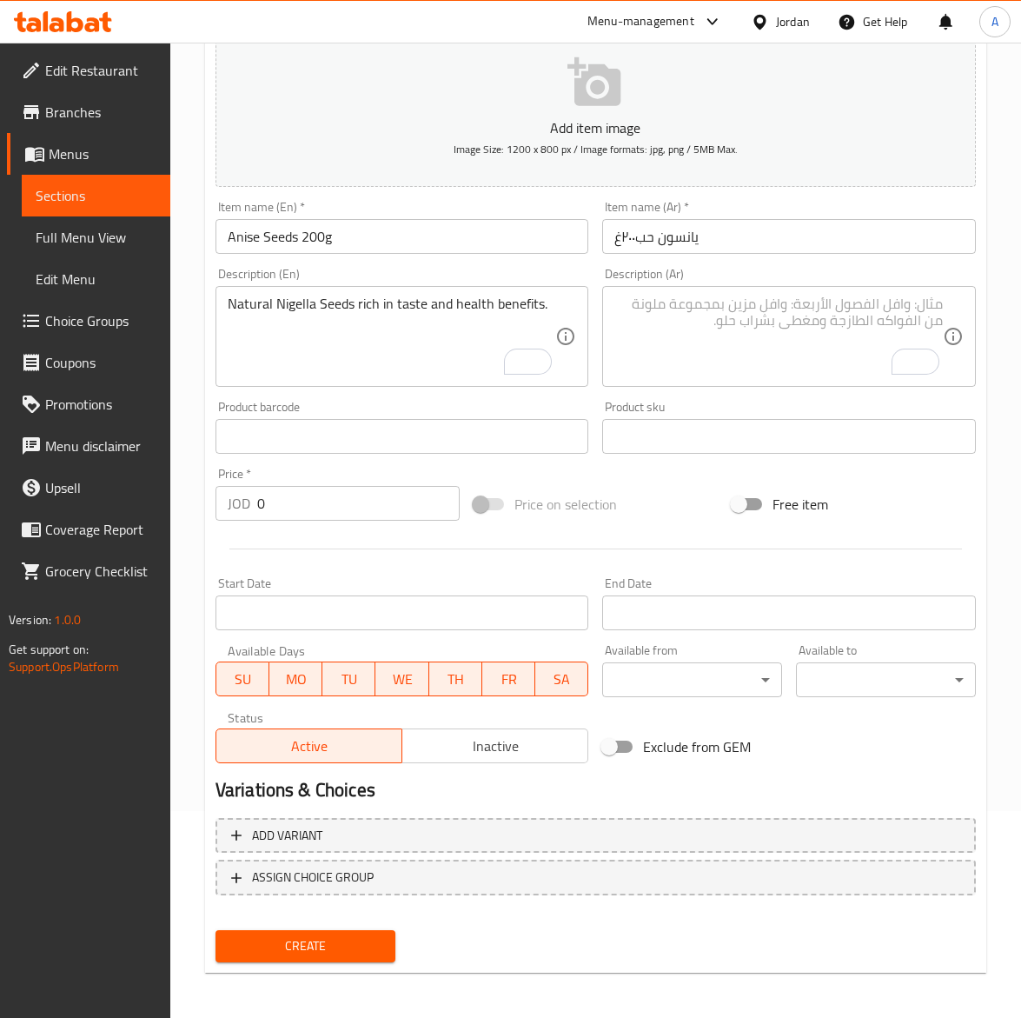
click at [714, 332] on textarea "To enrich screen reader interactions, please activate Accessibility in Grammarl…" at bounding box center [779, 337] width 329 height 83
paste textarea "[PERSON_NAME] حب عطري يضيف طعمًا حلوًا خفيفًا للمشروبات والحلويات."
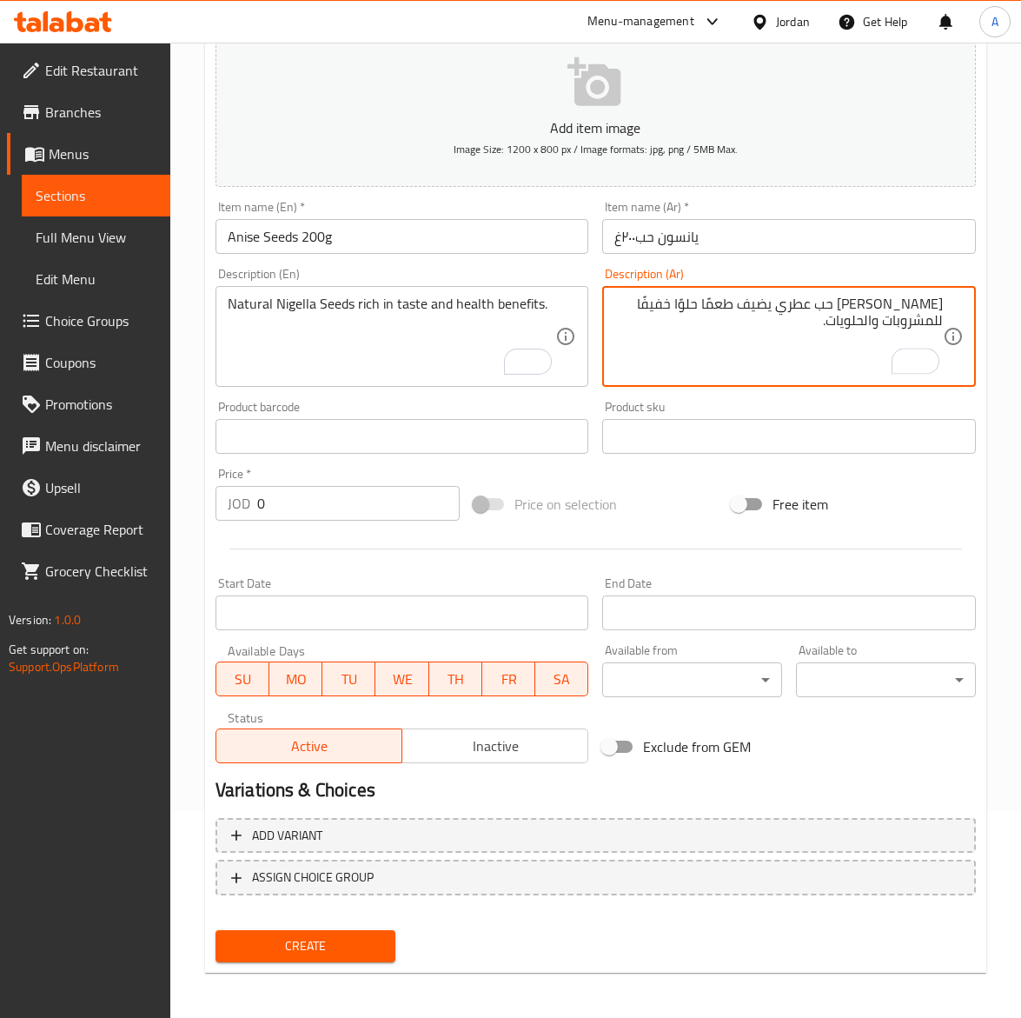
type textarea "[PERSON_NAME] حب عطري يضيف طعمًا حلوًا خفيفًا للمشروبات والحلويات."
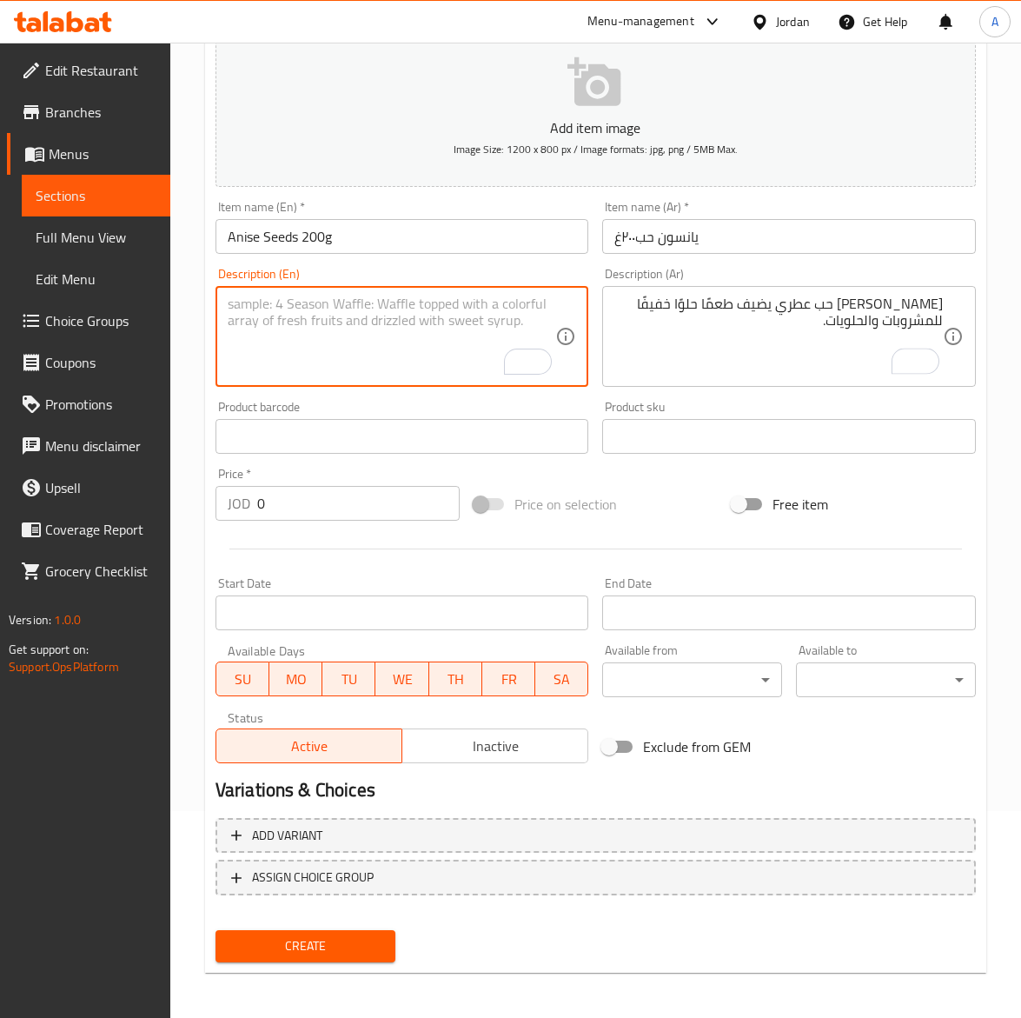
click at [285, 344] on textarea "To enrich screen reader interactions, please activate Accessibility in Grammarl…" at bounding box center [392, 337] width 329 height 83
paste textarea "Whole Anise Seeds for a mild, sweet aroma in drinks and desserts."
type textarea "Whole Anise Seeds for a mild, sweet aroma in drinks and desserts."
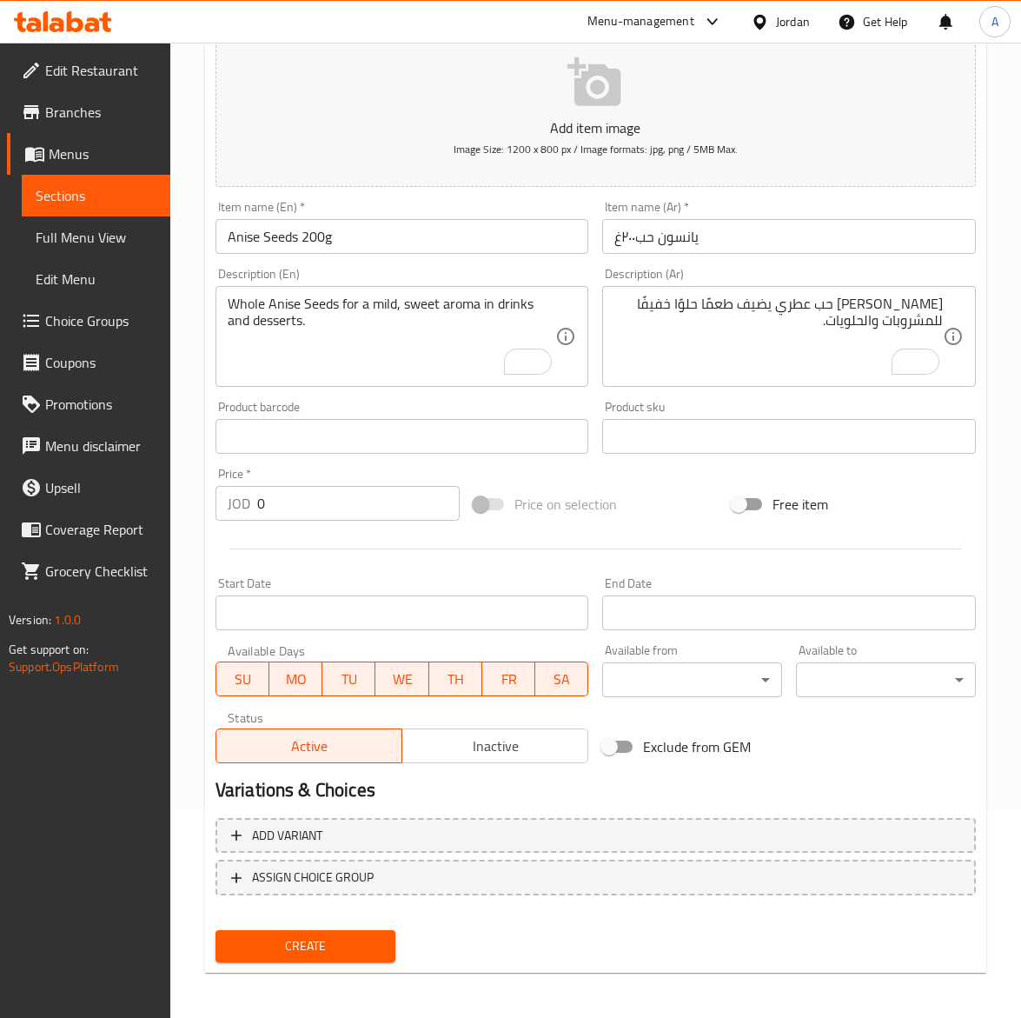
click at [265, 500] on input "0" at bounding box center [358, 503] width 203 height 35
paste input "1.65"
type input "1.65"
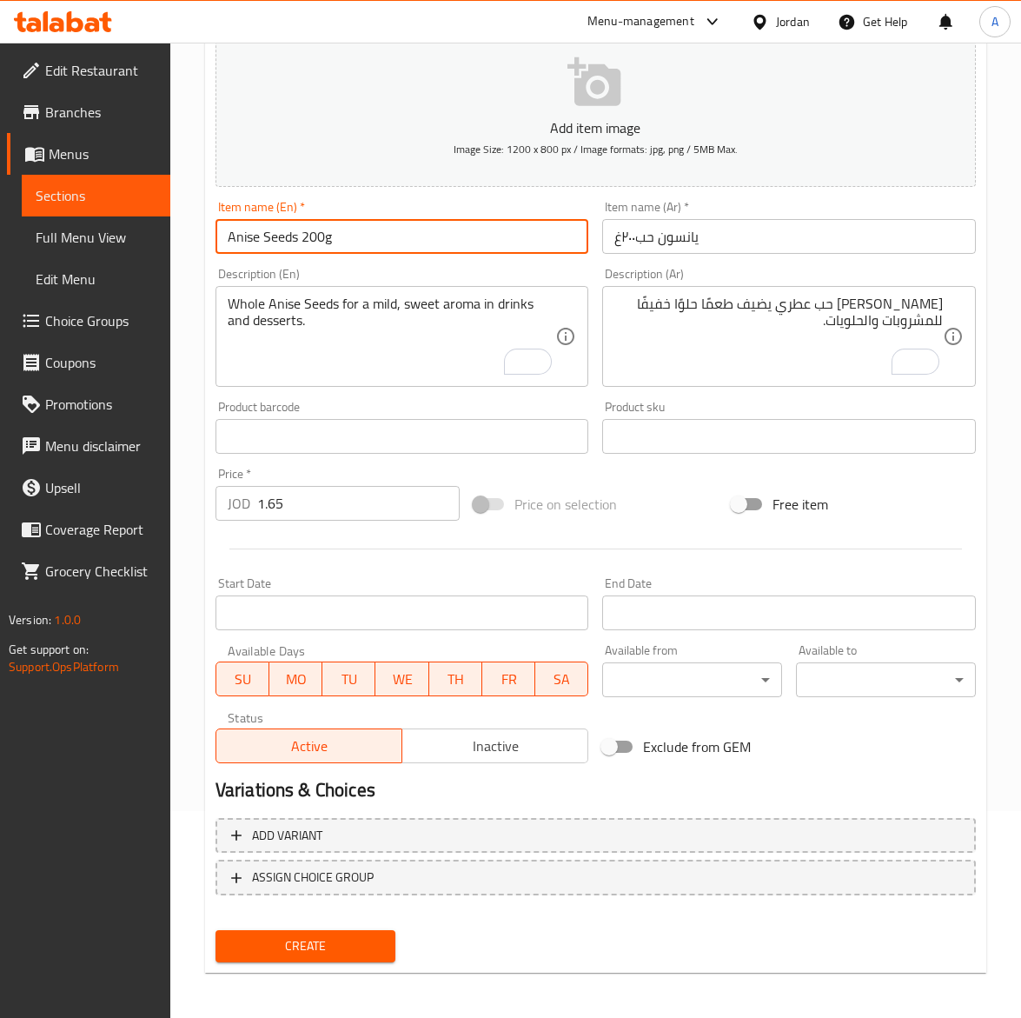
click at [379, 235] on input "Anise Seeds 200g" at bounding box center [403, 236] width 374 height 35
click at [216, 930] on button "Create" at bounding box center [306, 946] width 180 height 32
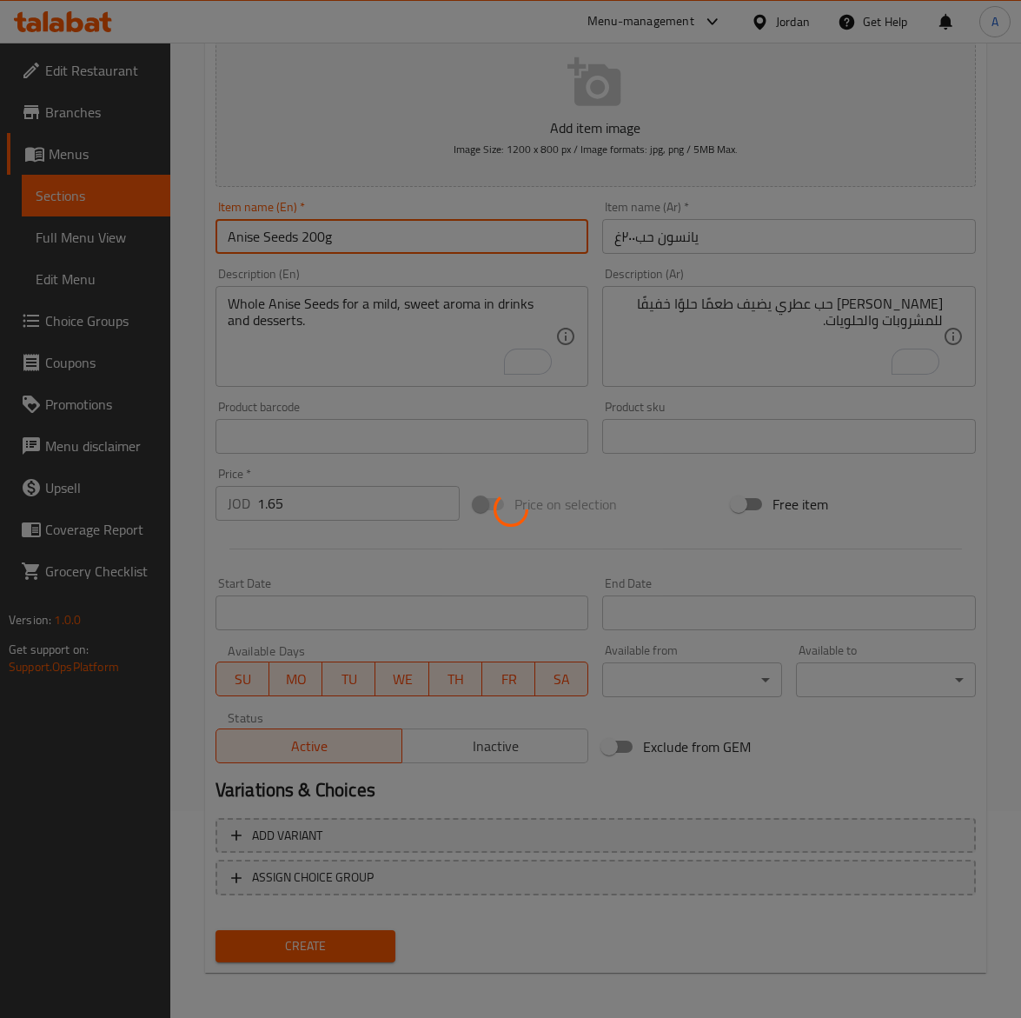
type input "0"
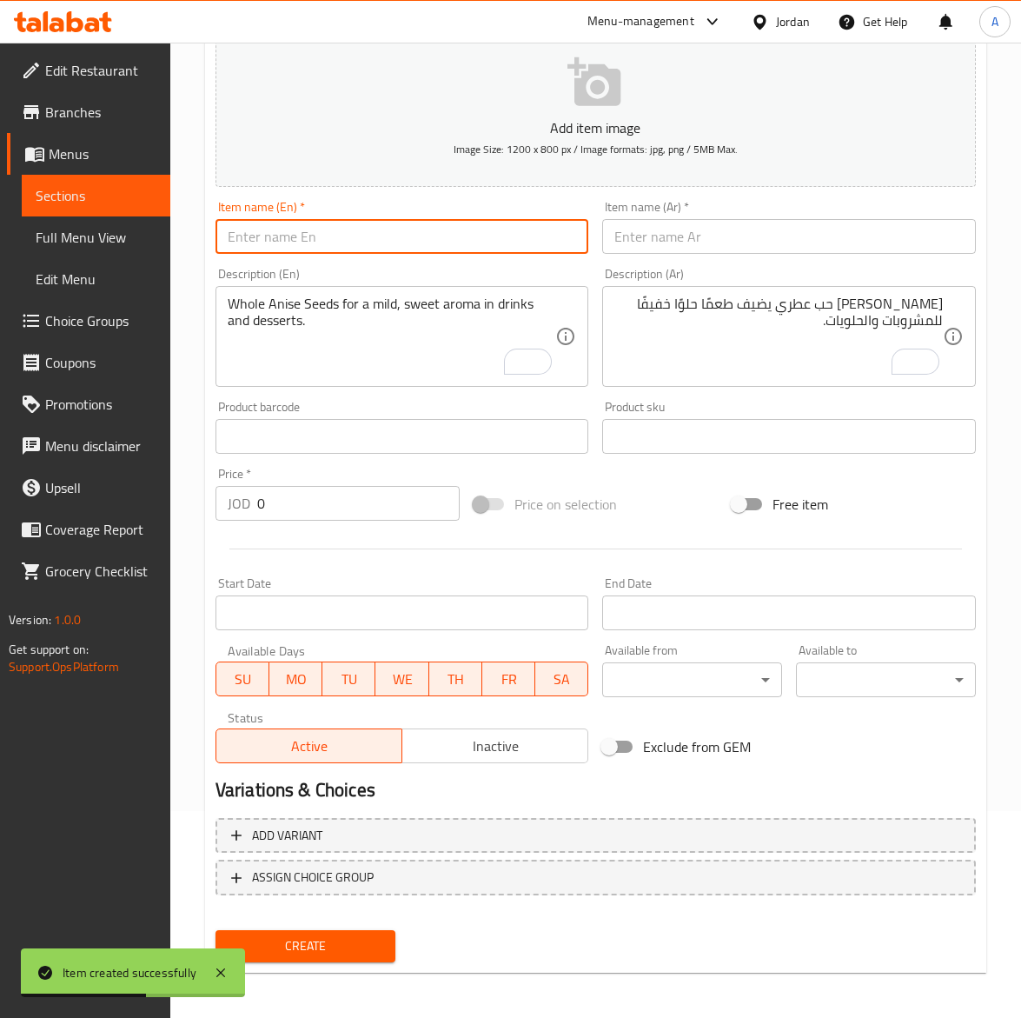
click at [330, 241] on input "text" at bounding box center [403, 236] width 374 height 35
paste input "200gground Anise"
click at [259, 239] on input "200gground Anise" at bounding box center [403, 236] width 374 height 35
click at [267, 242] on input "200g ground Anise" at bounding box center [403, 236] width 374 height 35
type input "200g Ground Anise"
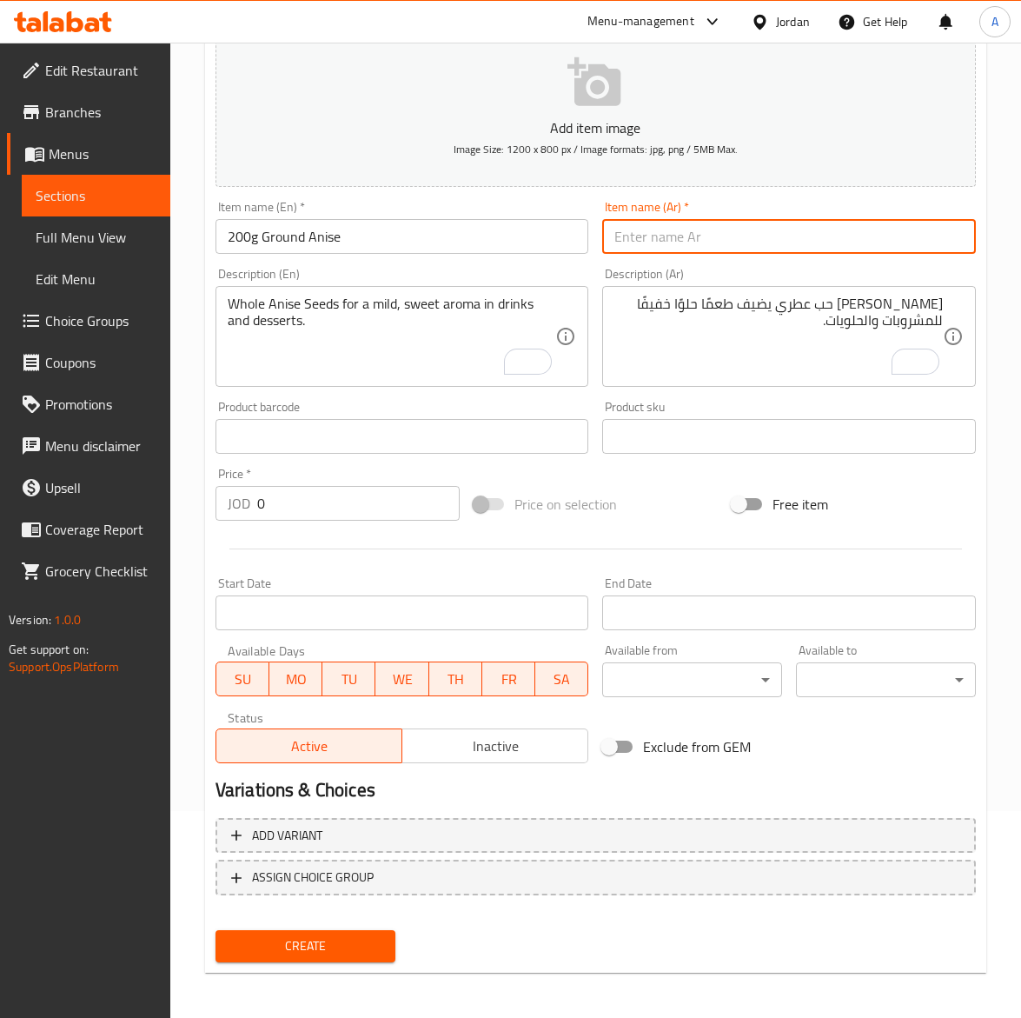
click at [697, 240] on input "text" at bounding box center [789, 236] width 374 height 35
paste input "يانسون مطحون ٢٠٠غ"
type input "يانسون مطحون ٢٠٠غ"
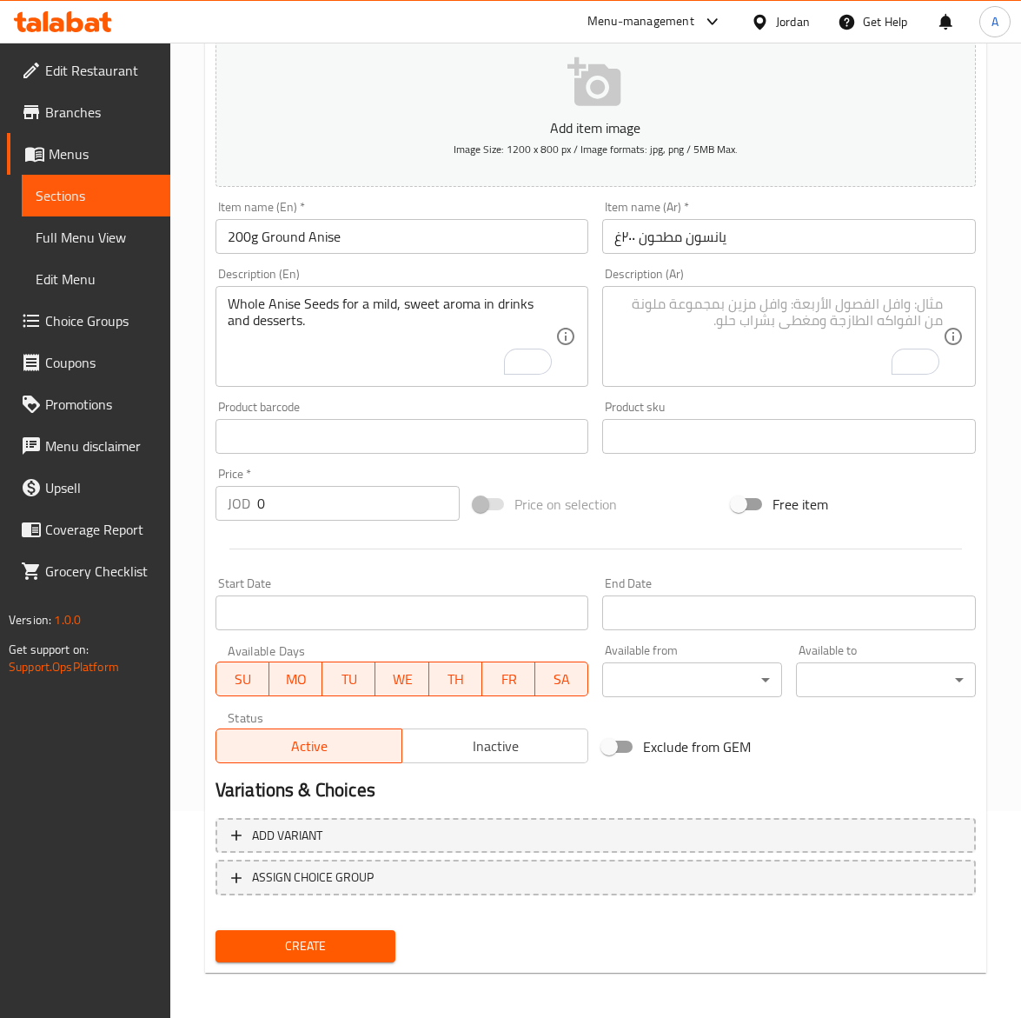
click at [688, 305] on textarea "To enrich screen reader interactions, please activate Accessibility in Grammarl…" at bounding box center [779, 337] width 329 height 83
paste textarea "يانسون مطحون ناعم لنكهة لطيفة في المخبوزات والمشروبات."
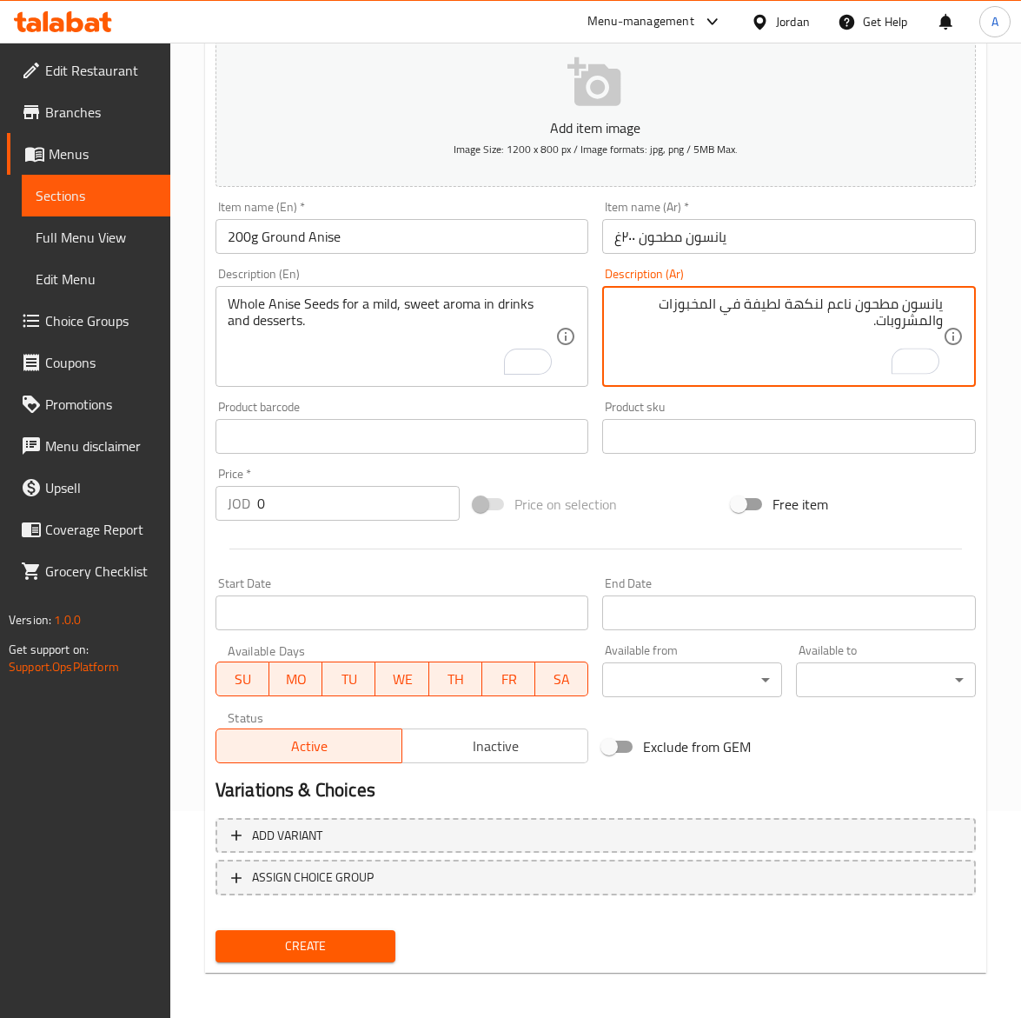
type textarea "يانسون مطحون ناعم لنكهة لطيفة في المخبوزات والمشروبات."
click at [335, 370] on textarea "Whole Anise Seeds for a mild, sweet aroma in drinks and desserts." at bounding box center [392, 337] width 329 height 83
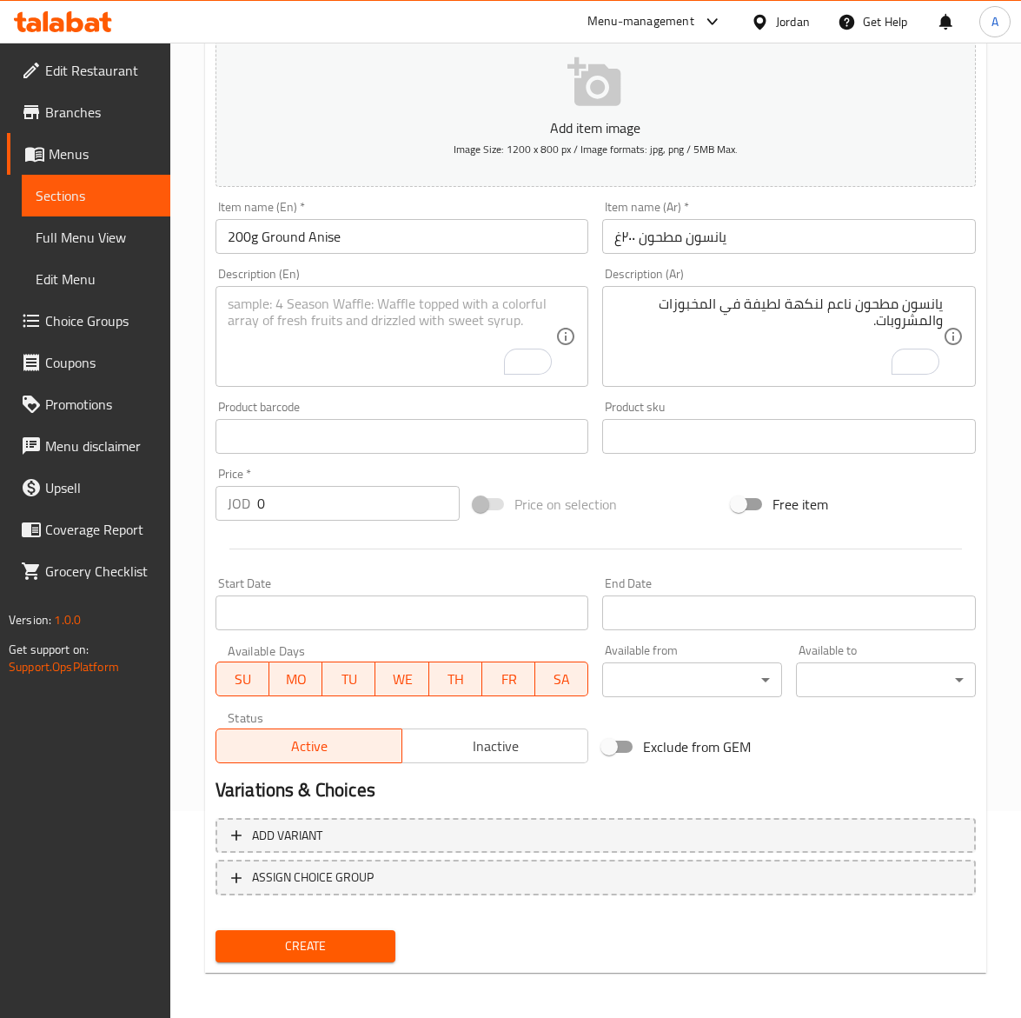
click at [335, 370] on textarea "To enrich screen reader interactions, please activate Accessibility in Grammarl…" at bounding box center [392, 337] width 329 height 83
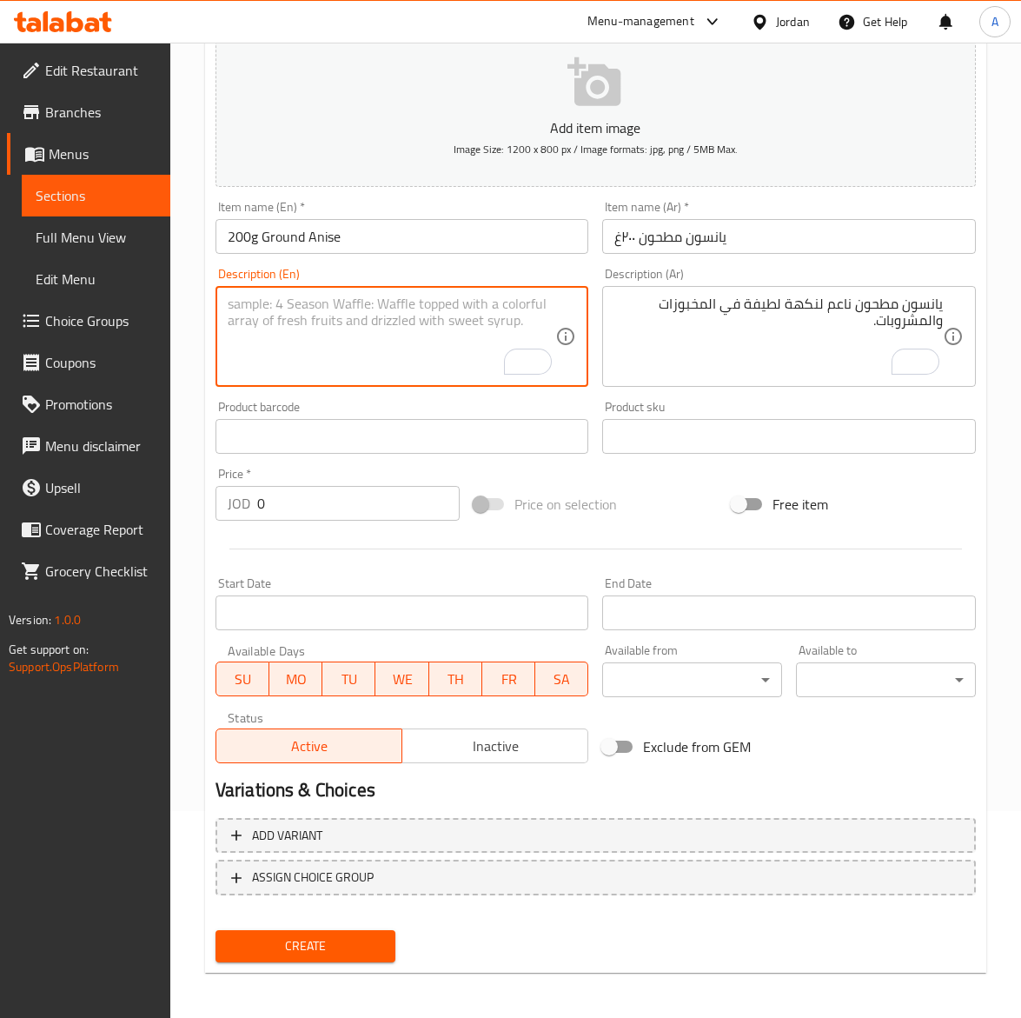
paste textarea "Ground Anise adds a gentle sweetness to baked goods and beverages."
type textarea "Ground Anise adds a gentle sweetness to baked goods and beverages."
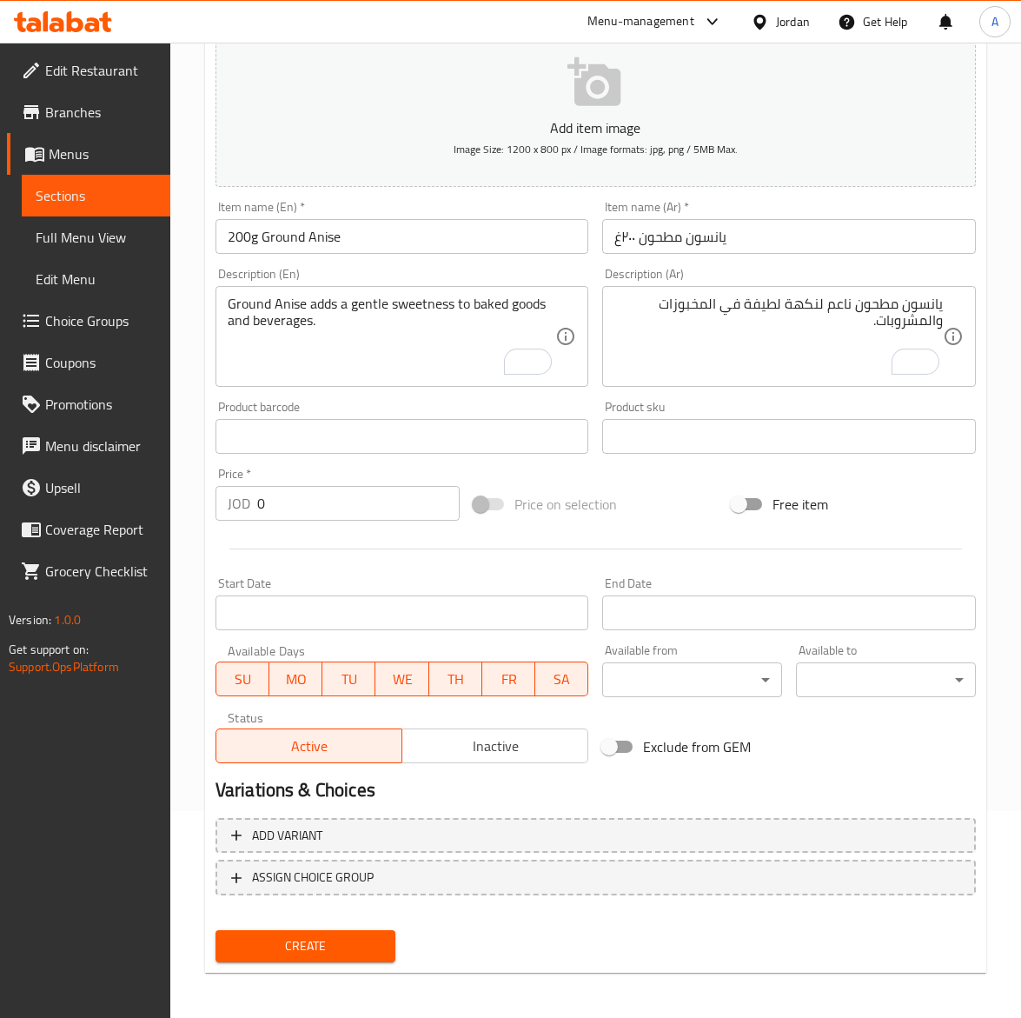
click at [309, 509] on input "0" at bounding box center [358, 503] width 203 height 35
paste input "1.65"
type input "1.65"
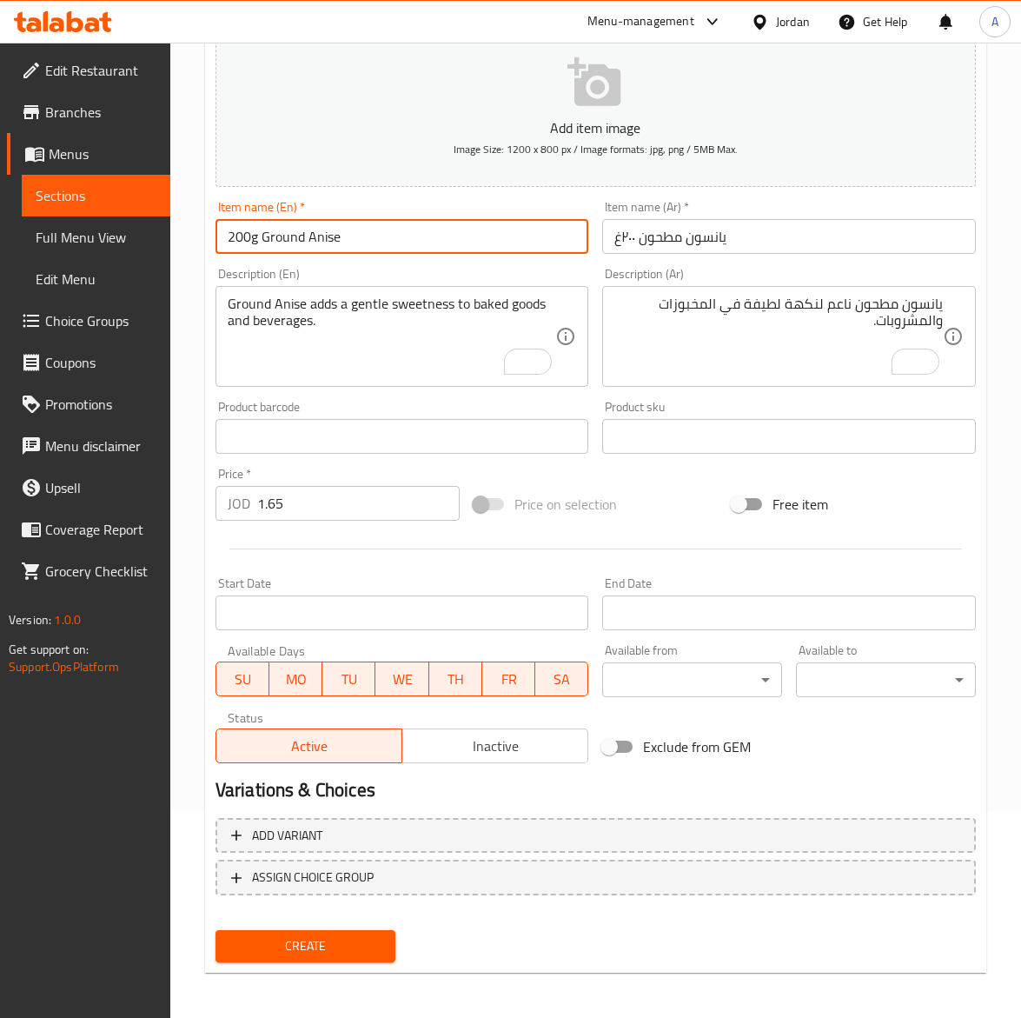
click at [379, 239] on input "200g Ground Anise" at bounding box center [403, 236] width 374 height 35
click at [216, 930] on button "Create" at bounding box center [306, 946] width 180 height 32
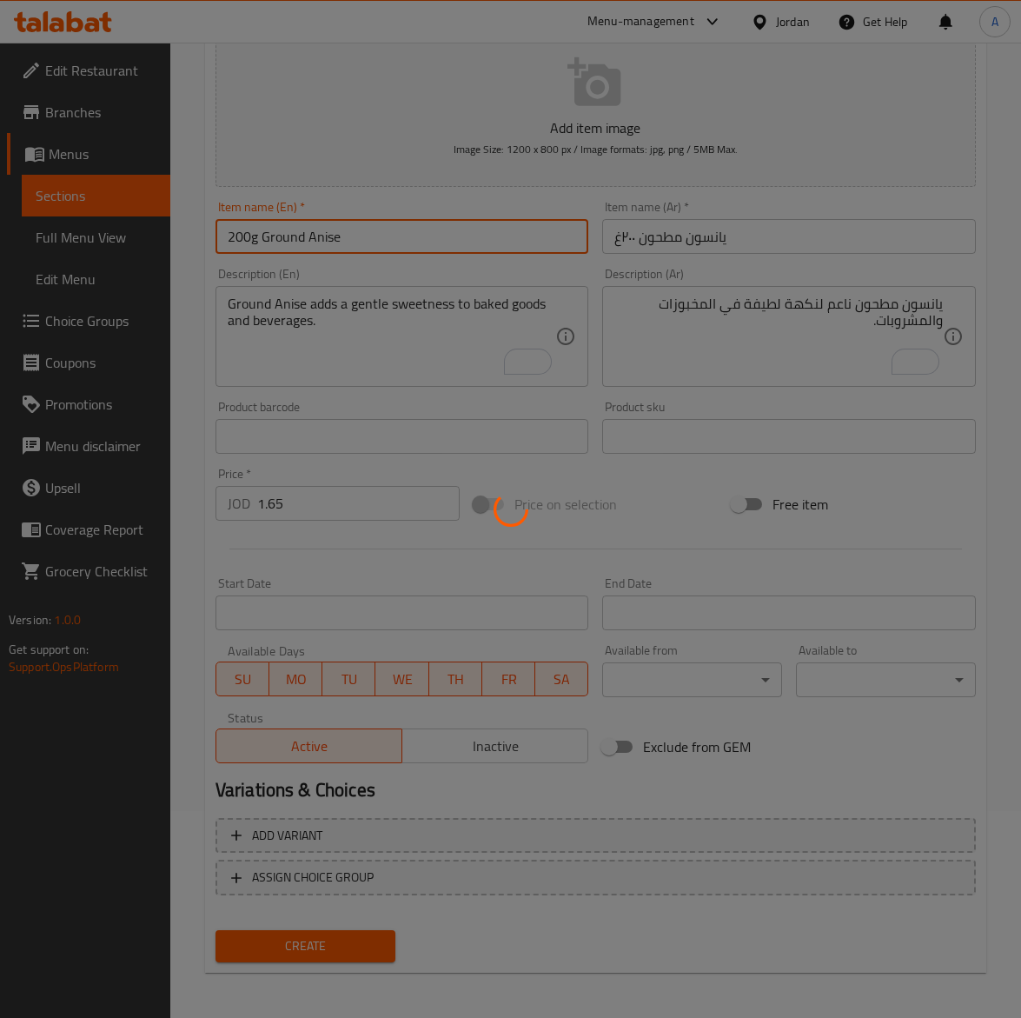
type input "0"
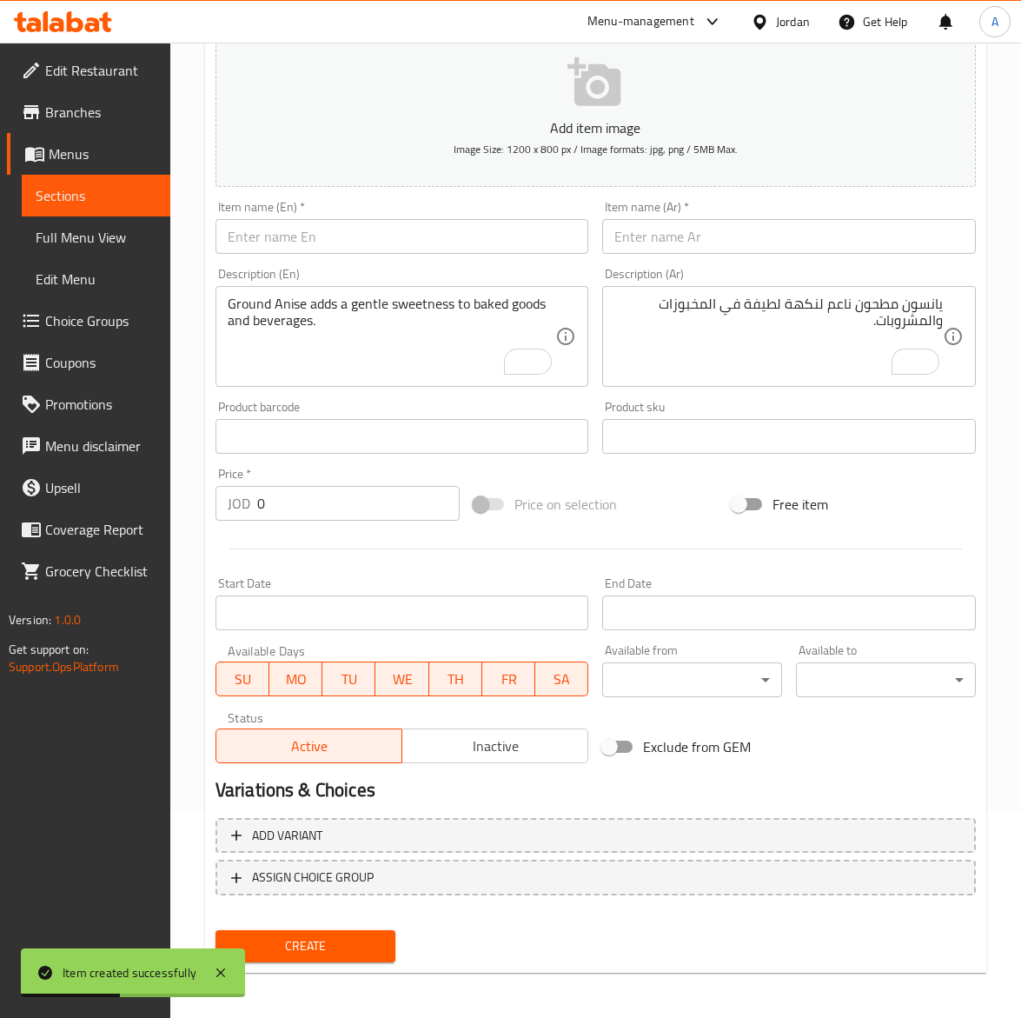
click at [263, 226] on input "text" at bounding box center [403, 236] width 374 height 35
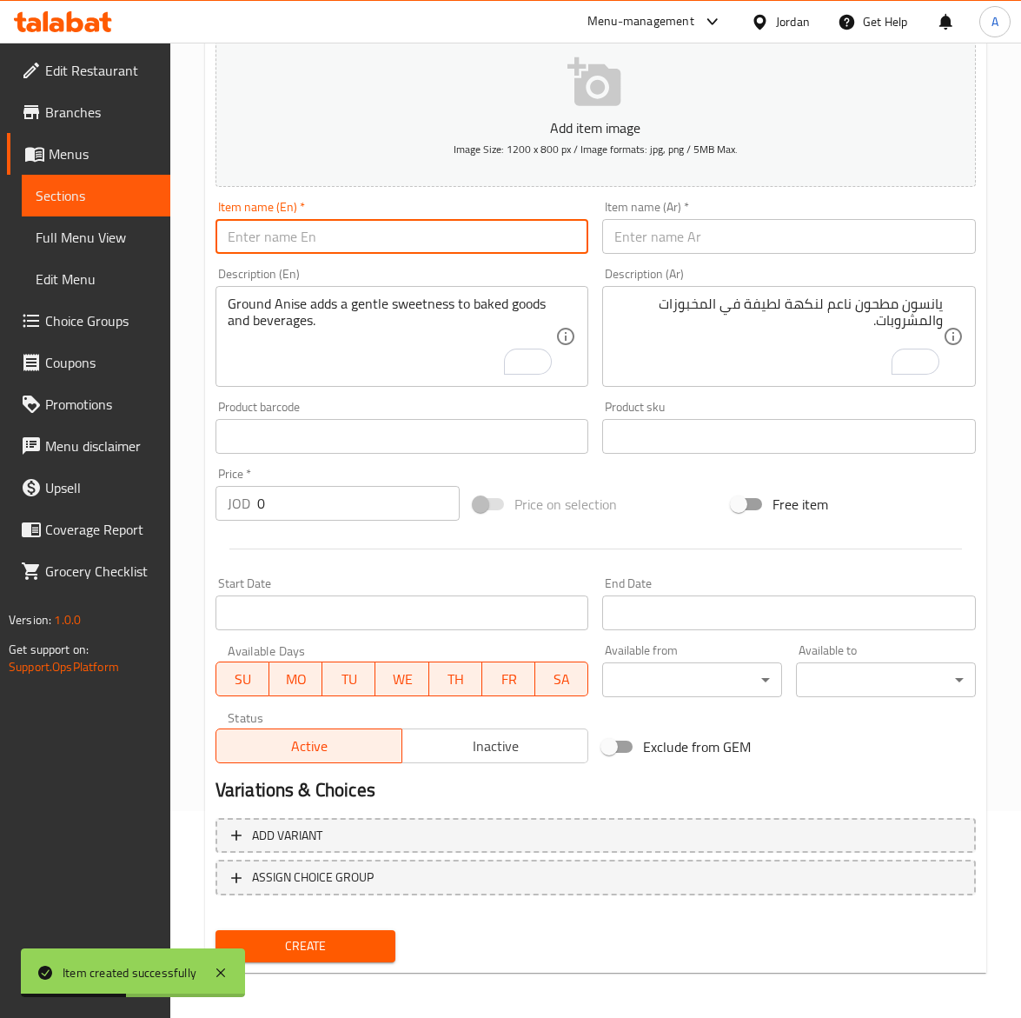
paste input "200g Roasted Sesame"
type input "200g Roasted Sesame"
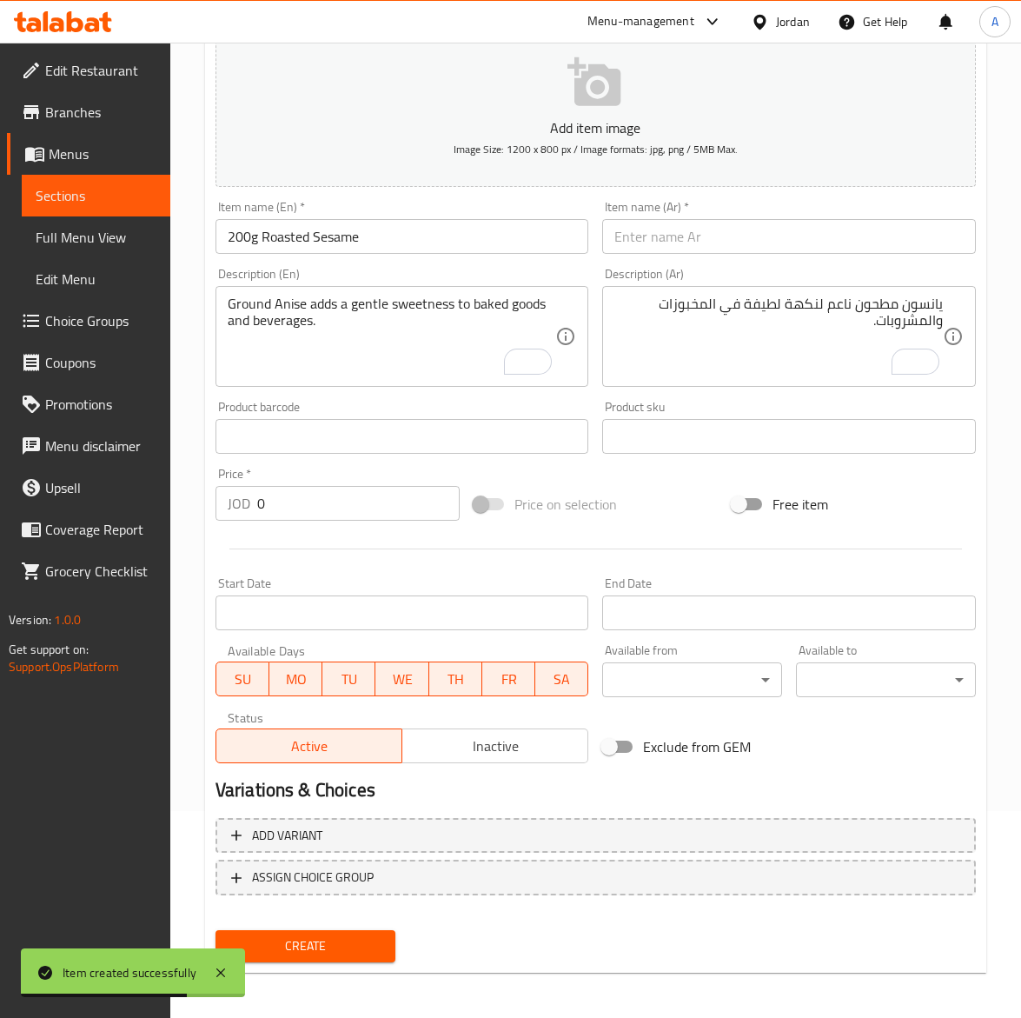
click at [828, 232] on input "text" at bounding box center [789, 236] width 374 height 35
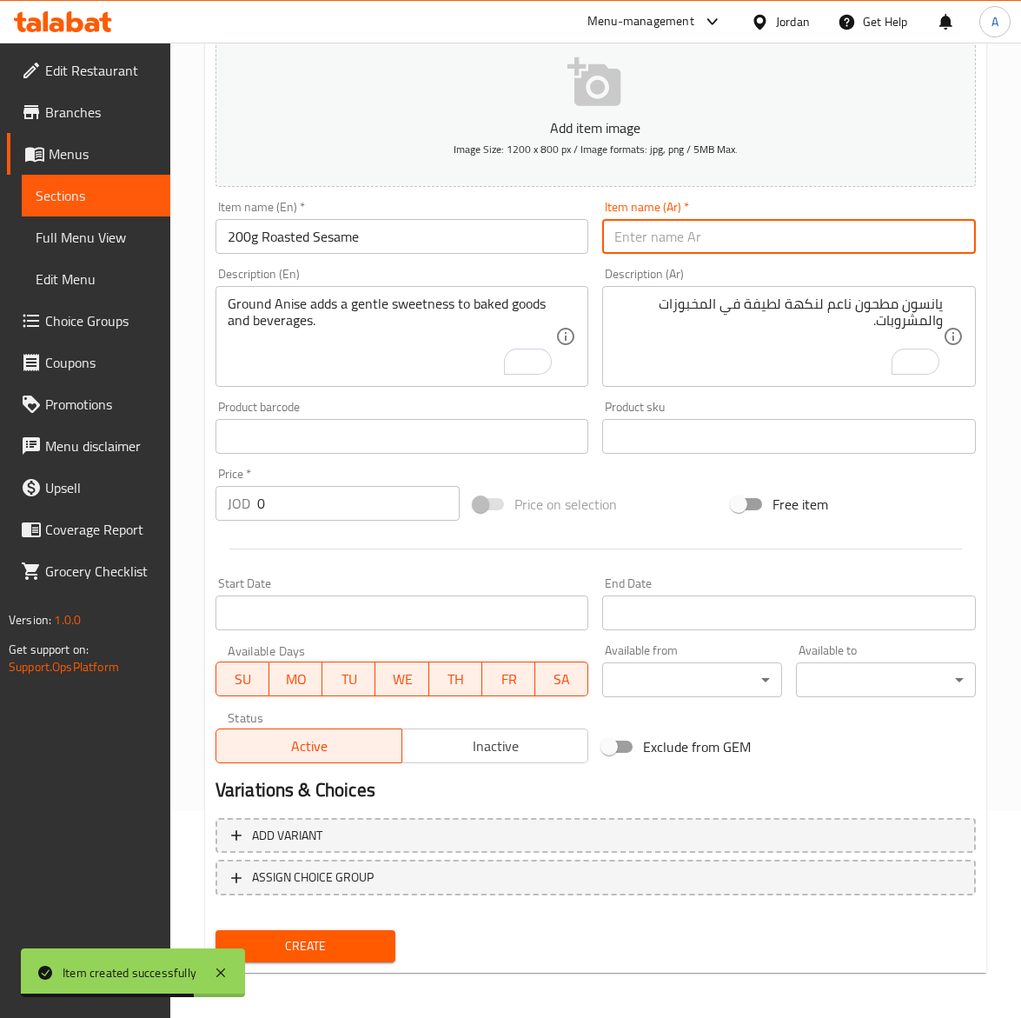
paste input "سمسم محمص ٢٠٠غ"
type input "سمسم محمص ٢٠٠غ"
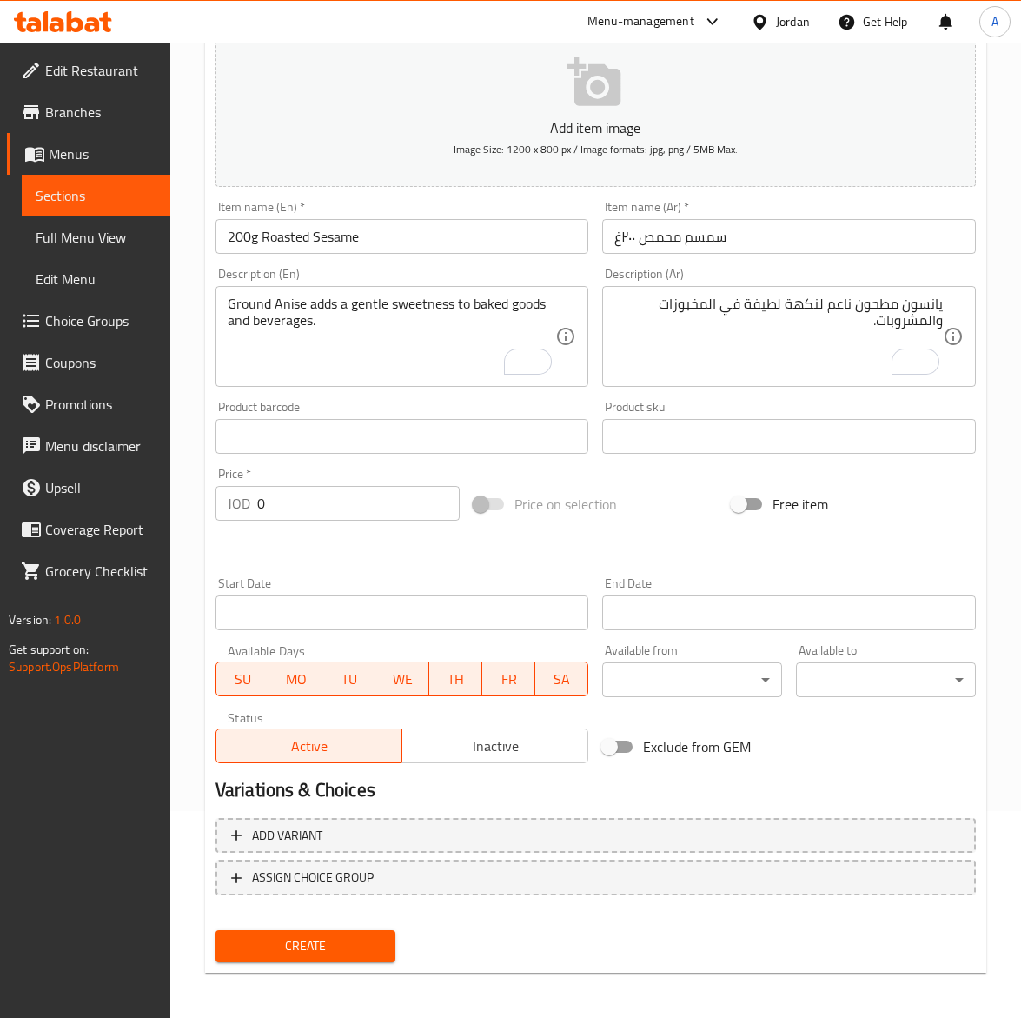
click at [739, 318] on textarea "يانسون مطحون ناعم لنكهة لطيفة في المخبوزات والمشروبات." at bounding box center [779, 337] width 329 height 83
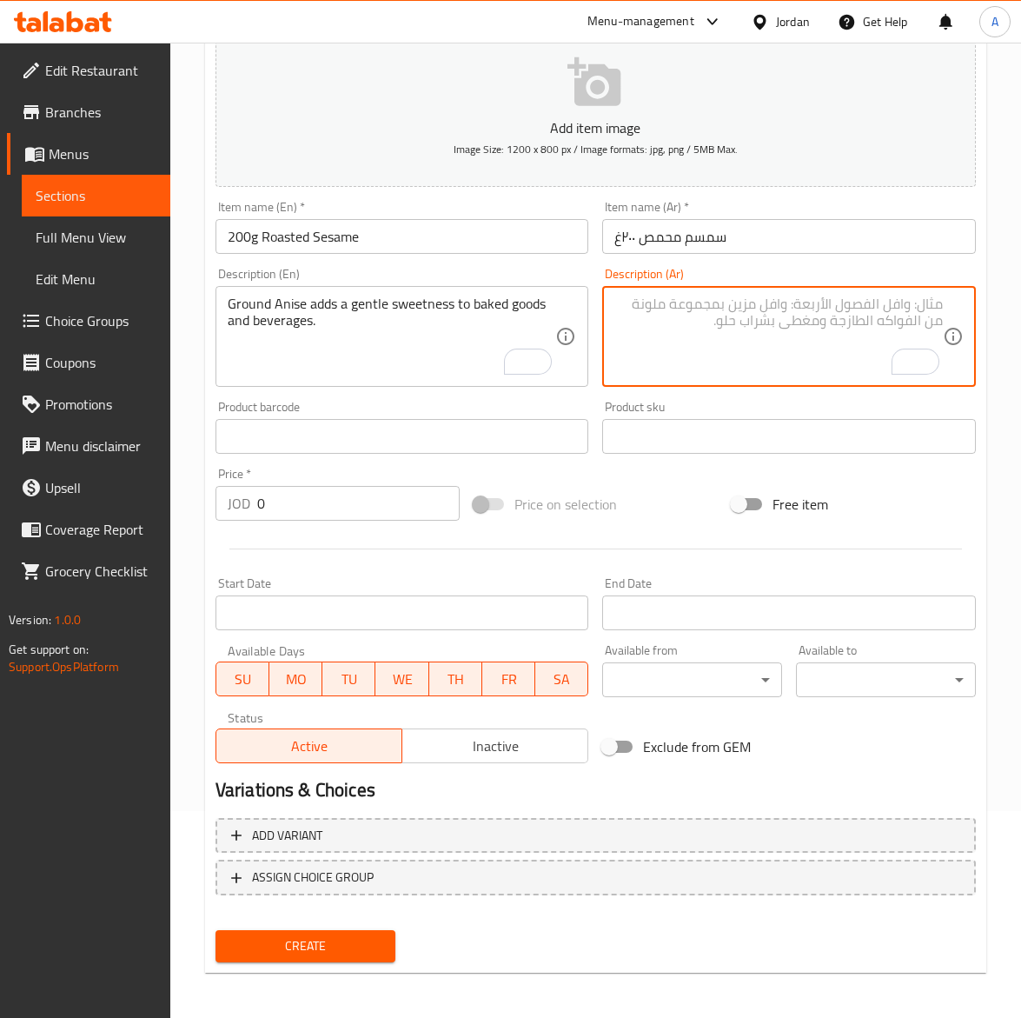
click at [739, 318] on textarea "To enrich screen reader interactions, please activate Accessibility in Grammarl…" at bounding box center [779, 337] width 329 height 83
paste textarea "سمسم محمص طازج بطعم غني ومقرمش مثالي للسلطات والمخبوزات."
type textarea "سمسم محمص طازج بطعم غني ومقرمش مثالي للسلطات والمخبوزات."
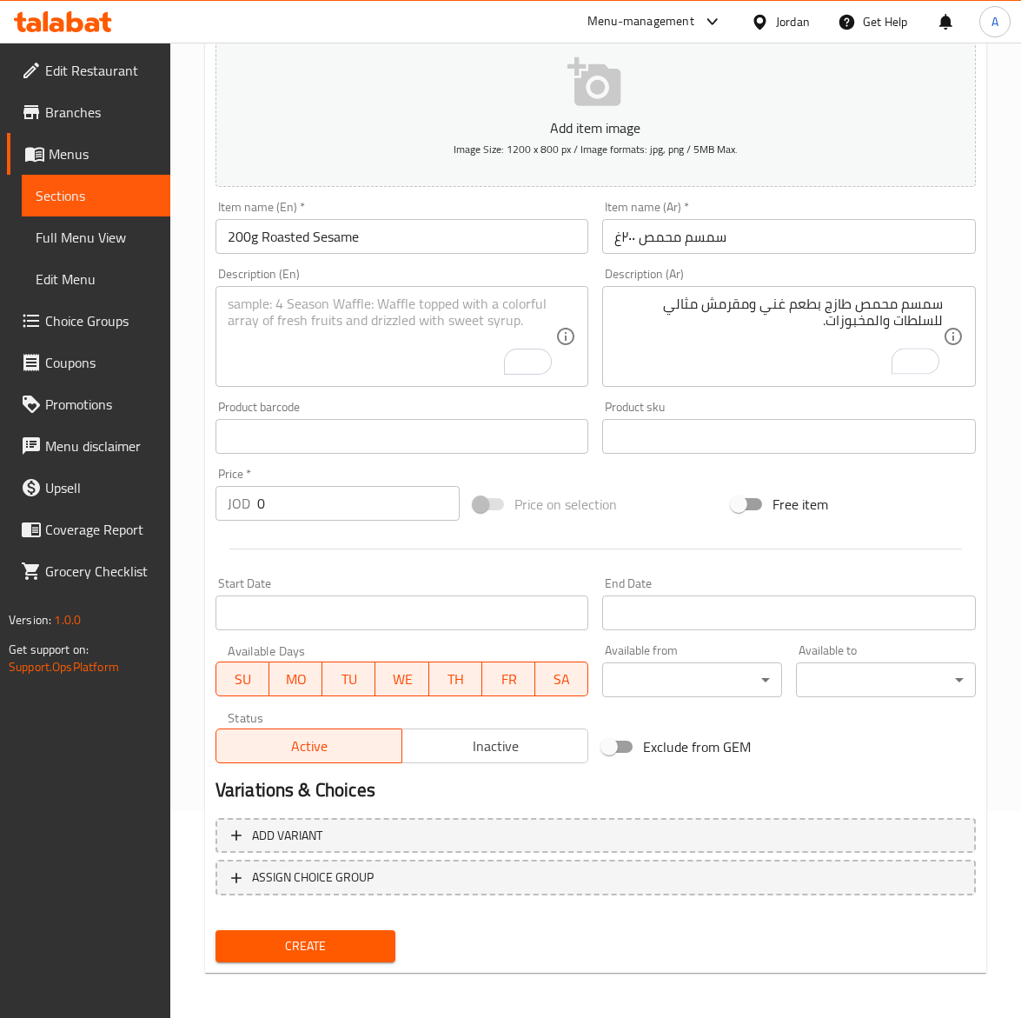
click at [354, 346] on textarea "To enrich screen reader interactions, please activate Accessibility in Grammarl…" at bounding box center [392, 337] width 329 height 83
paste textarea "Roasted Sesame Seeds with a nutty, crunchy flavor for salads and breads."
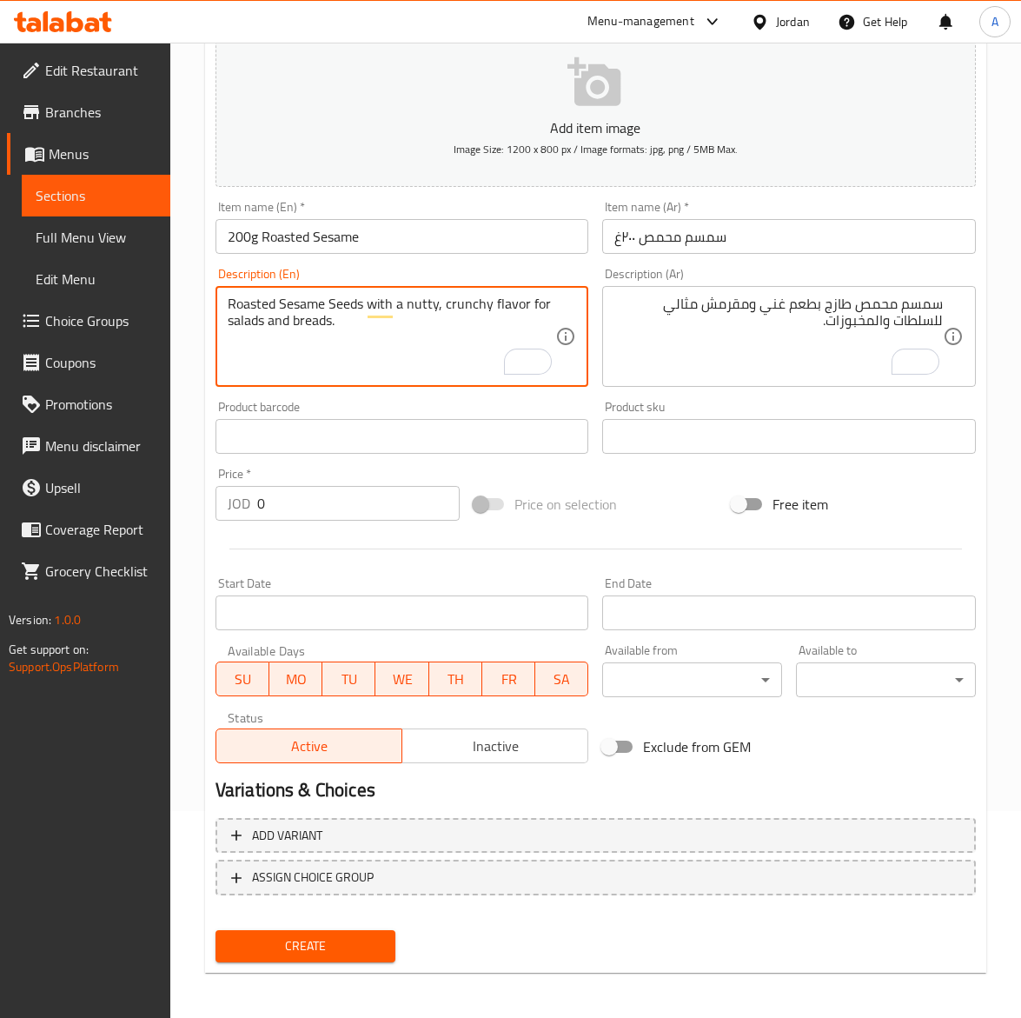
type textarea "Roasted Sesame Seeds with a nutty, crunchy flavor for salads and breads."
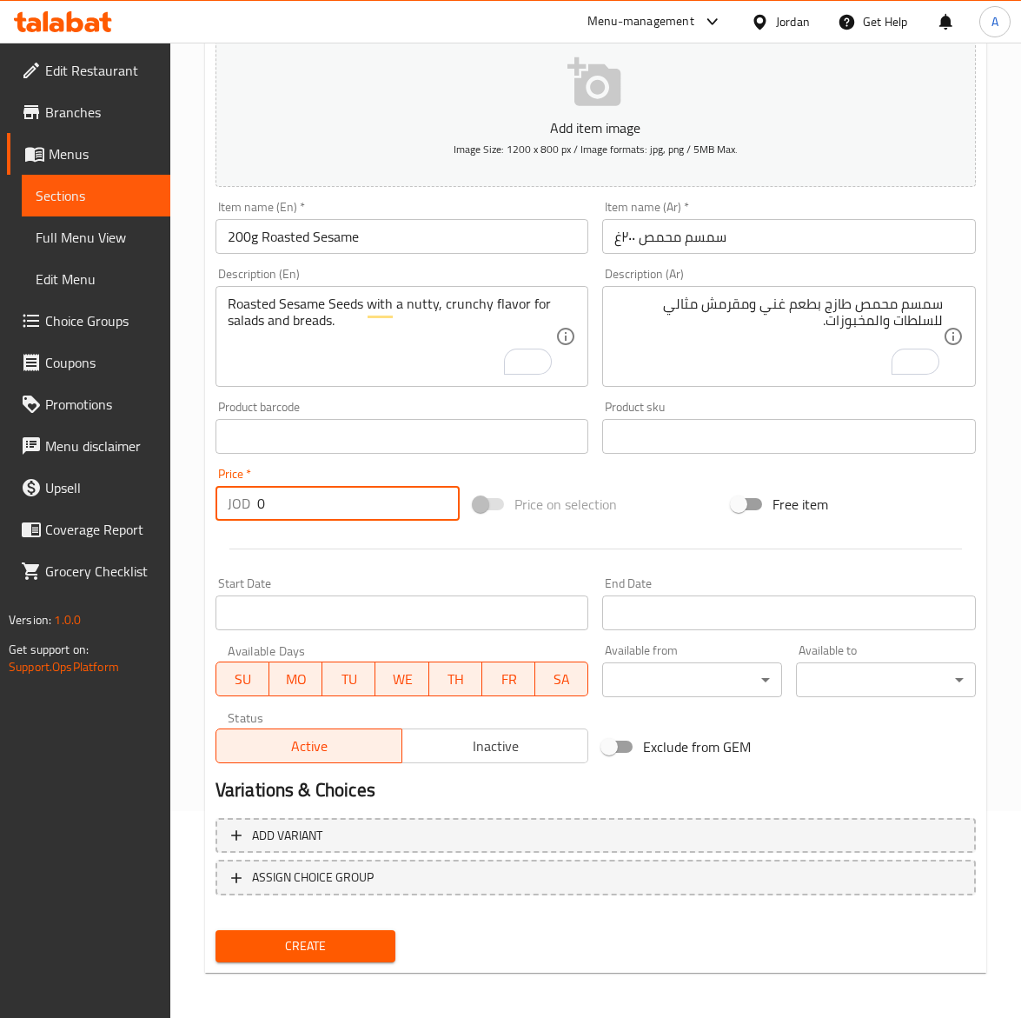
click at [289, 489] on input "0" at bounding box center [358, 503] width 203 height 35
paste input "1.0"
type input "1.00"
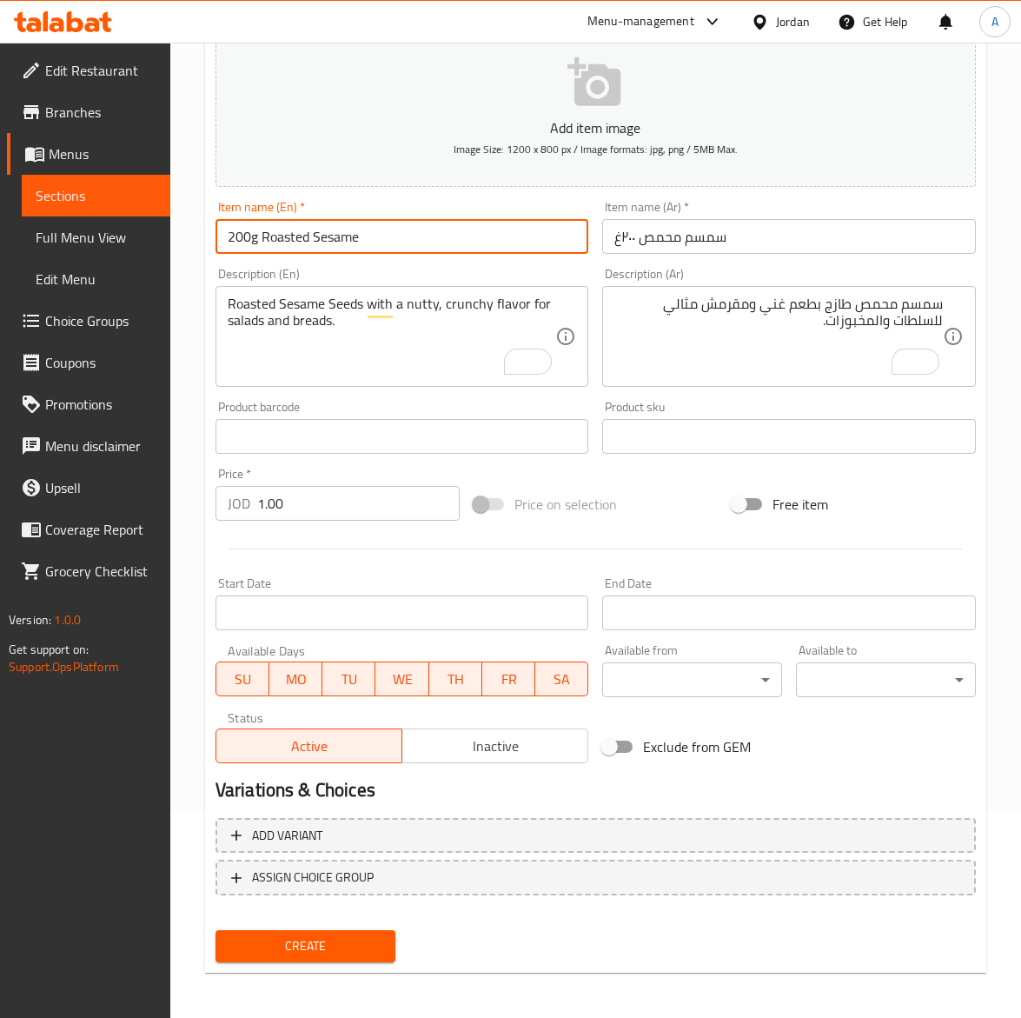
click at [376, 241] on input "200g Roasted Sesame" at bounding box center [403, 236] width 374 height 35
click at [216, 930] on button "Create" at bounding box center [306, 946] width 180 height 32
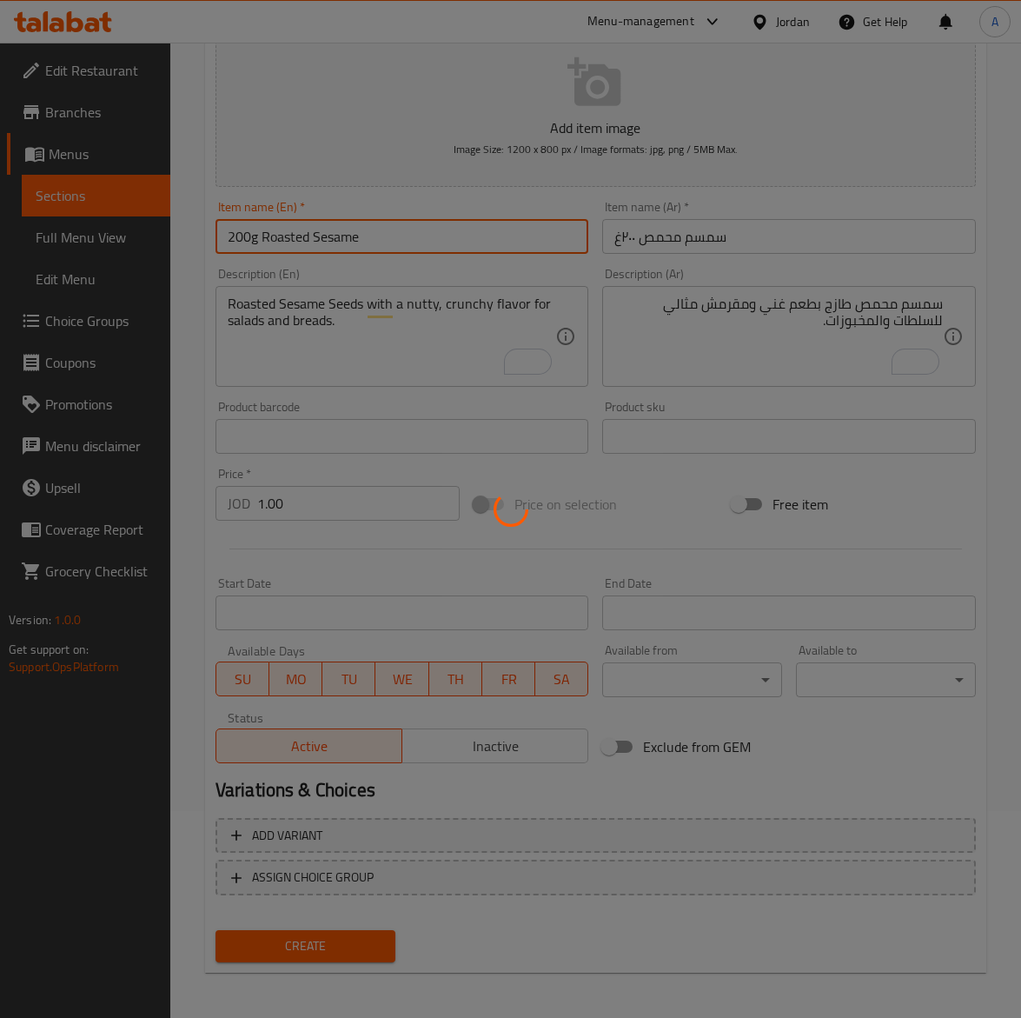
type input "0"
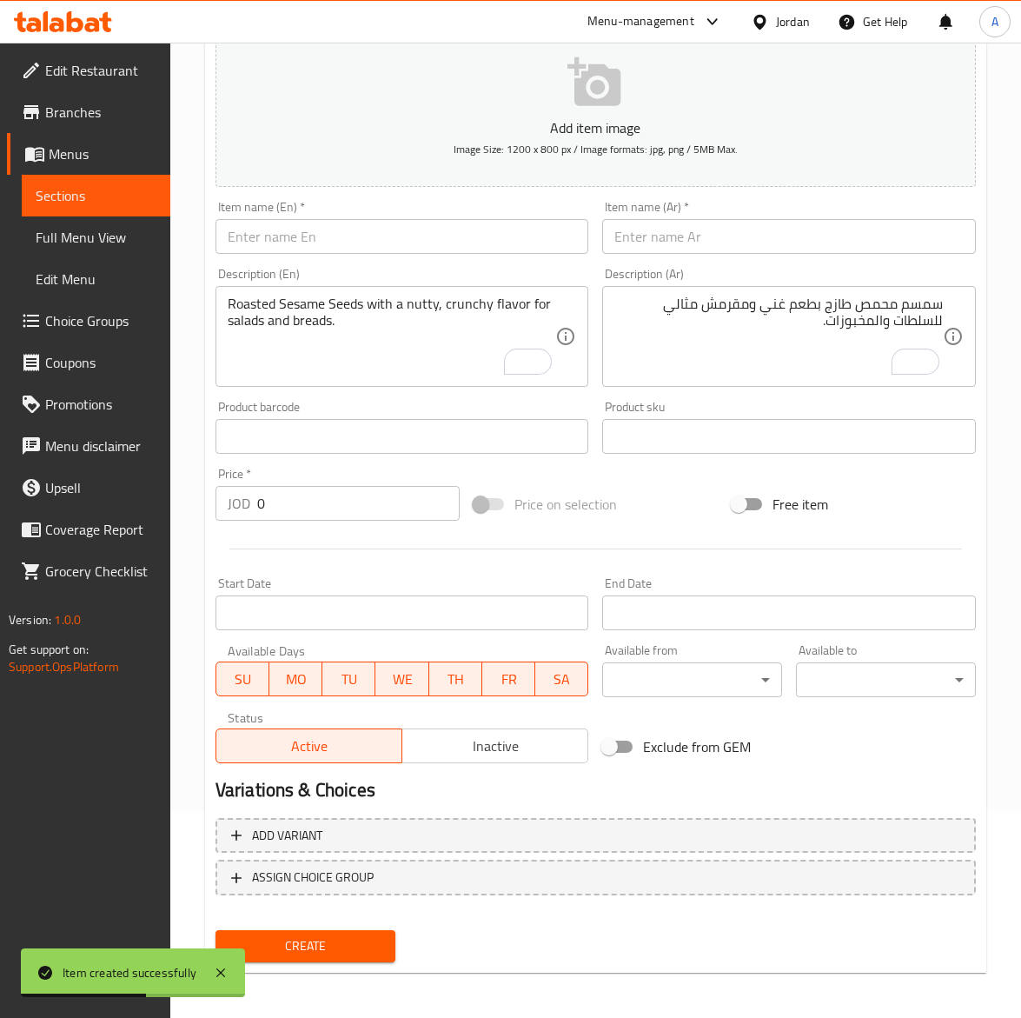
click at [367, 236] on input "text" at bounding box center [403, 236] width 374 height 35
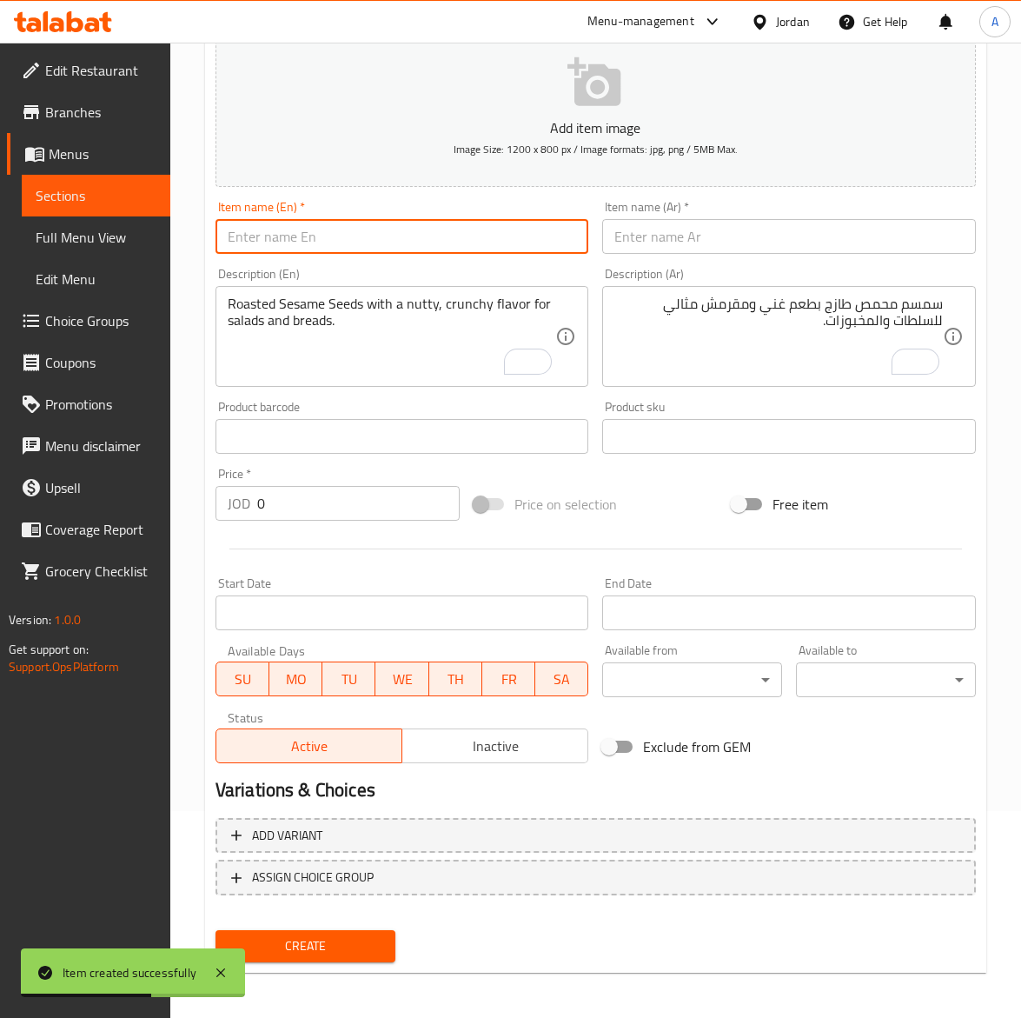
paste input "Maggi Powder 200g"
type input "Maggi Powder 200g"
click at [704, 226] on input "text" at bounding box center [789, 236] width 374 height 35
drag, startPoint x: 704, startPoint y: 226, endPoint x: 691, endPoint y: 226, distance: 13.0
click at [704, 226] on input "text" at bounding box center [789, 236] width 374 height 35
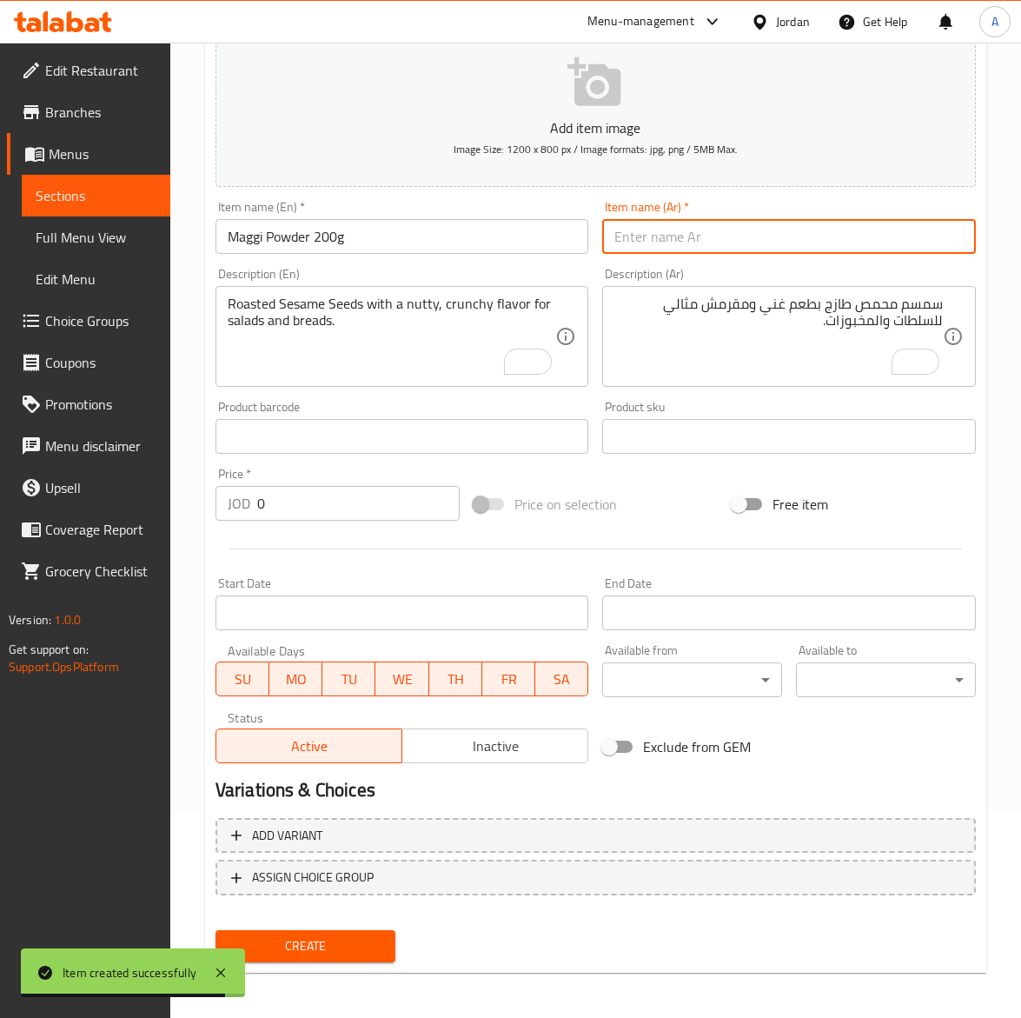
paste input "ماجي بودره ٢٠٠غ"
type input "ماجي بودره ٢٠٠غ"
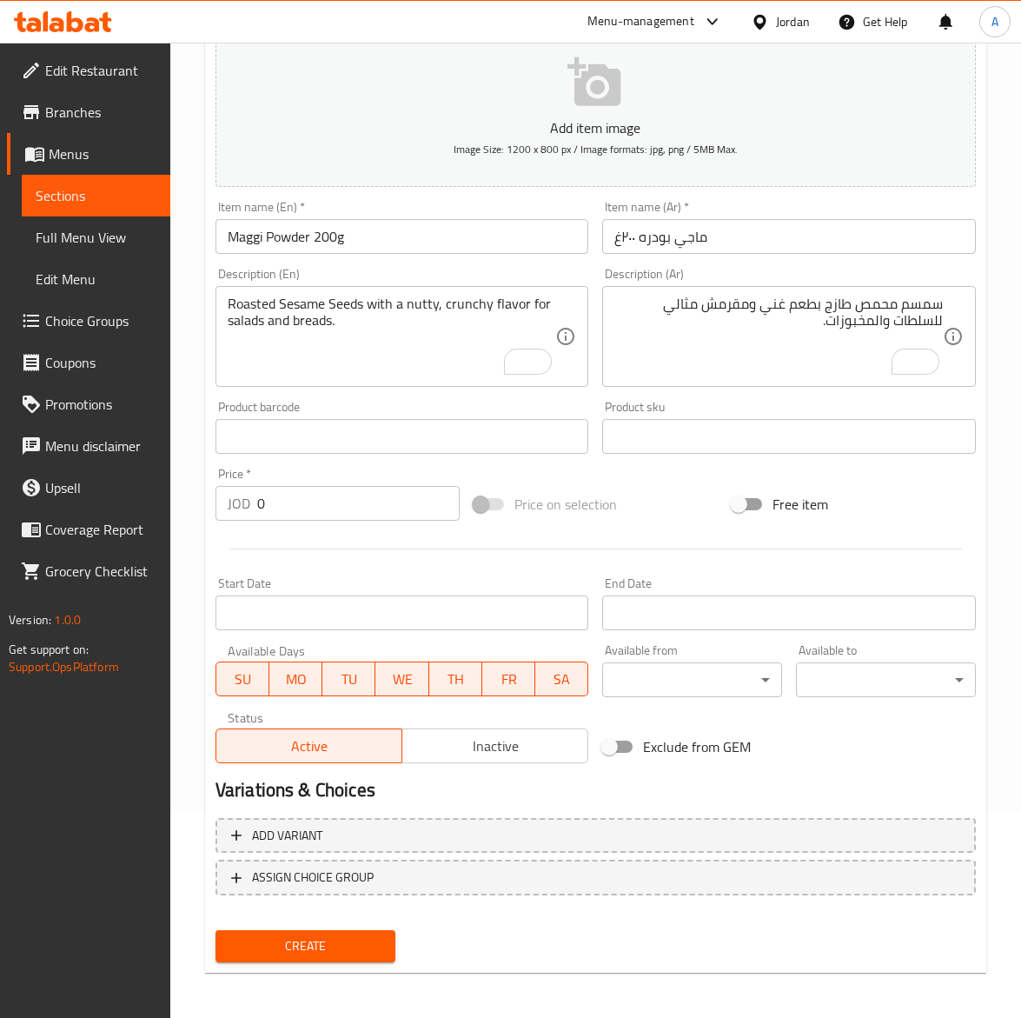
click at [828, 323] on textarea "سمسم محمص طازج بطعم غني ومقرمش مثالي للسلطات والمخبوزات." at bounding box center [779, 337] width 329 height 83
click at [828, 323] on textarea "To enrich screen reader interactions, please activate Accessibility in Grammarl…" at bounding box center [779, 337] width 329 height 83
paste textarea "ماجي بودرة بنكهة لذيذة لإثراء الطعم في الشوربات والصلصات."
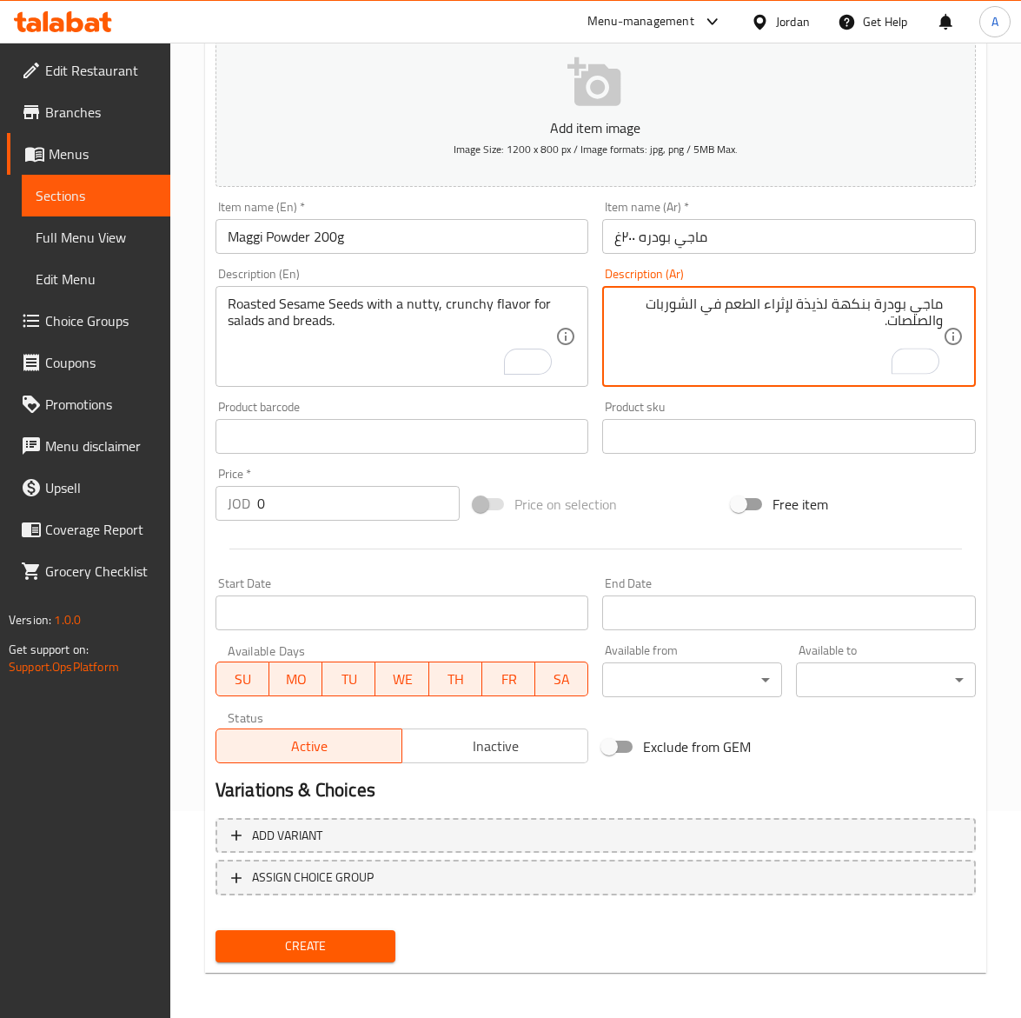
type textarea "ماجي بودرة بنكهة لذيذة لإثراء الطعم في الشوربات والصلصات."
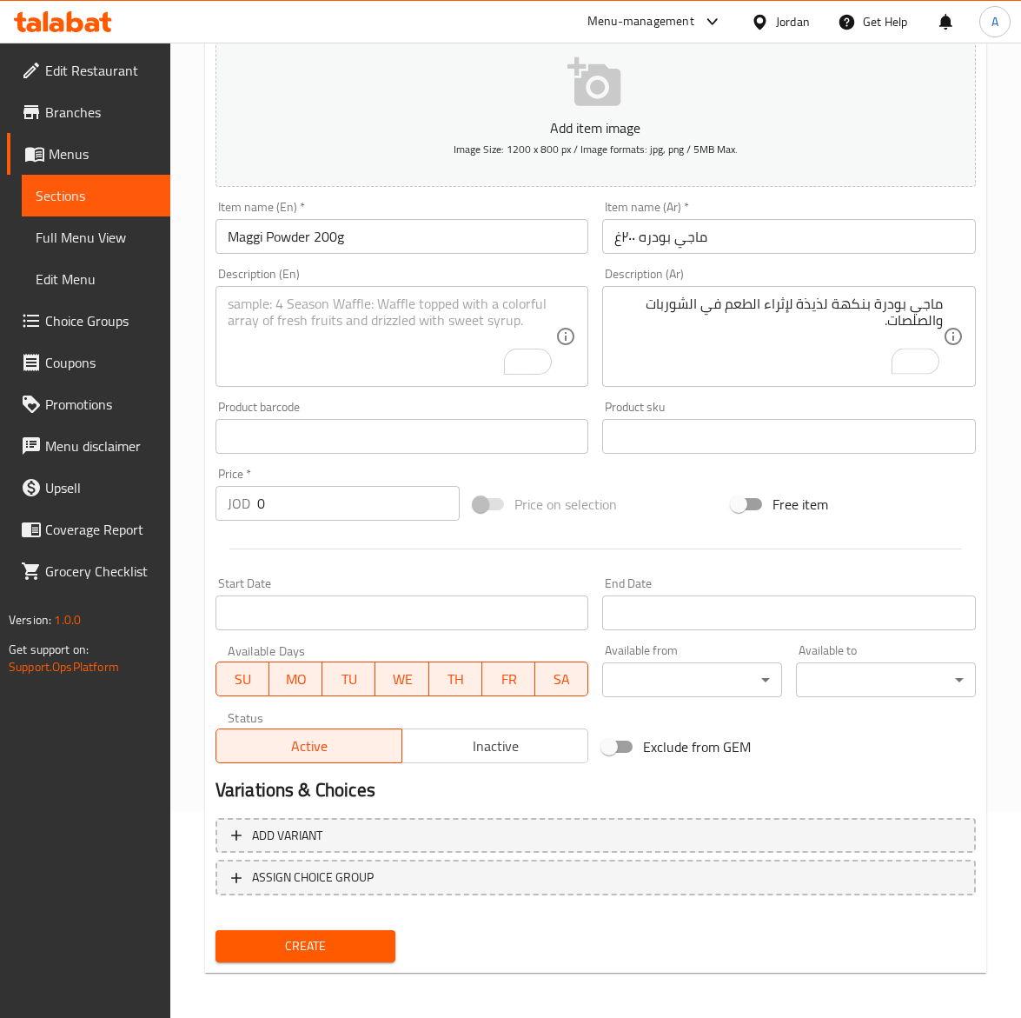
click at [343, 342] on textarea "To enrich screen reader interactions, please activate Accessibility in Grammarl…" at bounding box center [392, 337] width 329 height 83
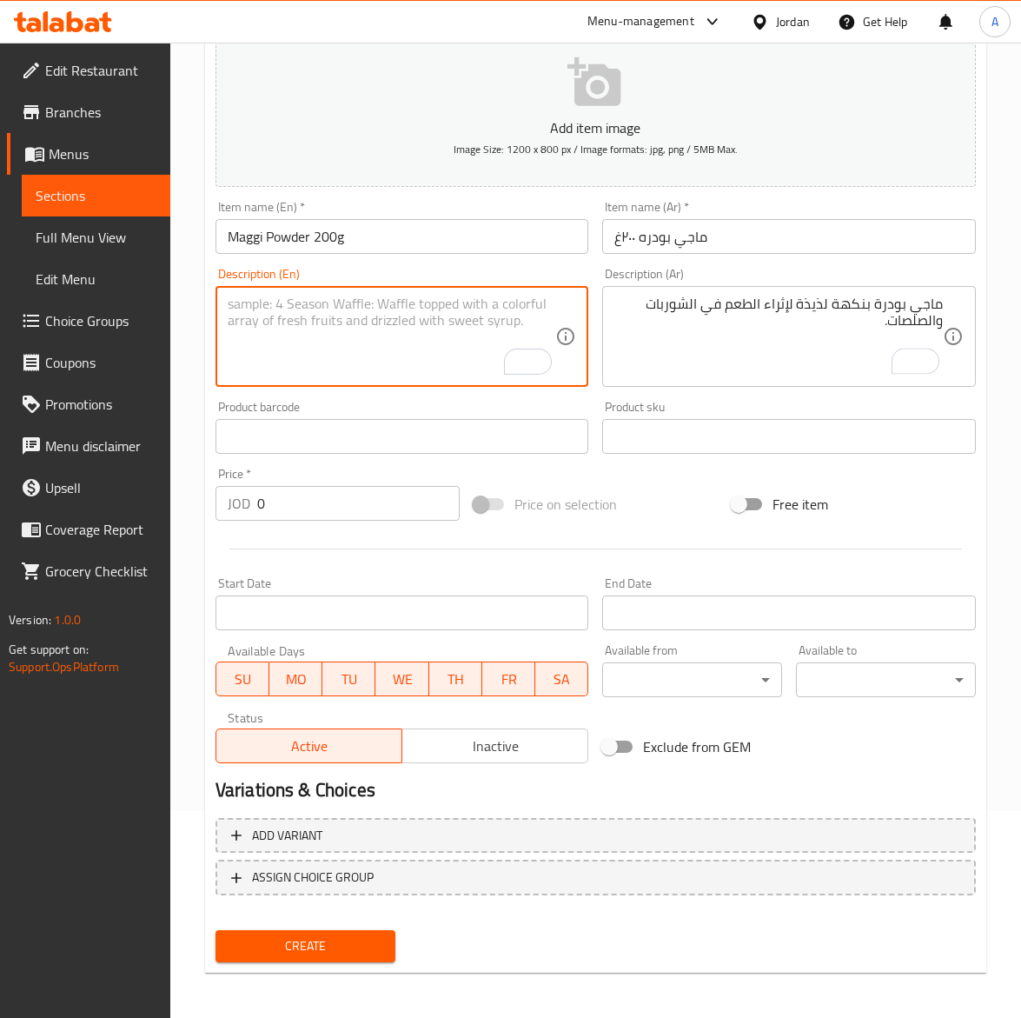
paste textarea "Maggi Seasoning Powder enhances soups and sauces with savory flavor."
type textarea "Maggi Seasoning Powder enhances soups and sauces with savory flavor."
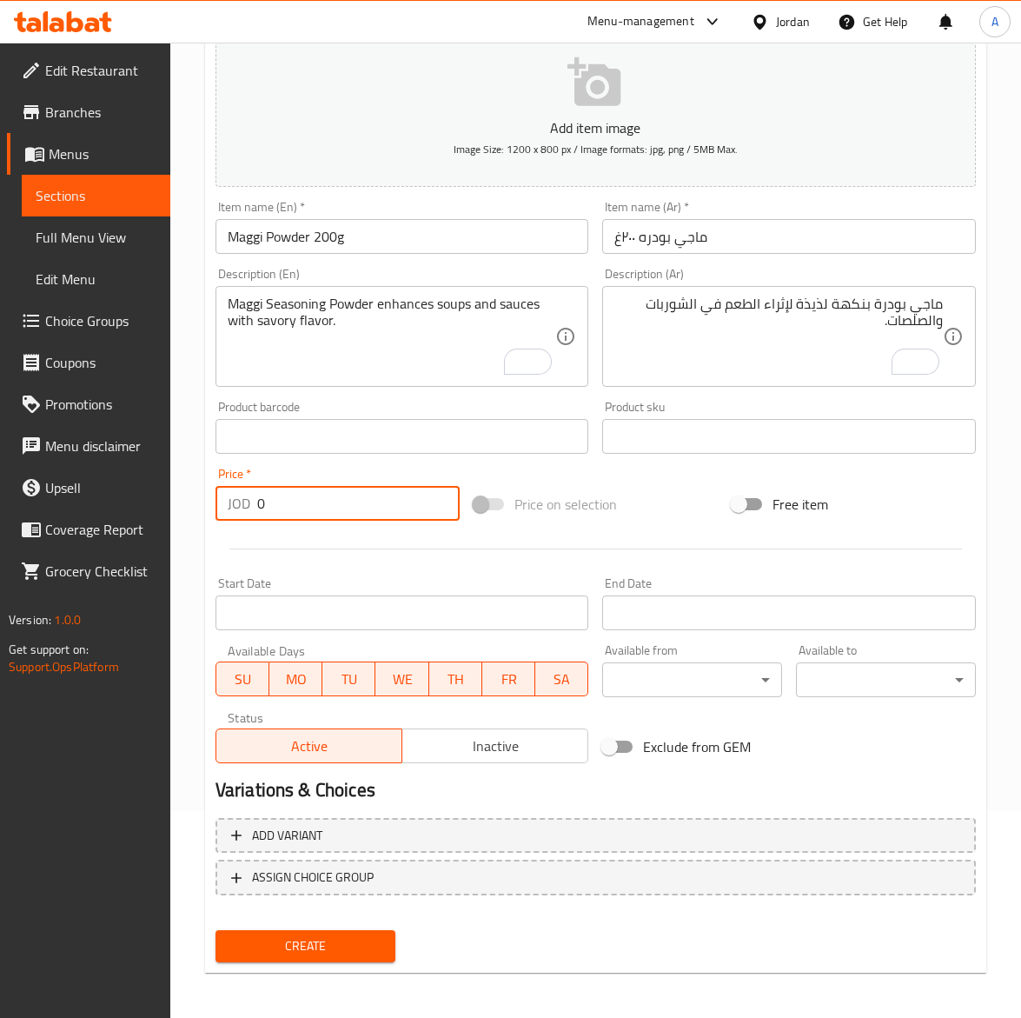
click at [332, 498] on input "0" at bounding box center [358, 503] width 203 height 35
paste input "2.0"
type input "2.00"
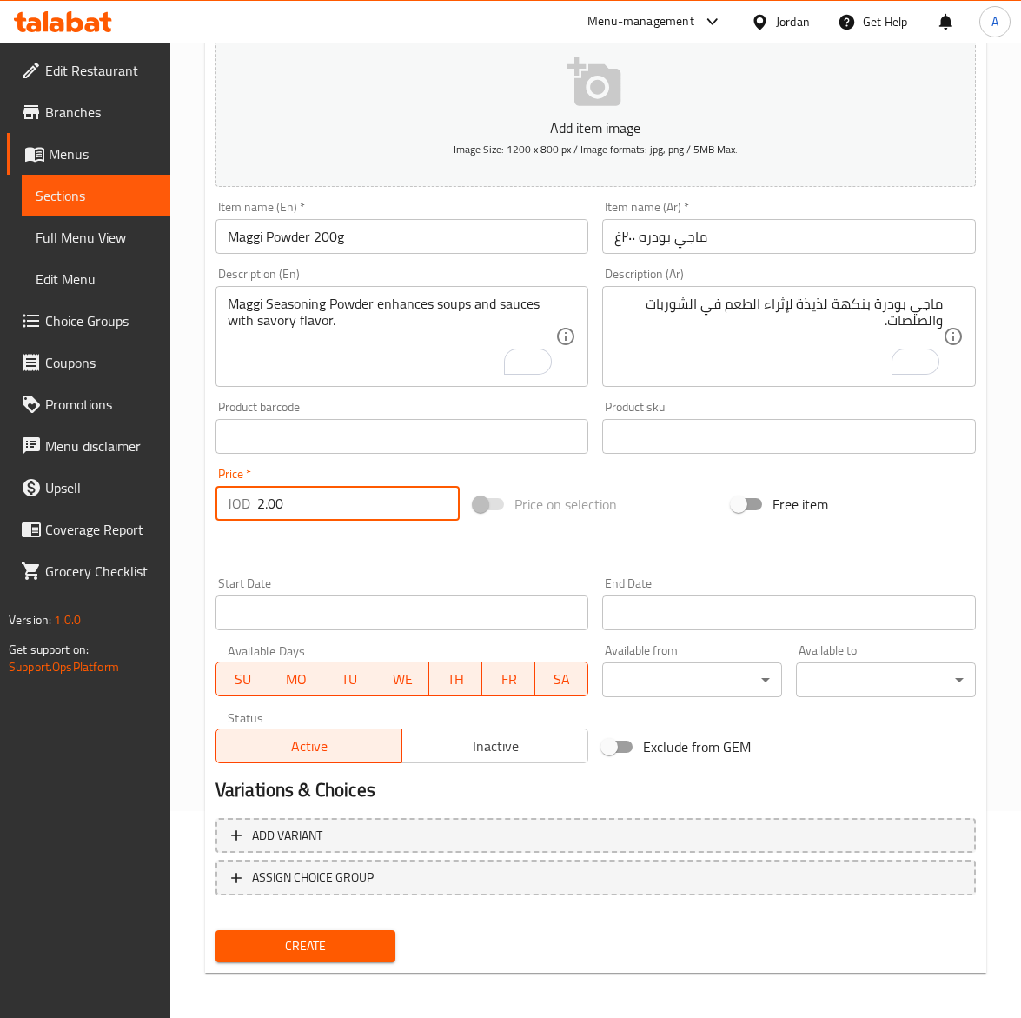
click at [378, 233] on input "Maggi Powder 200g" at bounding box center [403, 236] width 374 height 35
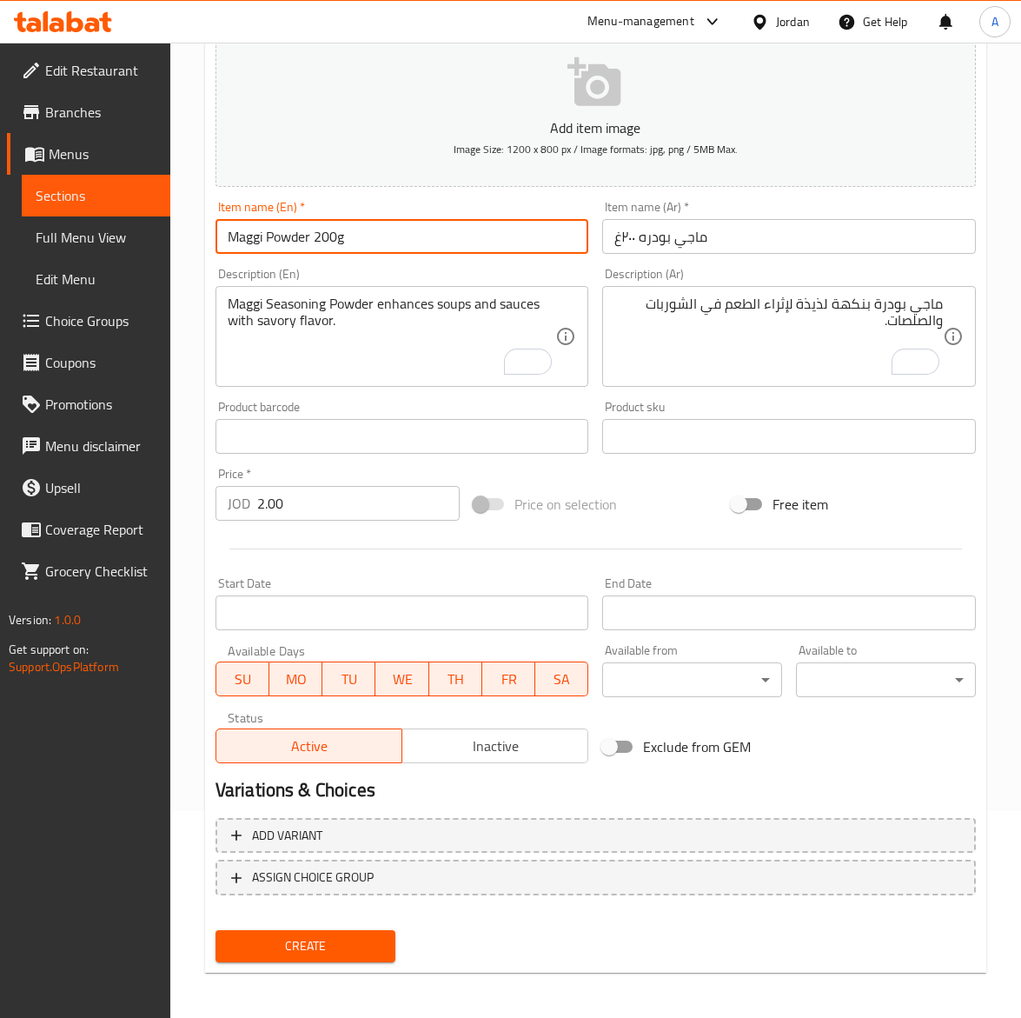
click at [216, 930] on button "Create" at bounding box center [306, 946] width 180 height 32
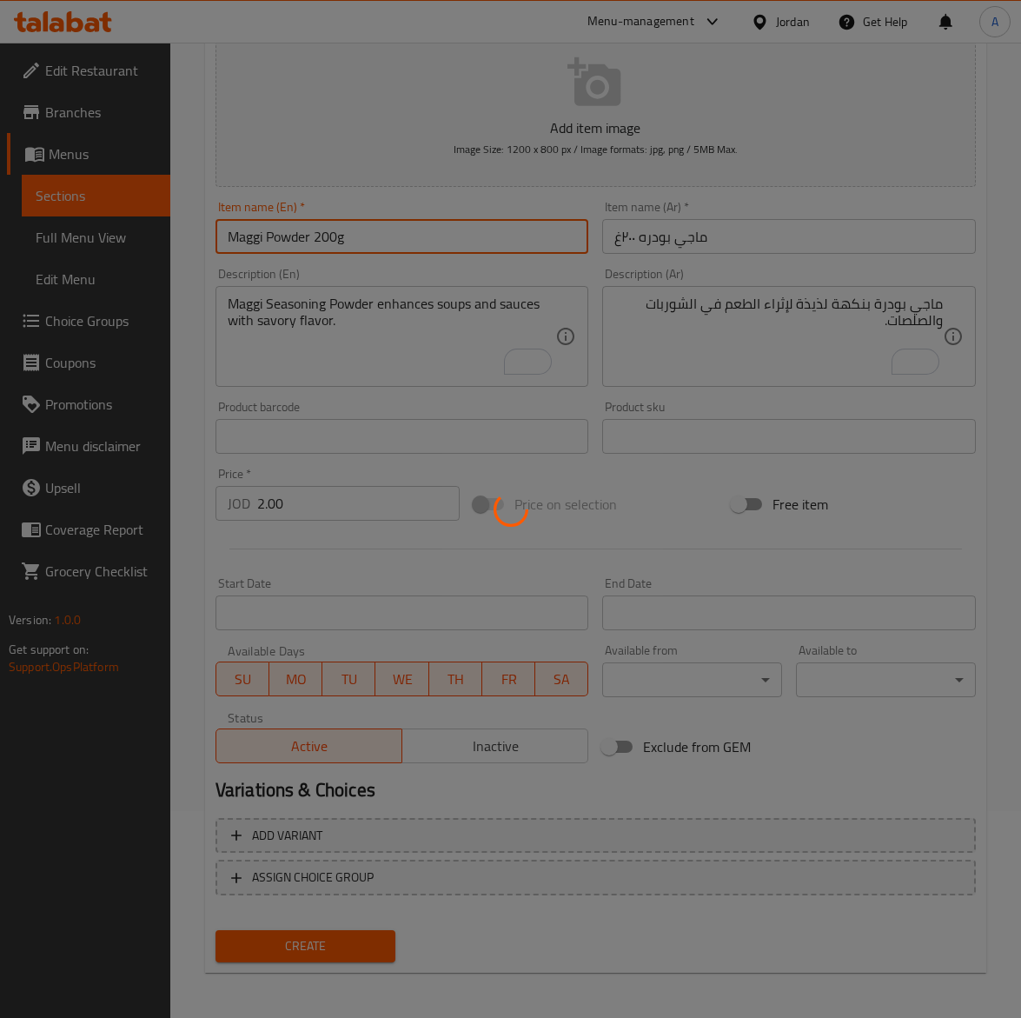
type input "0"
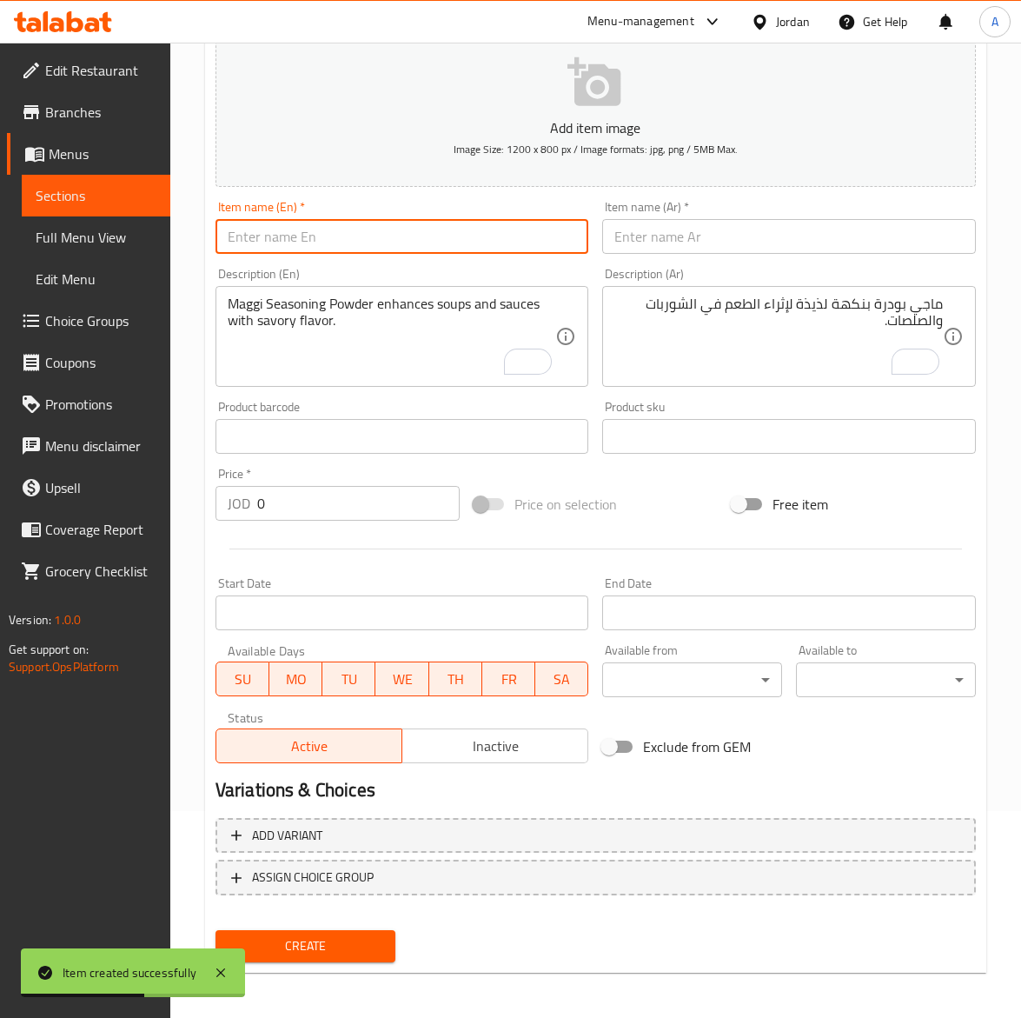
click at [311, 252] on input "text" at bounding box center [403, 236] width 374 height 35
click at [307, 231] on input "text" at bounding box center [403, 236] width 374 height 35
paste input "Cardamom Seeds 100g"
type input "Cardamom Seeds 100g"
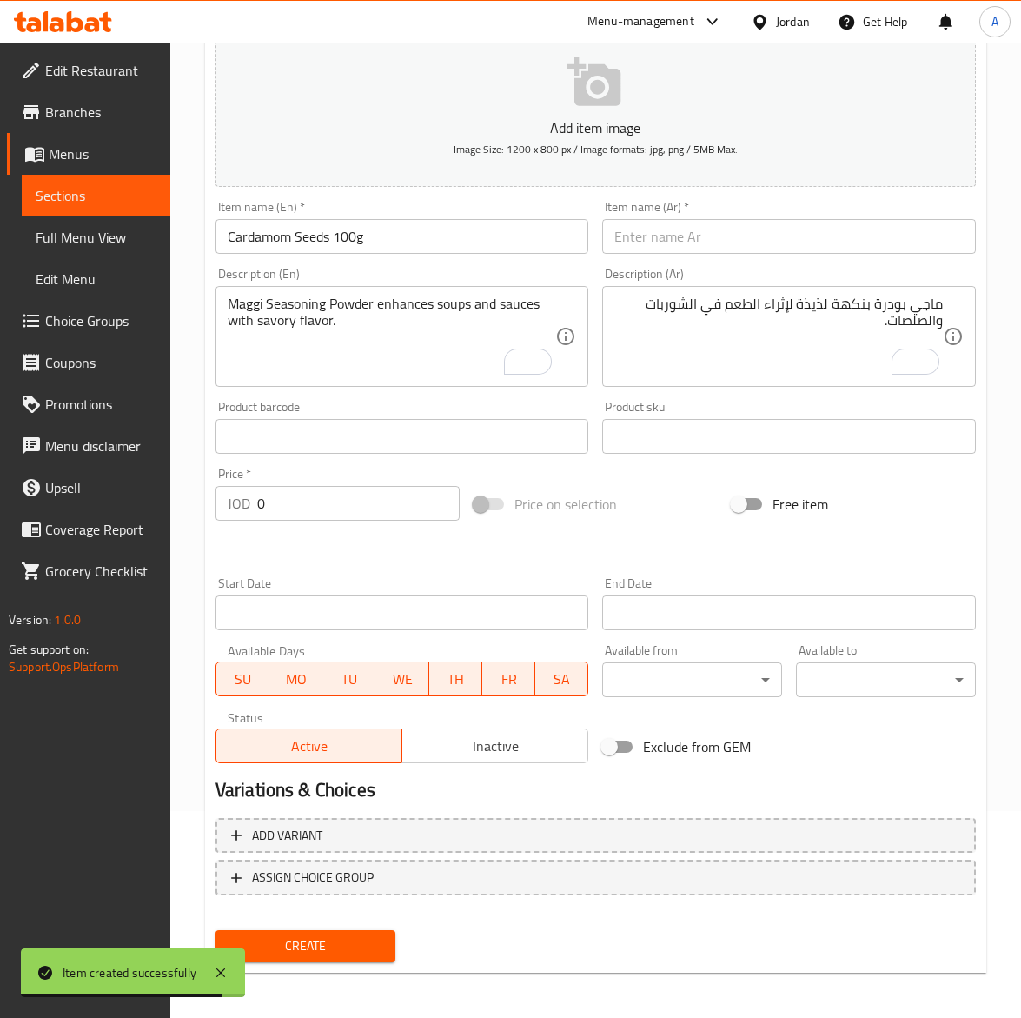
click at [702, 244] on input "text" at bounding box center [789, 236] width 374 height 35
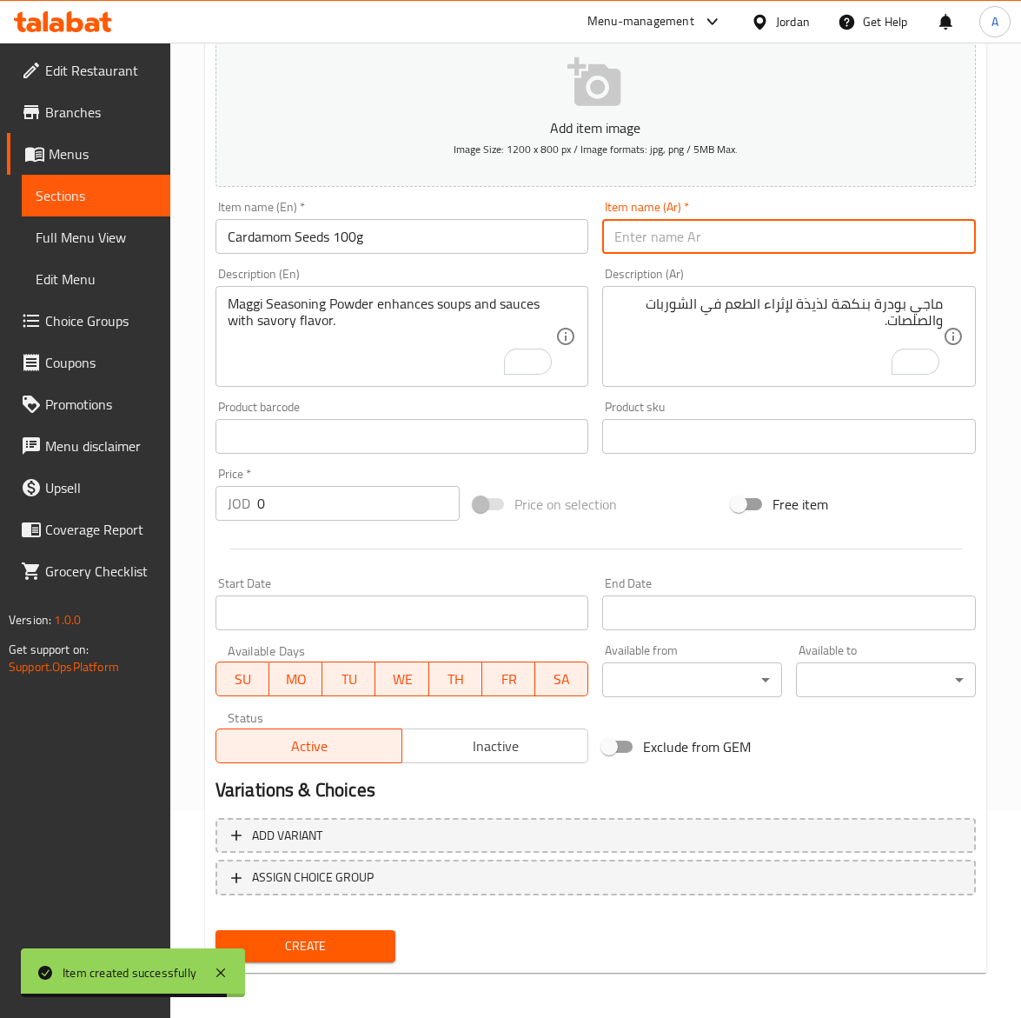
paste input "هيل حب ١٠٠غ"
type input "هيل حب ١٠٠غ"
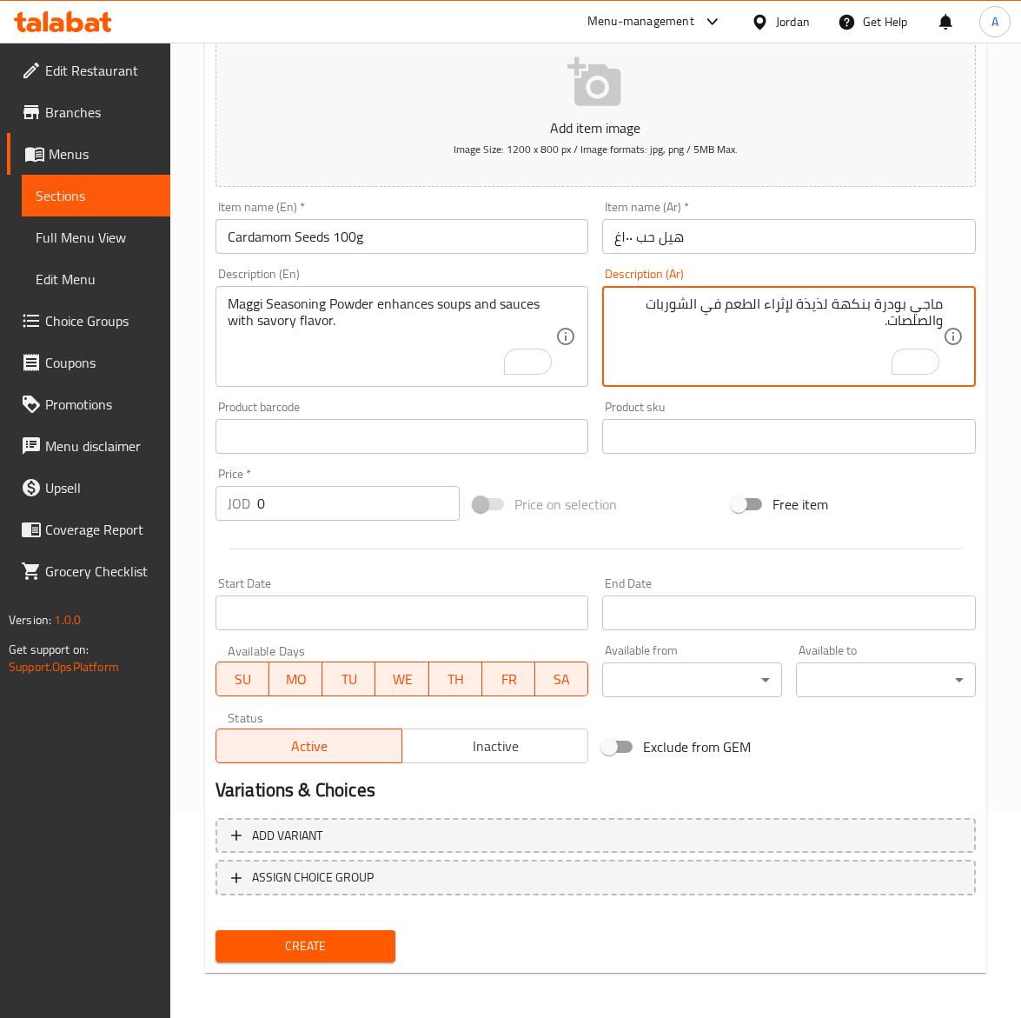
click at [801, 306] on textarea "ماجي بودرة بنكهة لذيذة لإثراء الطعم في الشوربات والصلصات." at bounding box center [779, 337] width 329 height 83
paste textarea "حب هيل فاخر ذو رائحة زكية لا مثيل لها."
type textarea "حب هيل فاخر ذو رائحة زكية لا مثيل لها."
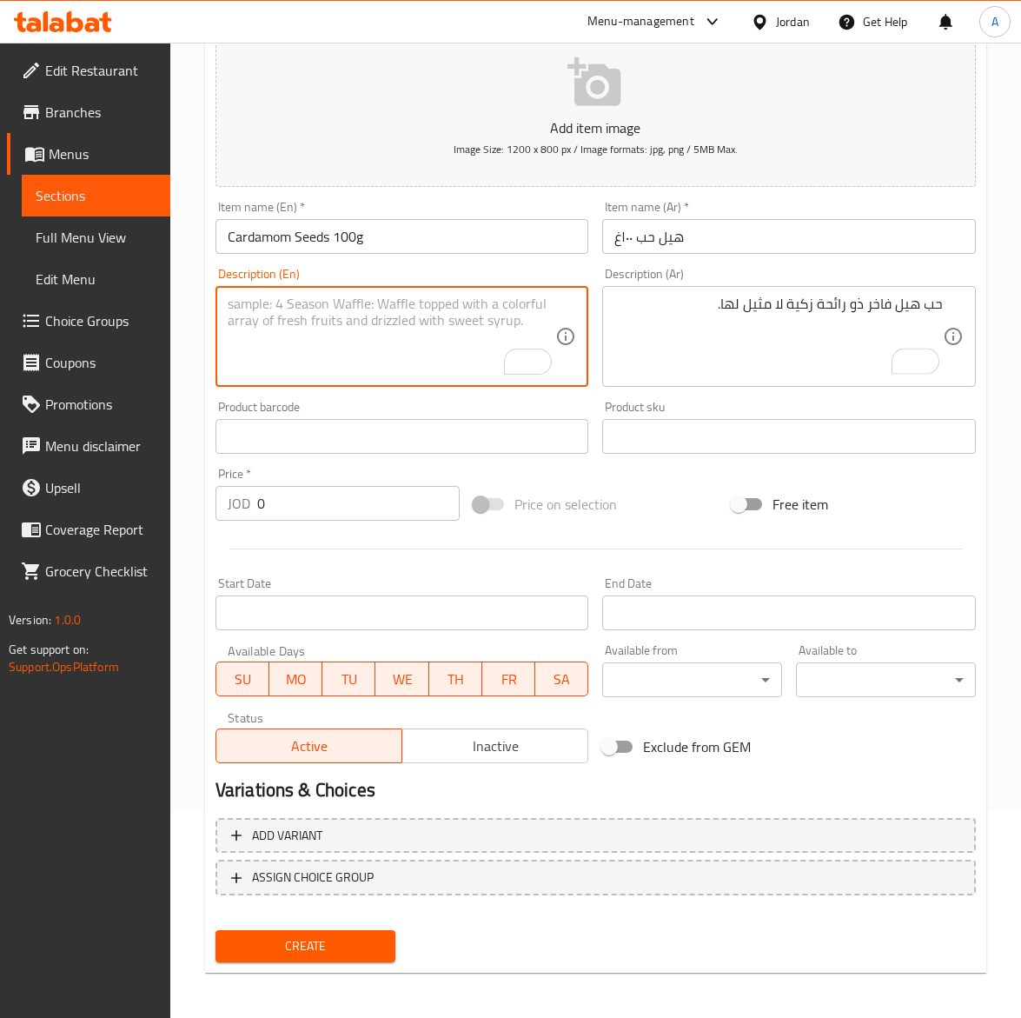
click at [317, 346] on textarea "To enrich screen reader interactions, please activate Accessibility in Grammarl…" at bounding box center [392, 337] width 329 height 83
paste textarea "Premium Whole Cardamom Pods with a rich, aromatic scent."
type textarea "Premium Whole Cardamom Pods with a rich, aromatic scent."
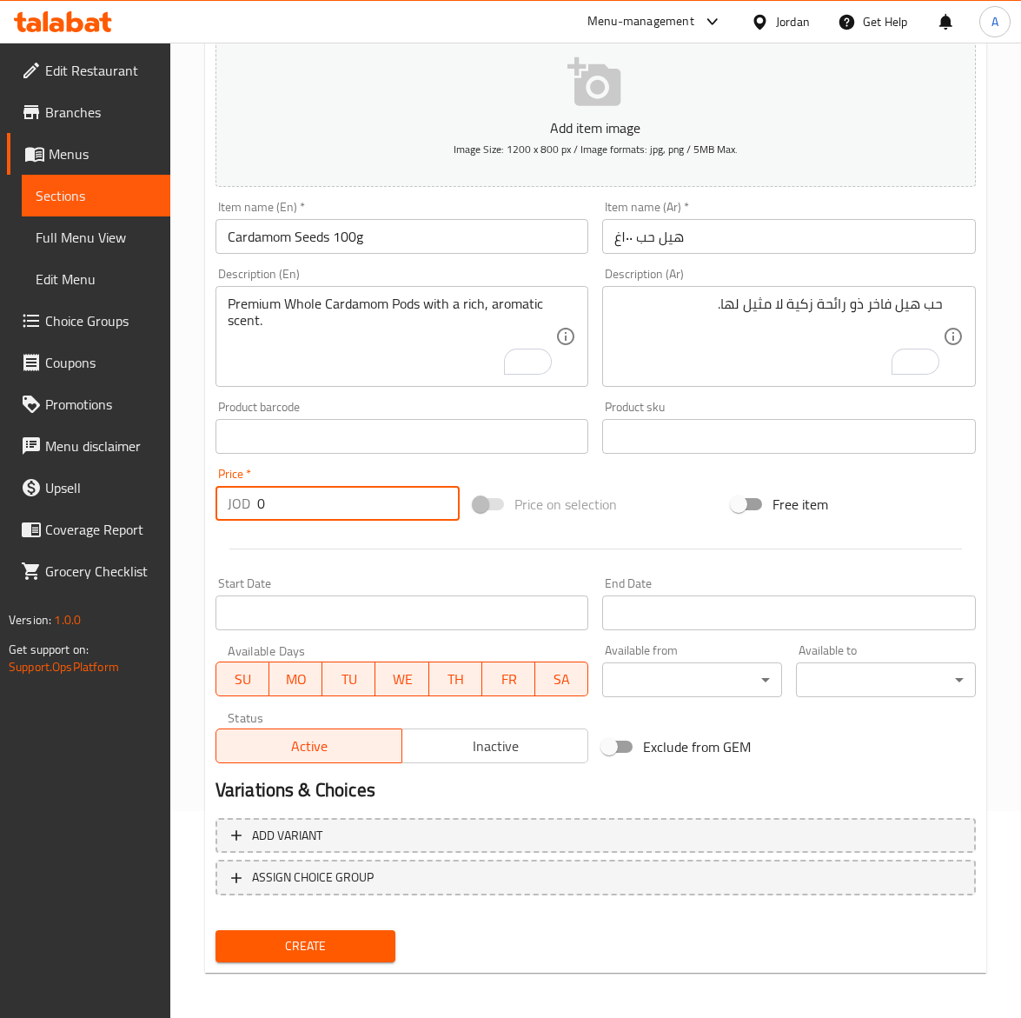
click at [301, 501] on input "0" at bounding box center [358, 503] width 203 height 35
paste input "3.0"
type input "3.00"
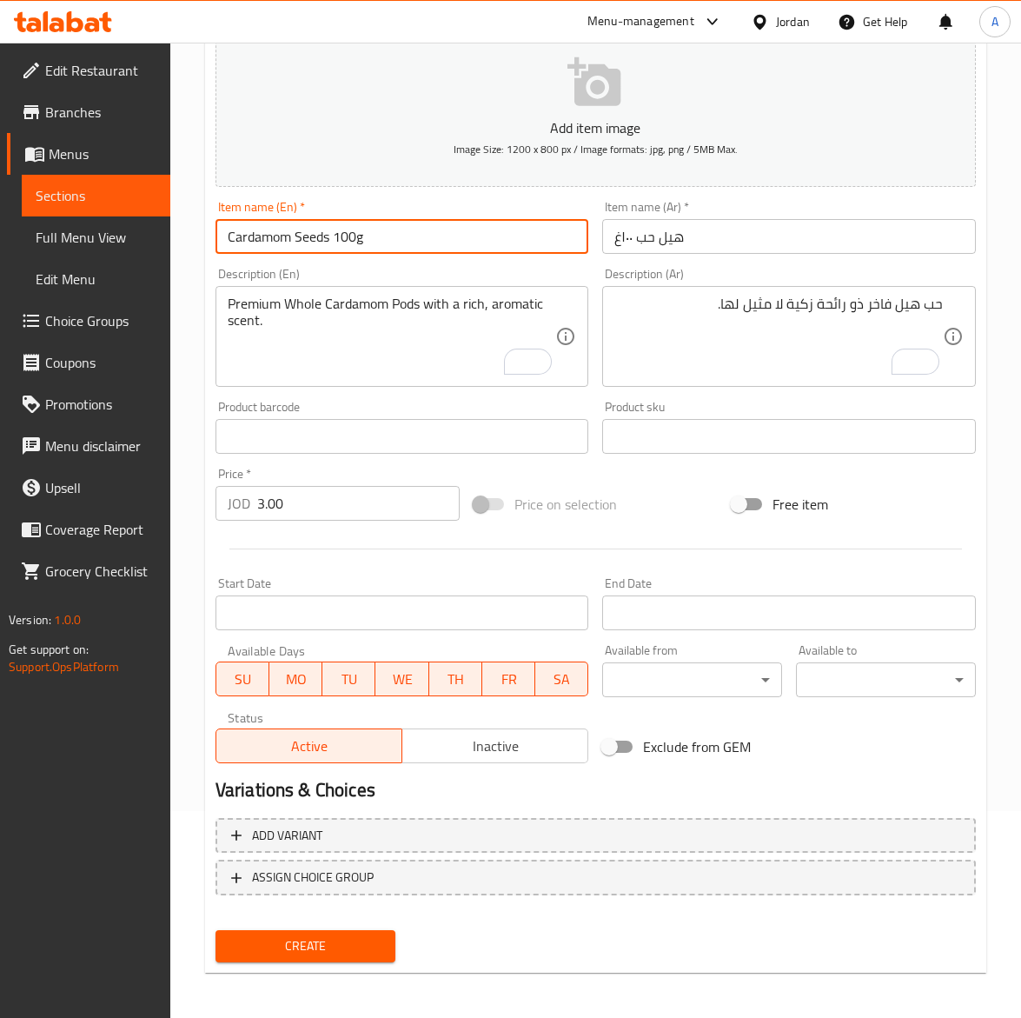
click at [336, 227] on input "Cardamom Seeds 100g" at bounding box center [403, 236] width 374 height 35
click at [430, 236] on input "Cardamom Seeds100g" at bounding box center [403, 236] width 374 height 35
type input "Cardamom Seeds100g"
click at [216, 930] on button "Create" at bounding box center [306, 946] width 180 height 32
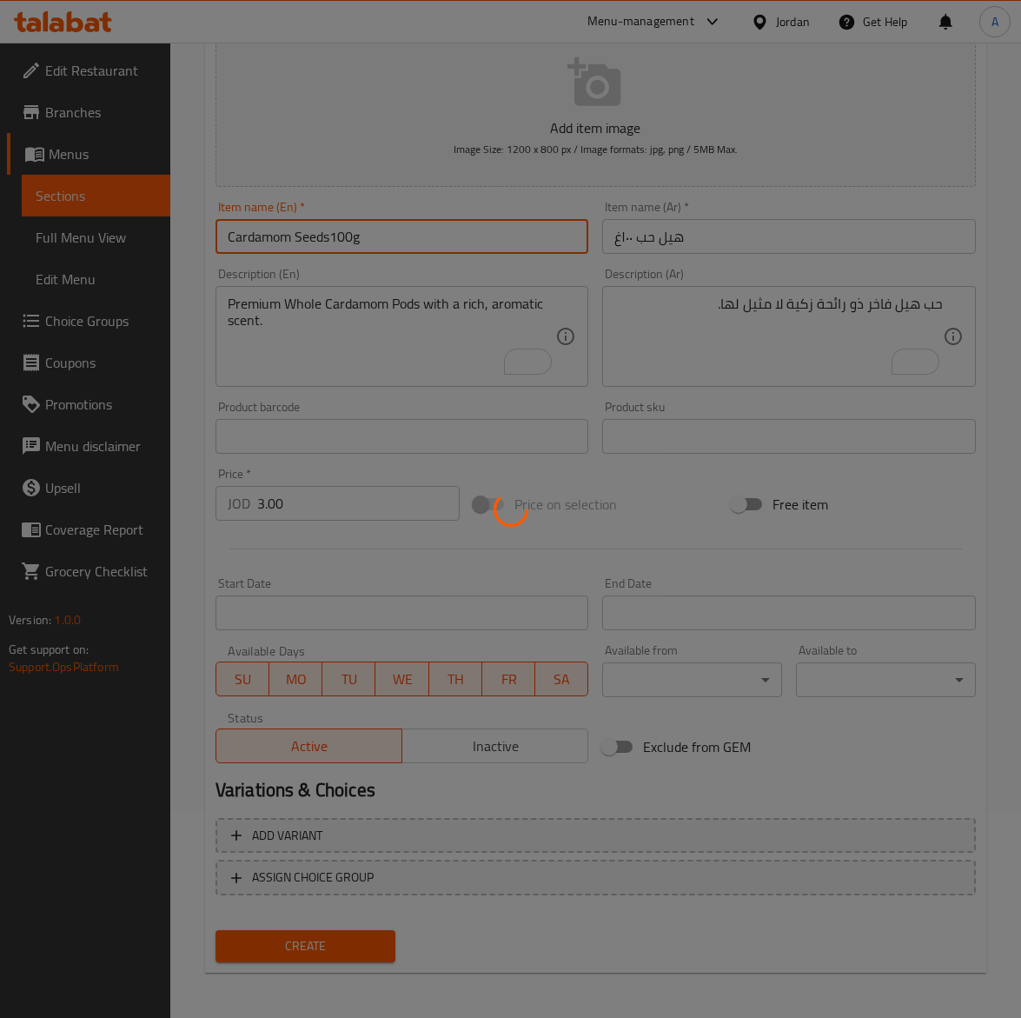
type input "0"
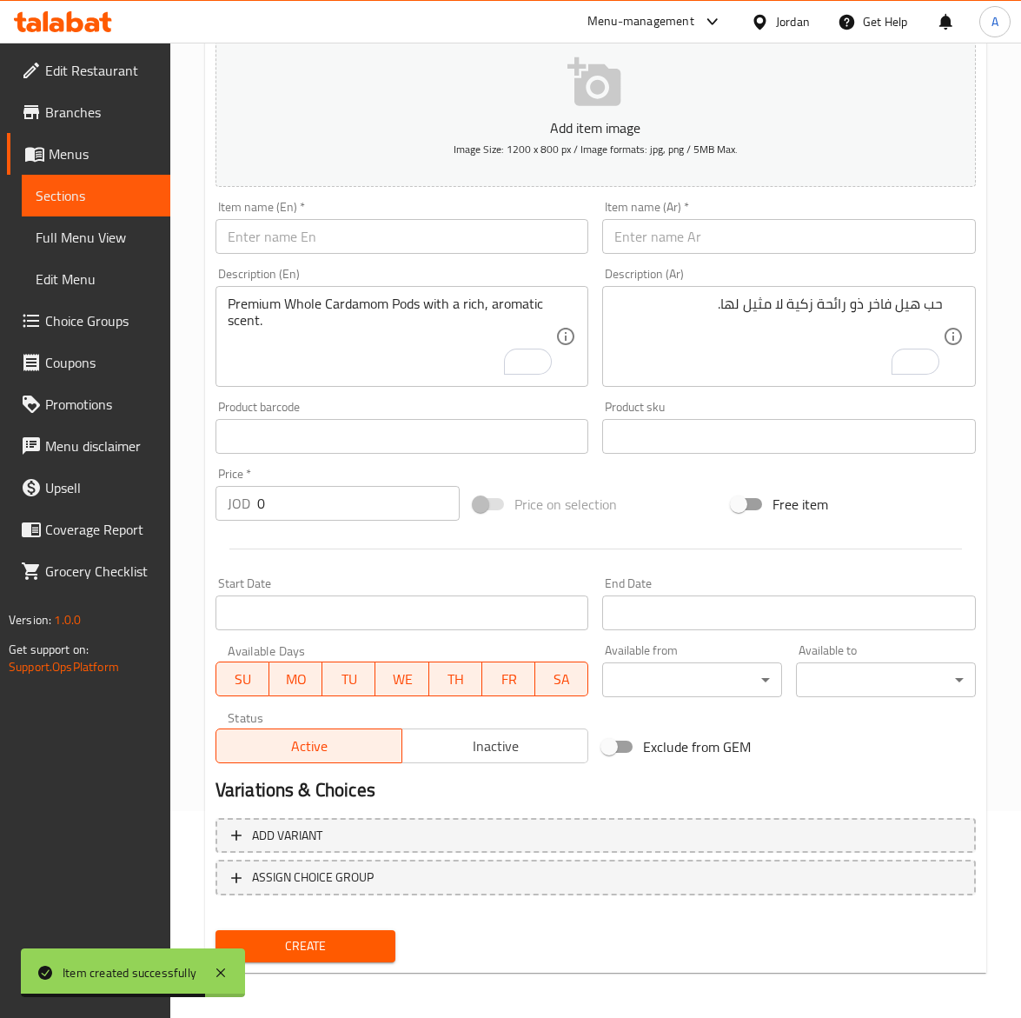
click at [309, 242] on input "text" at bounding box center [403, 236] width 374 height 35
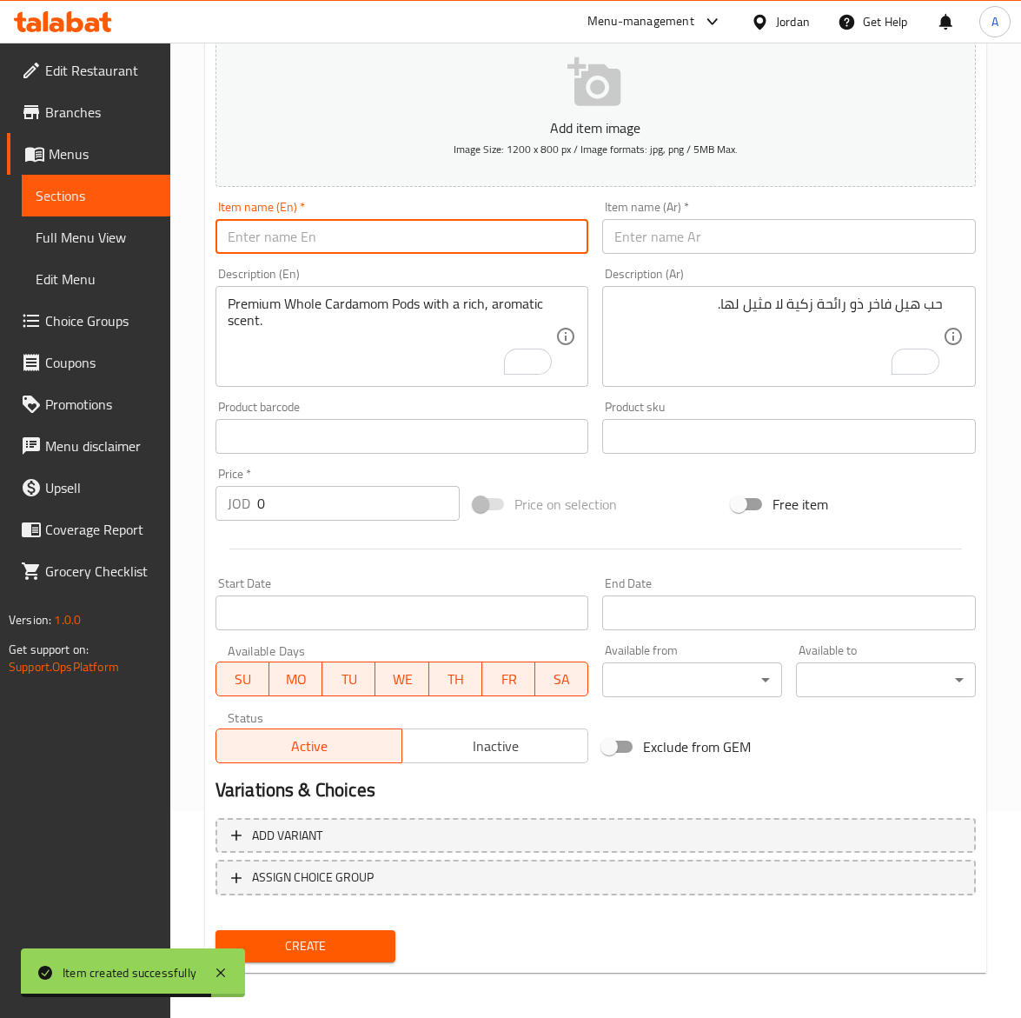
paste input "100gground Cardamom"
click at [261, 239] on input "100gground Cardamom" at bounding box center [403, 236] width 374 height 35
click at [268, 245] on input "100g ground Cardamom" at bounding box center [403, 236] width 374 height 35
type input "100g Ground Cardamom"
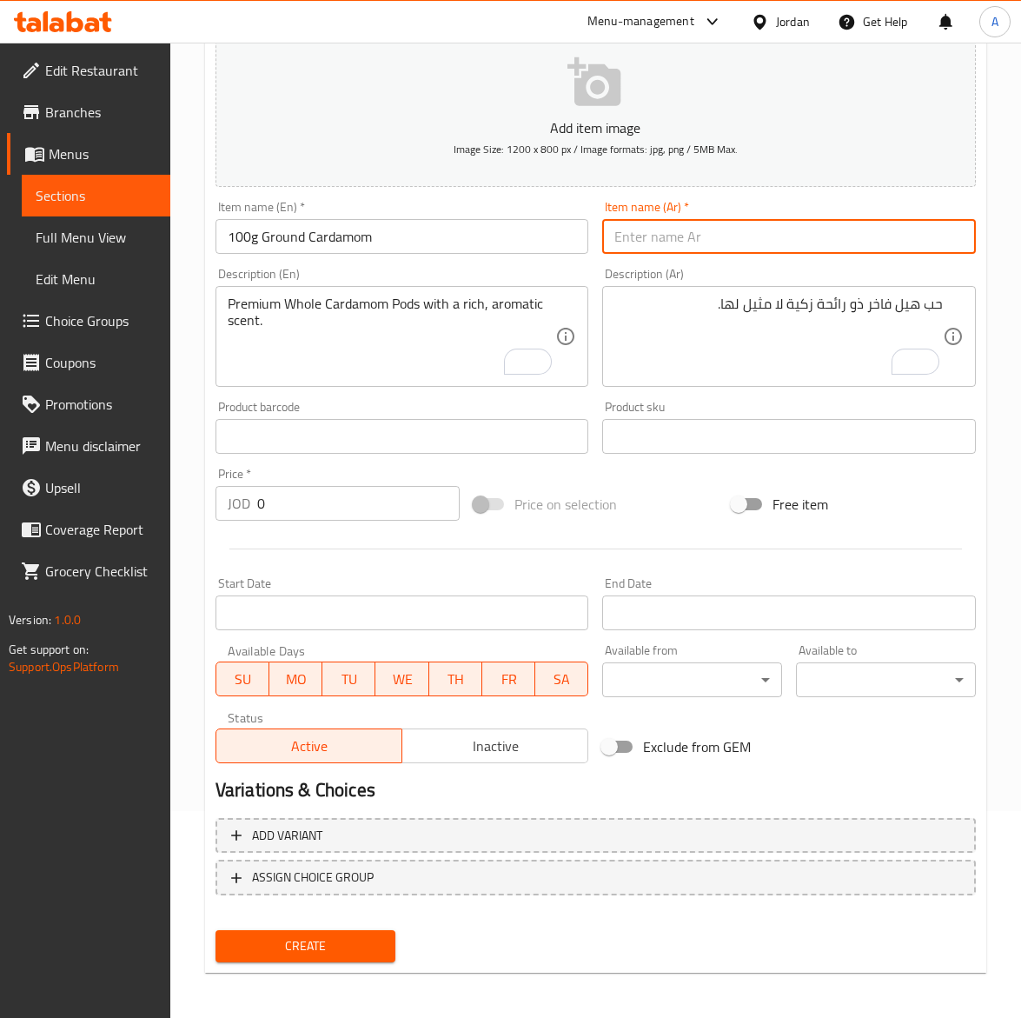
click at [787, 219] on input "text" at bounding box center [789, 236] width 374 height 35
paste input "هيل مطحون ١٠٠غ"
type input "هيل مطحون ١٠٠غ"
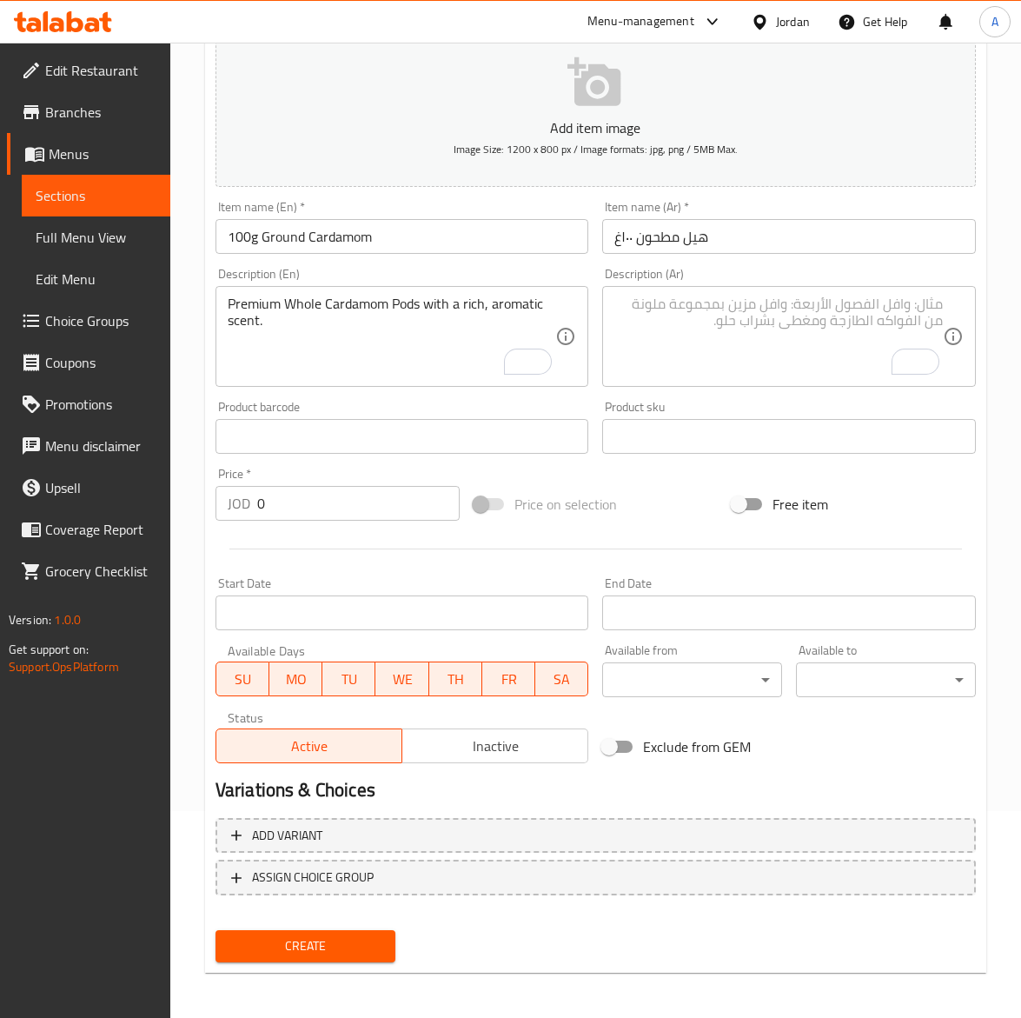
click at [781, 304] on textarea "To enrich screen reader interactions, please activate Accessibility in Grammarl…" at bounding box center [779, 337] width 329 height 83
paste textarea "هيل مطحون ناعم مثالي للقهوة والحلويات."
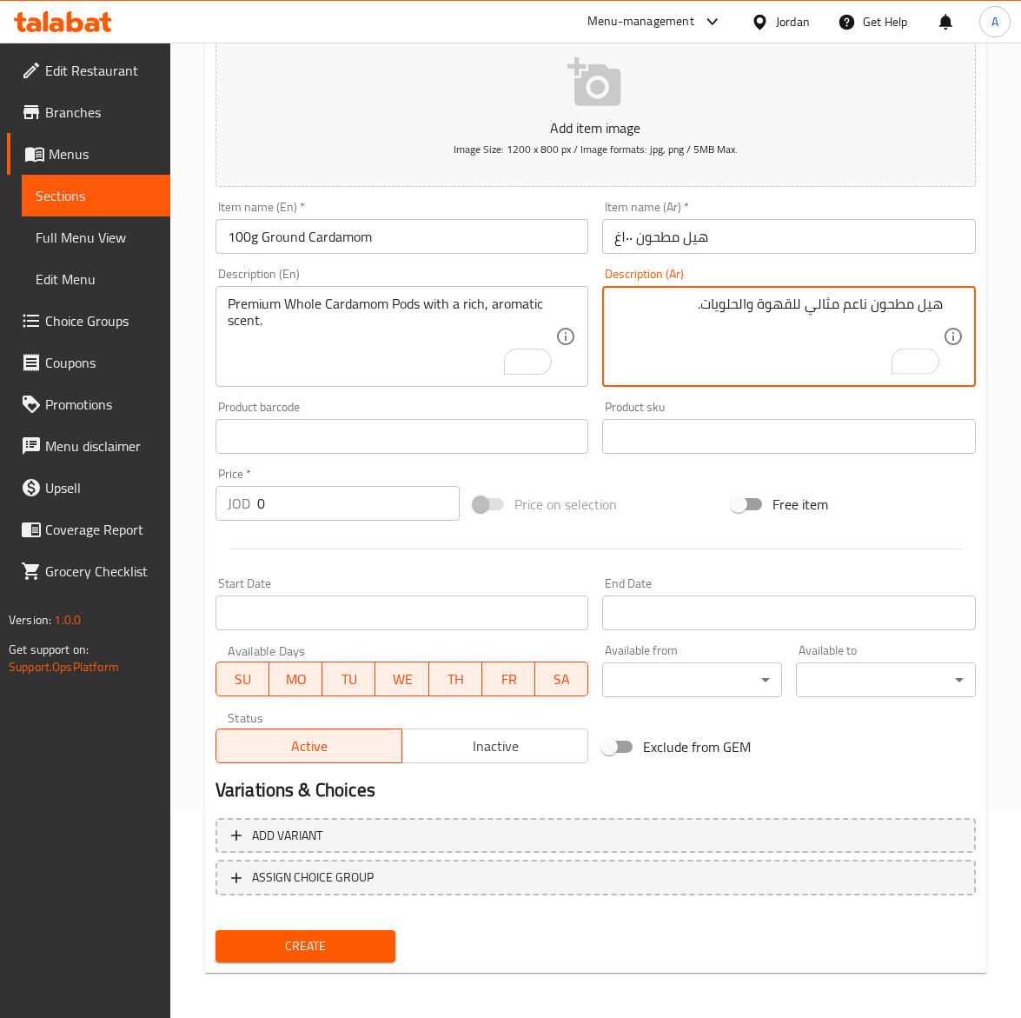
type textarea "هيل مطحون ناعم مثالي للقهوة والحلويات."
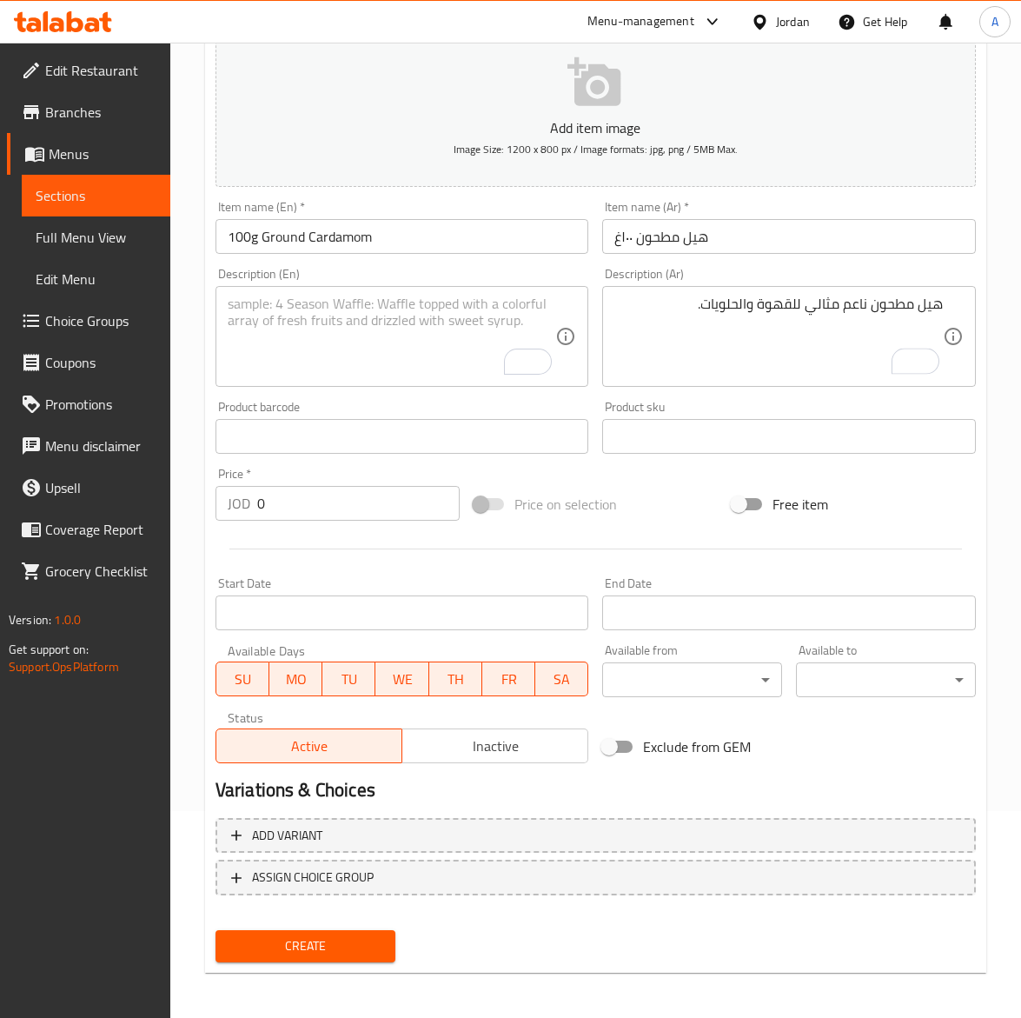
click at [345, 323] on textarea "To enrich screen reader interactions, please activate Accessibility in Grammarl…" at bounding box center [392, 337] width 329 height 83
paste textarea "Ground Cardamom perfect for coffee and desserts."
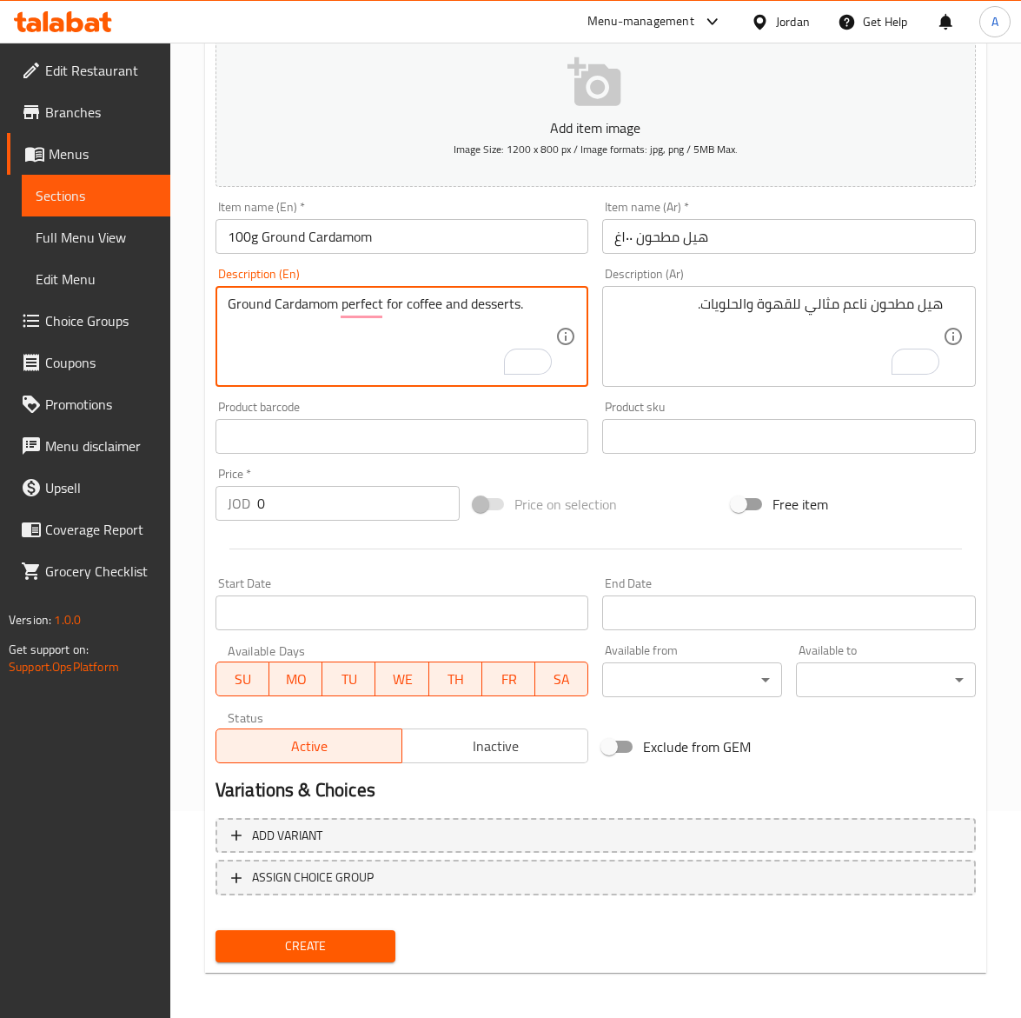
type textarea "Ground Cardamom perfect for coffee and desserts."
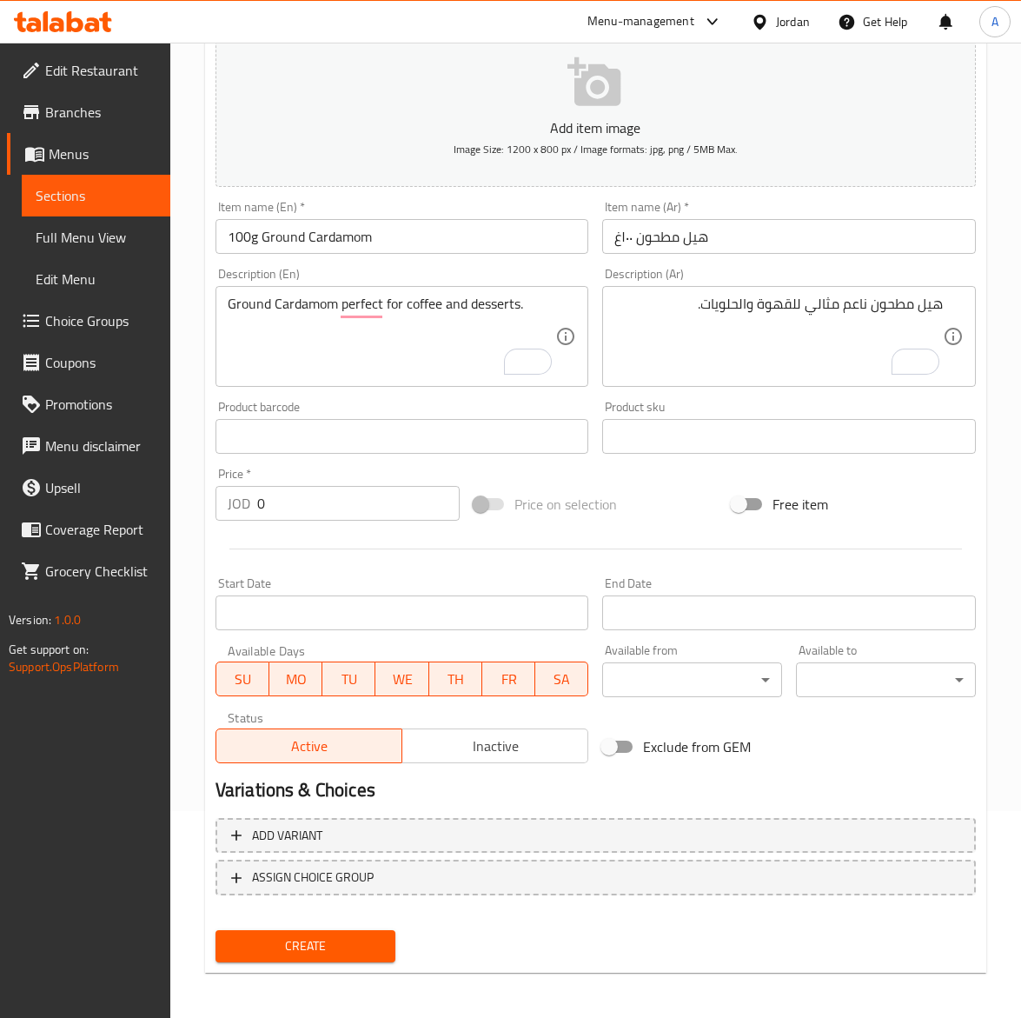
click at [319, 500] on input "0" at bounding box center [358, 503] width 203 height 35
paste input "3.0"
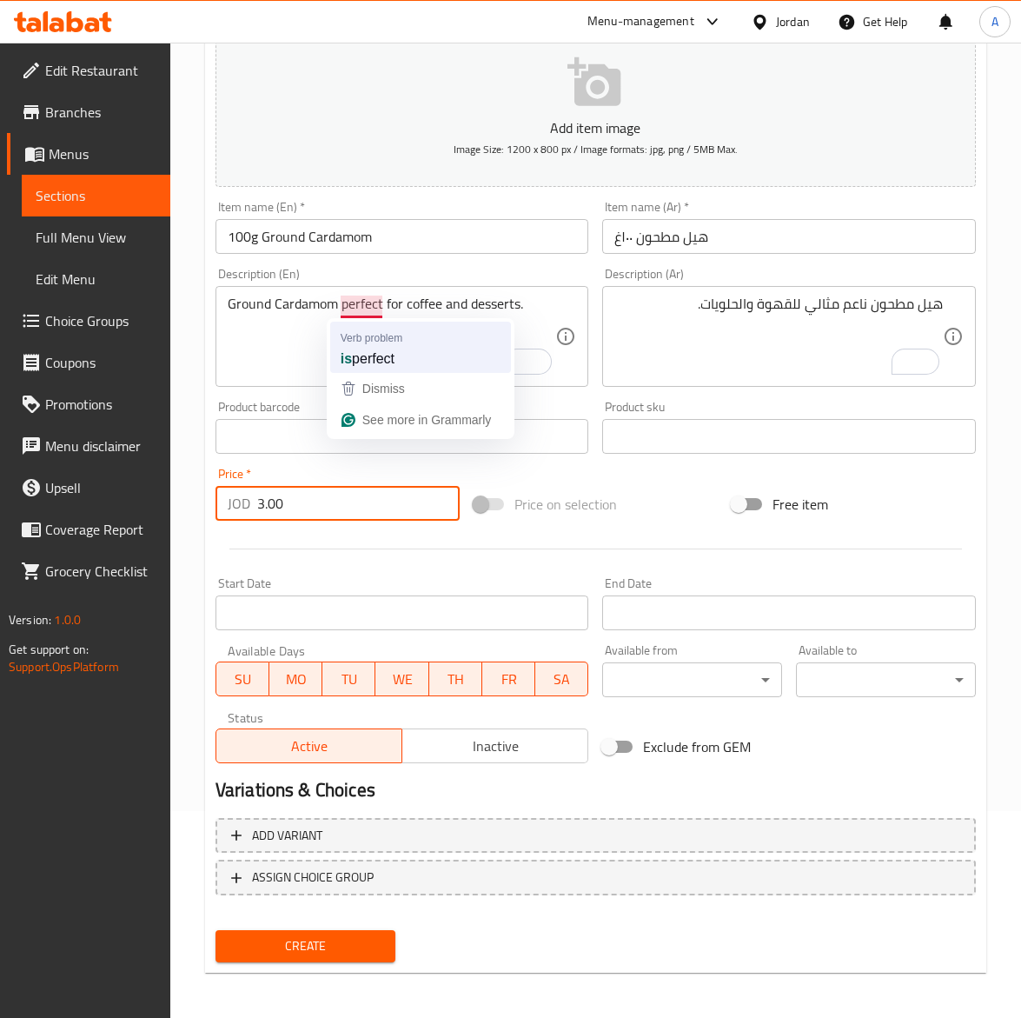
type input "3.00"
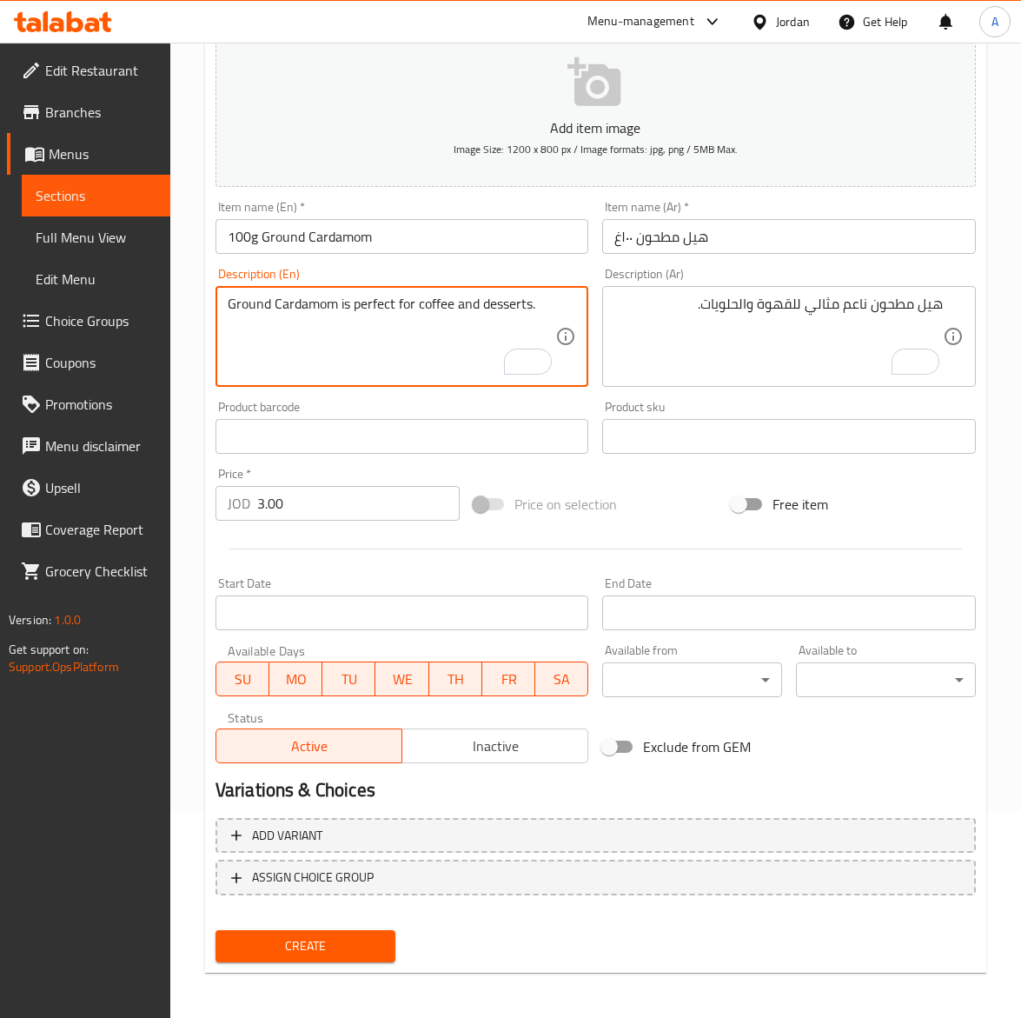
type textarea "Ground Cardamom is perfect for coffee and desserts."
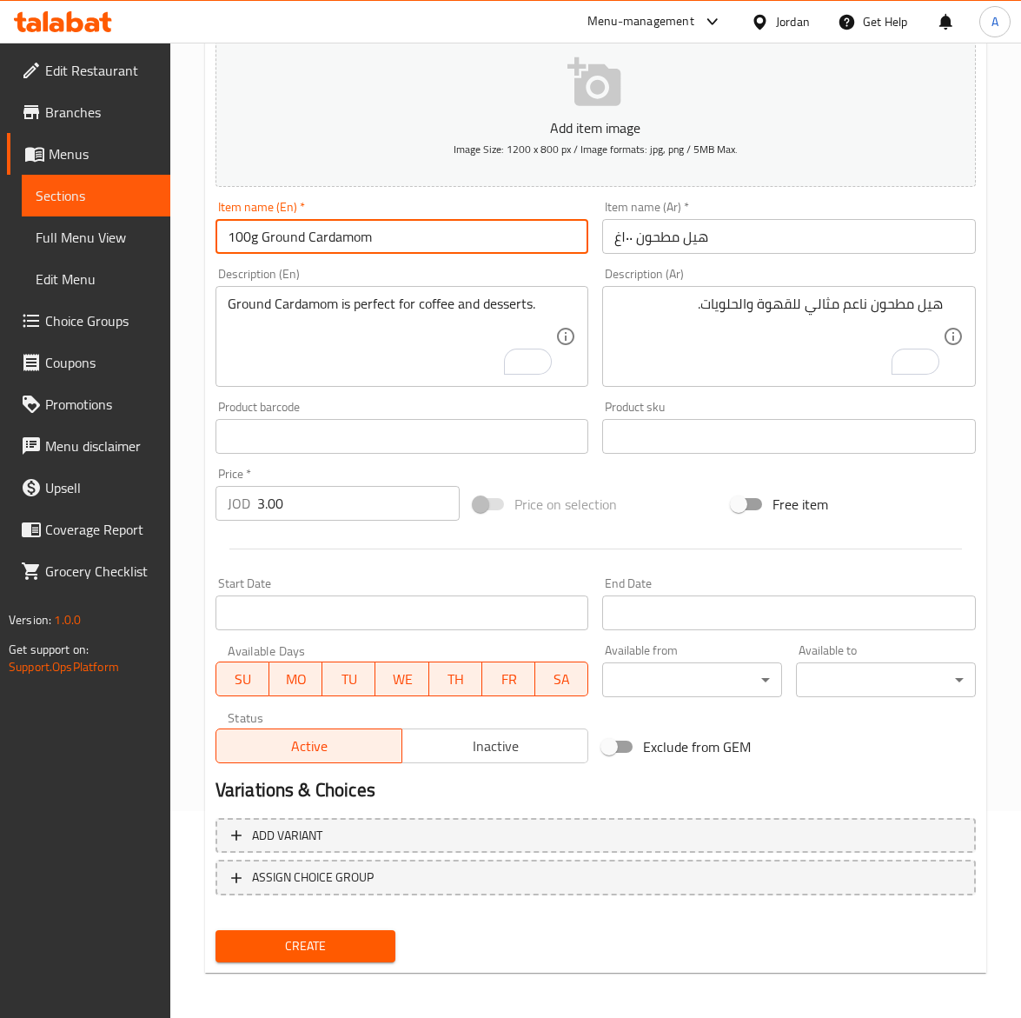
click at [427, 224] on input "100g Ground Cardamom" at bounding box center [403, 236] width 374 height 35
click at [216, 930] on button "Create" at bounding box center [306, 946] width 180 height 32
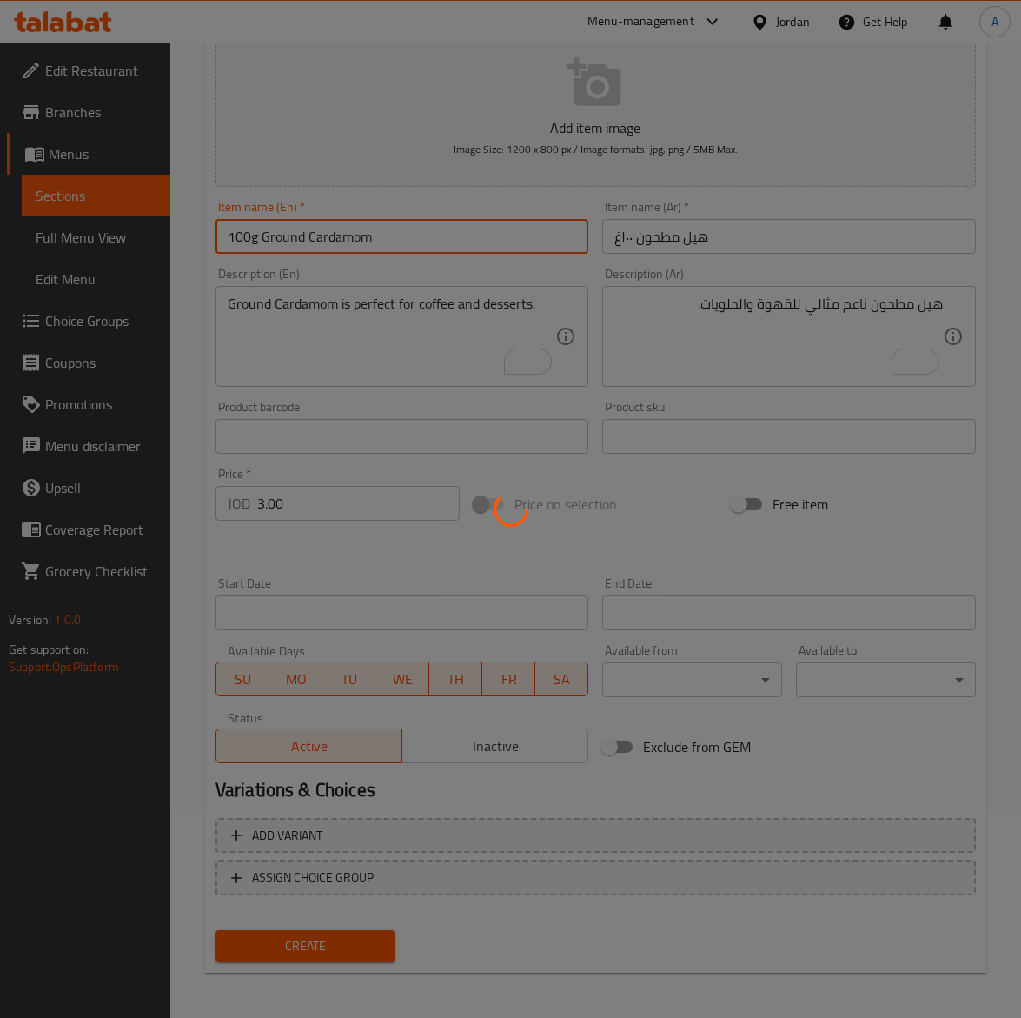
type input "0"
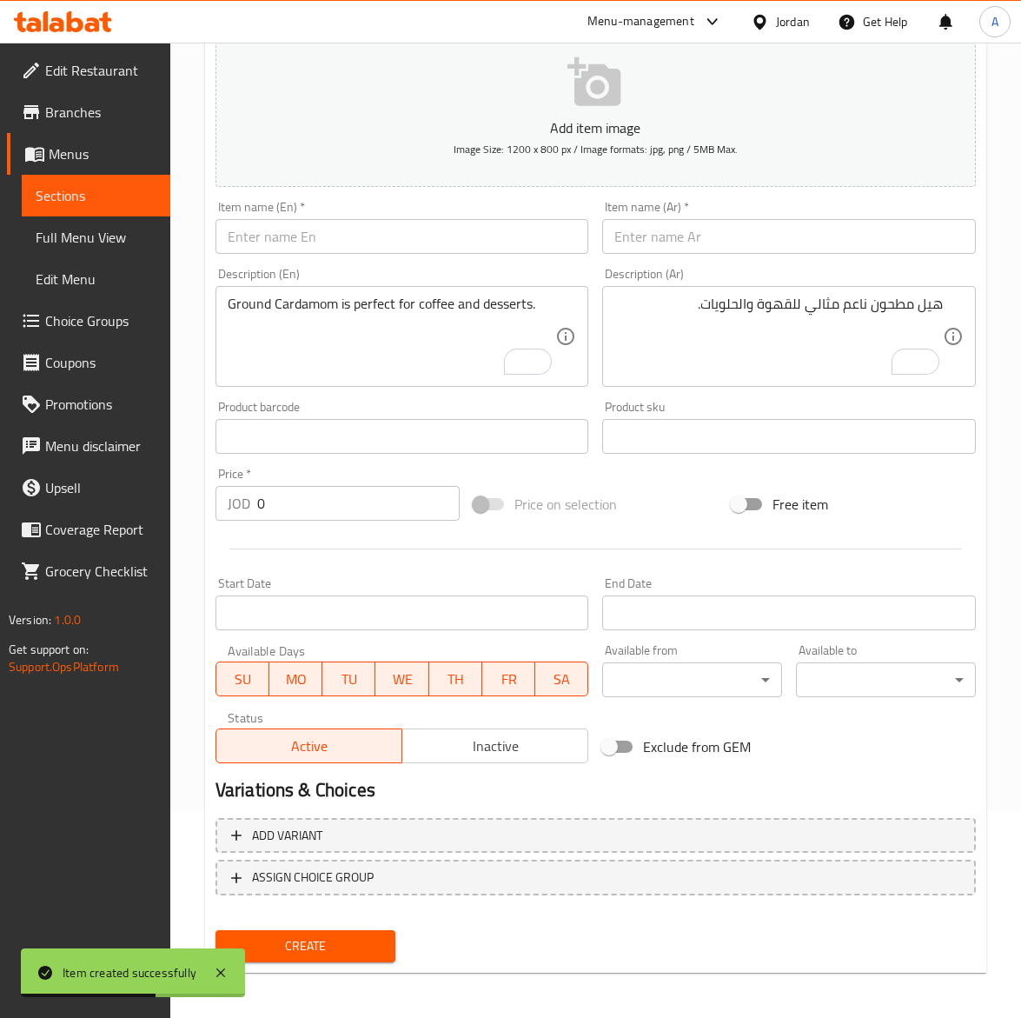
click at [368, 227] on input "text" at bounding box center [403, 236] width 374 height 35
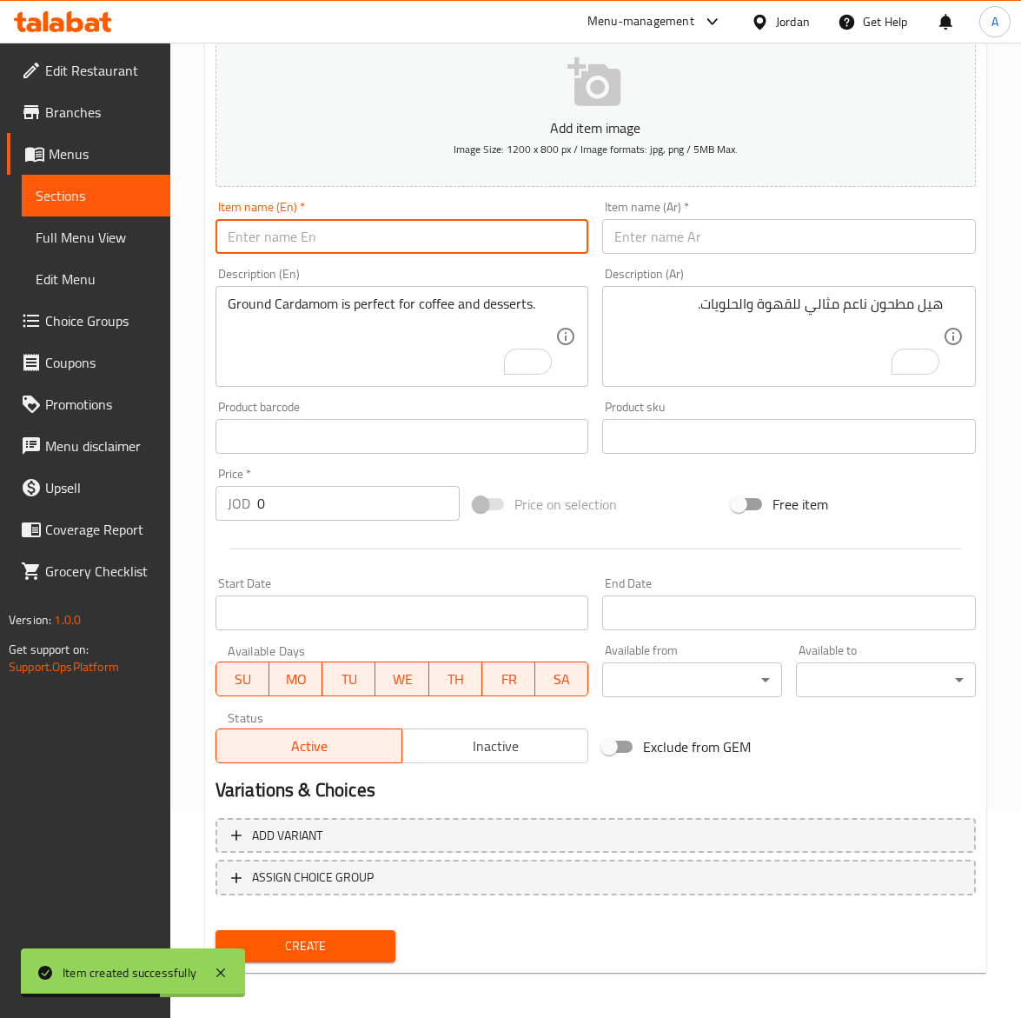
paste input "Sage 200g"
click at [280, 243] on input "Sage 200g" at bounding box center [403, 236] width 374 height 35
click at [294, 227] on input "Sage 200 g" at bounding box center [403, 236] width 374 height 35
type input "Sage 200g"
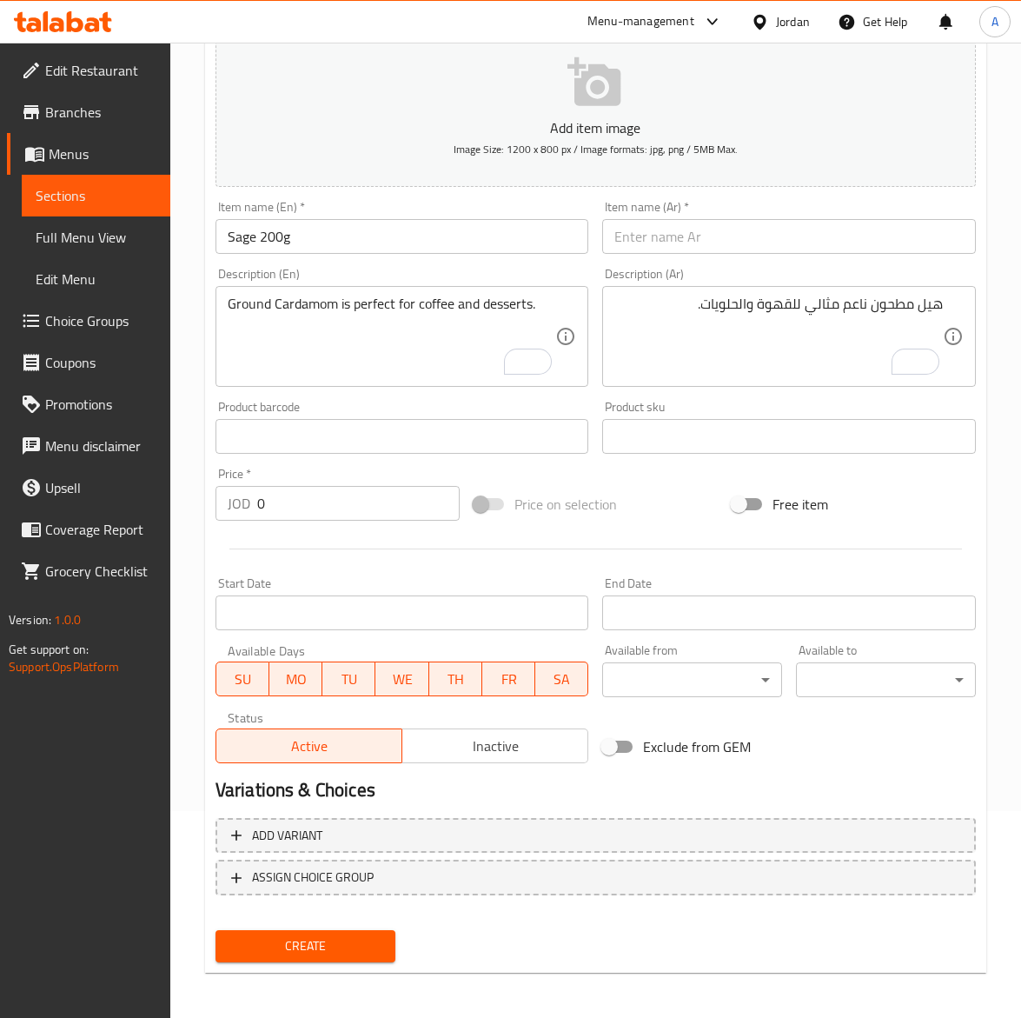
click at [733, 244] on input "text" at bounding box center [789, 236] width 374 height 35
drag, startPoint x: 733, startPoint y: 244, endPoint x: 613, endPoint y: 287, distance: 127.3
click at [733, 244] on input "text" at bounding box center [789, 236] width 374 height 35
paste input "ميرميه ٢٠٠غ"
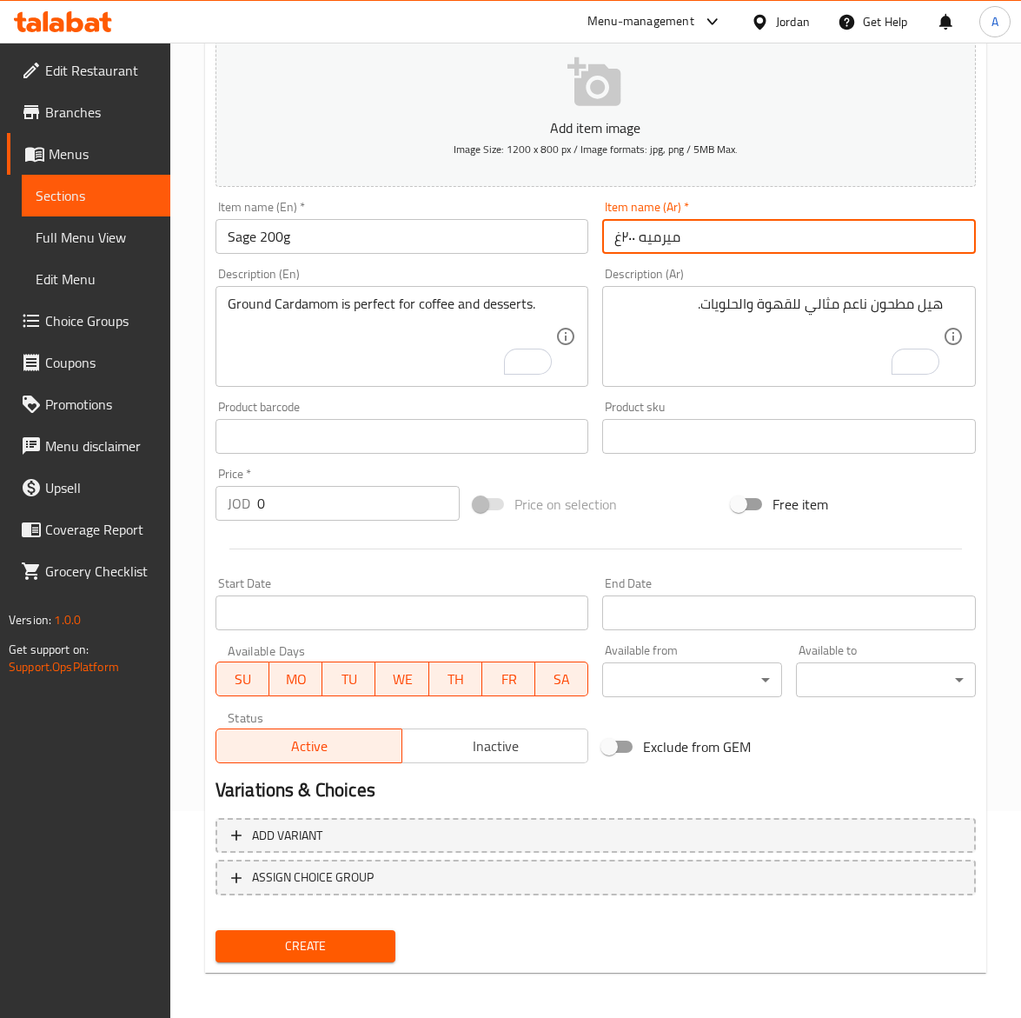
type input "ميرميه ٢٠٠غ"
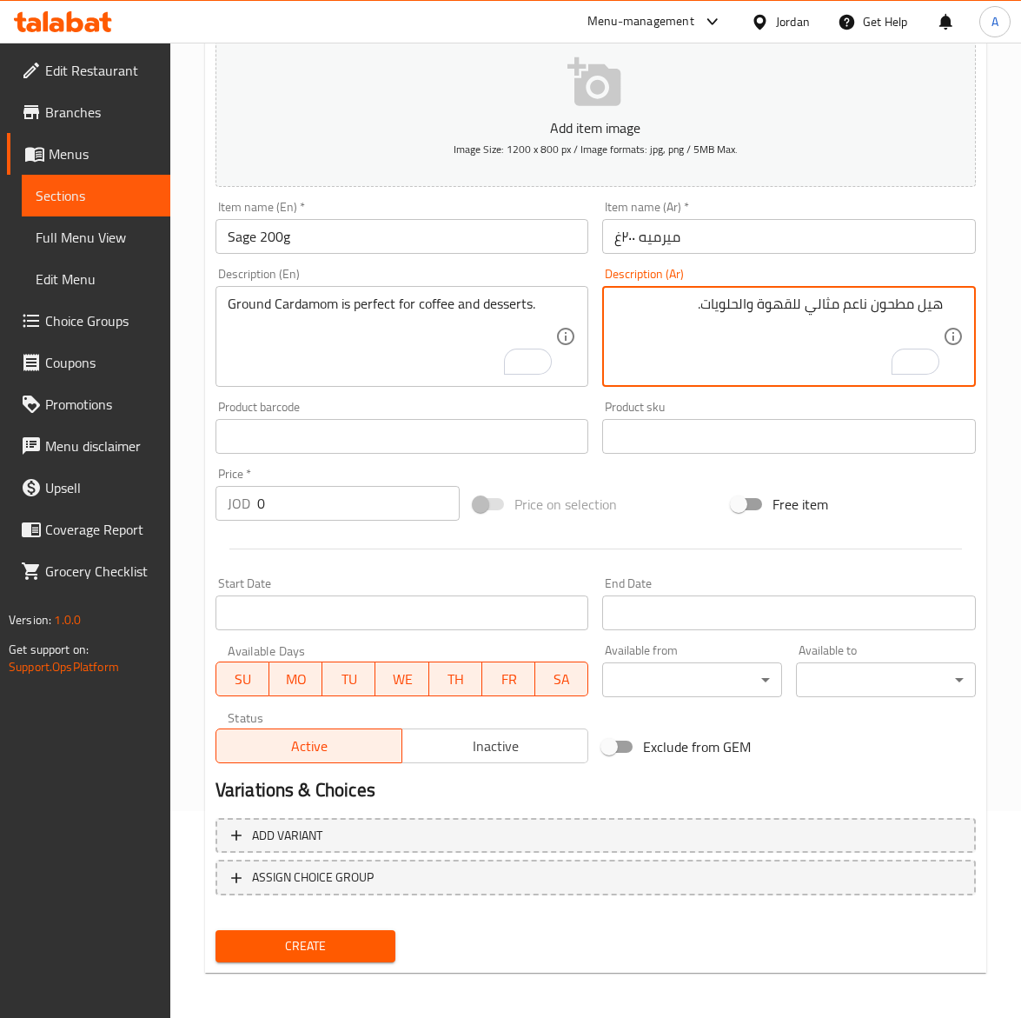
click at [667, 328] on textarea "هيل مطحون ناعم مثالي للقهوة والحلويات." at bounding box center [779, 337] width 329 height 83
paste textarea "ميرمية طبيعية مجففة بطعم عطري مهدئ."
type textarea "ميرمية طبيعية مجففة بطعم عطري مهدئ."
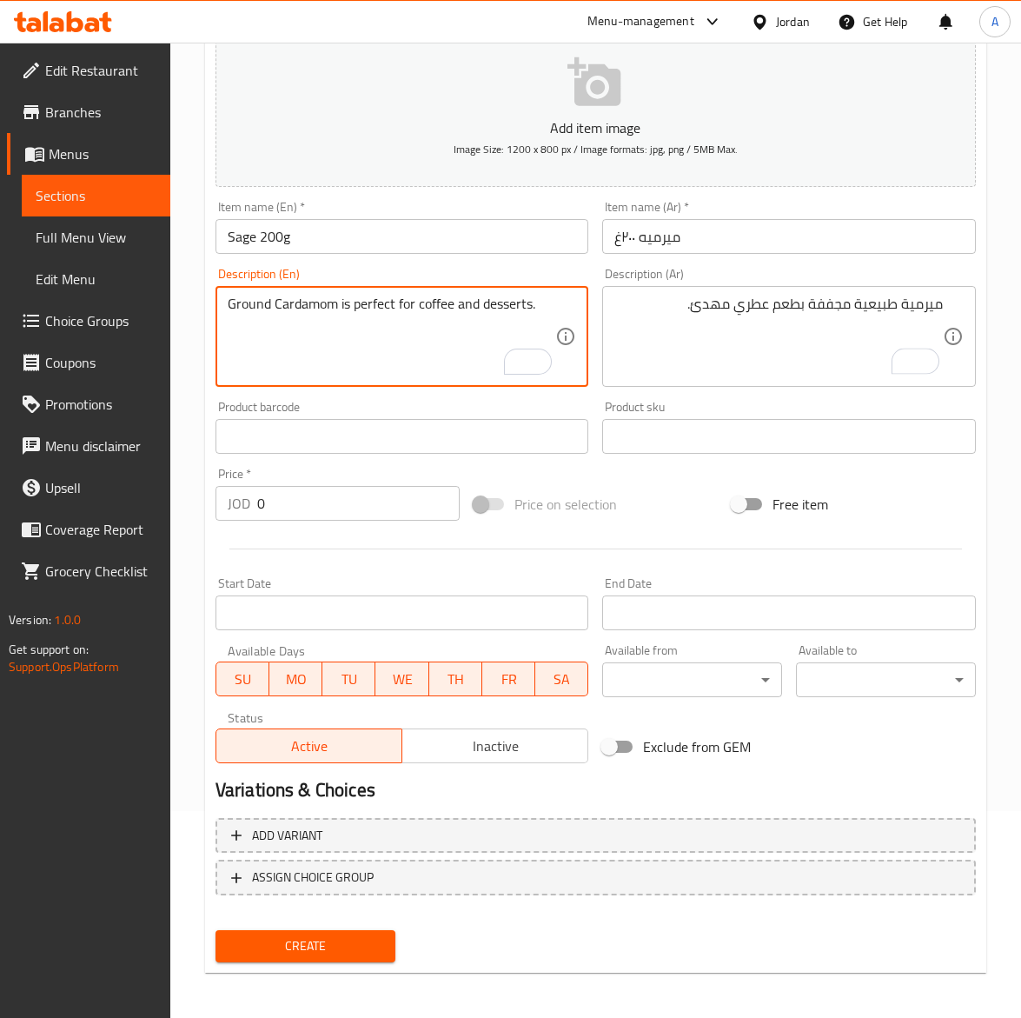
click at [269, 305] on textarea "Ground Cardamom is perfect for coffee and desserts." at bounding box center [392, 337] width 329 height 83
paste textarea "Dried Sage Leaves with a soothing, earthy aroma."
type textarea "Dried Sage Leaves with a soothing, earthy aroma."
click at [322, 502] on input "0" at bounding box center [358, 503] width 203 height 35
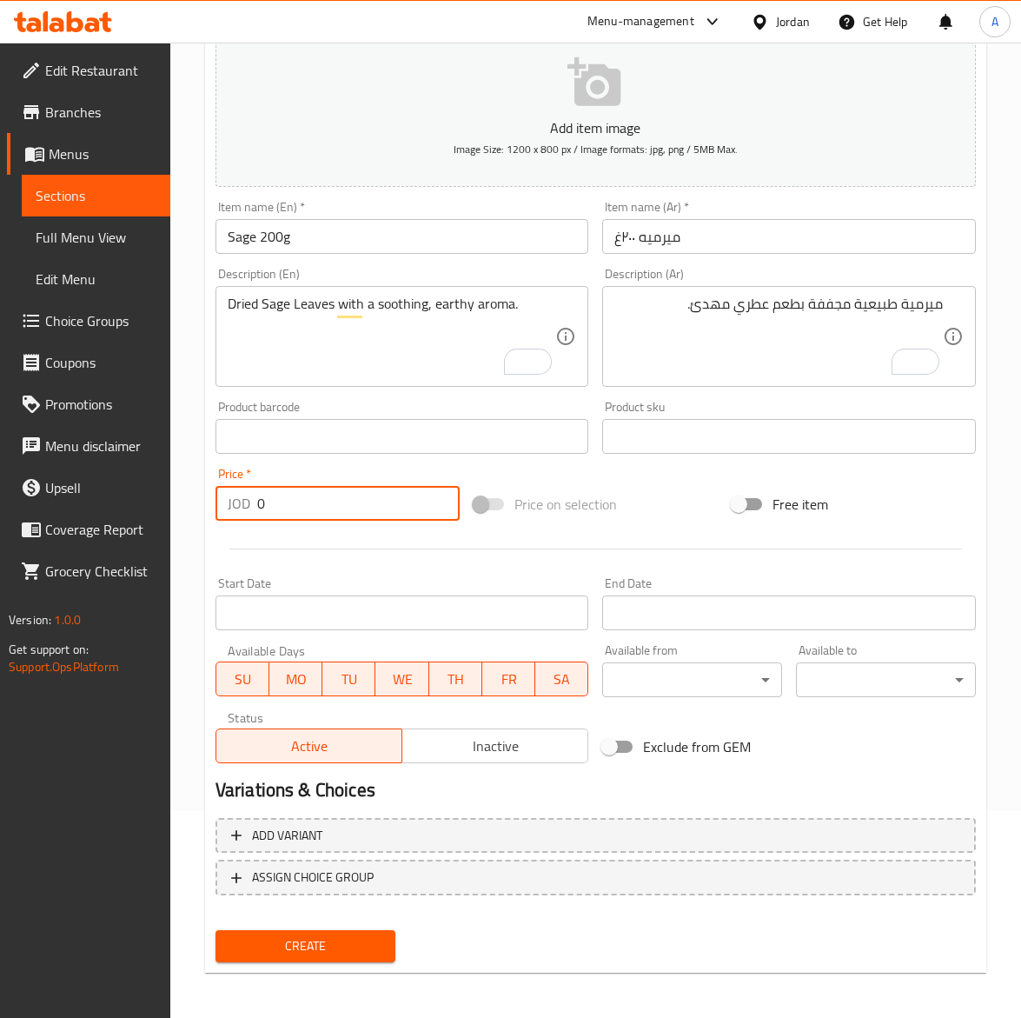
click at [322, 502] on input "0" at bounding box center [358, 503] width 203 height 35
type input "1.65"
click at [354, 215] on div "Item name (En)   * Sage 200g Item name (En) *" at bounding box center [403, 227] width 374 height 53
click at [357, 244] on input "Sage 200g" at bounding box center [403, 236] width 374 height 35
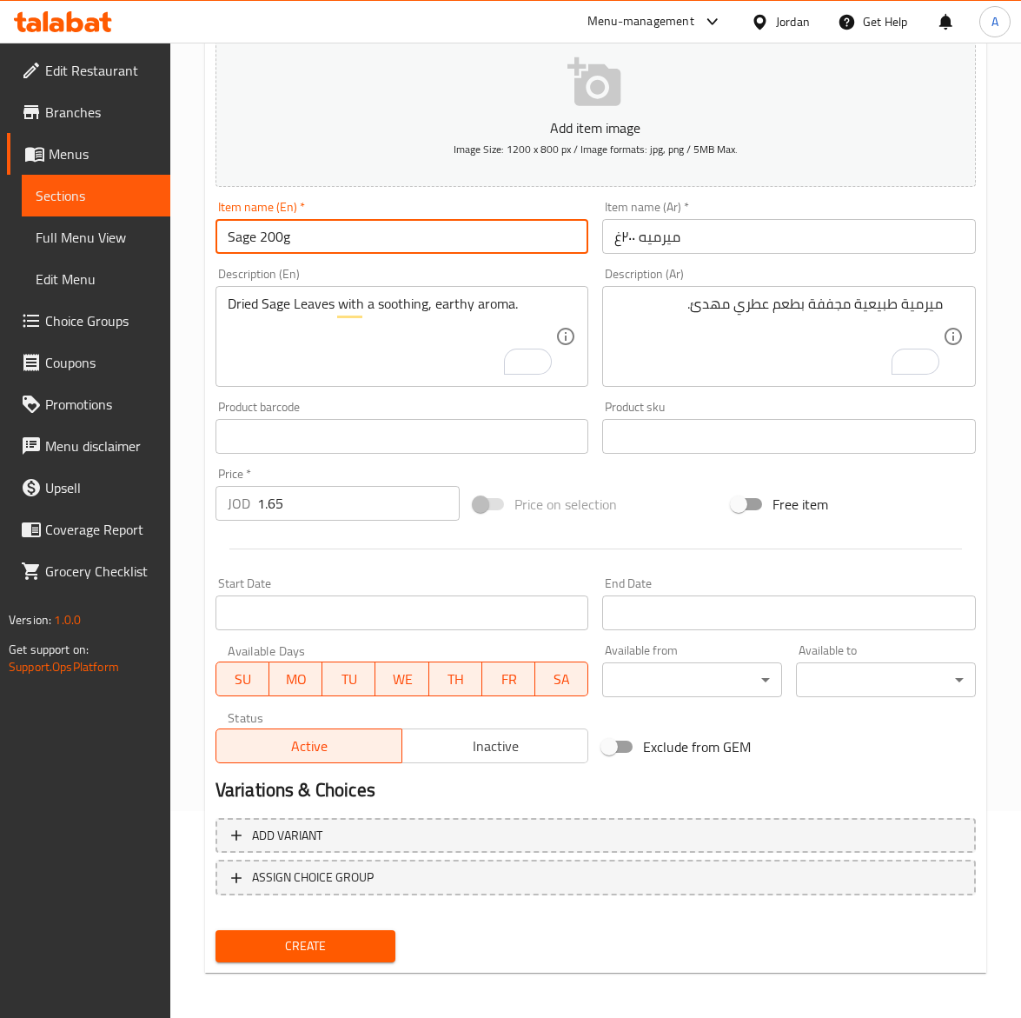
click at [216, 930] on button "Create" at bounding box center [306, 946] width 180 height 32
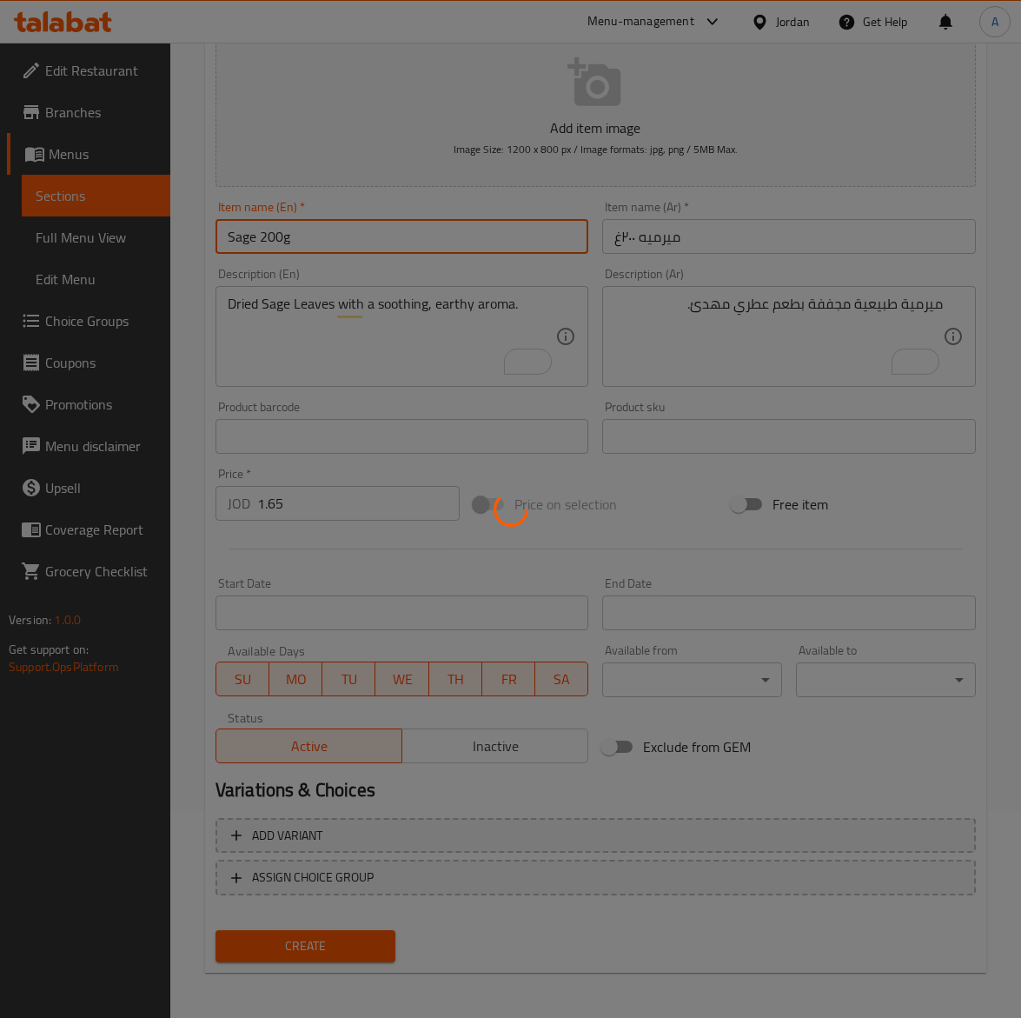
type input "0"
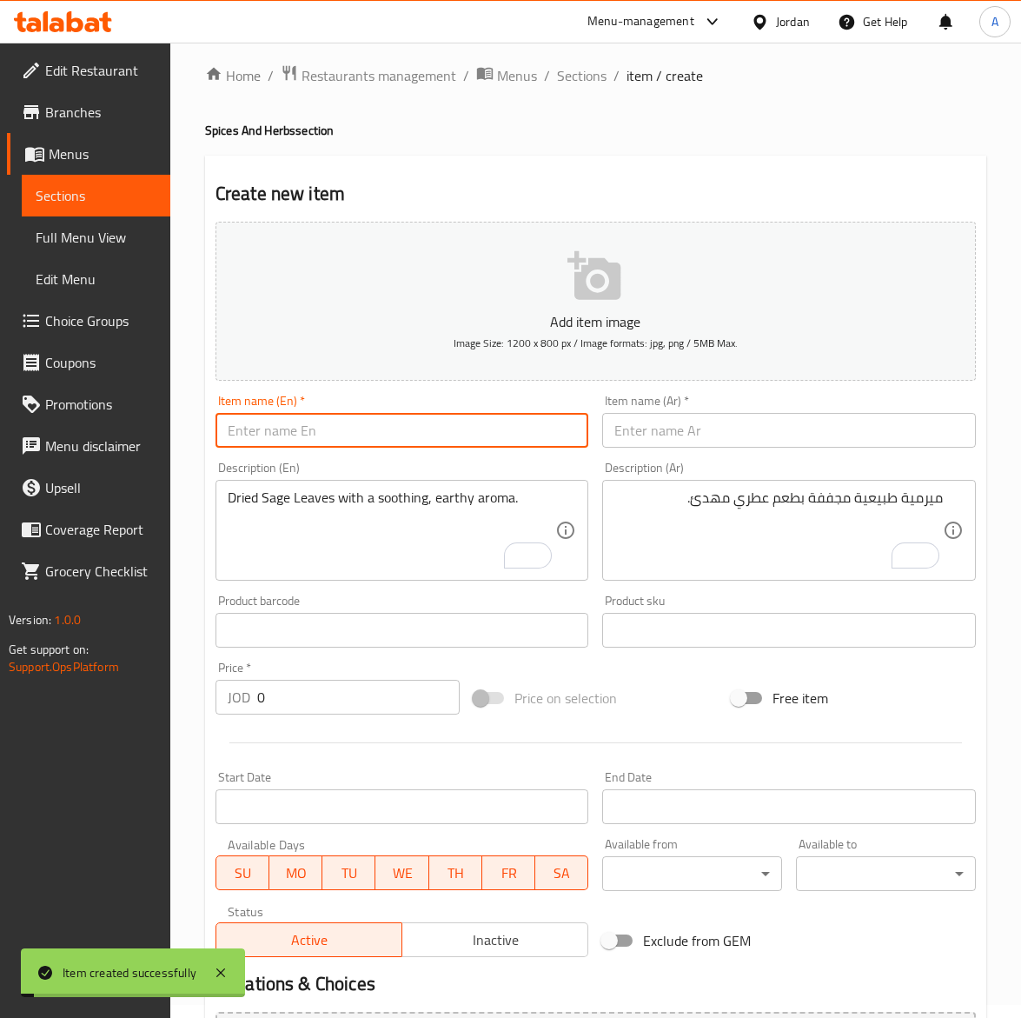
scroll to position [0, 0]
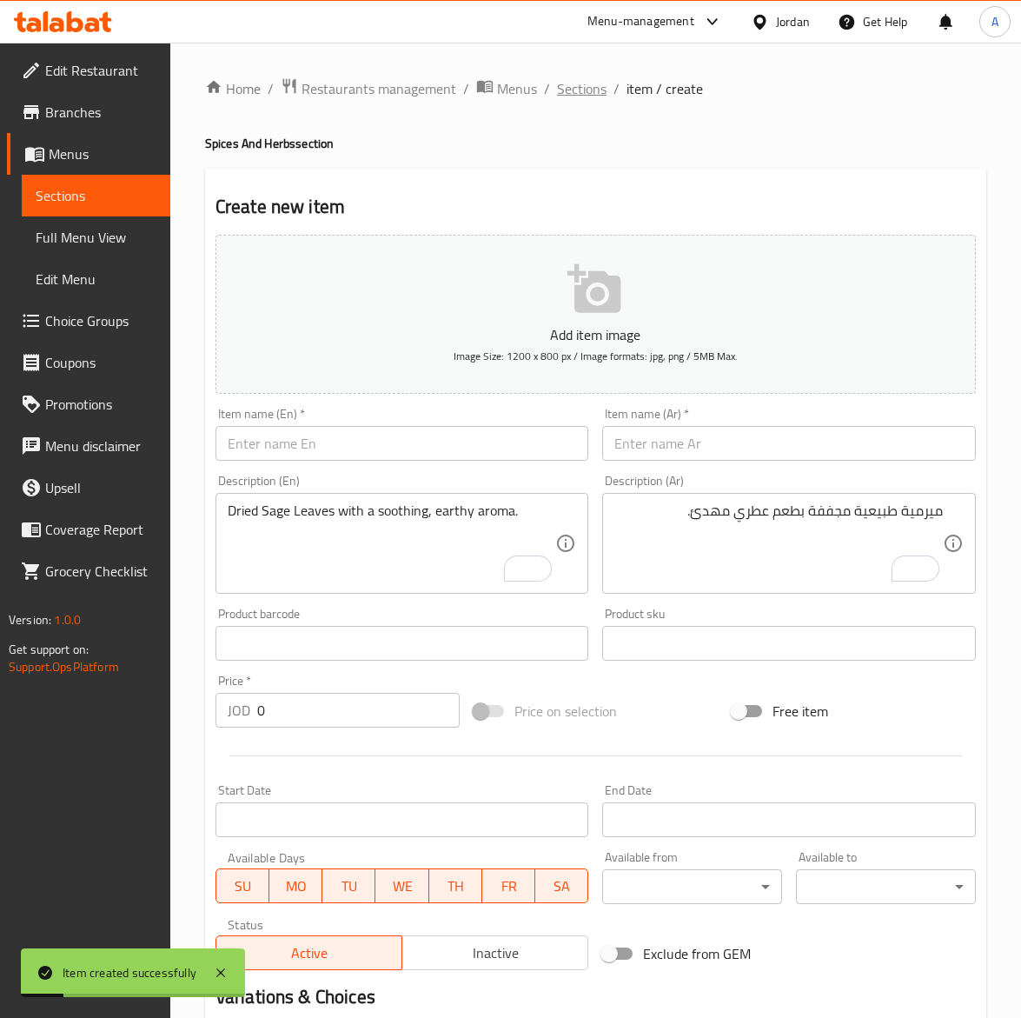
click at [571, 84] on span "Sections" at bounding box center [582, 88] width 50 height 21
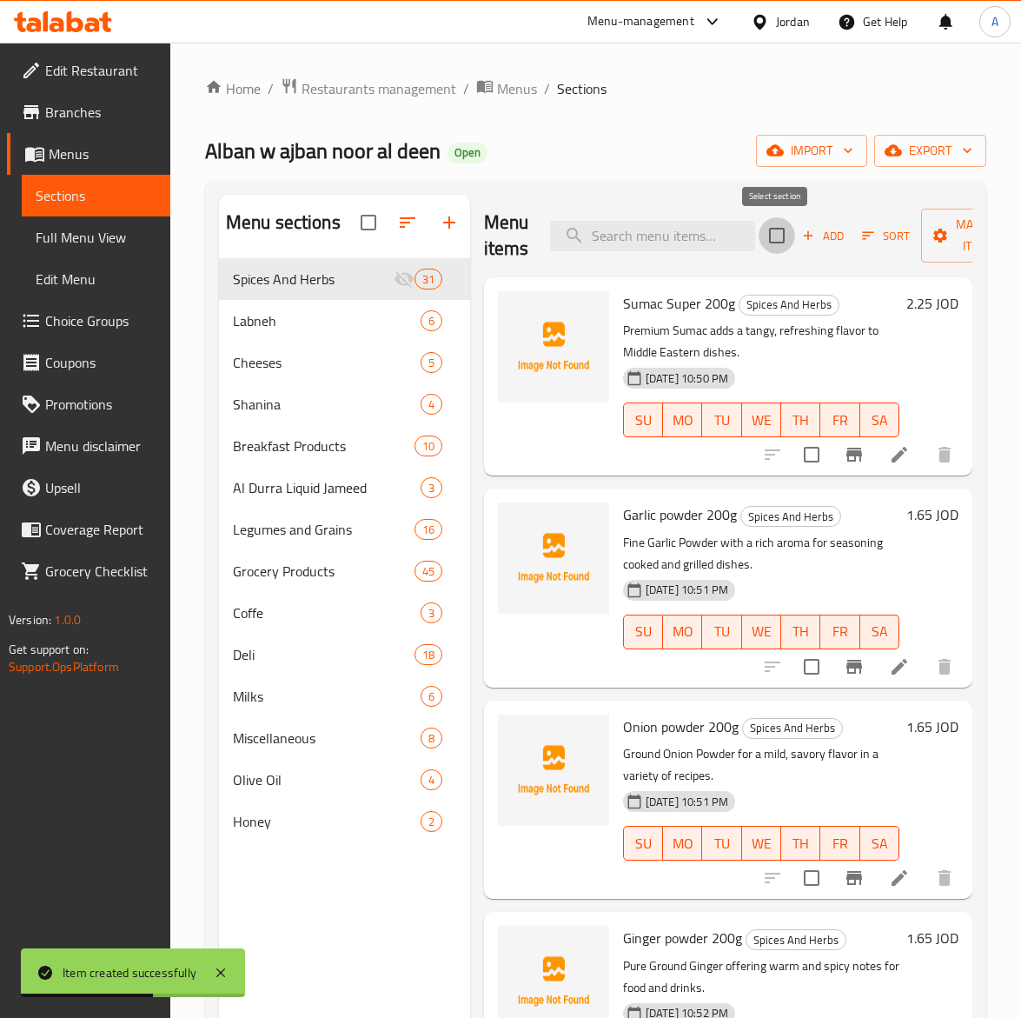
click at [775, 232] on input "checkbox" at bounding box center [777, 235] width 37 height 37
checkbox input "false"
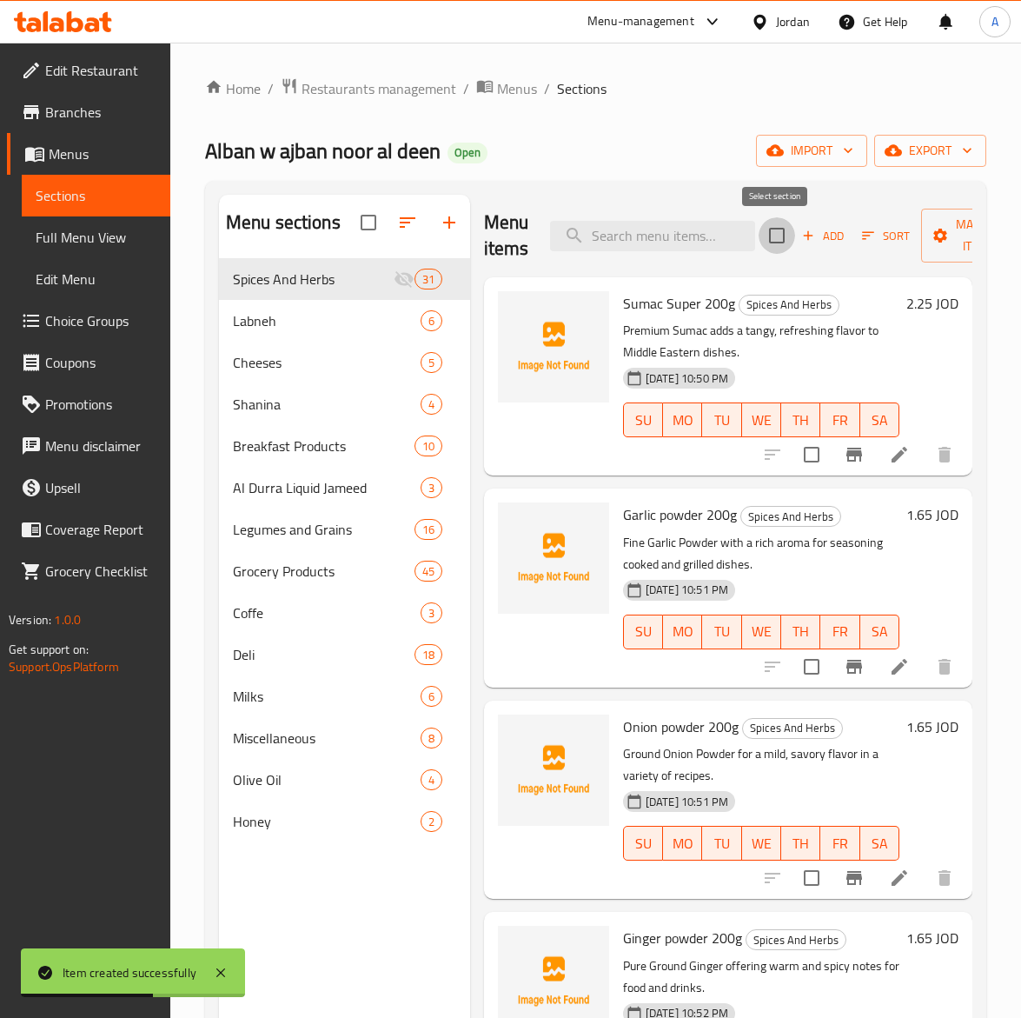
checkbox input "false"
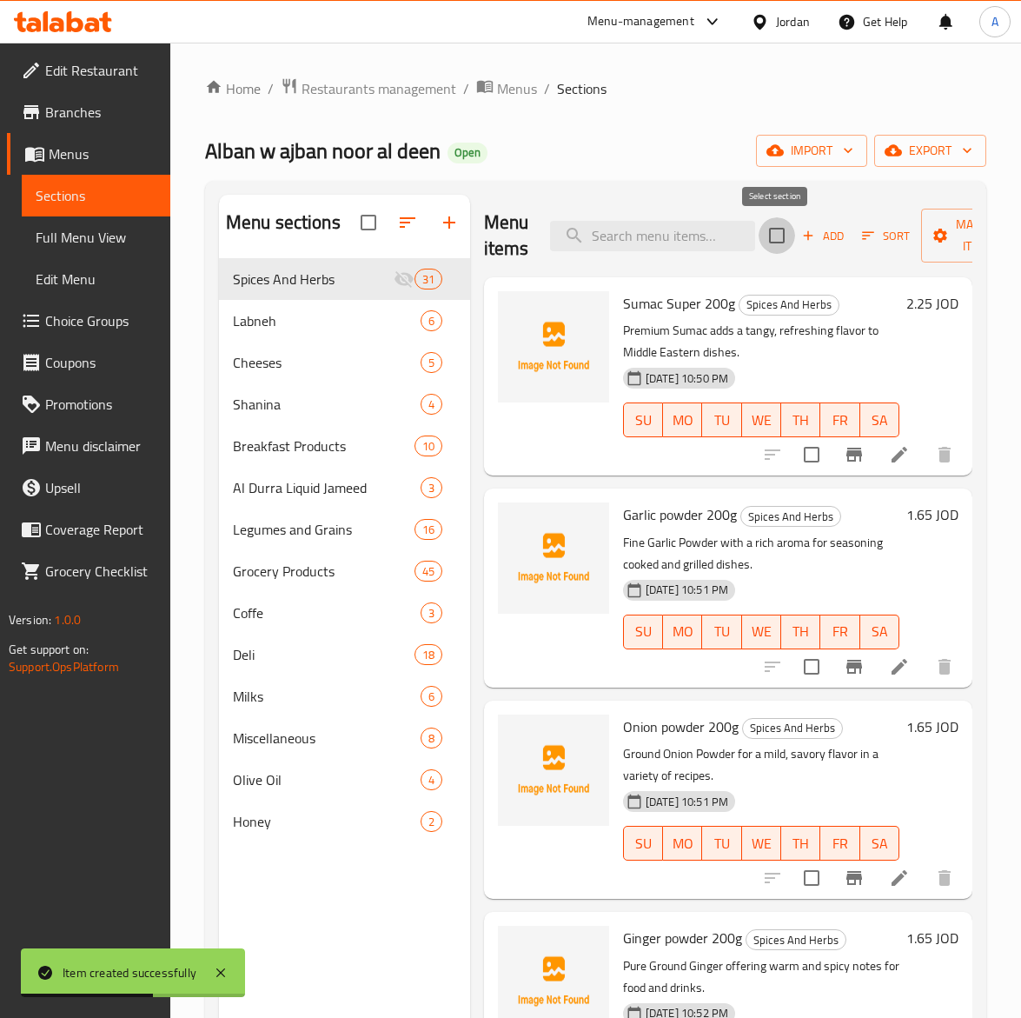
checkbox input "false"
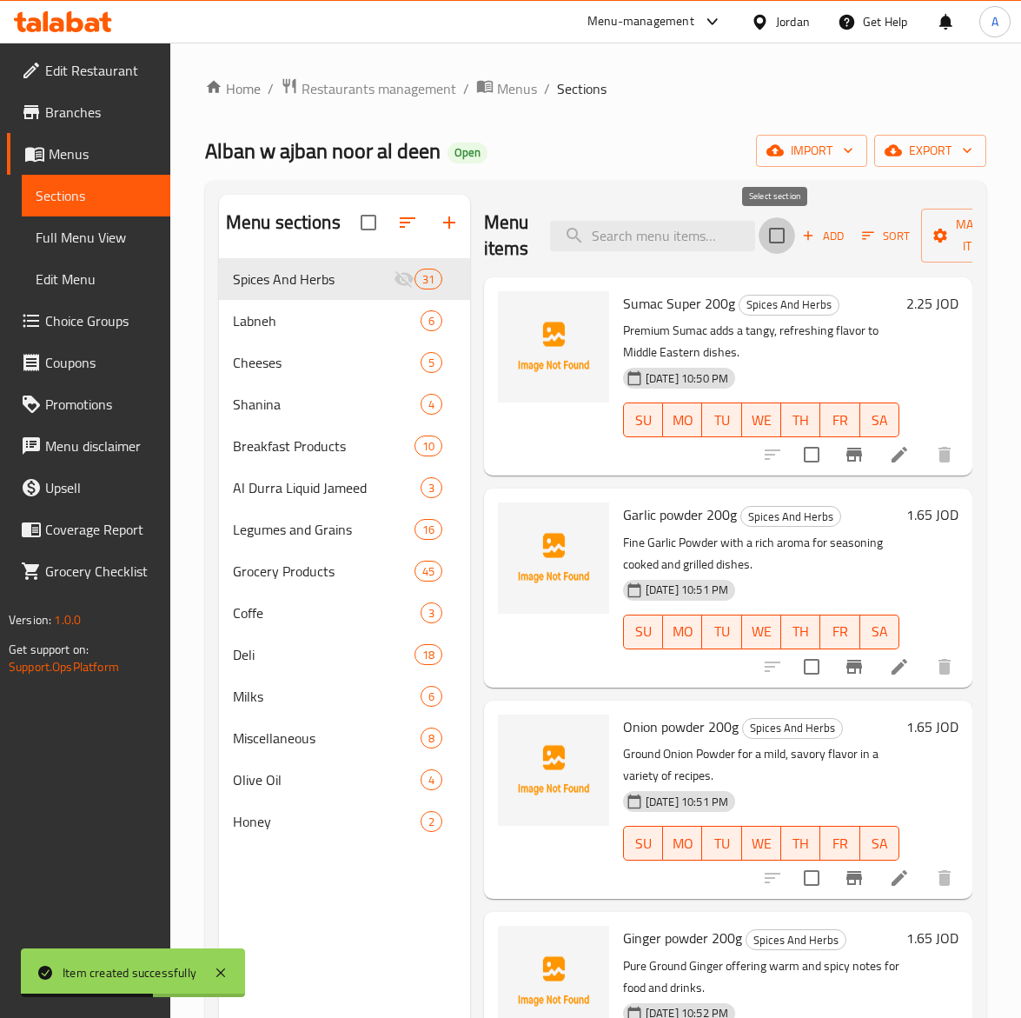
checkbox input "false"
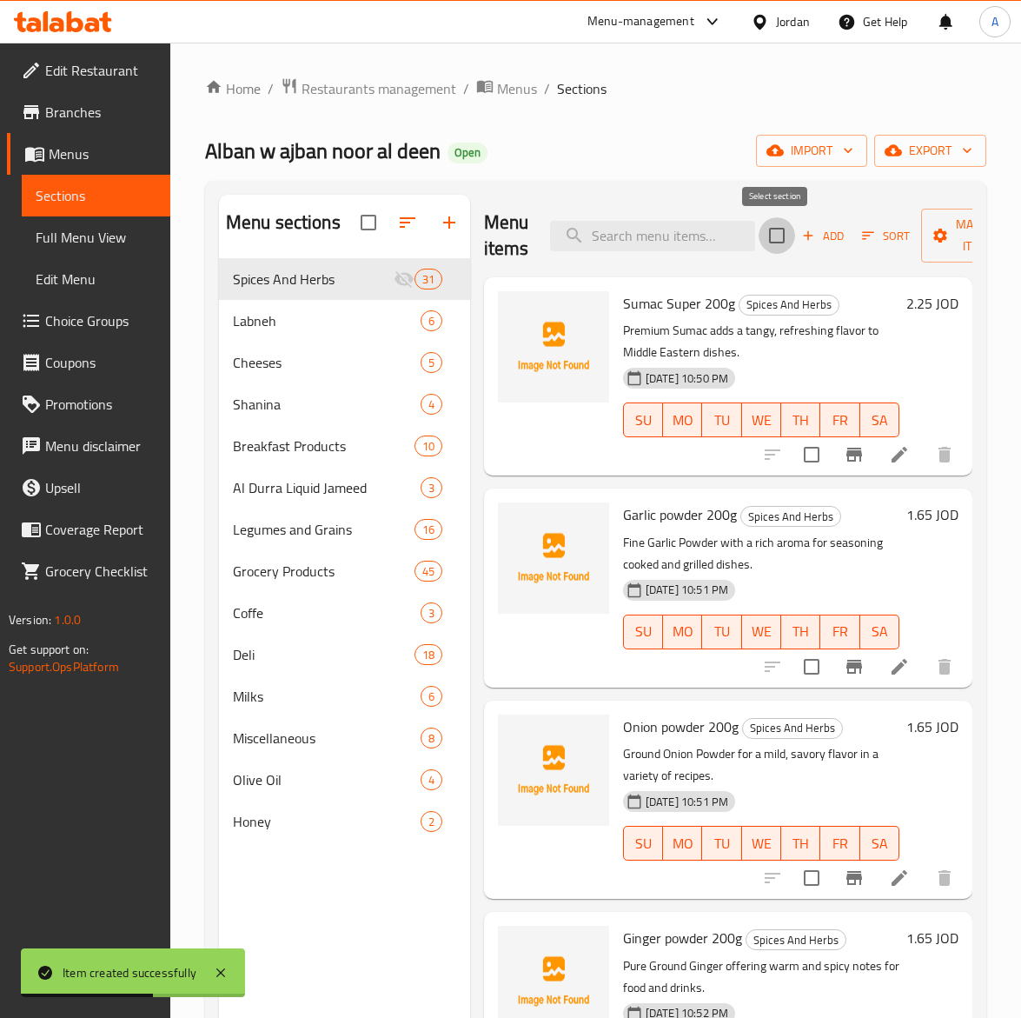
checkbox input "false"
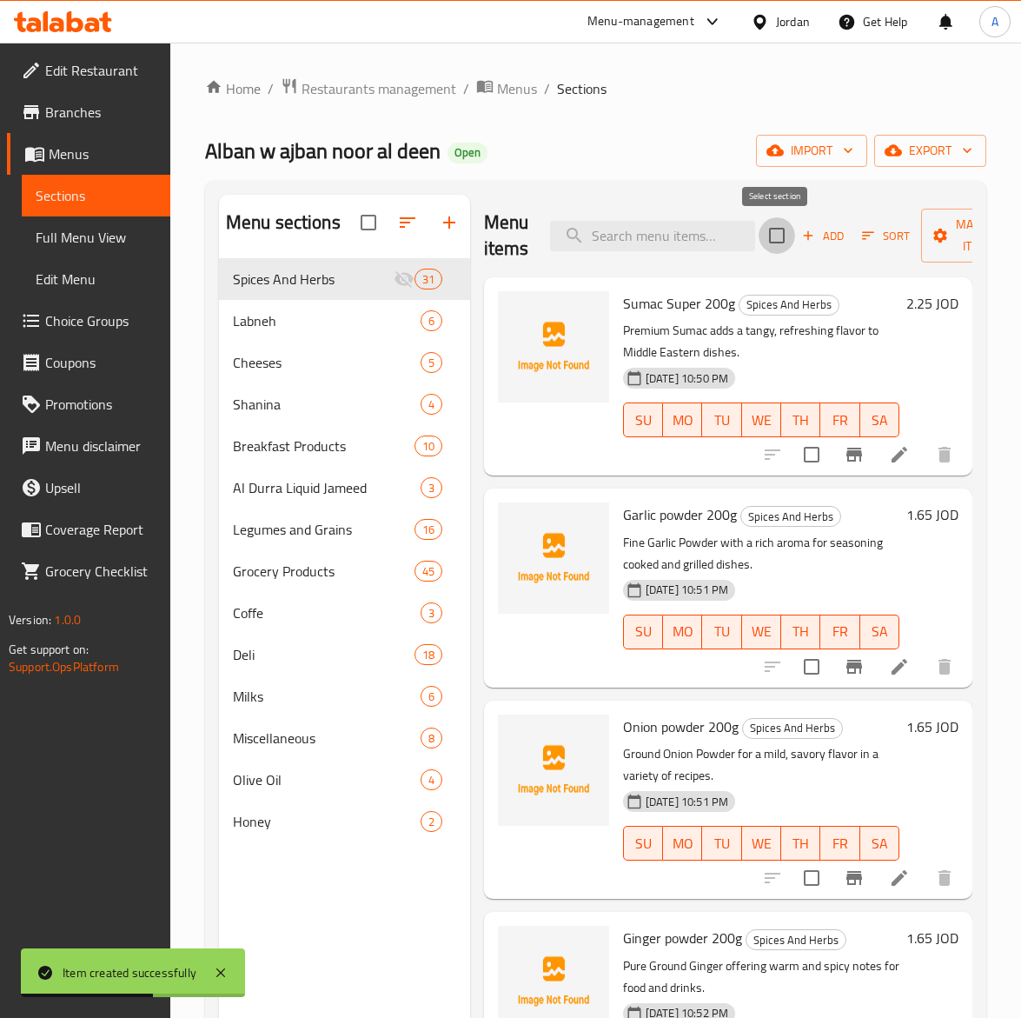
checkbox input "false"
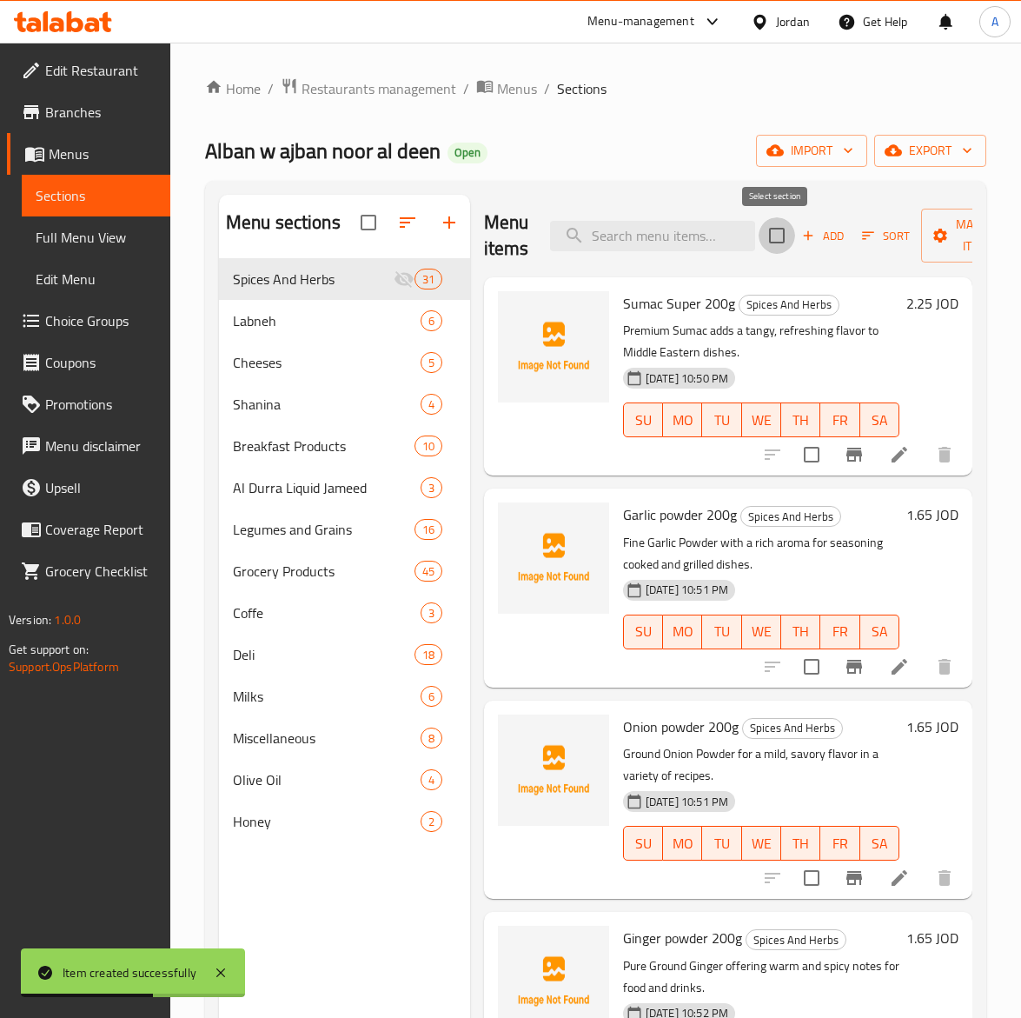
checkbox input "false"
click at [778, 243] on input "checkbox" at bounding box center [777, 235] width 37 height 37
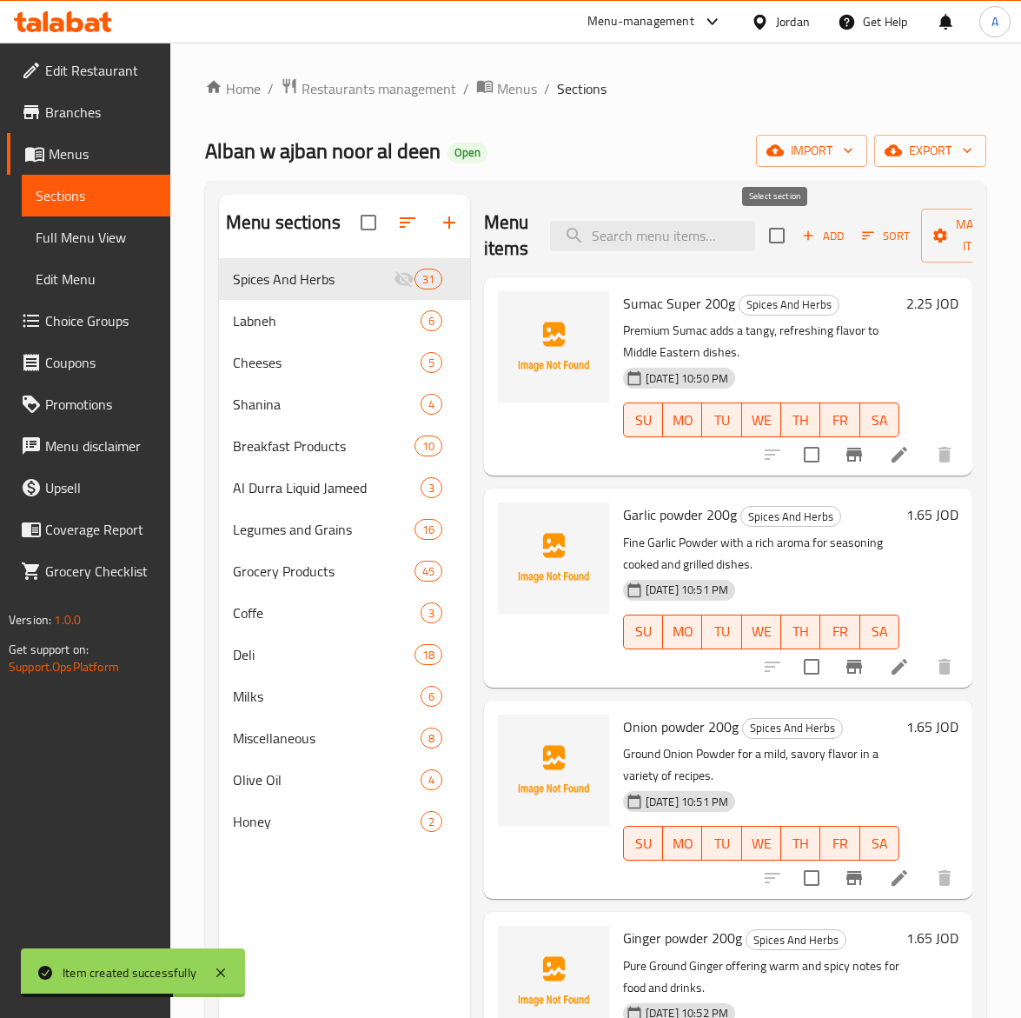
checkbox input "true"
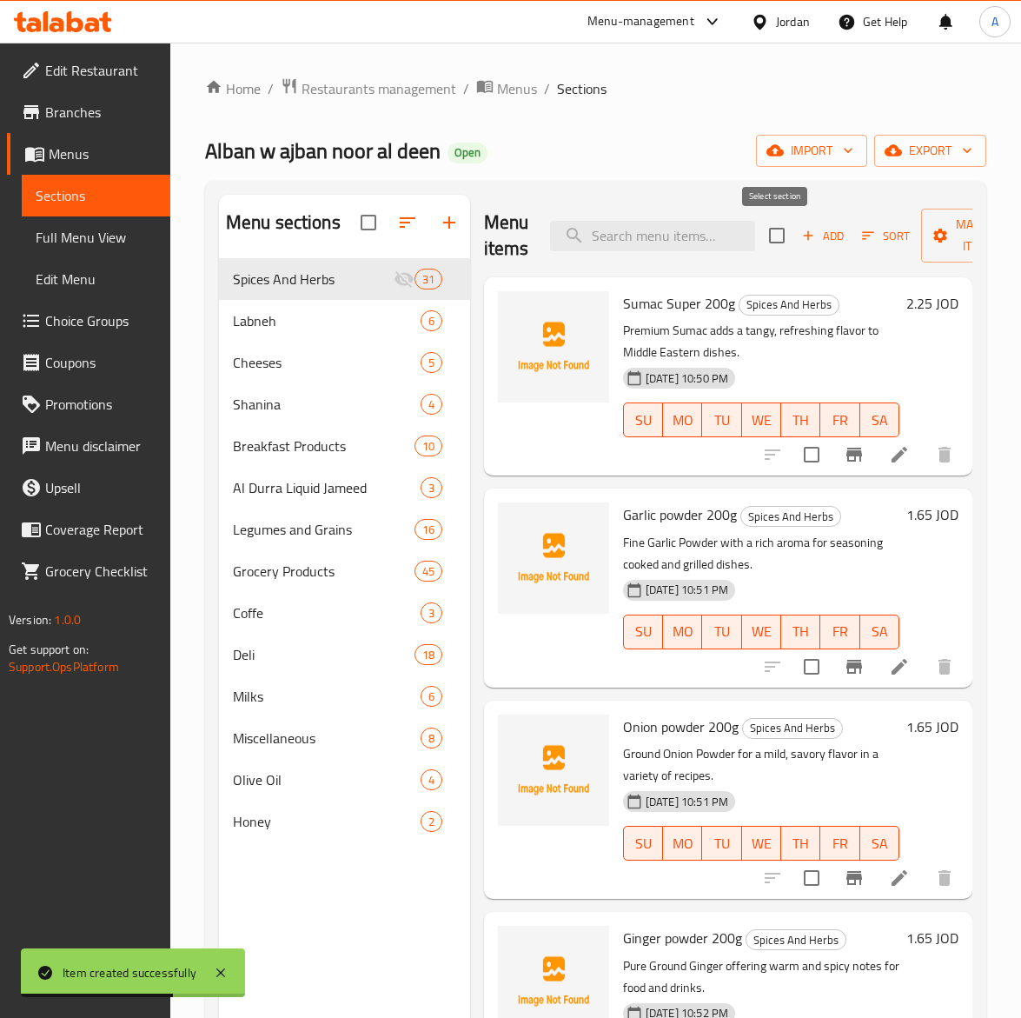
checkbox input "true"
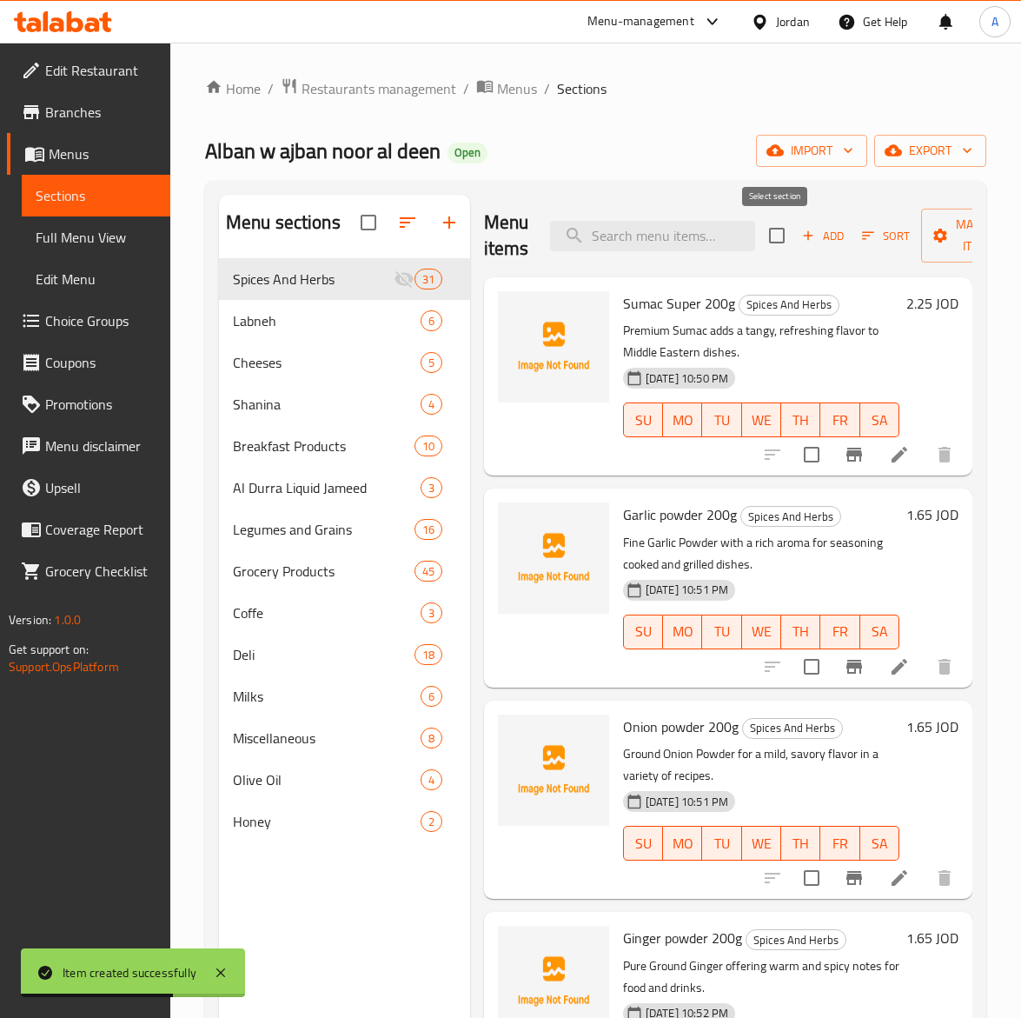
checkbox input "true"
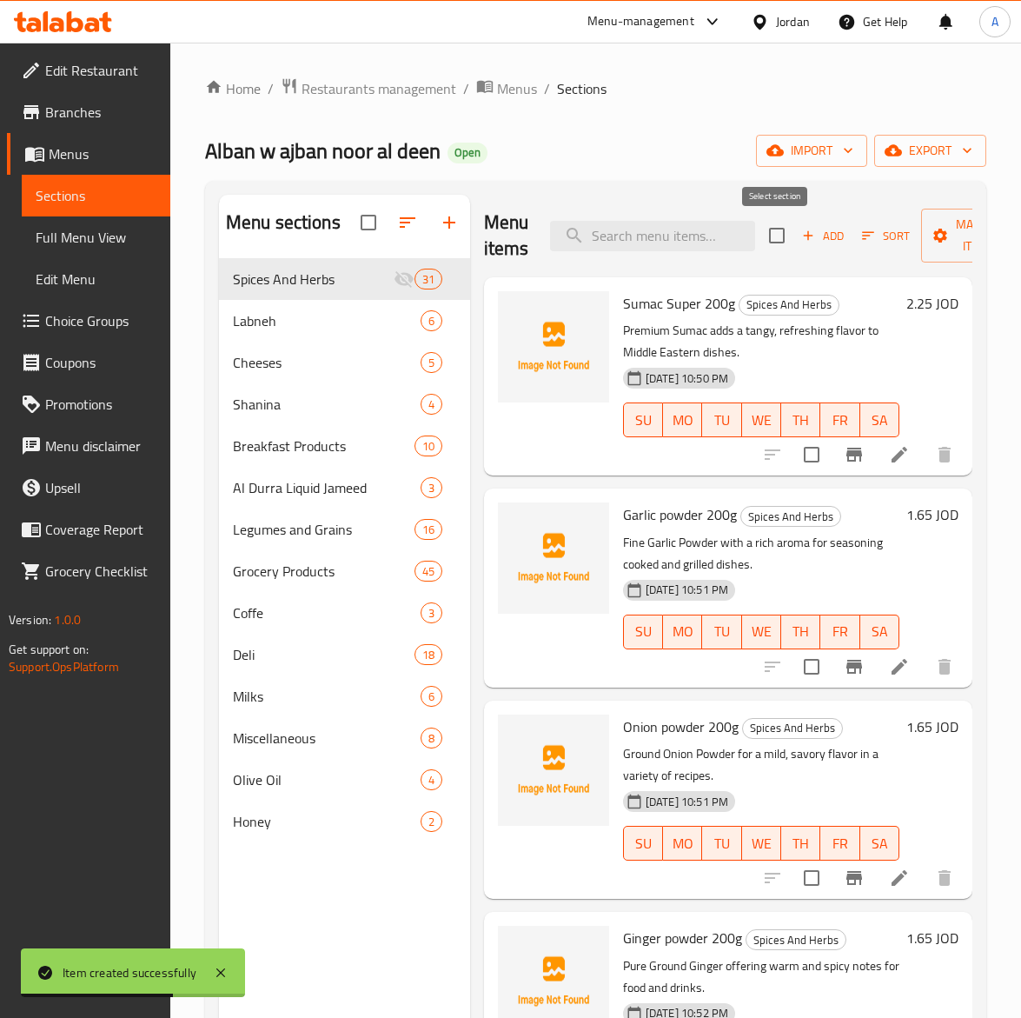
checkbox input "true"
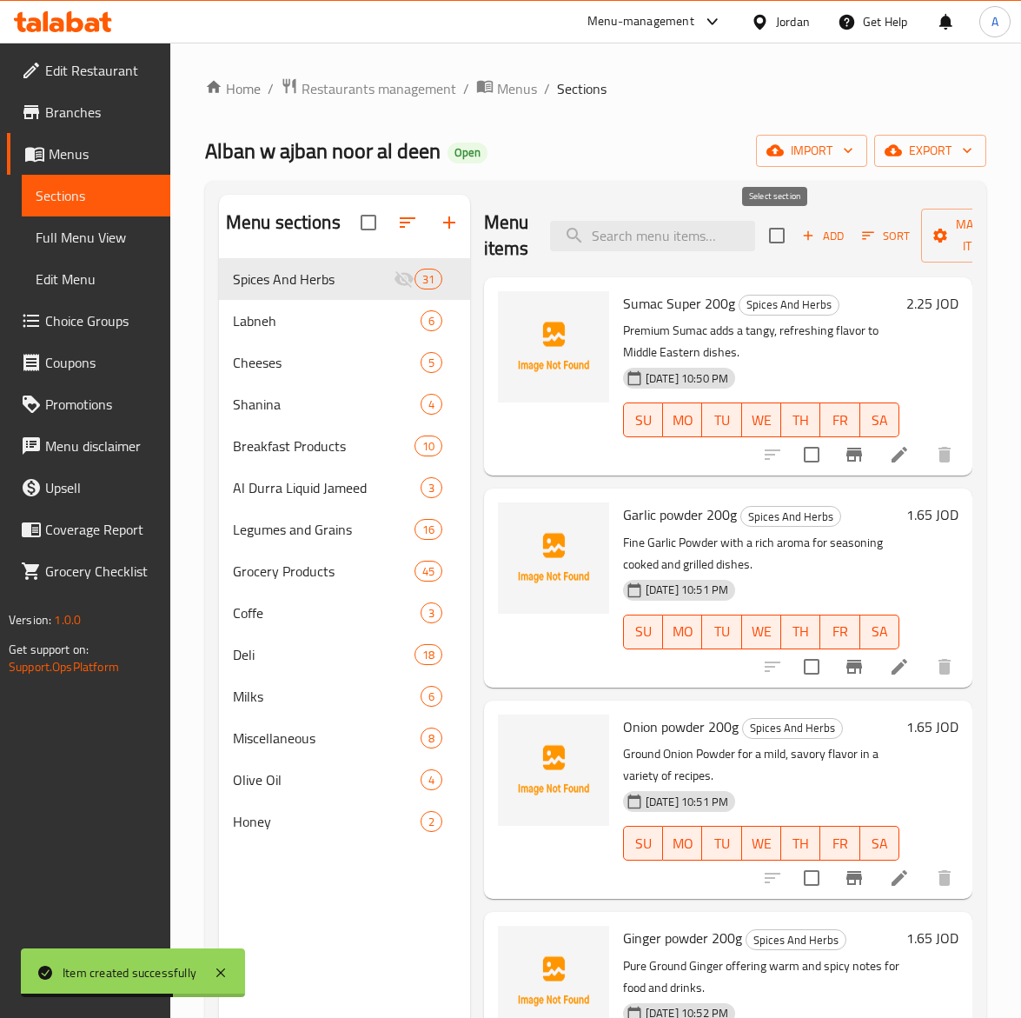
checkbox input "true"
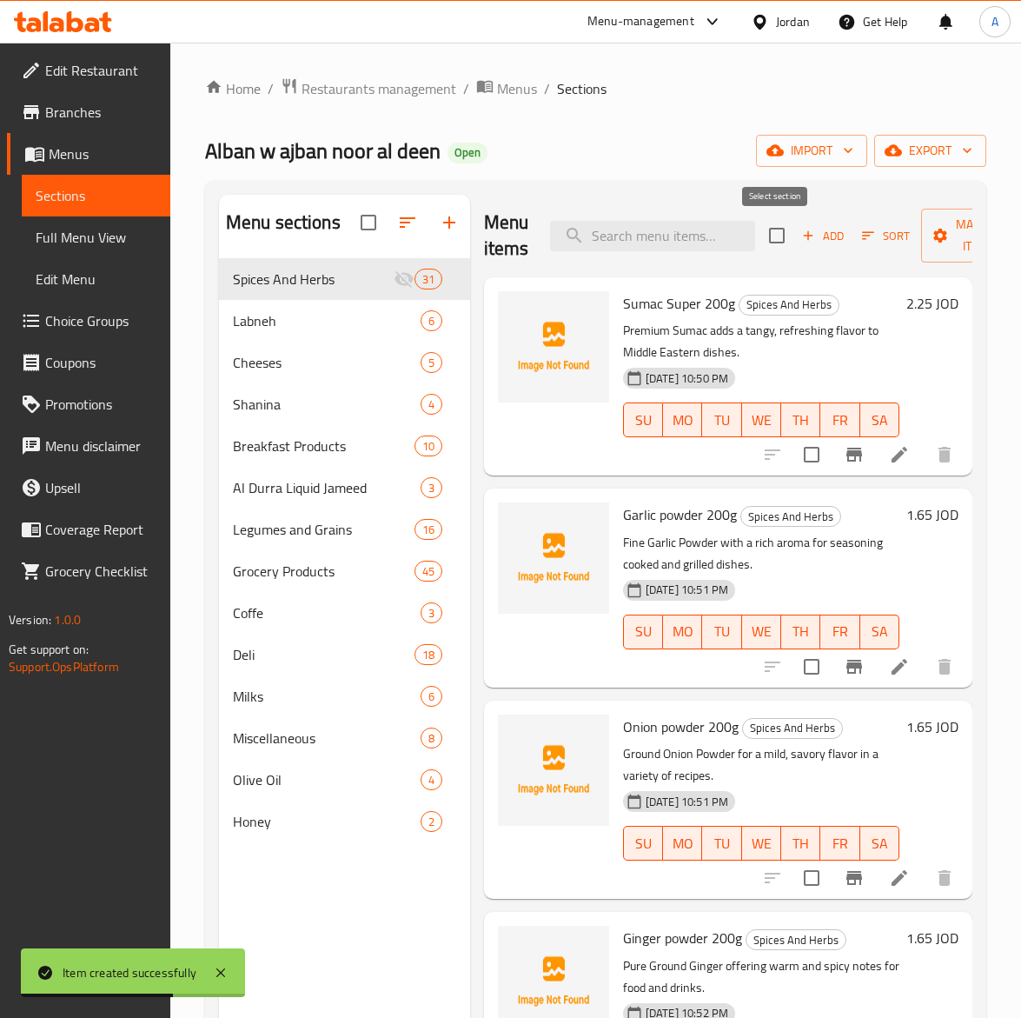
checkbox input "true"
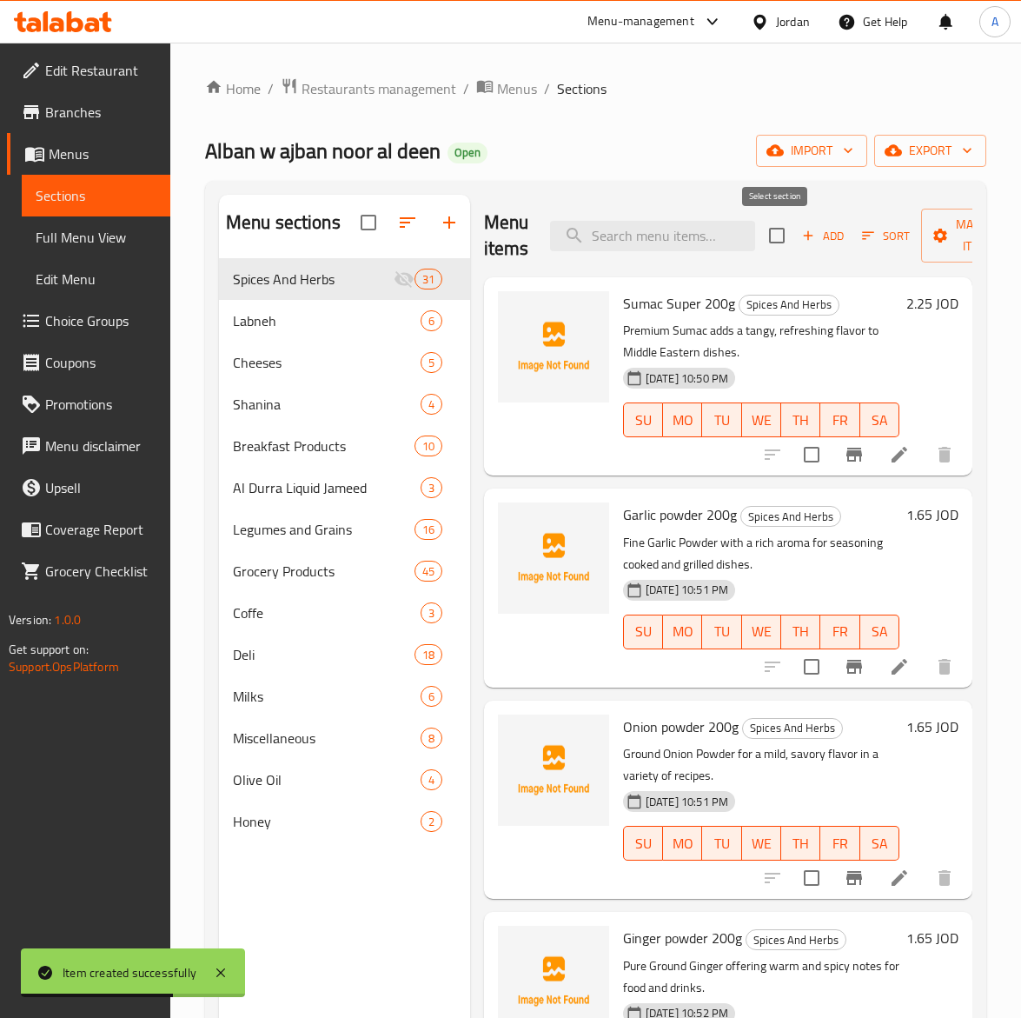
checkbox input "true"
click at [939, 252] on span "Manage items" at bounding box center [979, 235] width 89 height 43
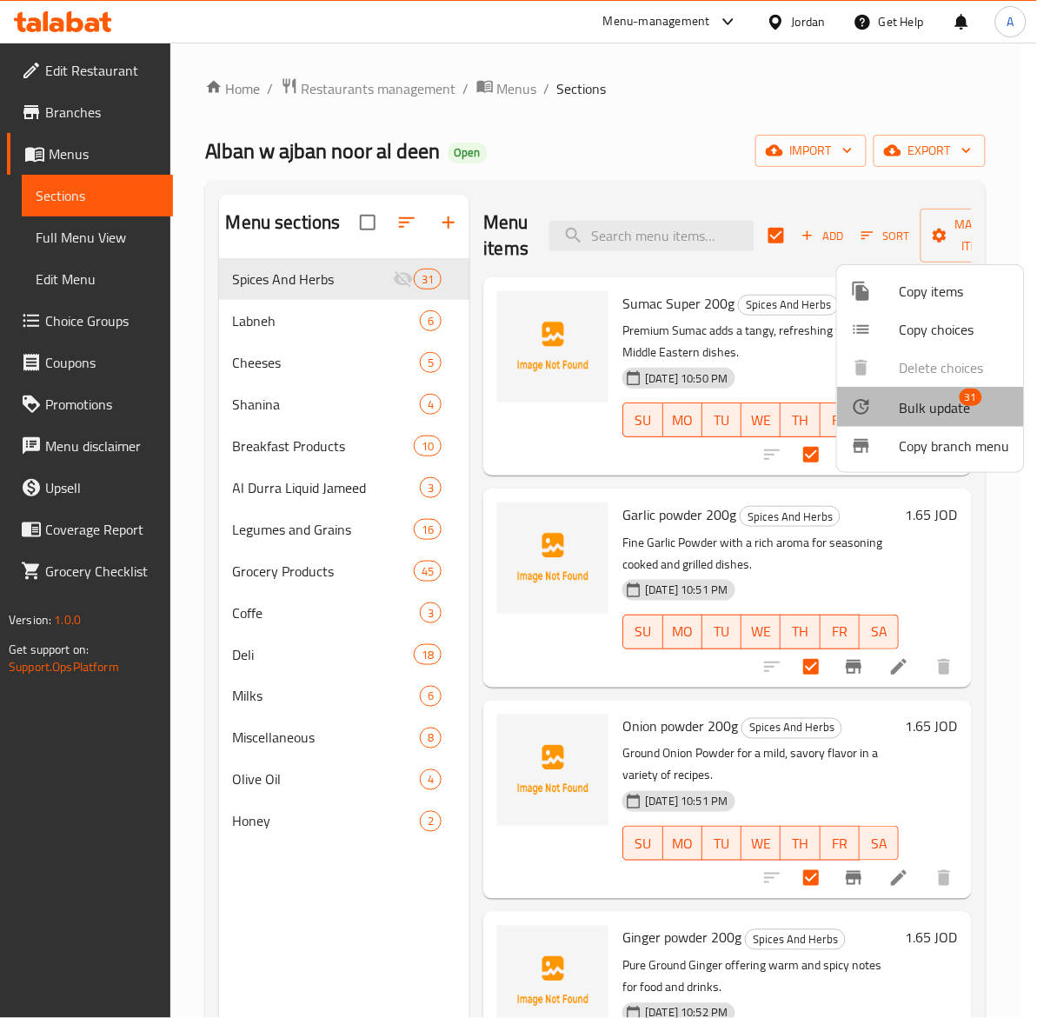
click at [895, 403] on div at bounding box center [875, 406] width 49 height 21
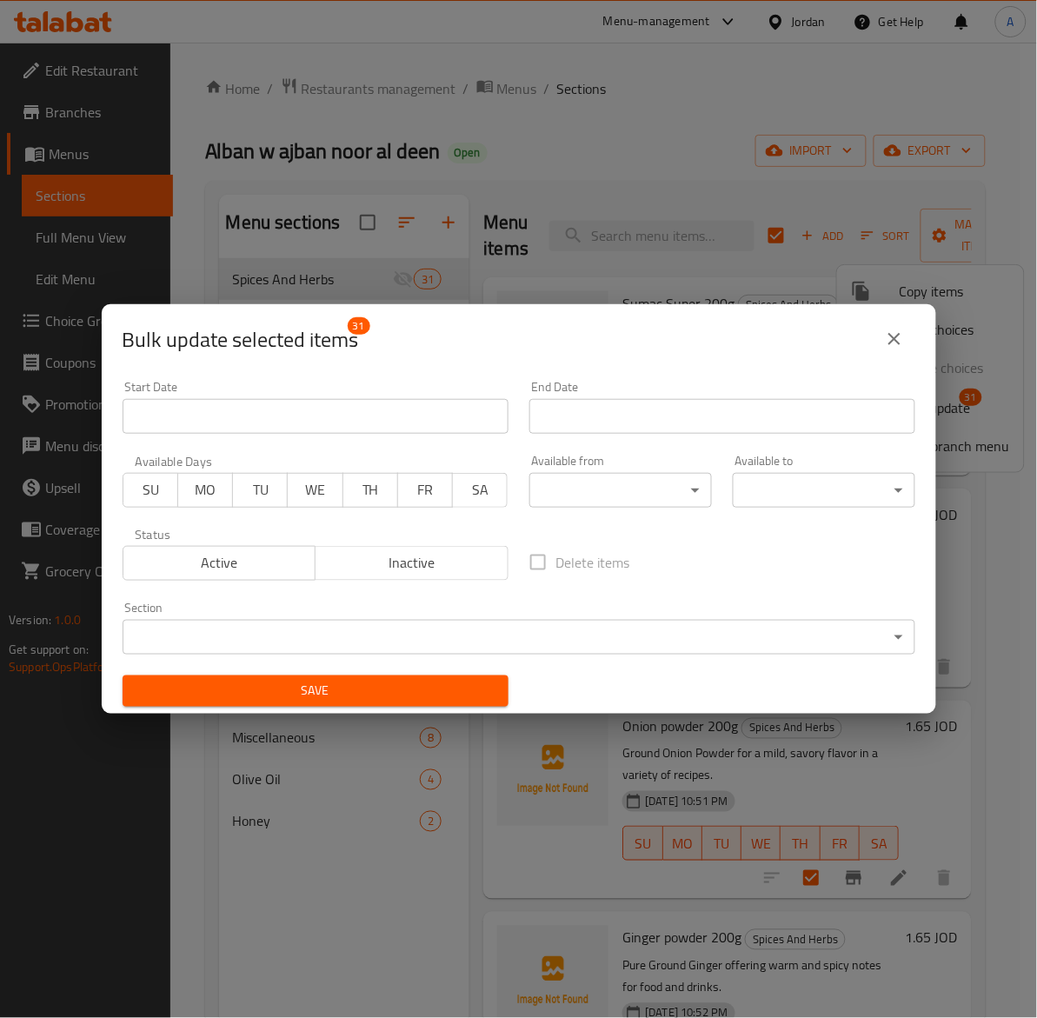
click at [401, 566] on span "Inactive" at bounding box center [412, 562] width 179 height 25
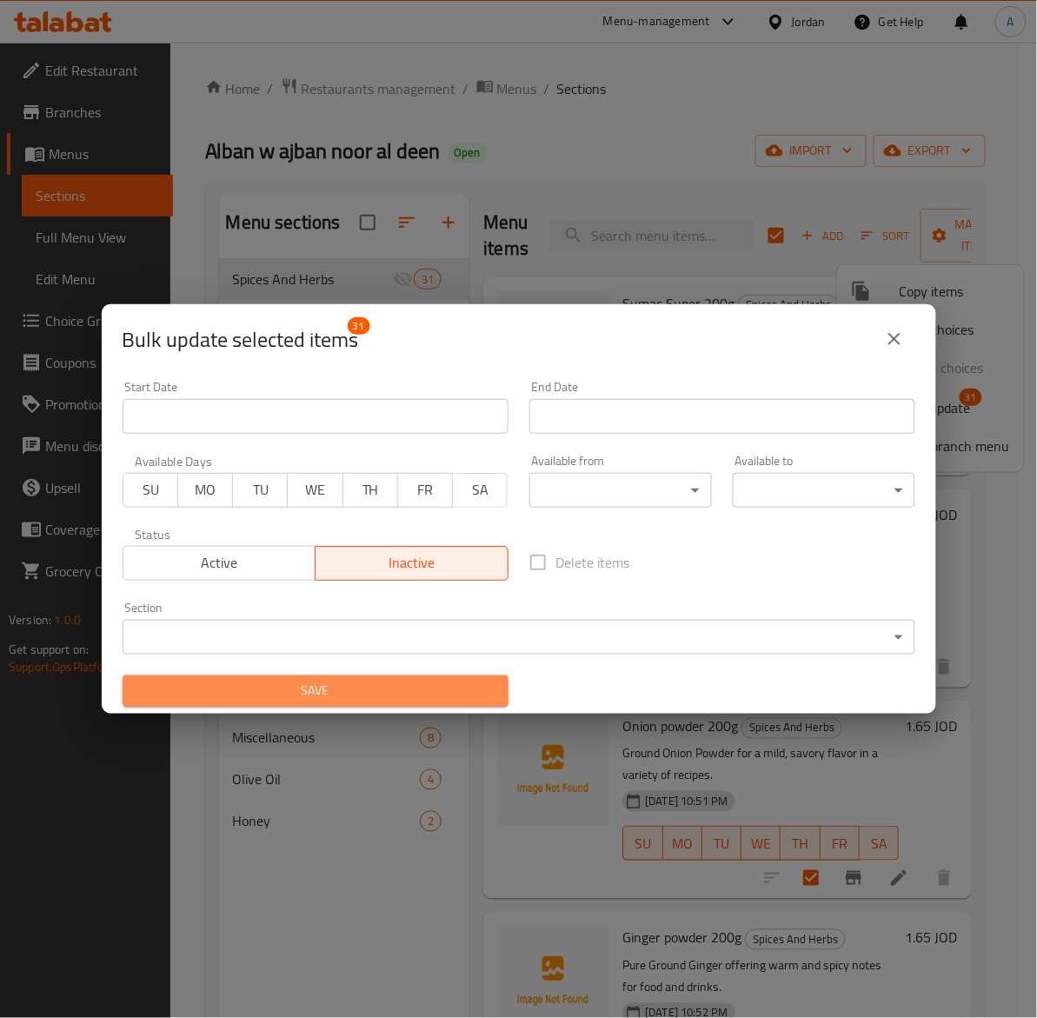
click at [369, 691] on span "Save" at bounding box center [315, 692] width 358 height 22
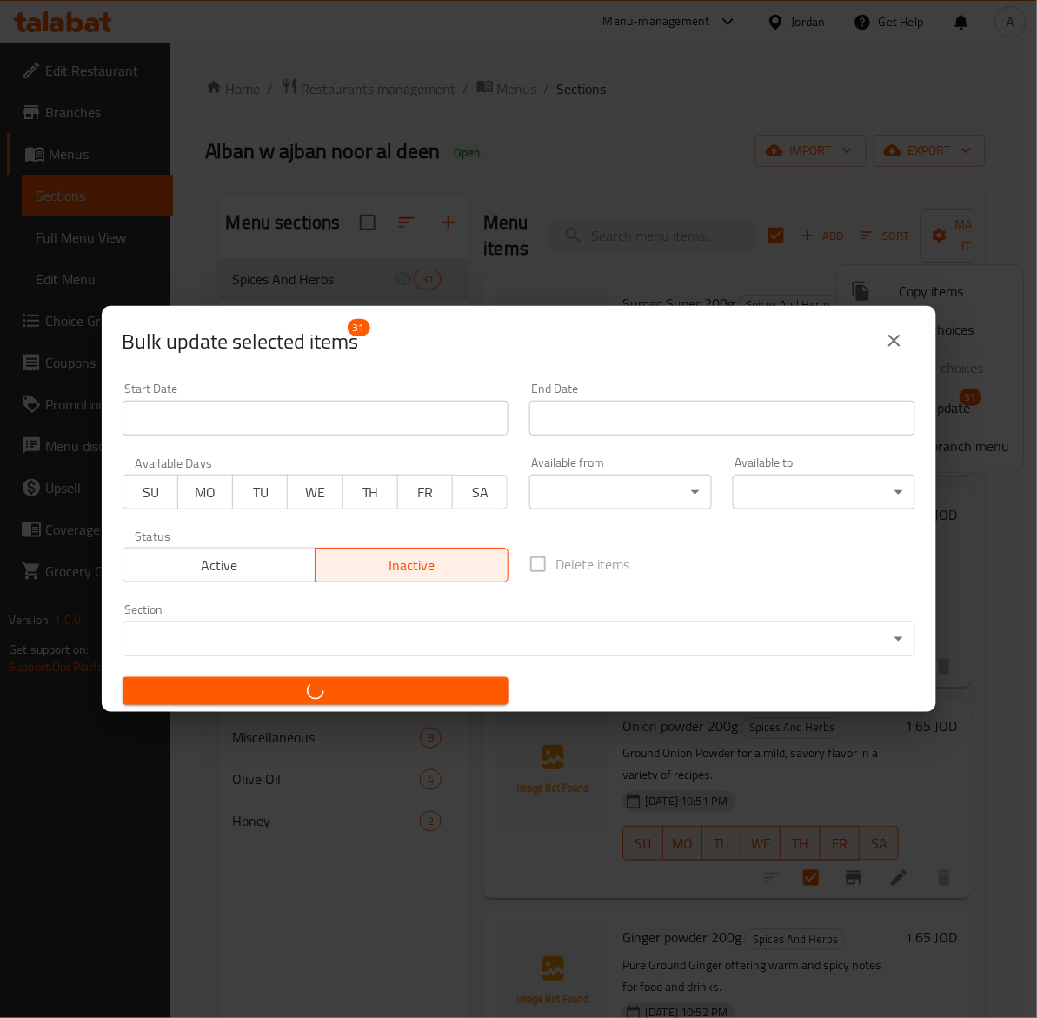
checkbox input "false"
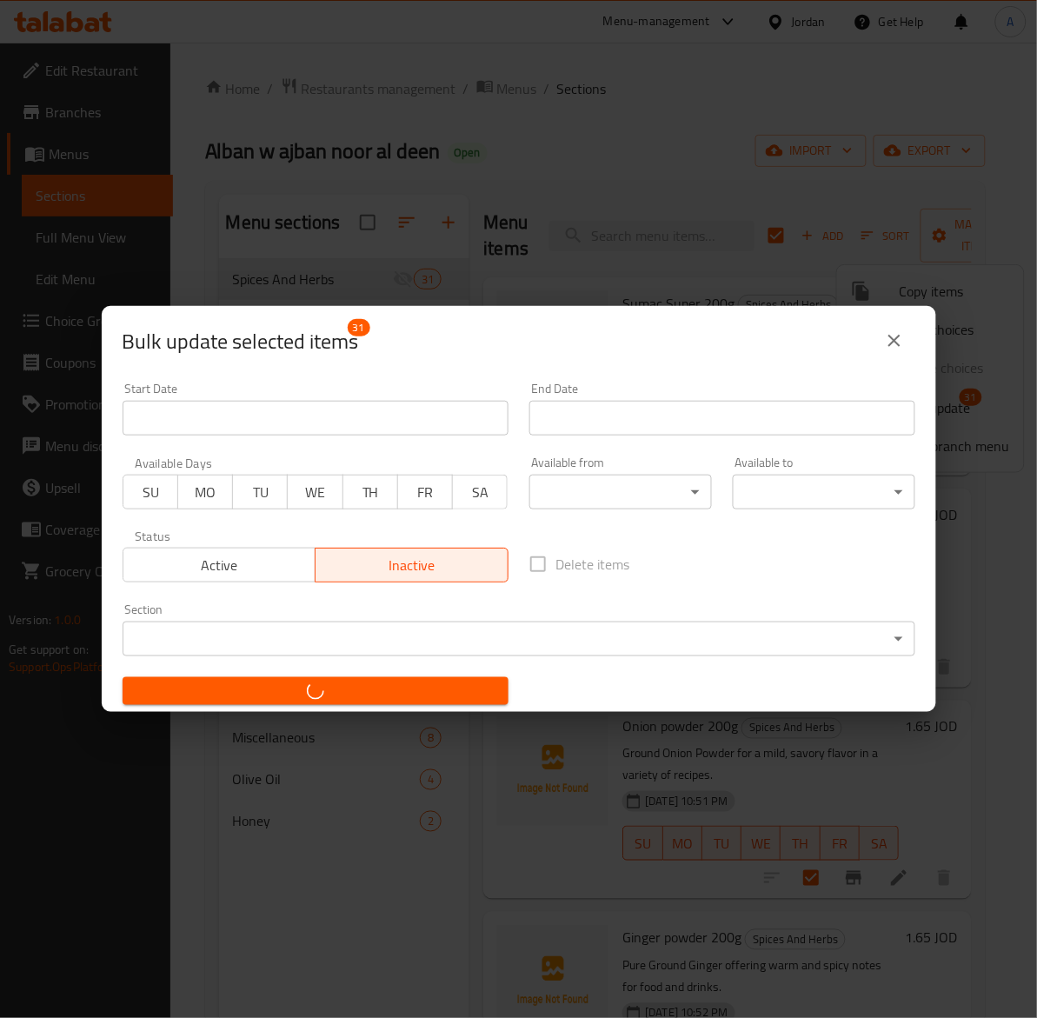
checkbox input "false"
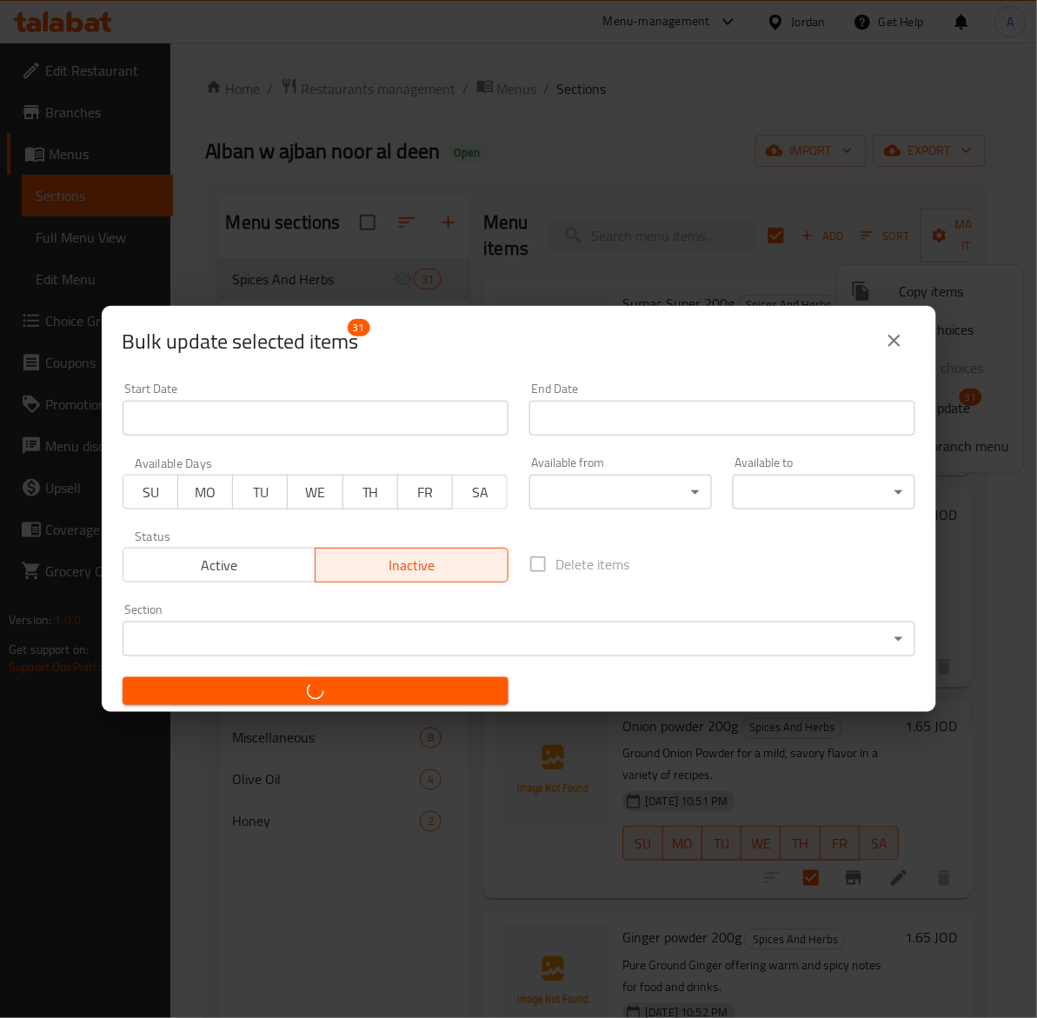
checkbox input "false"
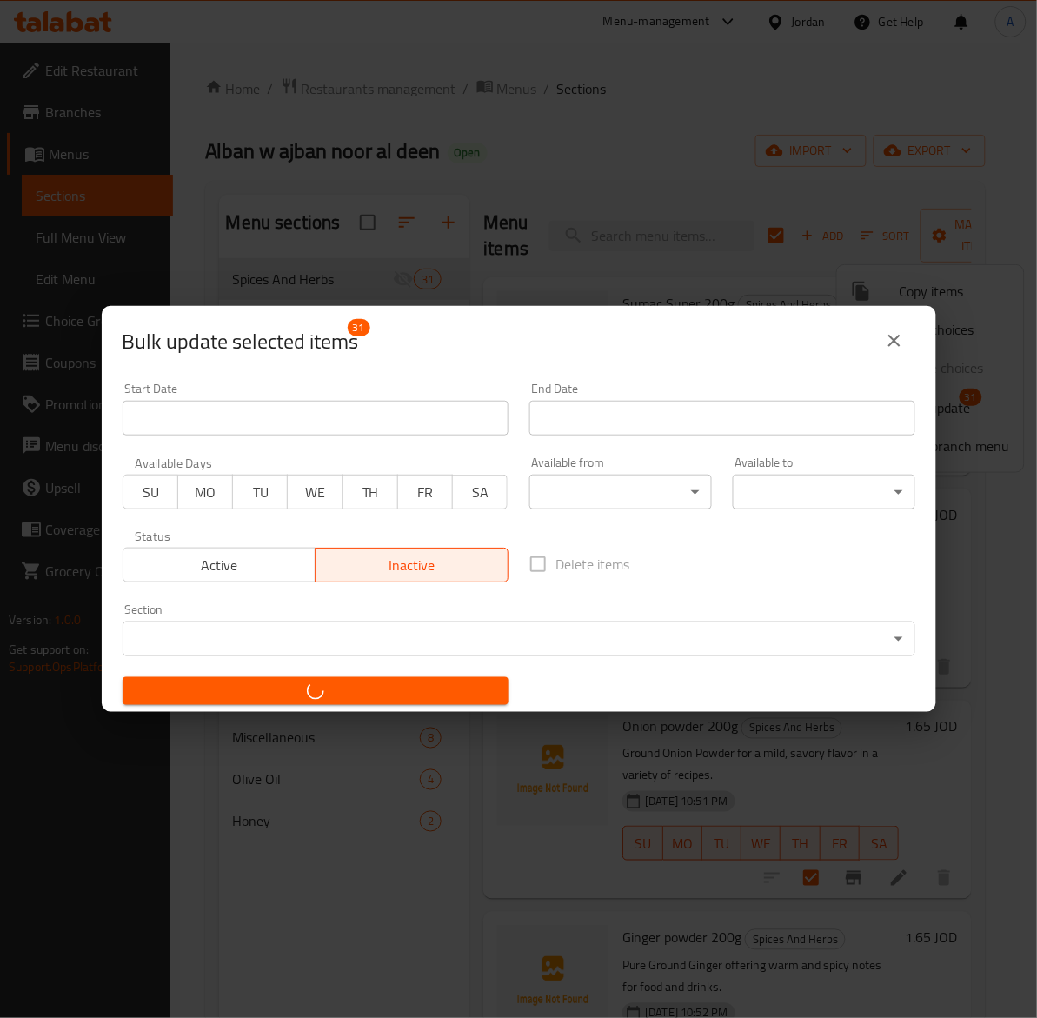
checkbox input "false"
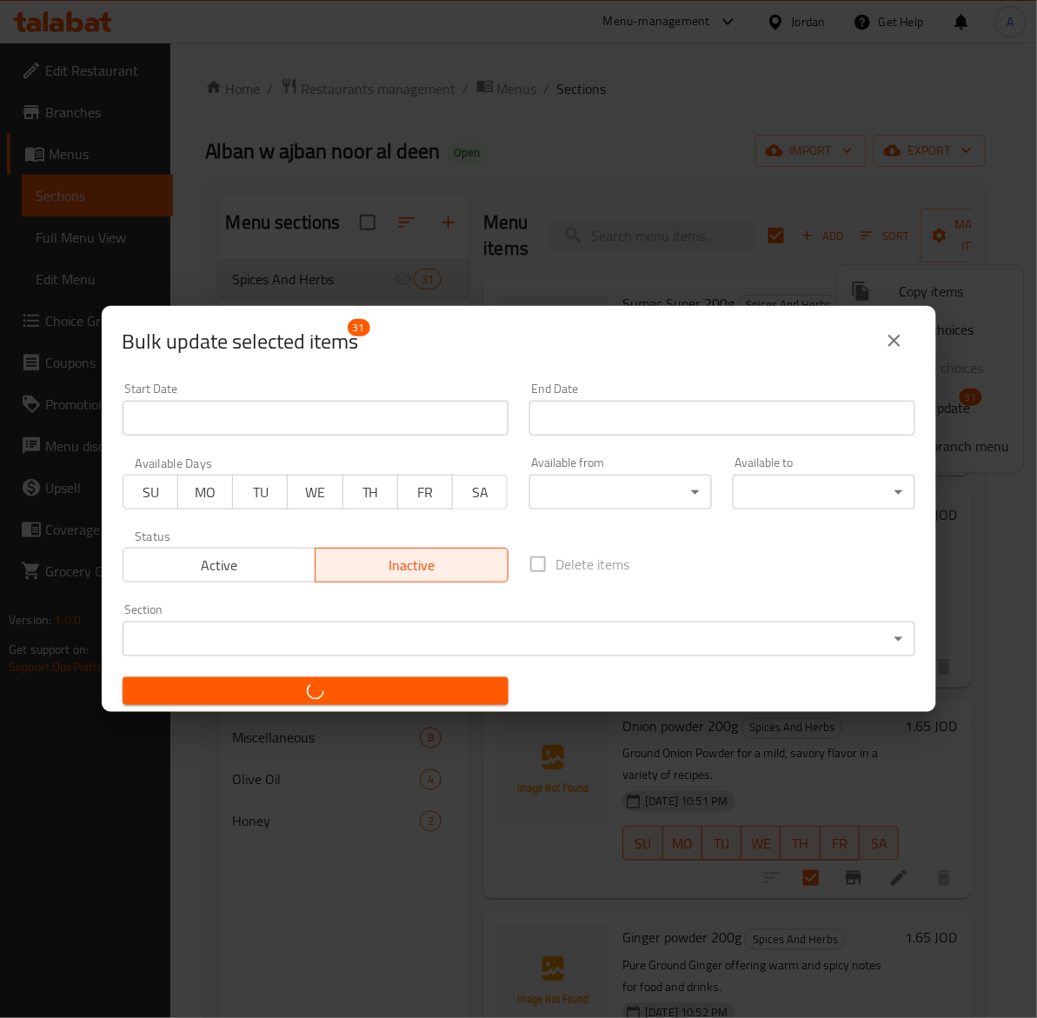
checkbox input "false"
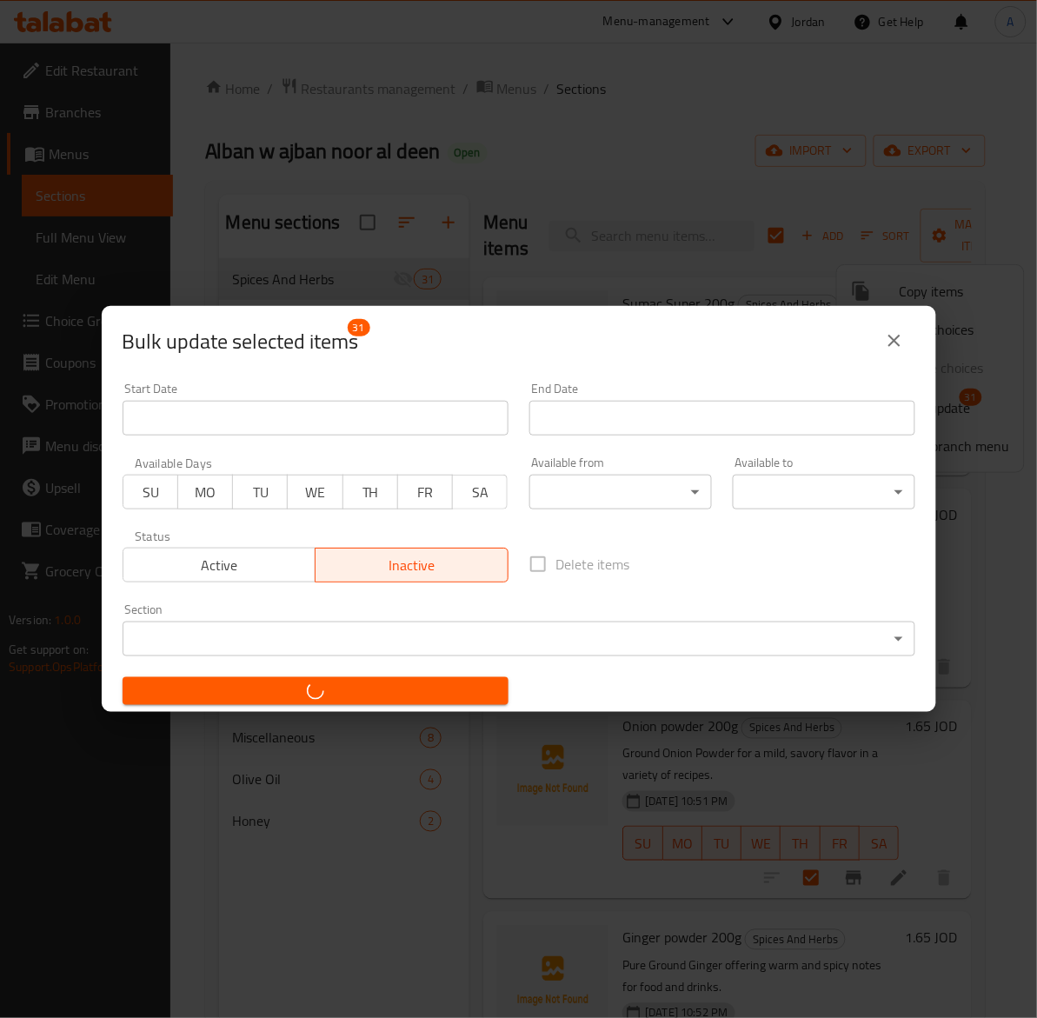
checkbox input "false"
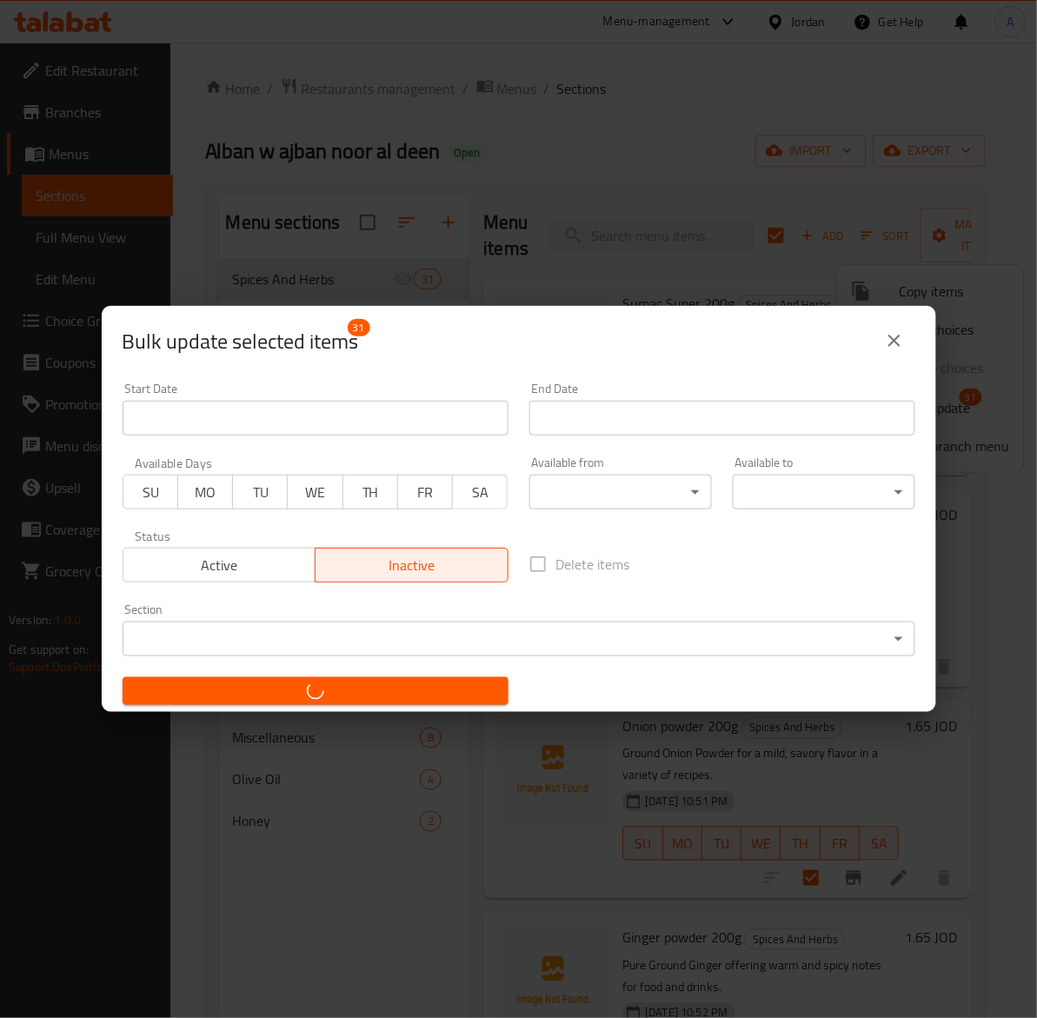
checkbox input "false"
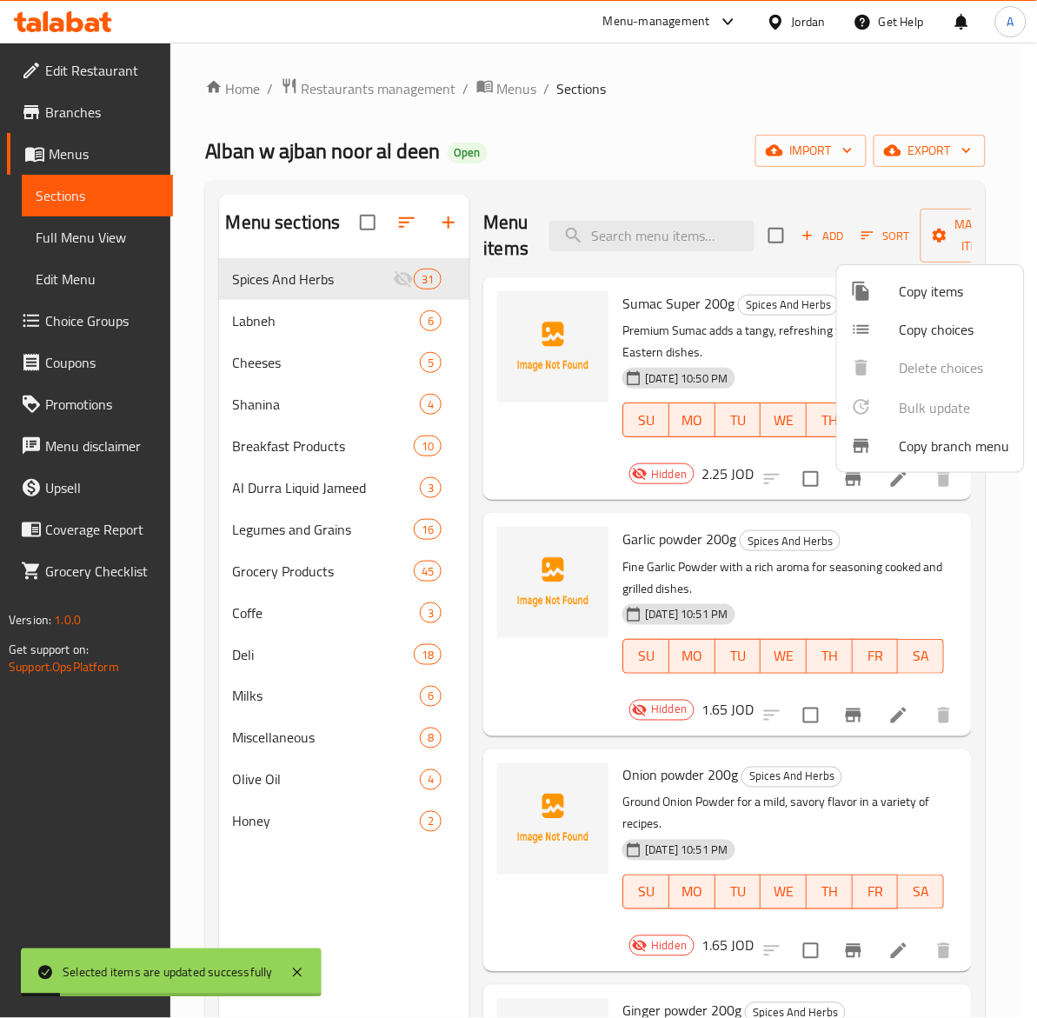
click at [594, 278] on div at bounding box center [518, 509] width 1037 height 1018
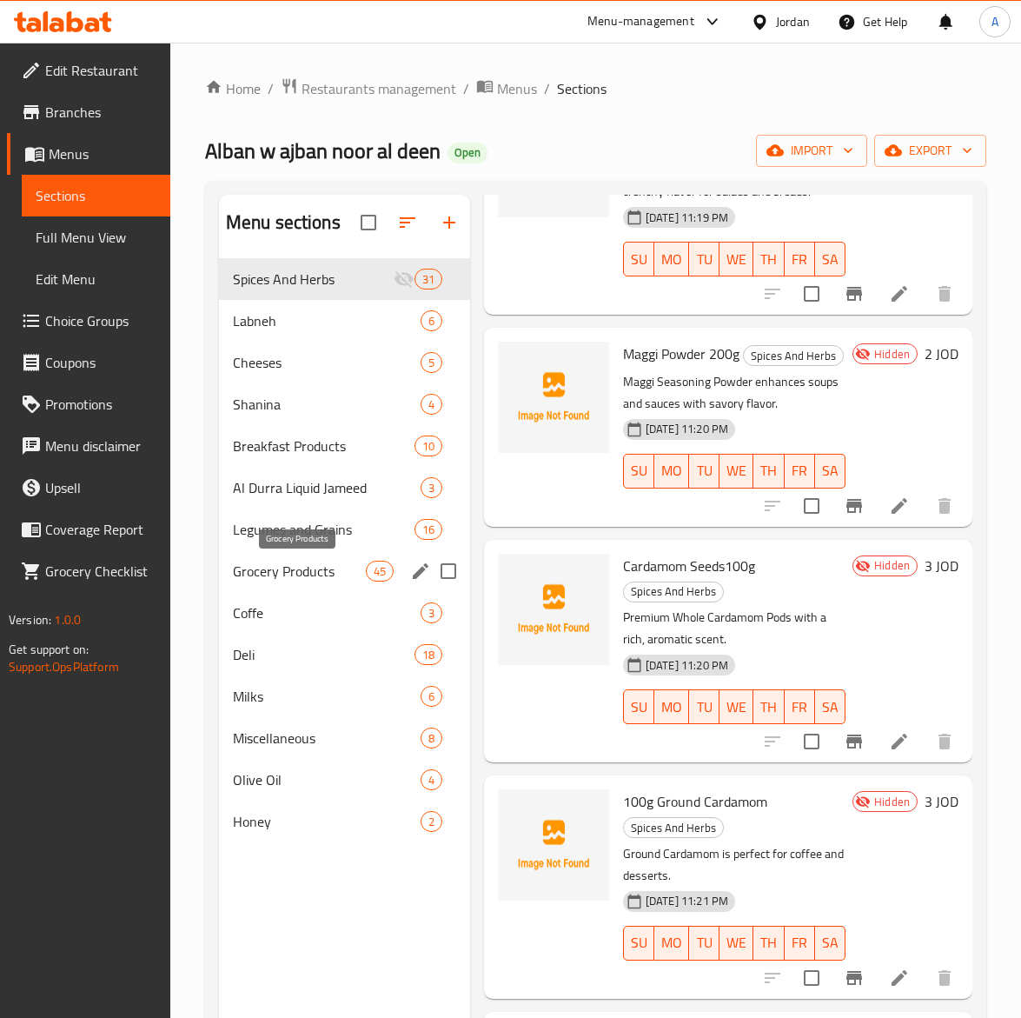
click at [278, 565] on span "Grocery Products" at bounding box center [299, 571] width 133 height 21
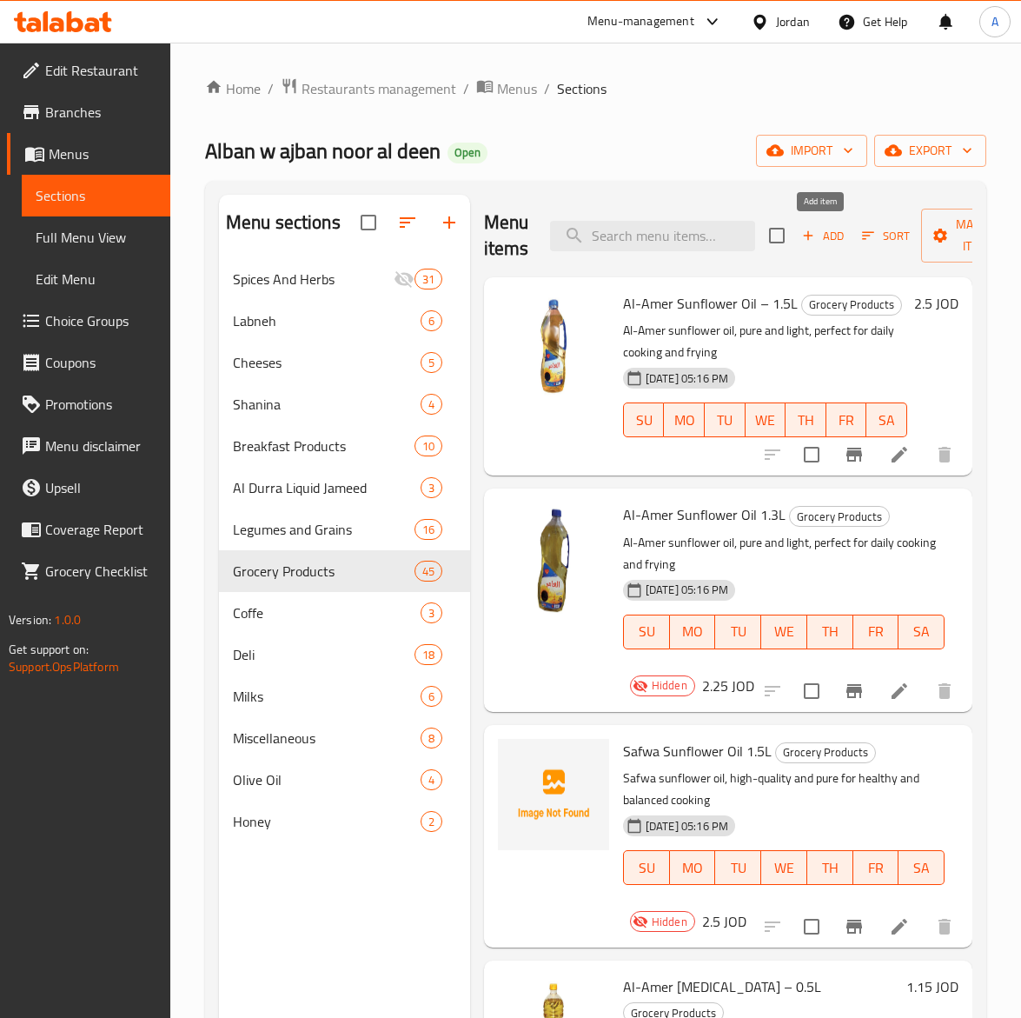
click at [819, 236] on span "Add" at bounding box center [823, 236] width 47 height 20
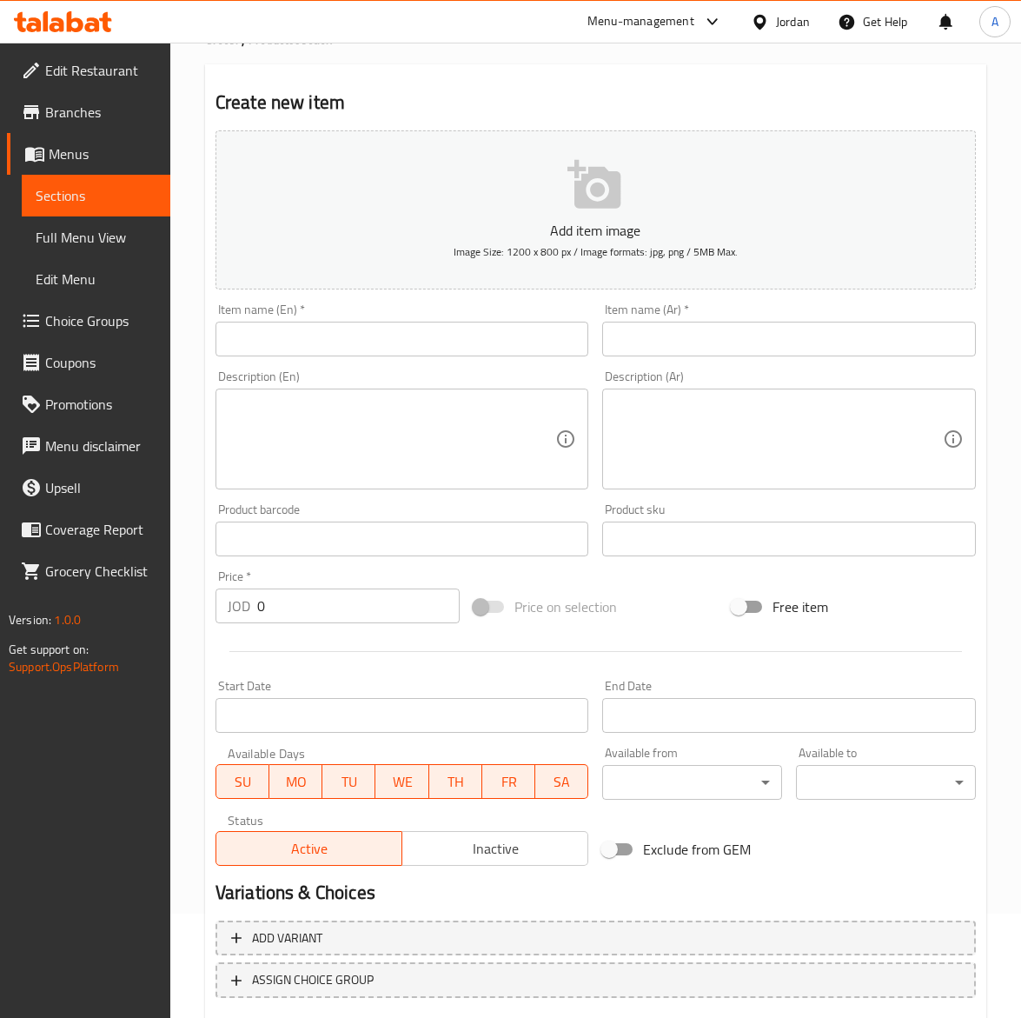
scroll to position [207, 0]
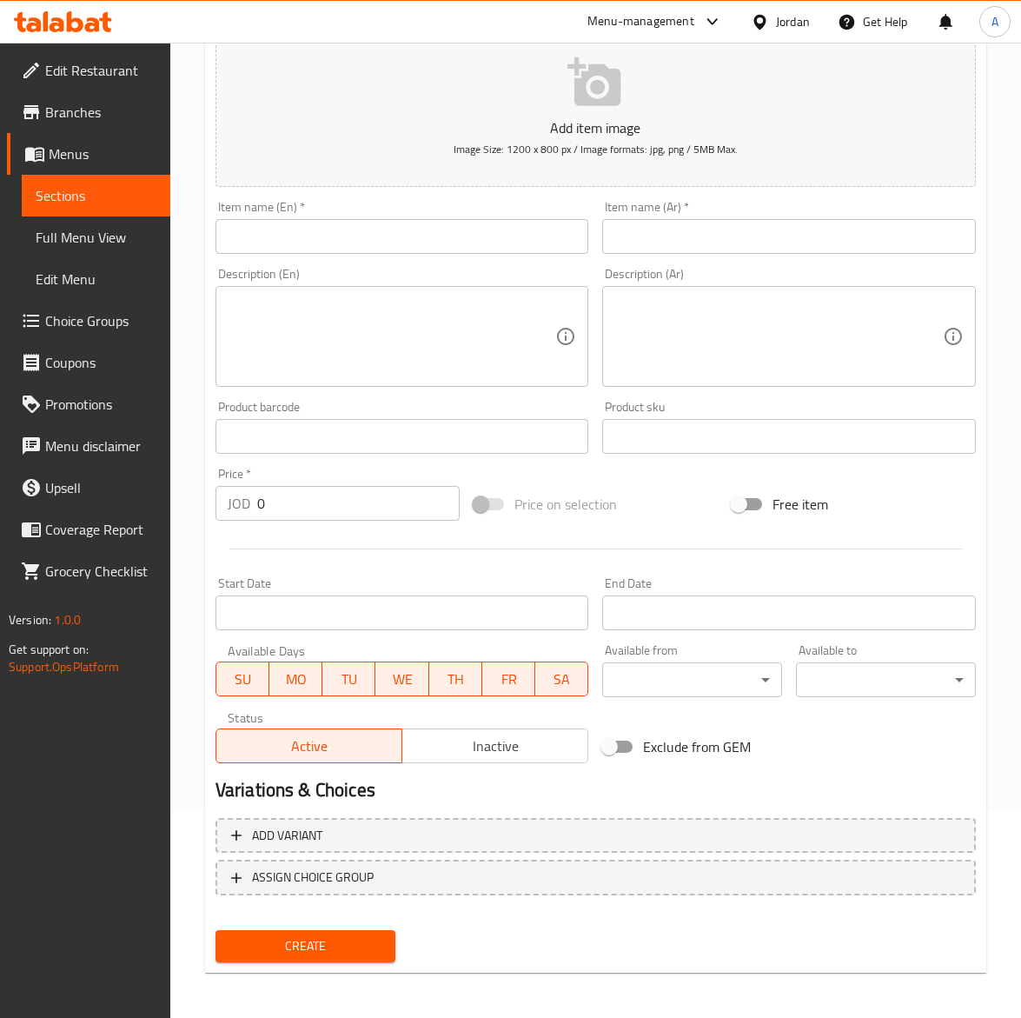
click at [458, 746] on span "Inactive" at bounding box center [495, 746] width 172 height 25
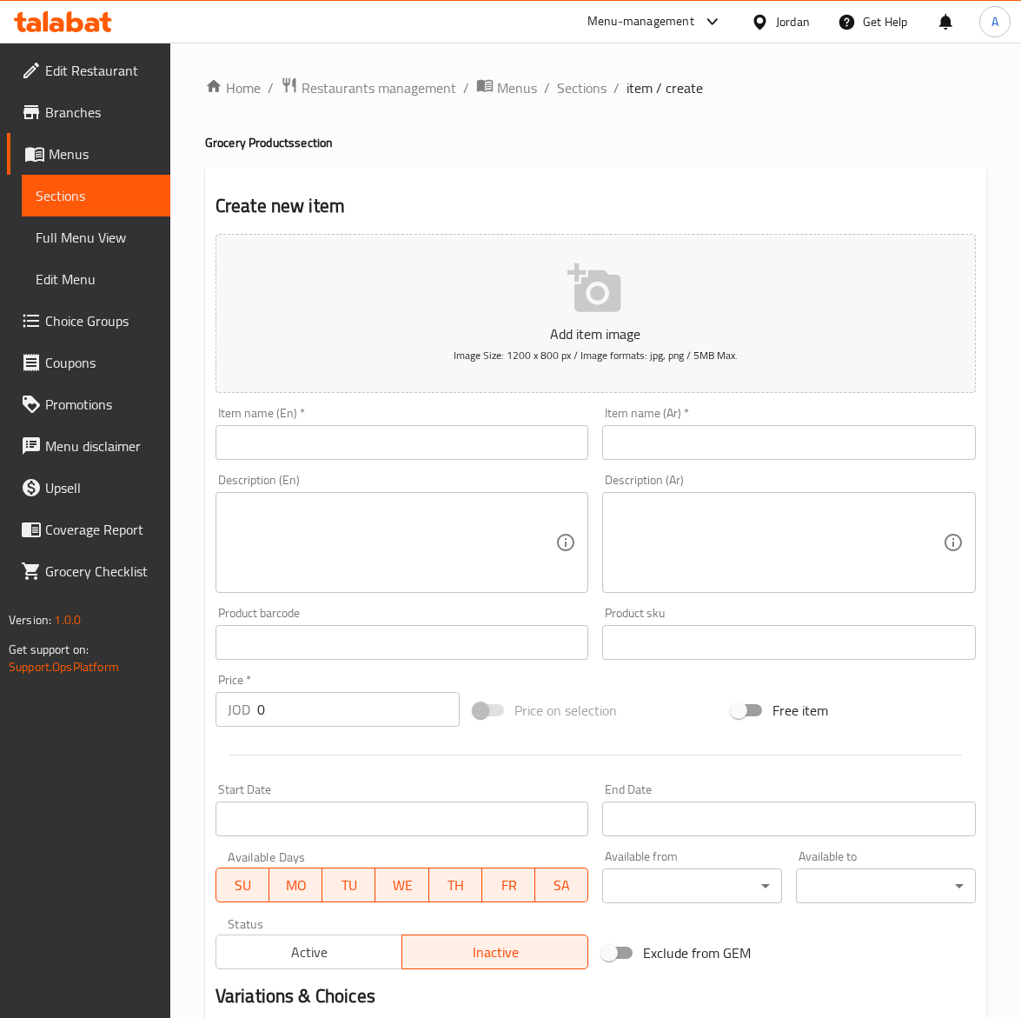
scroll to position [0, 0]
drag, startPoint x: 254, startPoint y: 449, endPoint x: 214, endPoint y: 439, distance: 41.3
click at [254, 449] on input "text" at bounding box center [403, 443] width 374 height 35
paste input "Tiger Rice 3.5 Kg"
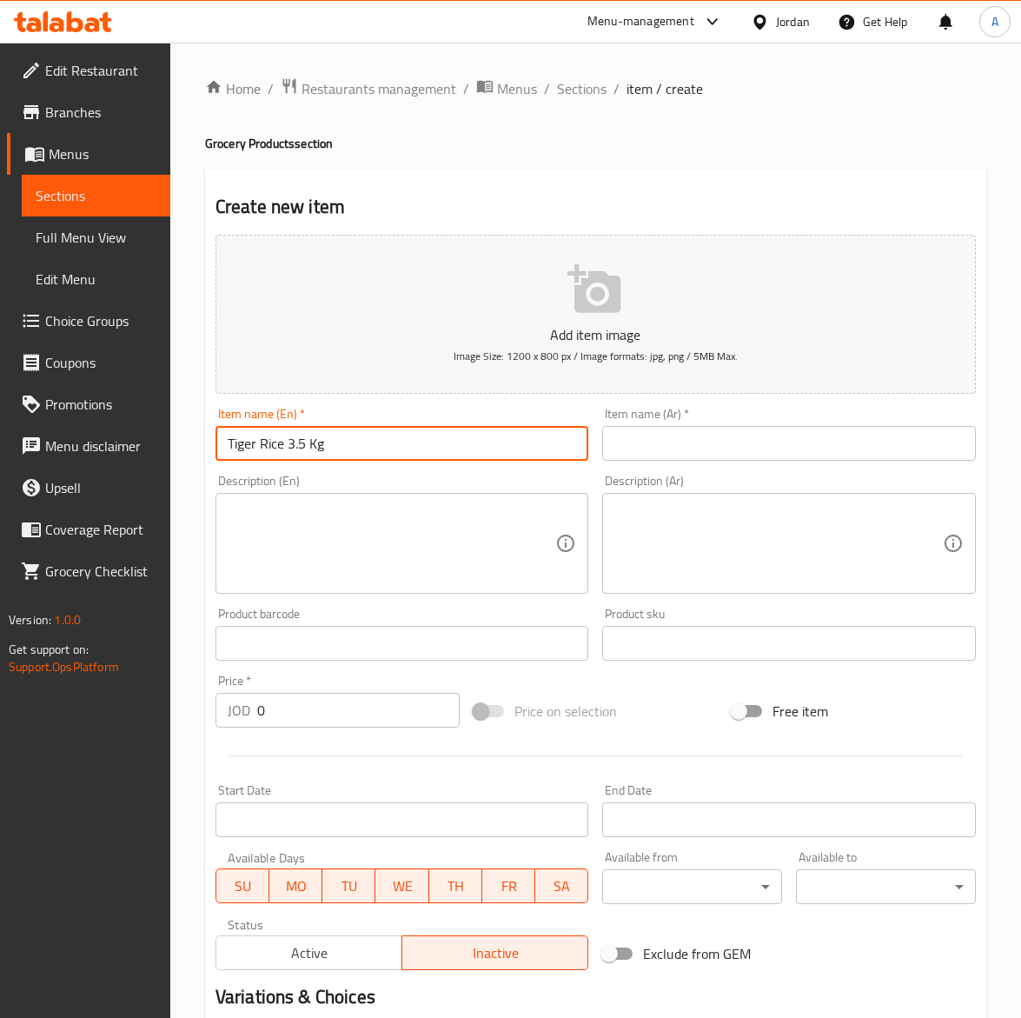
type input "Tiger Rice 3.5 Kg"
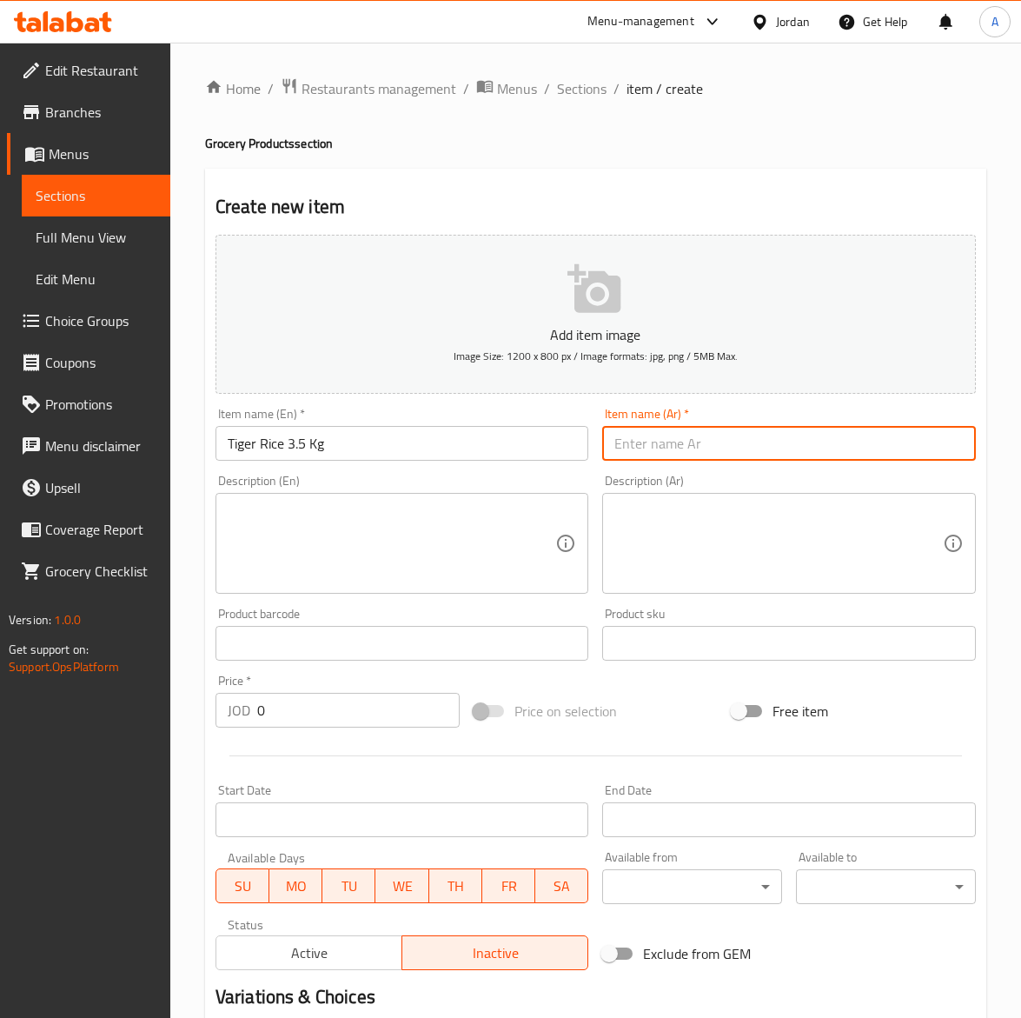
click at [675, 436] on input "text" at bounding box center [789, 443] width 374 height 35
paste input "أرز تايجر 3.5ك"
type input "أرز تايجر 3.5ك"
click at [674, 559] on textarea at bounding box center [779, 543] width 329 height 83
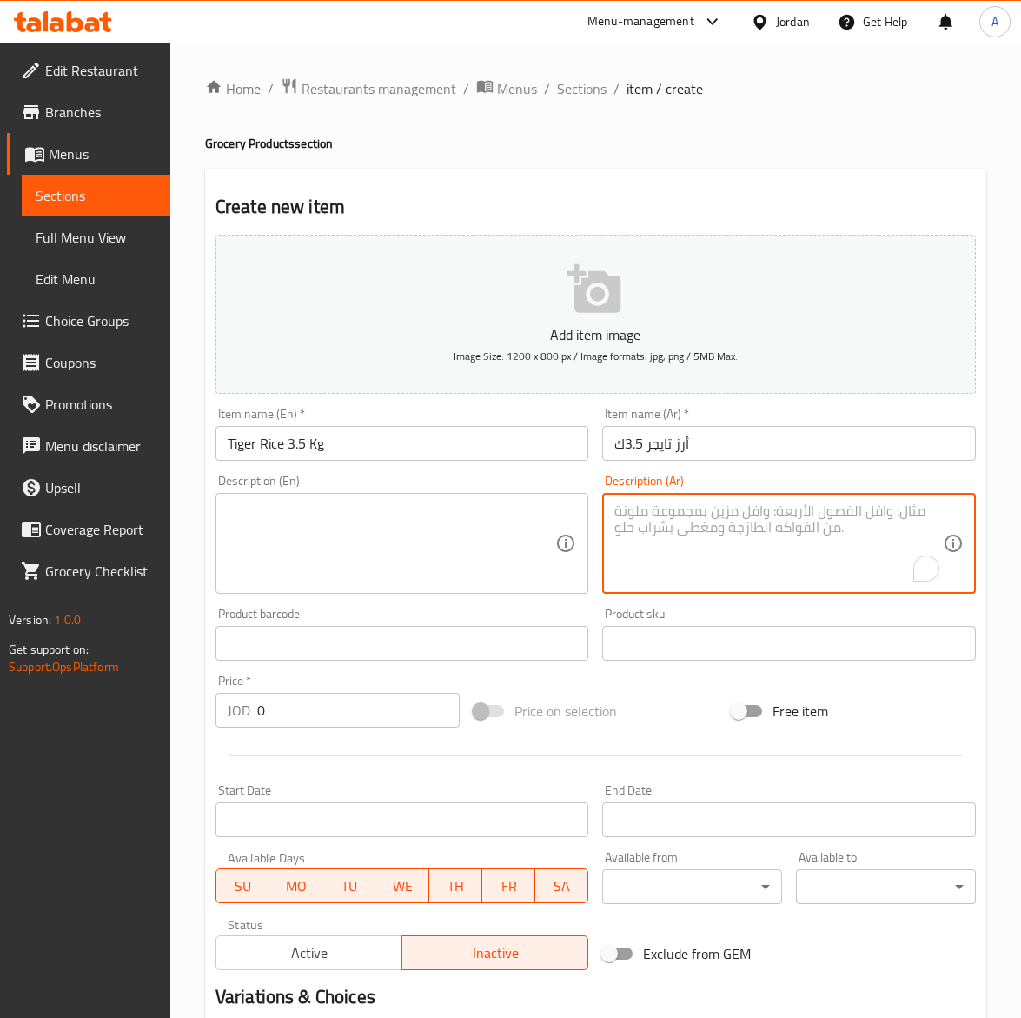
paste textarea "أرز تايجر عالي الجودة، طويل الحبة ومثالي للأرز المفلفل."
type textarea "أرز تايجر عالي الجودة، طويل الحبة ومثالي للأرز المفلفل."
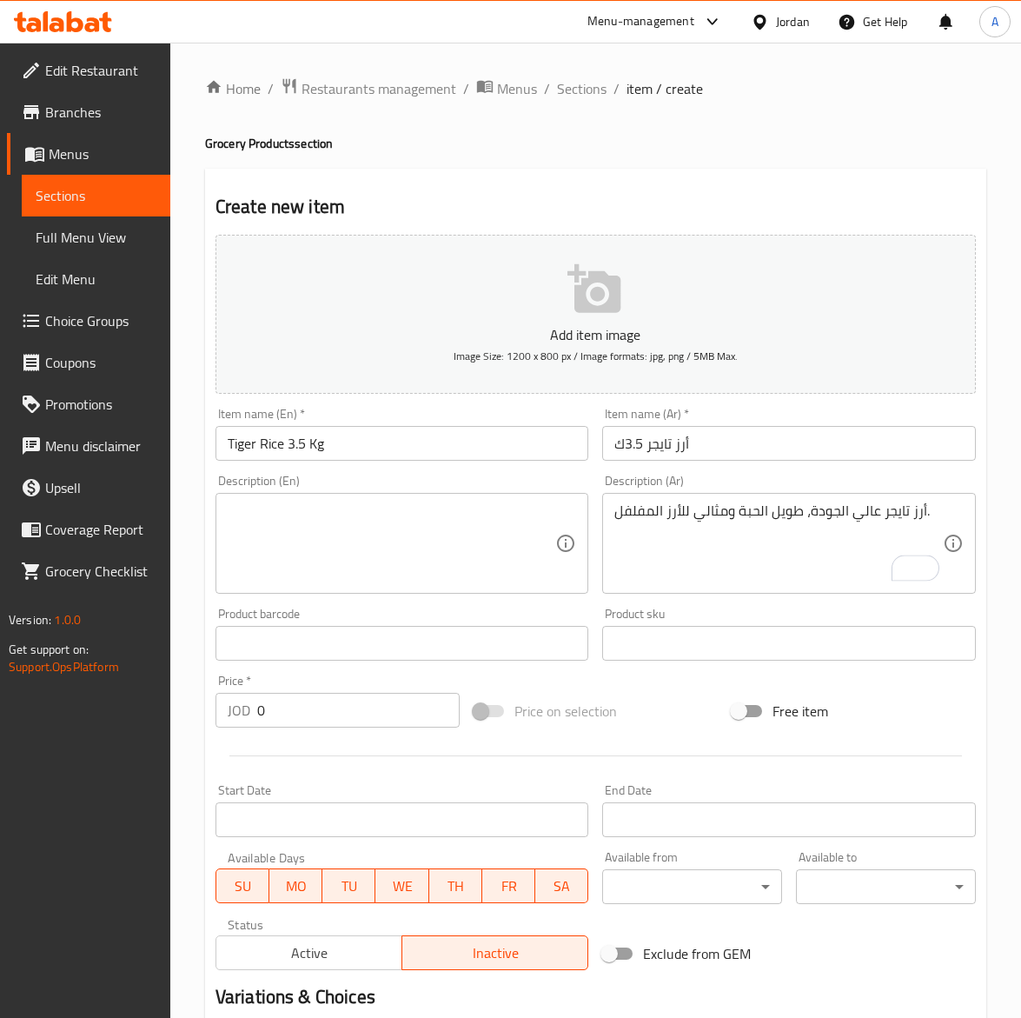
click at [318, 526] on textarea at bounding box center [392, 543] width 329 height 83
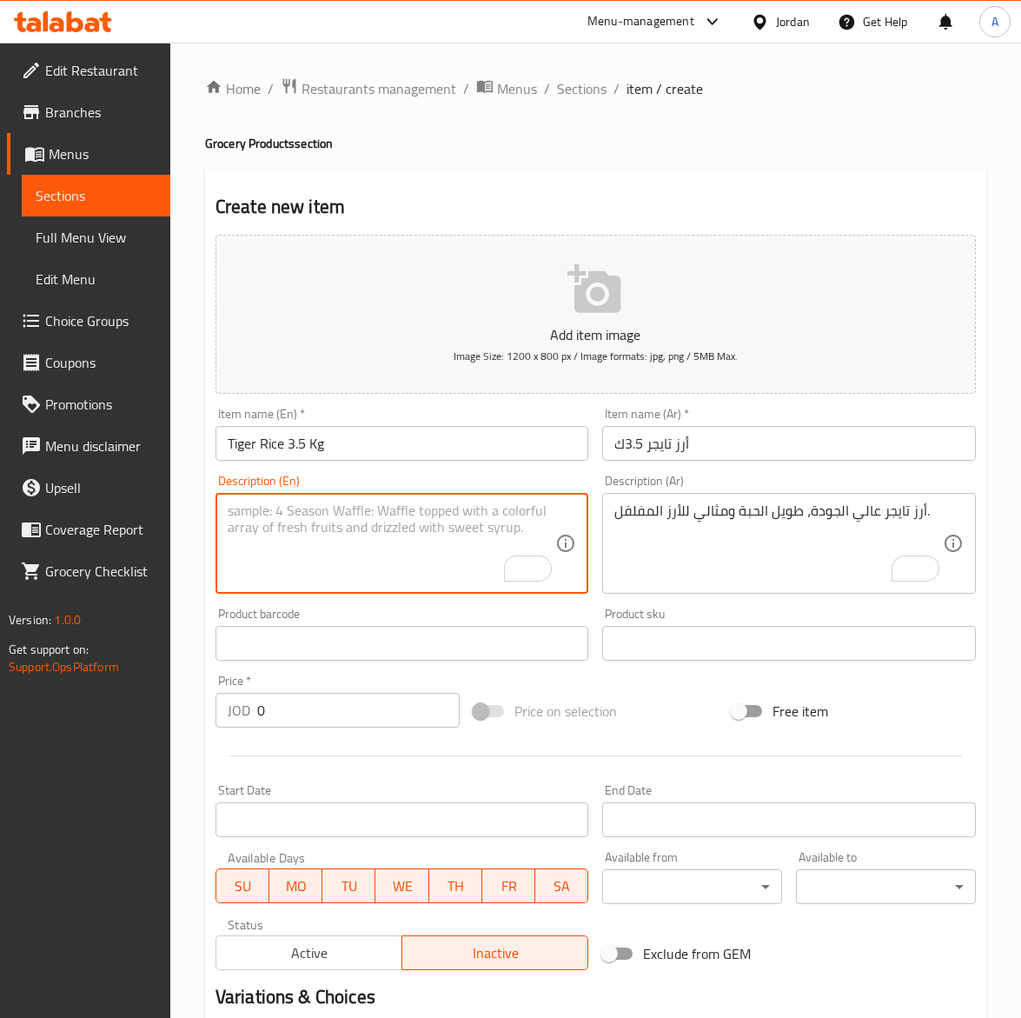
click at [336, 533] on textarea "To enrich screen reader interactions, please activate Accessibility in Grammarl…" at bounding box center [392, 543] width 329 height 83
paste textarea "Tiger Rice, premium long-grain rice for fluffy, aromatic dishes."
type textarea "Tiger Rice, premium long-grain rice for fluffy, aromatic dishes."
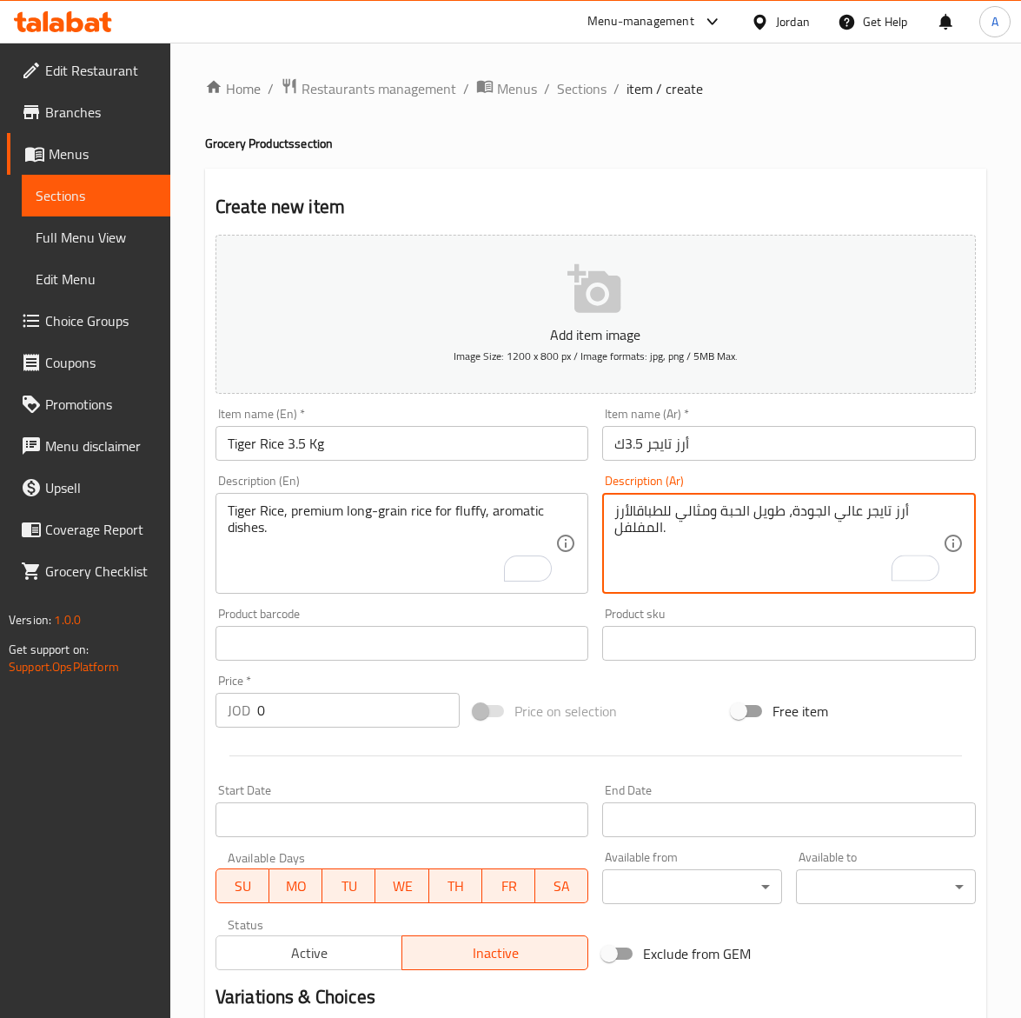
click at [636, 509] on textarea "أرز تايجر عالي الجودة، طويل الحبة ومثالي للطباقالأرز المفلفل." at bounding box center [779, 543] width 329 height 83
type textarea "أرز تايجر عالي الجودة، طويل الحبة ومثالي للطباق الأرز المفلفل."
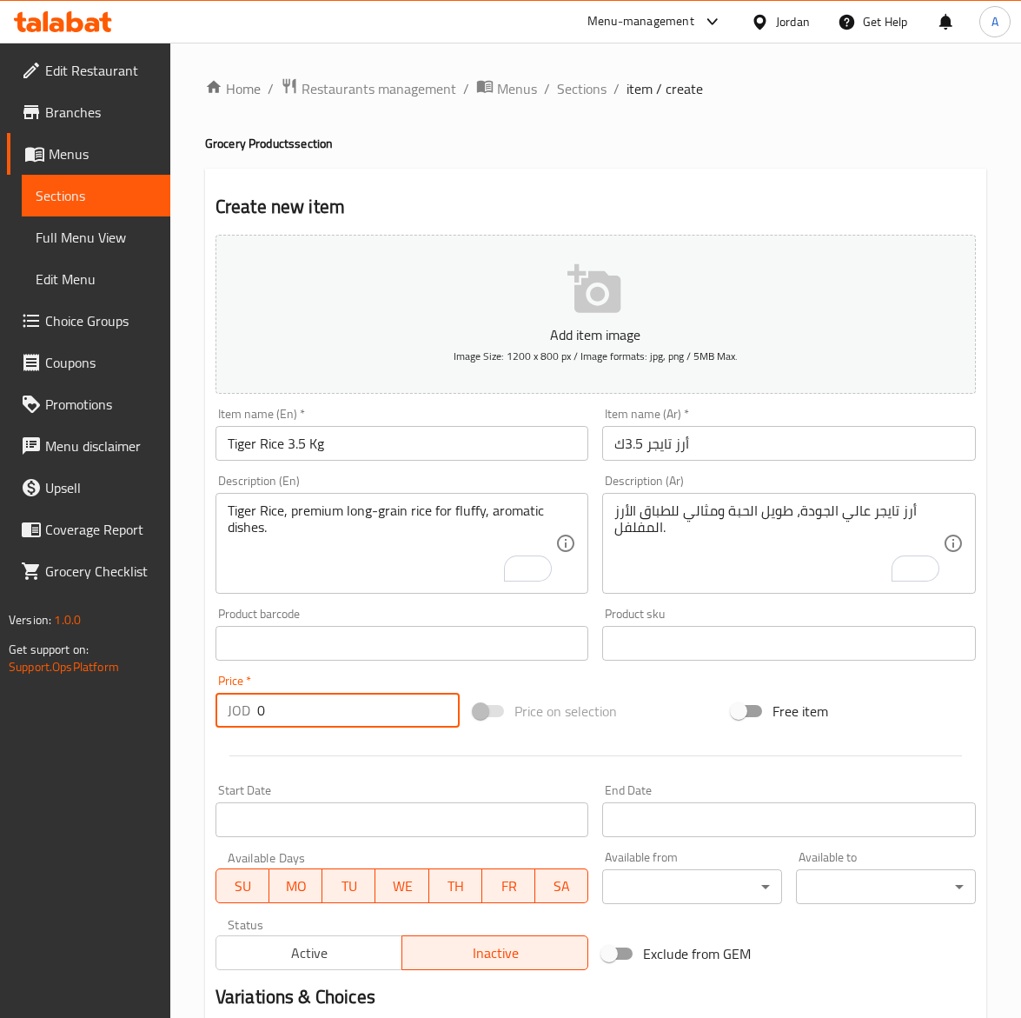
click at [276, 702] on input "0" at bounding box center [358, 710] width 203 height 35
paste input "4.5"
type input "4.50"
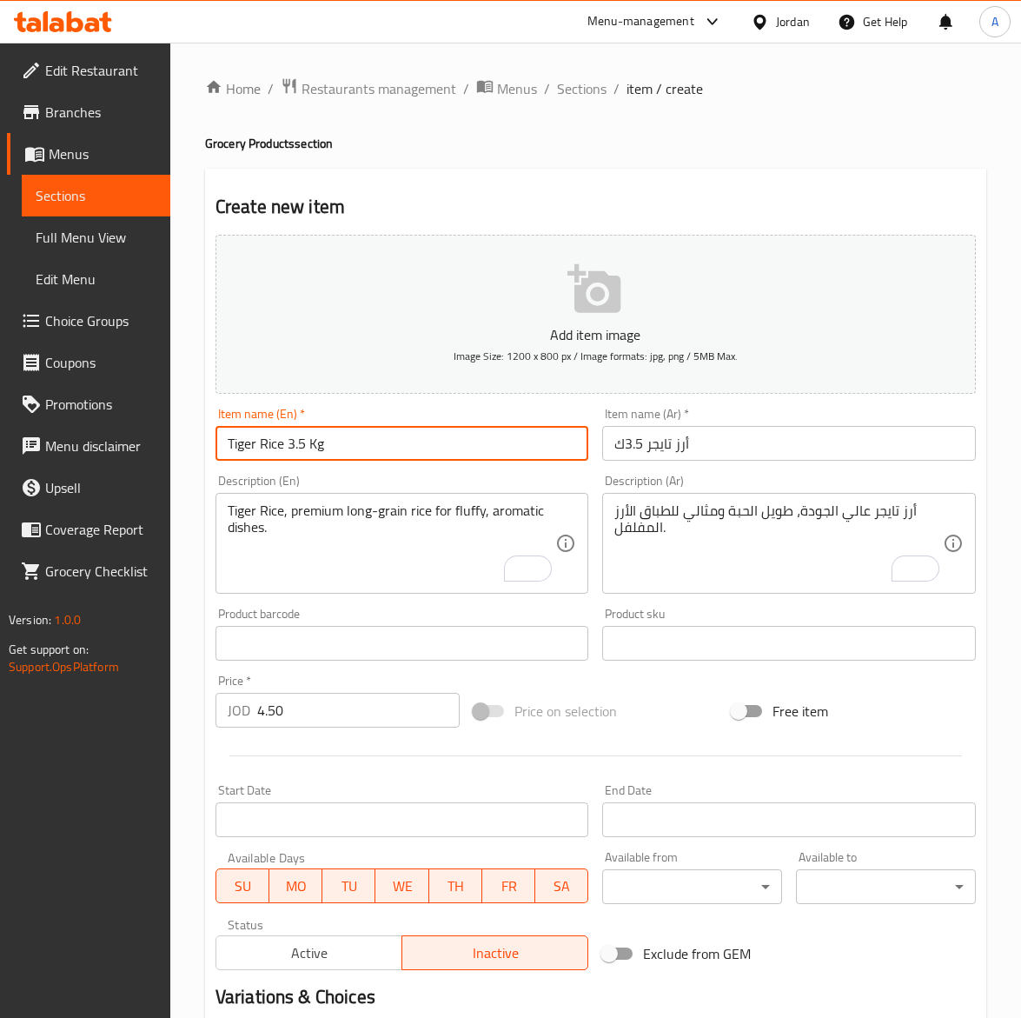
click at [367, 442] on input "Tiger Rice 3.5 Kg" at bounding box center [403, 443] width 374 height 35
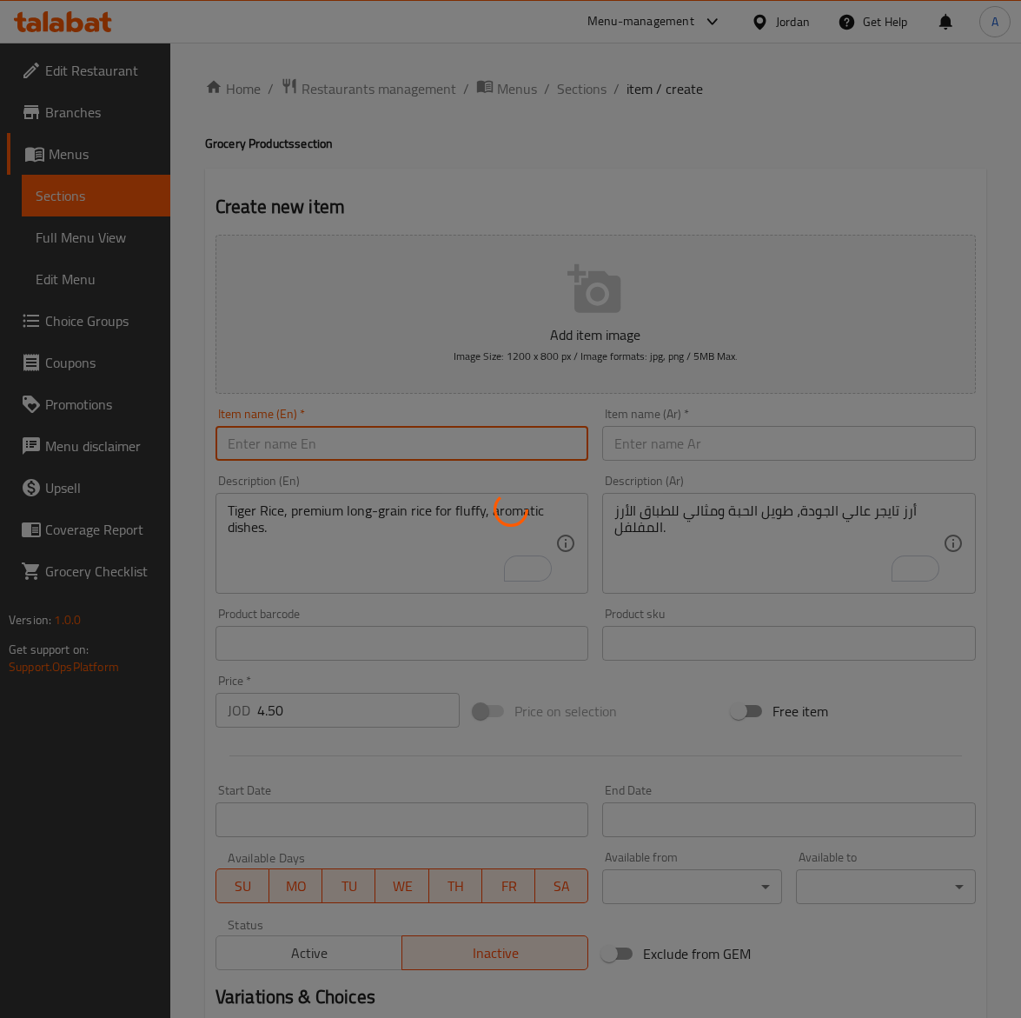
type input "0"
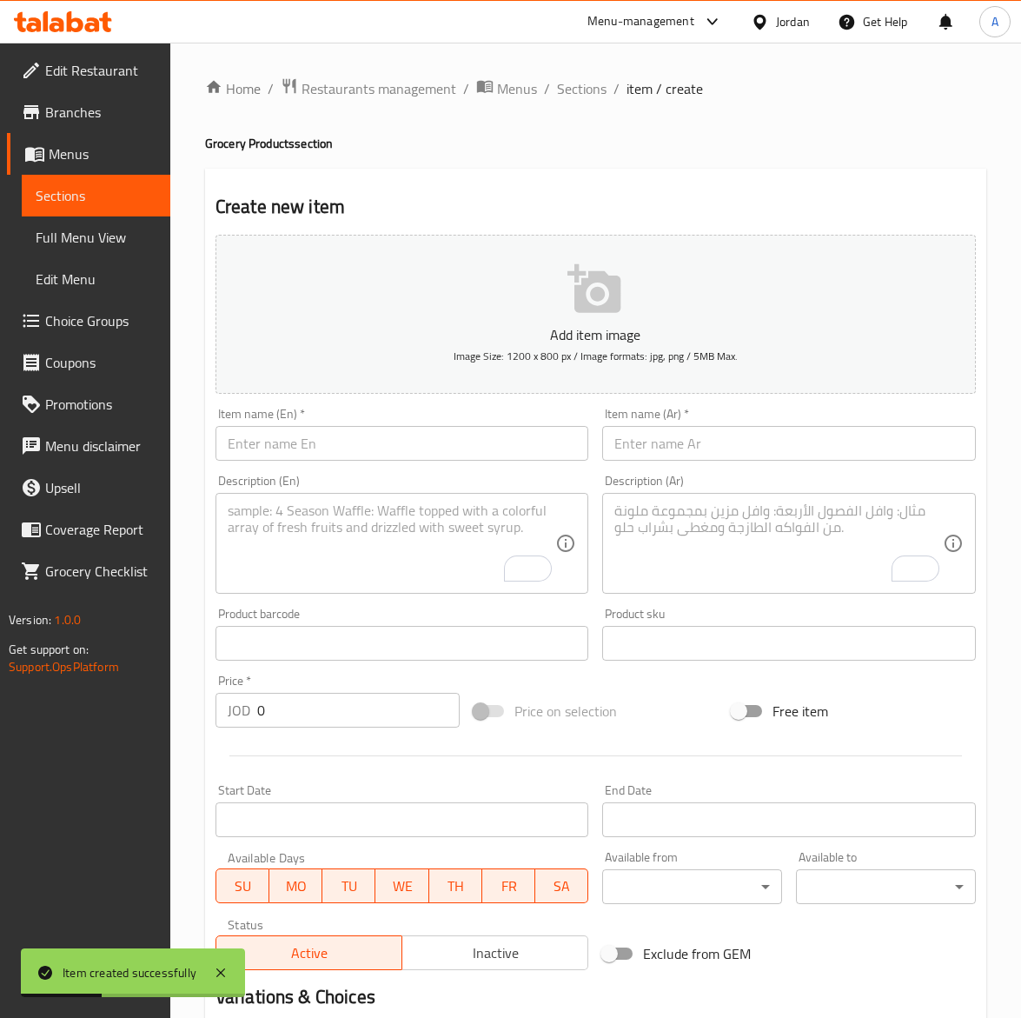
click at [288, 446] on input "text" at bounding box center [403, 443] width 374 height 35
paste input "Tiger Rice 800g"
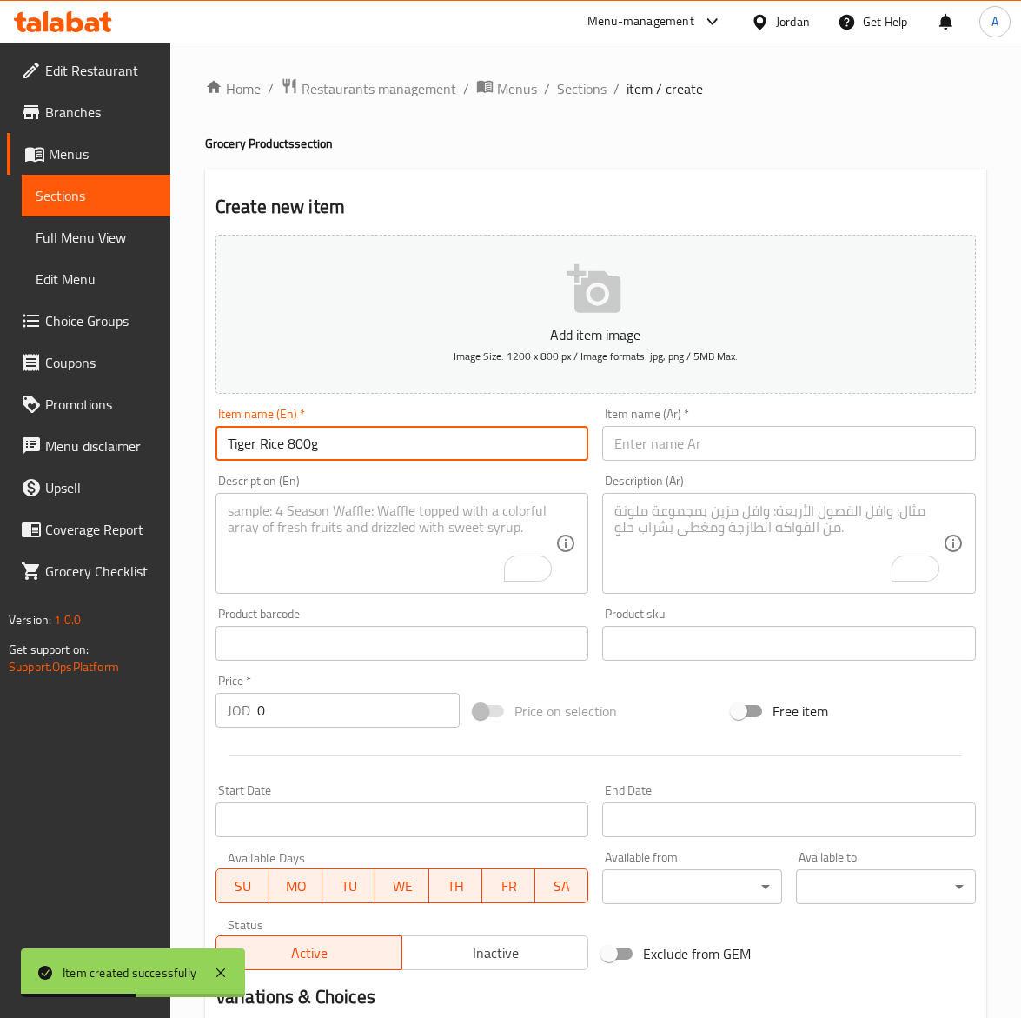
type input "Tiger Rice 800g"
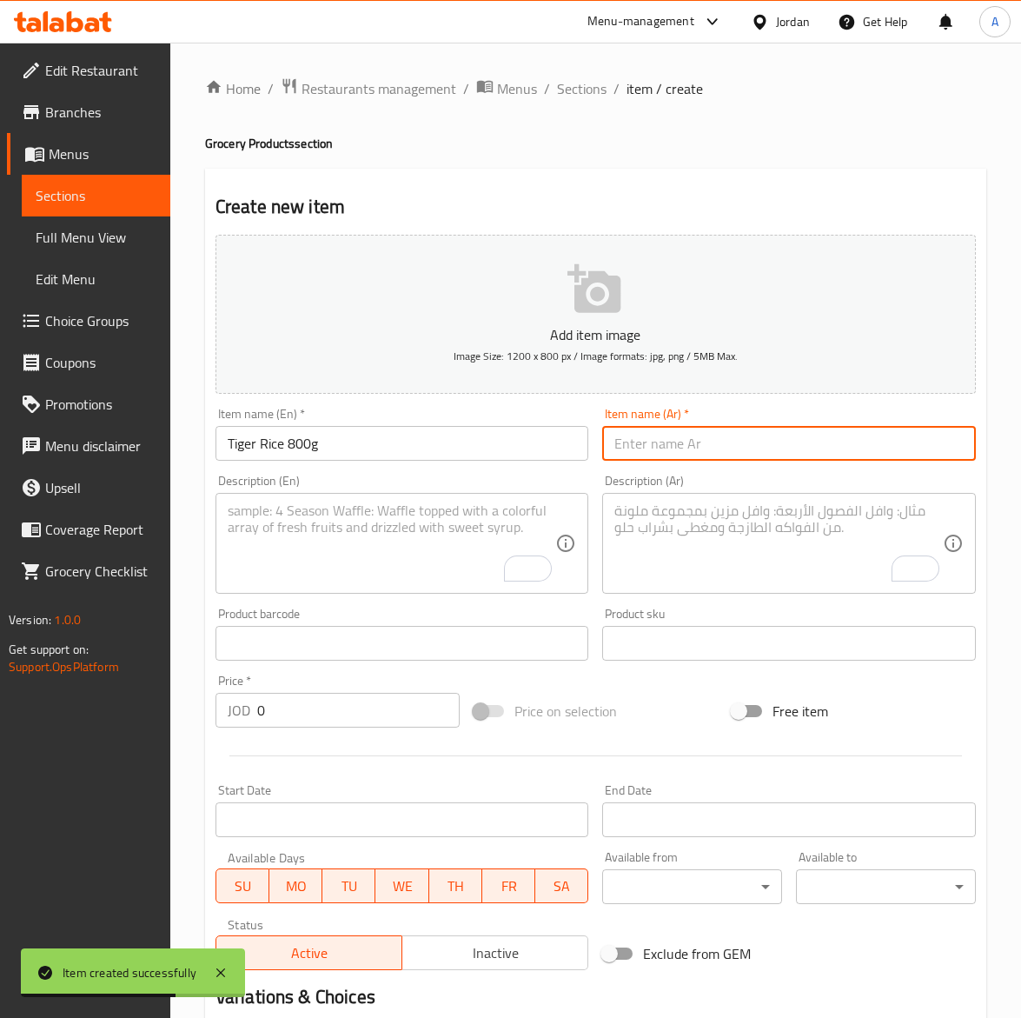
drag, startPoint x: 683, startPoint y: 436, endPoint x: 635, endPoint y: 450, distance: 50.6
click at [683, 436] on input "text" at bounding box center [789, 443] width 374 height 35
paste input "أرز تايجر 800غ"
type input "أرز تايجر 800غ"
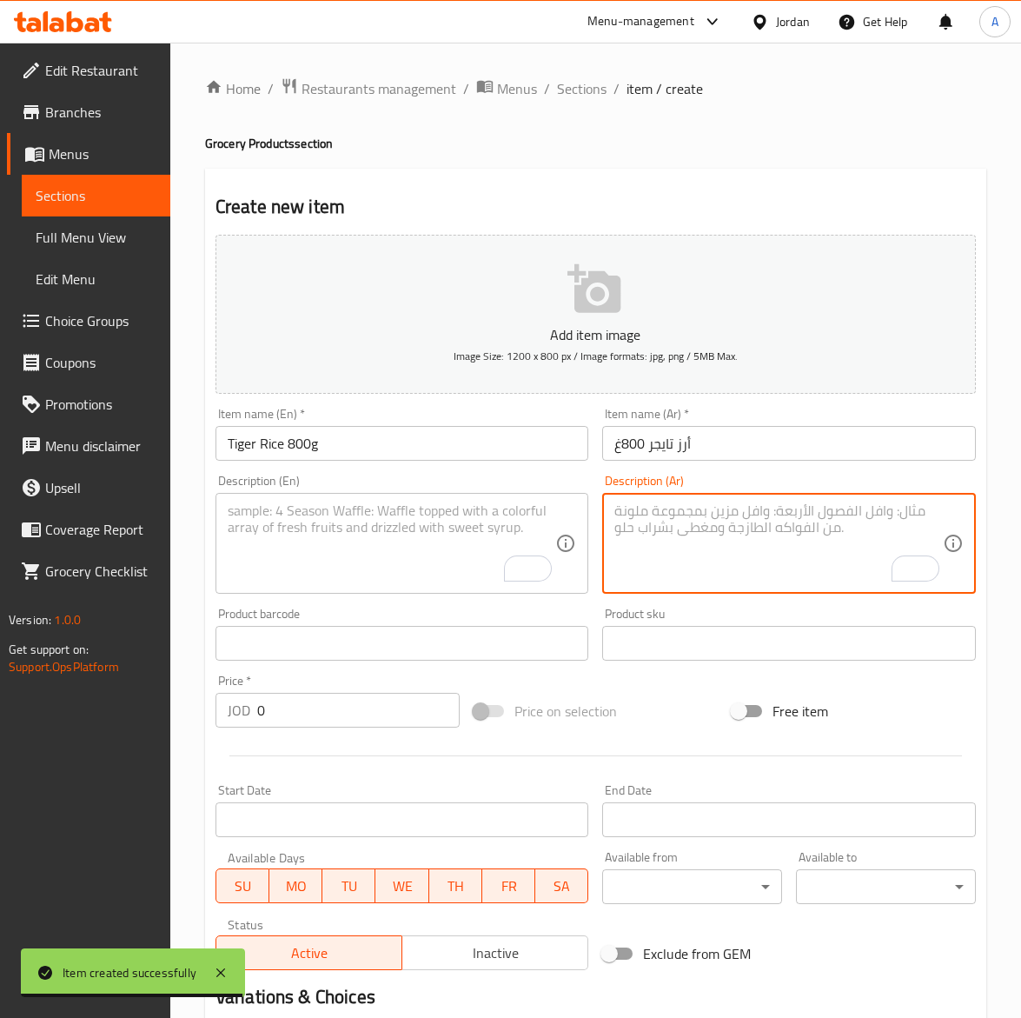
click at [789, 539] on textarea "To enrich screen reader interactions, please activate Accessibility in Grammarl…" at bounding box center [779, 543] width 329 height 83
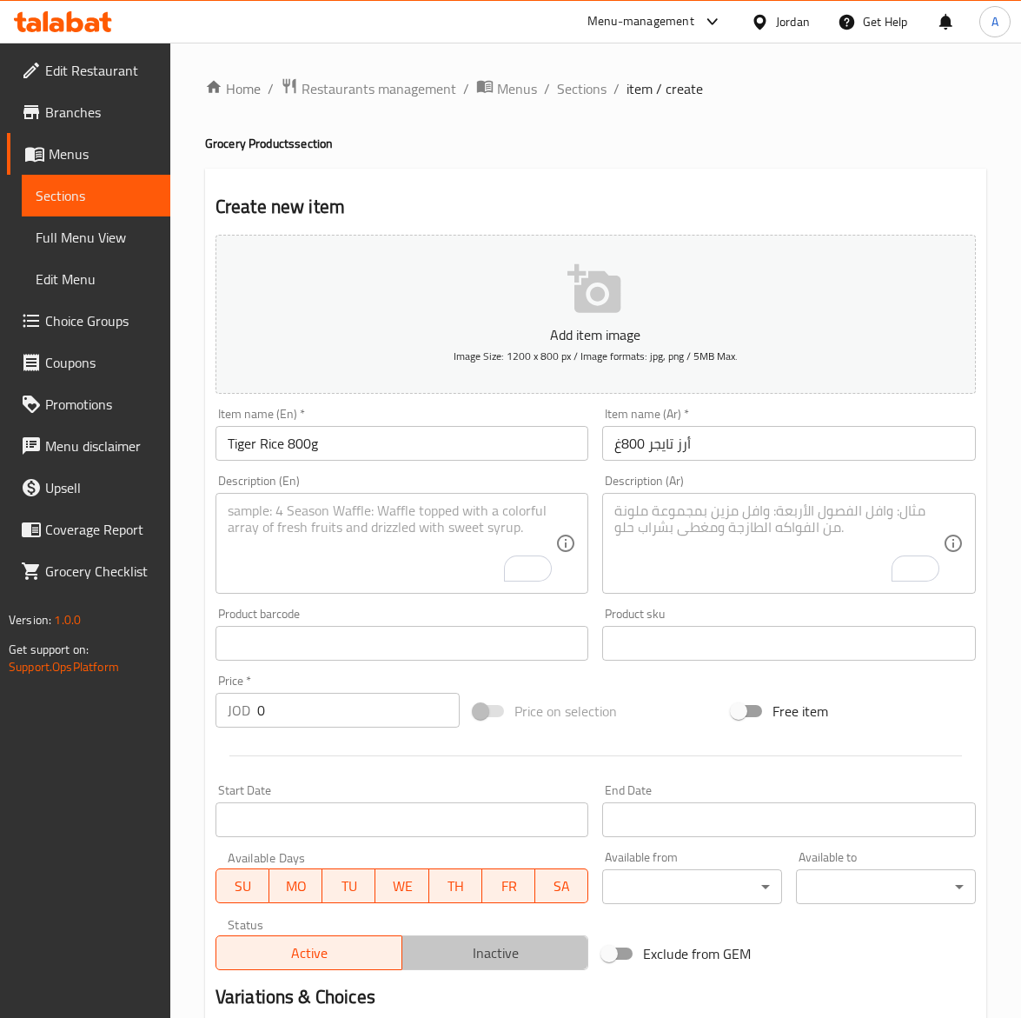
click at [482, 959] on span "Inactive" at bounding box center [495, 953] width 172 height 25
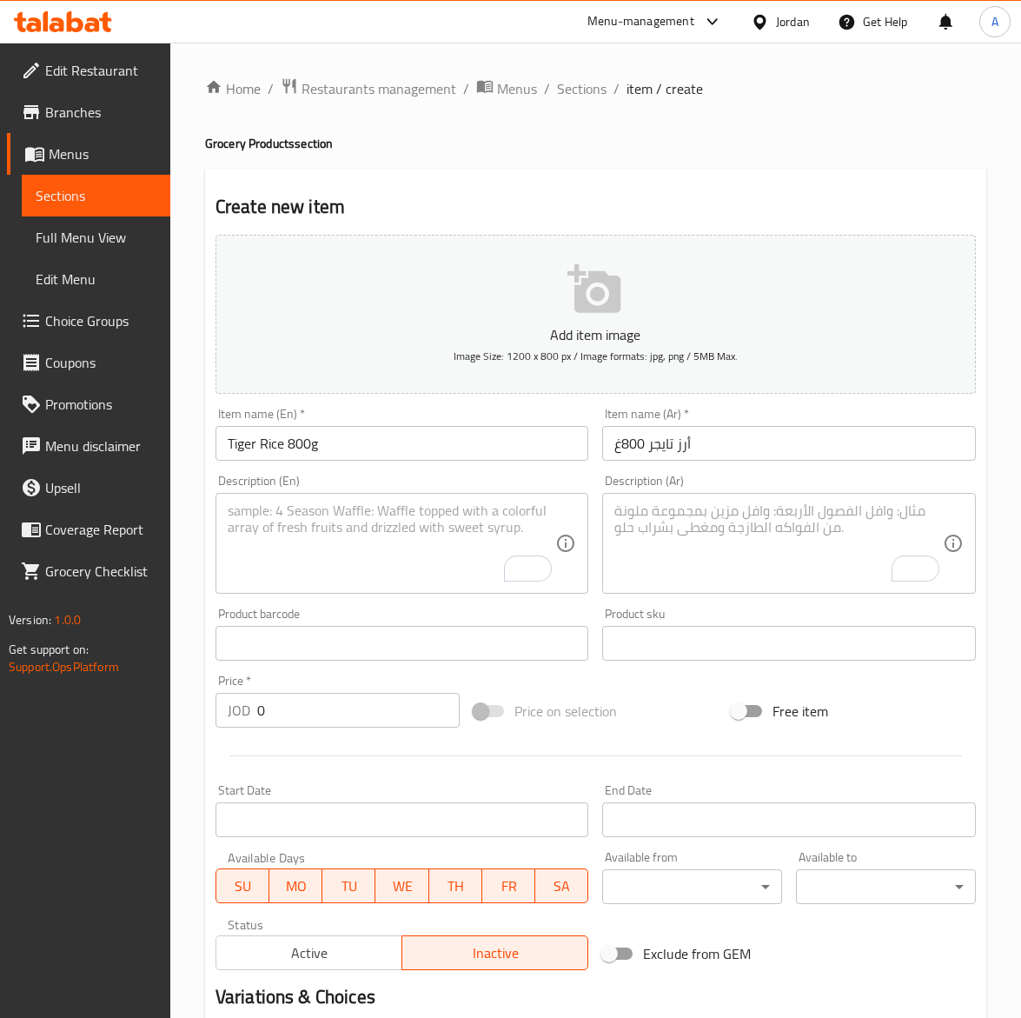
click at [761, 536] on textarea "To enrich screen reader interactions, please activate Accessibility in Grammarl…" at bounding box center [779, 543] width 329 height 83
paste textarea "أرز تايجر بنفس الجودة الفائقة بحجم مناسب للاستخدام اليومي."
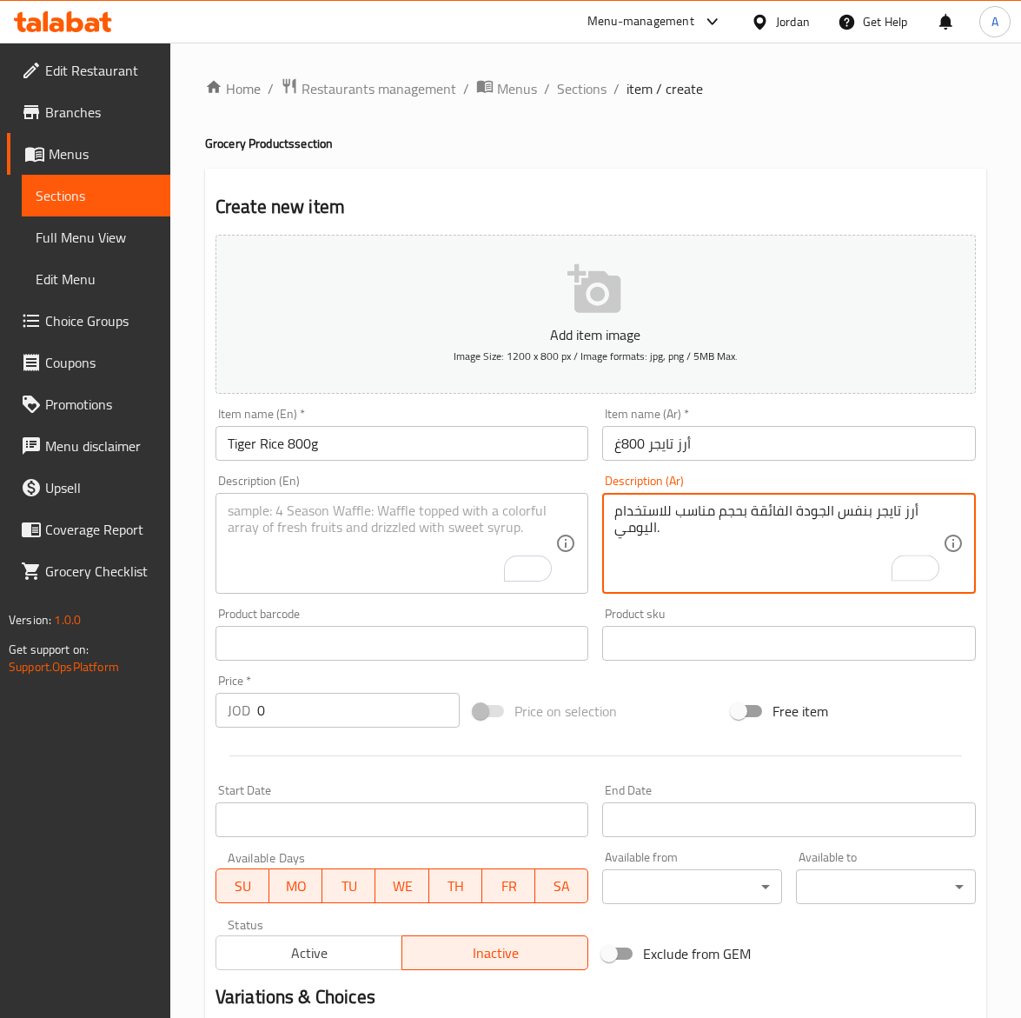
type textarea "أرز تايجر بنفس الجودة الفائقة بحجم مناسب للاستخدام اليومي."
click at [276, 569] on textarea "To enrich screen reader interactions, please activate Accessibility in Grammarl…" at bounding box center [392, 543] width 329 height 83
paste textarea "Tiger Rice, same premium quality in a convenient small pack."
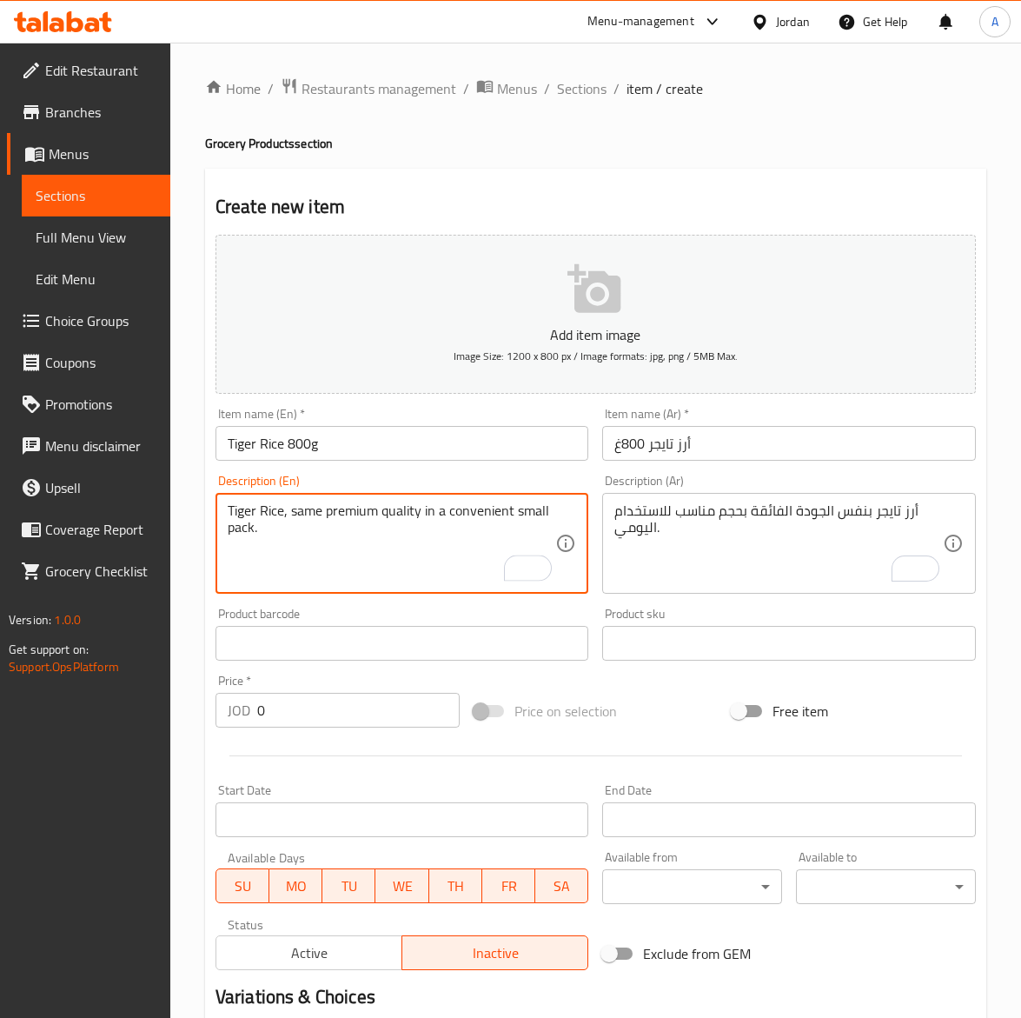
type textarea "Tiger Rice, same premium quality in a convenient small pack."
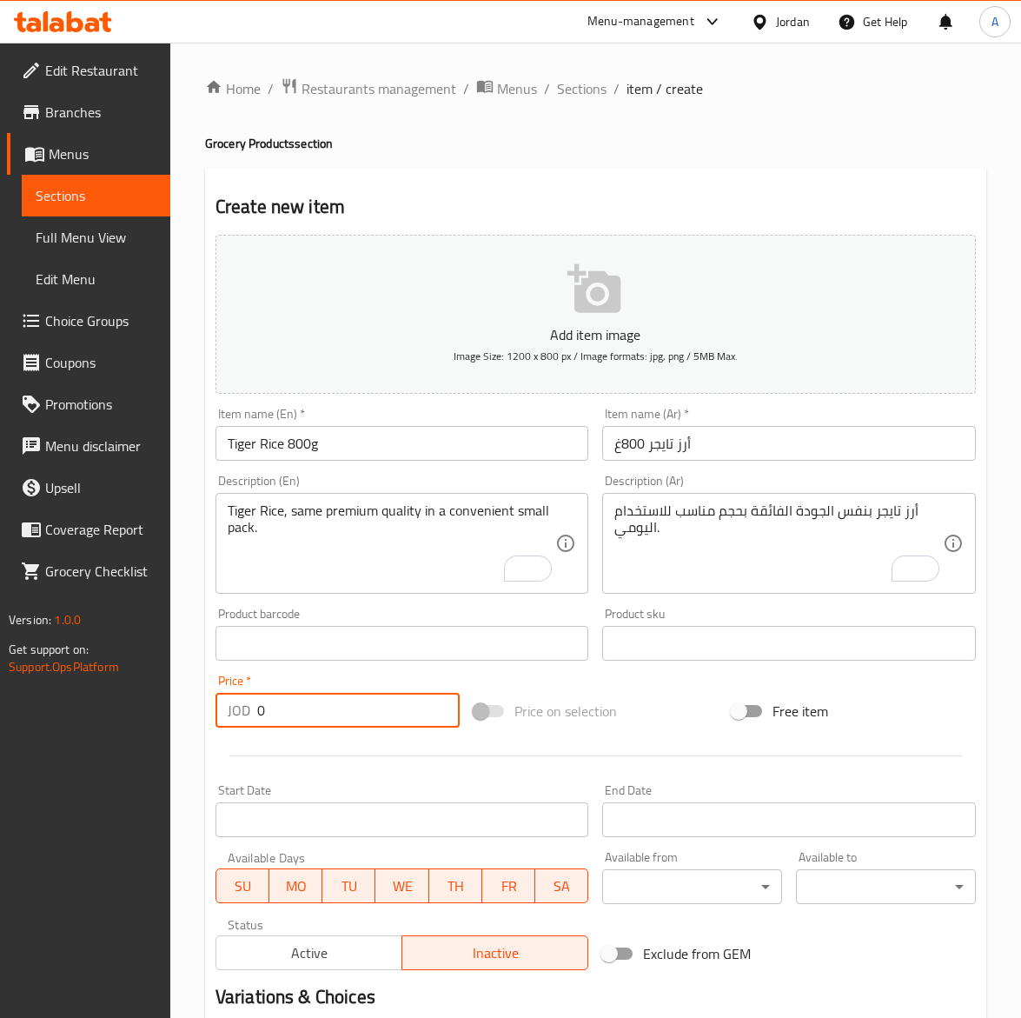
click at [330, 726] on input "0" at bounding box center [358, 710] width 203 height 35
paste input "1.4"
type input "1.40"
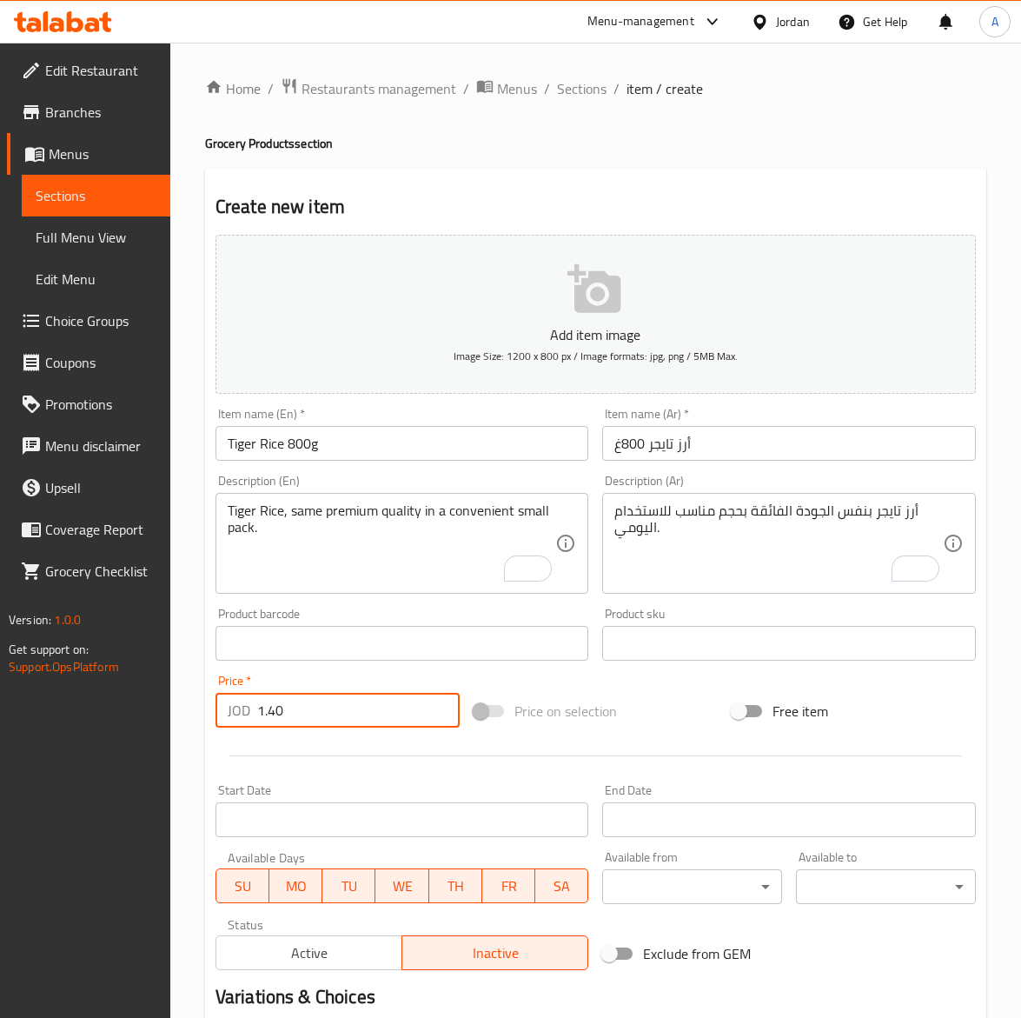
click at [370, 448] on input "Tiger Rice 800g" at bounding box center [403, 443] width 374 height 35
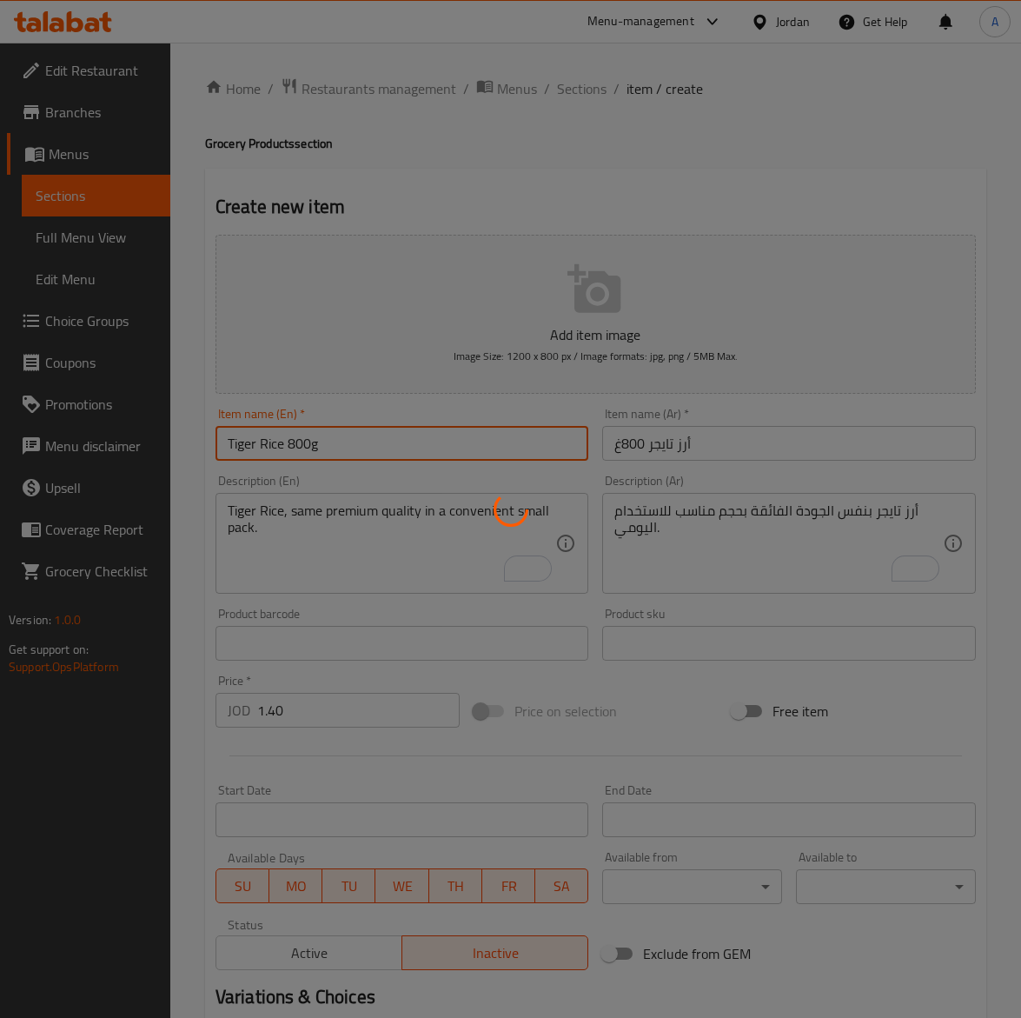
type input "0"
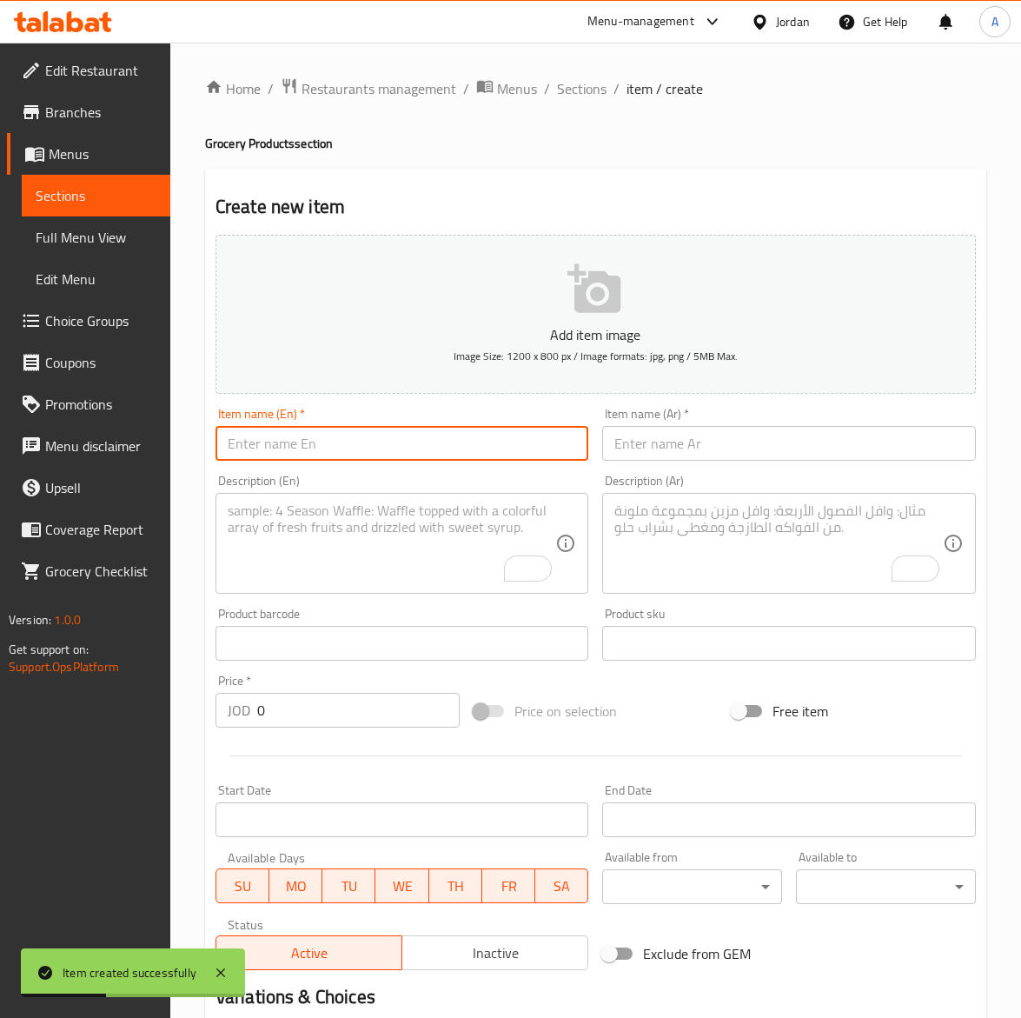
click at [296, 435] on input "text" at bounding box center [403, 443] width 374 height 35
paste input "Sun Bird Rice 900g"
type input "Sun Bird Rice 900g"
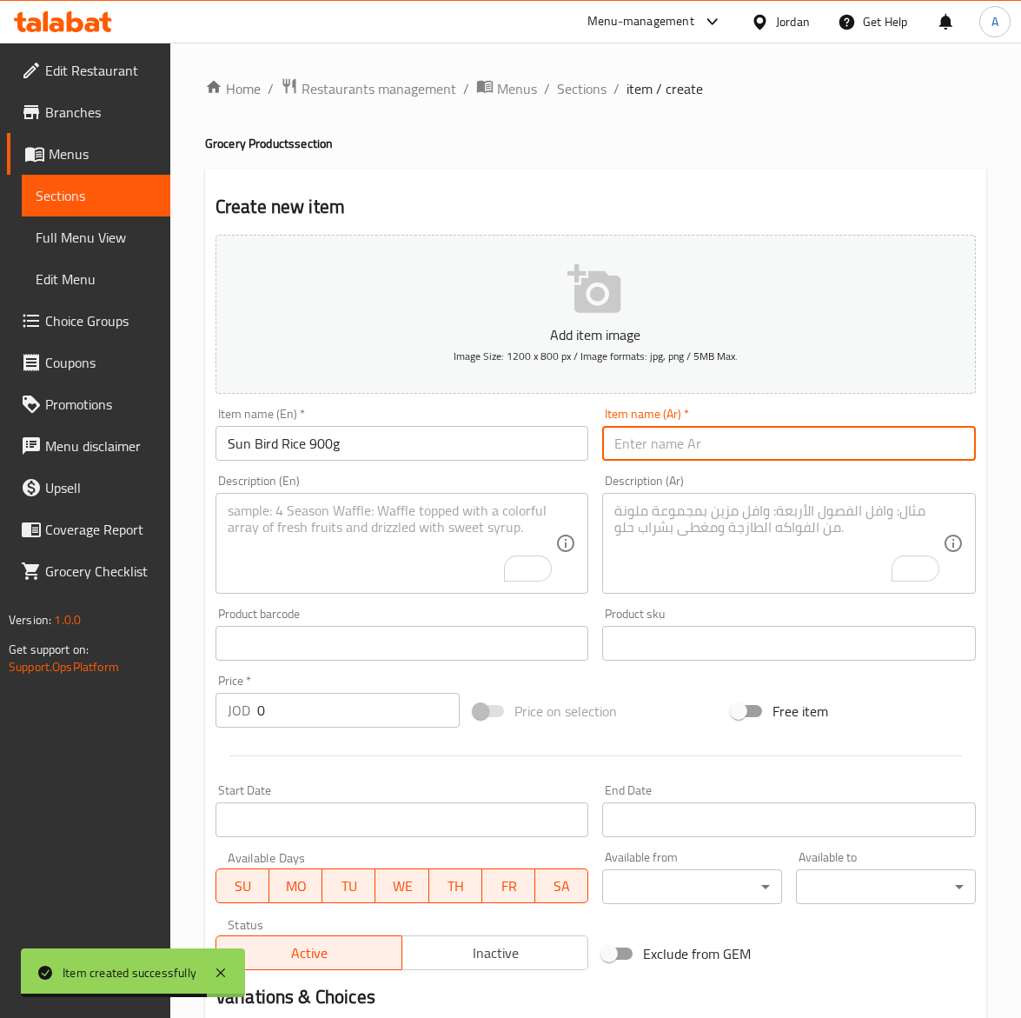
drag, startPoint x: 779, startPoint y: 445, endPoint x: 613, endPoint y: 476, distance: 168.8
click at [779, 445] on input "text" at bounding box center [789, 443] width 374 height 35
paste input "أرزصن بيرد ٩٠٠غ"
type input "أرزصن بيرد ٩٠٠غ"
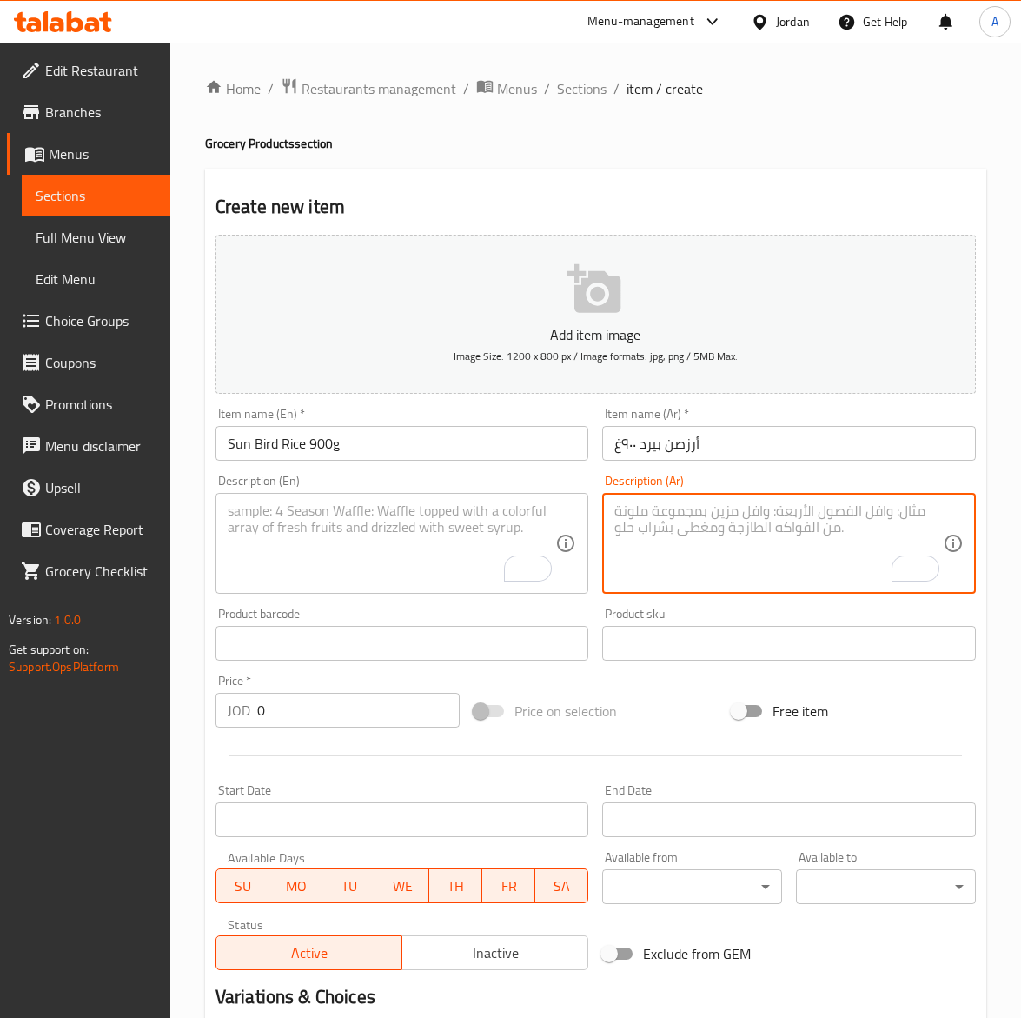
click at [743, 509] on textarea "To enrich screen reader interactions, please activate Accessibility in Grammarl…" at bounding box center [779, 543] width 329 height 83
paste textarea "أرز صن بيرد ناعم الحبة، مثالي للمندي والكبسة."
type textarea "أرز صن بيرد ناعم الحبة، مثالي للمندي والكبسة."
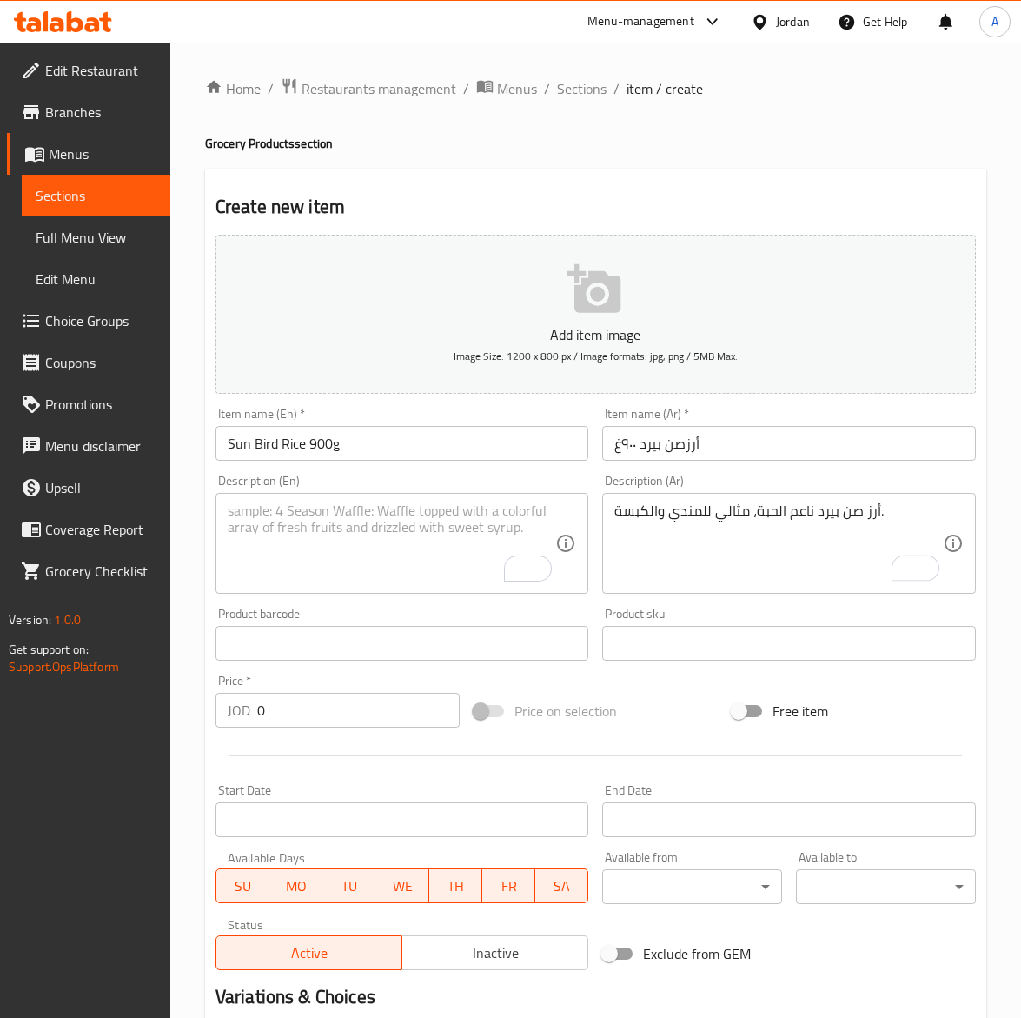
click at [320, 554] on textarea "To enrich screen reader interactions, please activate Accessibility in Grammarl…" at bounding box center [392, 543] width 329 height 83
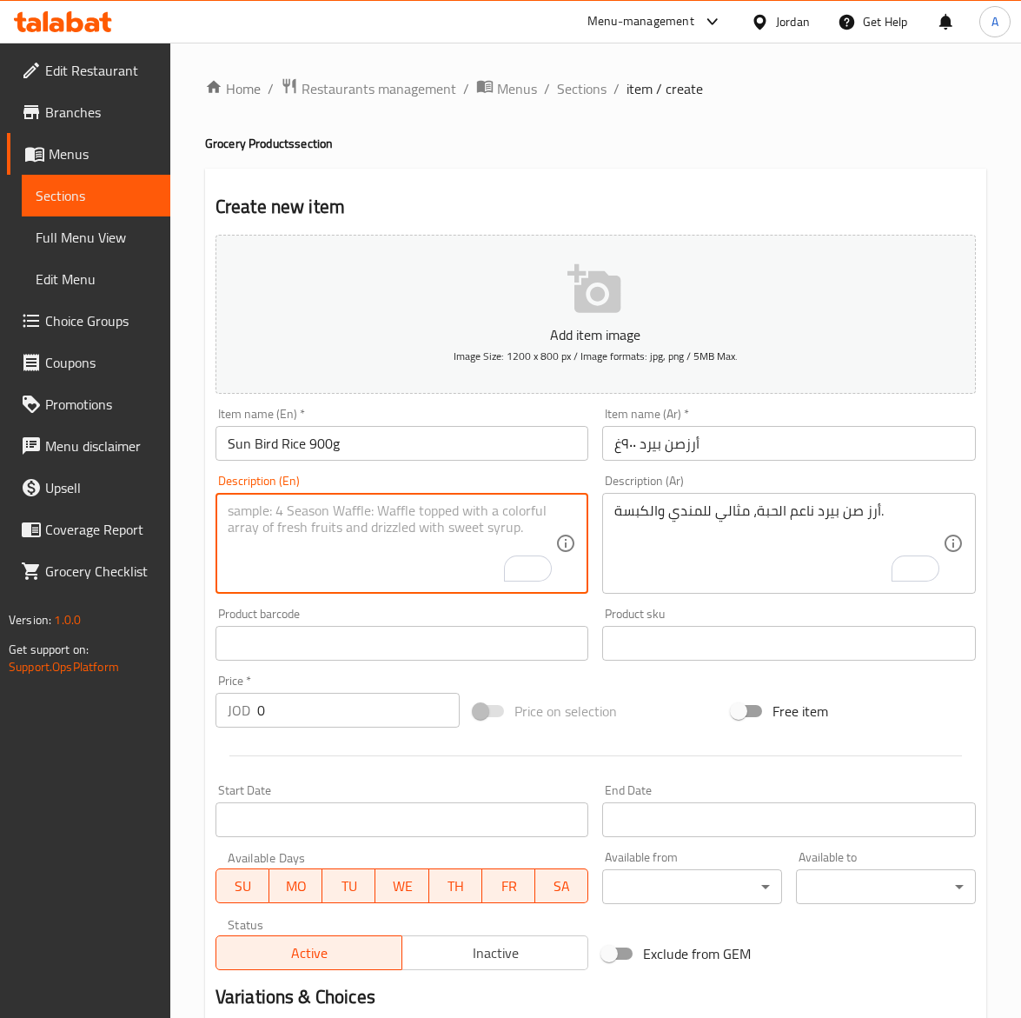
click at [320, 554] on textarea "To enrich screen reader interactions, please activate Accessibility in Grammarl…" at bounding box center [392, 543] width 329 height 83
paste textarea "Sun Bird Rice, soft long-grain rice perfect for Kabsa and Mandi."
type textarea "Sun Bird Rice, soft long-grain rice perfect for Kabsa and Mandi."
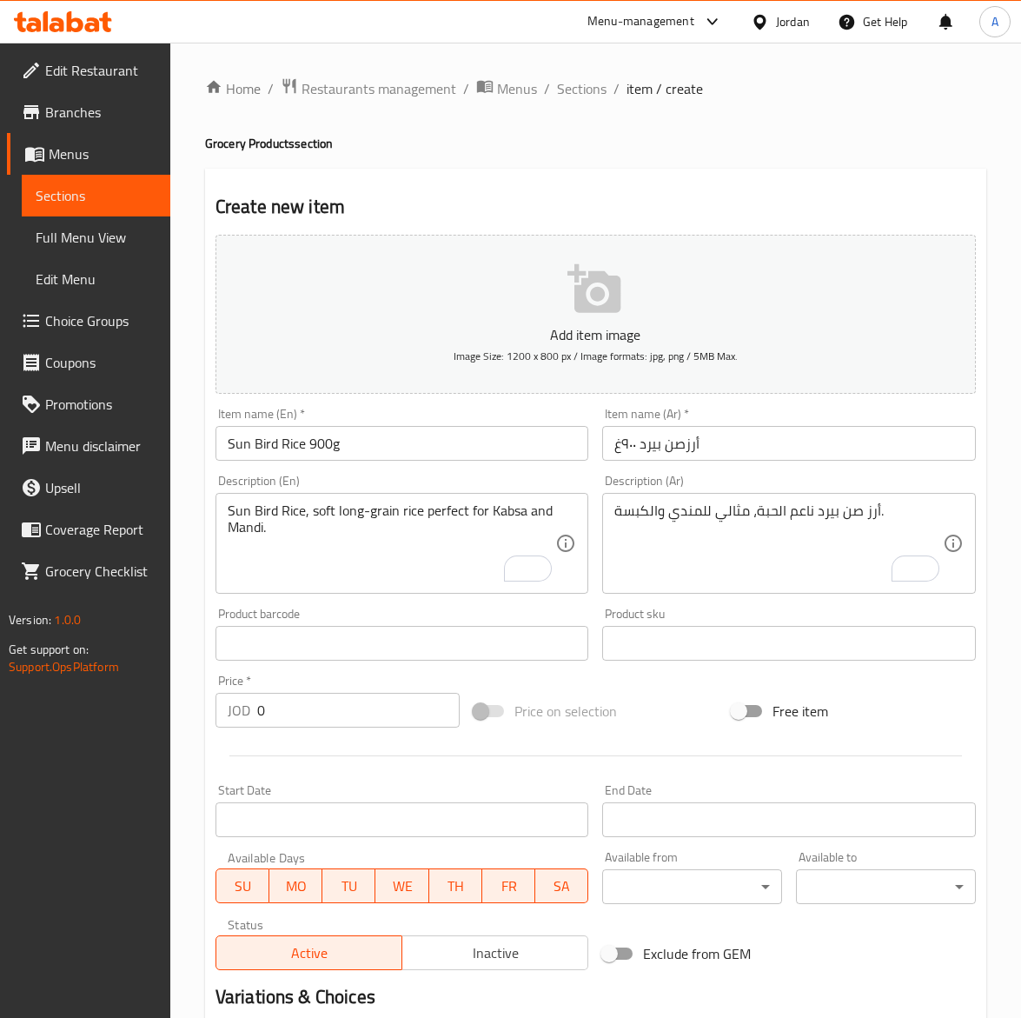
click at [289, 720] on input "0" at bounding box center [358, 710] width 203 height 35
paste input "1.4"
click at [365, 443] on input "Sun Bird Rice 900g" at bounding box center [403, 443] width 374 height 35
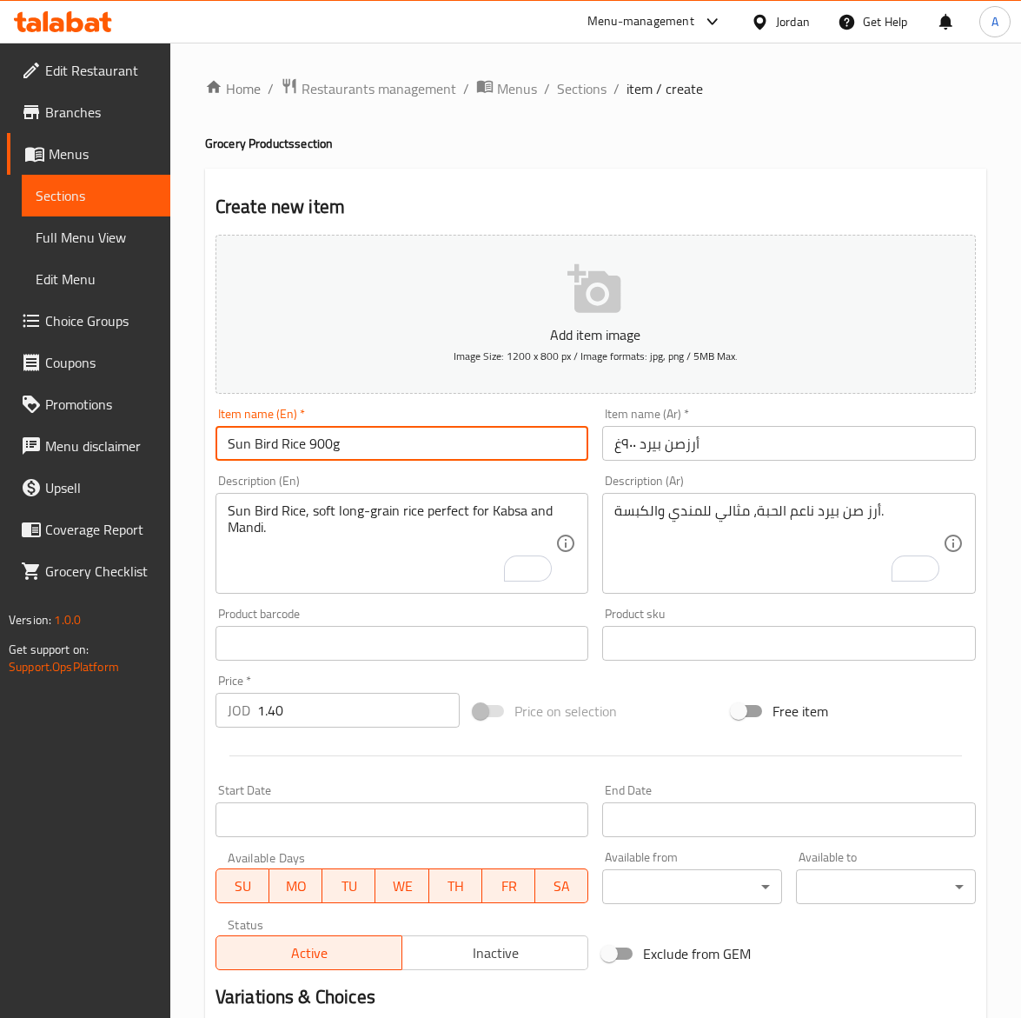
click at [461, 962] on span "Inactive" at bounding box center [495, 953] width 172 height 25
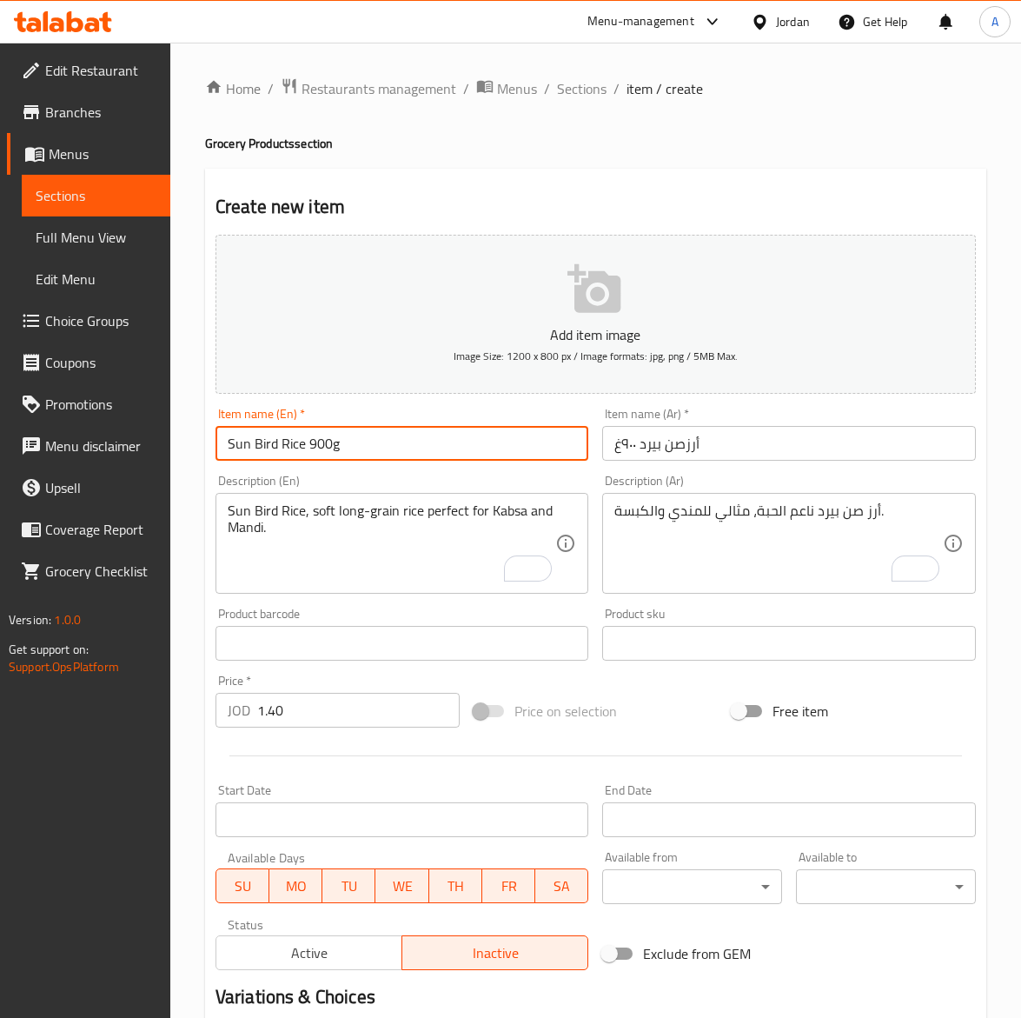
click at [361, 445] on input "Sun Bird Rice 900g" at bounding box center [403, 443] width 374 height 35
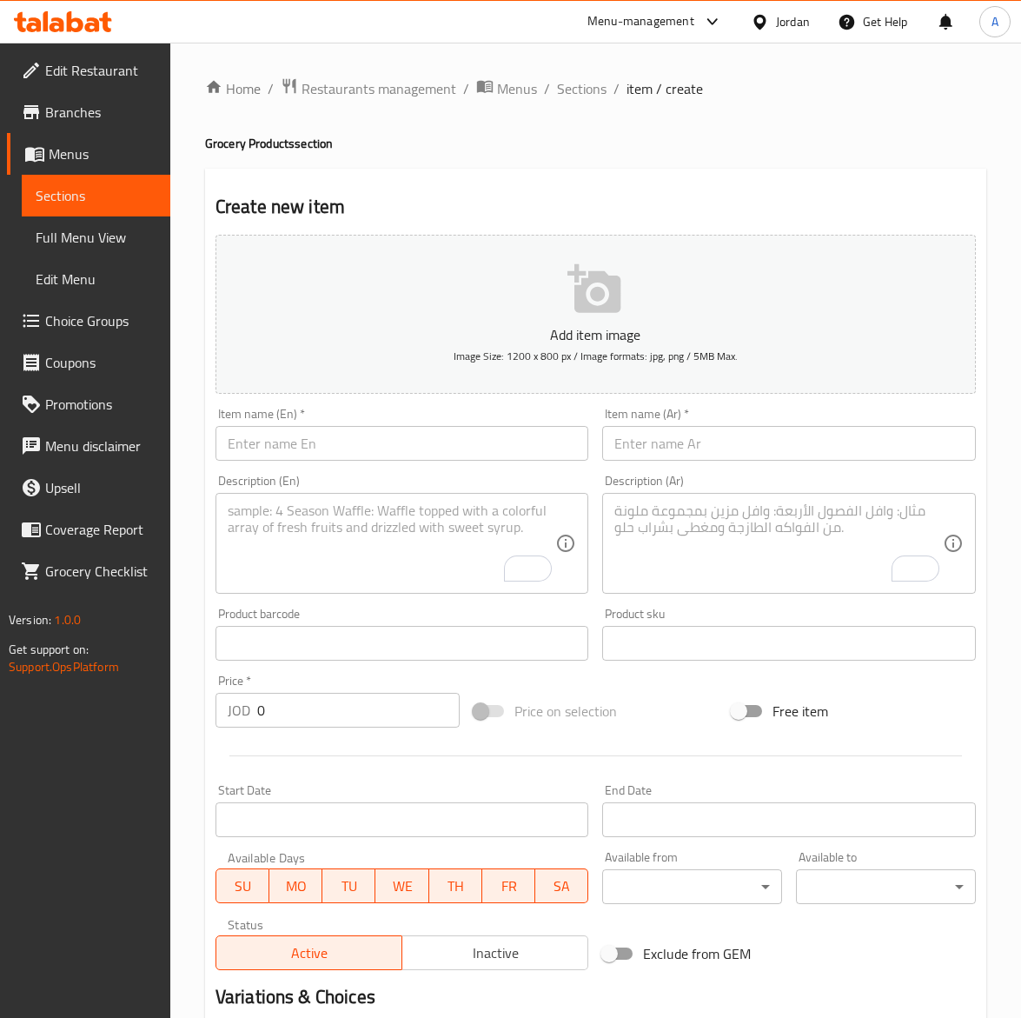
click at [263, 427] on input "text" at bounding box center [403, 443] width 374 height 35
paste input "Sunbird Rice 3.5 Kg"
click at [622, 436] on input "text" at bounding box center [789, 443] width 374 height 35
paste input "أرز صن بيرد 3.5ك"
click at [710, 531] on textarea "To enrich screen reader interactions, please activate Accessibility in Grammarl…" at bounding box center [779, 543] width 329 height 83
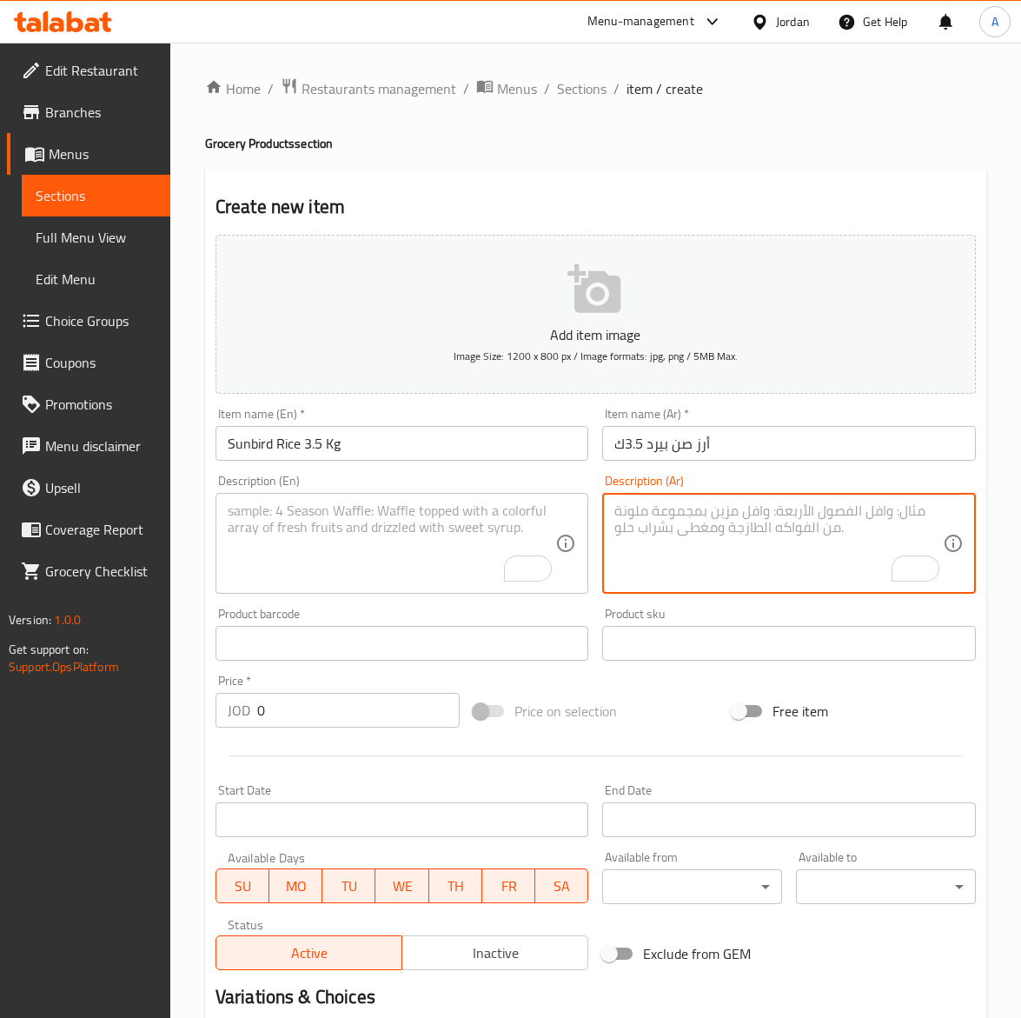
click at [710, 531] on textarea "To enrich screen reader interactions, please activate Accessibility in Grammarl…" at bounding box center [779, 543] width 329 height 83
paste textarea "أرز صن بيرد بعبوة كبيرة للطهي العائلي."
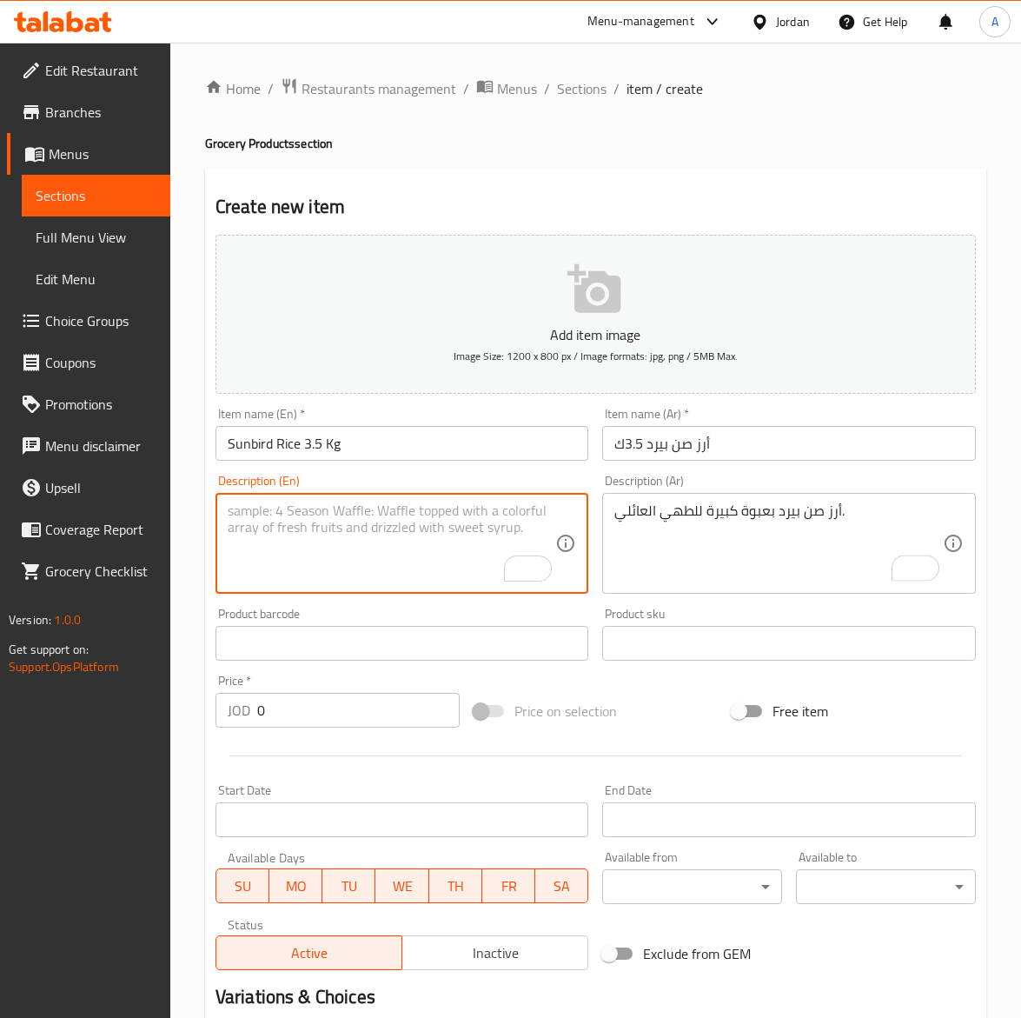
click at [265, 543] on textarea "To enrich screen reader interactions, please activate Accessibility in Grammarl…" at bounding box center [392, 543] width 329 height 83
paste textarea "Sun Bird Rice, large family pack for traditional dishes."
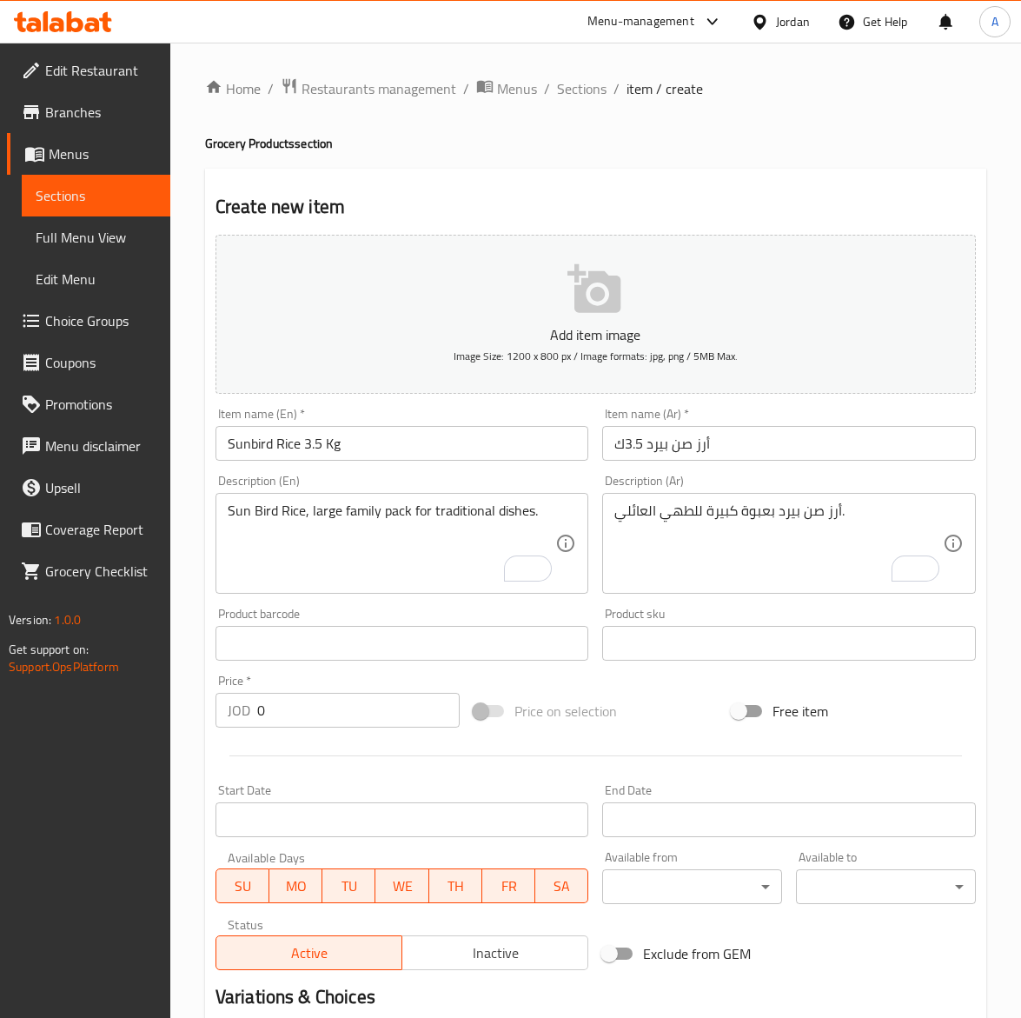
click at [287, 722] on input "0" at bounding box center [358, 710] width 203 height 35
paste input "4.2"
click at [359, 445] on input "Sunbird Rice 3.5 Kg" at bounding box center [403, 443] width 374 height 35
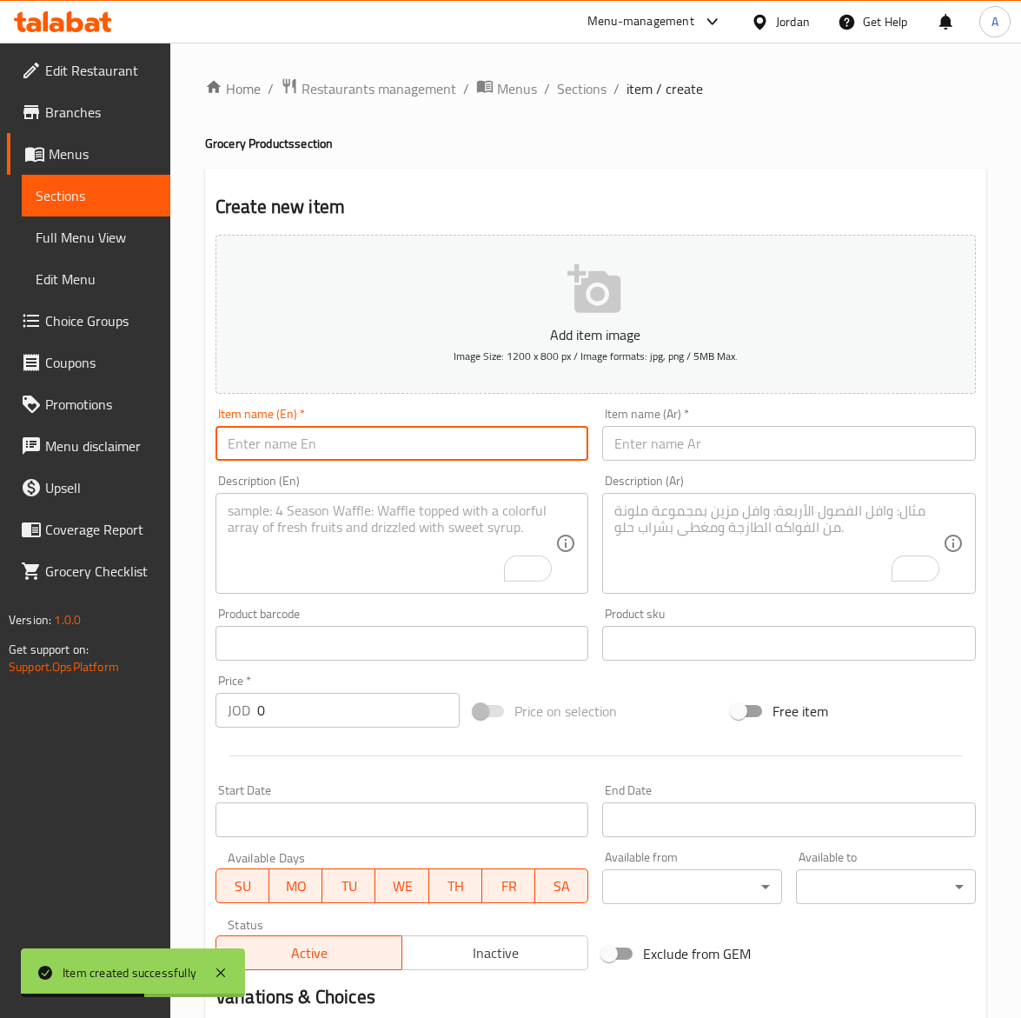
click at [249, 448] on input "text" at bounding box center [403, 443] width 374 height 35
paste input "[PERSON_NAME] 4 Kg"
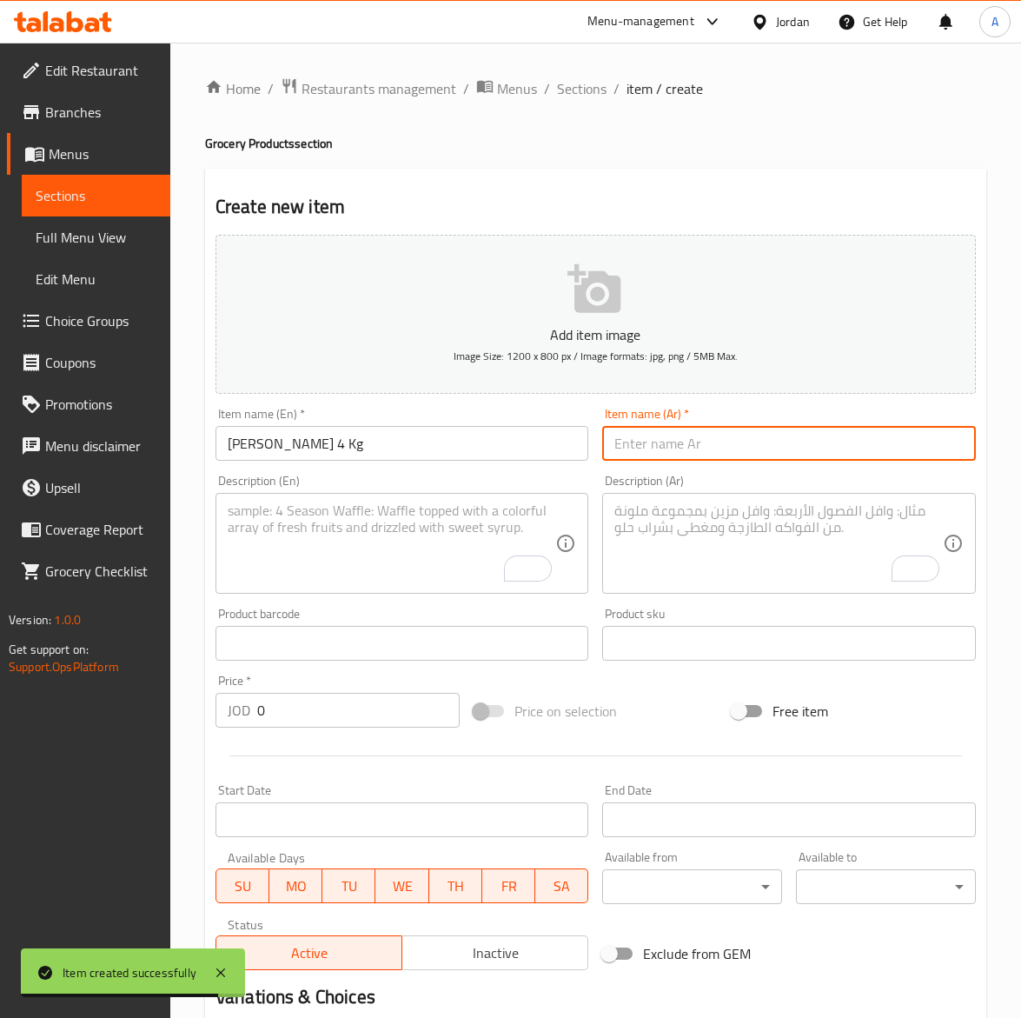
click at [683, 432] on input "text" at bounding box center [789, 443] width 374 height 35
paste input "أرز مصطفي بسمتي4ك"
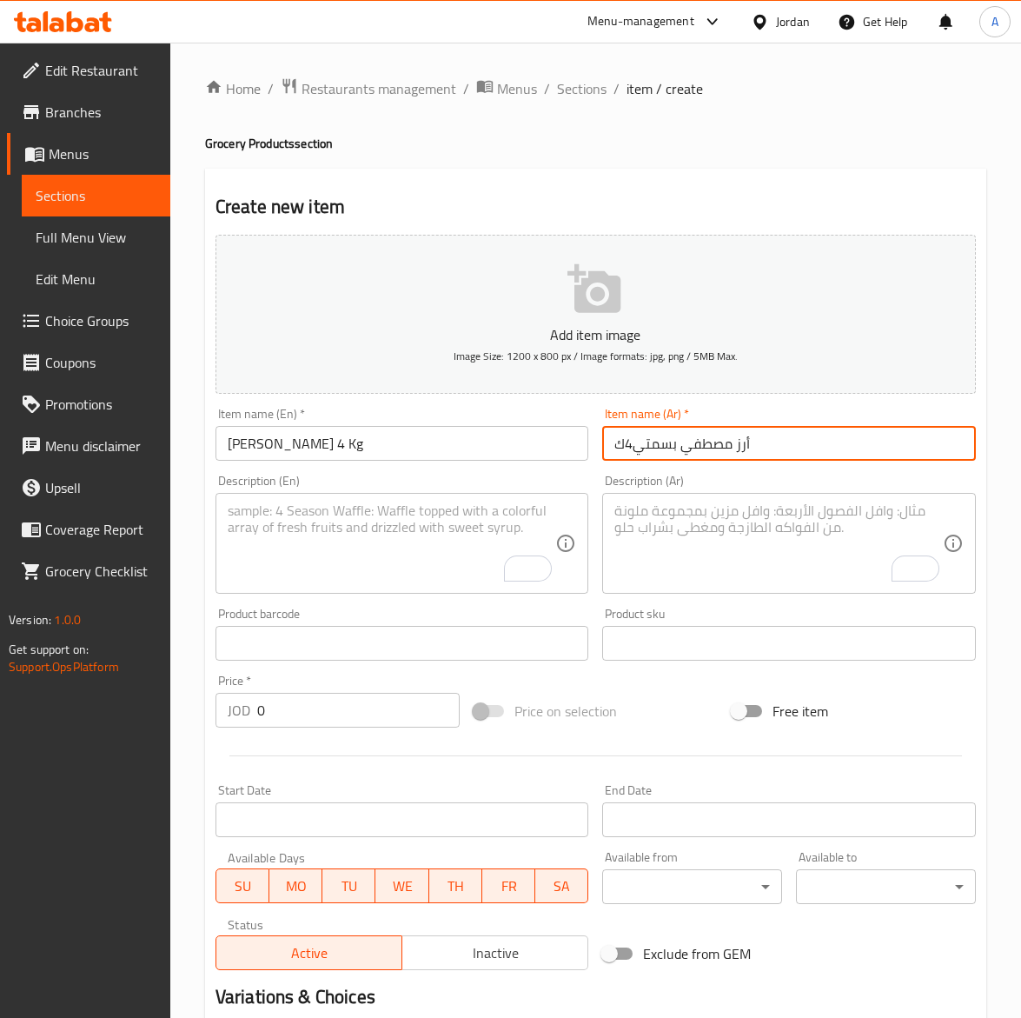
click at [633, 443] on input "أرز مصطفي بسمتي4ك" at bounding box center [789, 443] width 374 height 35
click at [729, 540] on textarea "To enrich screen reader interactions, please activate Accessibility in Grammarl…" at bounding box center [779, 543] width 329 height 83
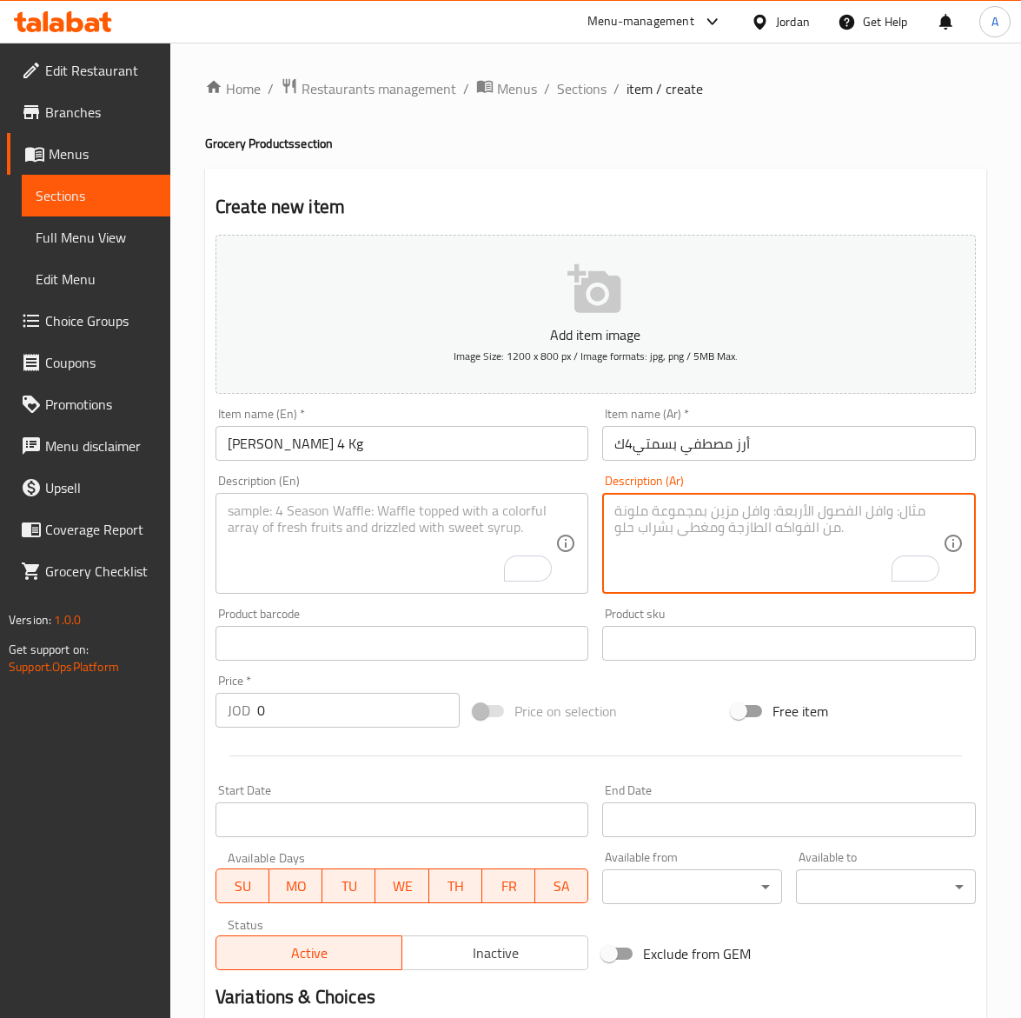
paste textarea "أرز بسمتي فاخر من [PERSON_NAME]، حباته طويلة وعطره مميز."
click at [233, 515] on textarea "To enrich screen reader interactions, please activate Accessibility in Grammarl…" at bounding box center [392, 543] width 329 height 83
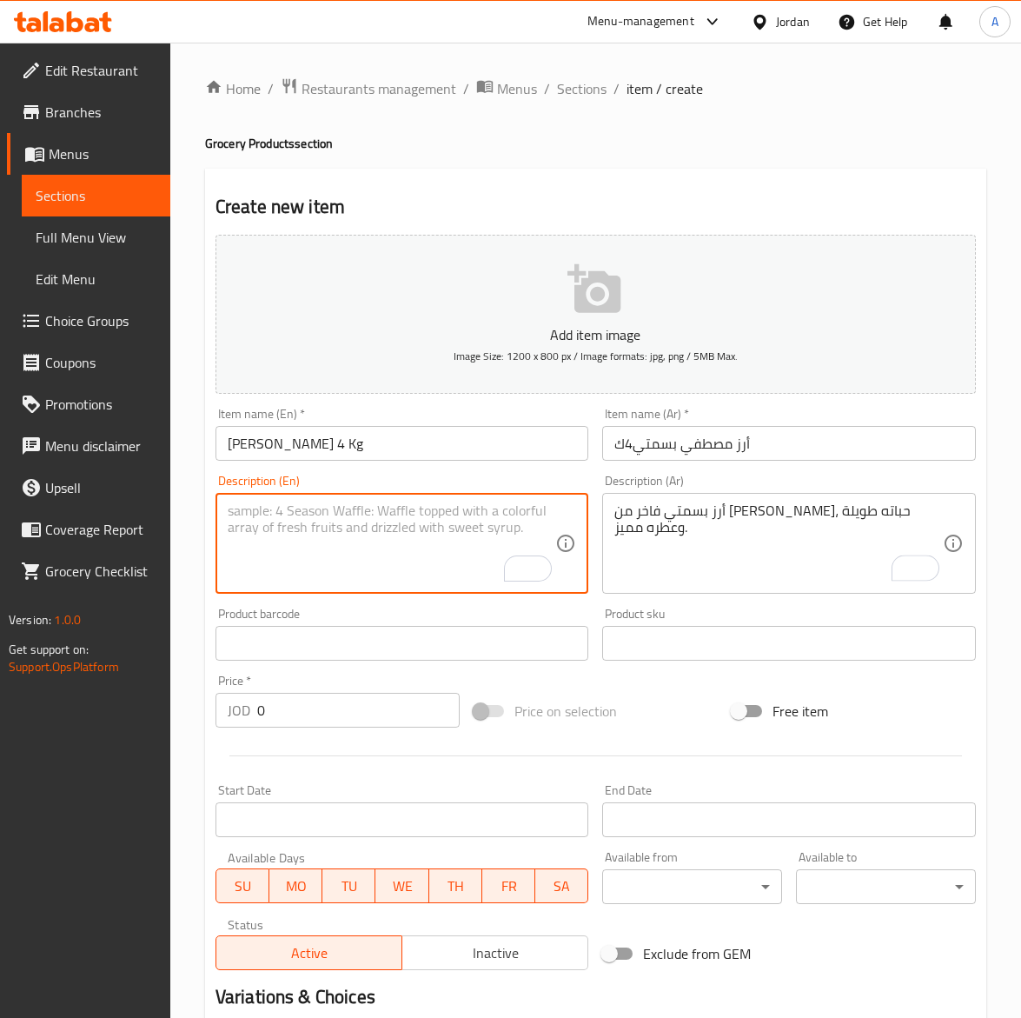
paste textarea "[PERSON_NAME], premium aromatic long-grain rice."
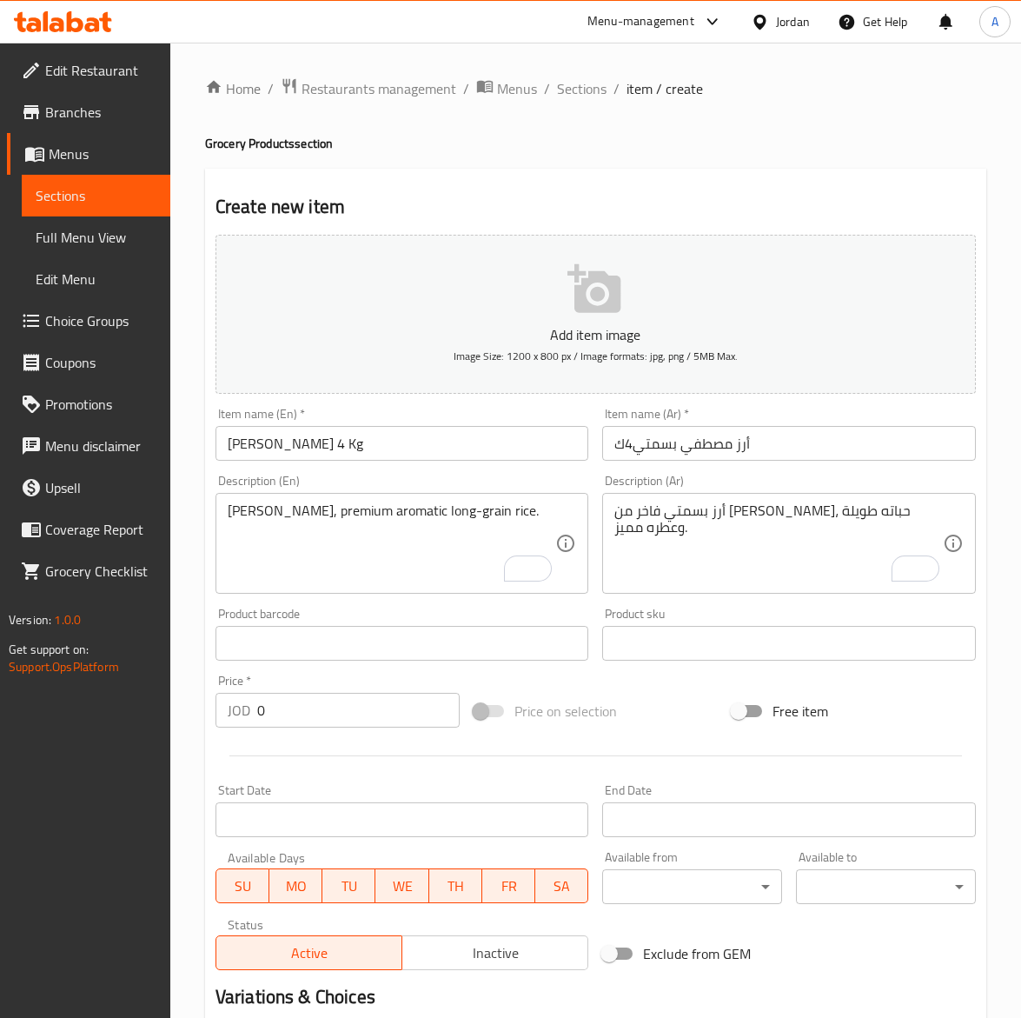
click at [289, 704] on input "0" at bounding box center [358, 710] width 203 height 35
paste input "5.75"
click at [394, 449] on input "[PERSON_NAME] 4 Kg" at bounding box center [403, 443] width 374 height 35
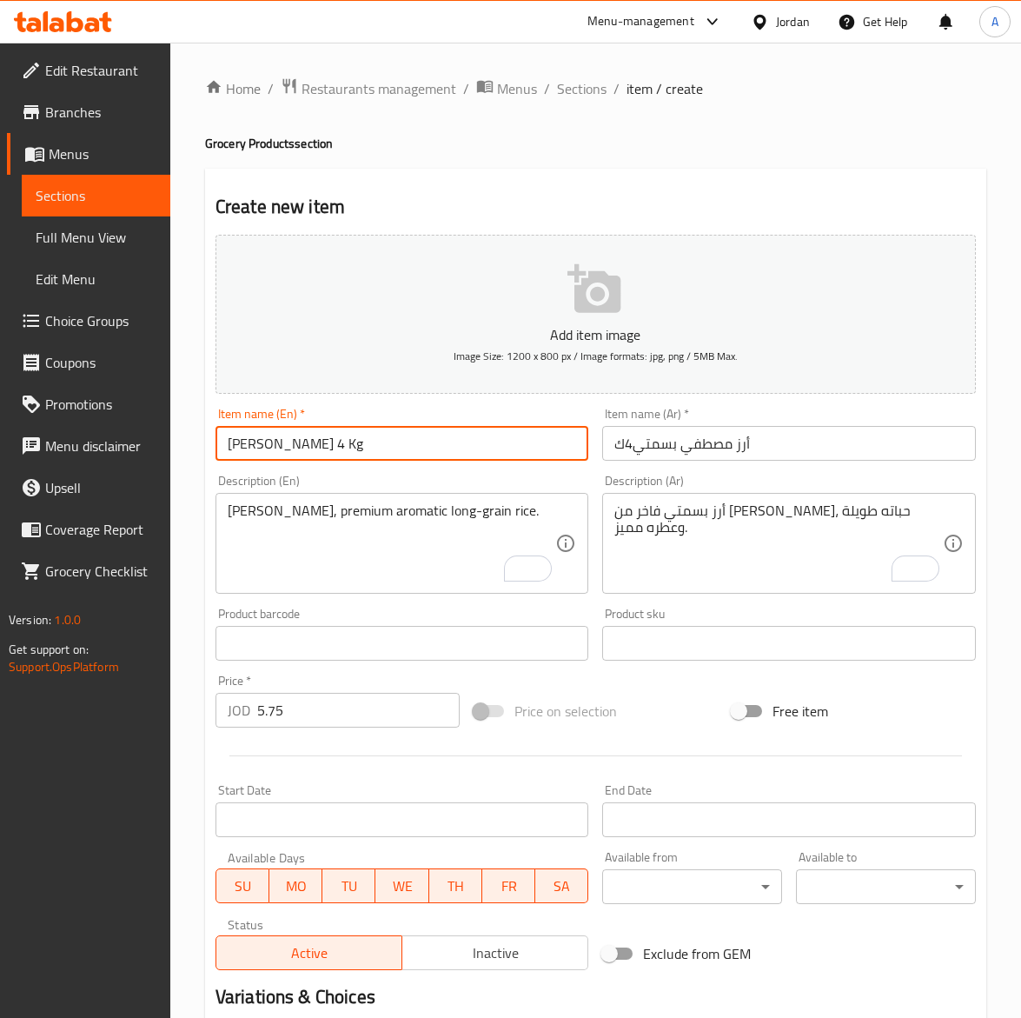
click at [465, 946] on span "Inactive" at bounding box center [495, 953] width 172 height 25
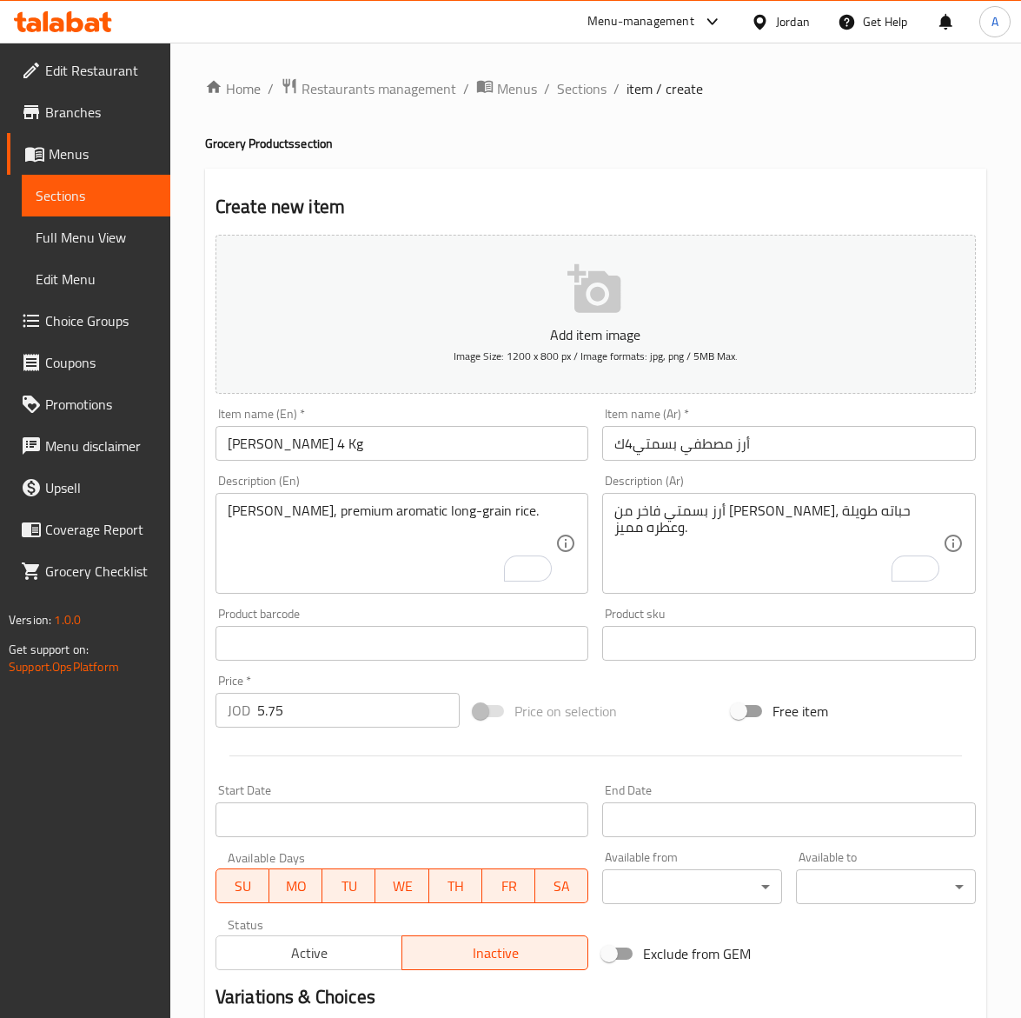
click at [416, 418] on div "Item name (En)   * [PERSON_NAME] 4 Kg Item name (En) *" at bounding box center [403, 434] width 374 height 53
click at [416, 450] on input "[PERSON_NAME] 4 Kg" at bounding box center [403, 443] width 374 height 35
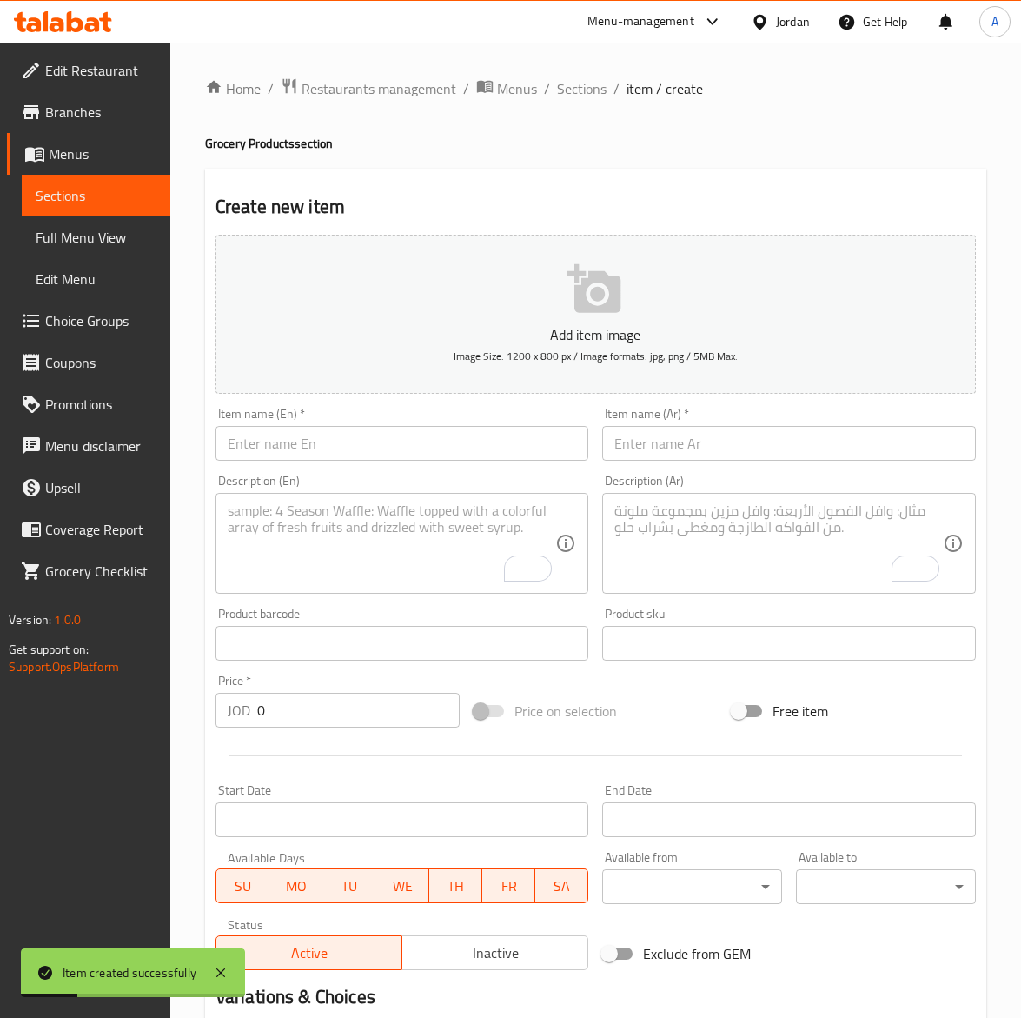
click at [305, 446] on input "text" at bounding box center [403, 443] width 374 height 35
paste input "[PERSON_NAME] 1 Kg"
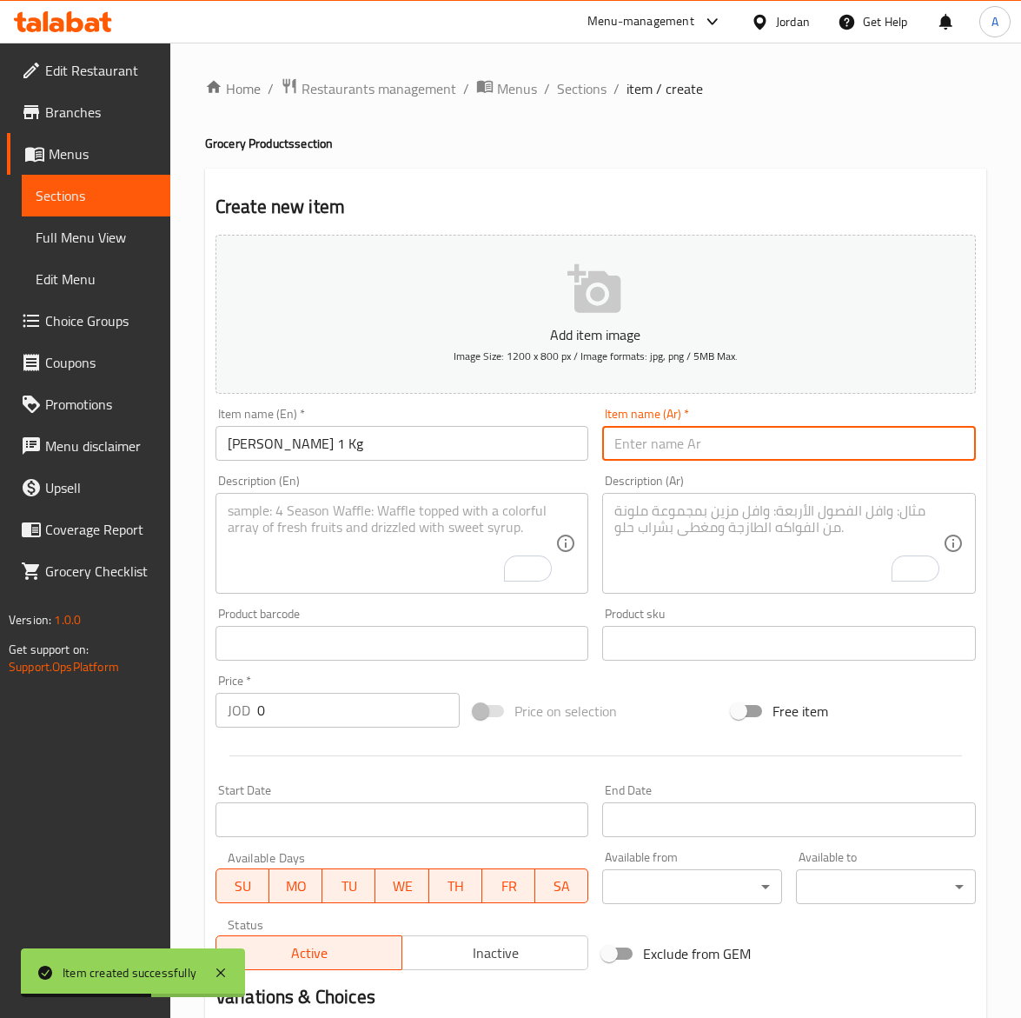
click at [758, 441] on input "text" at bounding box center [789, 443] width 374 height 35
paste input "أرز مصطفي بسمتي1ك"
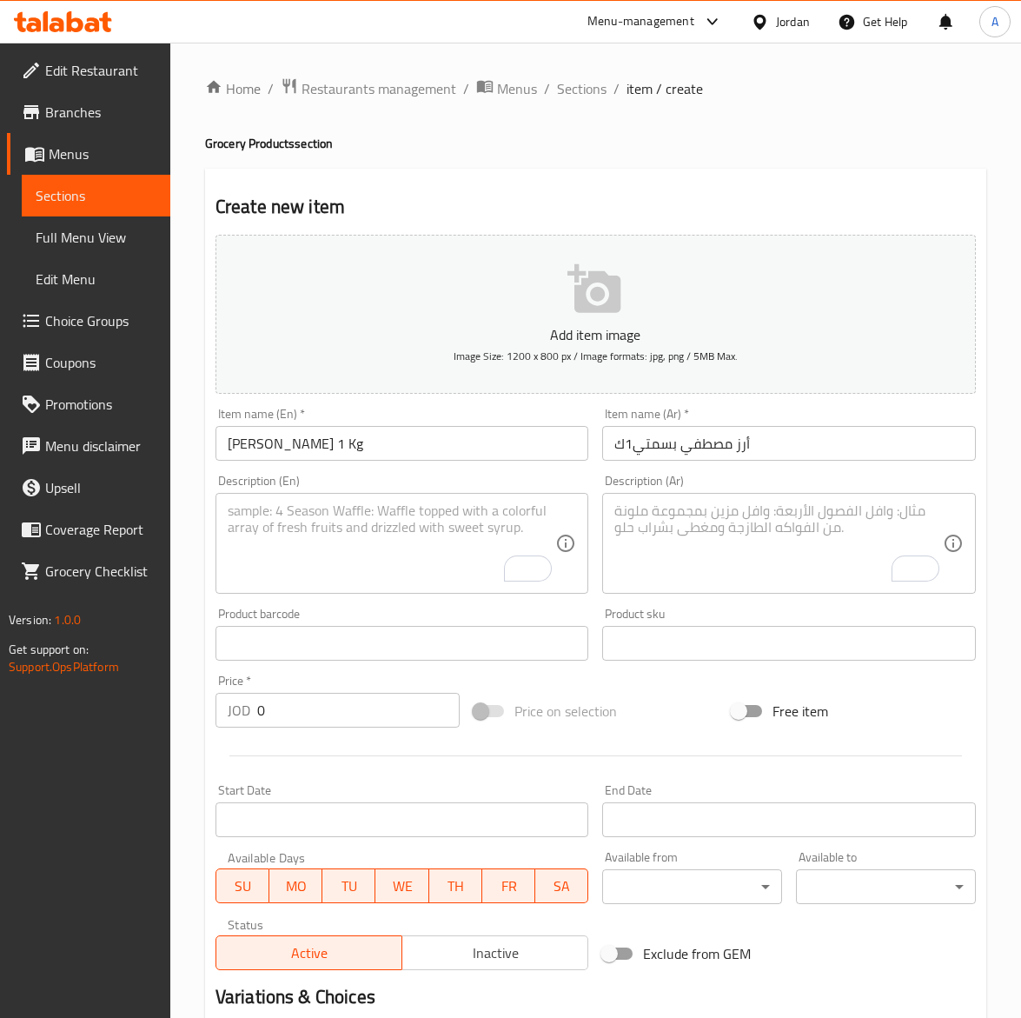
click at [743, 536] on textarea "To enrich screen reader interactions, please activate Accessibility in Grammarl…" at bounding box center [779, 543] width 329 height 83
paste textarea "أرز بسمتي عالي الجودة بحجم مناسب للأسر الصغيرة."
click at [368, 531] on textarea "To enrich screen reader interactions, please activate Accessibility in Grammarl…" at bounding box center [392, 543] width 329 height 83
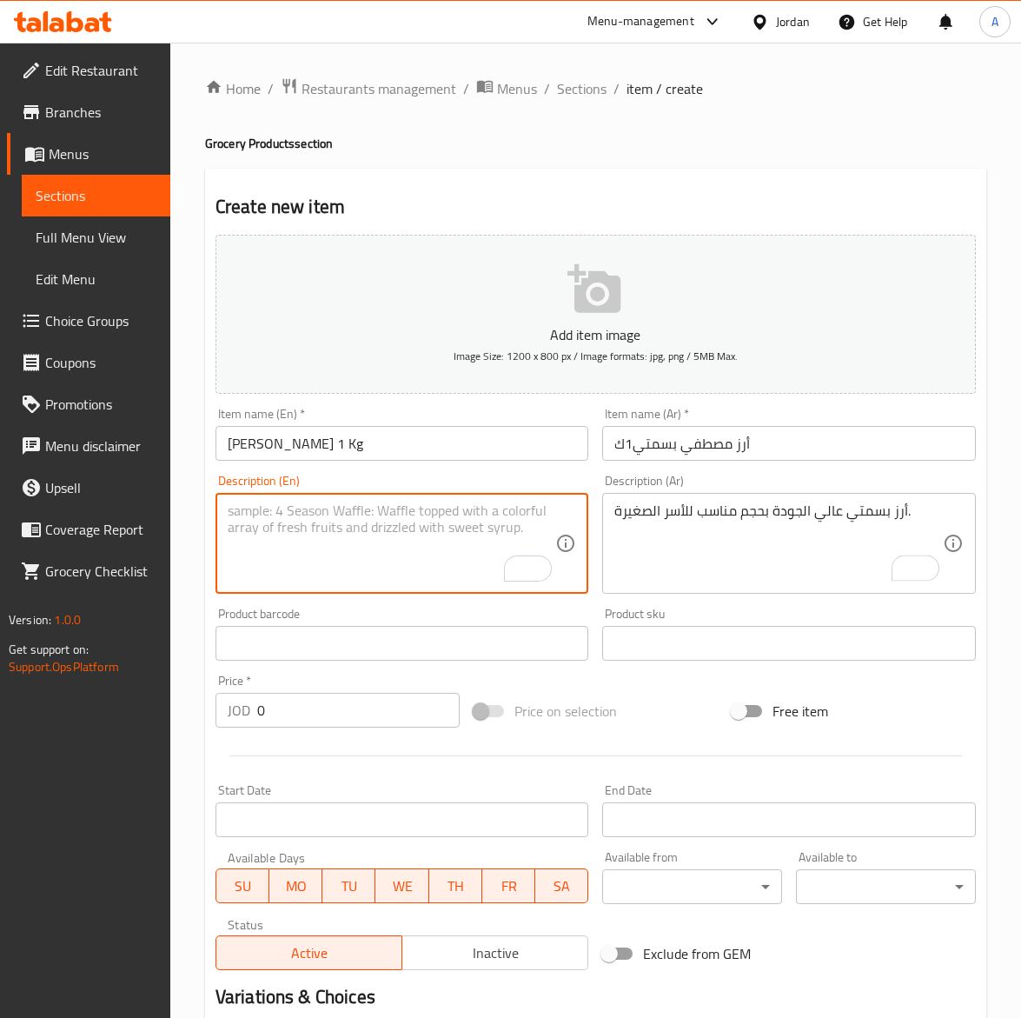
click at [368, 531] on textarea "To enrich screen reader interactions, please activate Accessibility in Grammarl…" at bounding box center [392, 543] width 329 height 83
paste textarea "[PERSON_NAME], top-quality small pack for families."
click at [271, 711] on input "0" at bounding box center [358, 710] width 203 height 35
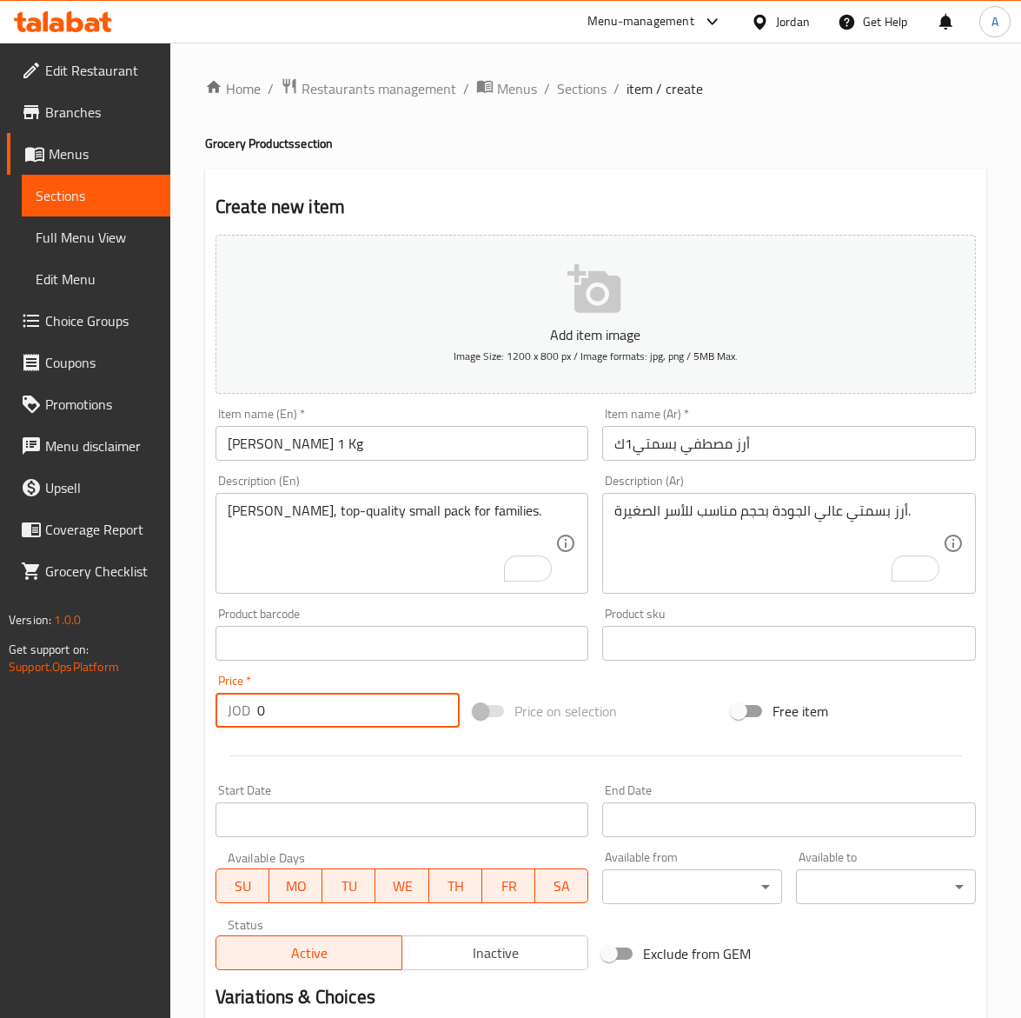
click at [271, 711] on input "0" at bounding box center [358, 710] width 203 height 35
drag, startPoint x: 458, startPoint y: 949, endPoint x: 445, endPoint y: 920, distance: 32.3
click at [458, 949] on span "Inactive" at bounding box center [495, 953] width 172 height 25
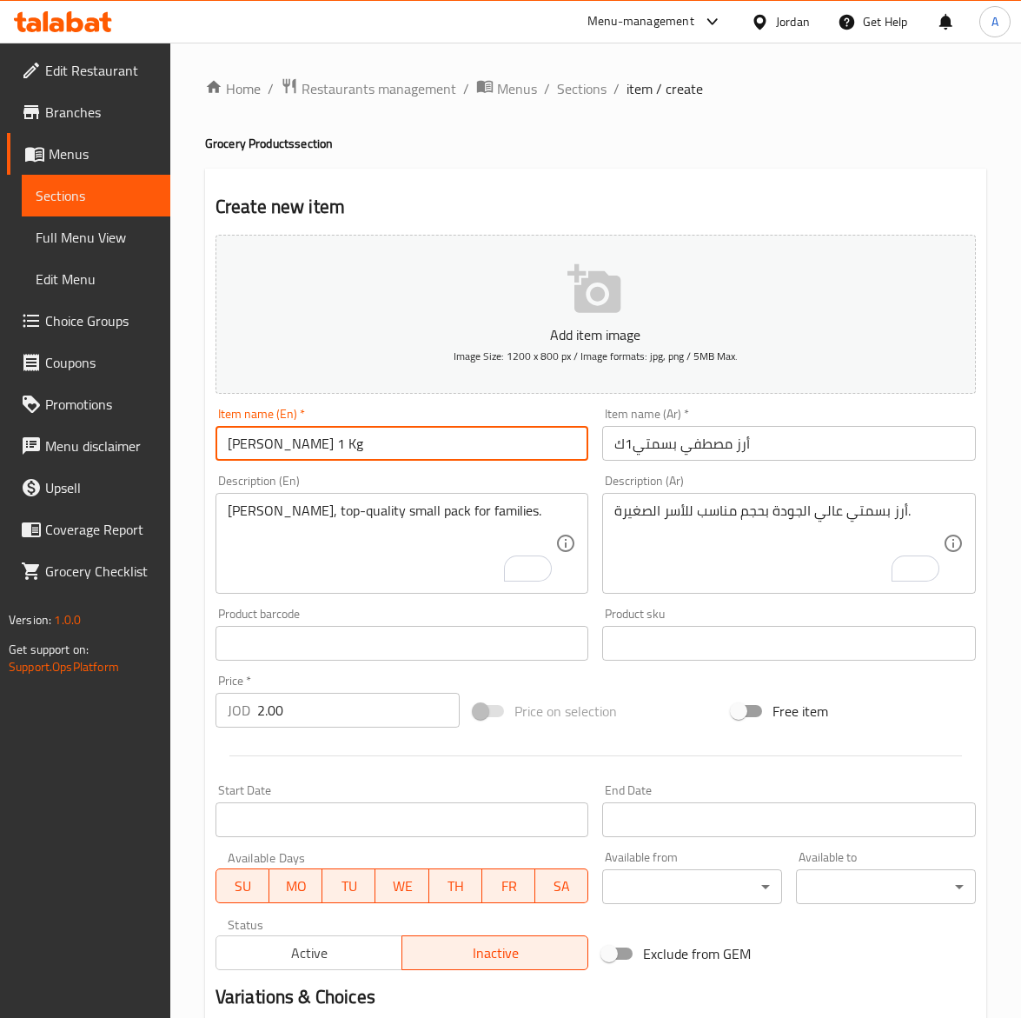
click at [411, 435] on input "[PERSON_NAME] 1 Kg" at bounding box center [403, 443] width 374 height 35
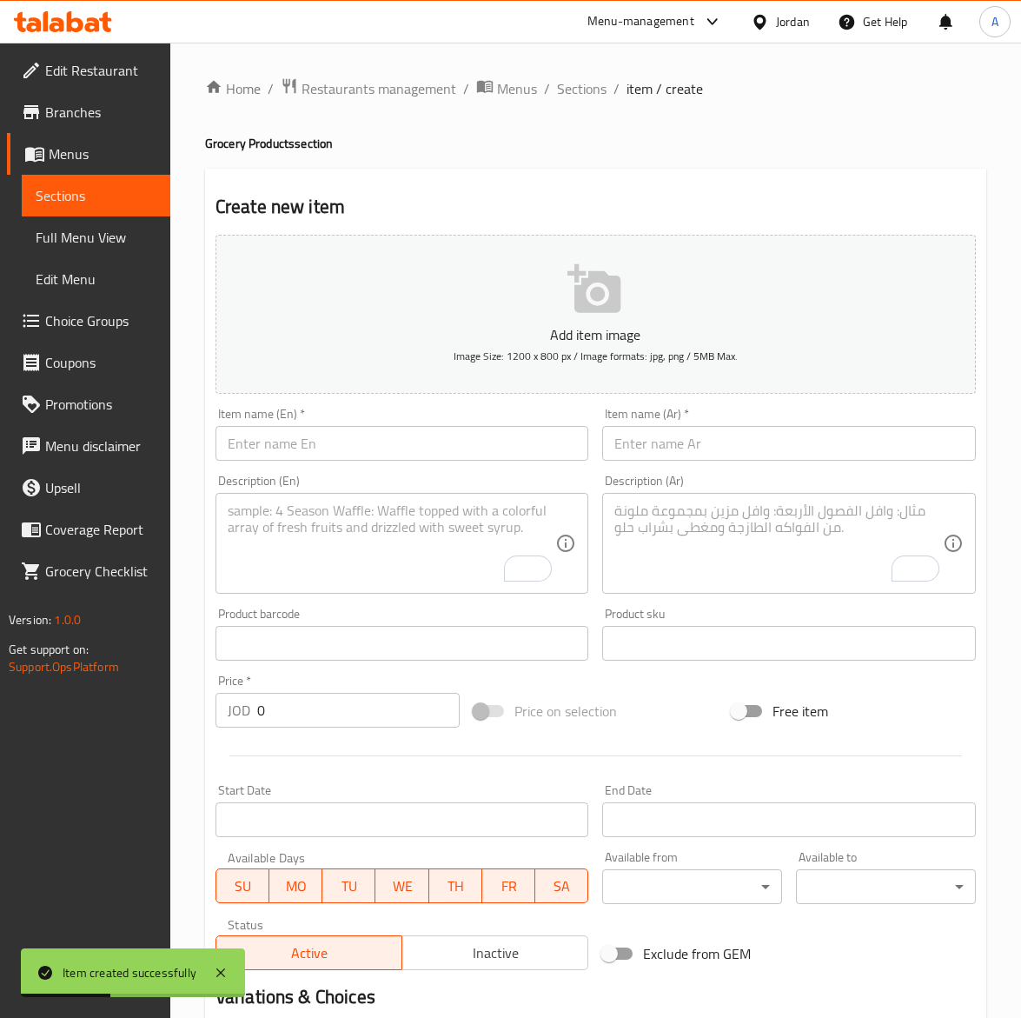
click at [283, 454] on input "text" at bounding box center [403, 443] width 374 height 35
paste input "Al Safwa Corn Oil 4.5 L"
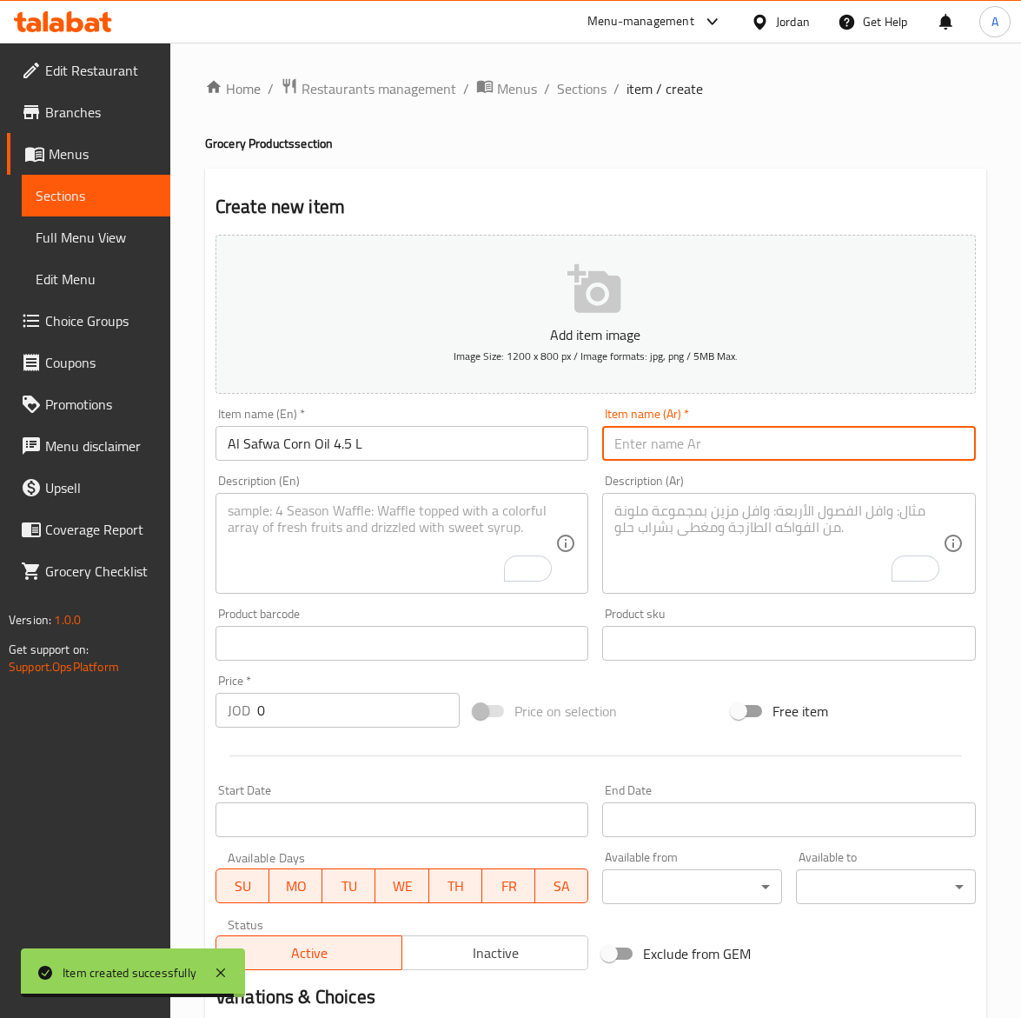
click at [675, 455] on input "text" at bounding box center [789, 443] width 374 height 35
paste input "زيت ذره الصفوه4.5لتر"
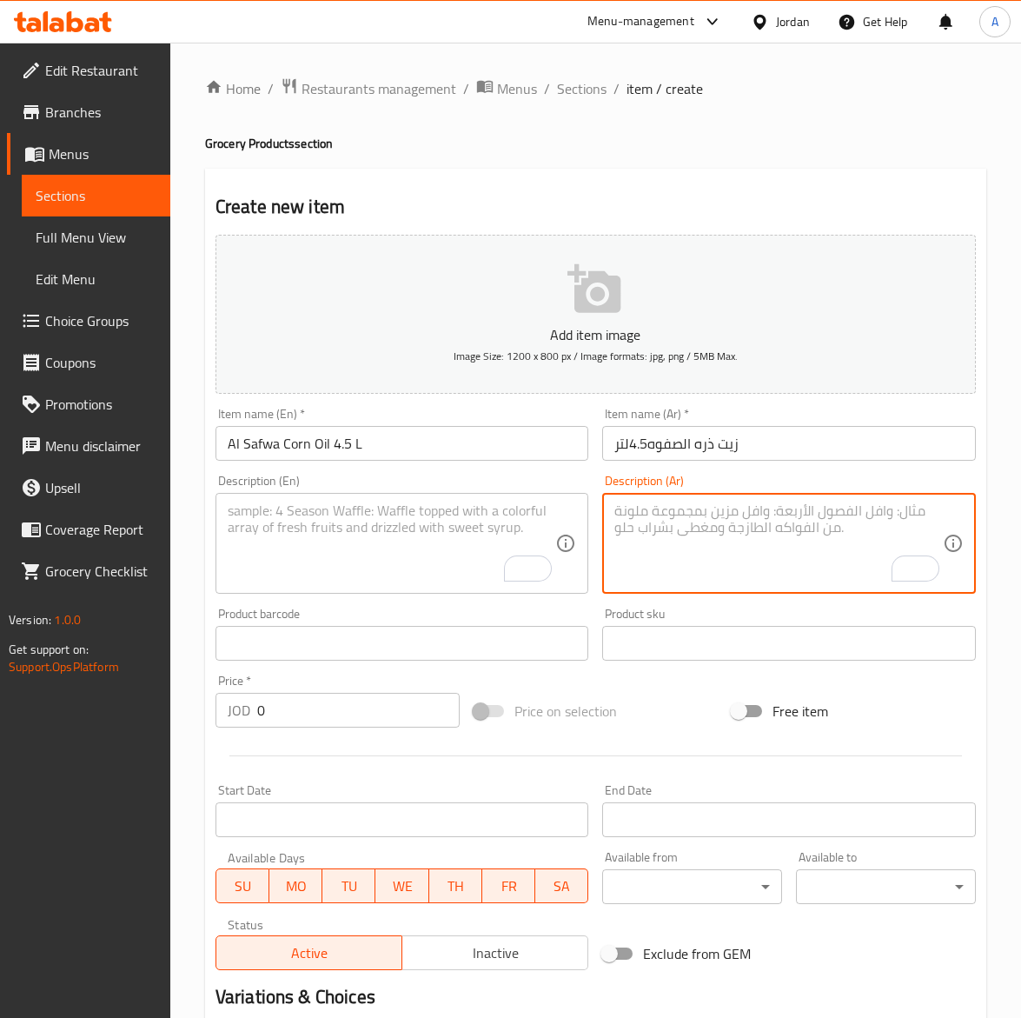
click at [643, 568] on textarea "To enrich screen reader interactions, please activate Accessibility in Grammarl…" at bounding box center [779, 543] width 329 height 83
paste textarea "زيت ذرة الصفوة النقي بطعم خفيف مثالي للقلي والطهي اليومي."
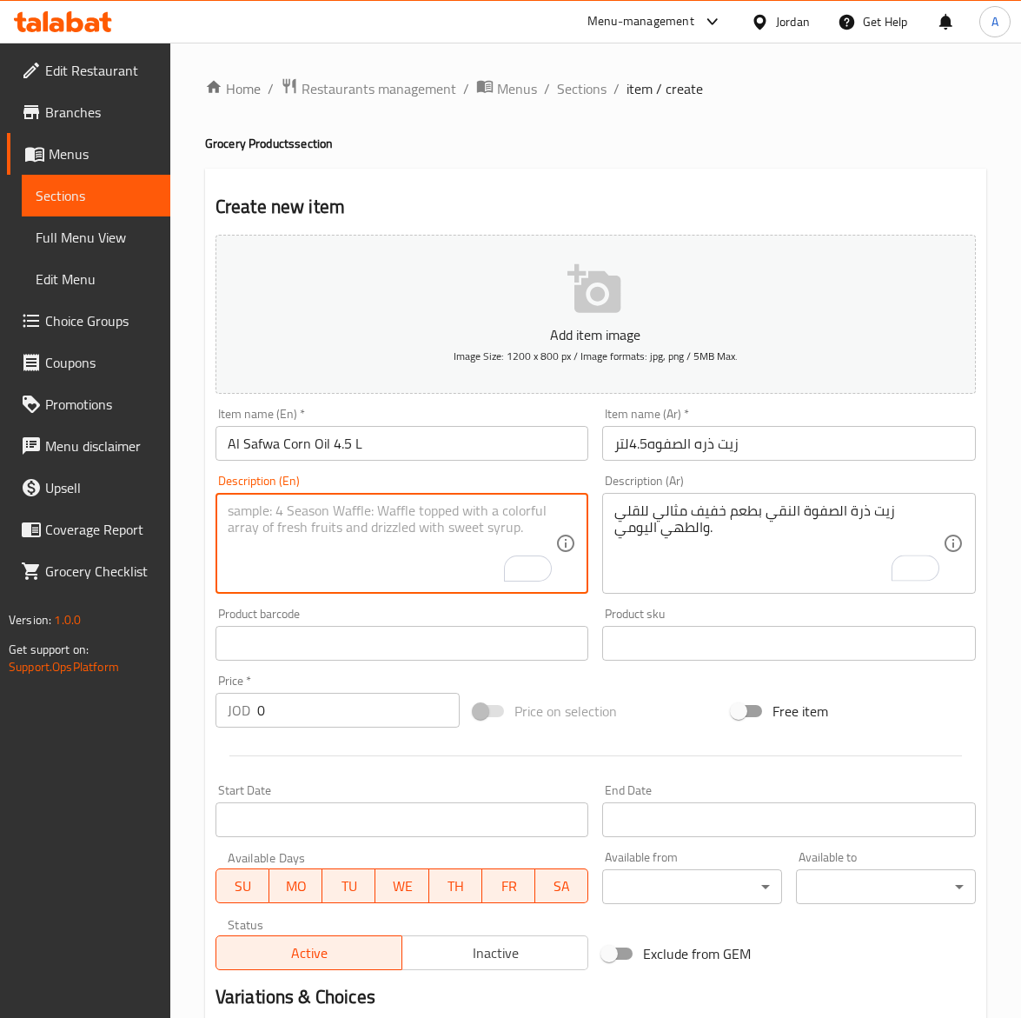
click at [348, 532] on textarea "To enrich screen reader interactions, please activate Accessibility in Grammarl…" at bounding box center [392, 543] width 329 height 83
paste textarea "Safwa Pure Corn Oil, light and healthy for daily cooking and frying."
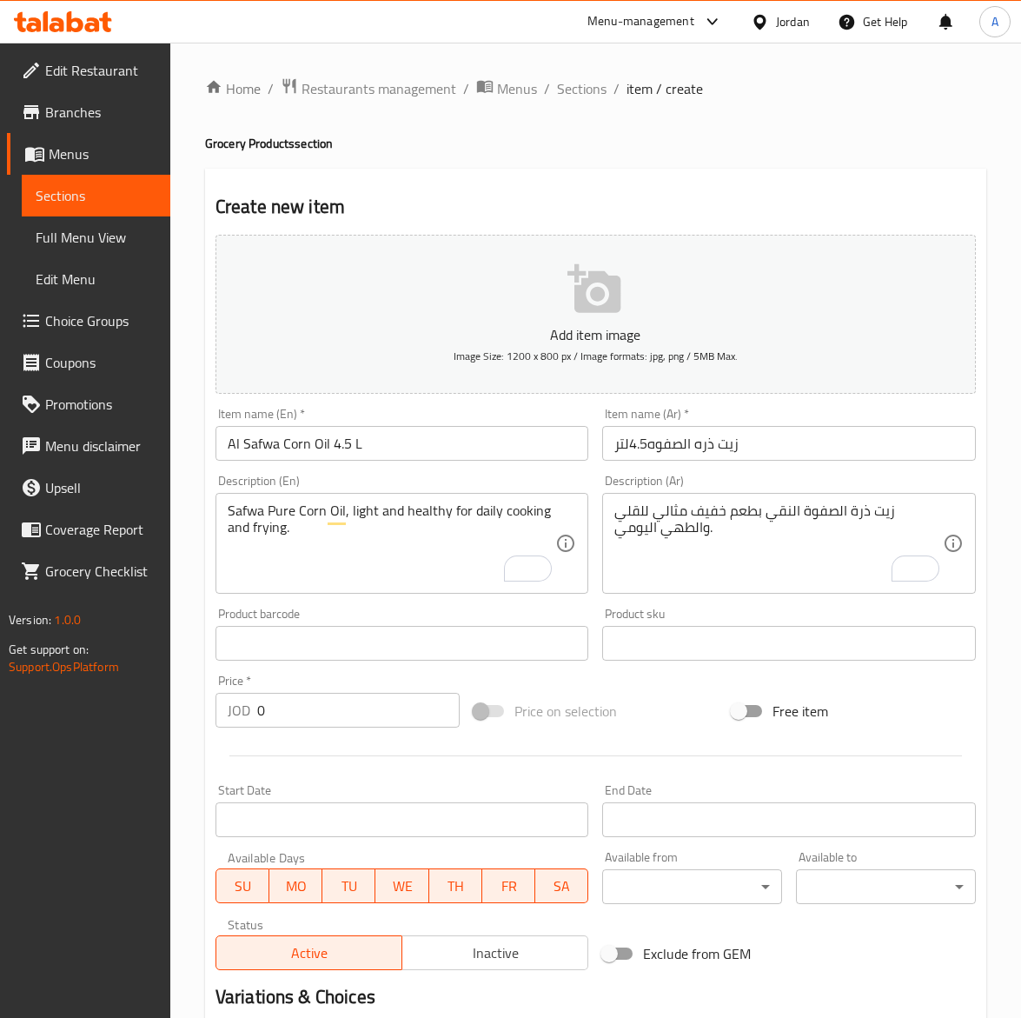
click at [283, 709] on input "0" at bounding box center [358, 710] width 203 height 35
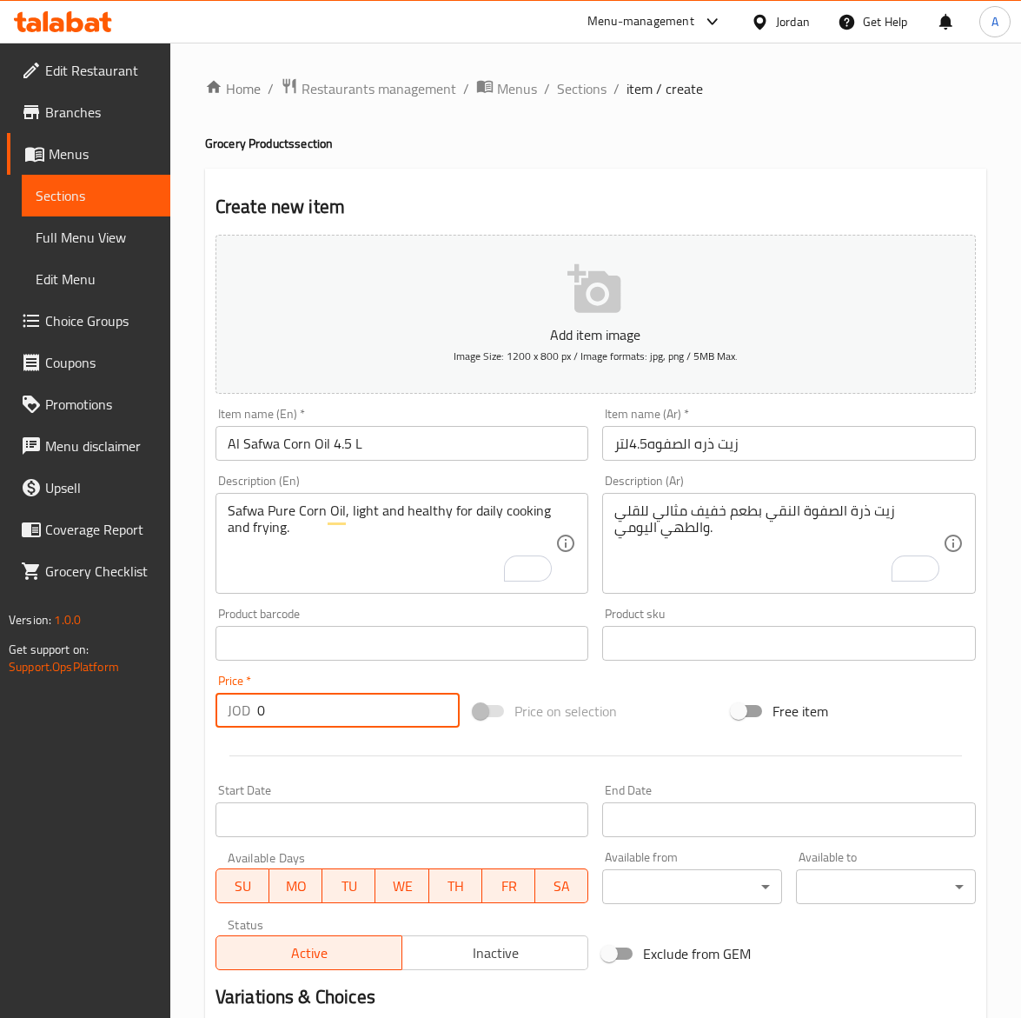
paste input "8.0"
click at [463, 946] on span "Inactive" at bounding box center [495, 953] width 172 height 25
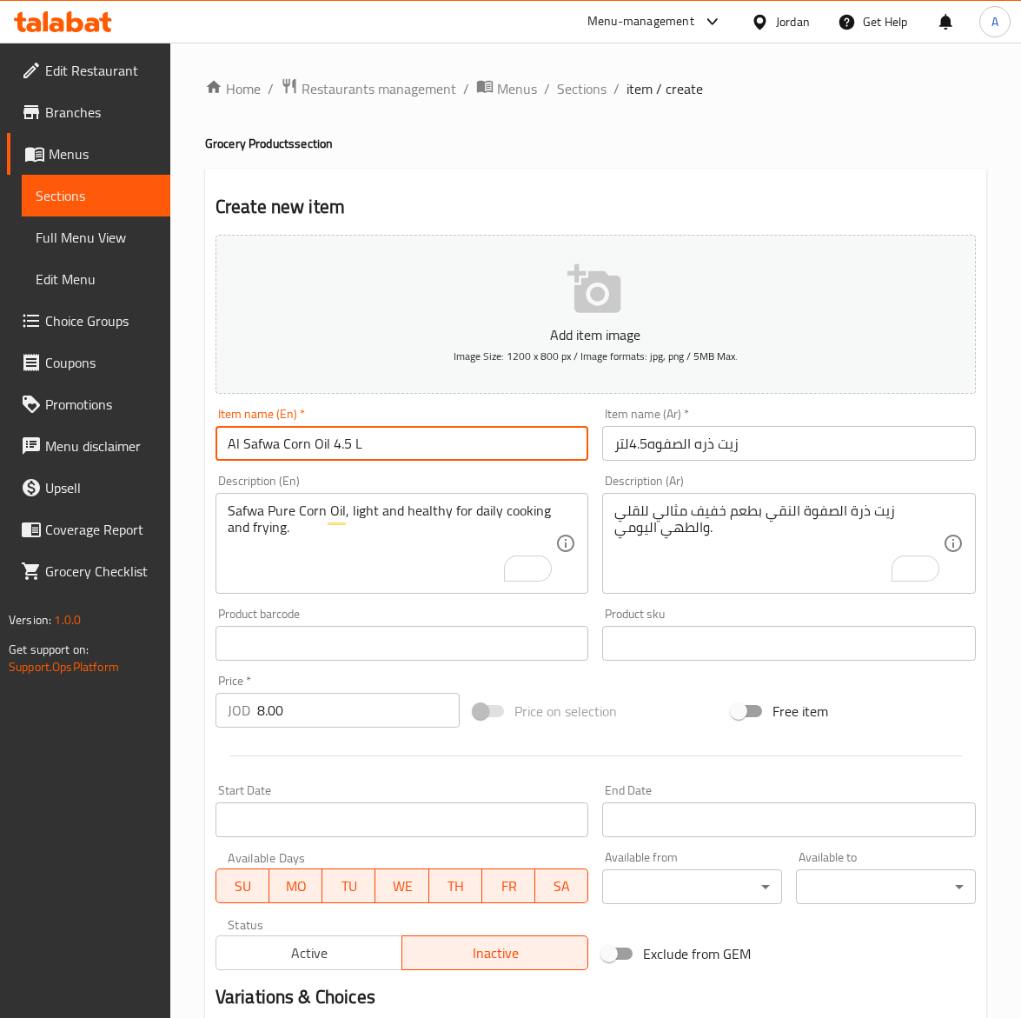
click at [389, 453] on input "Al Safwa Corn Oil 4.5 L" at bounding box center [403, 443] width 374 height 35
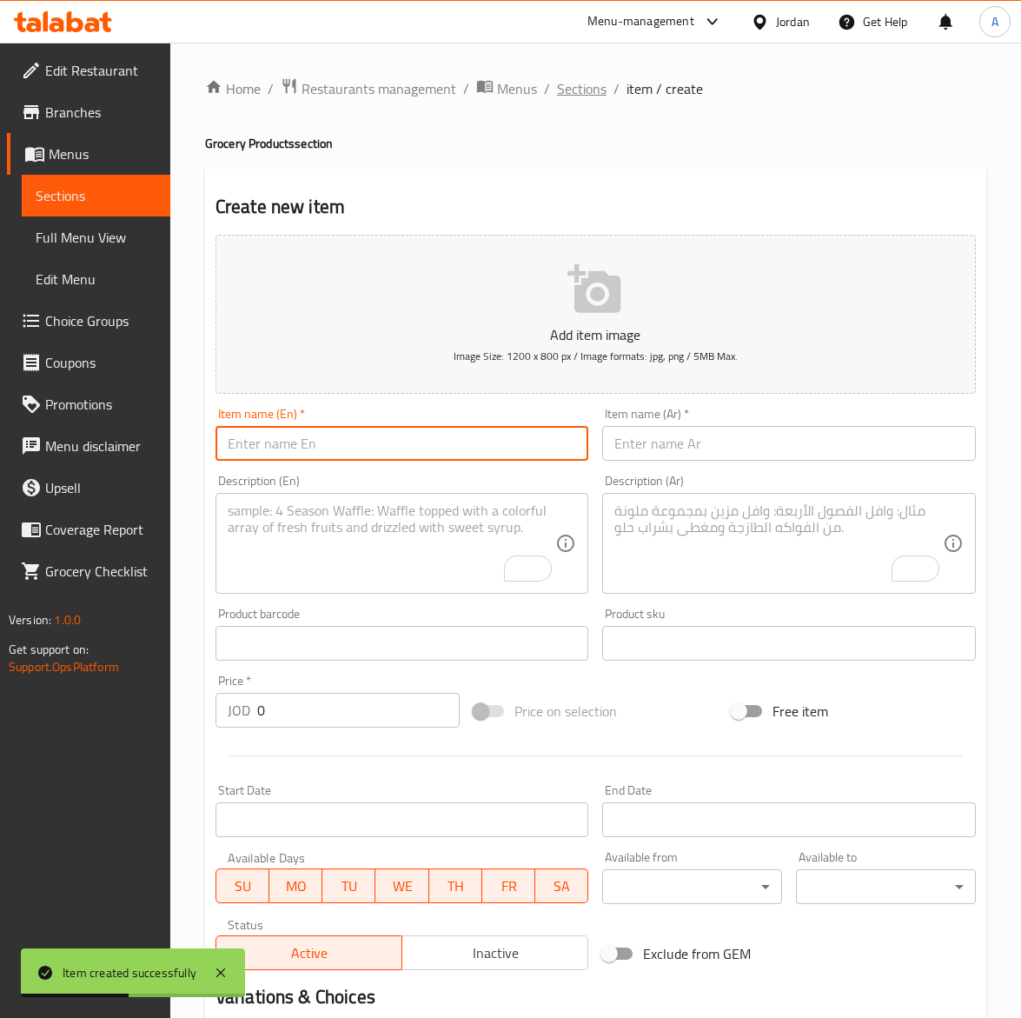
click at [581, 91] on span "Sections" at bounding box center [582, 88] width 50 height 21
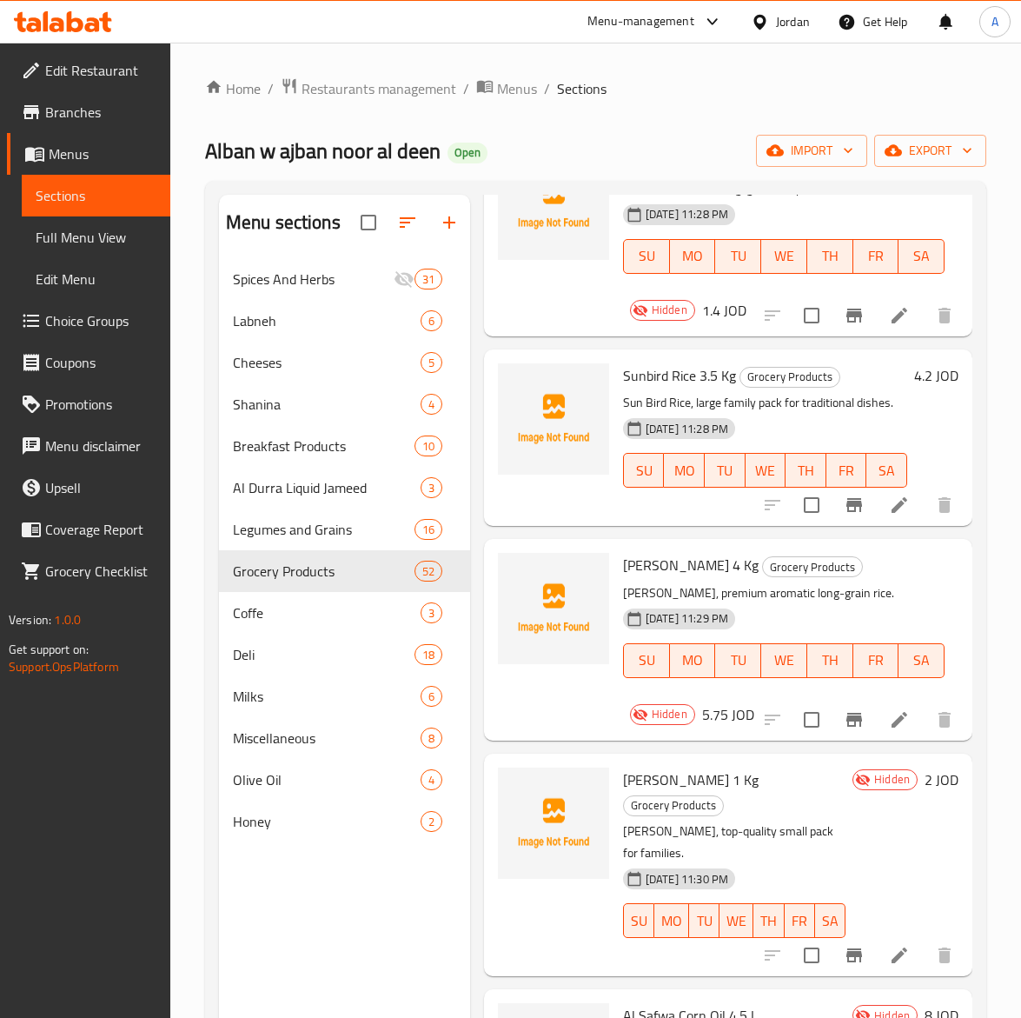
scroll to position [10928, 0]
click at [794, 509] on input "checkbox" at bounding box center [812, 505] width 37 height 37
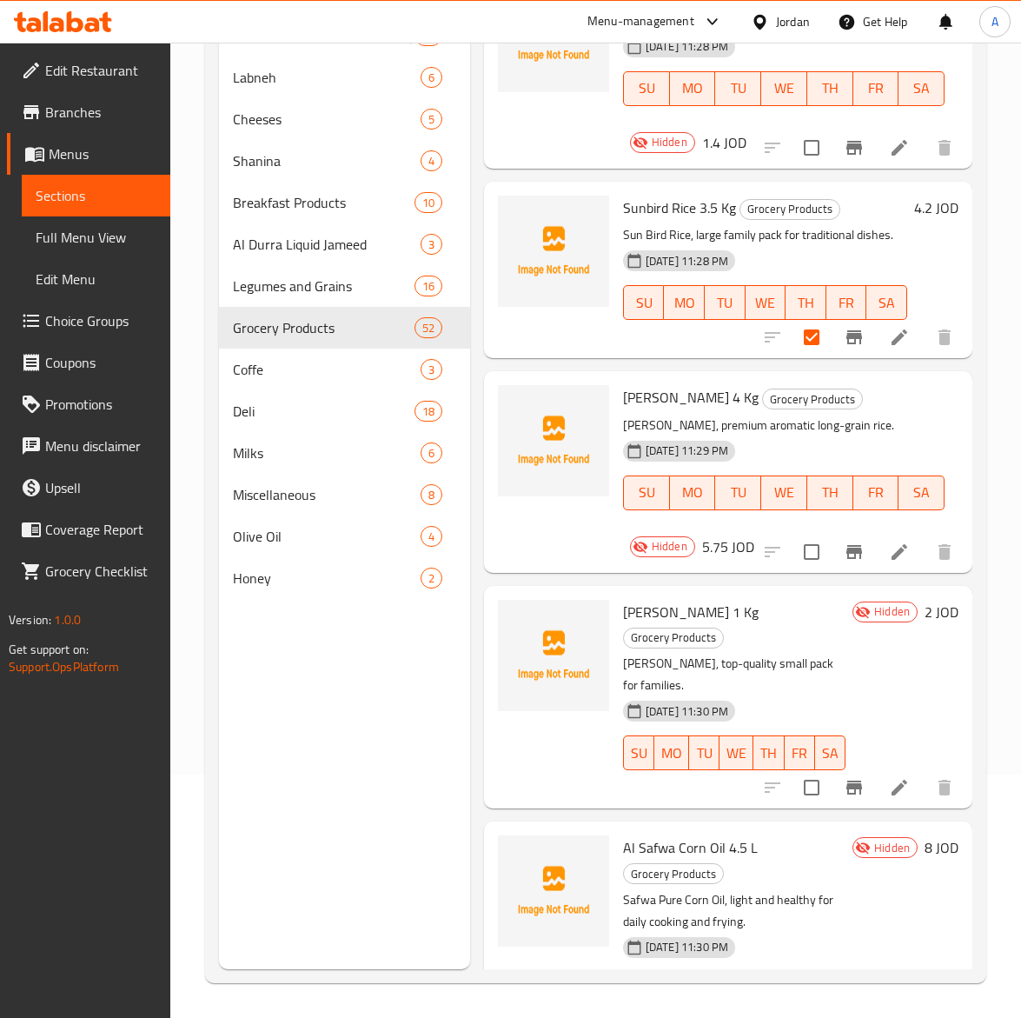
scroll to position [10493, 0]
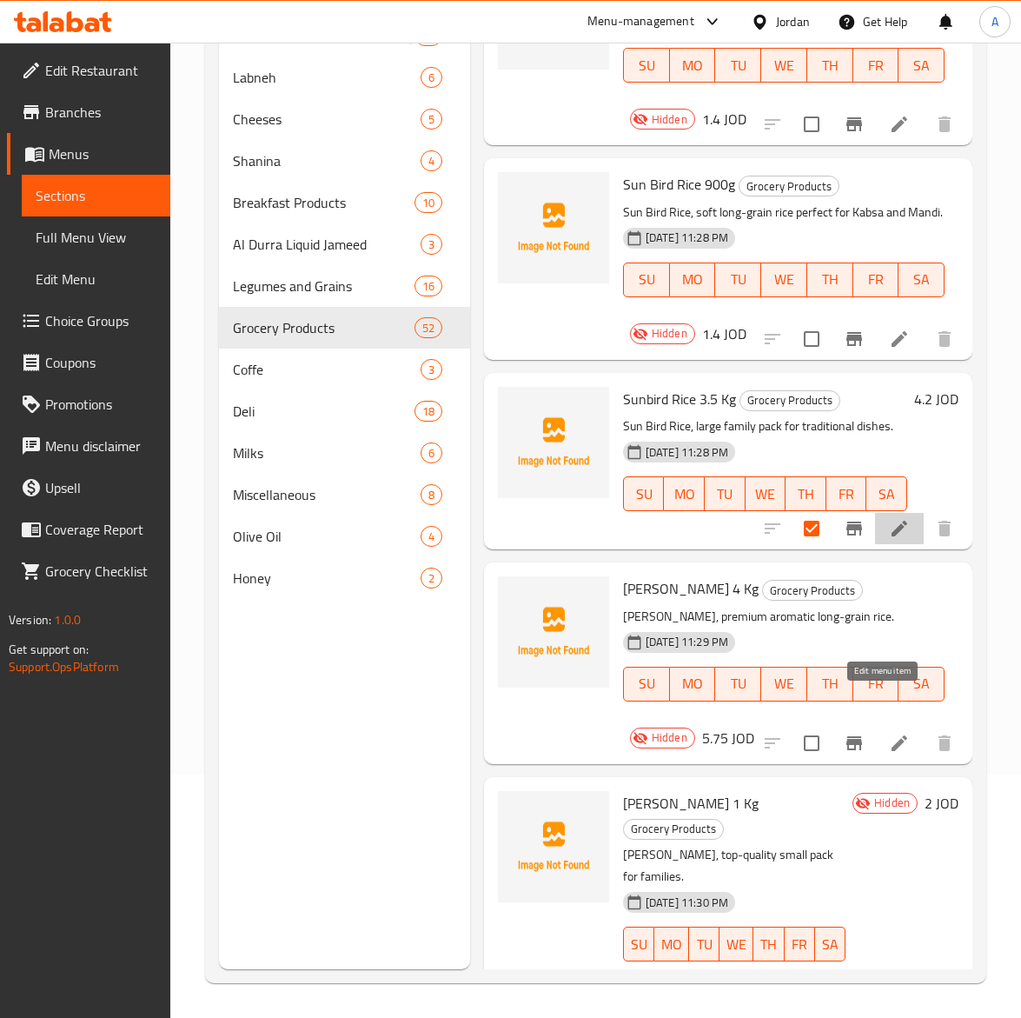
click at [889, 539] on icon at bounding box center [899, 528] width 21 height 21
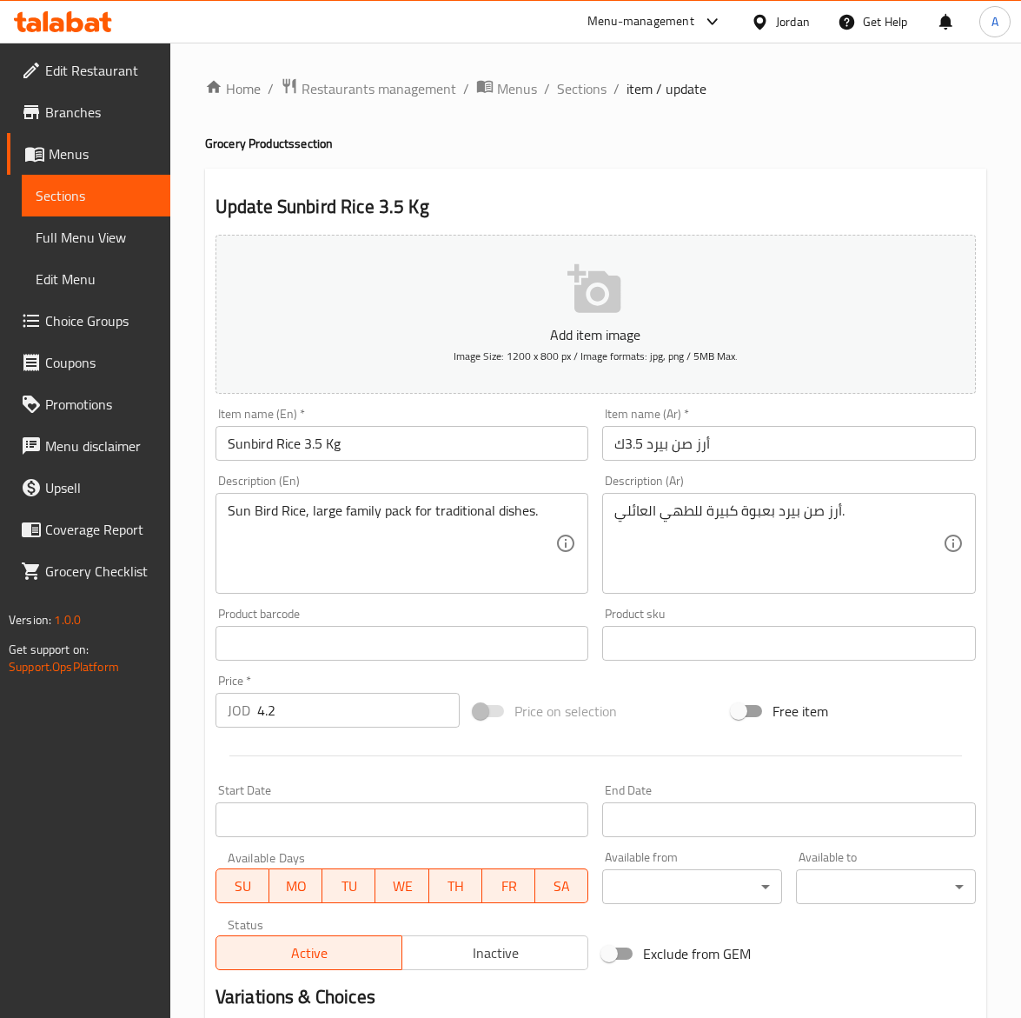
click at [472, 961] on span "Inactive" at bounding box center [495, 953] width 172 height 25
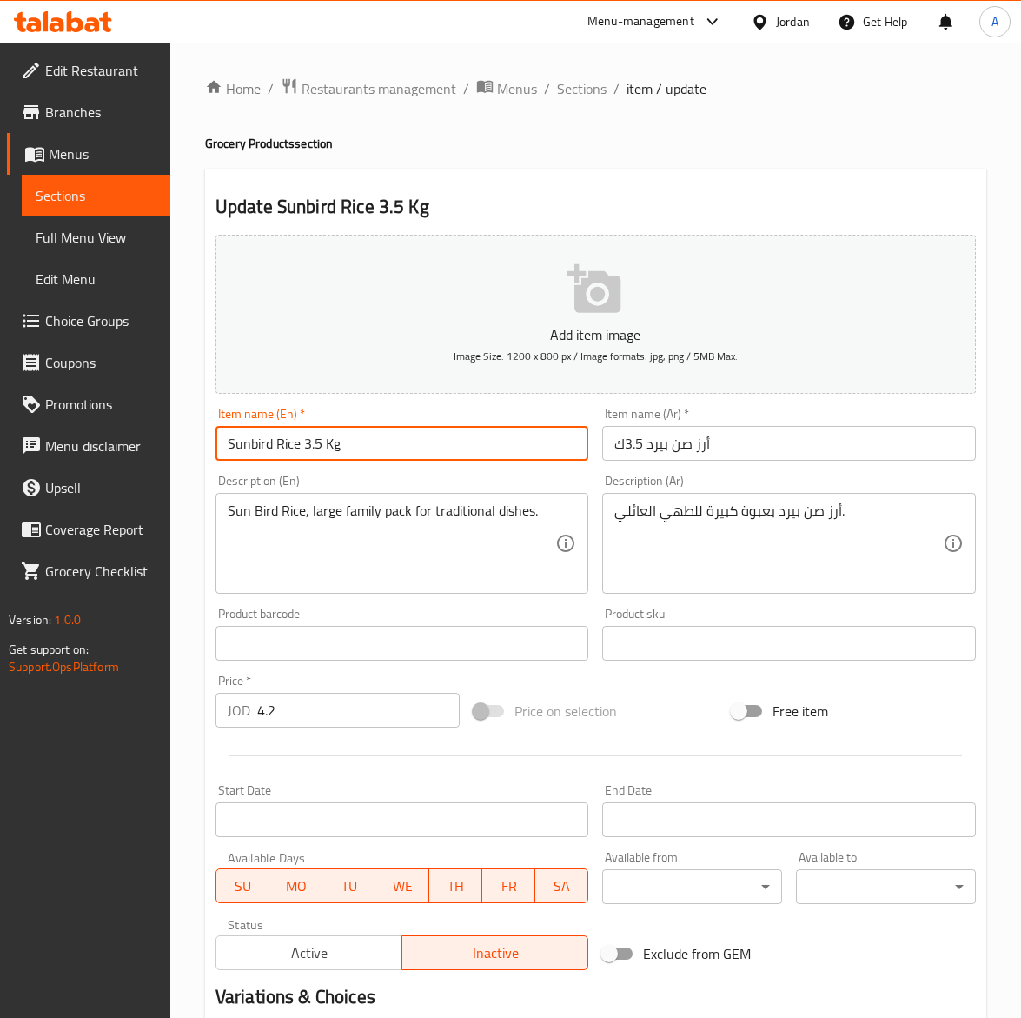
click at [407, 445] on input "Sunbird Rice 3.5 Kg" at bounding box center [403, 443] width 374 height 35
click at [570, 85] on span "Sections" at bounding box center [582, 88] width 50 height 21
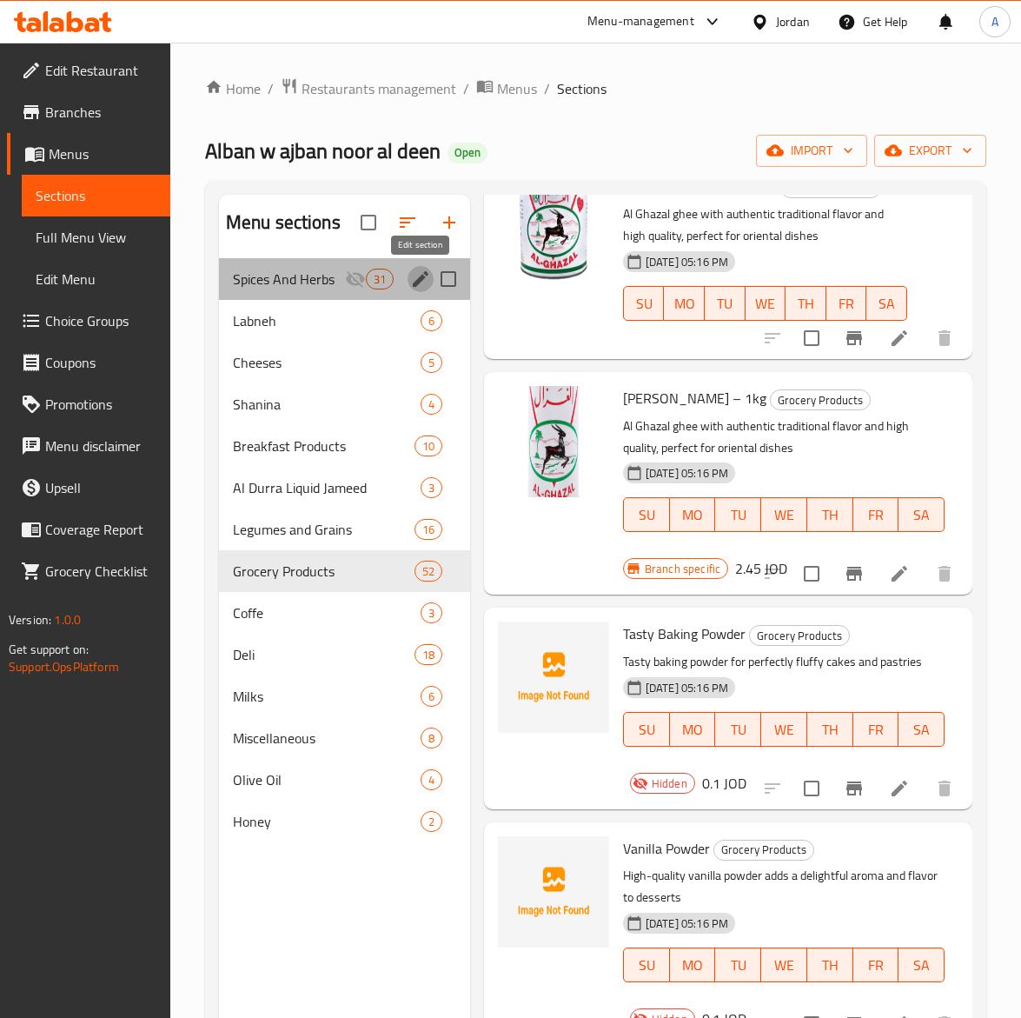
click at [410, 280] on icon "edit" at bounding box center [420, 279] width 21 height 21
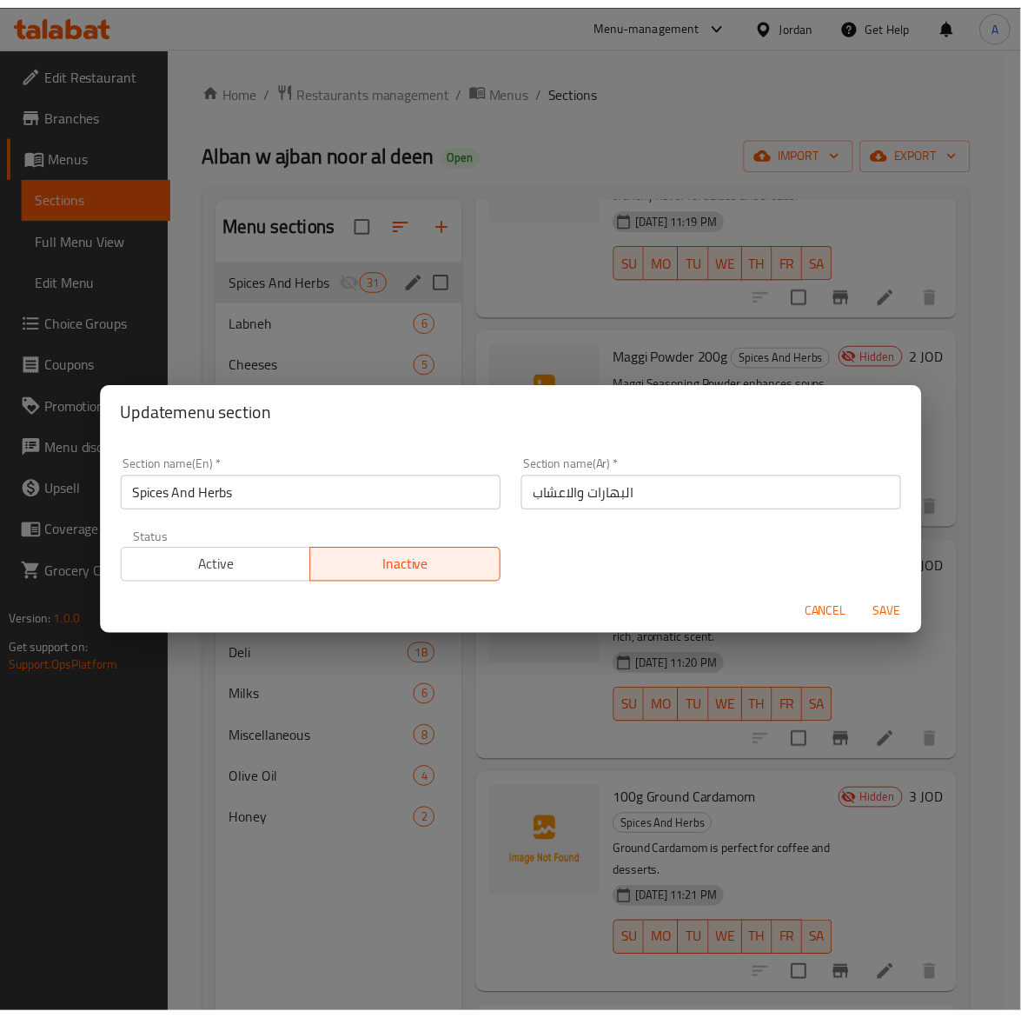
scroll to position [6205, 0]
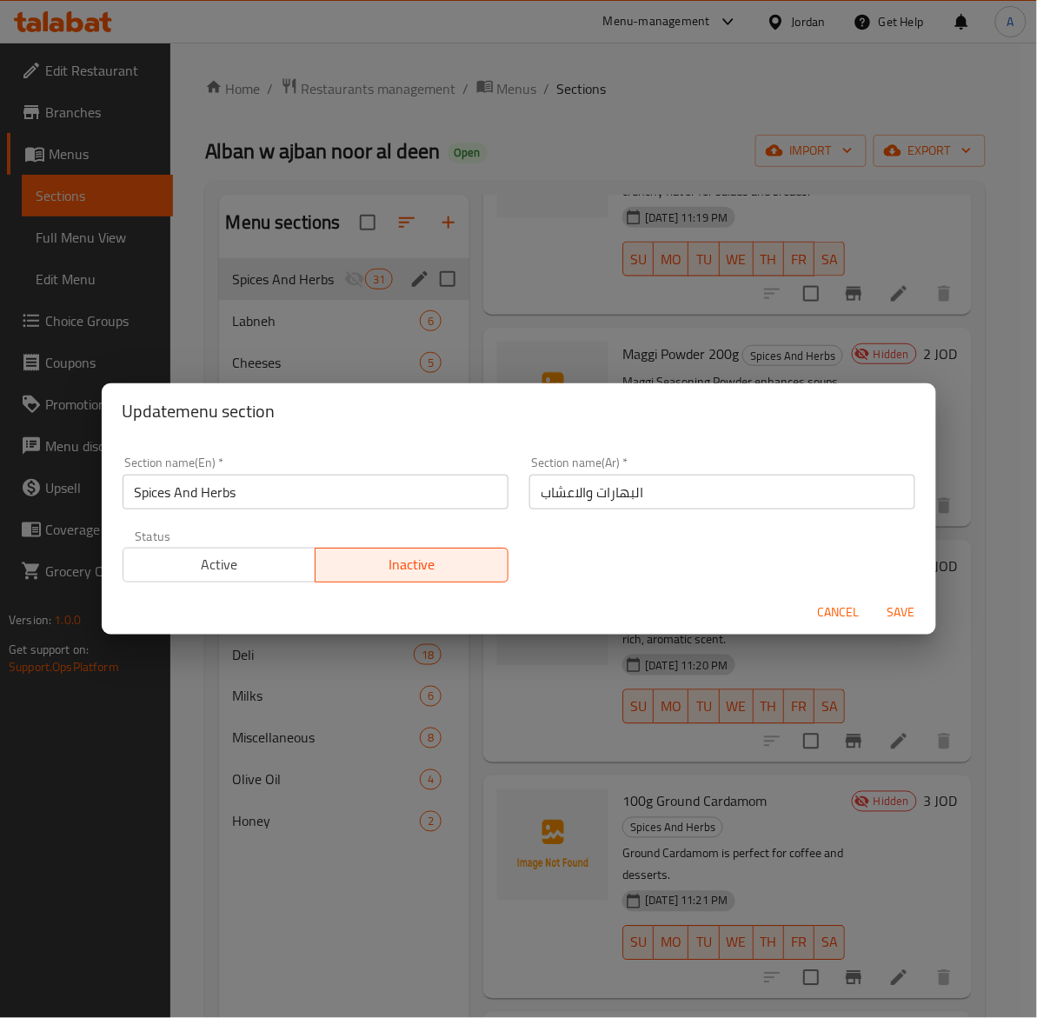
click at [236, 571] on span "Active" at bounding box center [219, 564] width 179 height 25
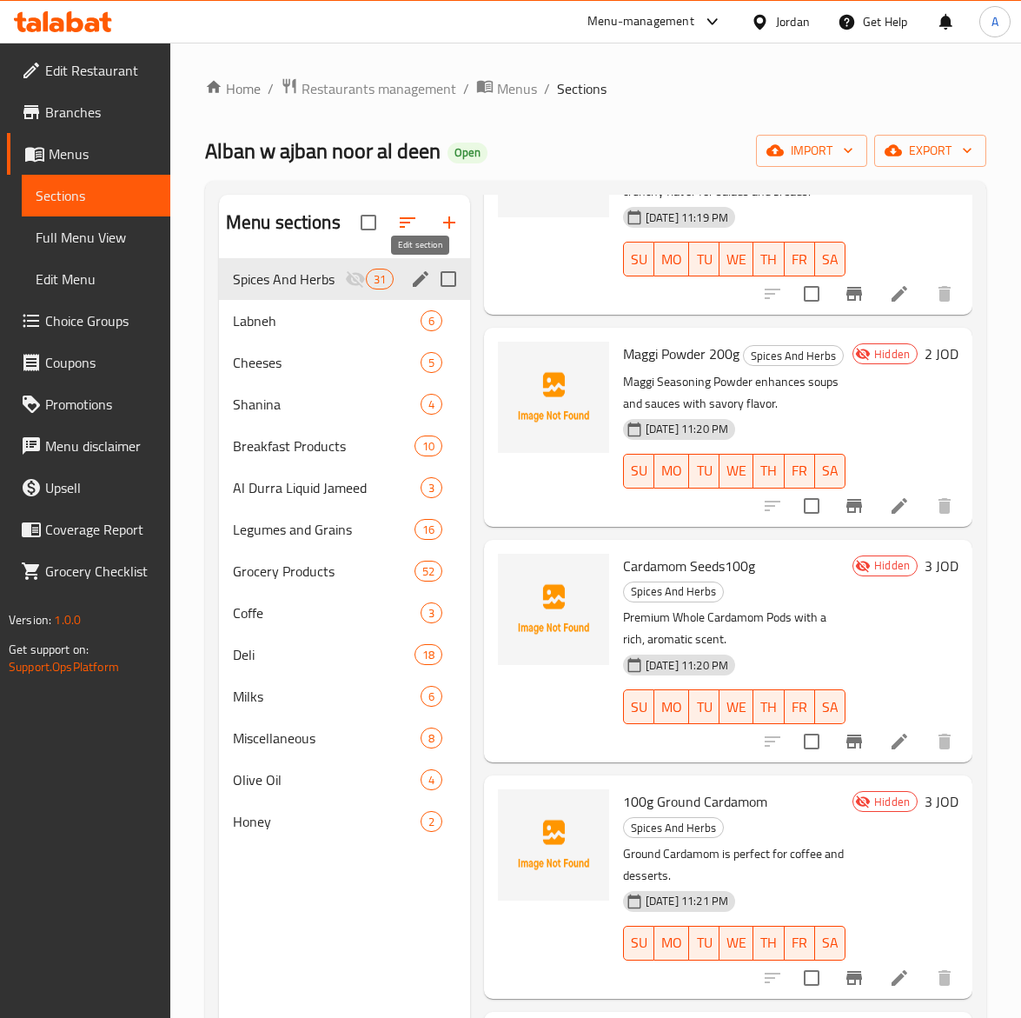
click at [420, 283] on icon "edit" at bounding box center [421, 279] width 16 height 16
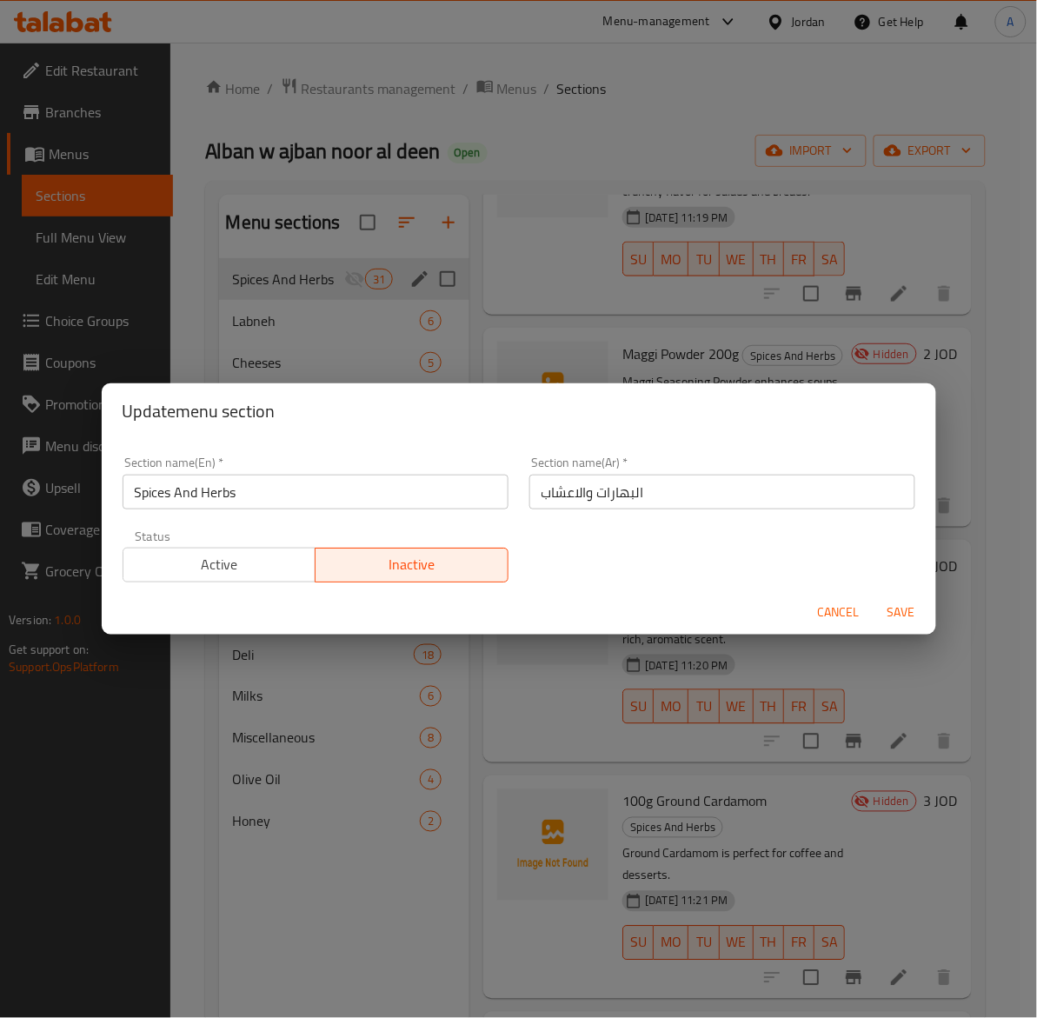
click at [228, 557] on span "Active" at bounding box center [219, 564] width 179 height 25
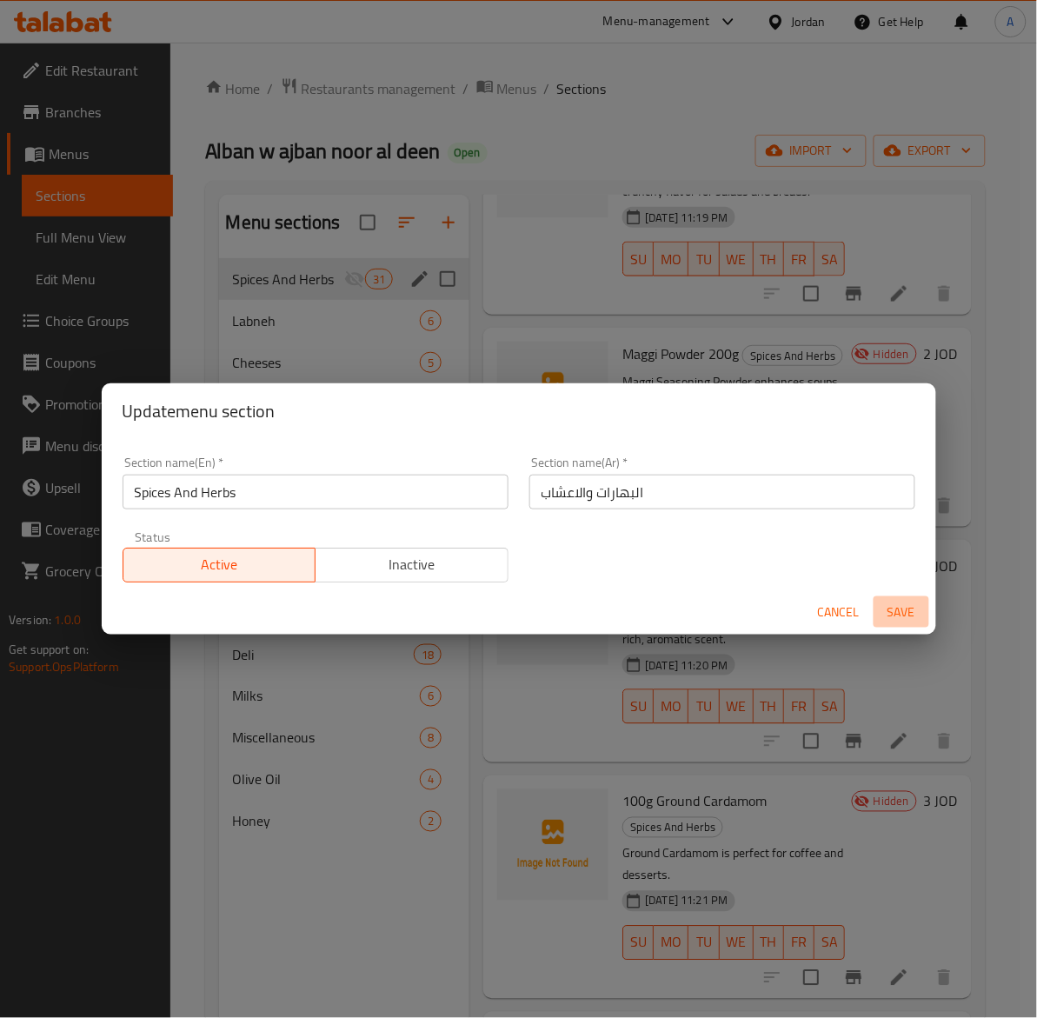
click at [892, 609] on span "Save" at bounding box center [902, 613] width 42 height 22
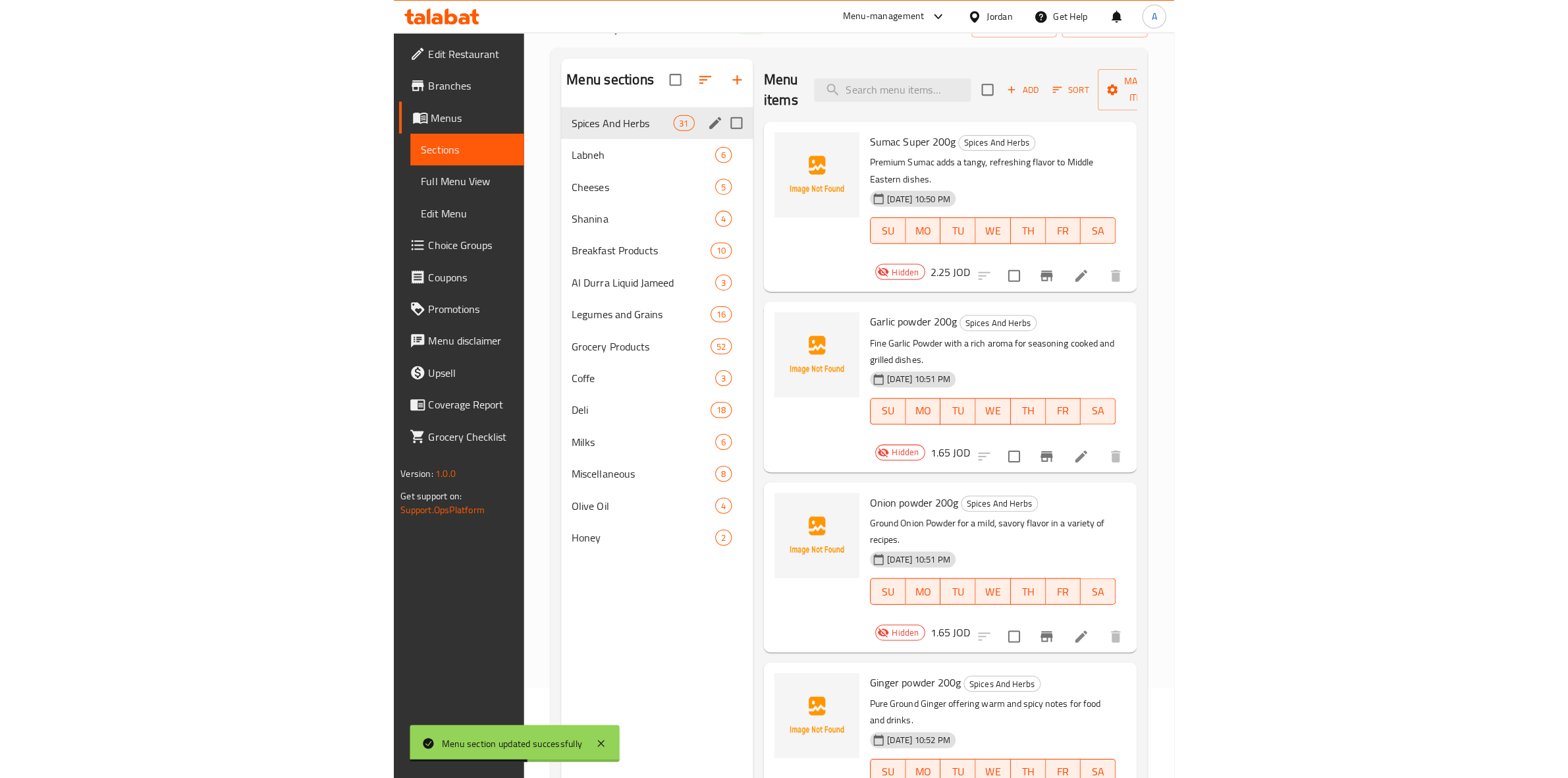
scroll to position [0, 0]
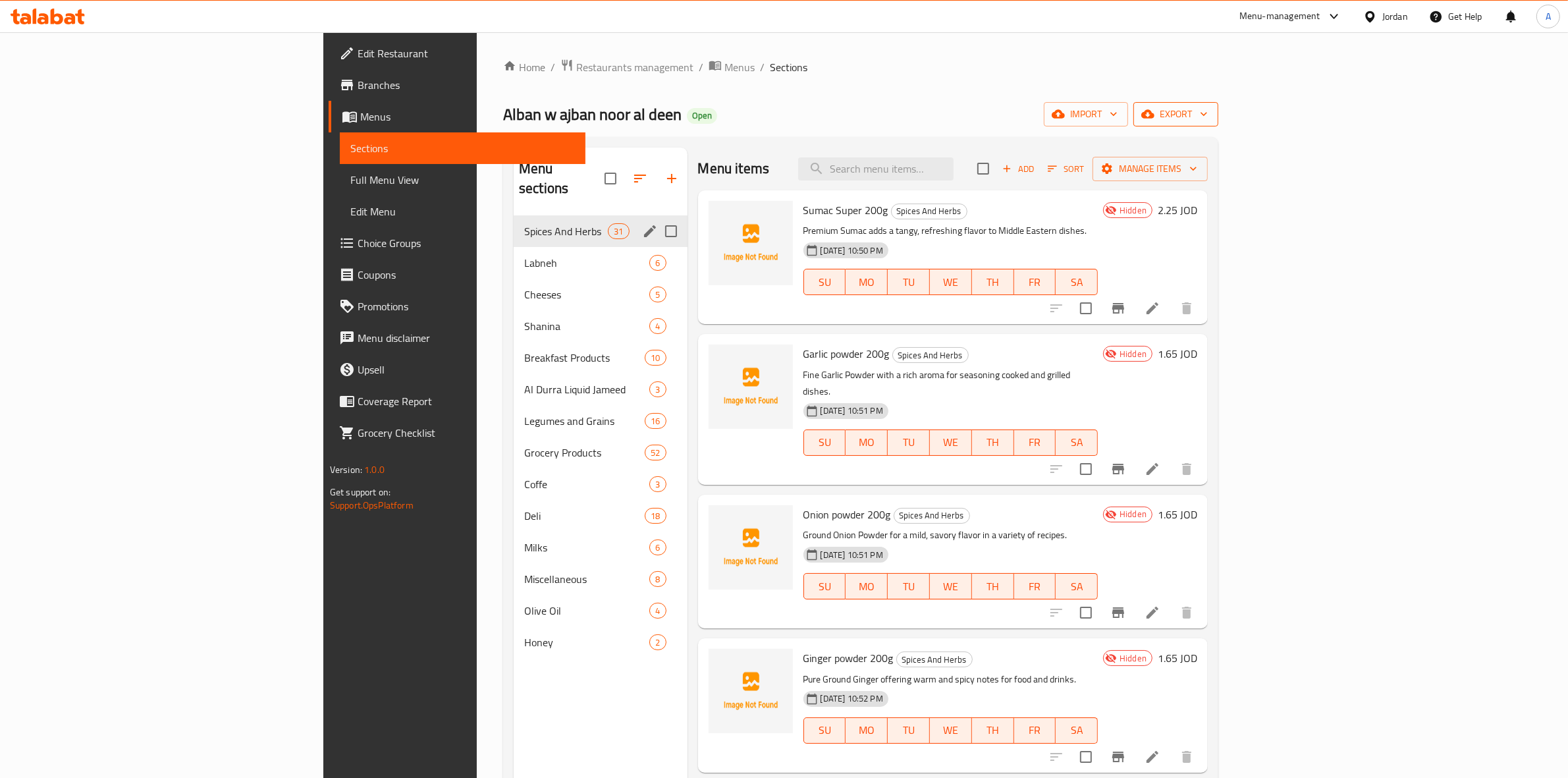
click at [773, 117] on span "export" at bounding box center [1176, 114] width 64 height 17
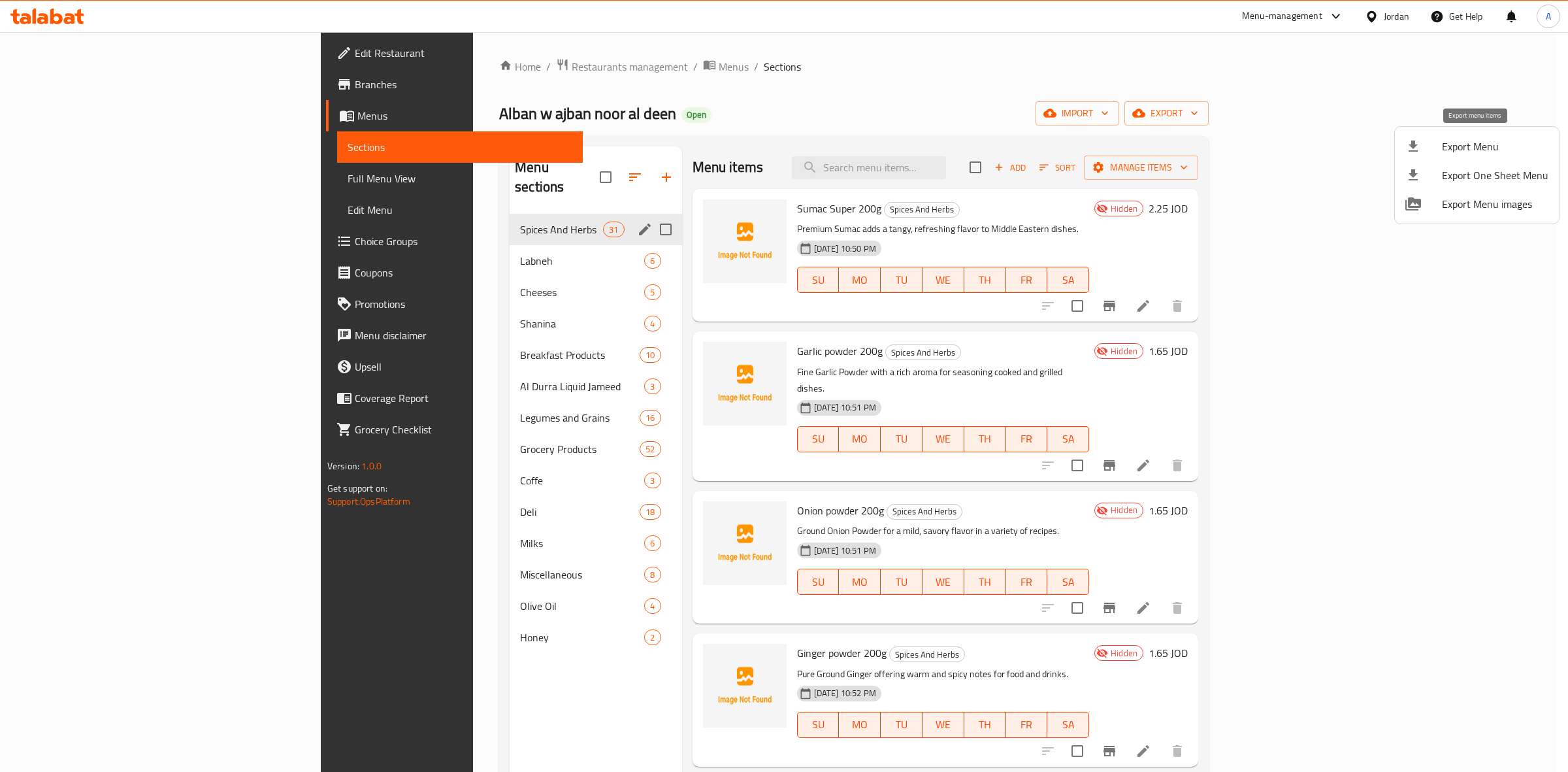
click at [767, 144] on div at bounding box center [1424, 146] width 37 height 16
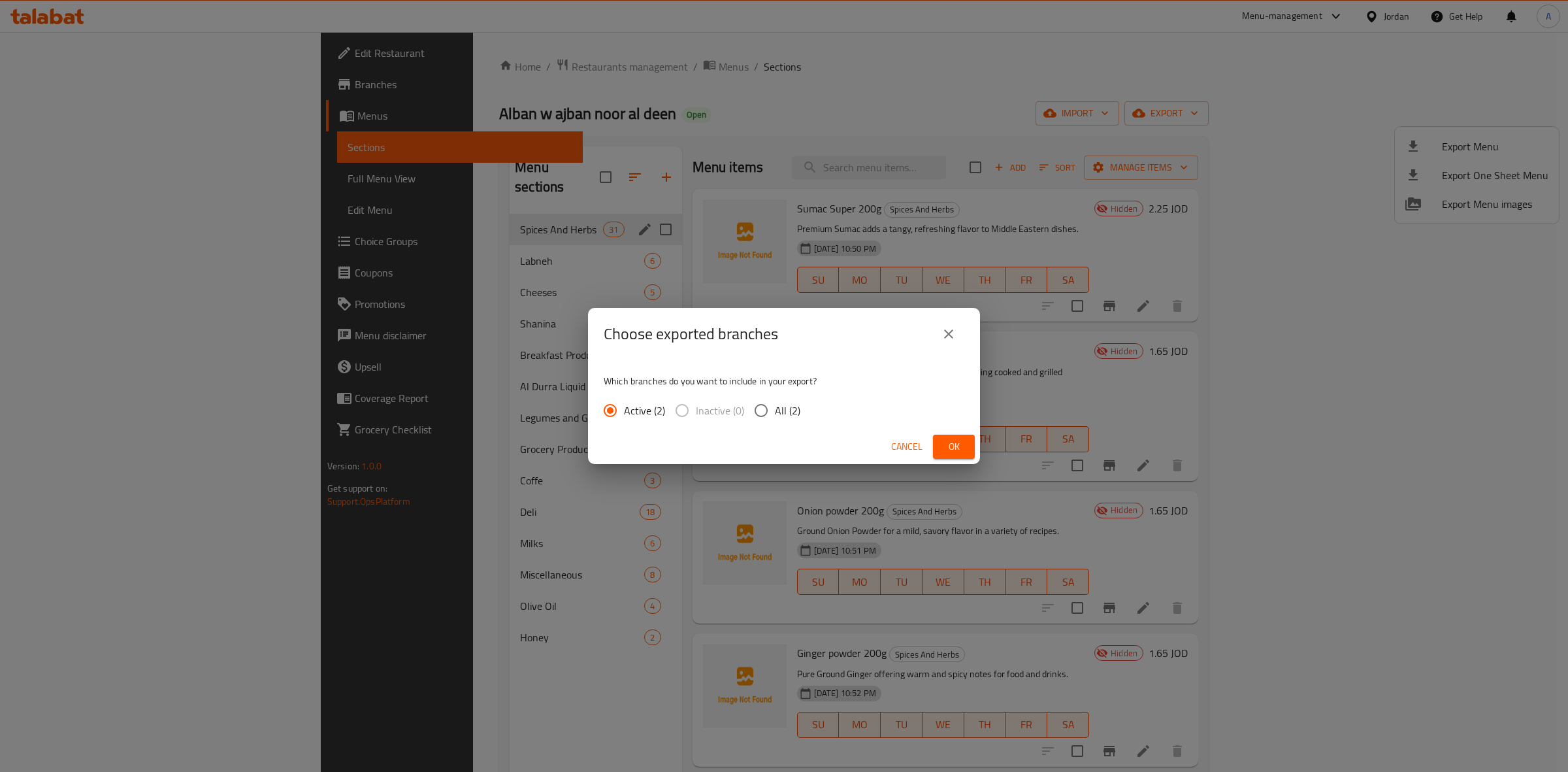
click at [767, 407] on input "All (2)" at bounding box center [761, 410] width 28 height 28
click at [767, 441] on button "Ok" at bounding box center [954, 447] width 42 height 24
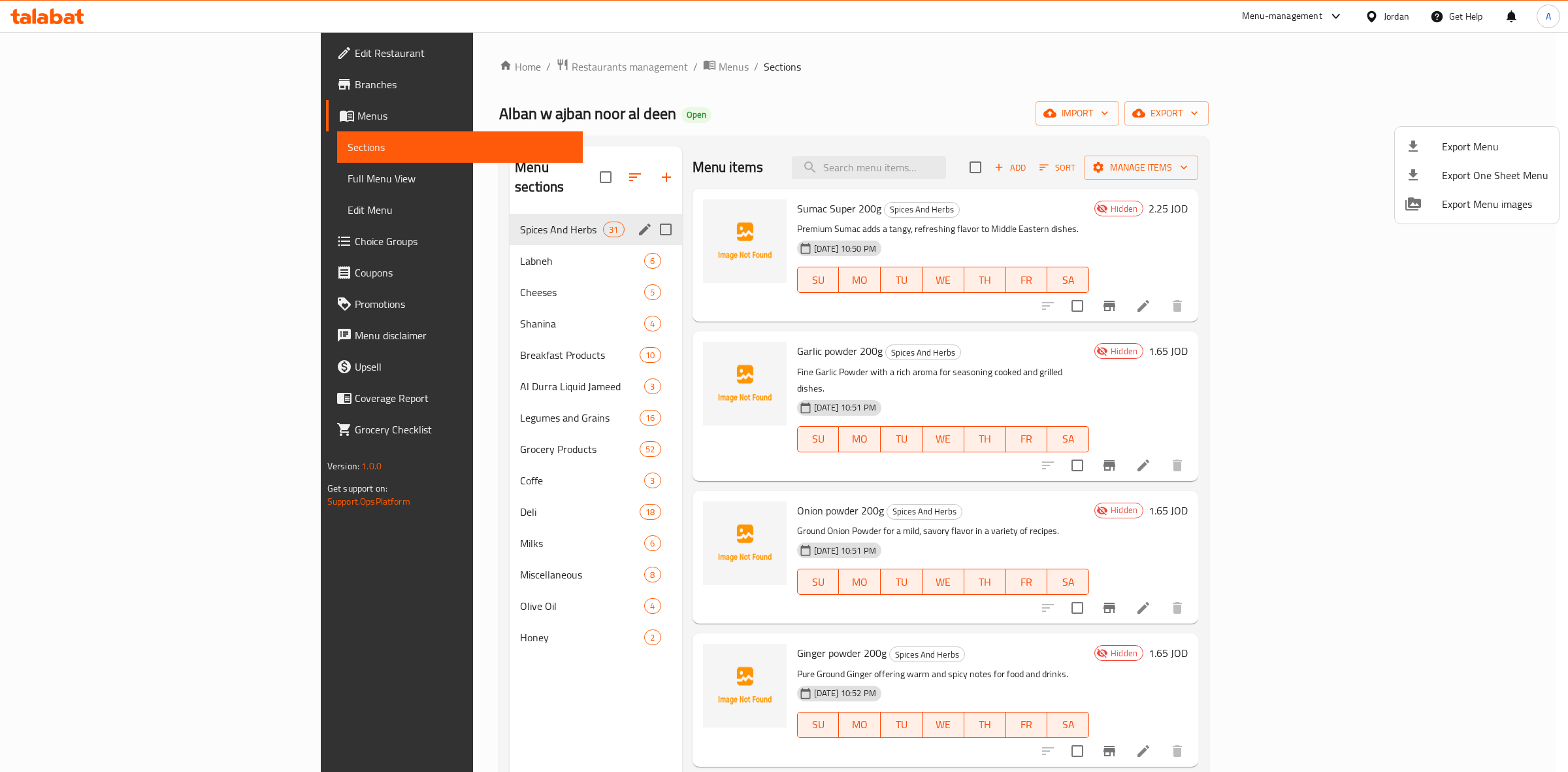
click at [767, 106] on div at bounding box center [784, 386] width 1568 height 772
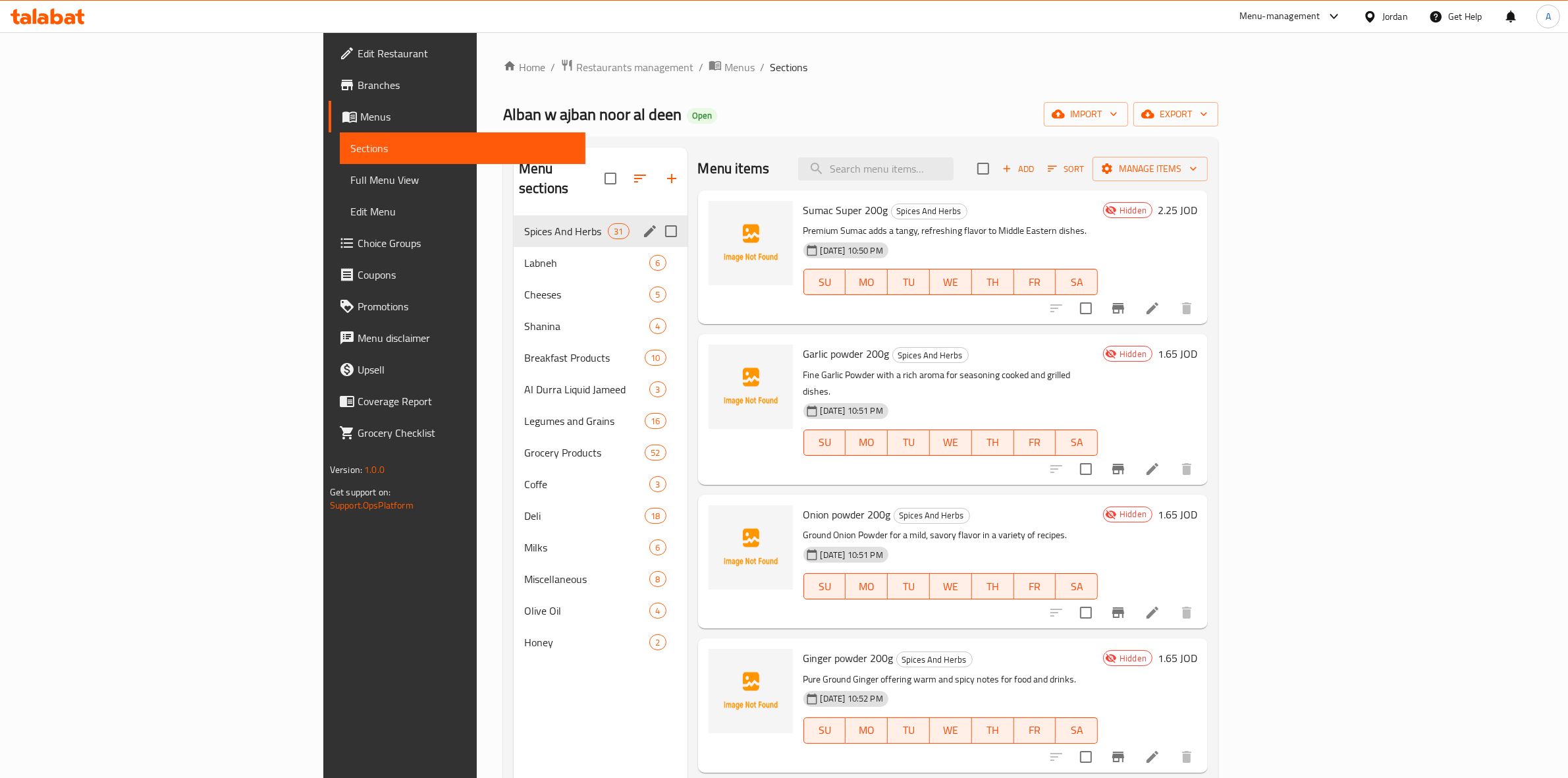
click at [773, 17] on div "Jordan" at bounding box center [1395, 16] width 26 height 14
click at [773, 340] on div "[GEOGRAPHIC_DATA]" at bounding box center [1265, 345] width 87 height 14
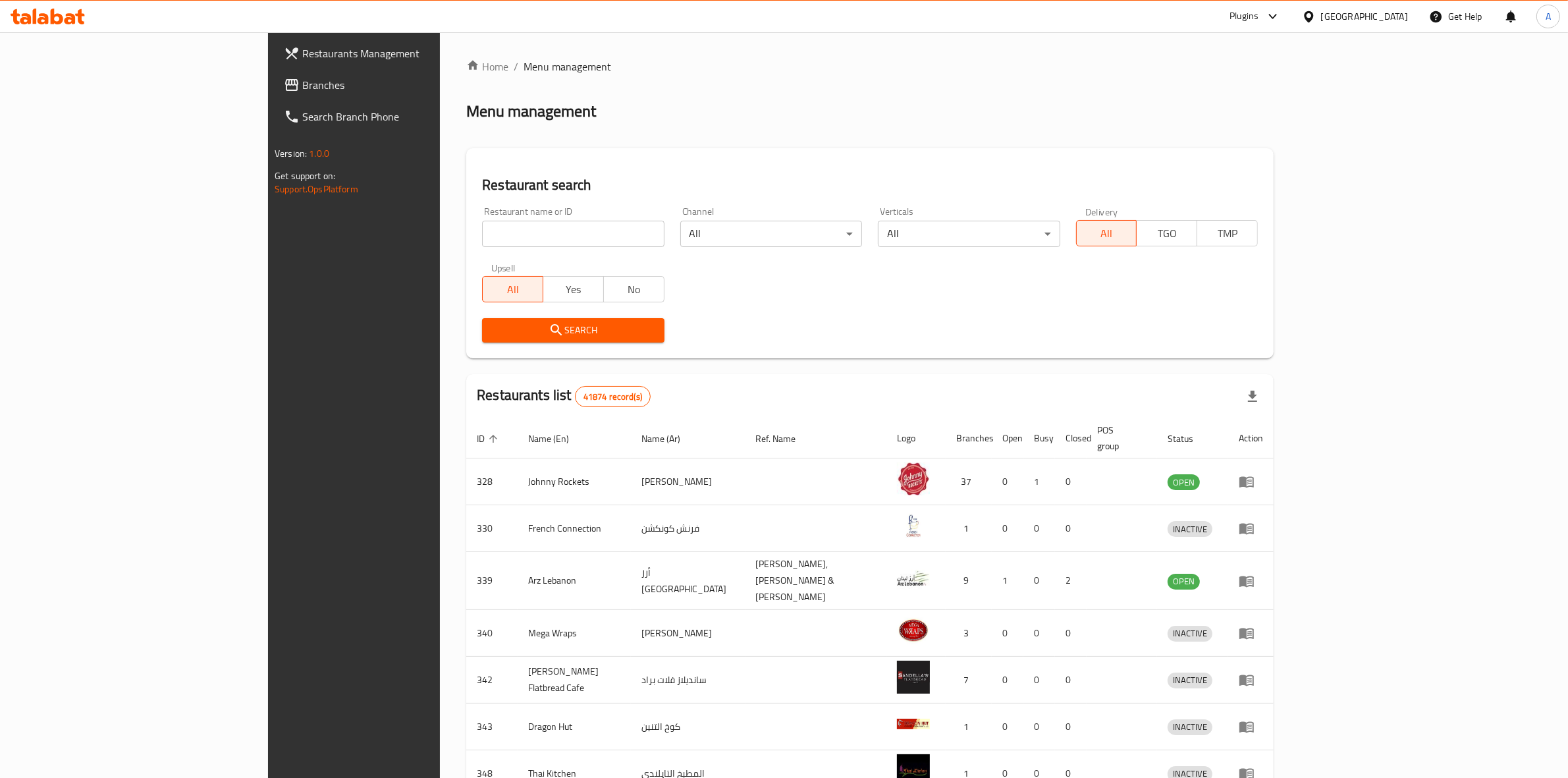
click at [302, 88] on span "Branches" at bounding box center [411, 85] width 217 height 16
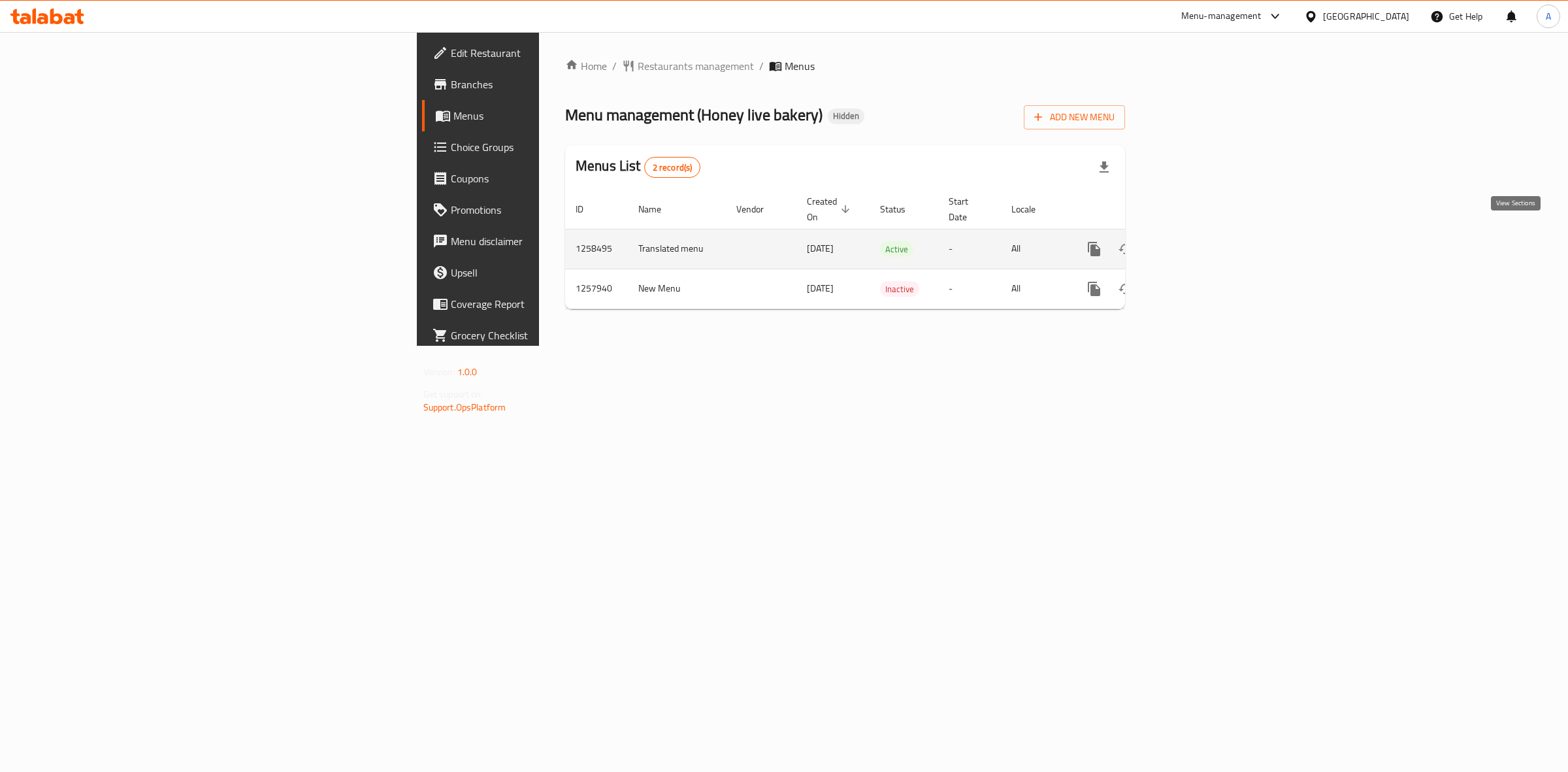
click at [1197, 241] on icon "enhanced table" at bounding box center [1188, 249] width 16 height 16
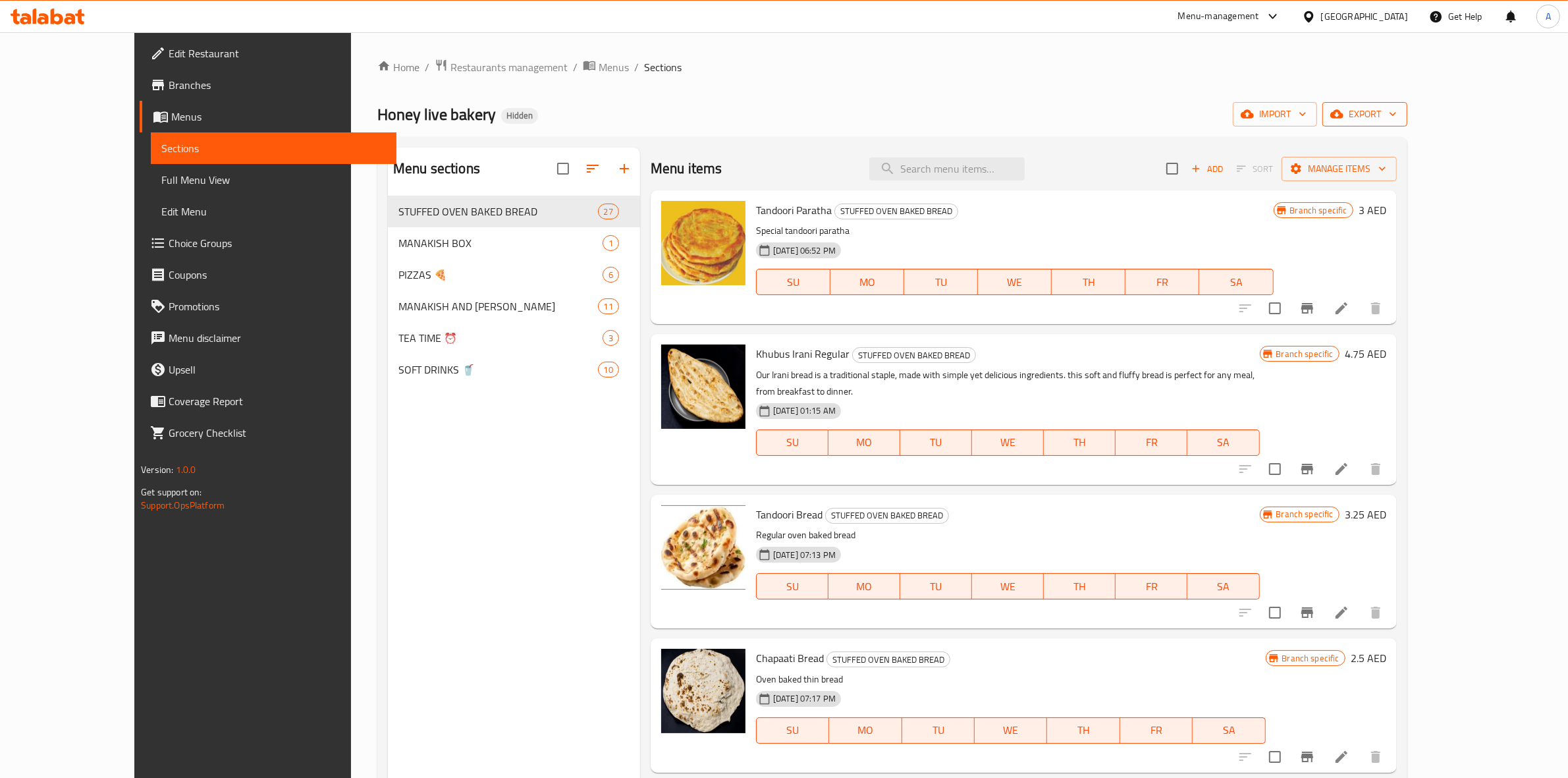
click at [1397, 111] on span "export" at bounding box center [1365, 114] width 64 height 17
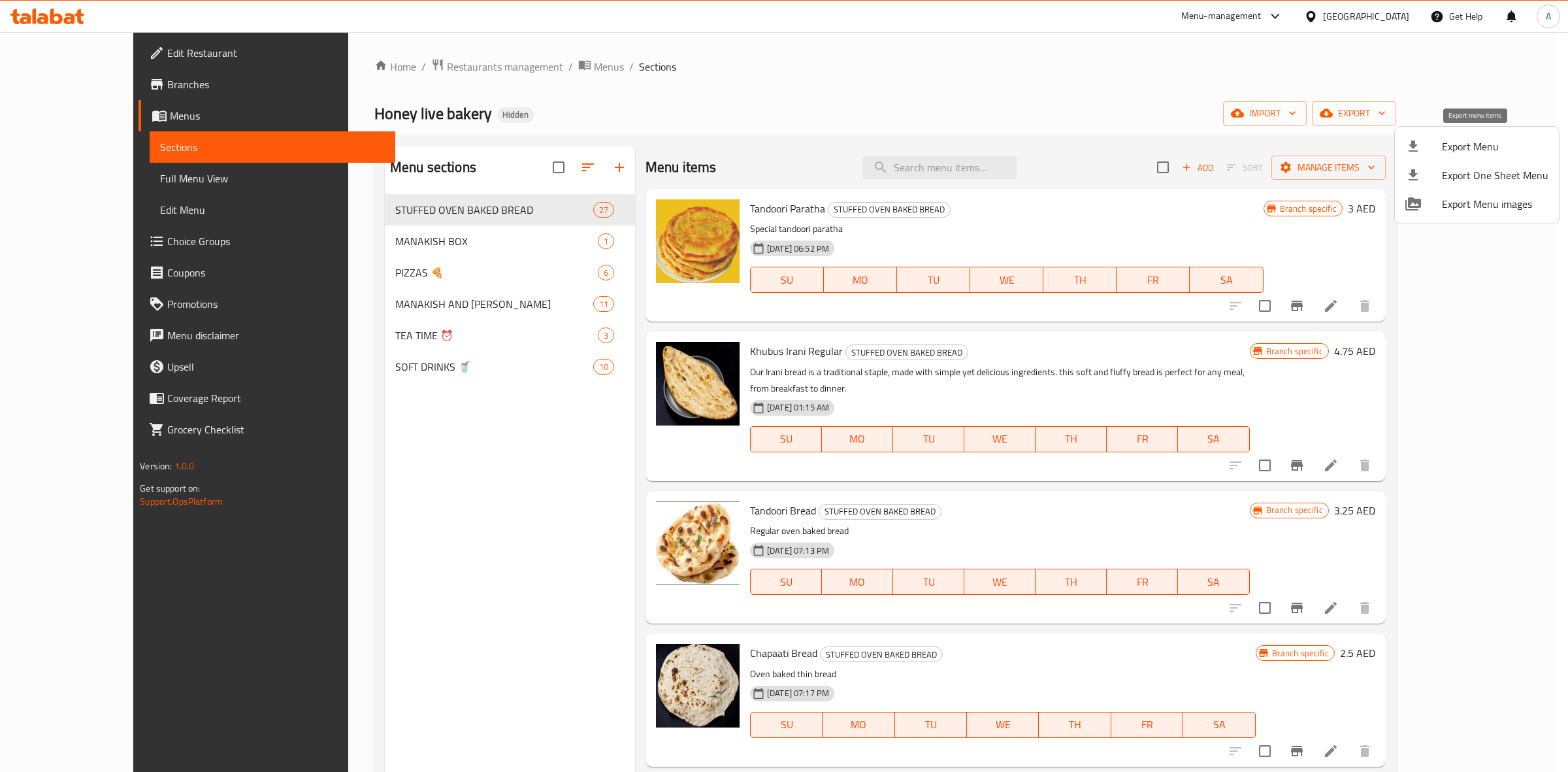
click at [1456, 139] on span "Export Menu" at bounding box center [1496, 146] width 107 height 16
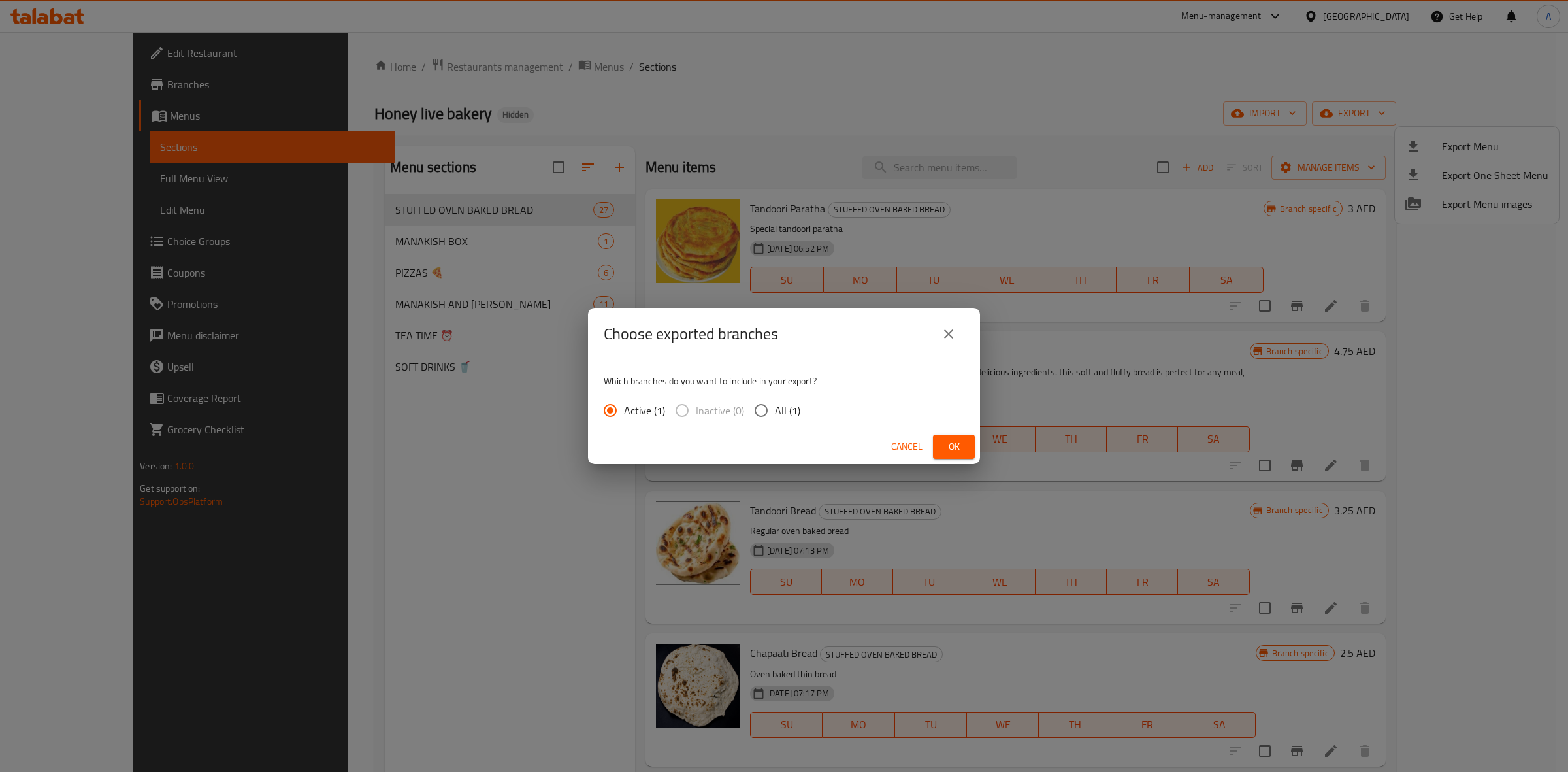
click at [763, 408] on input "All (1)" at bounding box center [761, 410] width 28 height 28
radio input "true"
click at [955, 446] on span "Ok" at bounding box center [954, 447] width 21 height 17
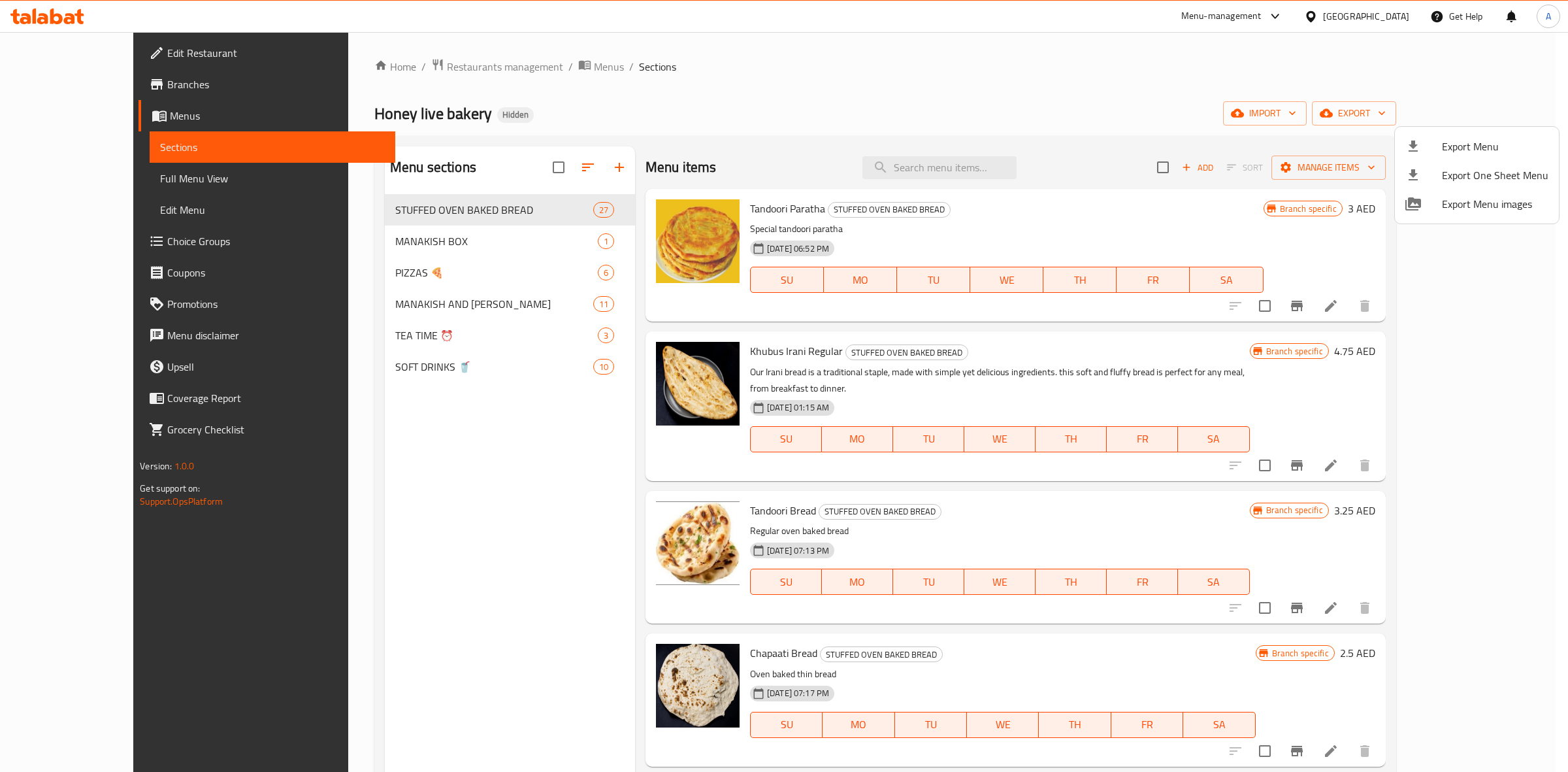
click at [444, 338] on div at bounding box center [784, 386] width 1568 height 772
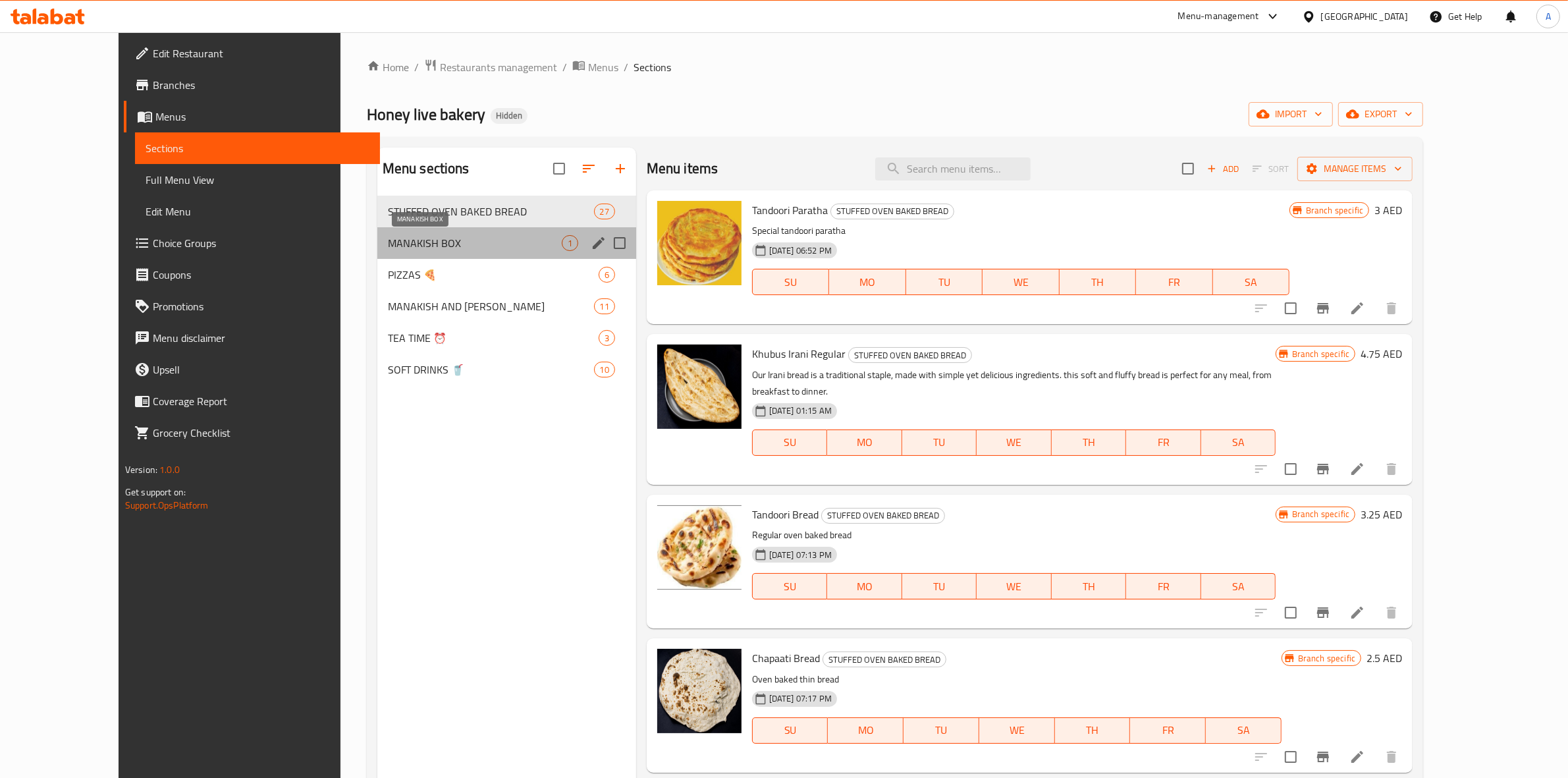
click at [406, 241] on span "MANAKISH BOX" at bounding box center [475, 242] width 174 height 16
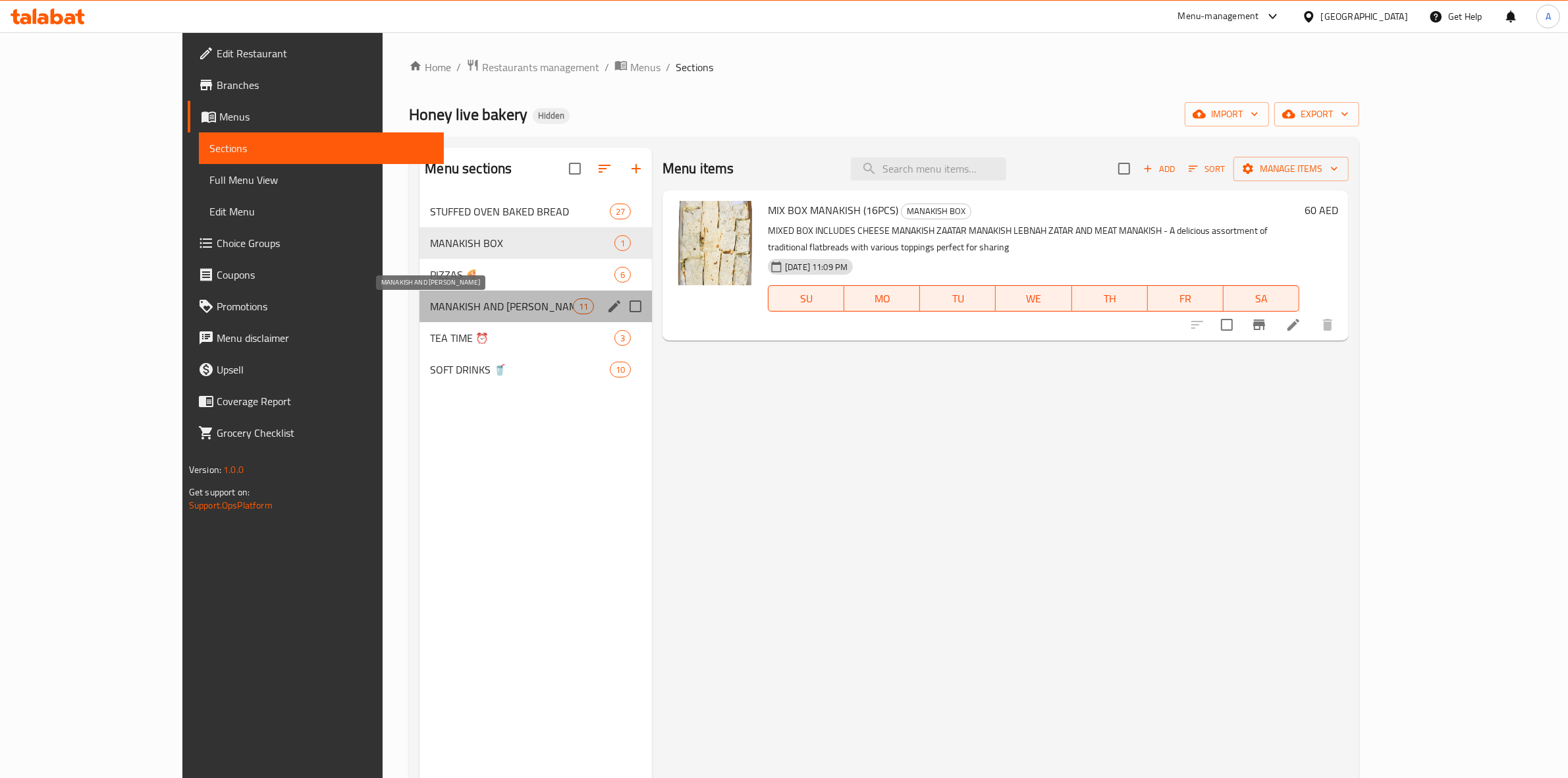
click at [430, 306] on span "MANAKISH AND MAHSHI" at bounding box center [501, 306] width 142 height 16
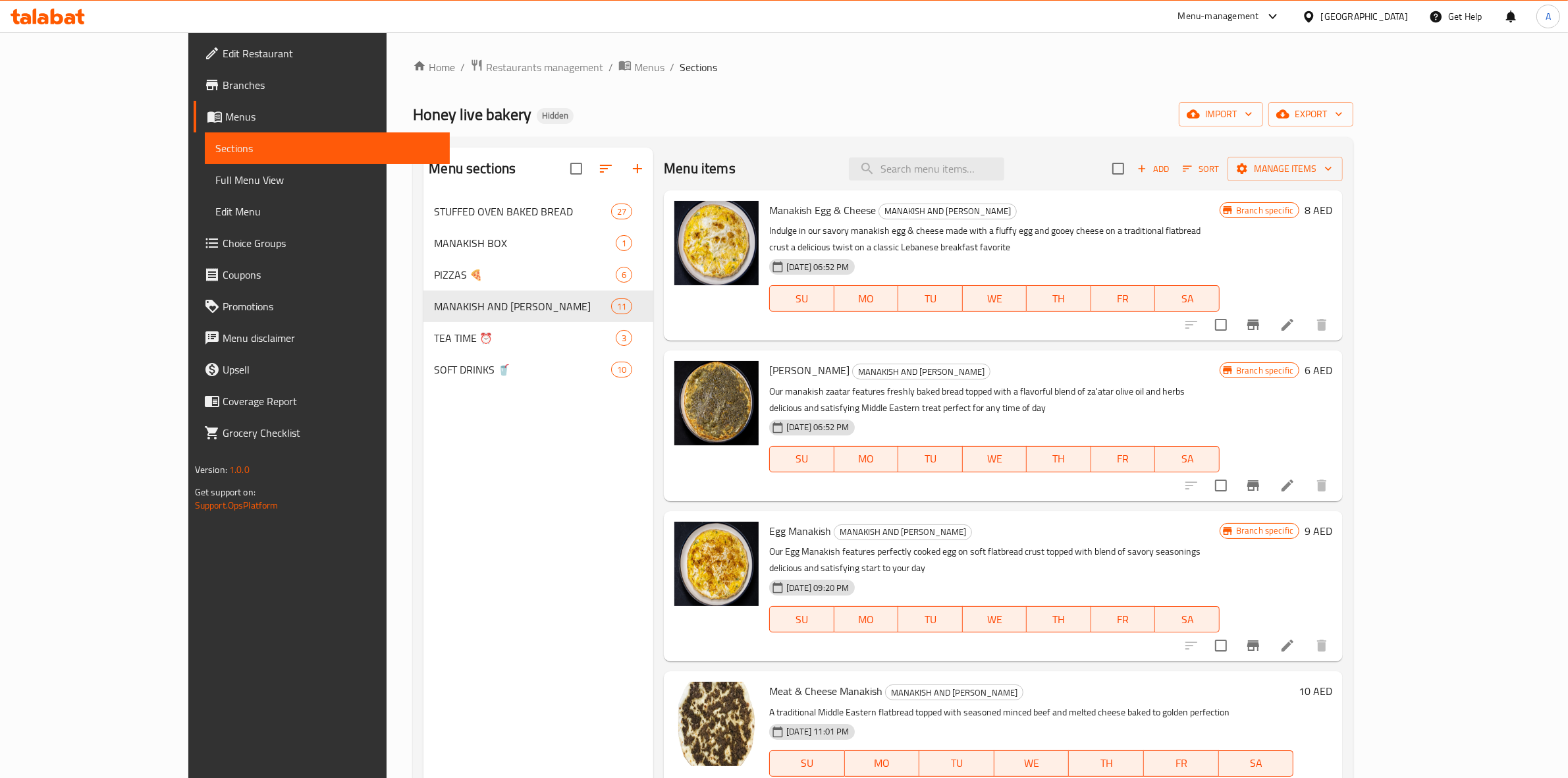
click at [413, 118] on span "Honey live bakery" at bounding box center [472, 114] width 118 height 30
click at [413, 117] on span "Honey live bakery" at bounding box center [472, 114] width 118 height 30
copy span "Honey live bakery"
click at [1373, 20] on div "[GEOGRAPHIC_DATA]" at bounding box center [1364, 16] width 87 height 14
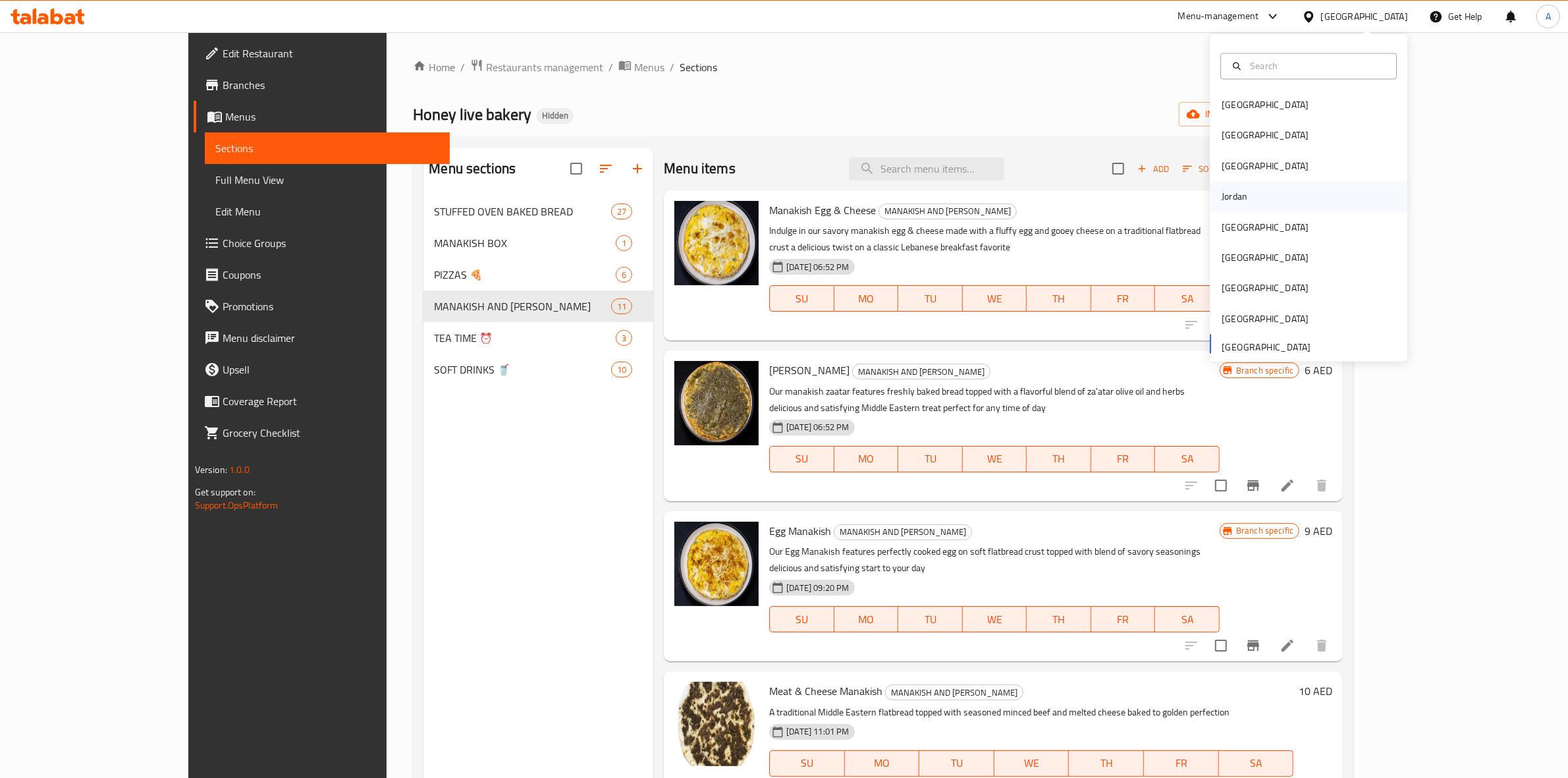
click at [1246, 192] on div "Jordan" at bounding box center [1308, 197] width 198 height 30
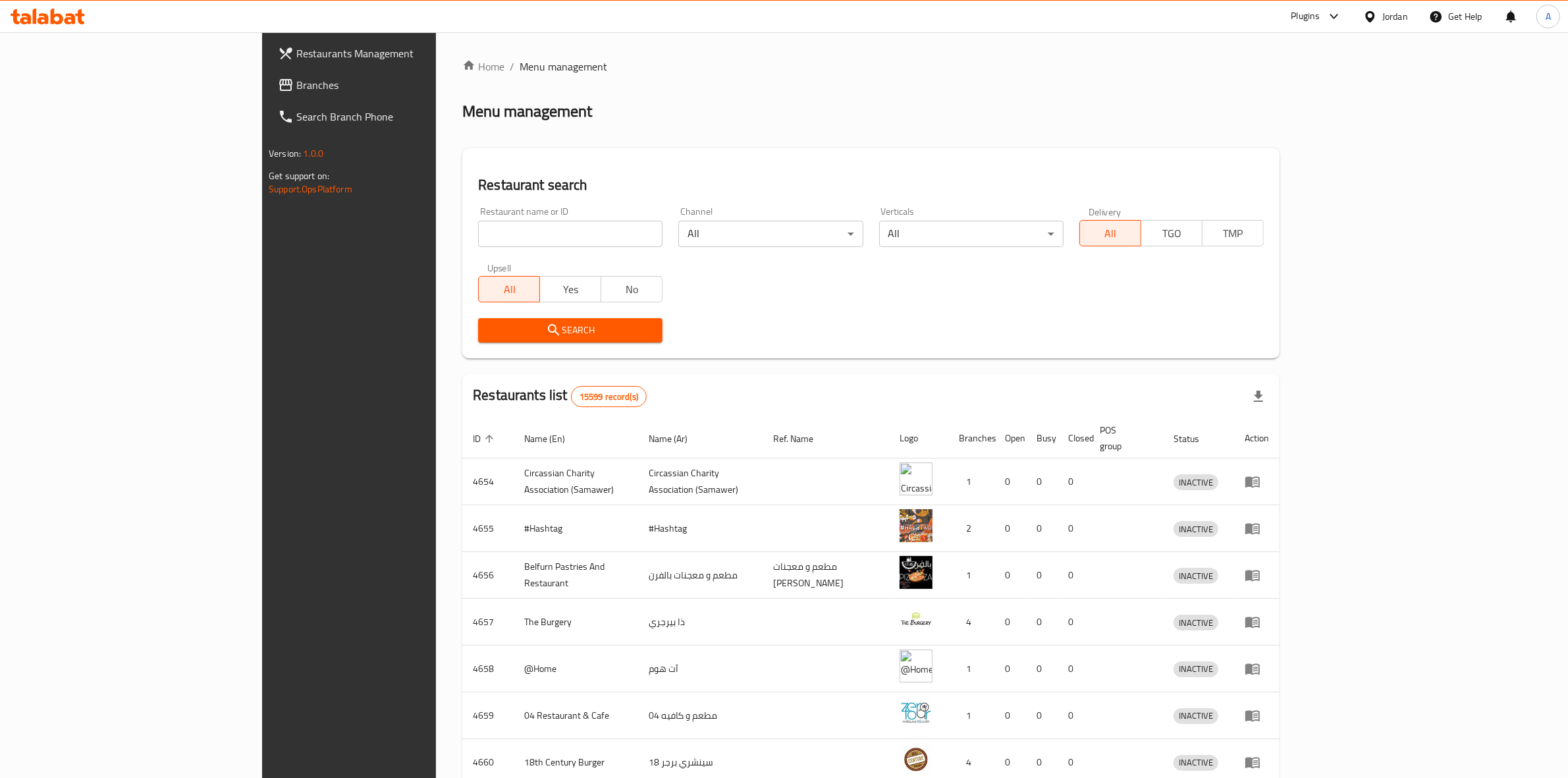
click at [296, 77] on span "Branches" at bounding box center [404, 85] width 217 height 16
